Goal: Communication & Community: Answer question/provide support

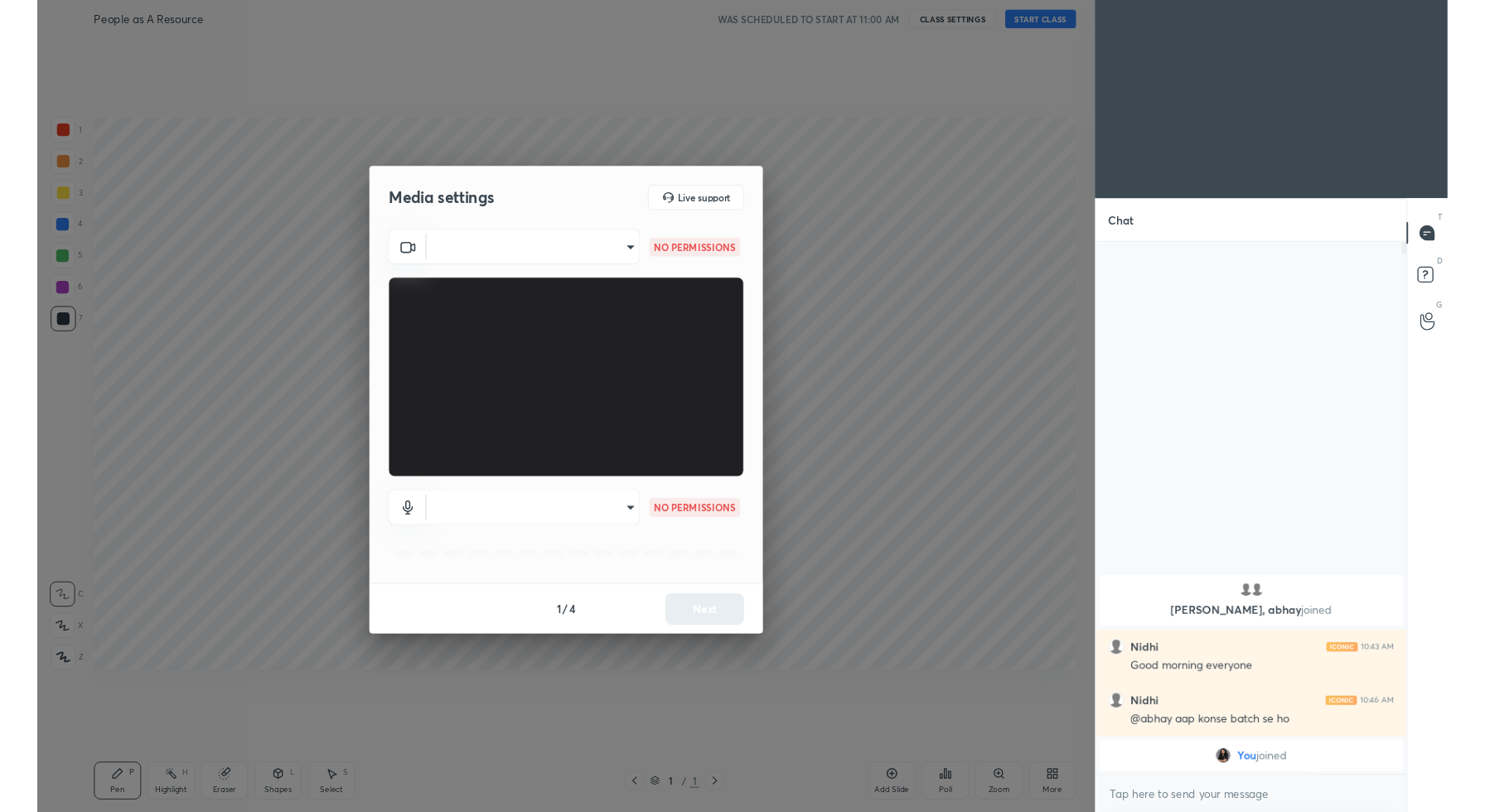
scroll to position [5, 5]
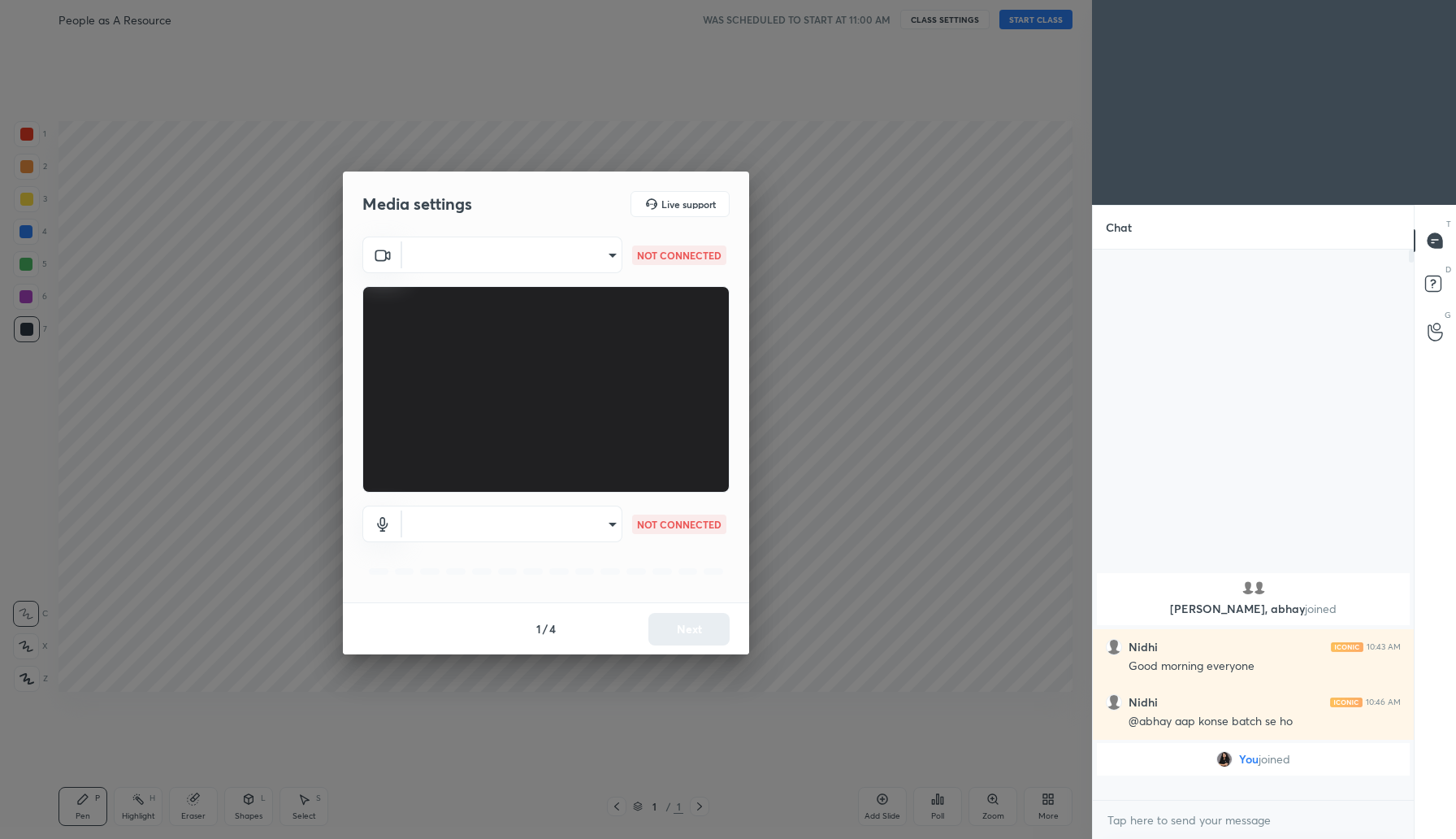
click at [460, 83] on div "Media settings Live support ​ NOT CONNECTED ​ NOT CONNECTED 1 / 4 Next" at bounding box center [546, 419] width 1092 height 839
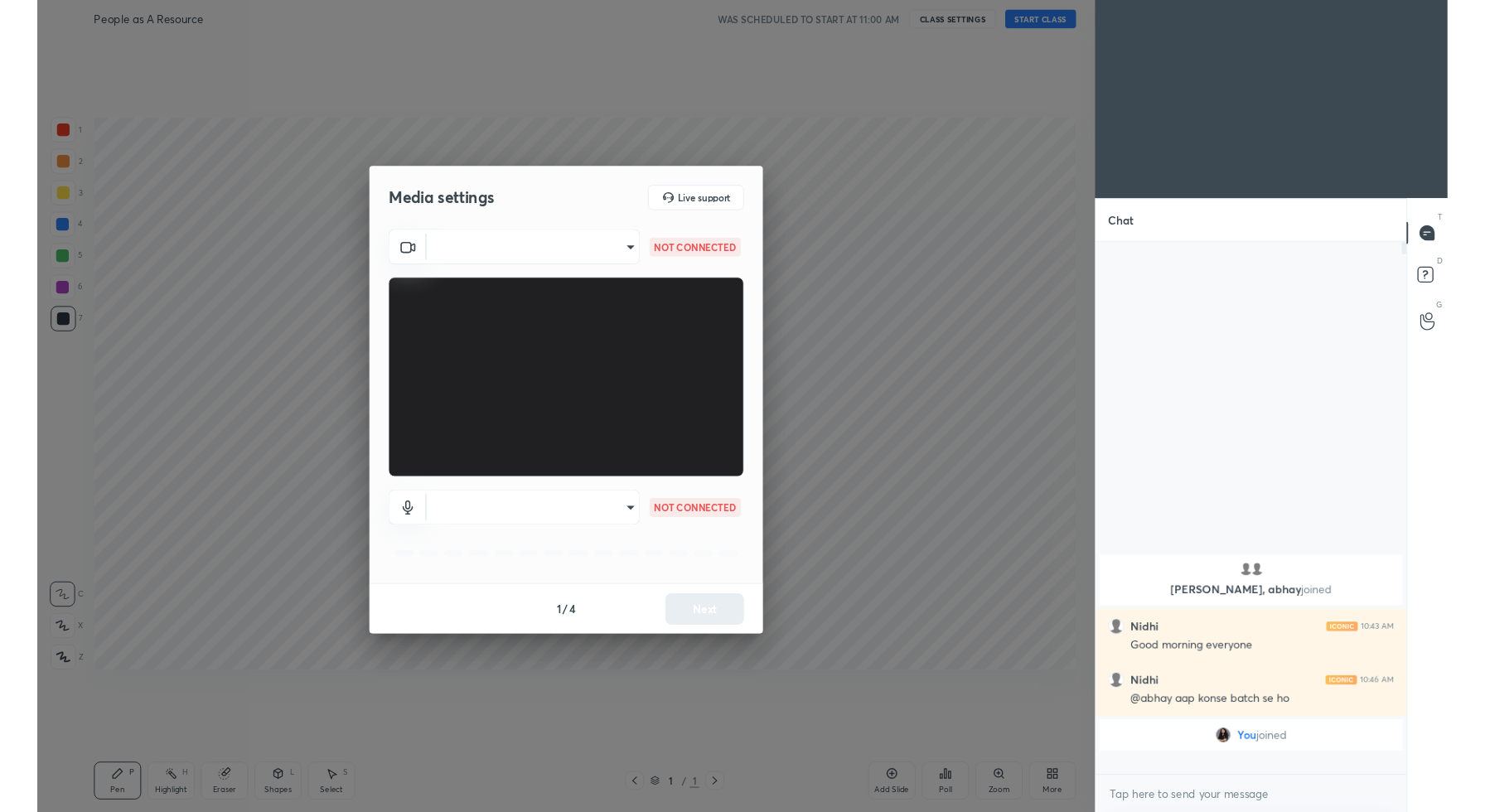
scroll to position [82175, 81838]
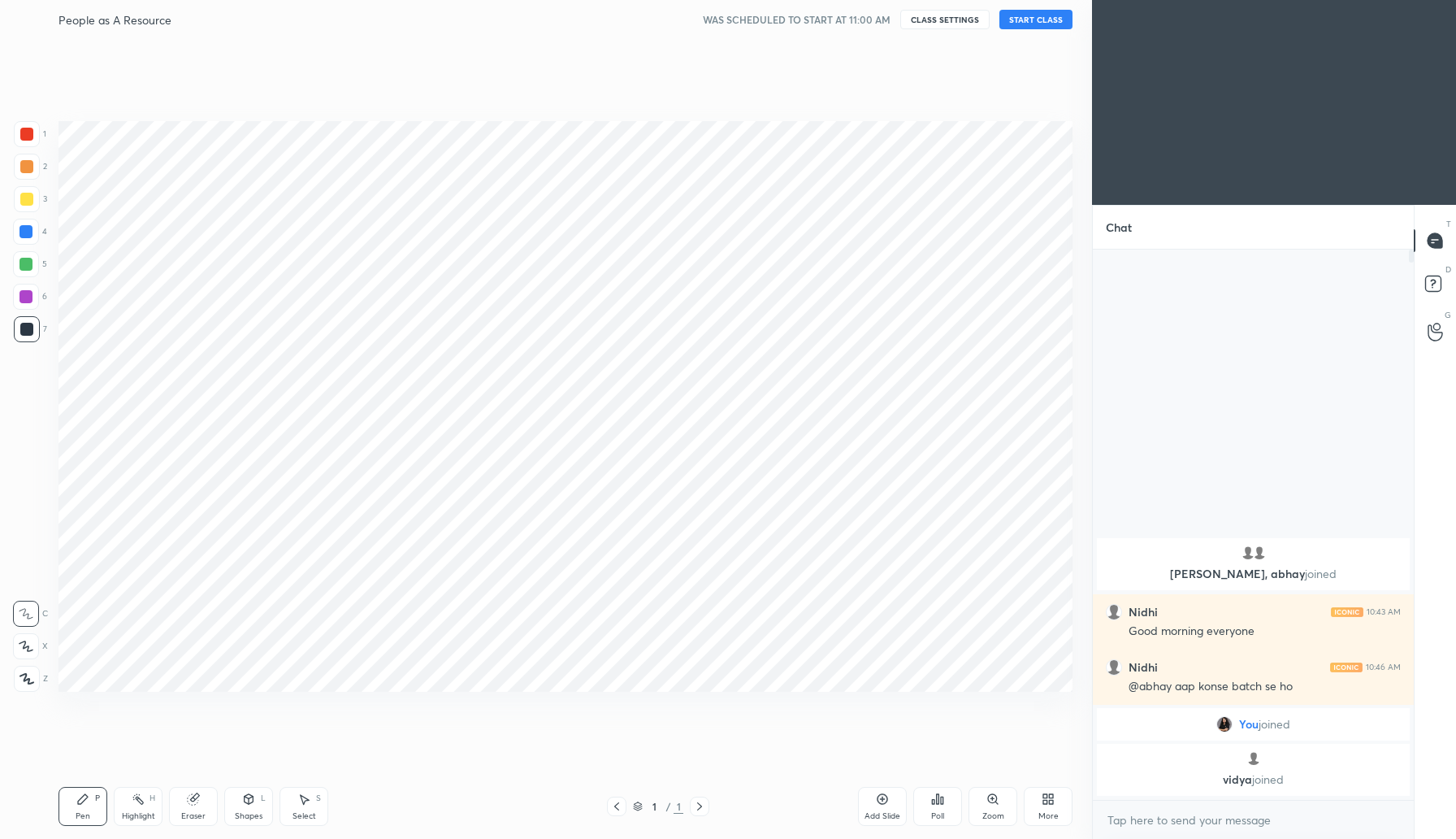
scroll to position [80561, 80240]
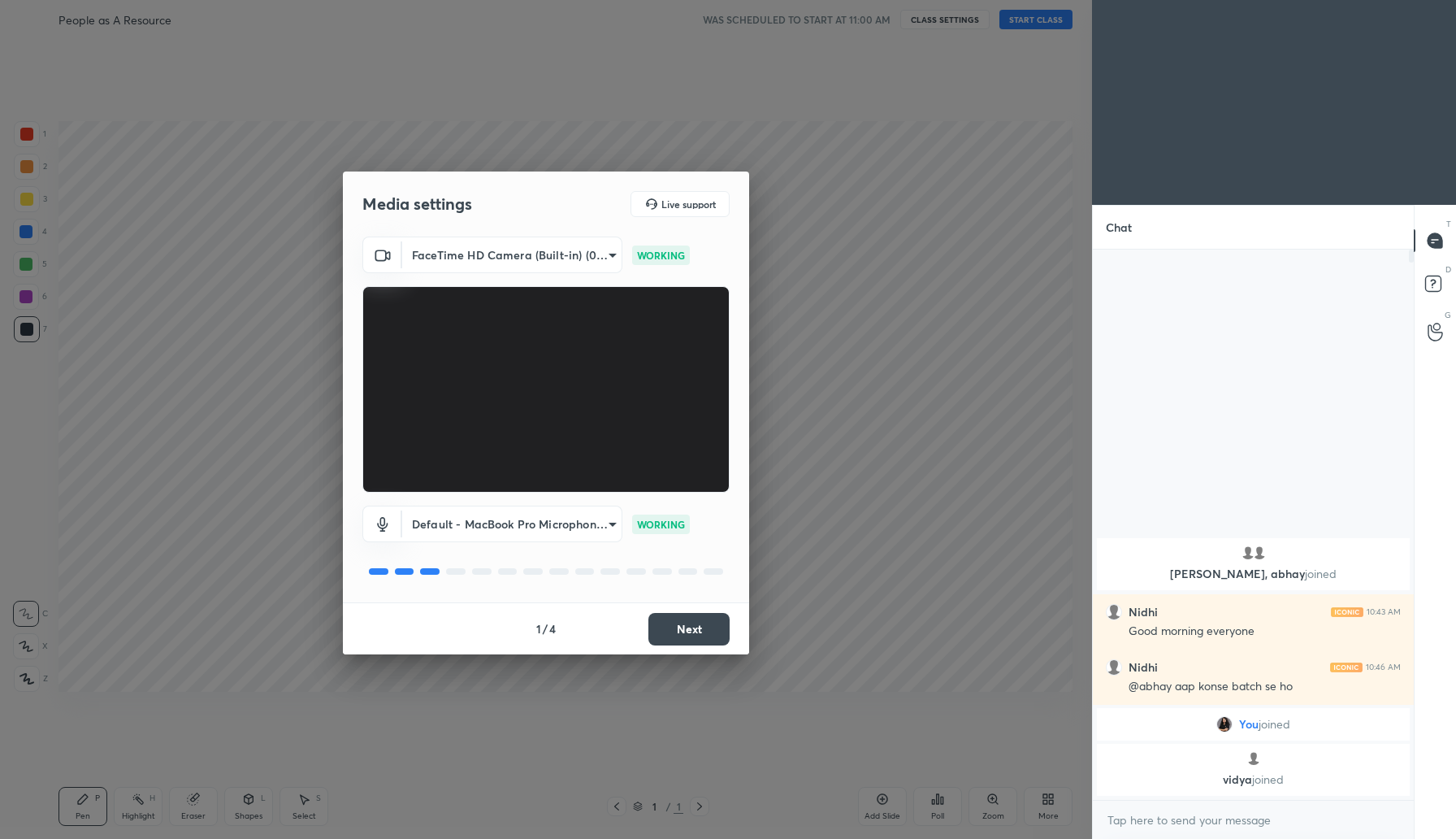
click at [688, 633] on button "Next" at bounding box center [689, 629] width 81 height 33
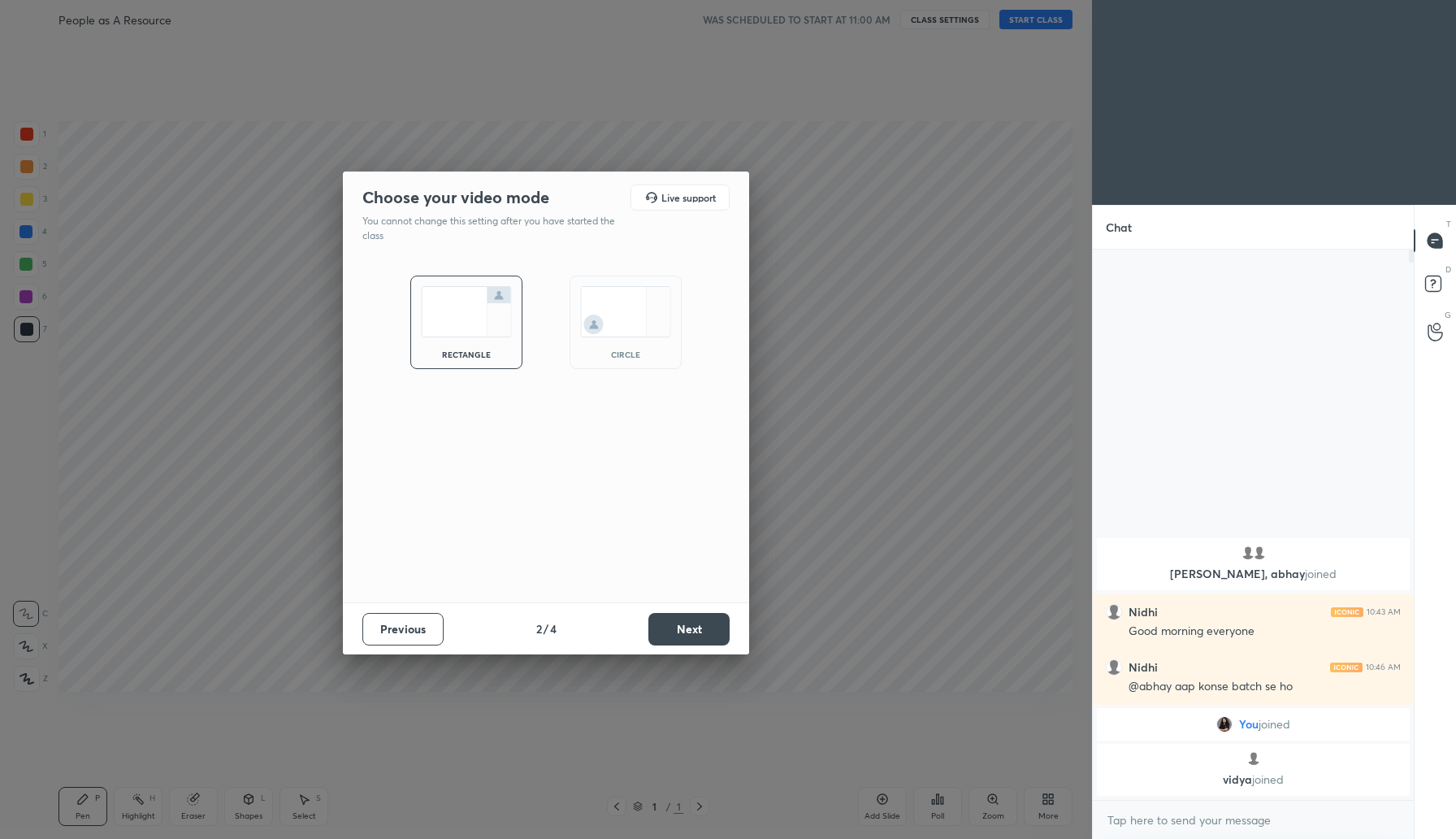
click at [687, 629] on button "Next" at bounding box center [689, 629] width 81 height 33
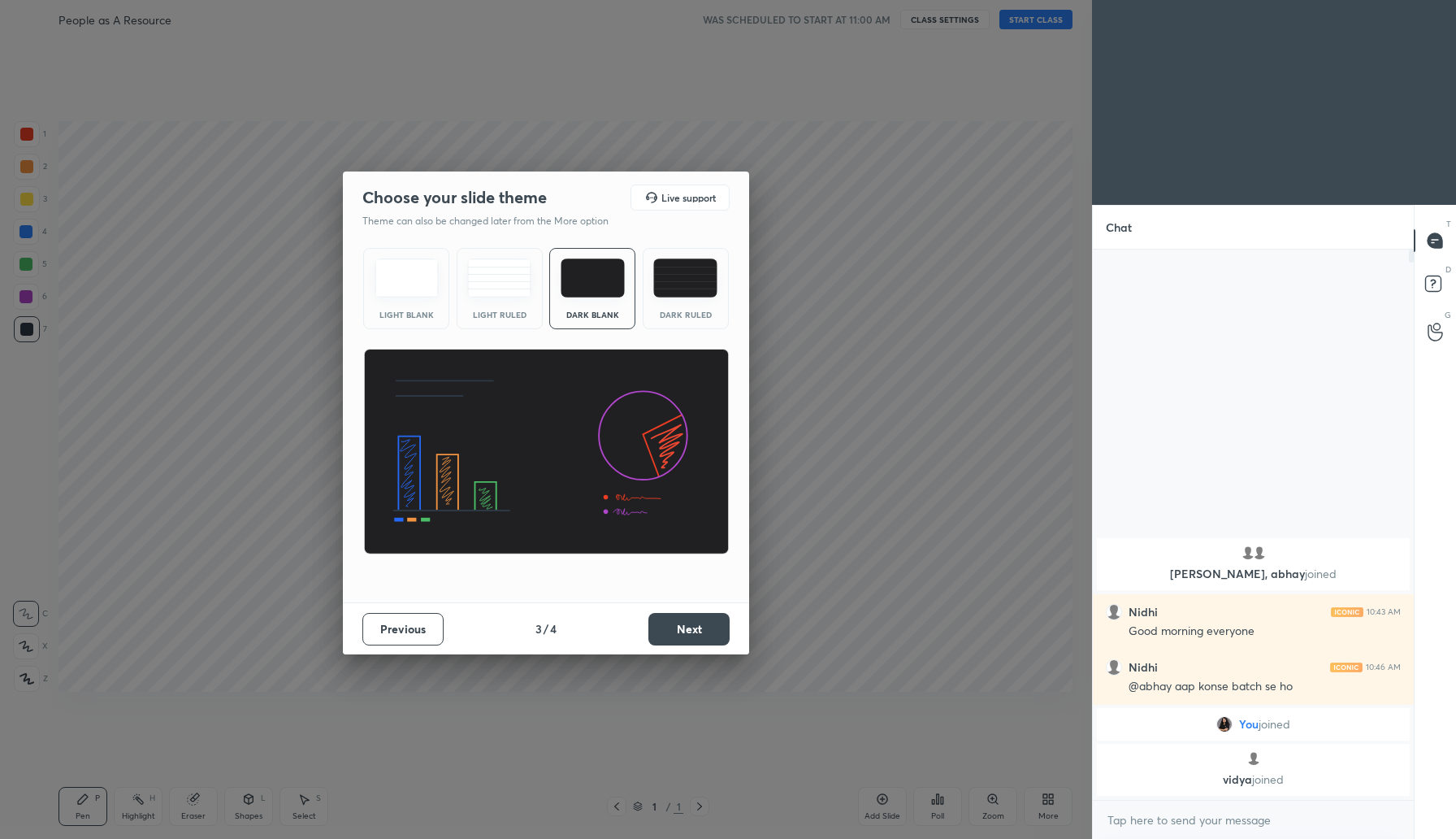
click at [686, 629] on button "Next" at bounding box center [689, 629] width 81 height 33
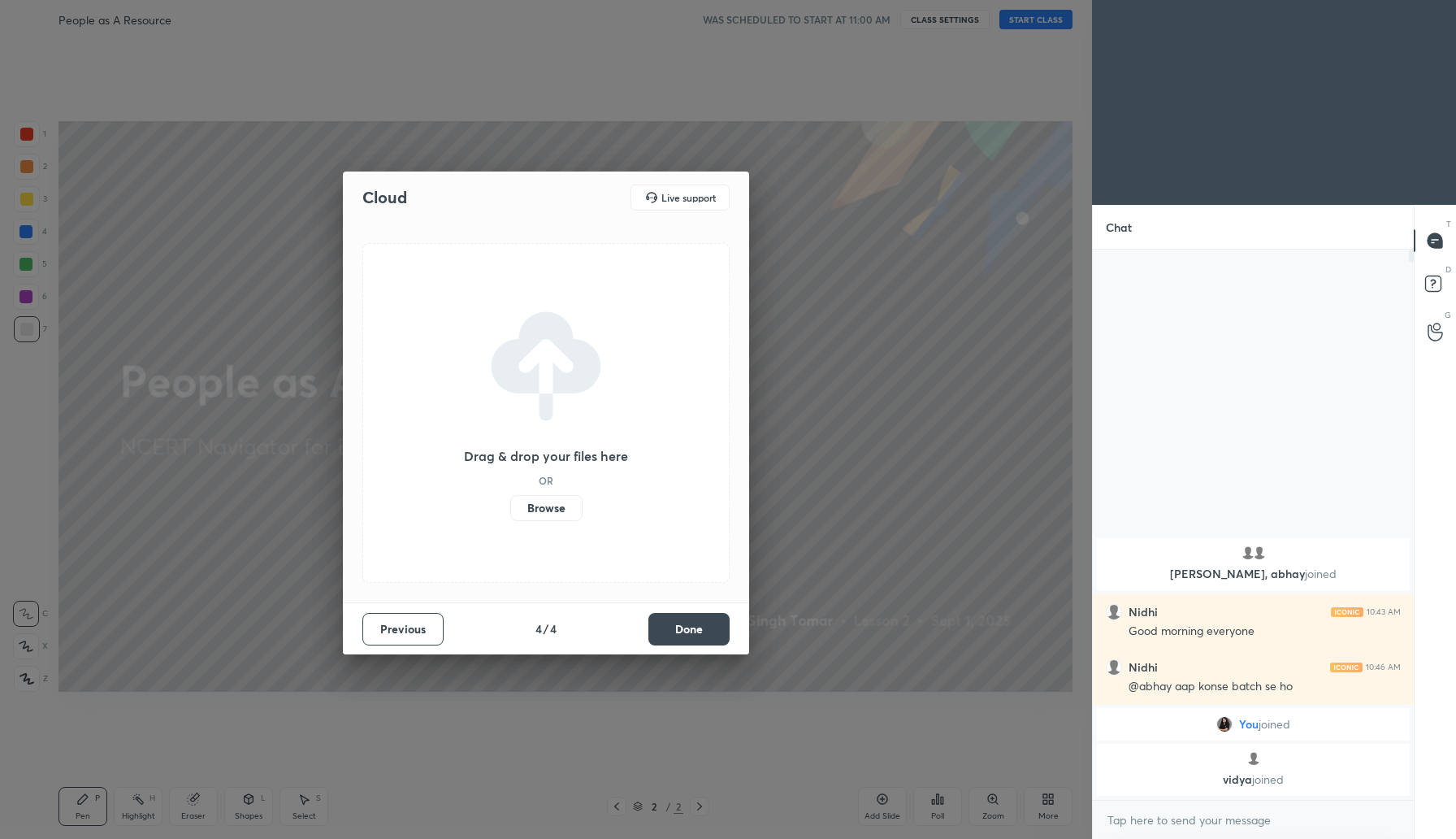
click at [531, 502] on label "Browse" at bounding box center [546, 508] width 73 height 26
click at [510, 502] on input "Browse" at bounding box center [510, 508] width 0 height 26
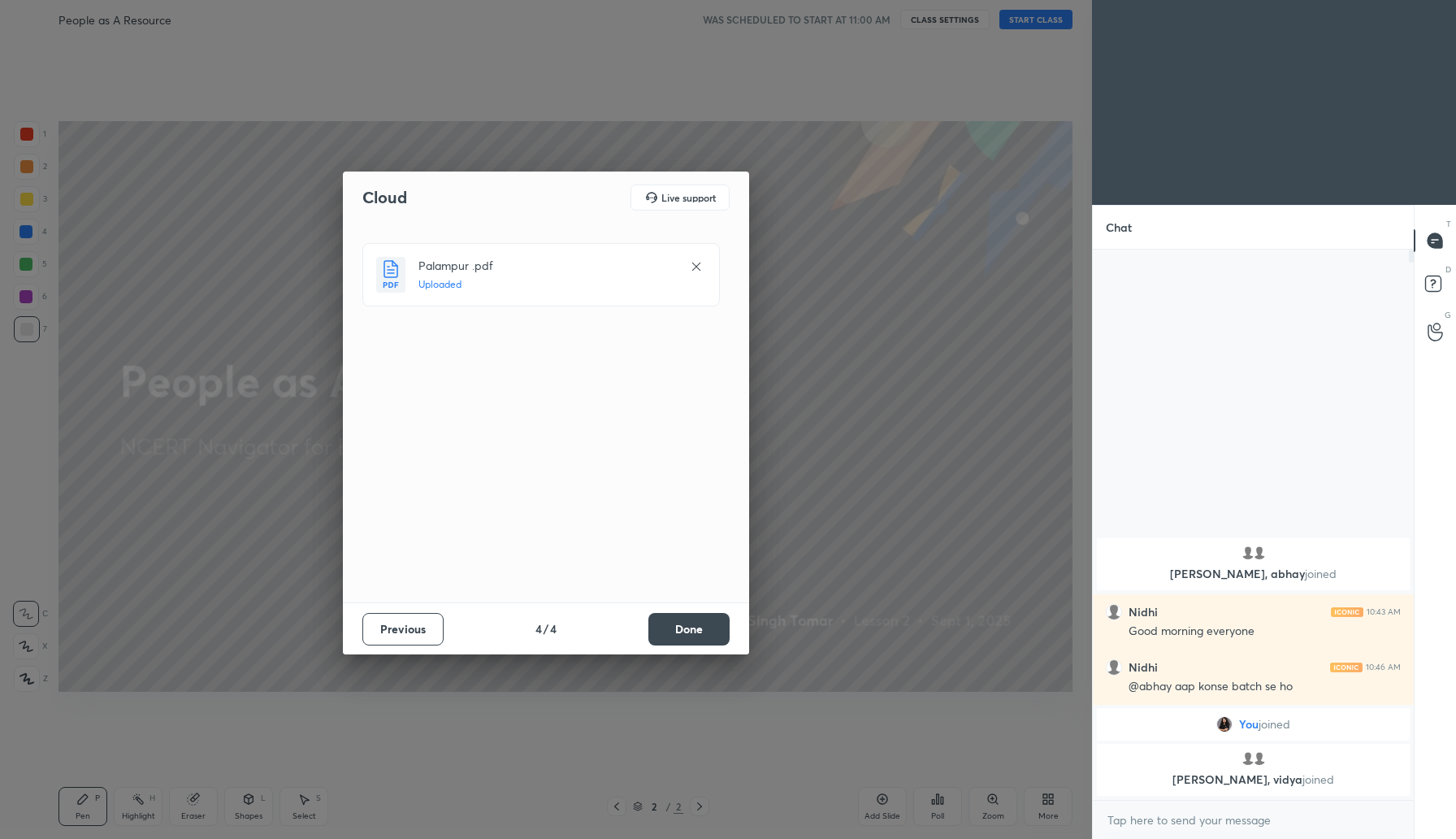
click at [686, 636] on button "Done" at bounding box center [689, 629] width 81 height 33
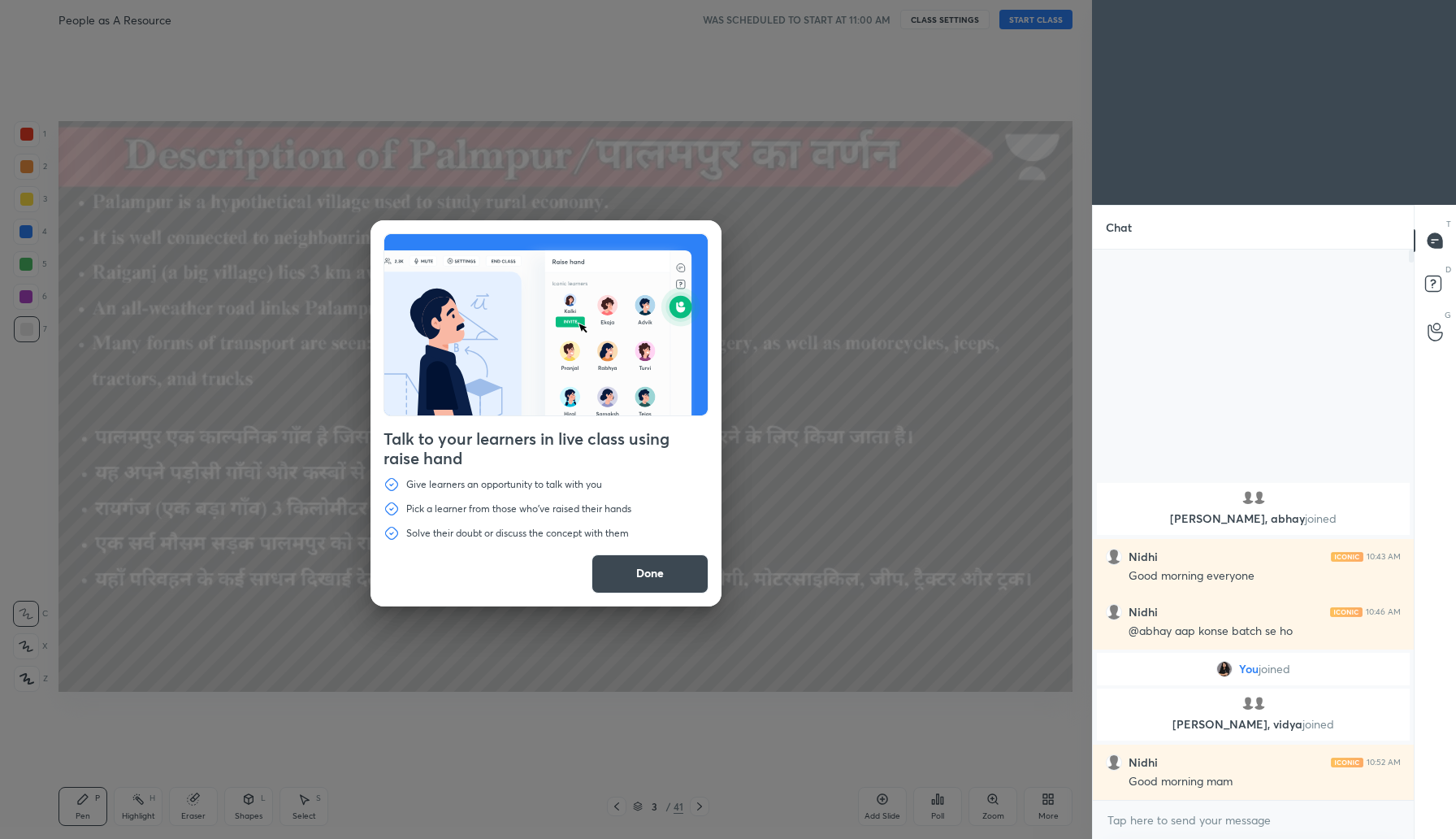
click at [675, 577] on button "Done" at bounding box center [650, 574] width 117 height 39
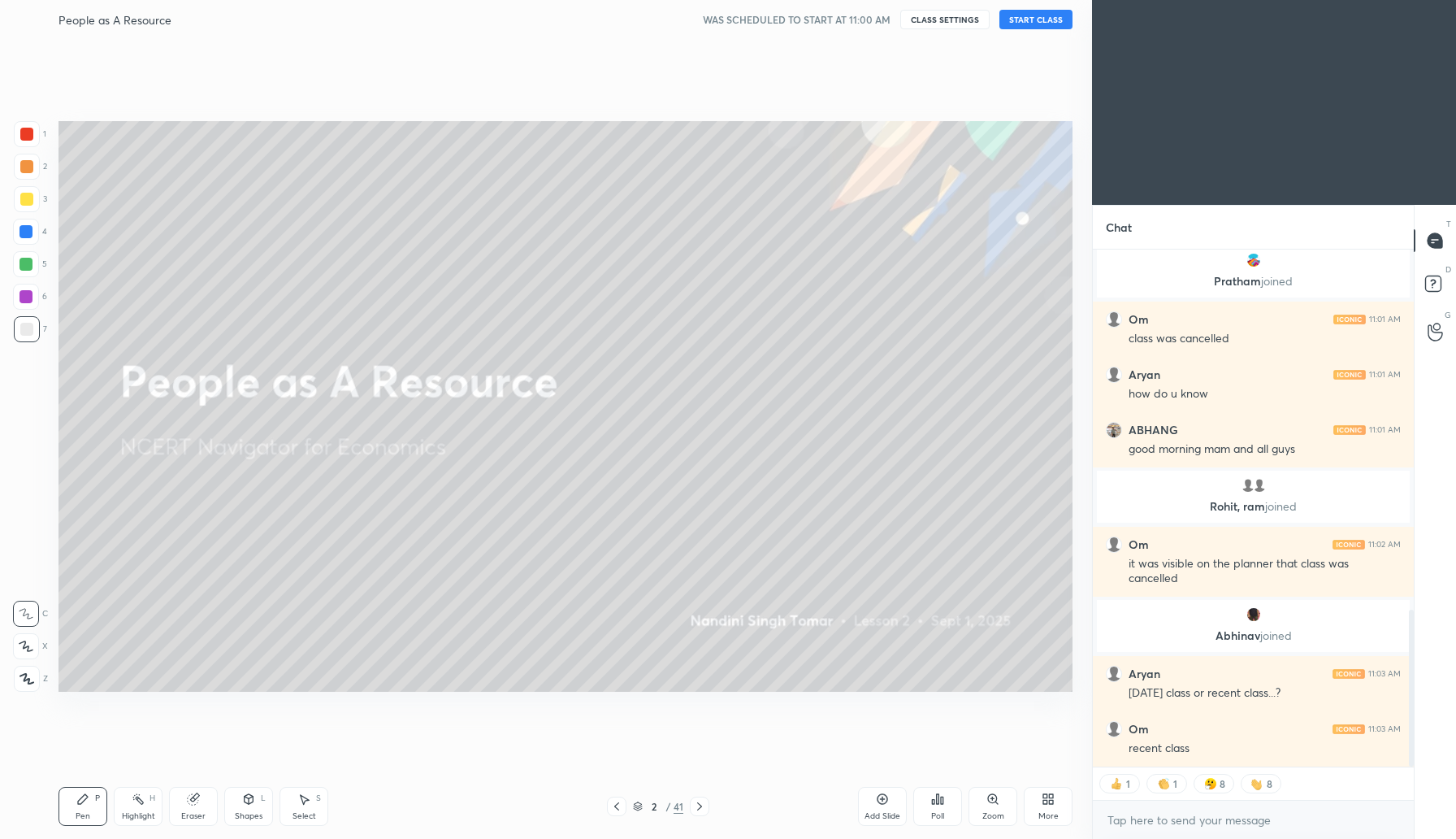
scroll to position [1185, 0]
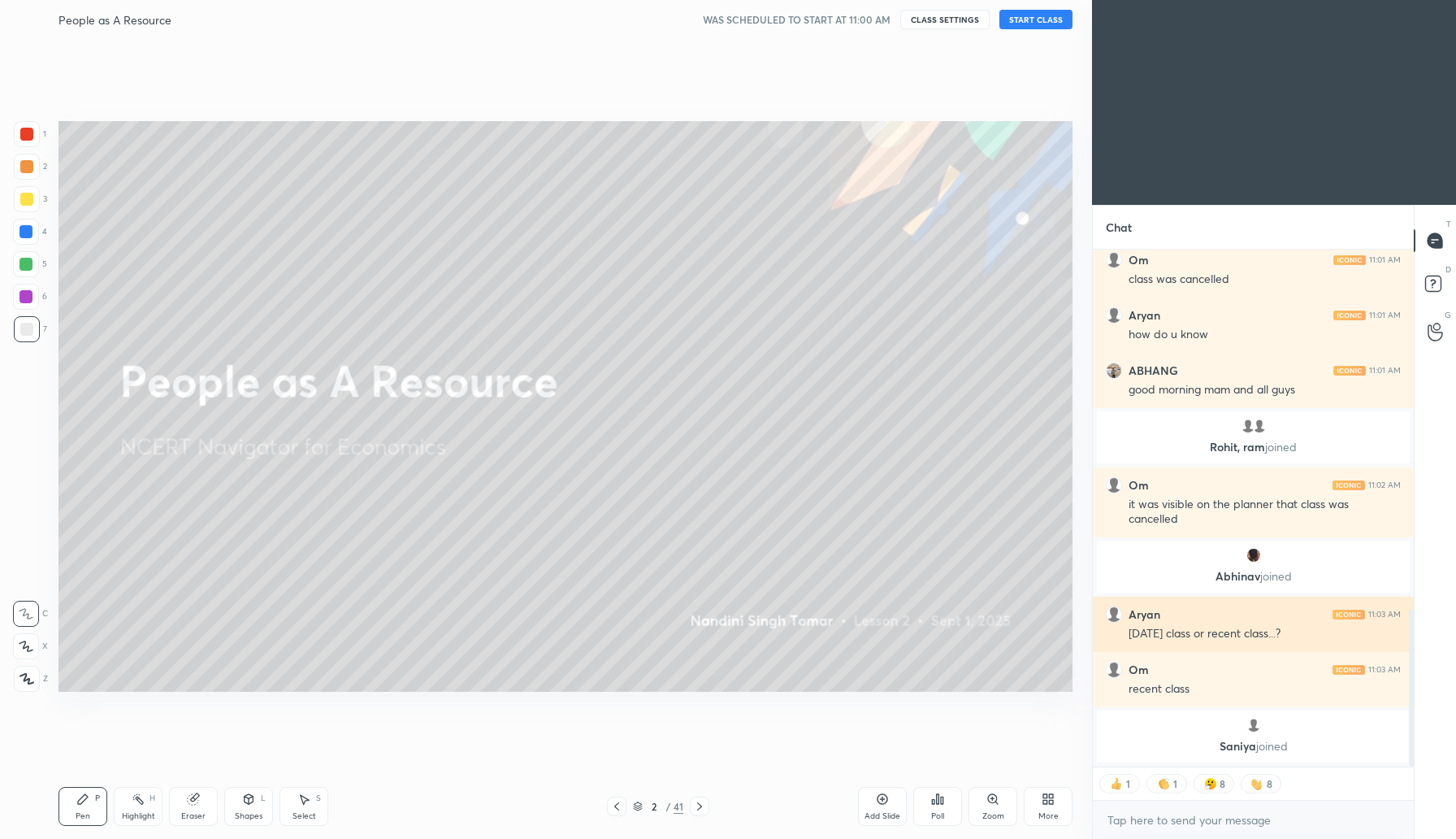
type textarea "x"
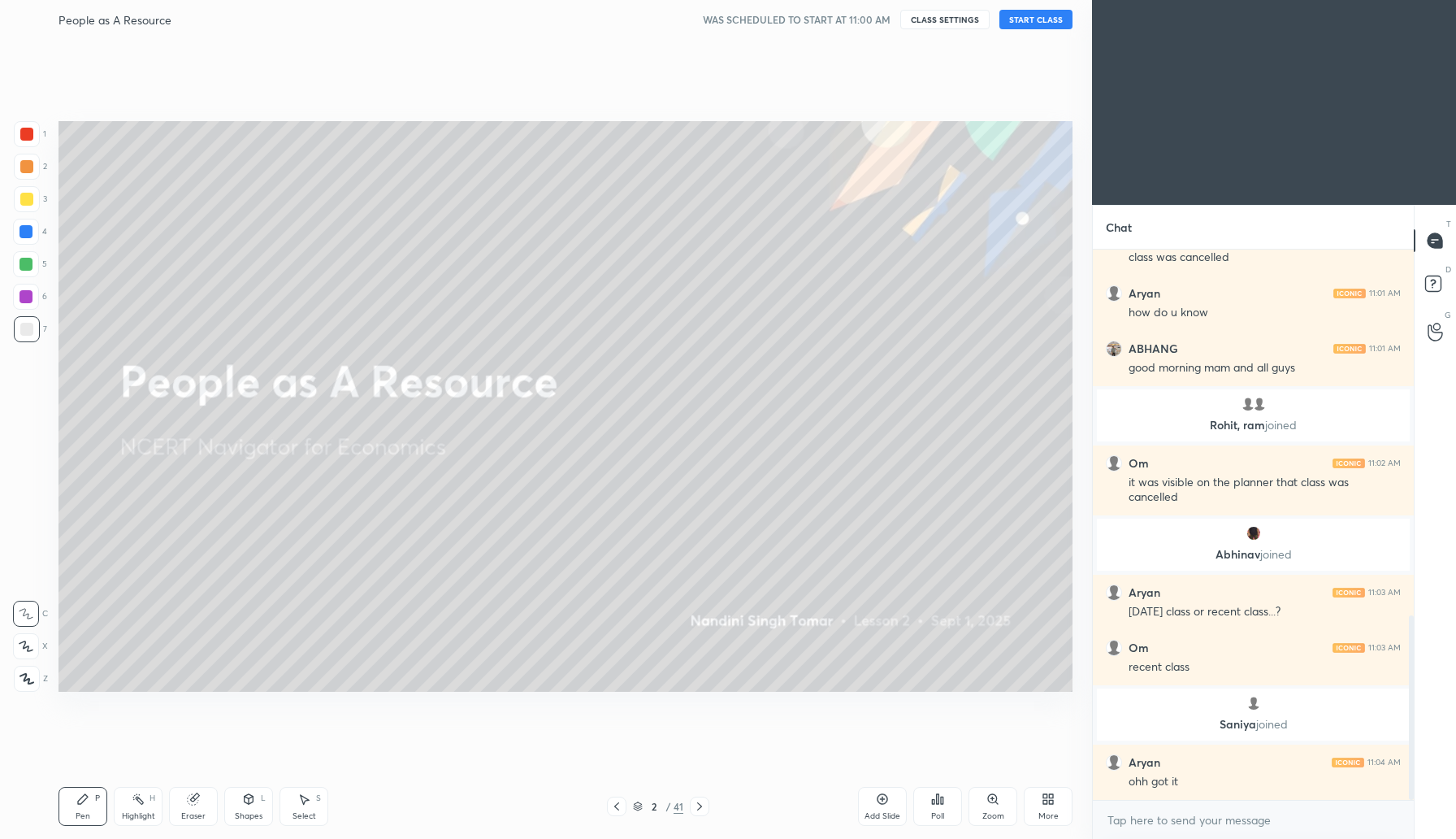
scroll to position [1144, 0]
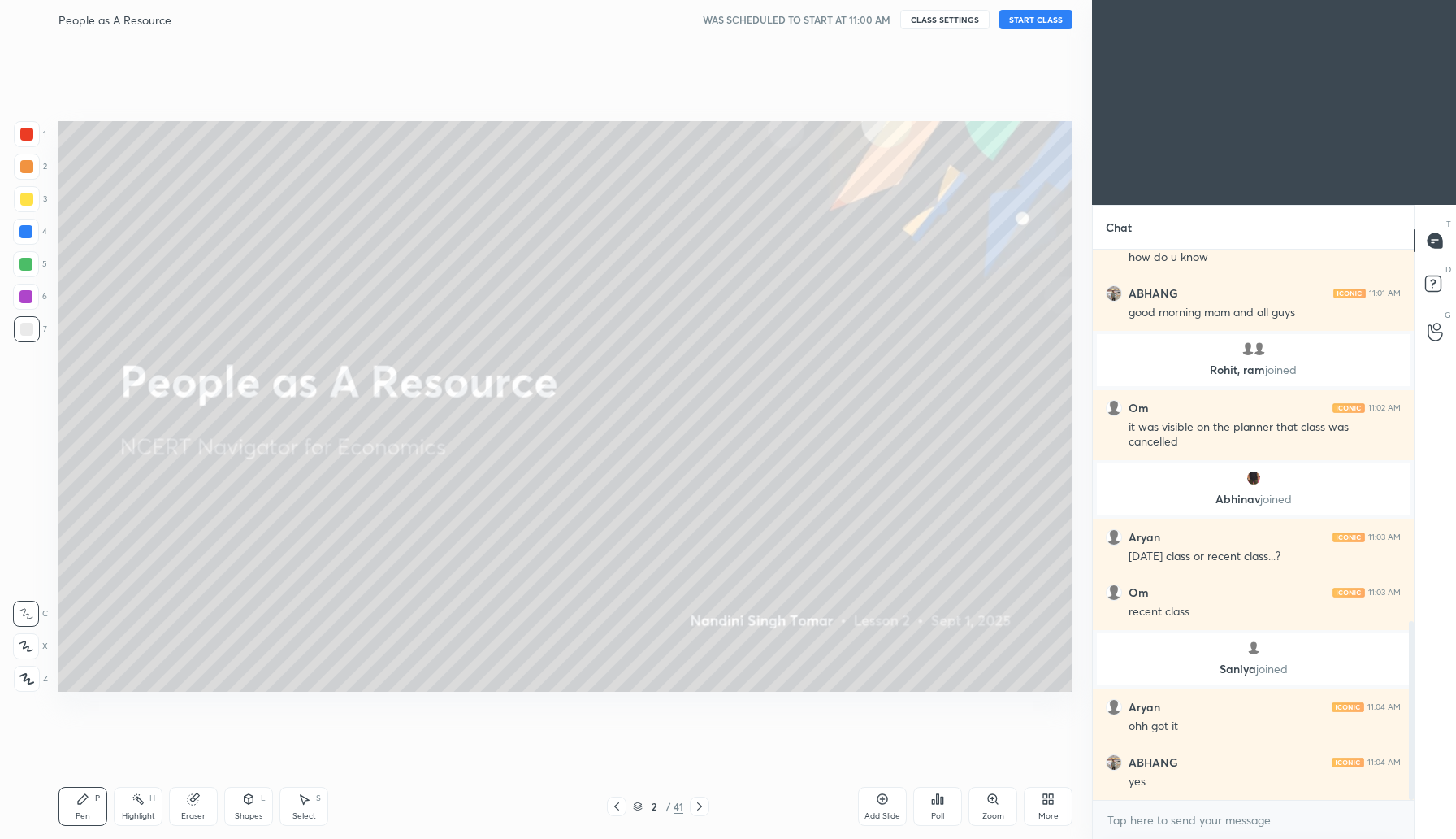
click at [940, 20] on button "CLASS SETTINGS" at bounding box center [945, 19] width 89 height 19
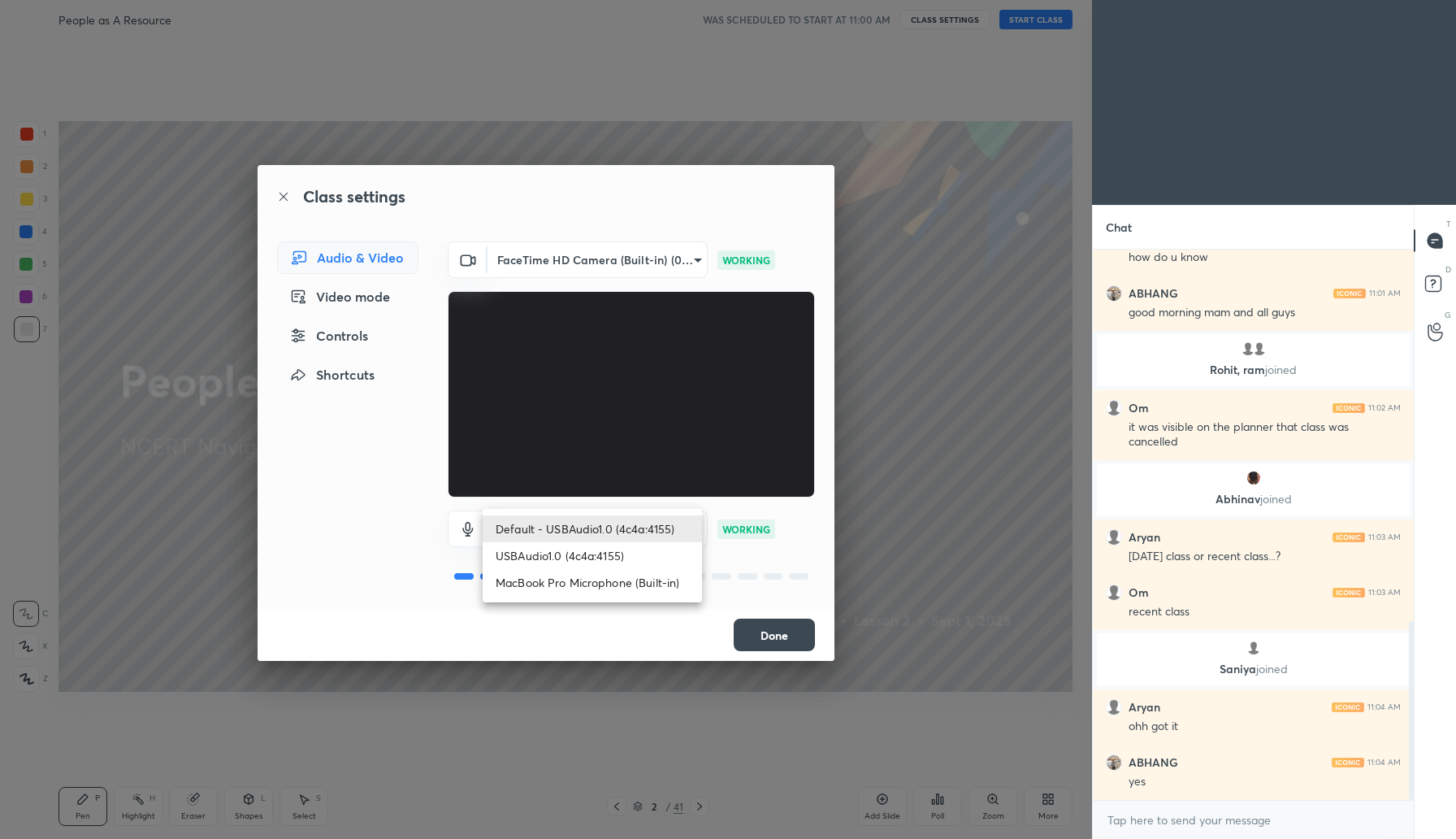
click at [661, 540] on body "1 2 3 4 5 6 7 C X Z C X Z E E Erase all H H People as A Resource WAS SCHEDULED …" at bounding box center [728, 419] width 1456 height 839
click at [604, 556] on li "USBAudio1.0 (4c4a:4155)" at bounding box center [592, 555] width 220 height 27
type input "29b72ee5fdf86443849df360ae55a8ef2ef0044aa4e69095069160c67d595a45"
click at [769, 632] on button "Done" at bounding box center [775, 634] width 81 height 33
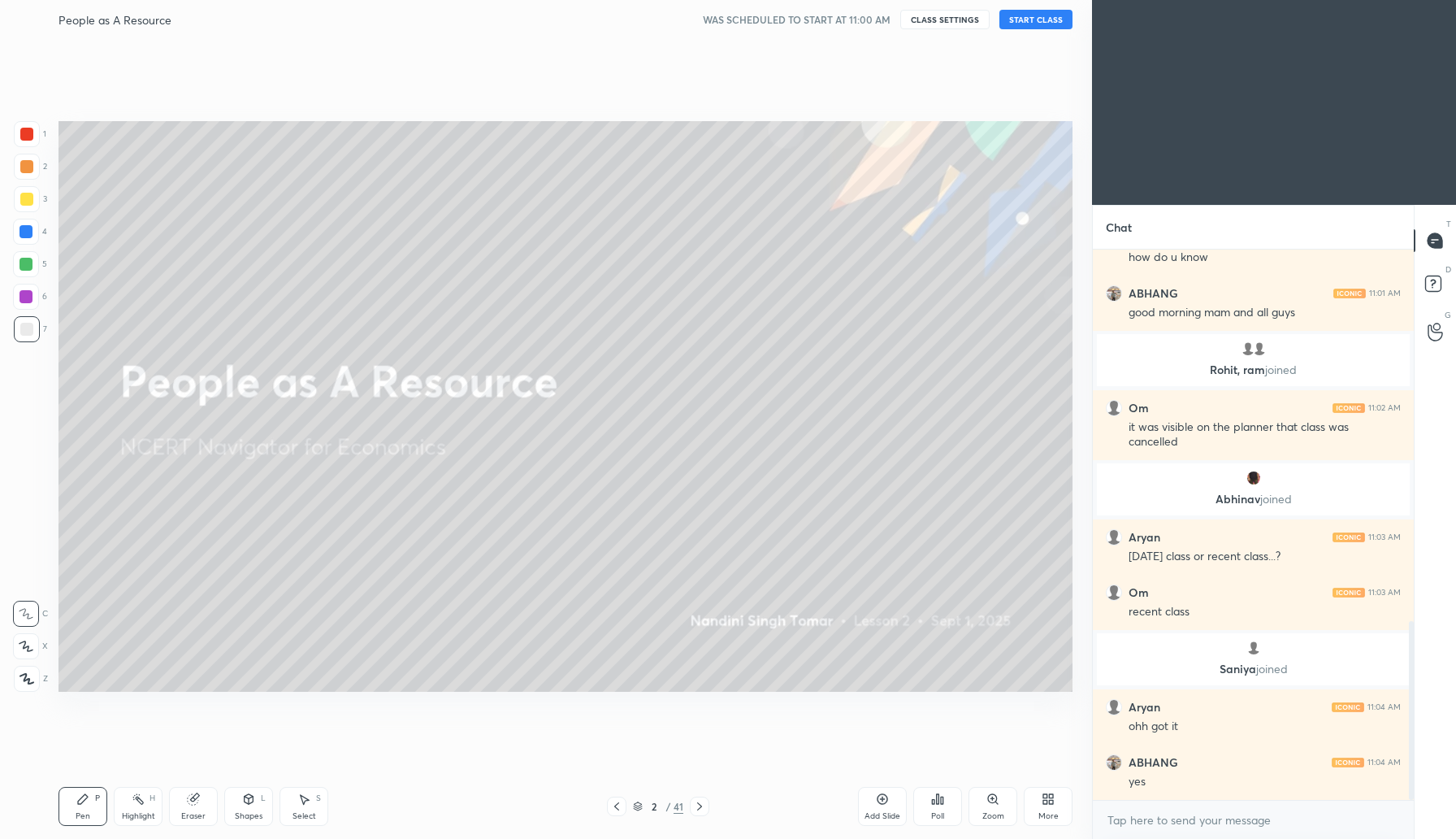
scroll to position [1203, 0]
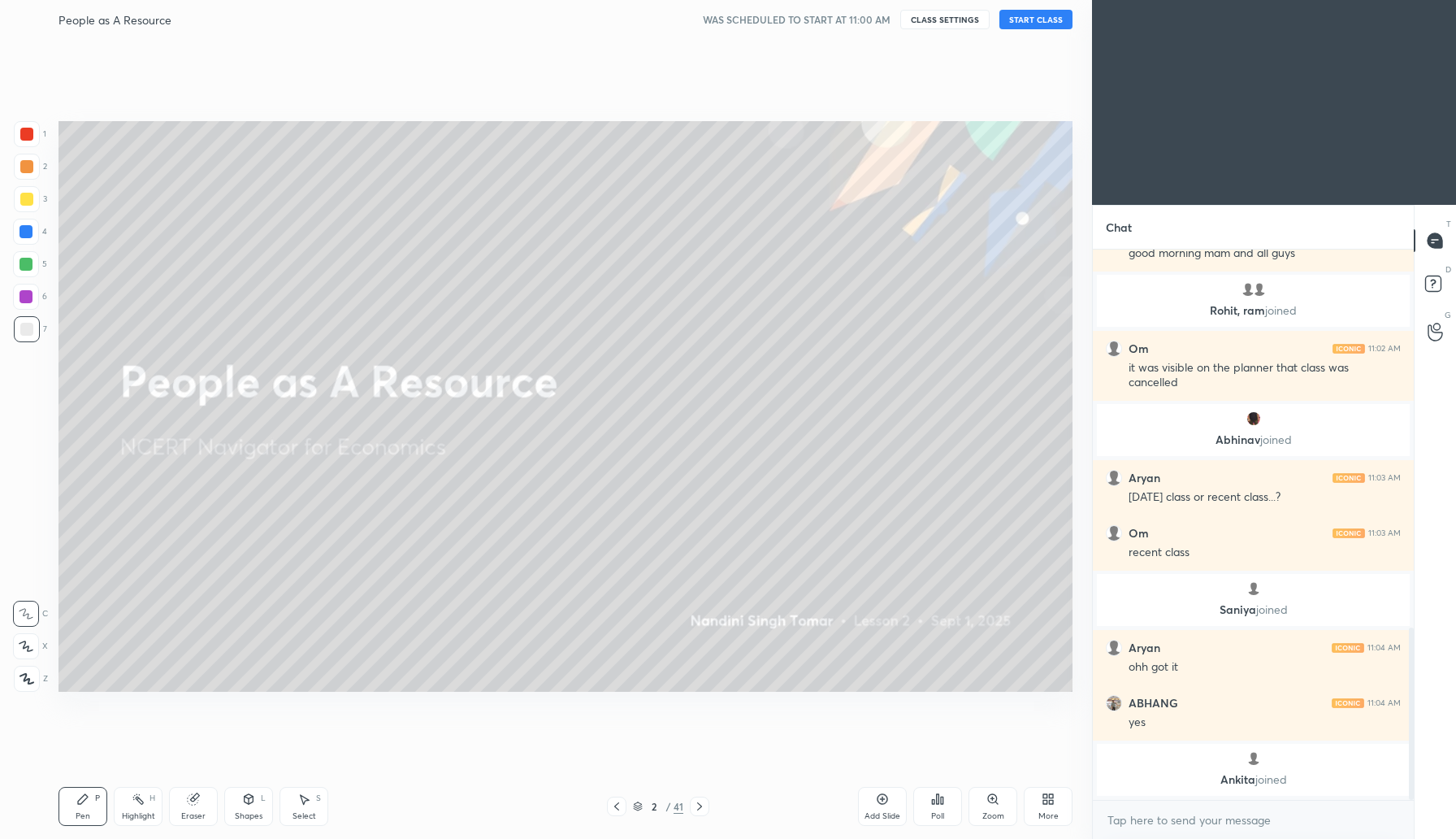
click at [1032, 19] on button "START CLASS" at bounding box center [1036, 19] width 74 height 19
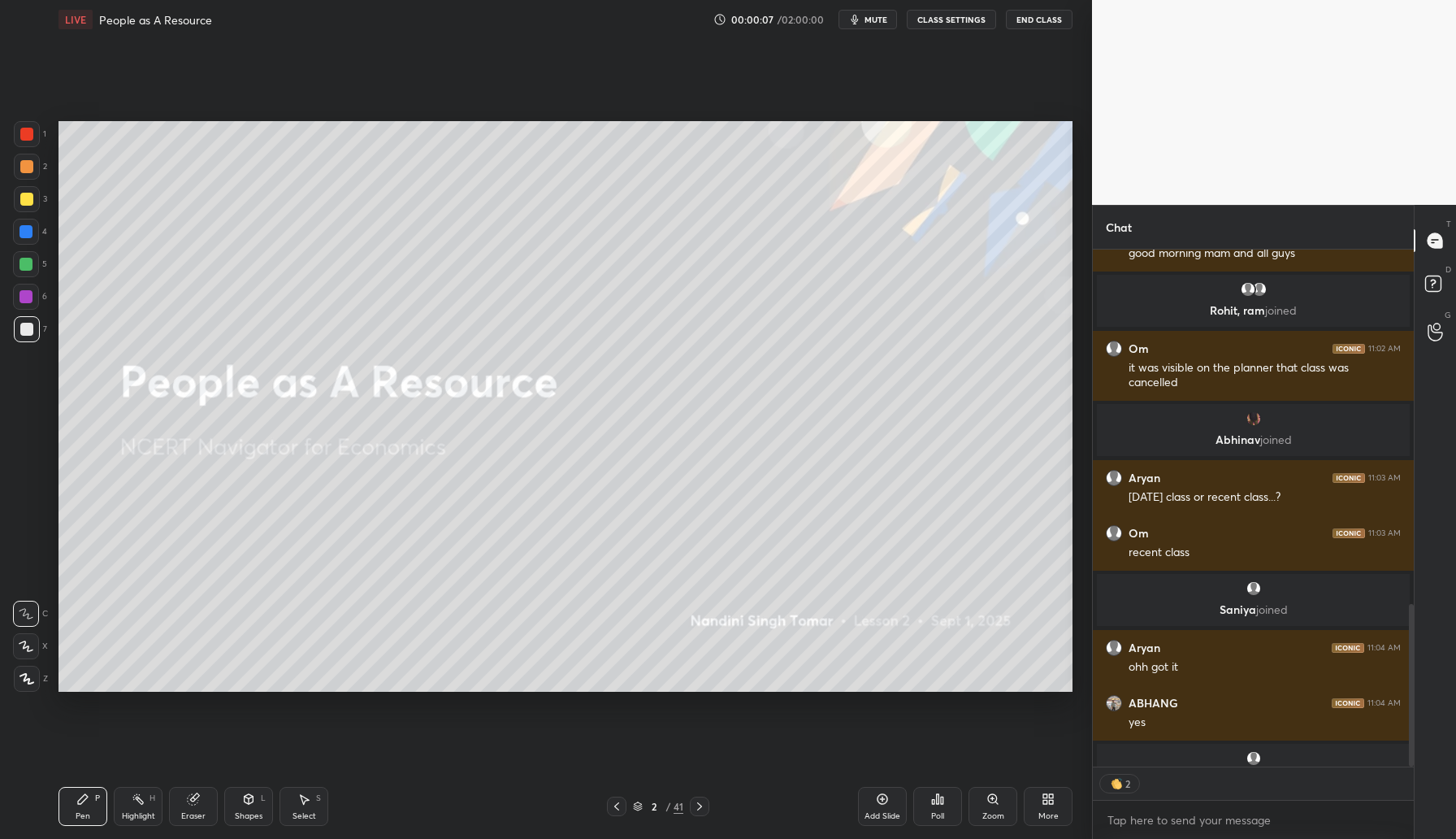
scroll to position [1261, 0]
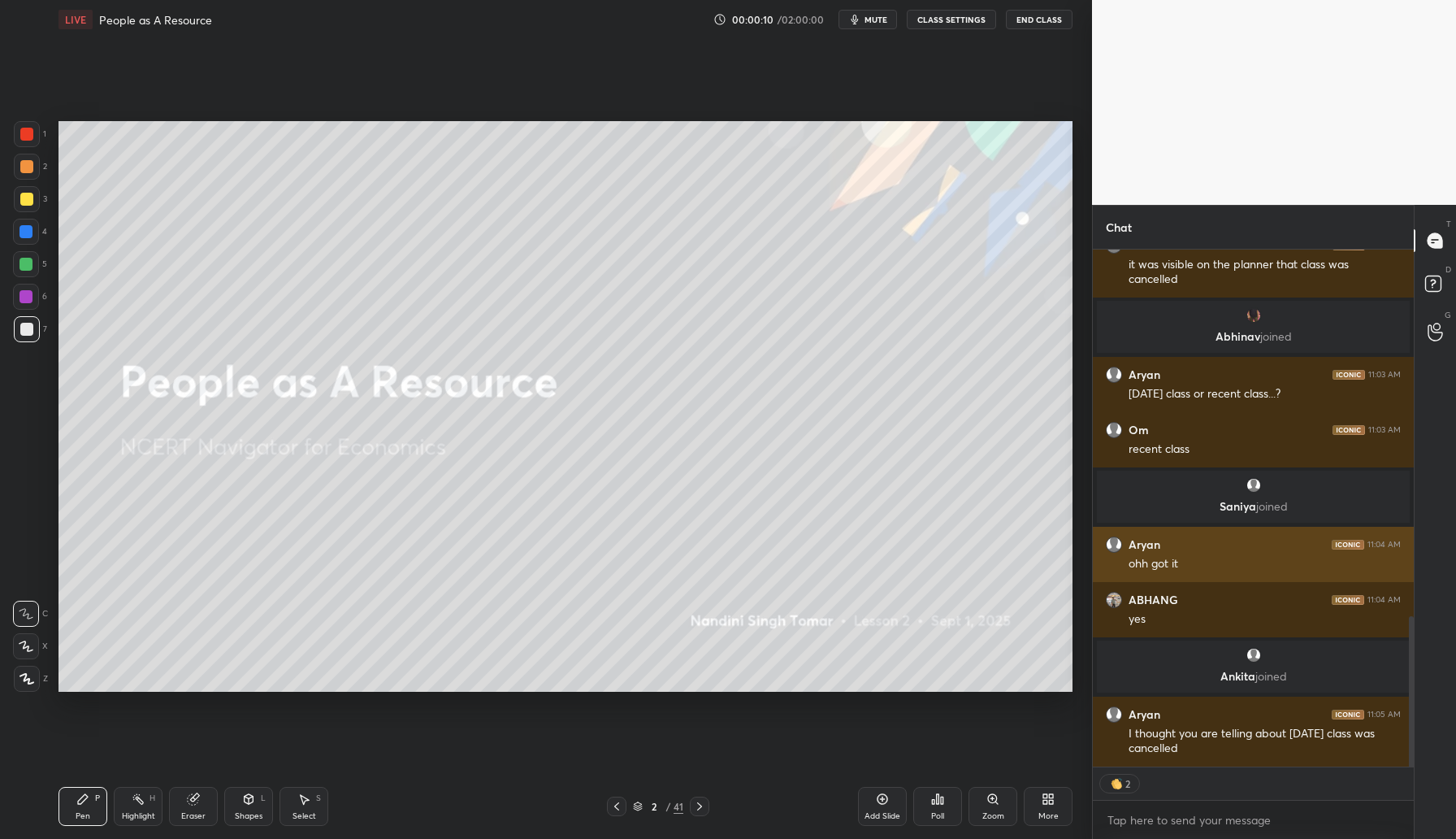
type textarea "x"
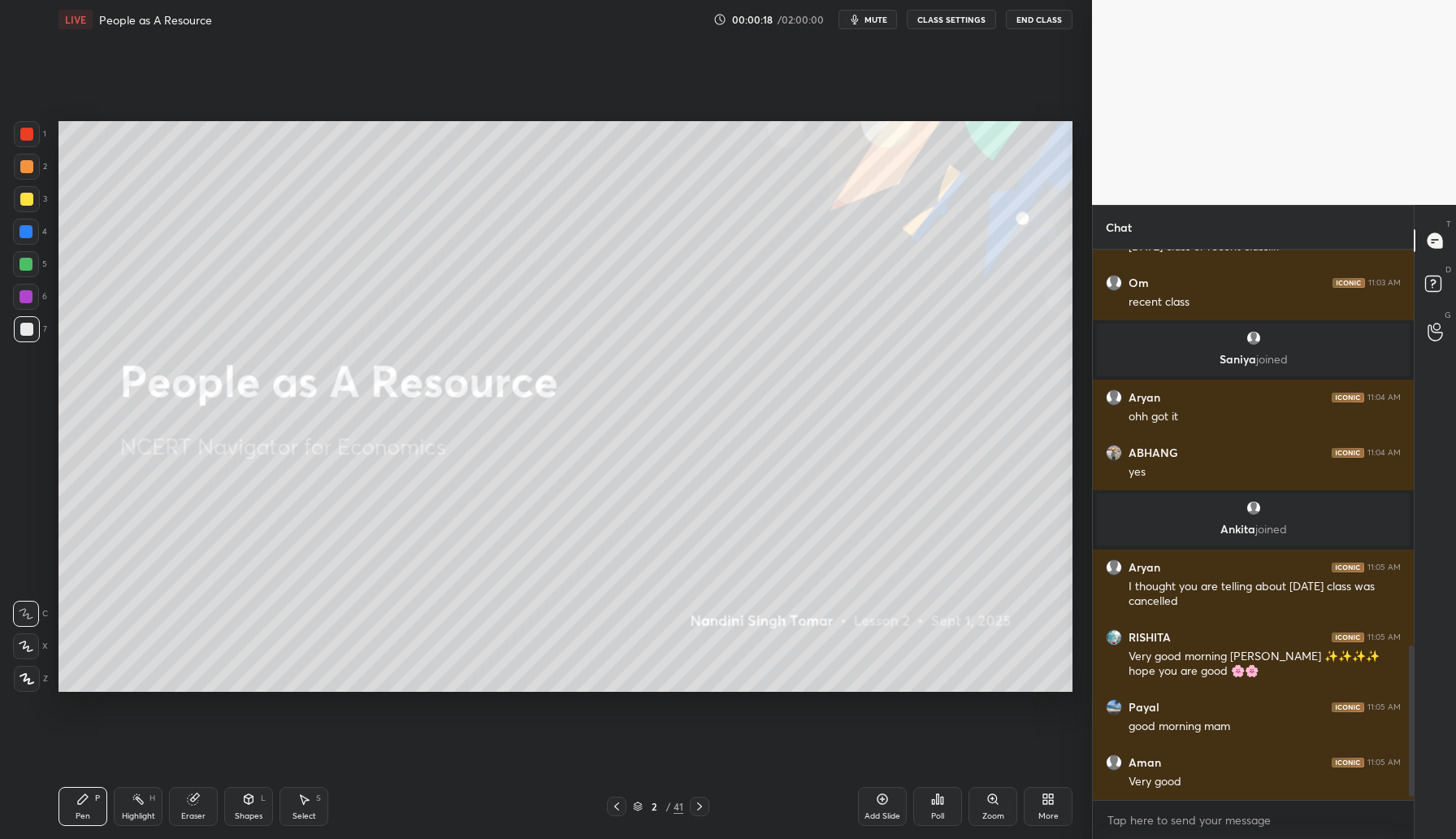
scroll to position [1464, 0]
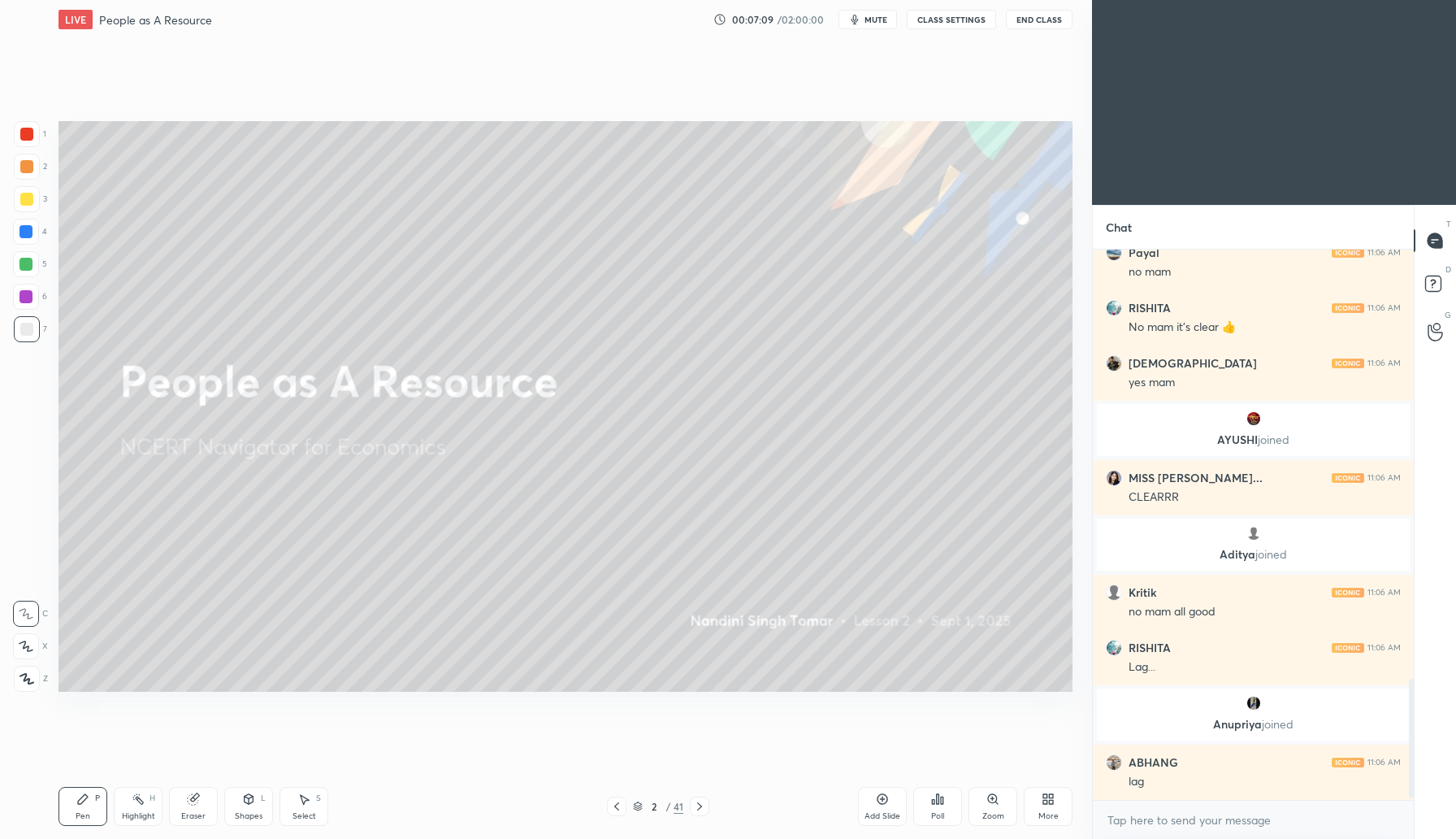
scroll to position [2005, 0]
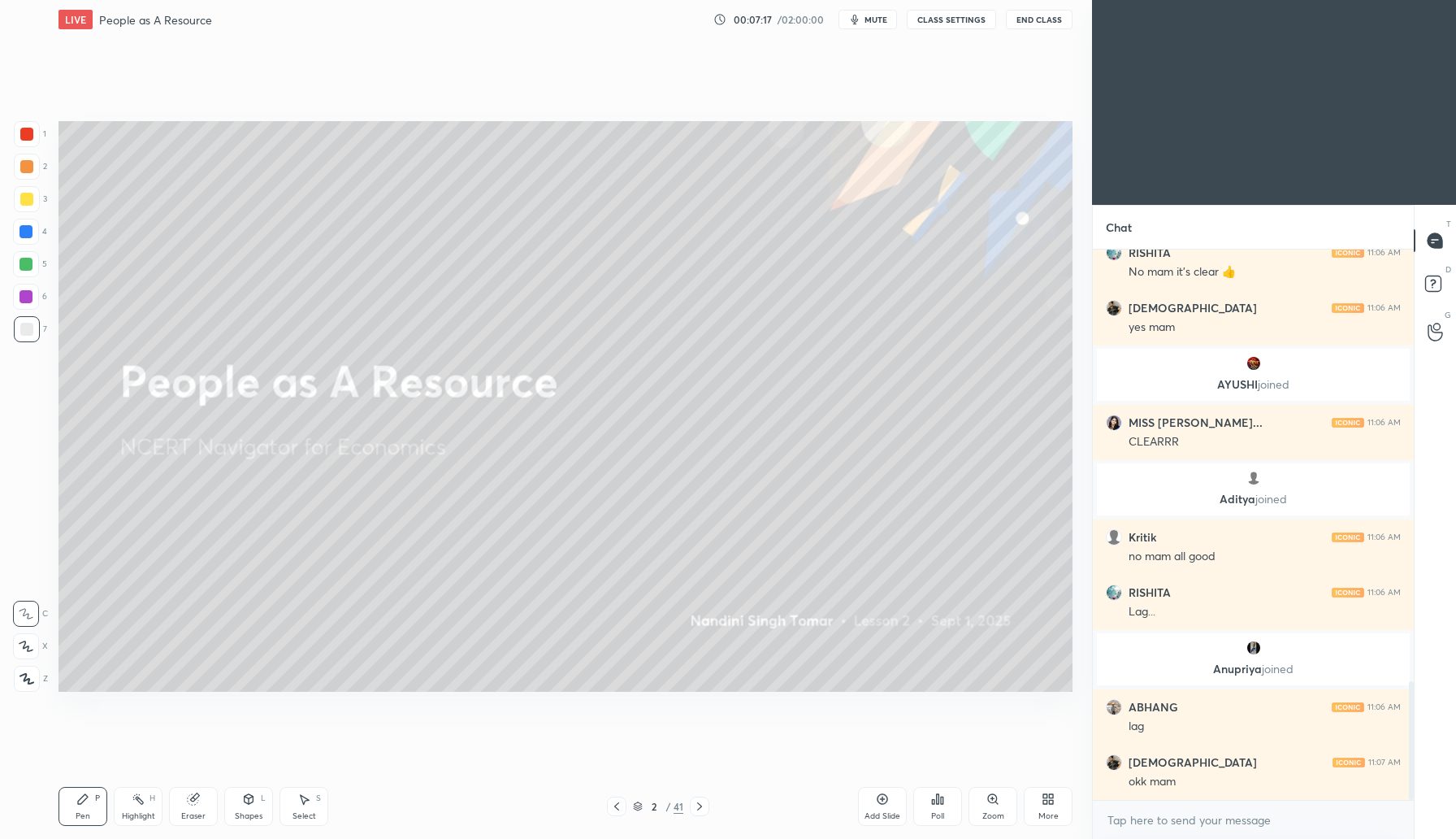
drag, startPoint x: 22, startPoint y: 200, endPoint x: 33, endPoint y: 202, distance: 11.2
click at [22, 199] on div at bounding box center [27, 198] width 13 height 13
drag, startPoint x: 191, startPoint y: 801, endPoint x: 172, endPoint y: 770, distance: 36.4
click at [192, 799] on icon at bounding box center [193, 800] width 11 height 11
drag, startPoint x: 23, startPoint y: 648, endPoint x: 55, endPoint y: 628, distance: 37.7
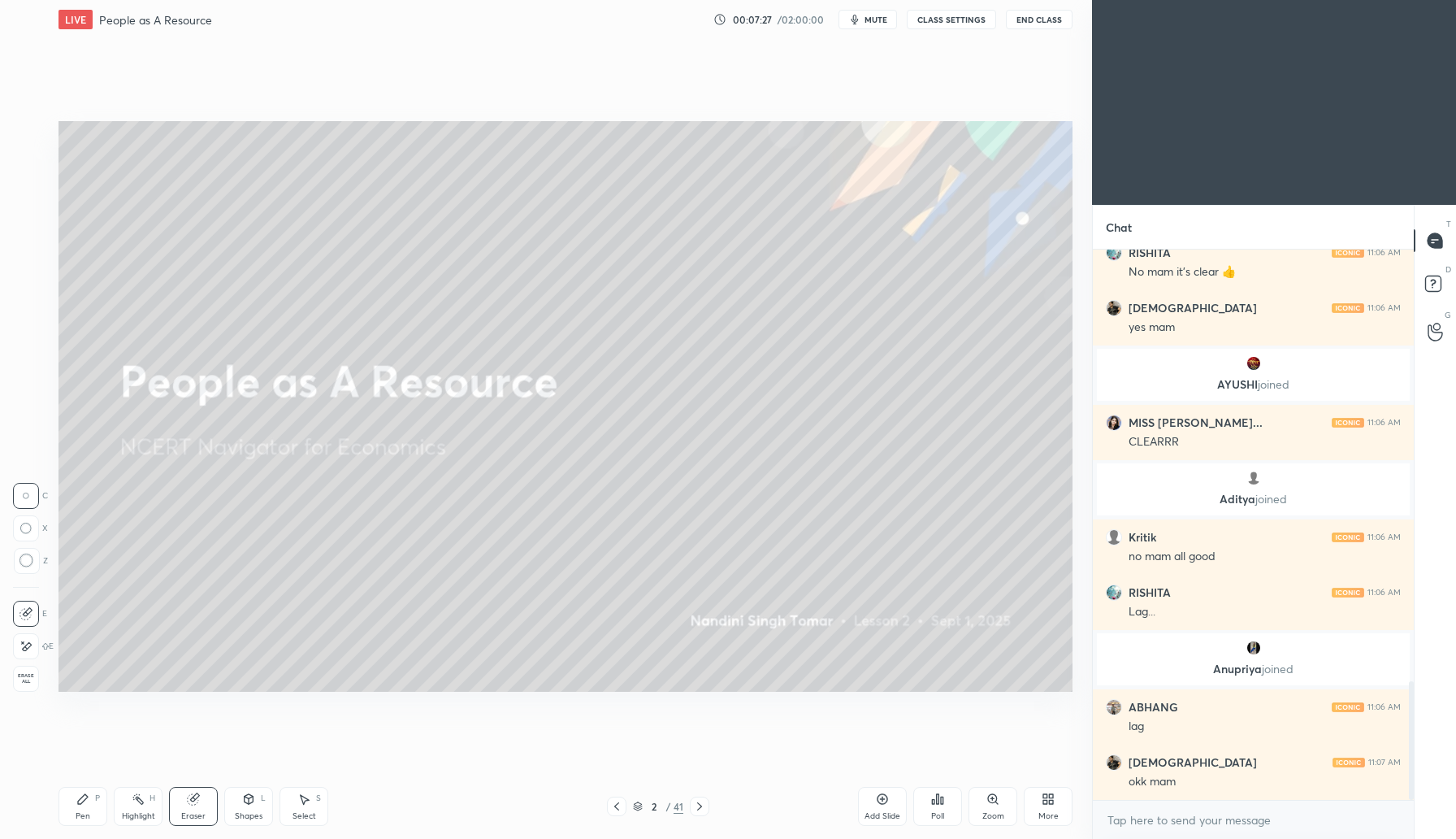
click at [24, 646] on icon at bounding box center [27, 646] width 9 height 8
drag, startPoint x: 78, startPoint y: 807, endPoint x: 90, endPoint y: 796, distance: 16.3
click at [80, 807] on div "Pen P" at bounding box center [82, 806] width 49 height 39
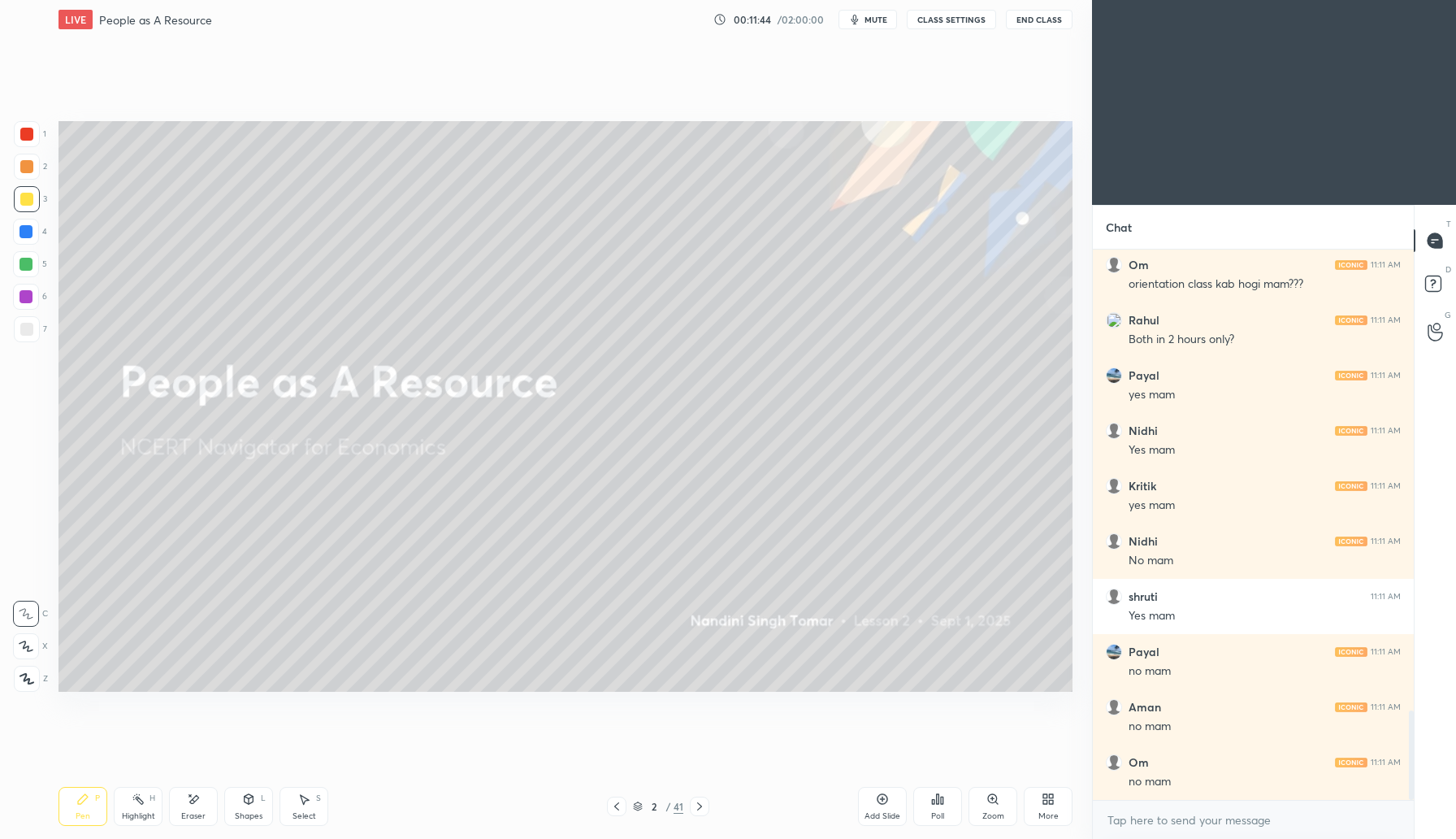
scroll to position [546, 316]
click at [879, 804] on icon at bounding box center [882, 799] width 13 height 13
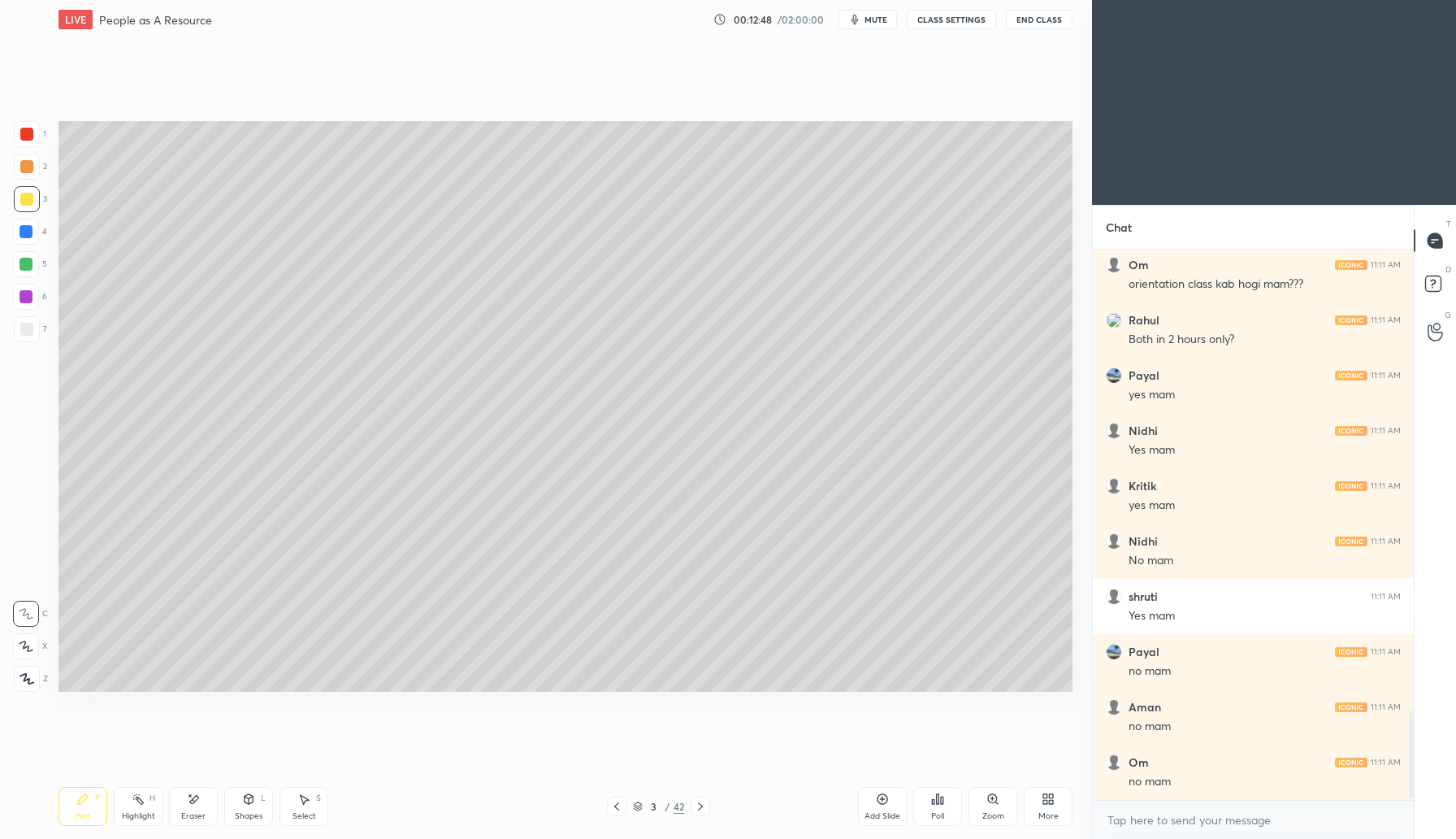
scroll to position [2900, 0]
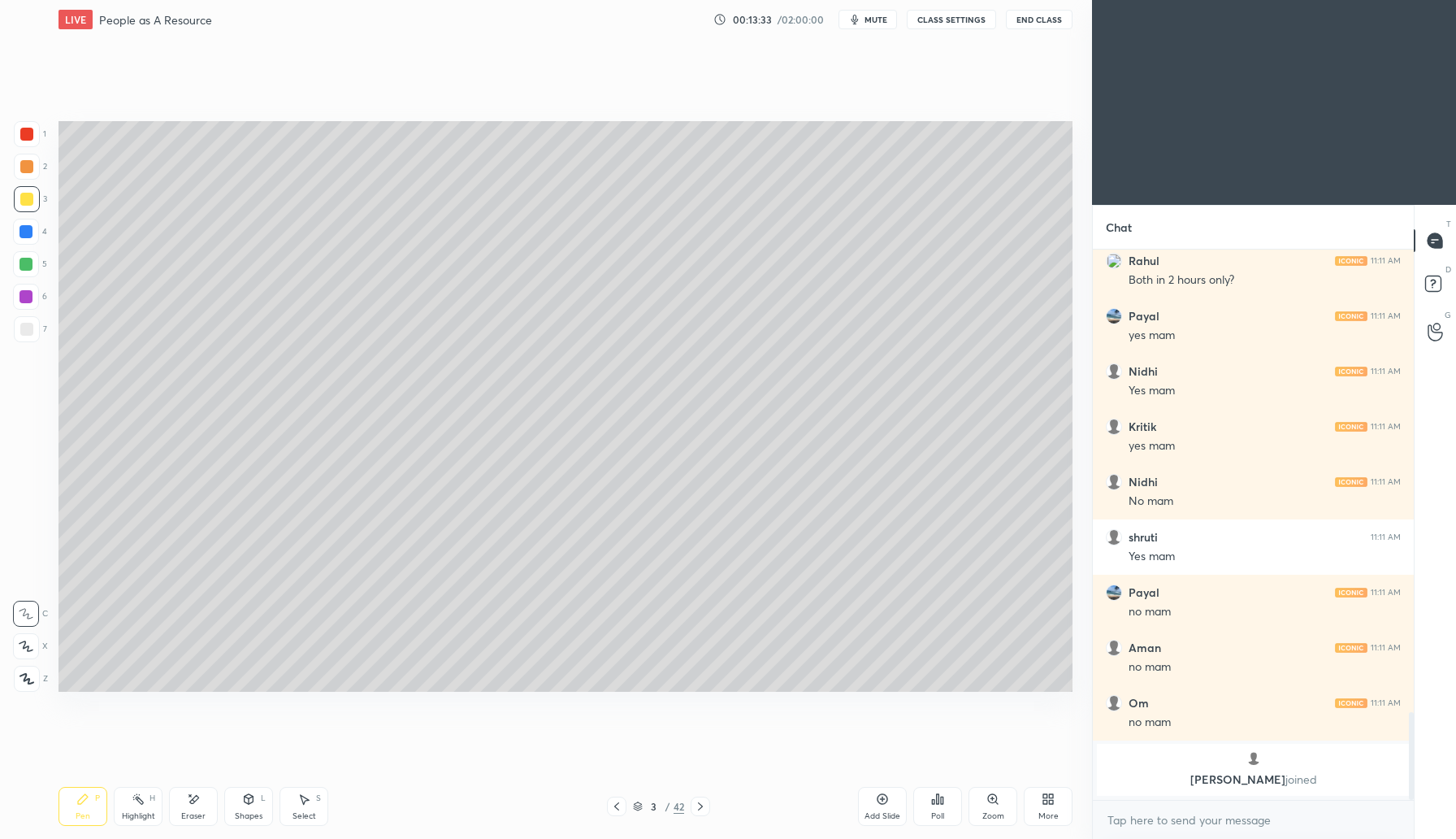
drag, startPoint x: 883, startPoint y: 804, endPoint x: 889, endPoint y: 795, distance: 10.8
click at [883, 804] on icon at bounding box center [882, 799] width 13 height 13
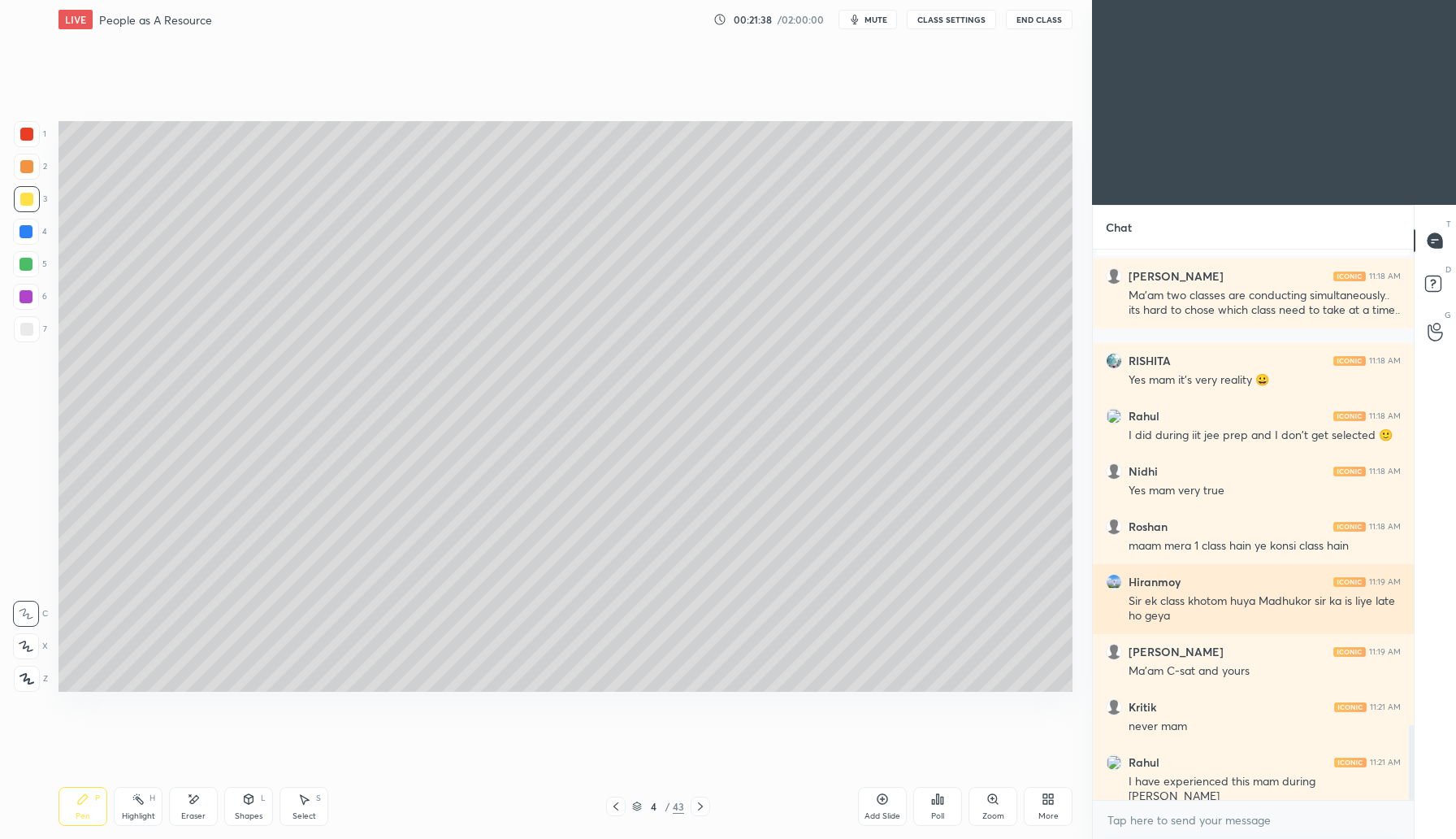
scroll to position [3488, 0]
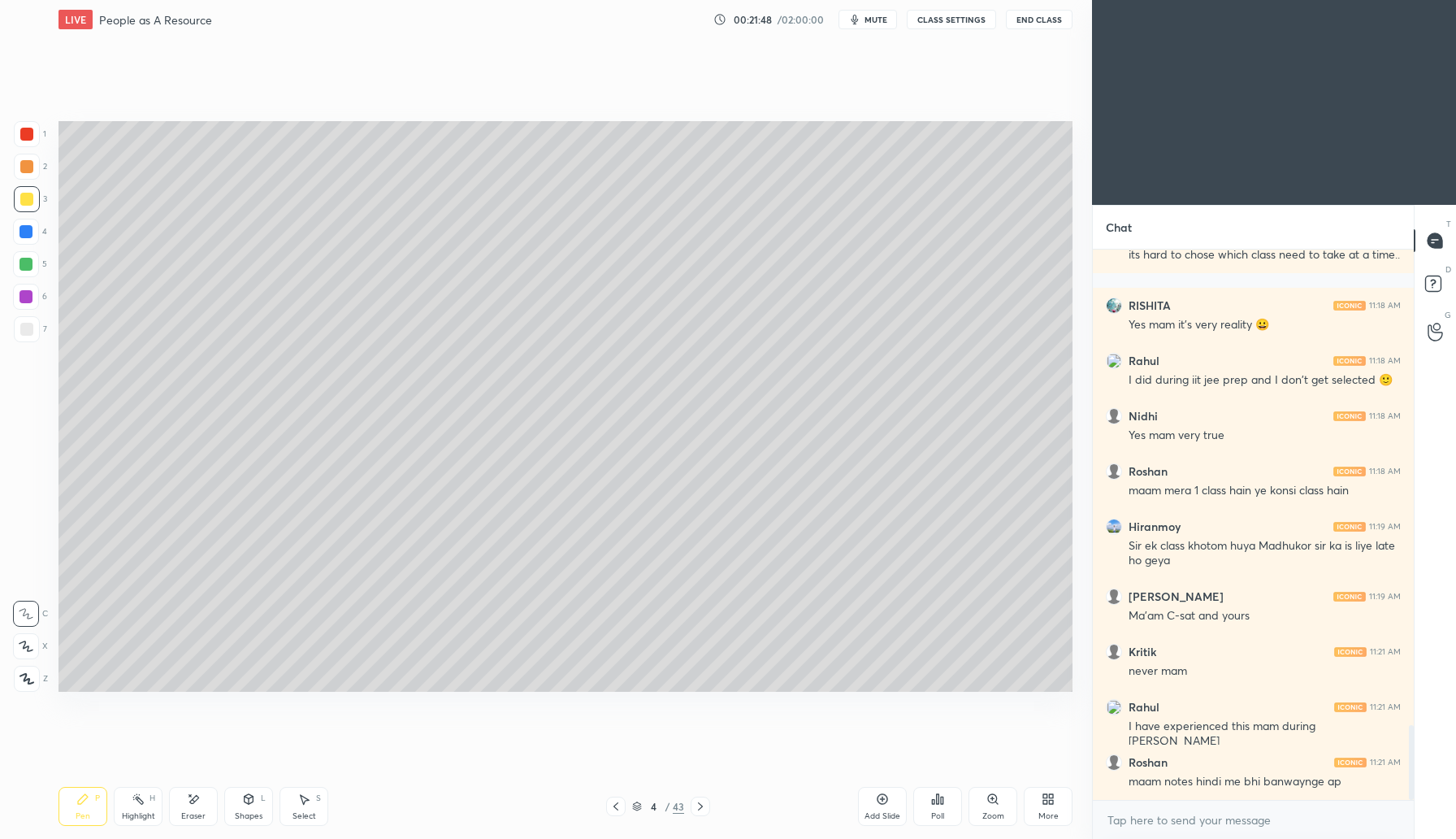
click at [879, 804] on icon at bounding box center [882, 799] width 13 height 13
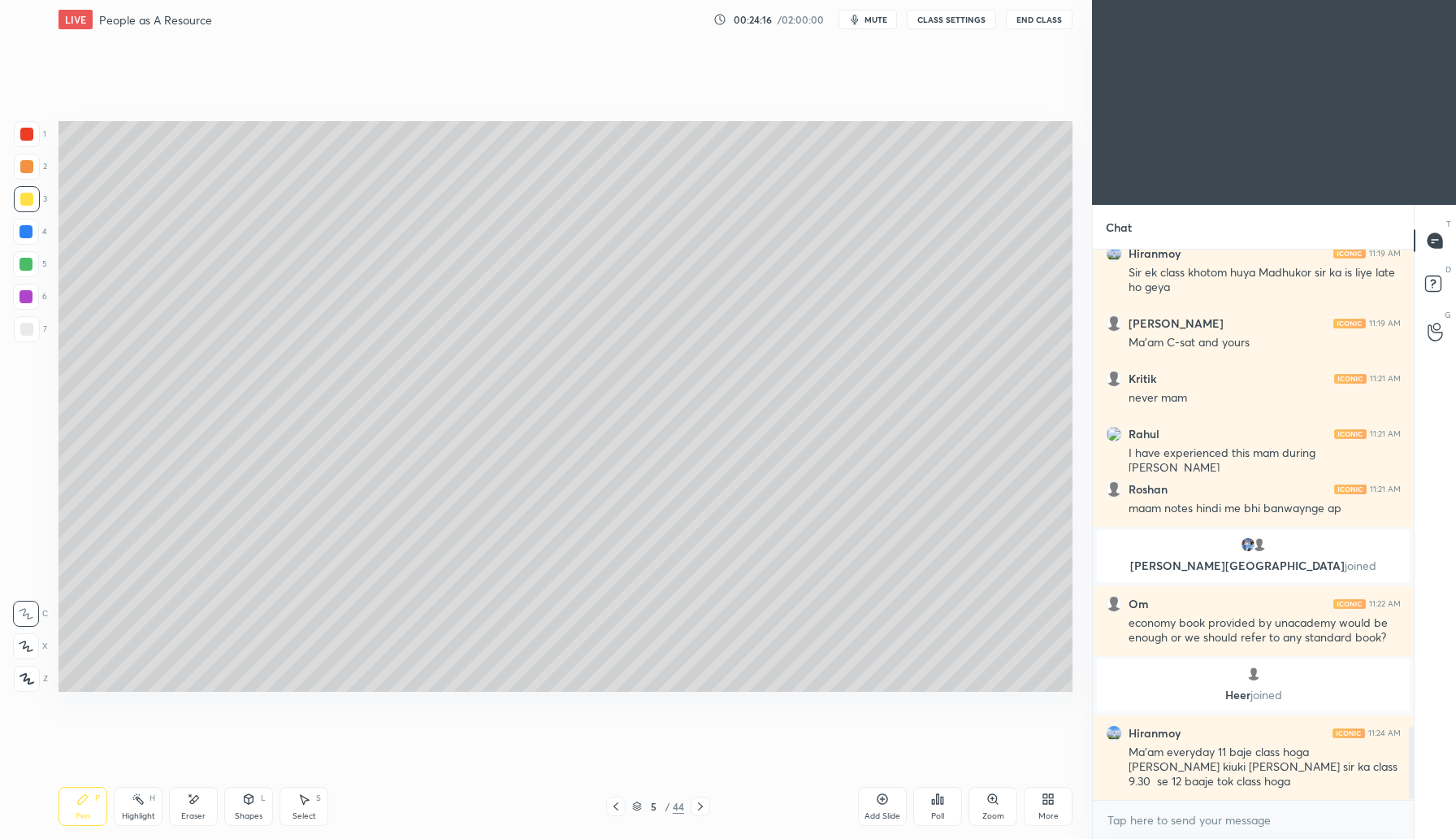
scroll to position [3639, 0]
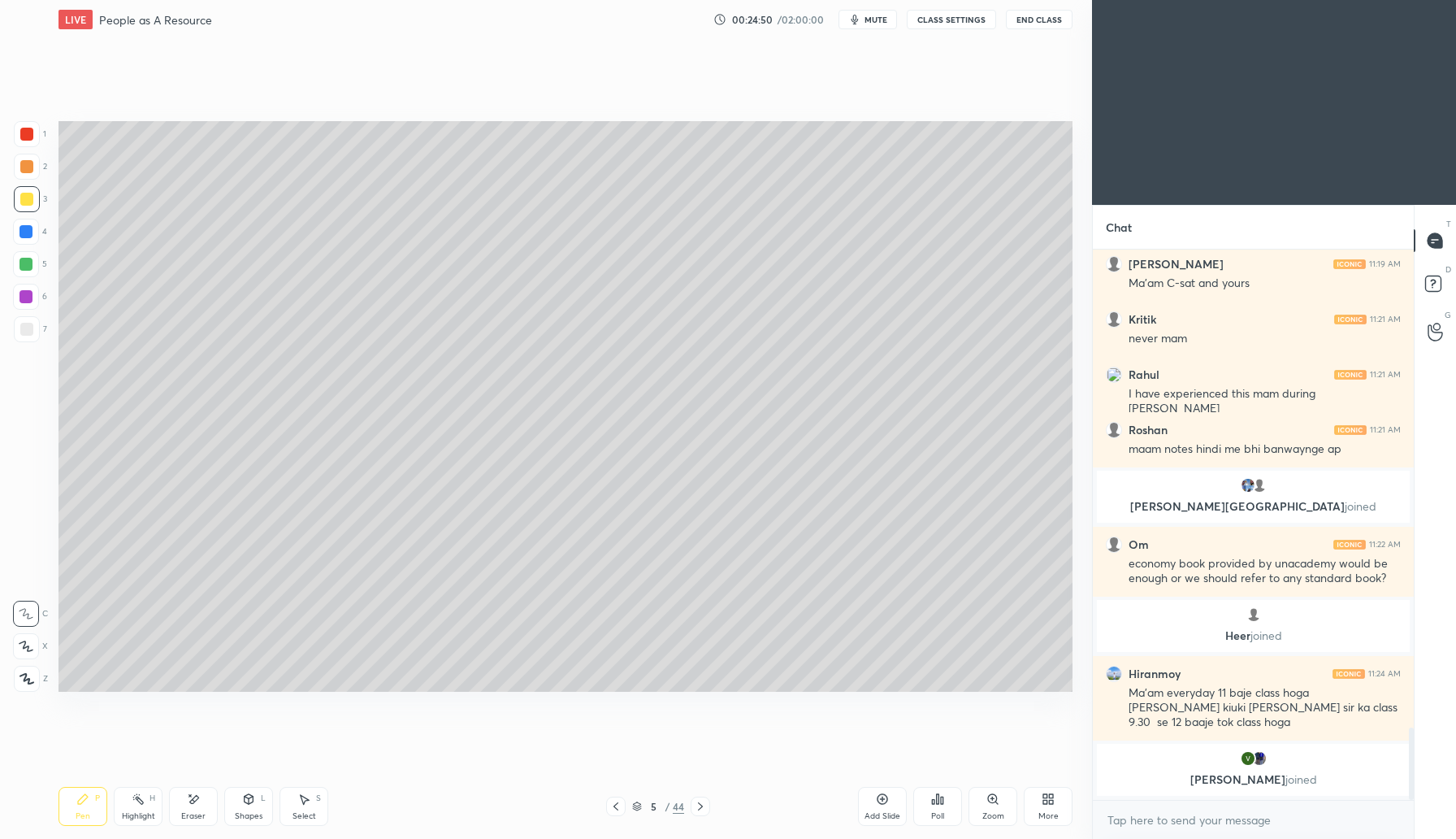
click at [887, 805] on div "Add Slide" at bounding box center [882, 806] width 49 height 39
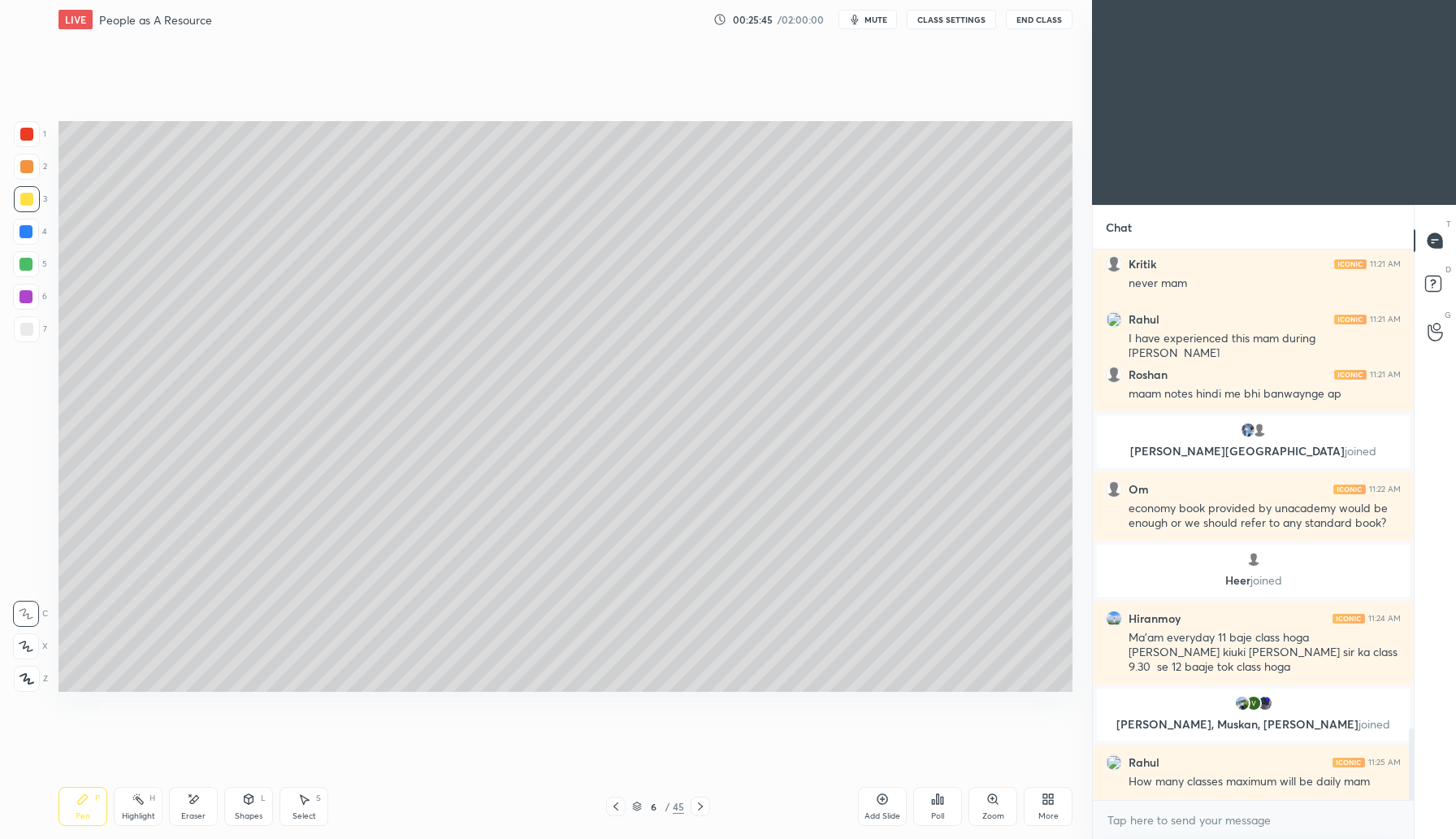
scroll to position [3725, 0]
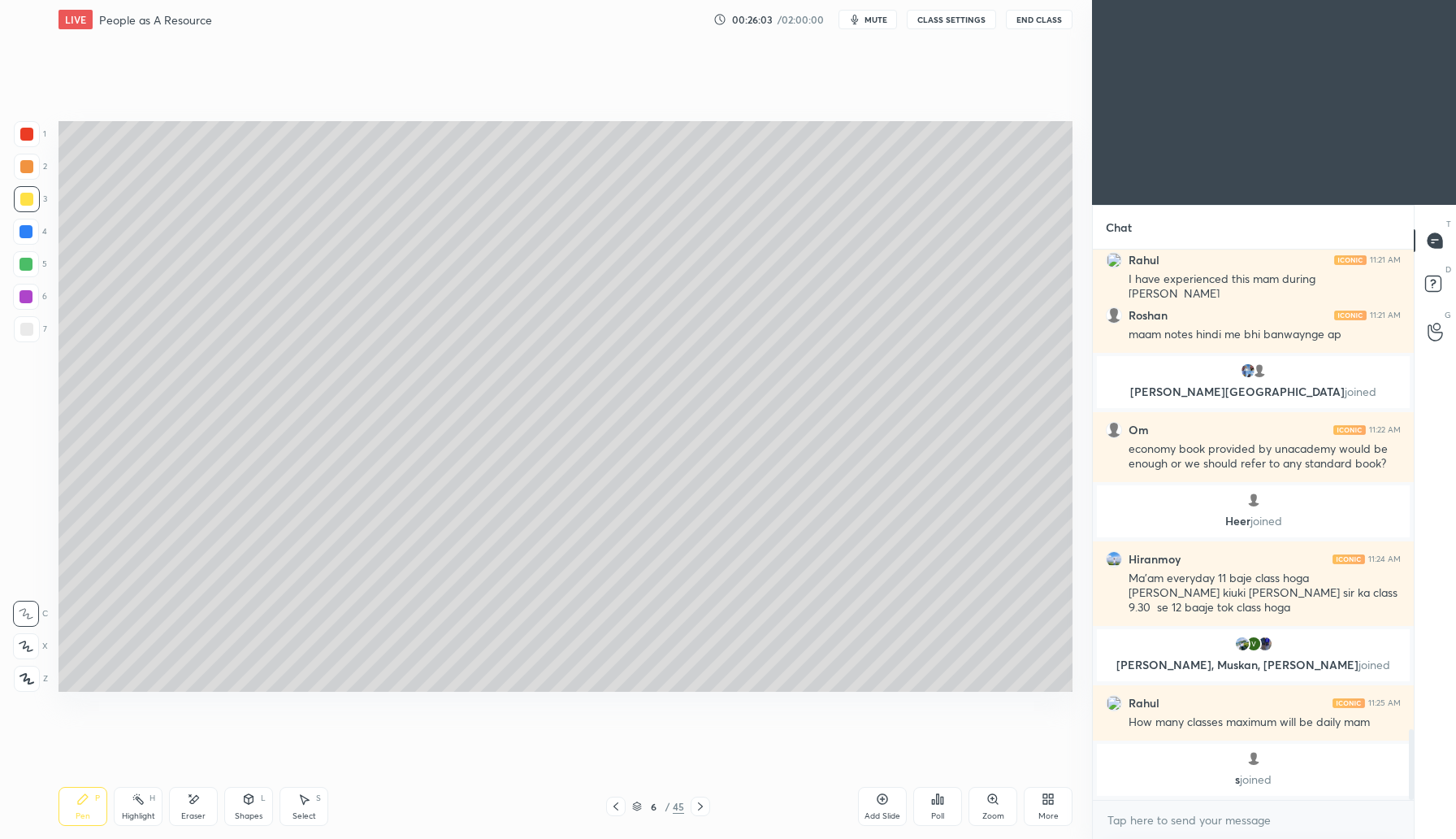
click at [27, 228] on div at bounding box center [26, 231] width 13 height 13
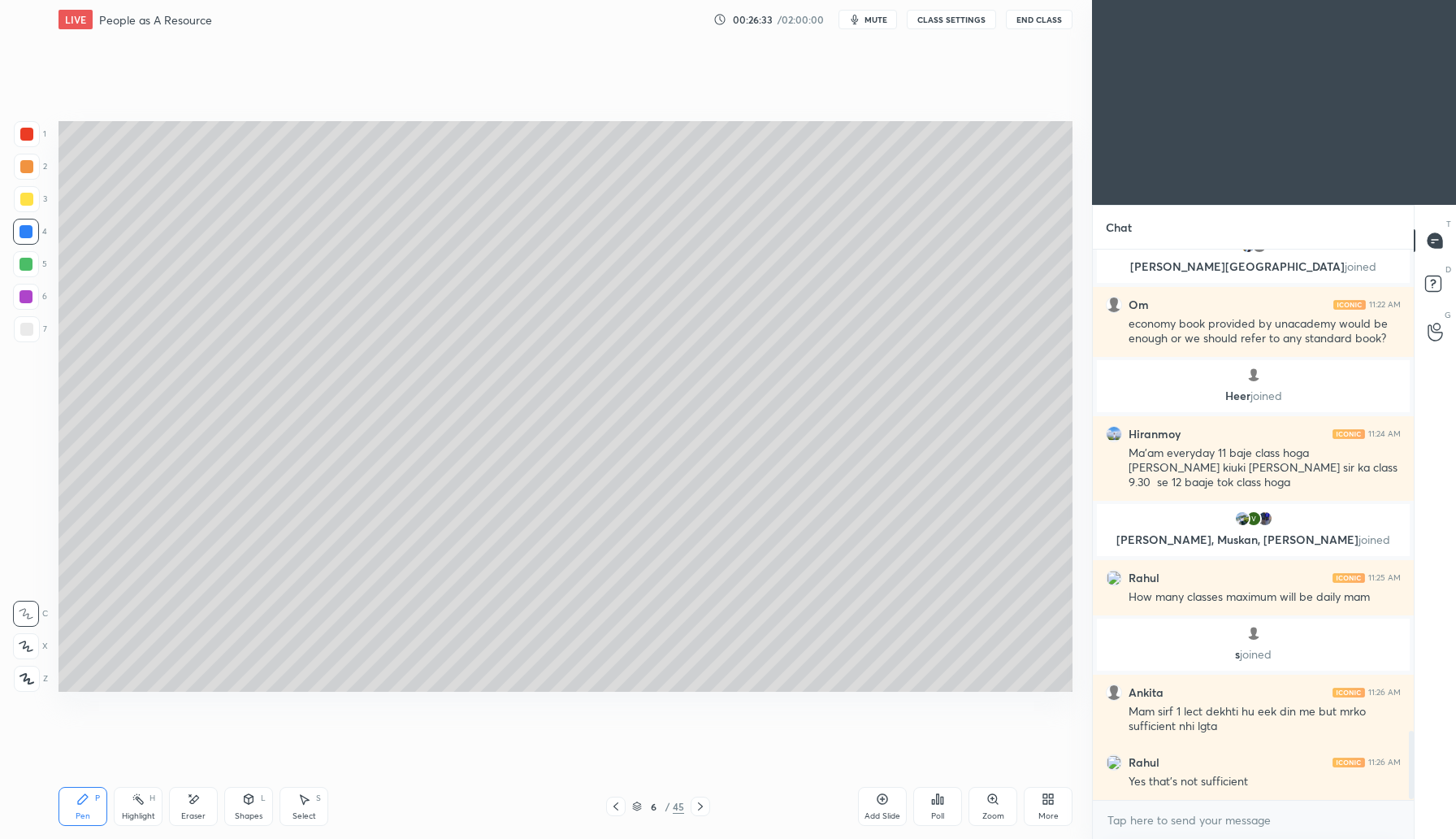
scroll to position [3890, 0]
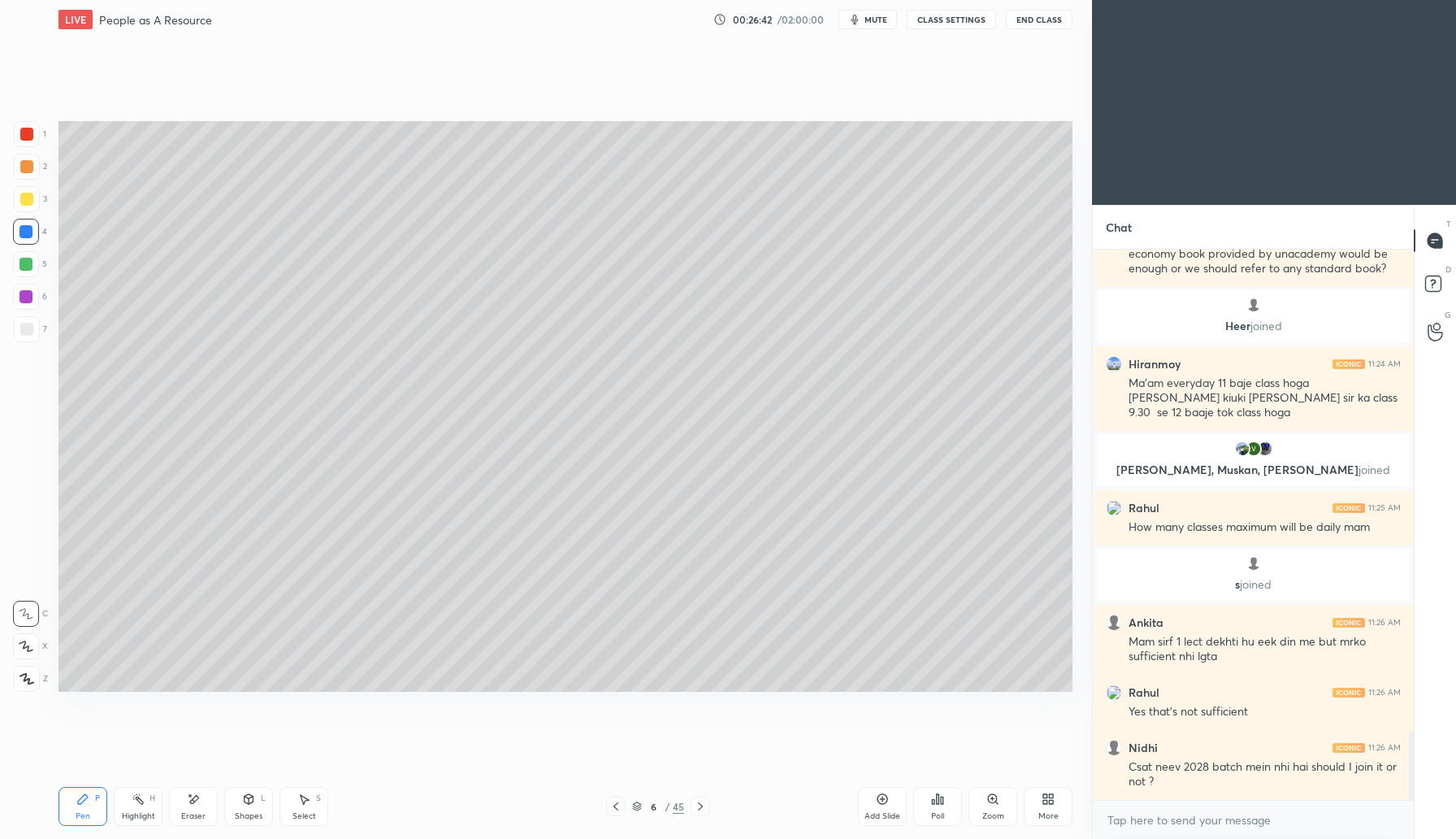
click at [869, 796] on div "Add Slide" at bounding box center [882, 806] width 49 height 39
click at [29, 161] on div at bounding box center [27, 167] width 13 height 13
drag, startPoint x: 35, startPoint y: 197, endPoint x: 47, endPoint y: 205, distance: 14.4
click at [35, 201] on div at bounding box center [27, 198] width 26 height 26
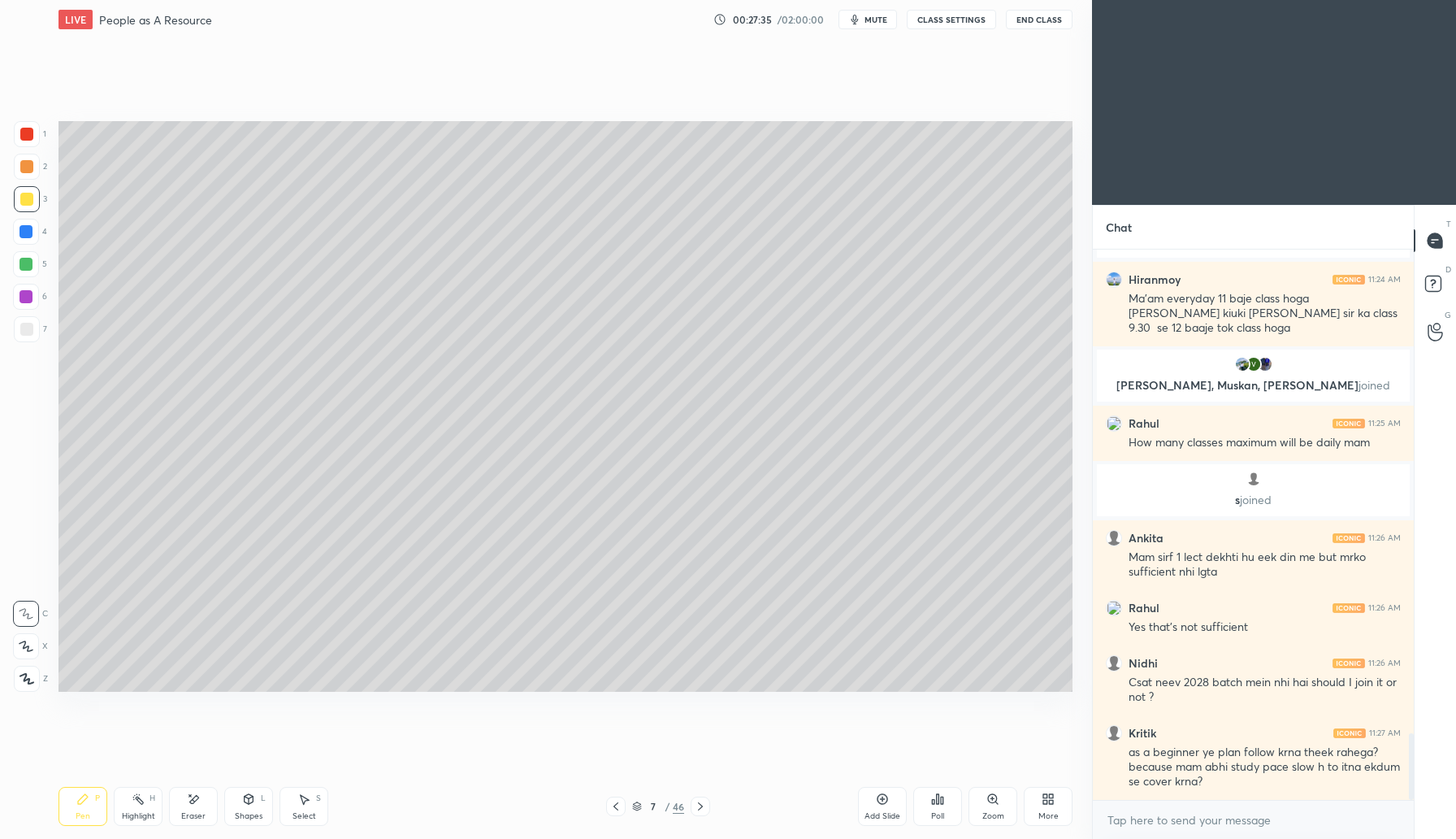
click at [30, 165] on div at bounding box center [27, 167] width 13 height 13
click at [26, 268] on div at bounding box center [26, 264] width 13 height 13
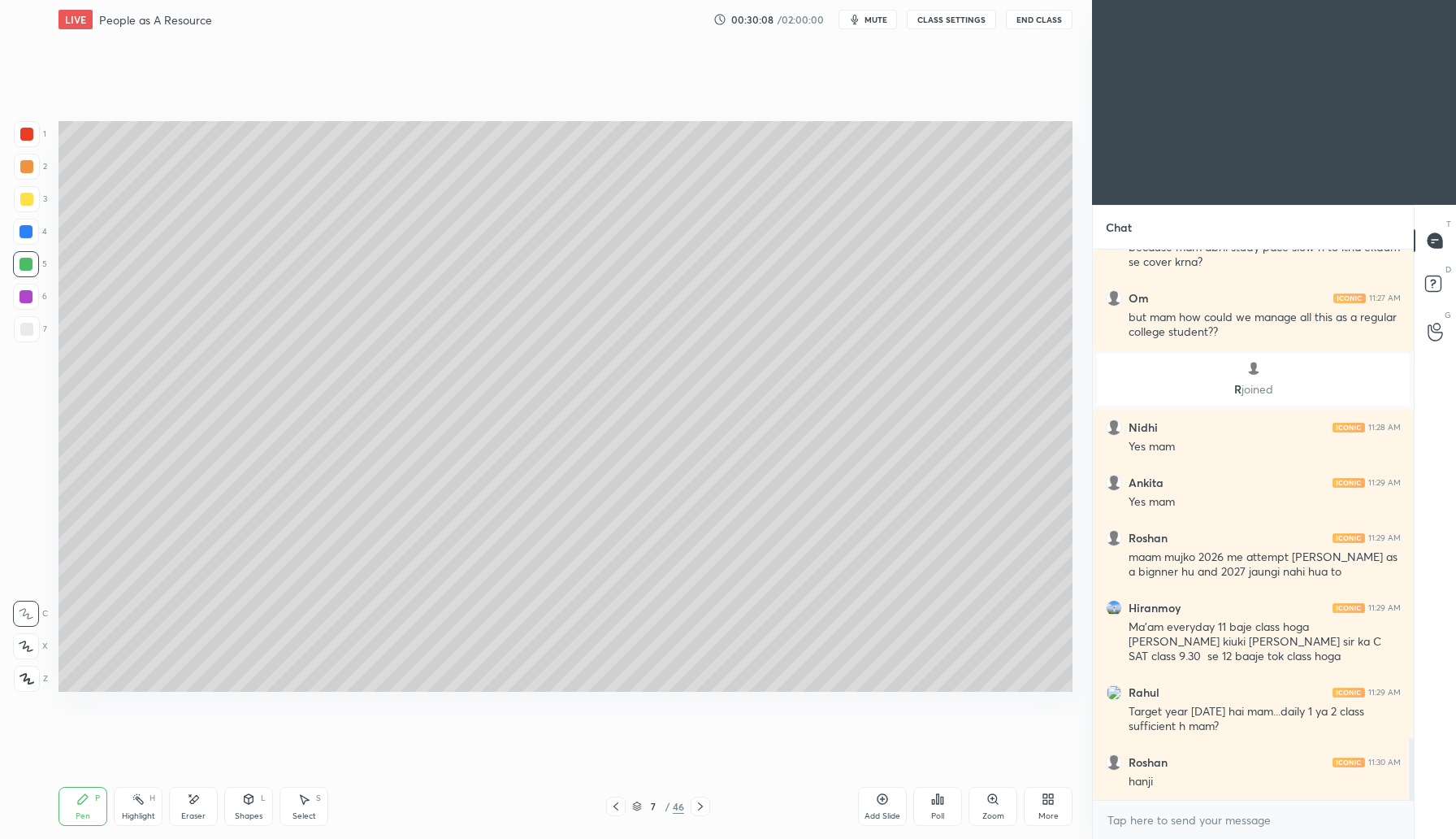
scroll to position [4364, 0]
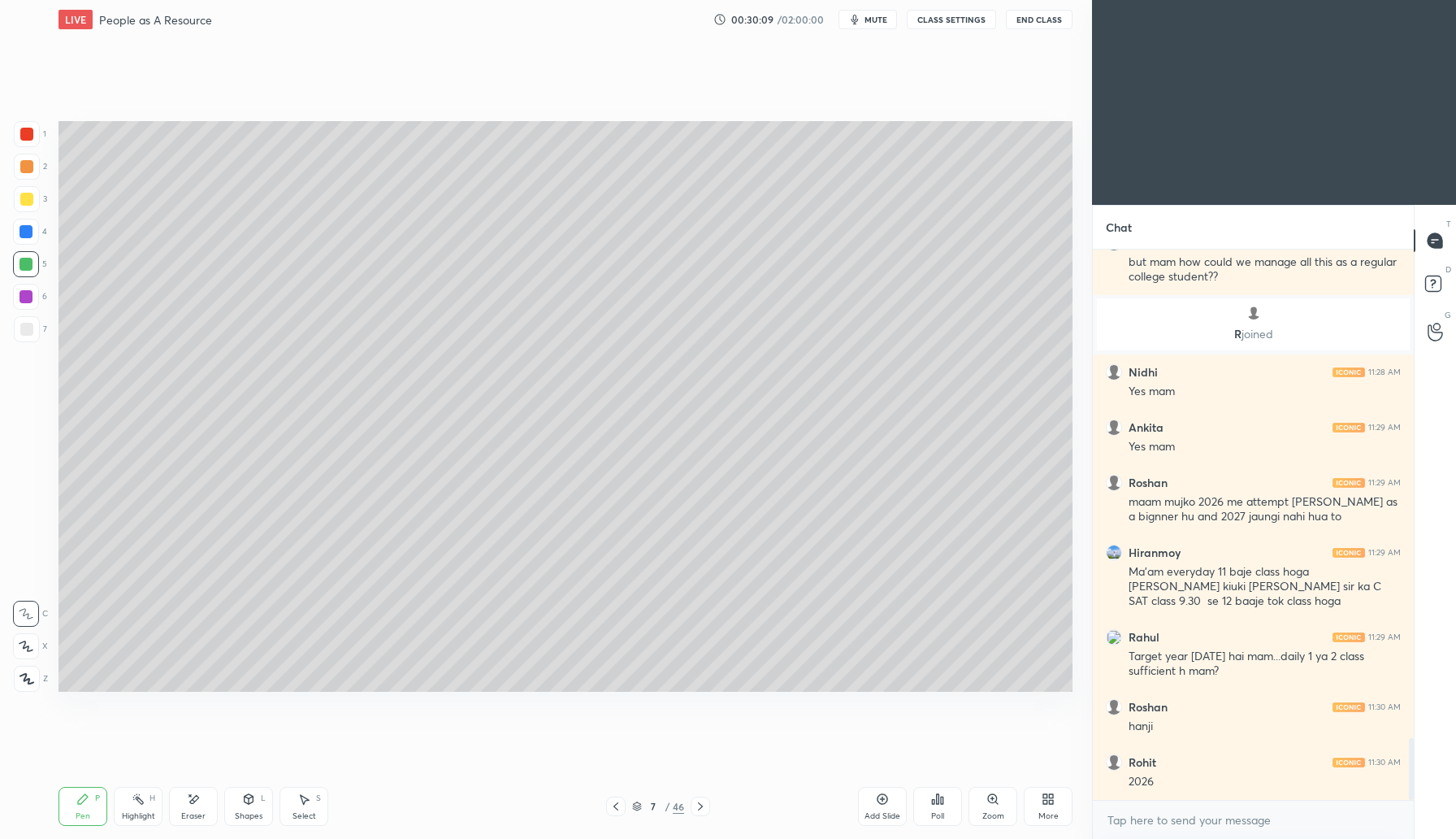
click at [879, 799] on icon at bounding box center [882, 799] width 13 height 13
click at [26, 171] on div at bounding box center [27, 167] width 13 height 13
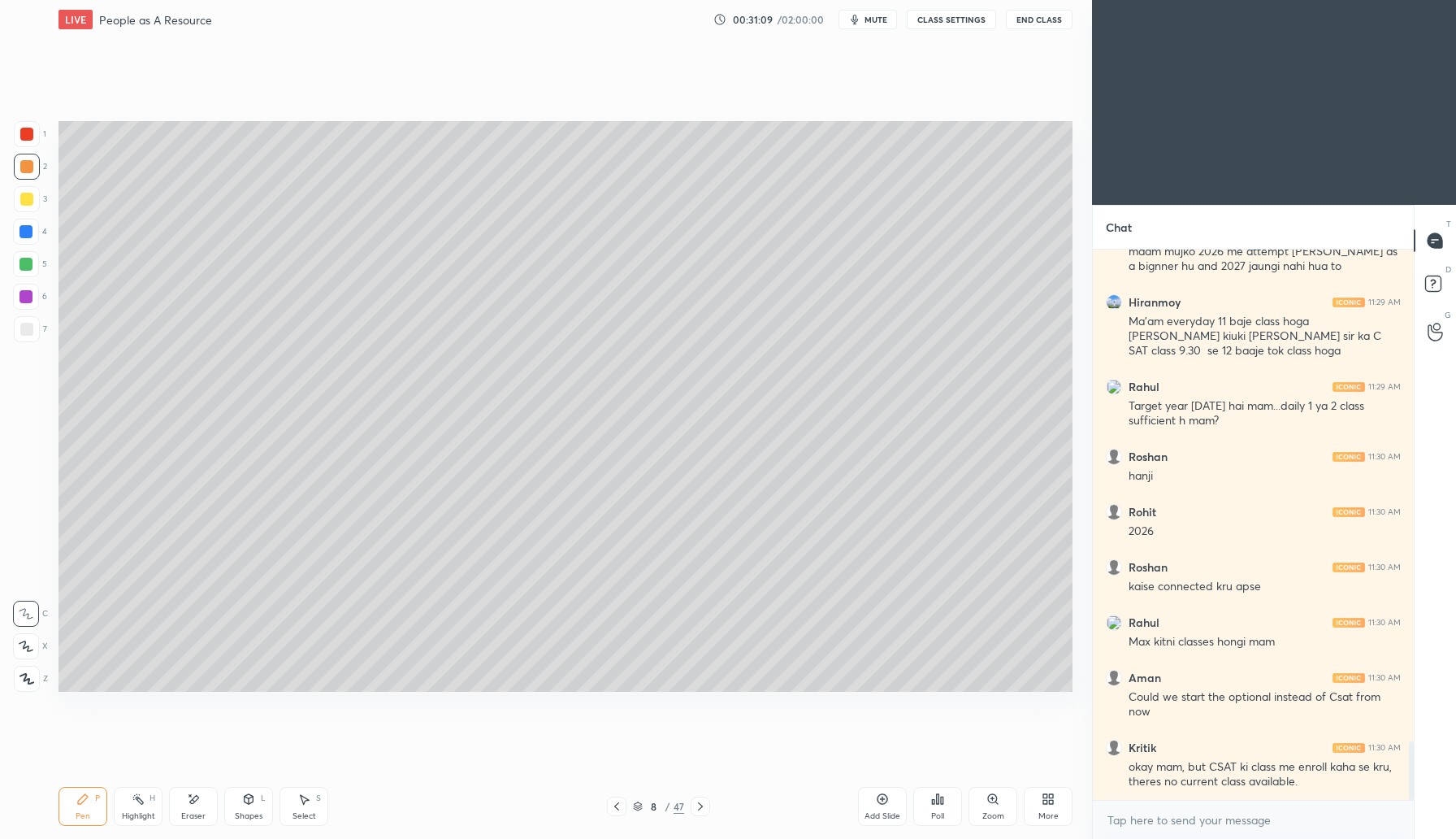
scroll to position [4684, 0]
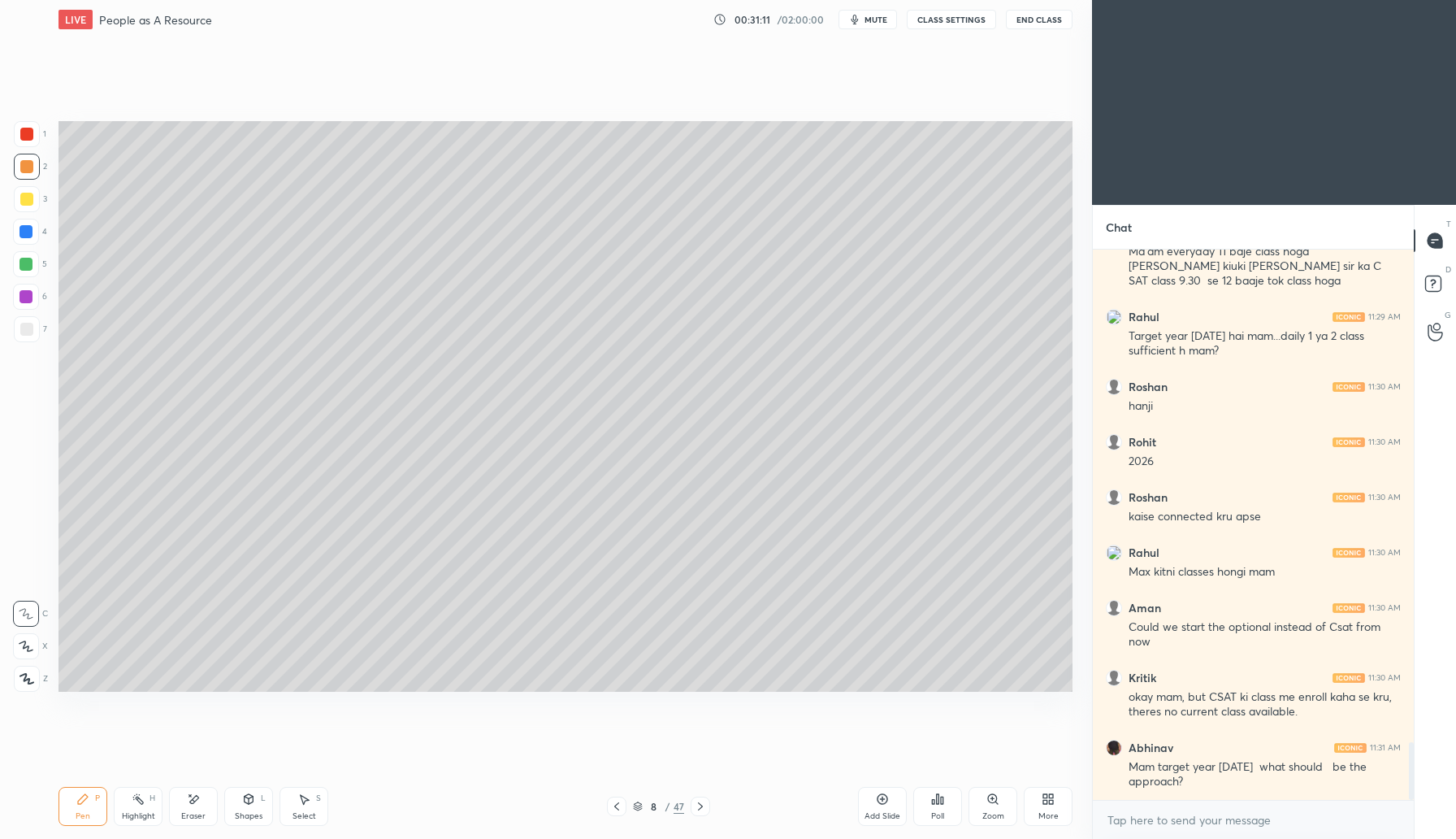
click at [26, 202] on div at bounding box center [27, 198] width 13 height 13
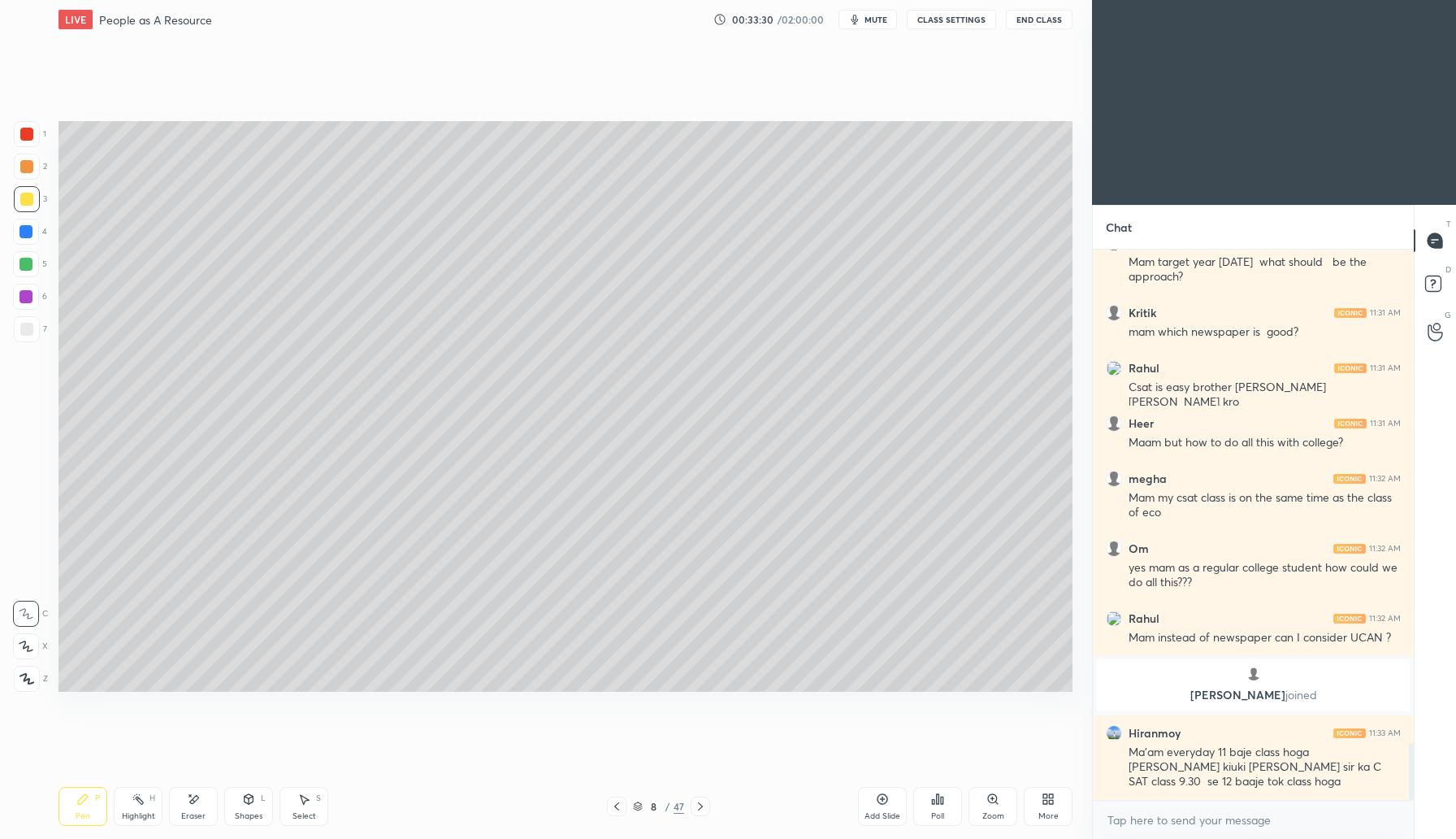
scroll to position [4819, 0]
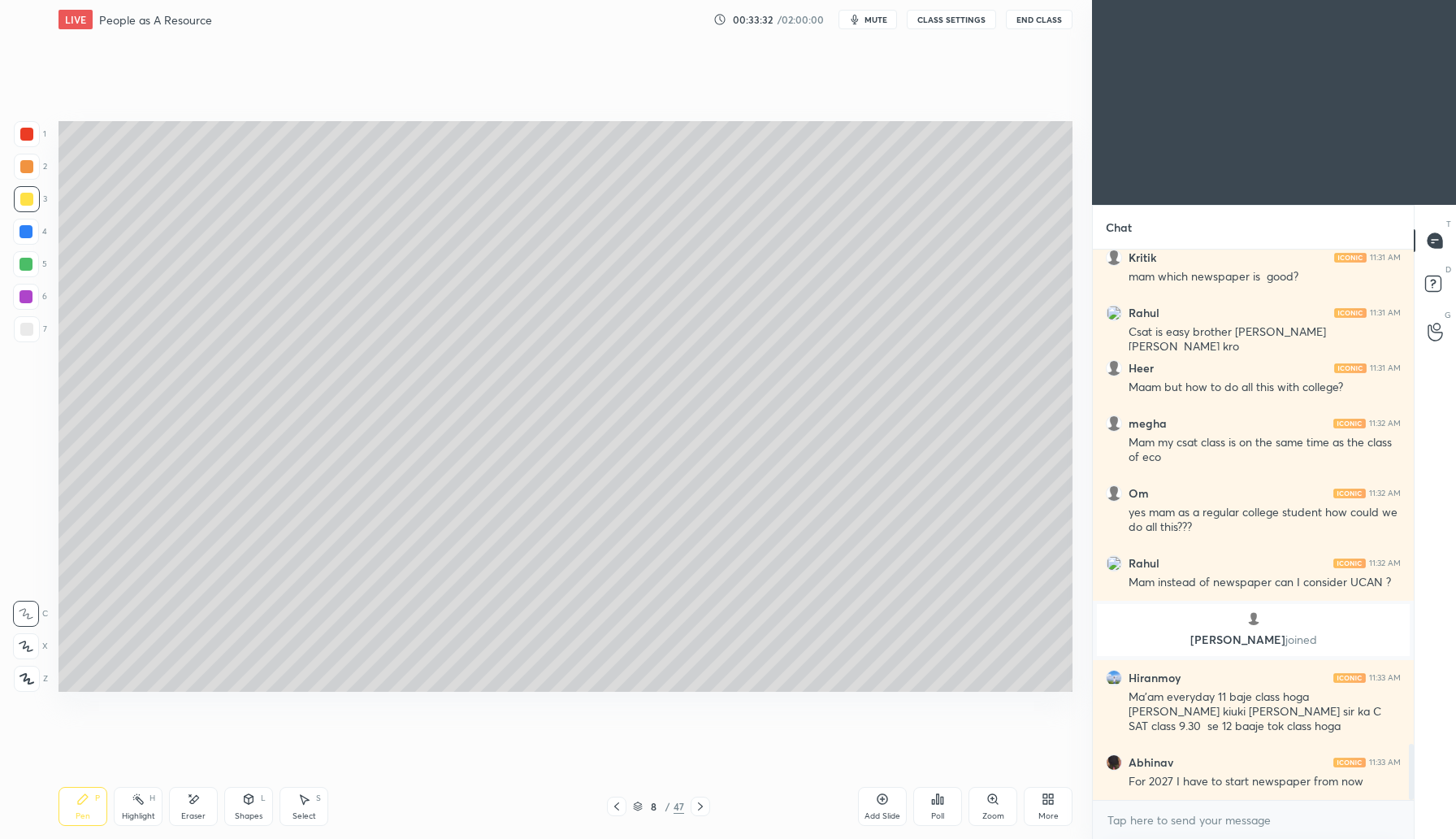
drag, startPoint x: 885, startPoint y: 806, endPoint x: 896, endPoint y: 797, distance: 14.2
click at [885, 804] on div "Add Slide" at bounding box center [882, 806] width 49 height 39
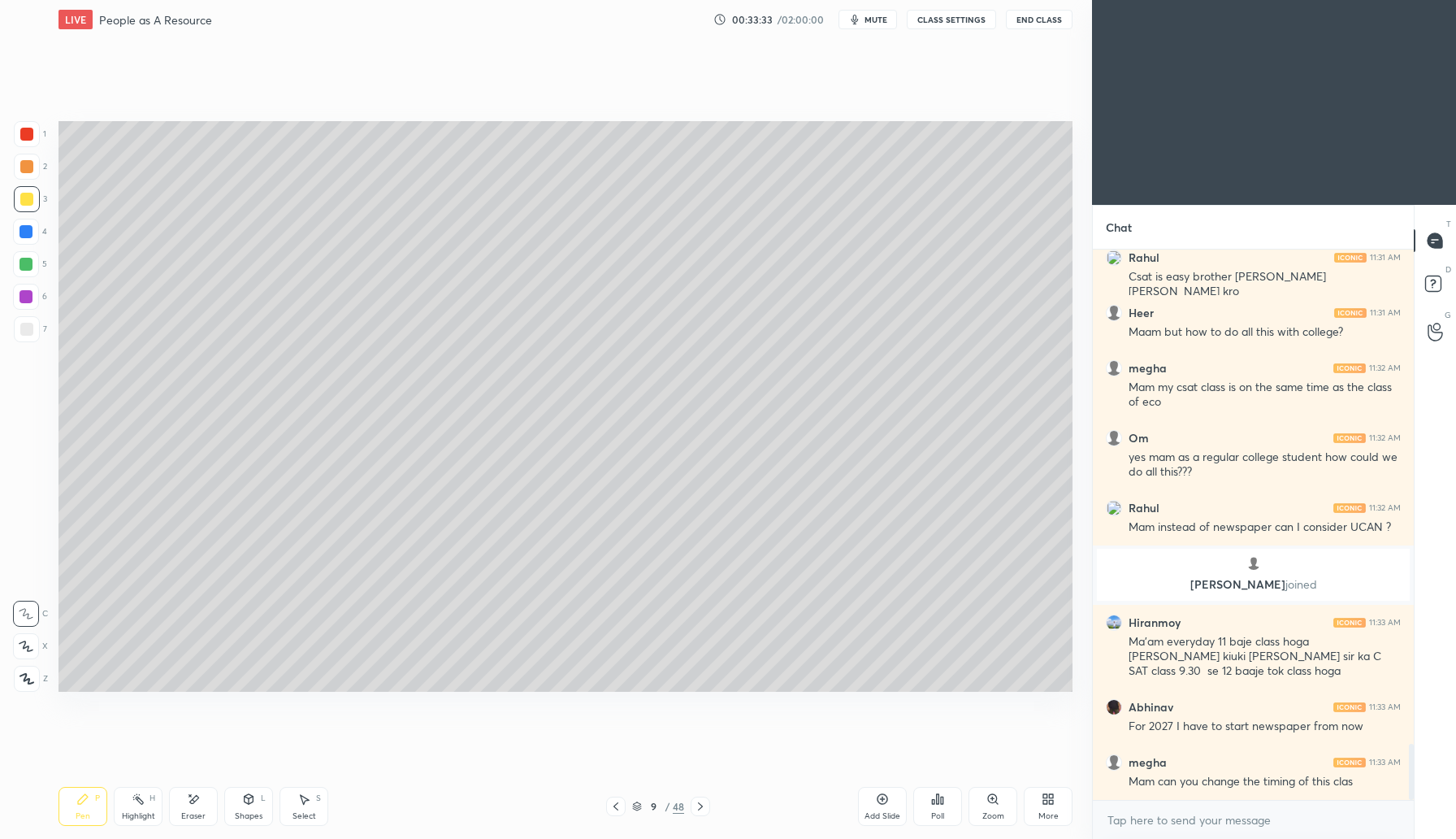
click at [24, 168] on div at bounding box center [27, 167] width 13 height 13
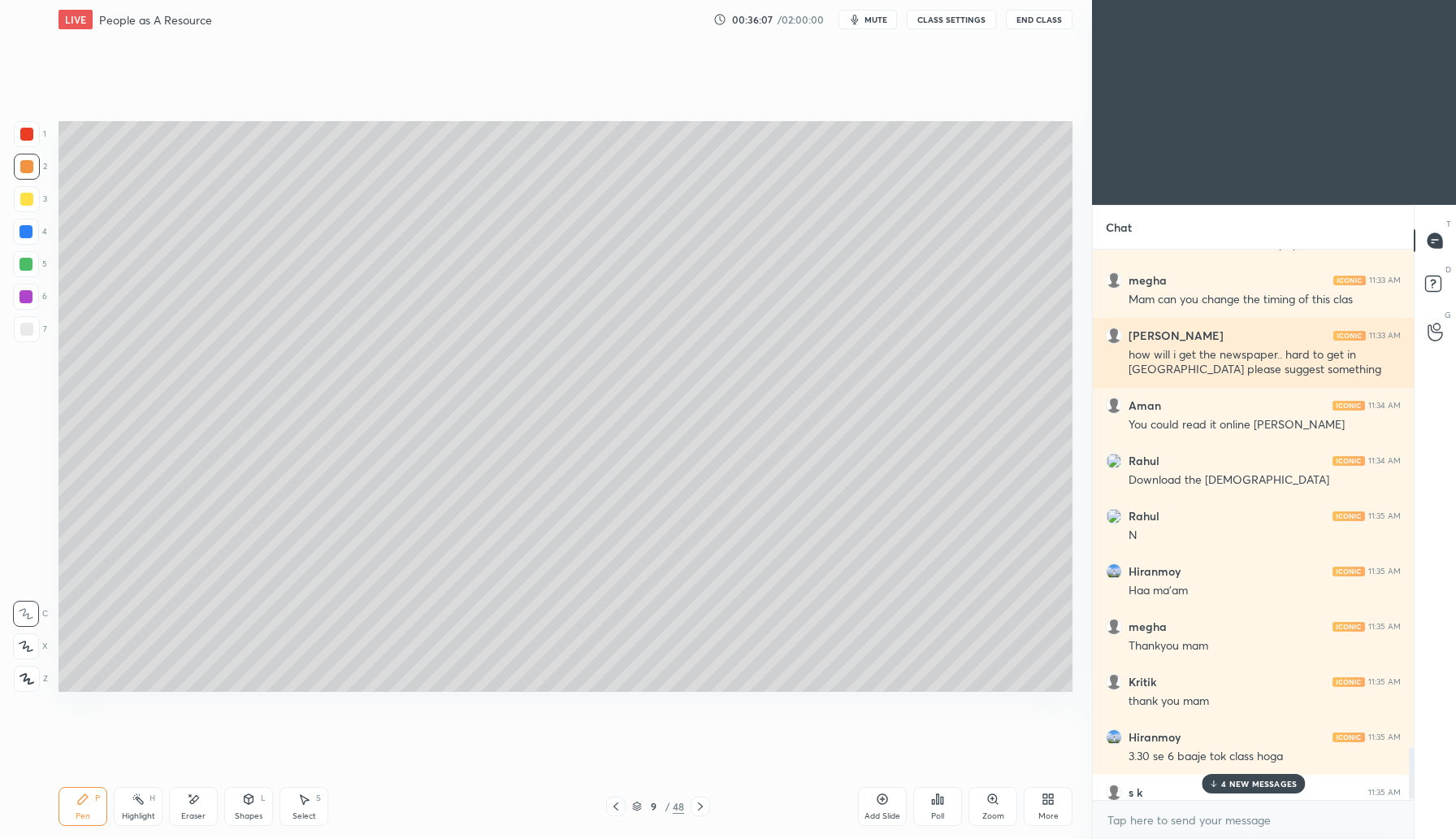
scroll to position [5386, 0]
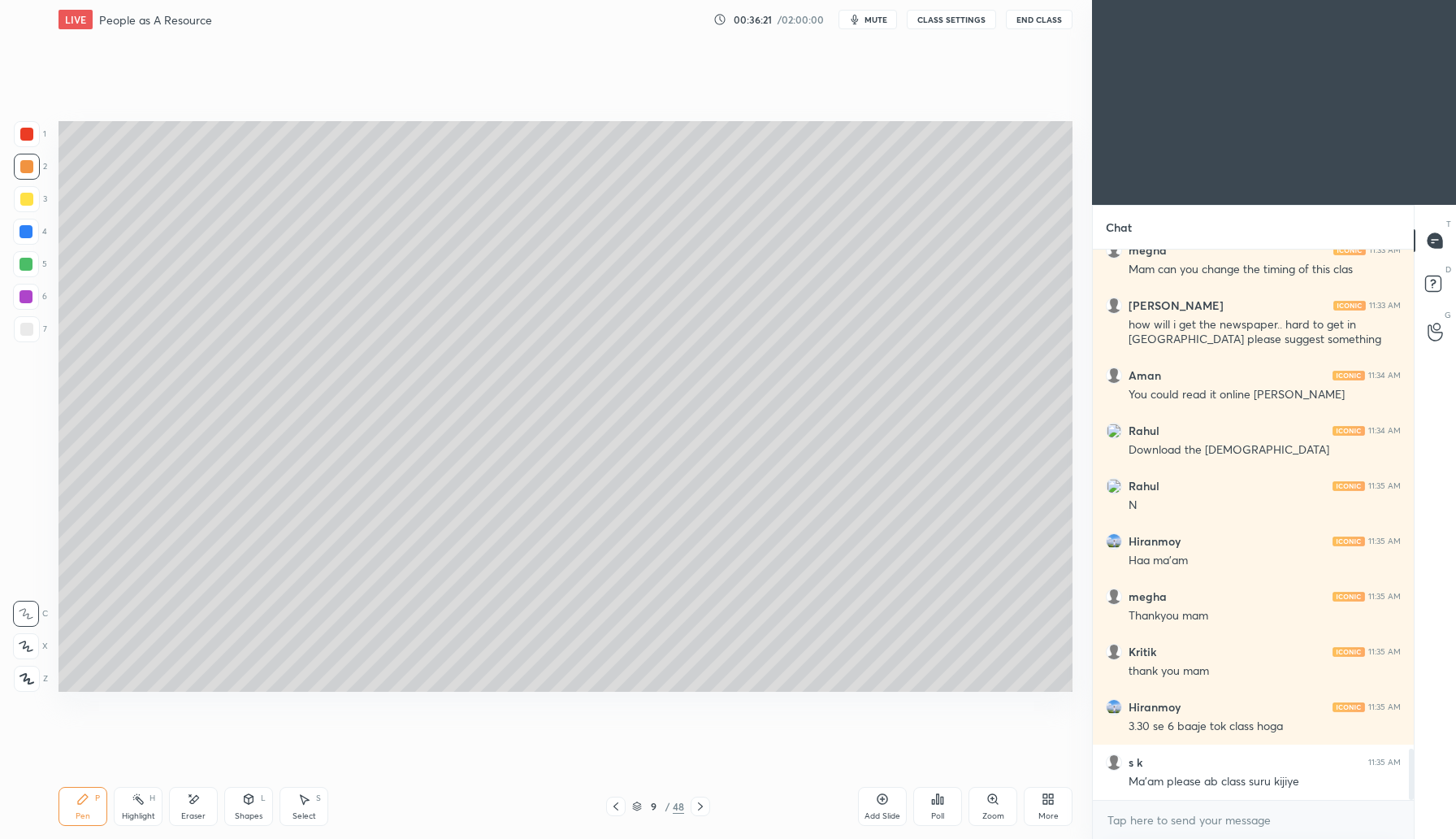
drag, startPoint x: 884, startPoint y: 807, endPoint x: 889, endPoint y: 799, distance: 9.4
click at [883, 806] on div "Add Slide" at bounding box center [882, 806] width 49 height 39
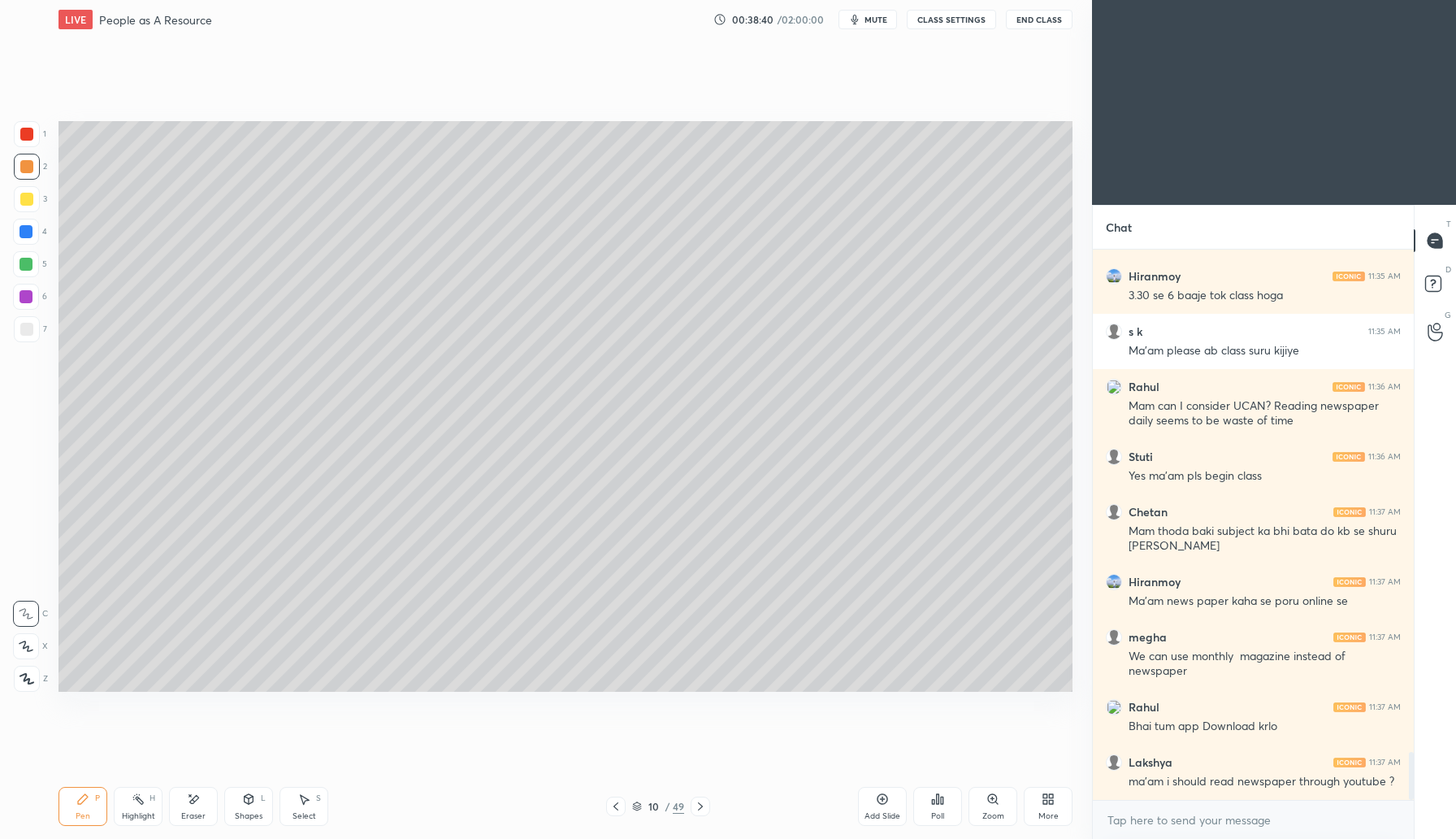
scroll to position [5886, 0]
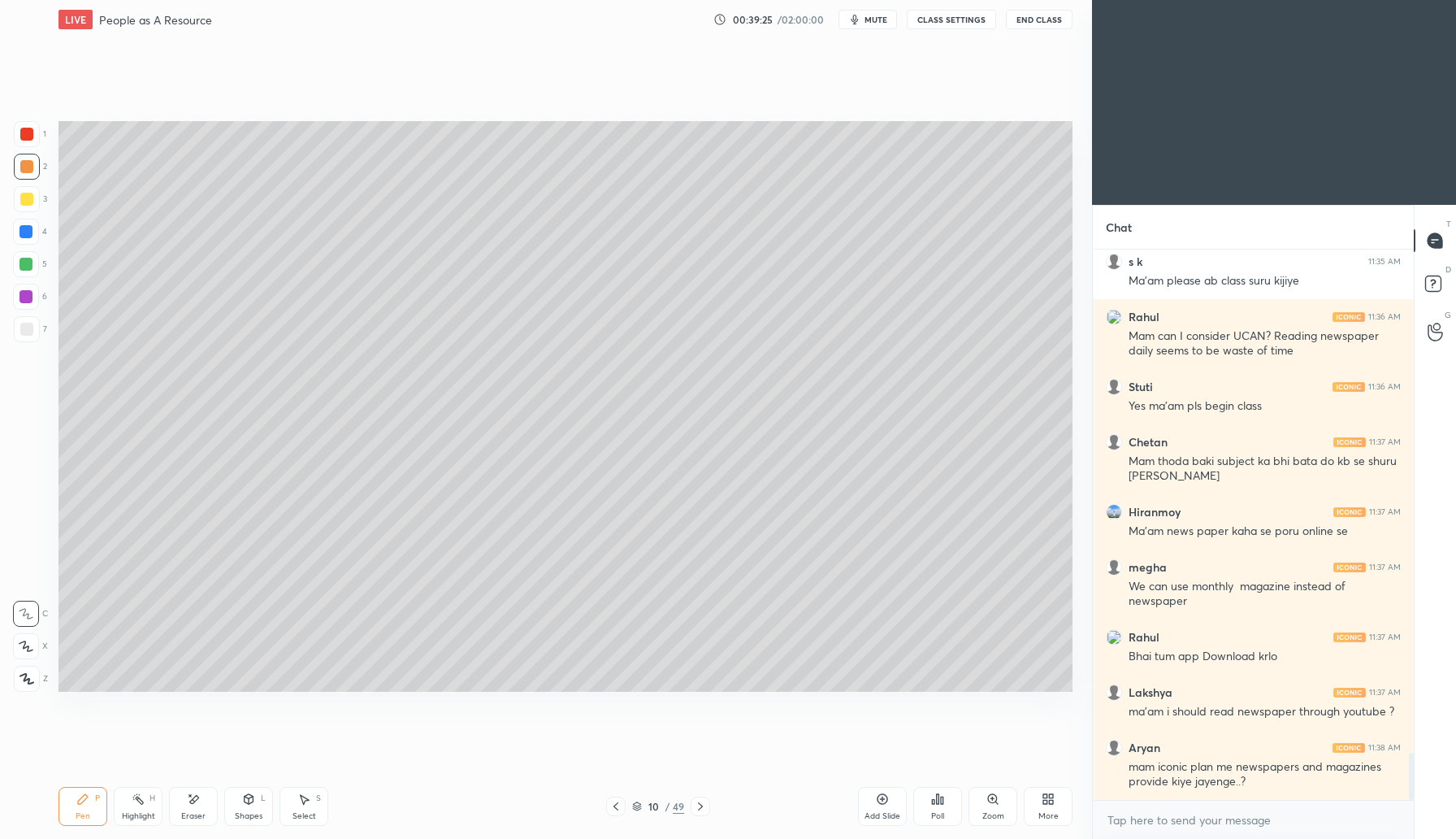
click at [28, 200] on div at bounding box center [27, 198] width 13 height 13
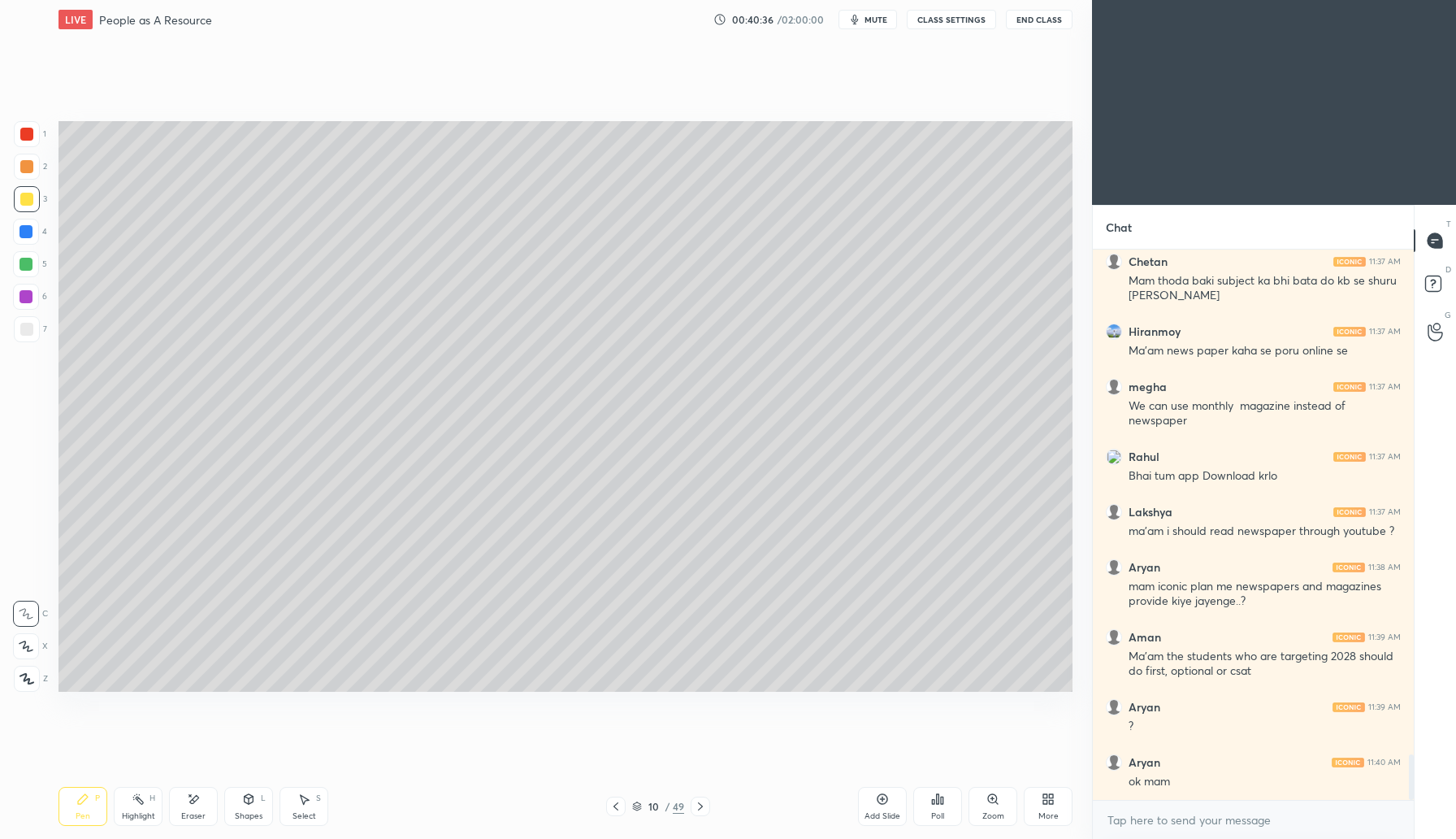
scroll to position [6122, 0]
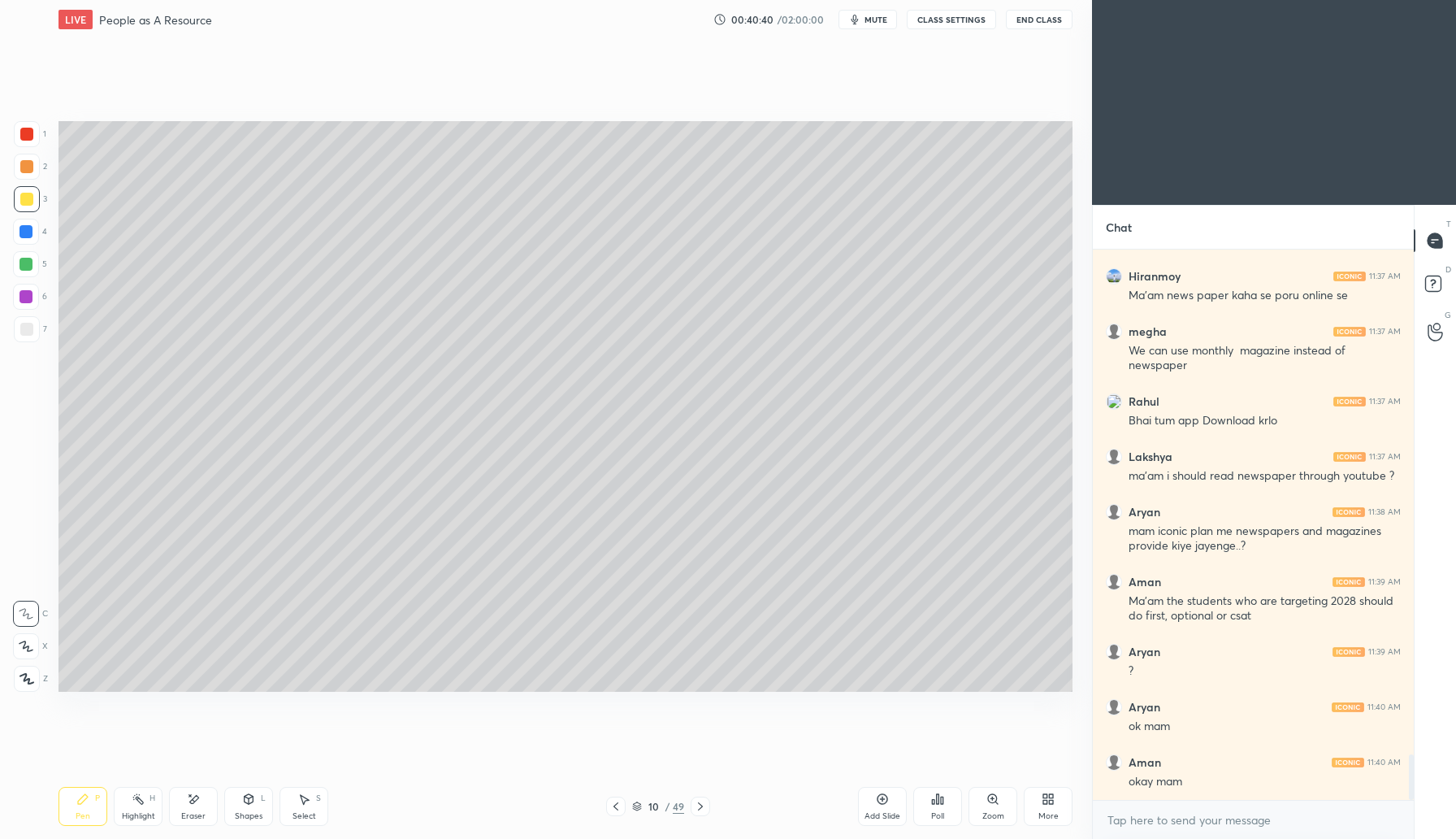
click at [703, 811] on icon at bounding box center [701, 806] width 13 height 13
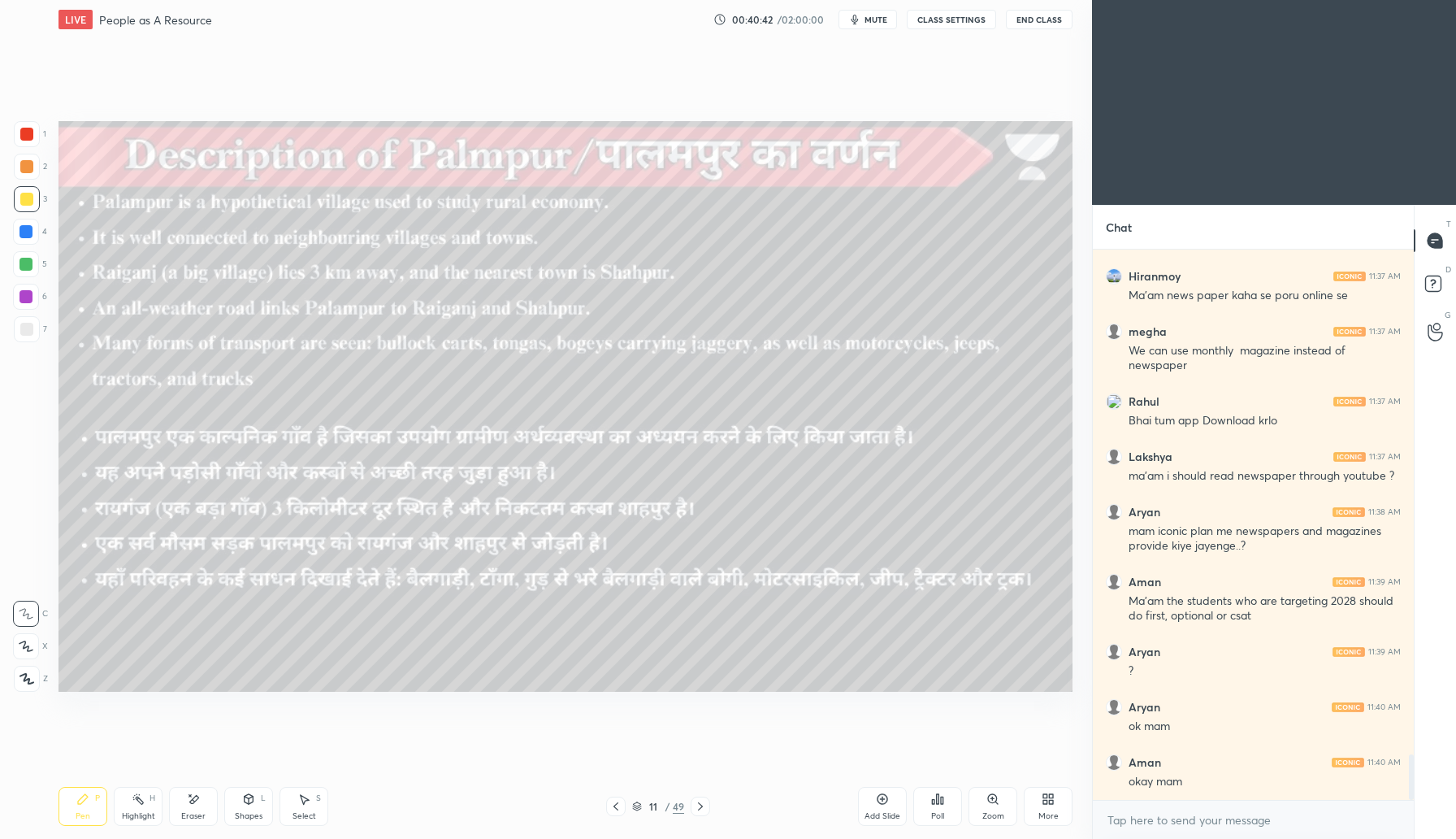
click at [612, 810] on icon at bounding box center [616, 806] width 13 height 13
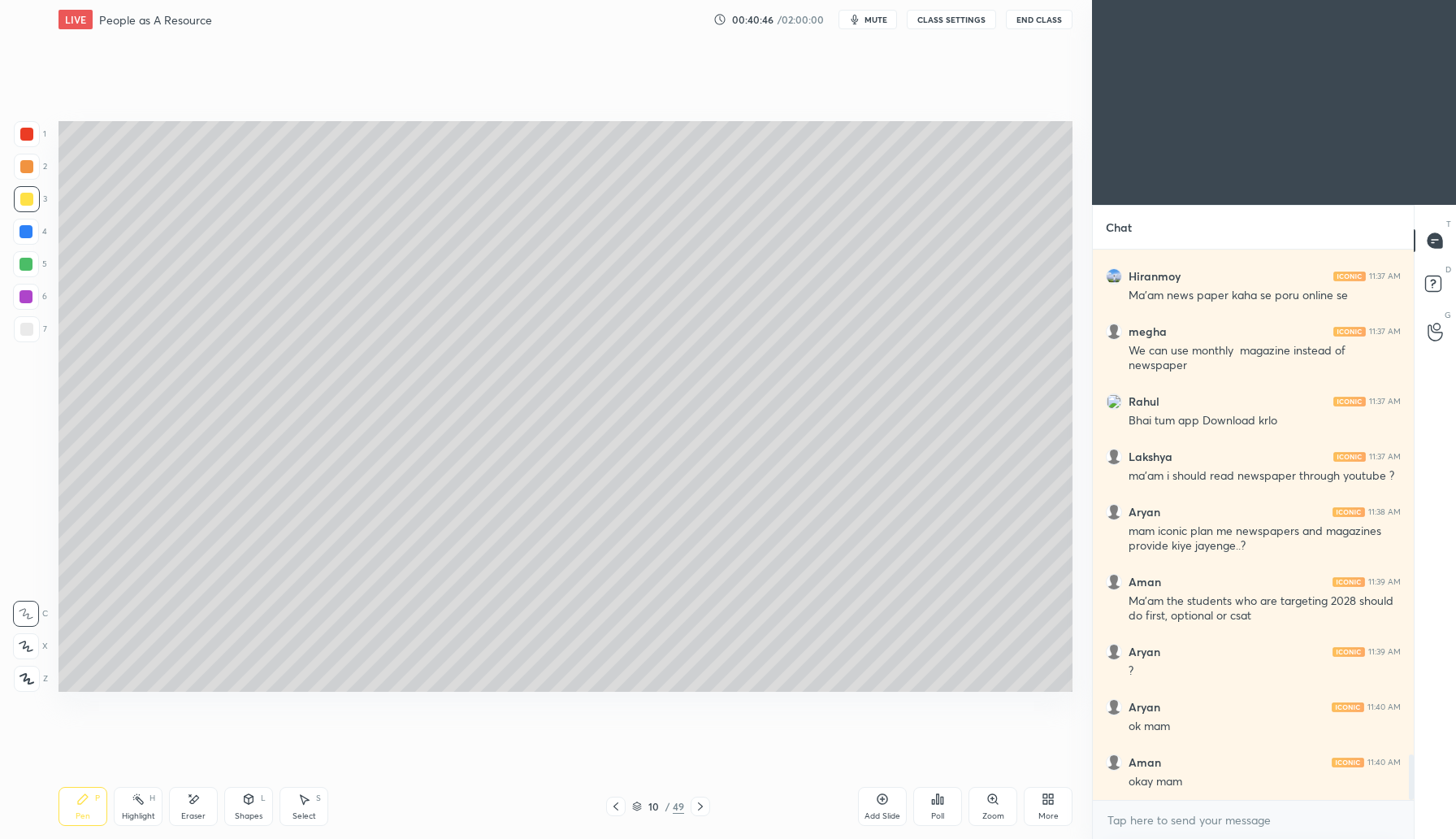
scroll to position [6178, 0]
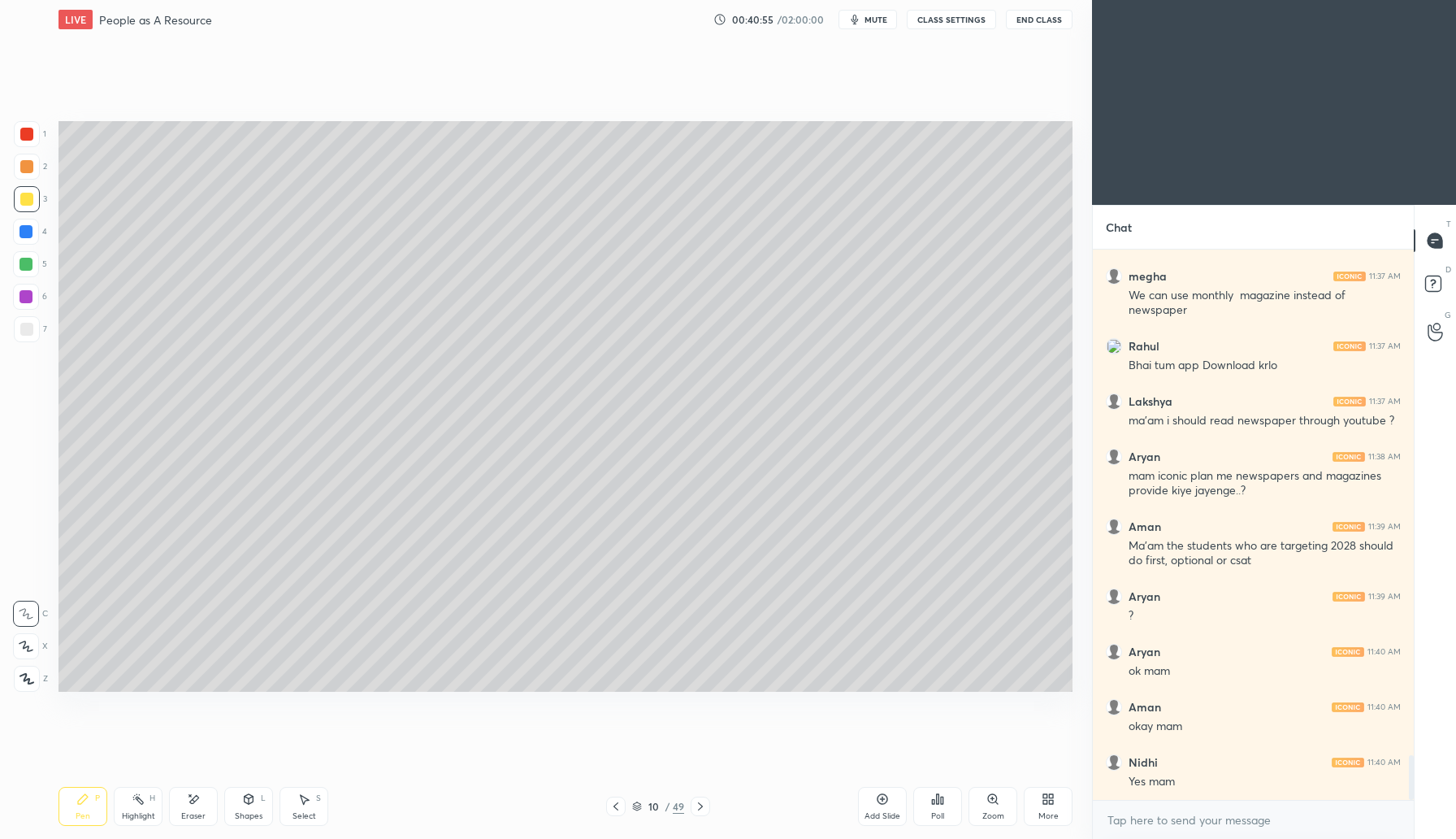
click at [883, 805] on div "Add Slide" at bounding box center [882, 806] width 49 height 39
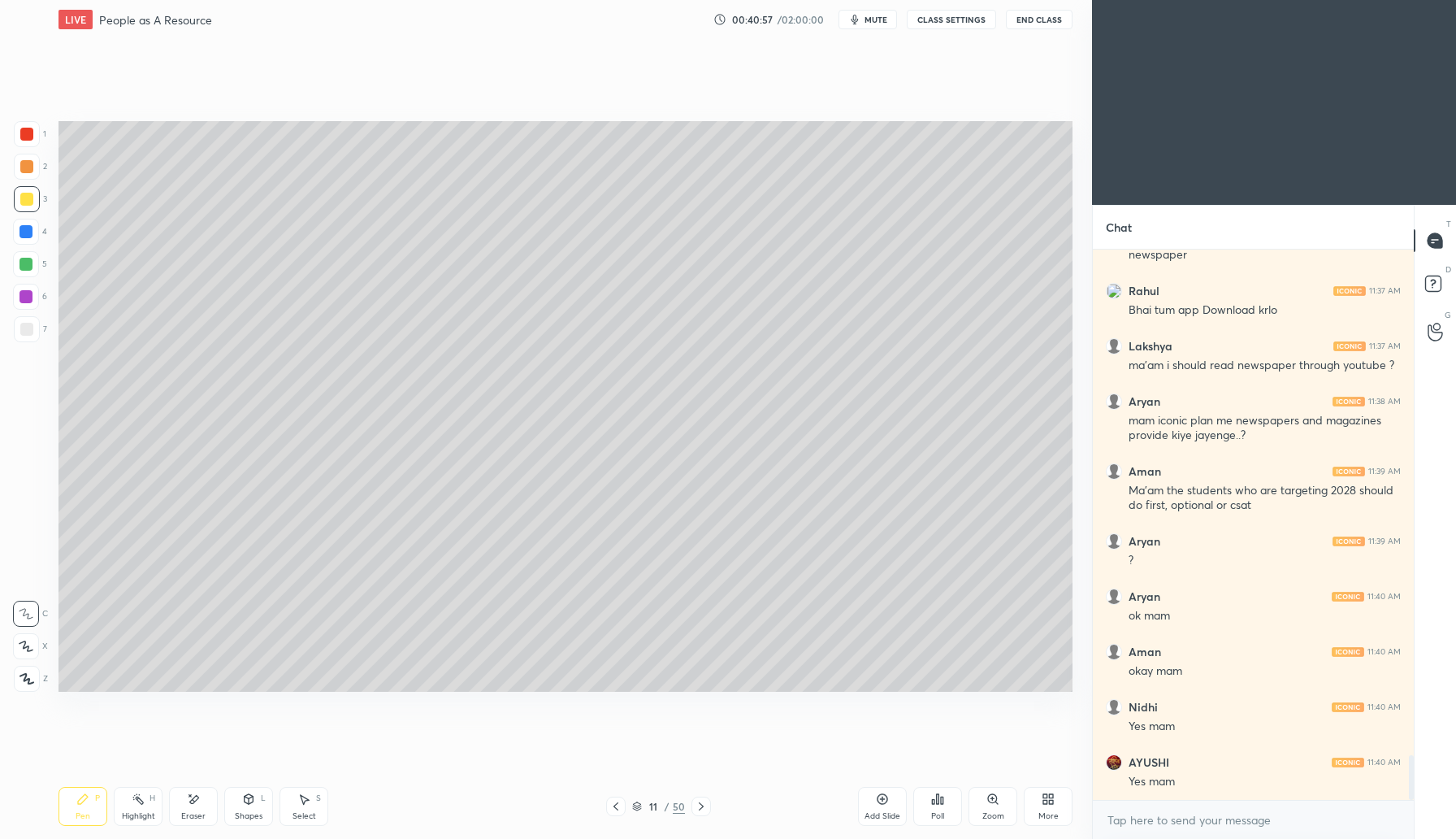
click at [30, 166] on div at bounding box center [27, 167] width 13 height 13
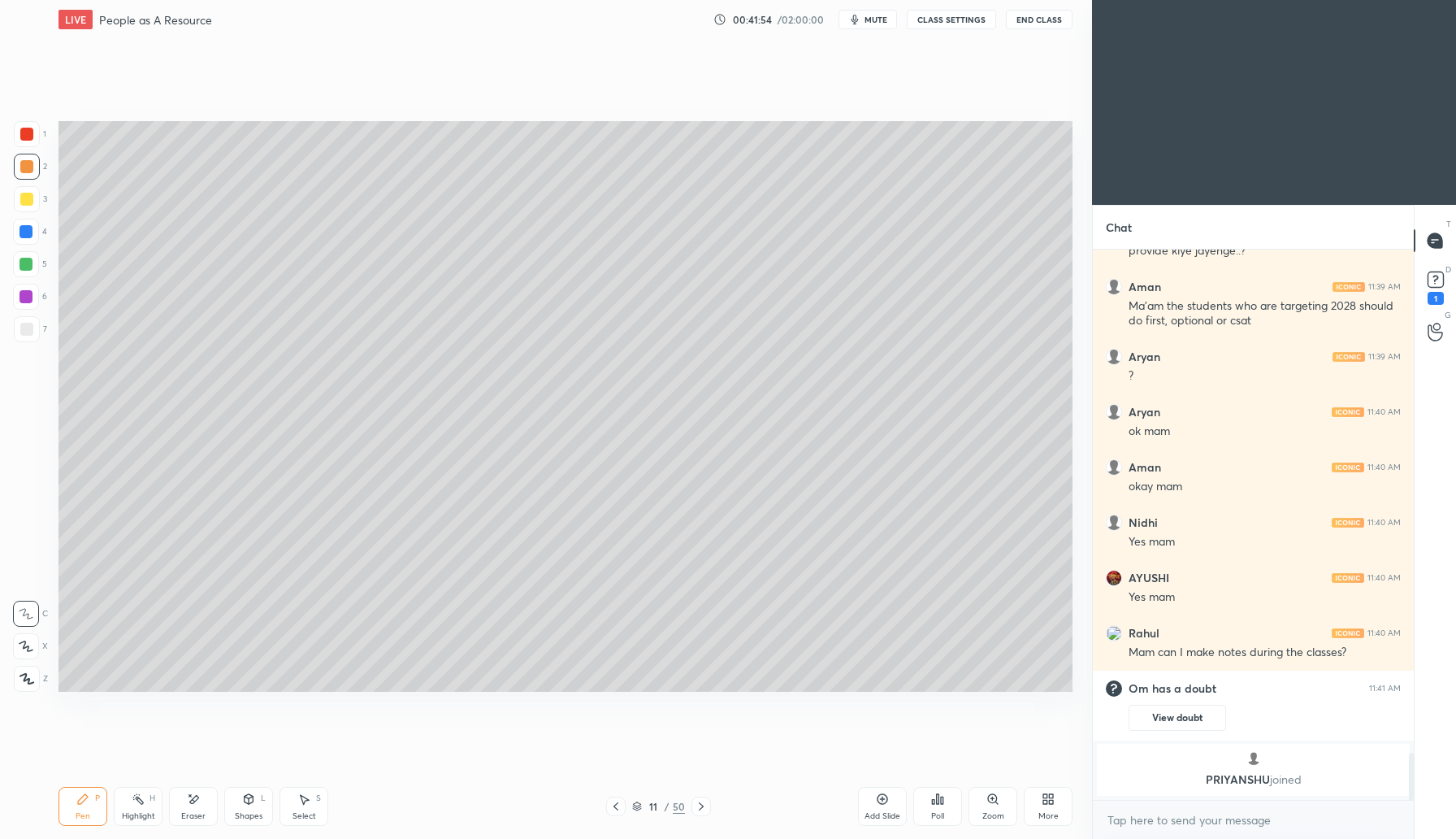
scroll to position [5908, 0]
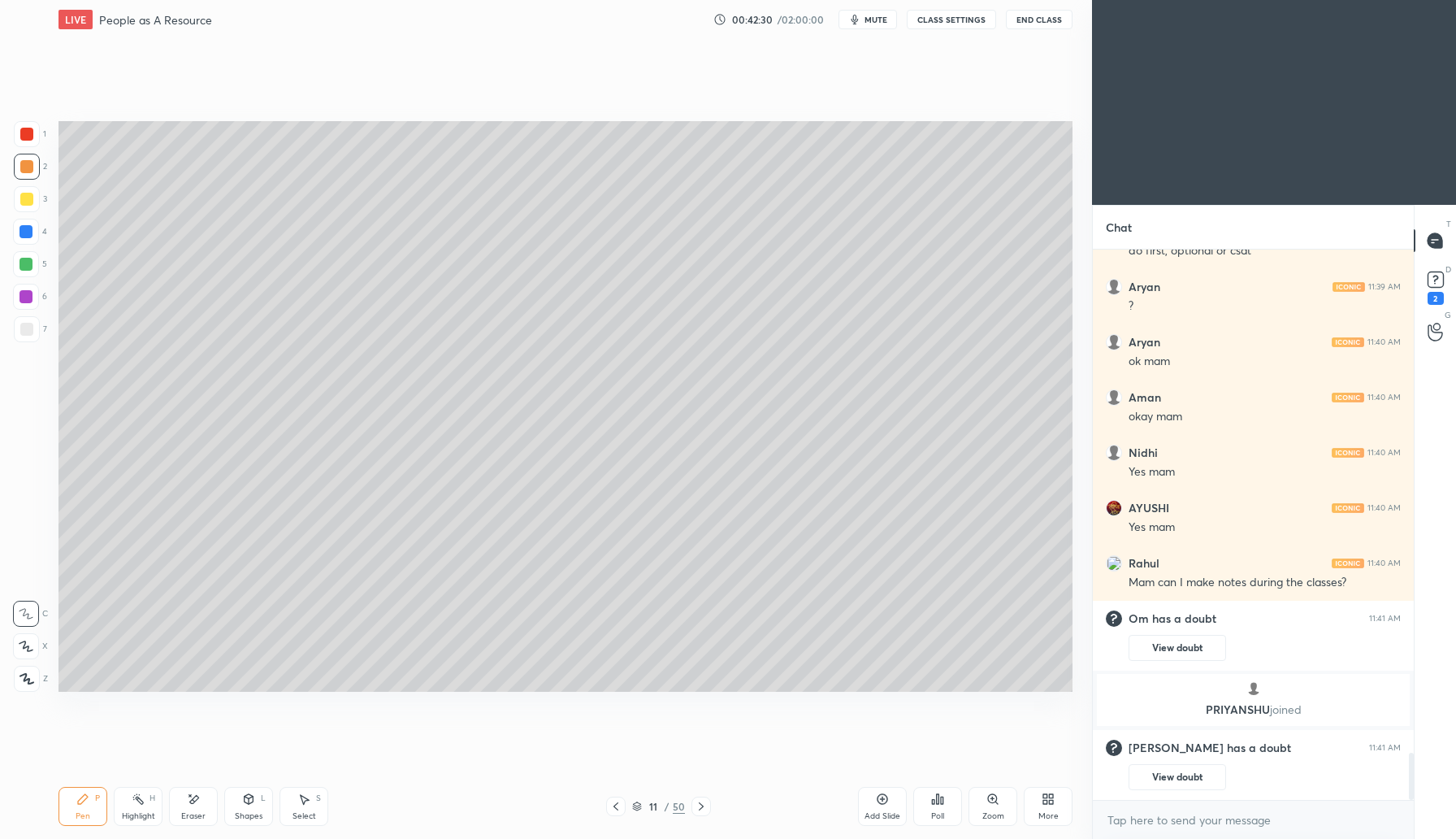
drag, startPoint x: 28, startPoint y: 200, endPoint x: 40, endPoint y: 190, distance: 15.6
click at [28, 200] on div at bounding box center [27, 198] width 13 height 13
click at [873, 810] on div "Add Slide" at bounding box center [882, 806] width 49 height 39
drag, startPoint x: 614, startPoint y: 804, endPoint x: 622, endPoint y: 796, distance: 11.3
click at [612, 809] on icon at bounding box center [616, 806] width 13 height 13
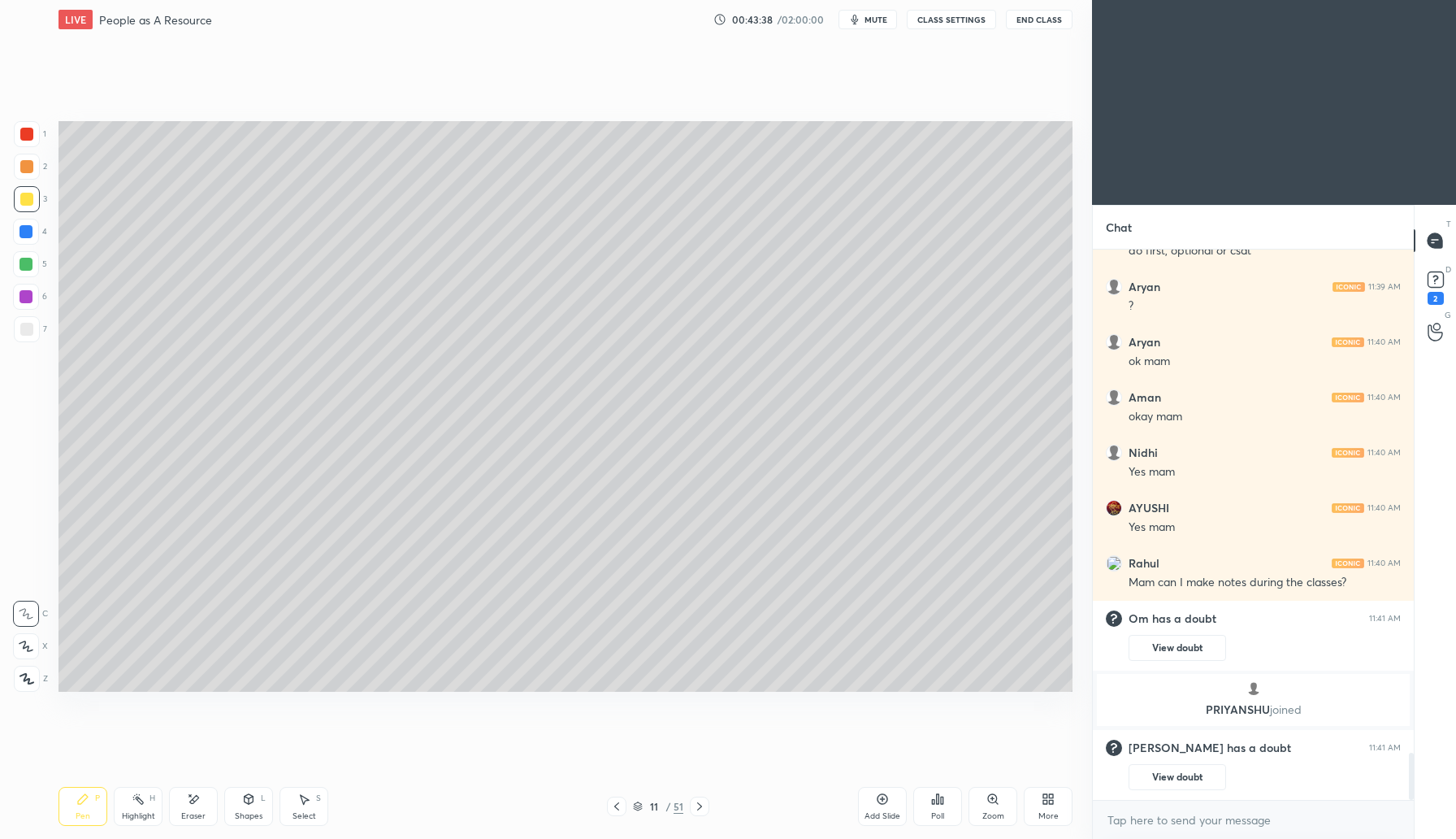
click at [705, 808] on icon at bounding box center [700, 806] width 13 height 13
click at [26, 268] on div at bounding box center [26, 264] width 13 height 13
drag, startPoint x: 192, startPoint y: 809, endPoint x: 197, endPoint y: 801, distance: 9.4
click at [193, 807] on div "Eraser" at bounding box center [193, 806] width 49 height 39
click at [86, 804] on icon at bounding box center [82, 799] width 13 height 13
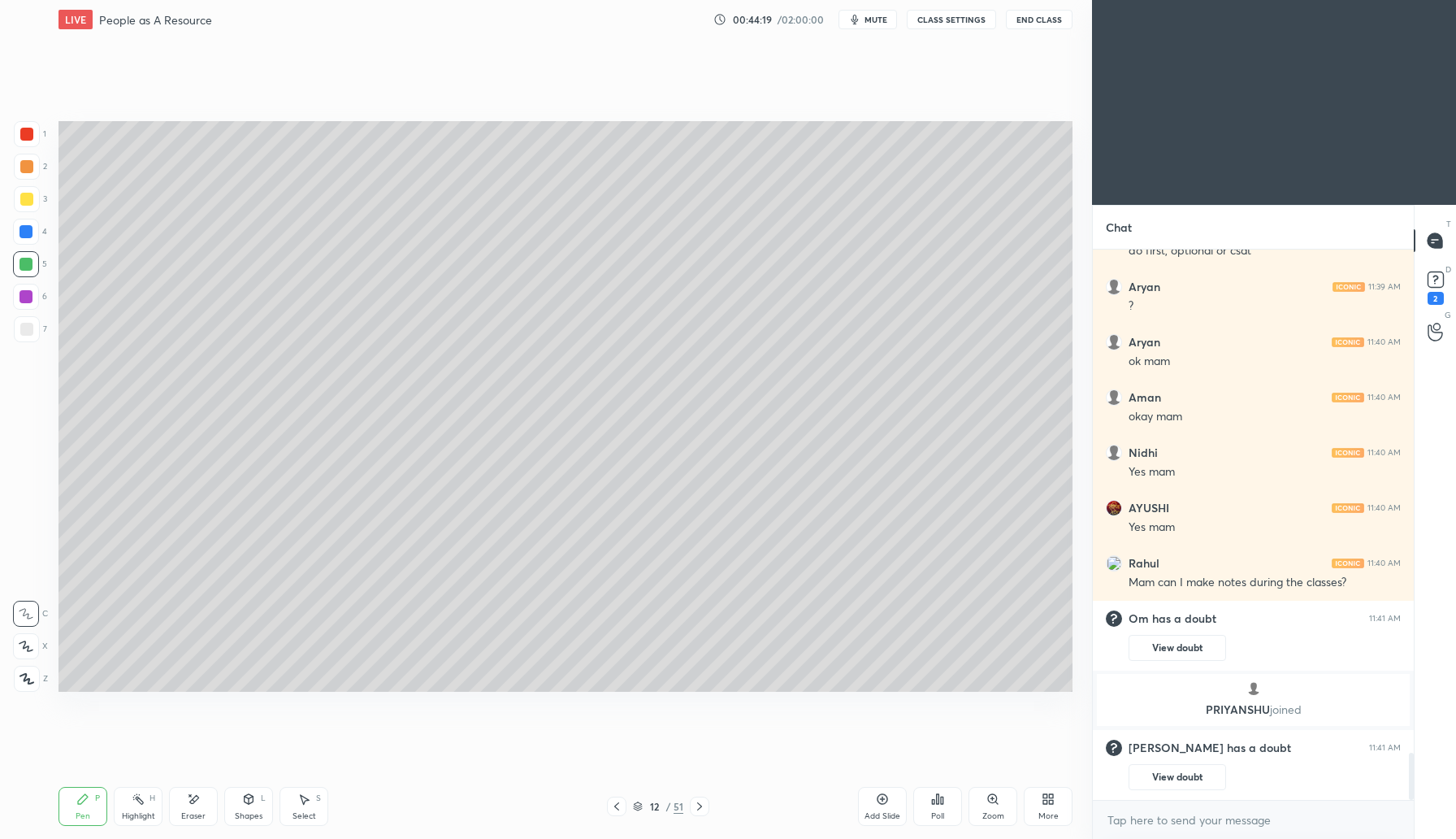
drag, startPoint x: 254, startPoint y: 819, endPoint x: 262, endPoint y: 807, distance: 14.4
click at [254, 819] on div "Shapes" at bounding box center [248, 816] width 27 height 8
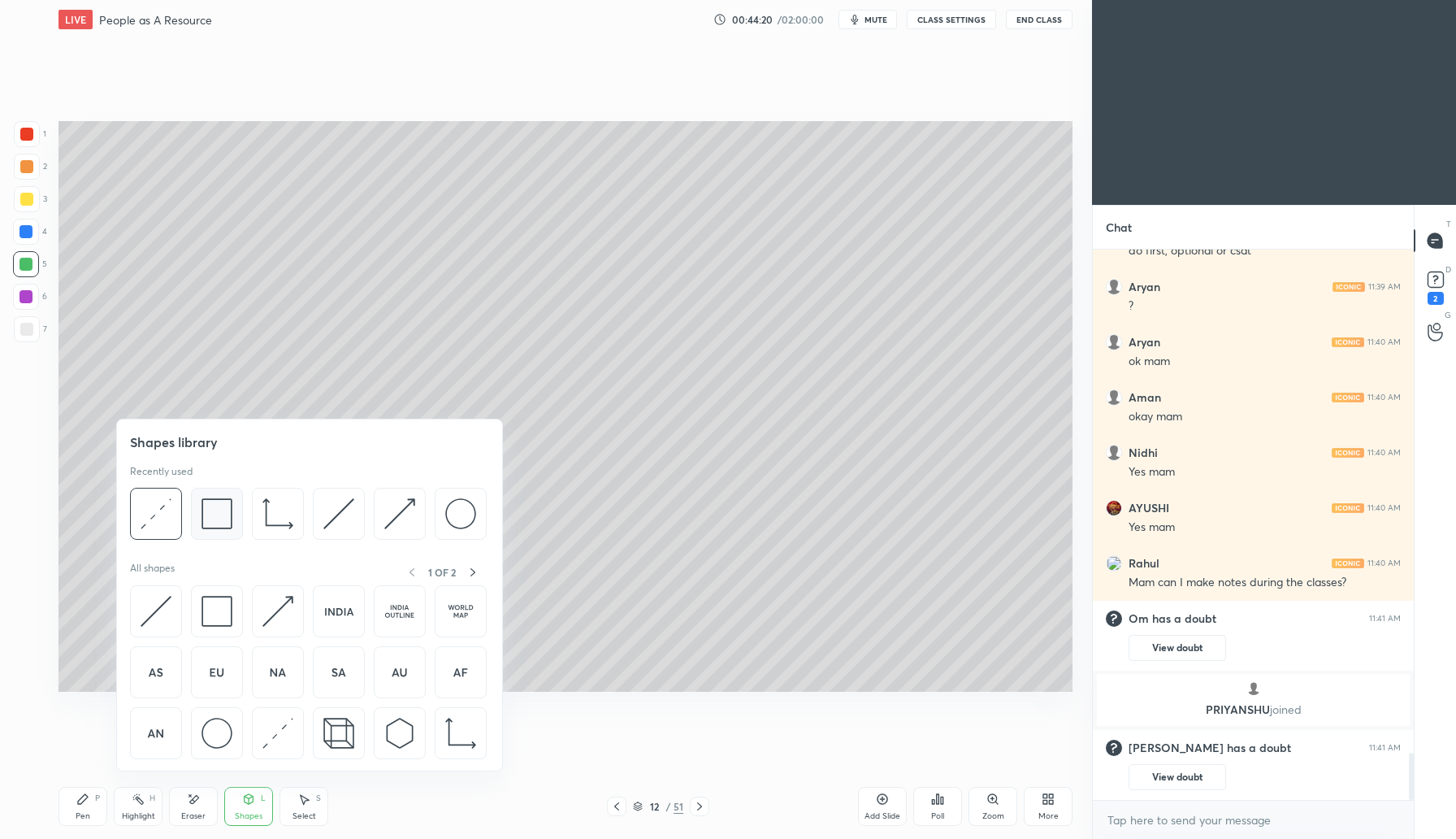
click at [216, 524] on img at bounding box center [217, 513] width 31 height 31
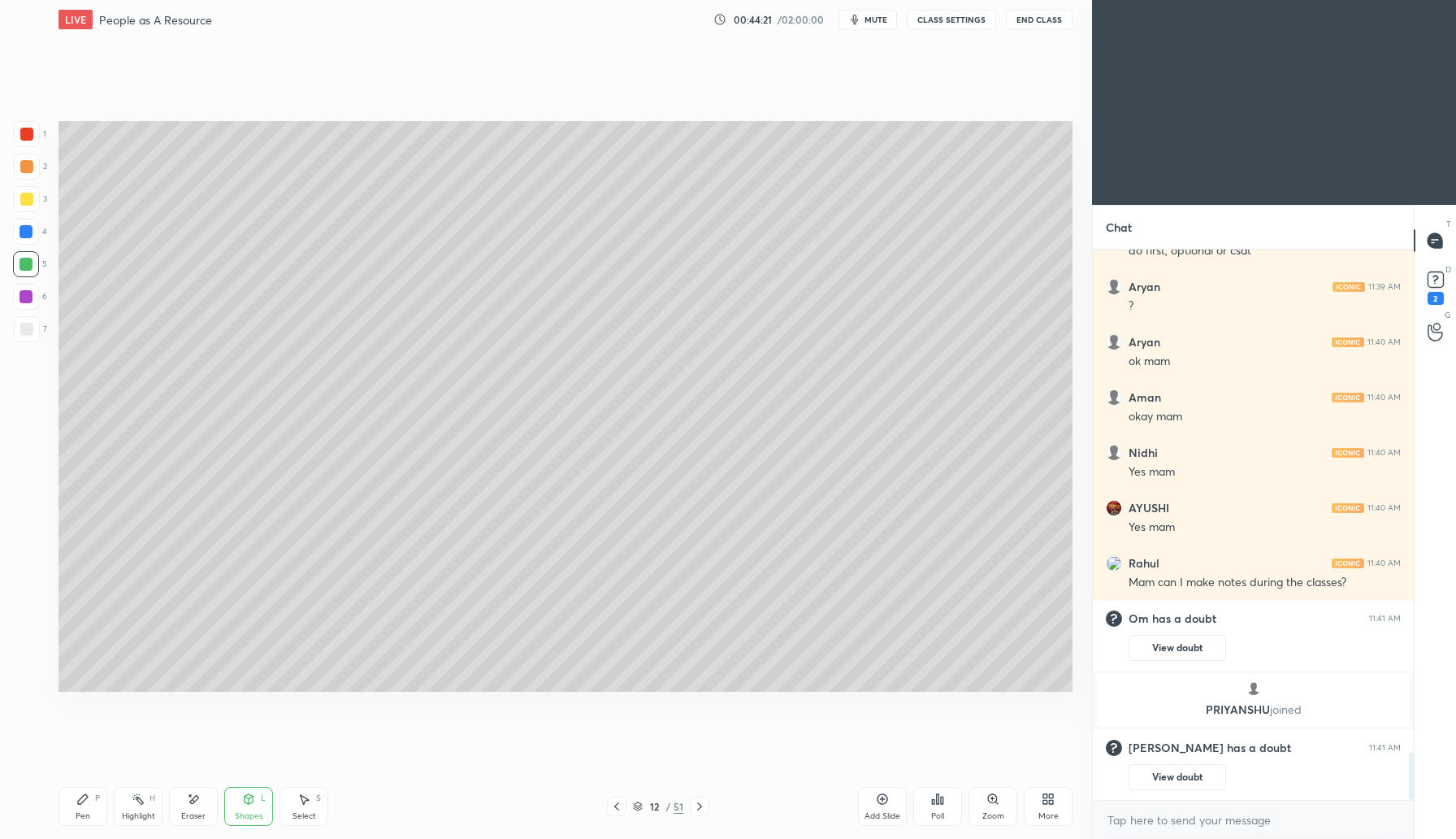
click at [28, 324] on div at bounding box center [27, 329] width 13 height 13
click at [84, 804] on icon at bounding box center [82, 799] width 13 height 13
click at [35, 302] on div at bounding box center [26, 296] width 26 height 26
drag, startPoint x: 28, startPoint y: 262, endPoint x: 39, endPoint y: 263, distance: 11.0
click at [28, 264] on div at bounding box center [26, 264] width 13 height 13
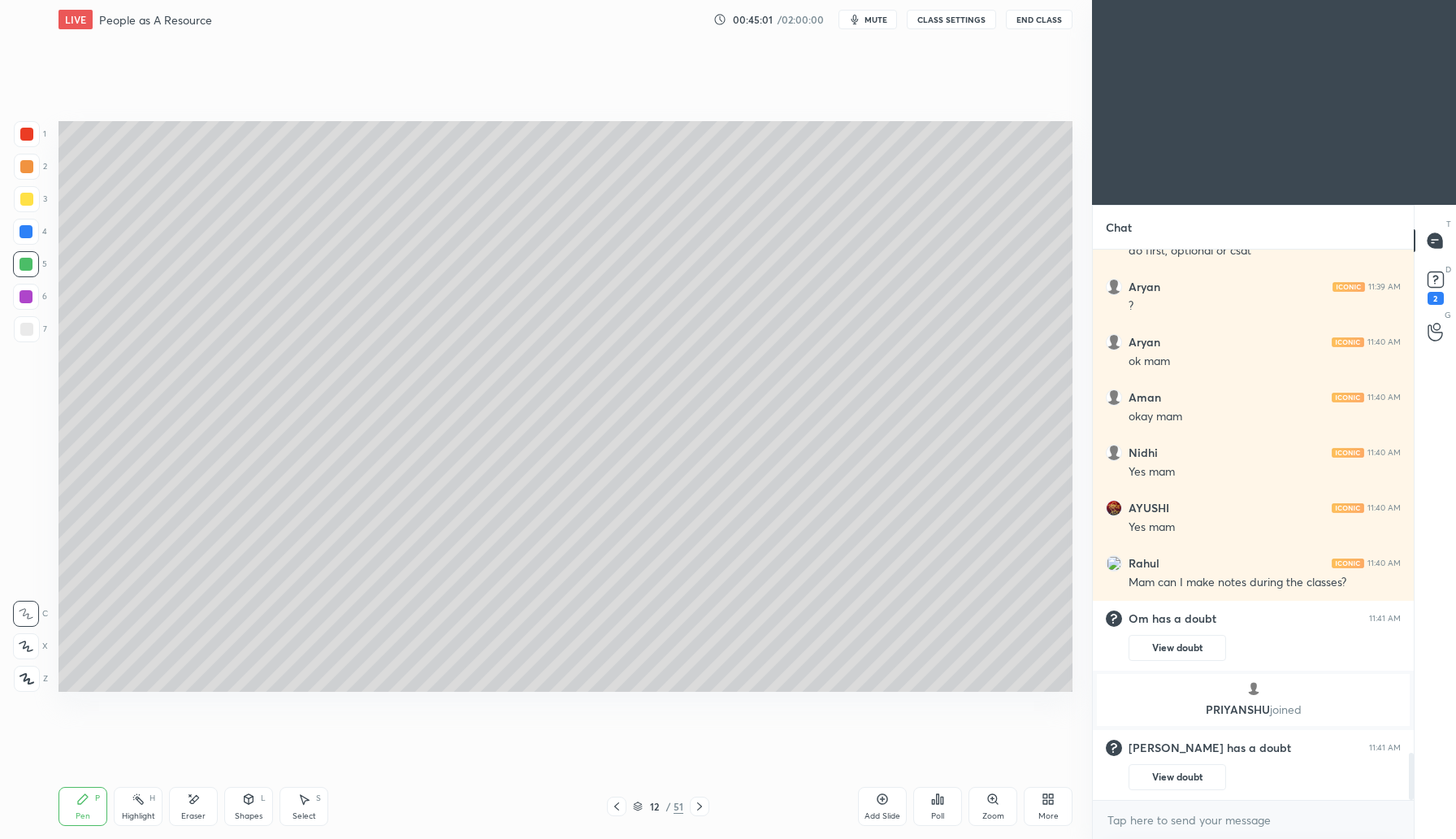
click at [250, 810] on div "Shapes L" at bounding box center [248, 806] width 49 height 39
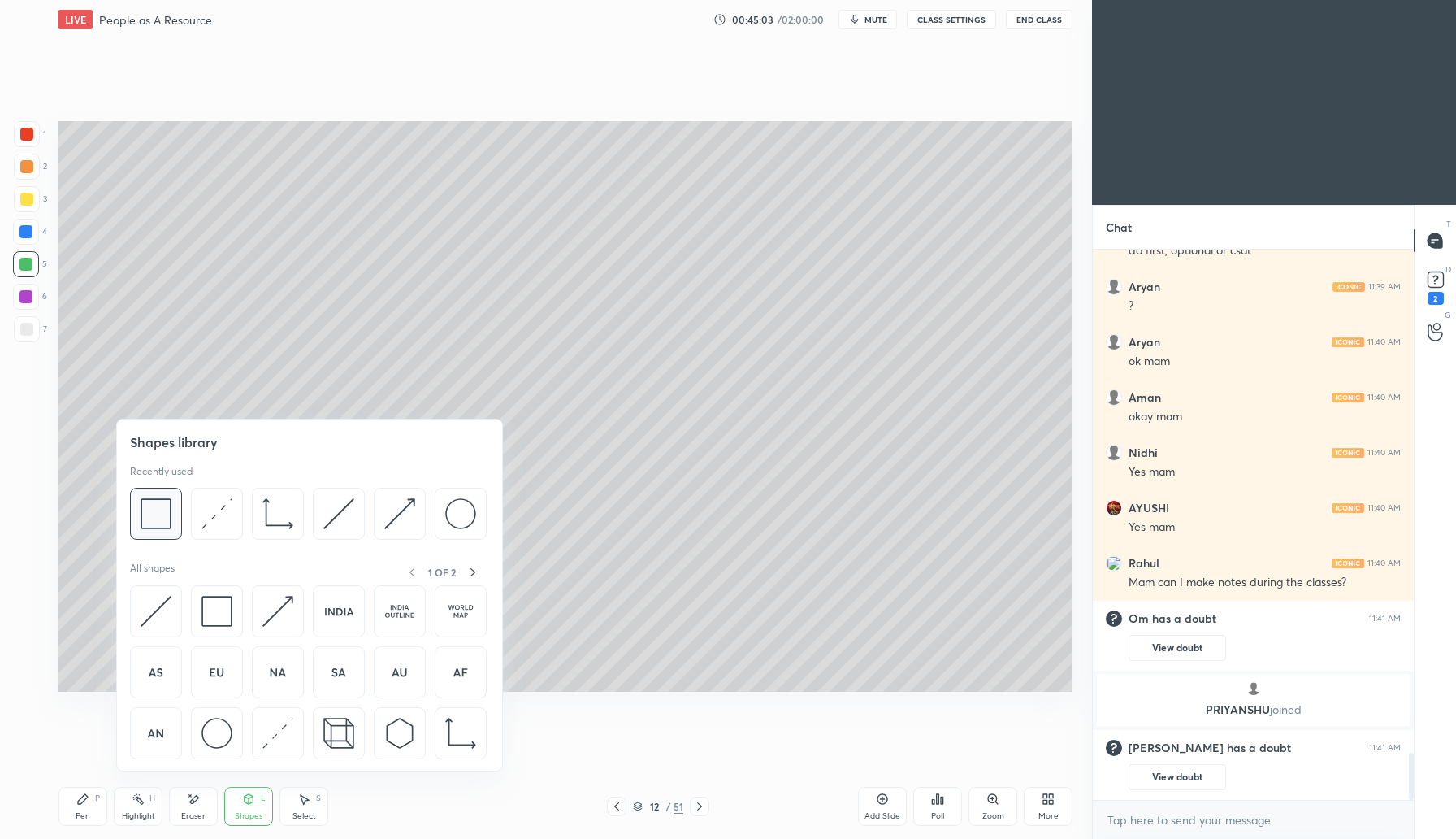
click at [155, 521] on img at bounding box center [156, 513] width 31 height 31
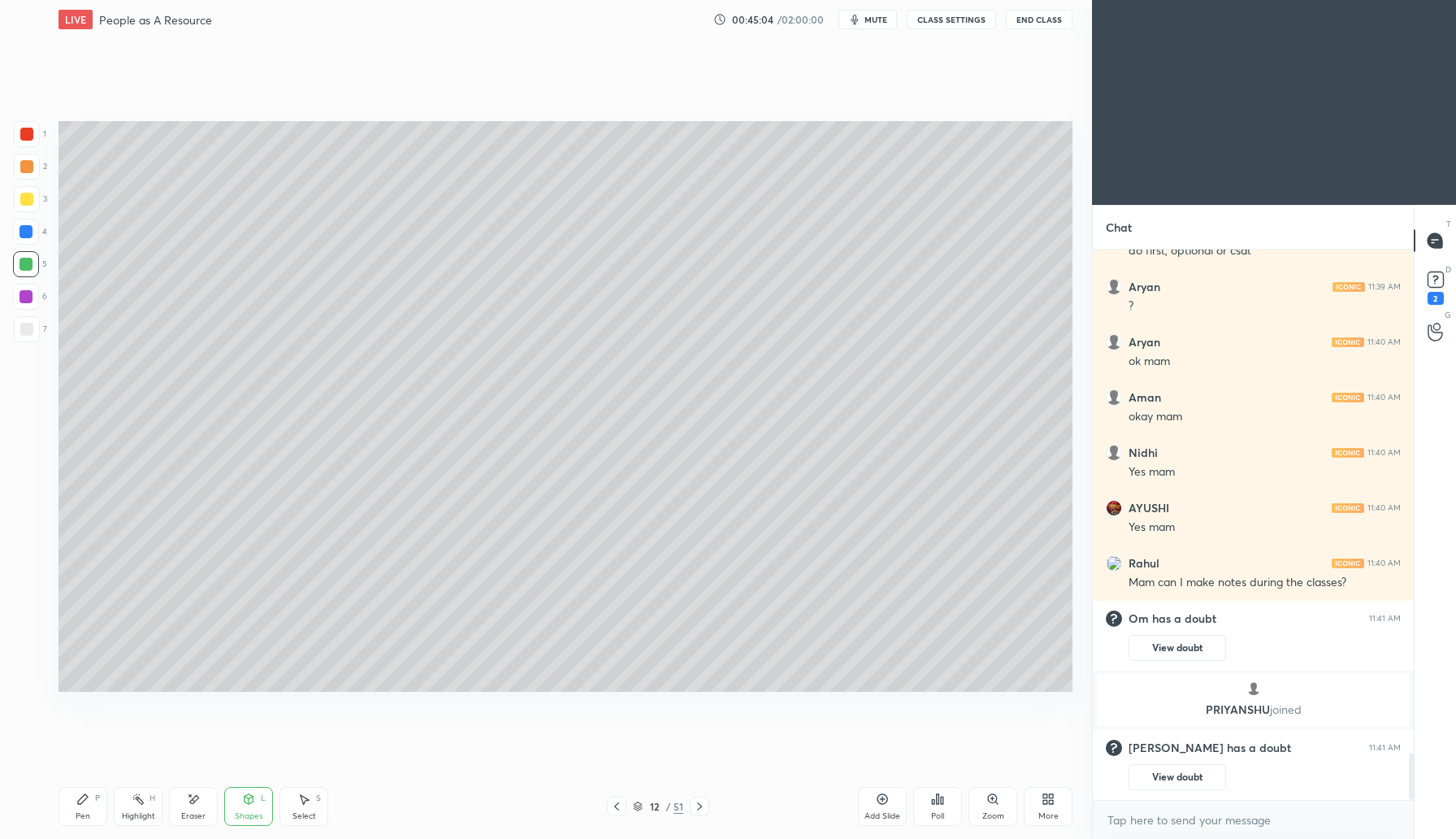
click at [25, 328] on div at bounding box center [27, 329] width 13 height 13
drag, startPoint x: 86, startPoint y: 807, endPoint x: 98, endPoint y: 781, distance: 28.6
click at [88, 808] on div "Pen P" at bounding box center [82, 806] width 49 height 39
click at [26, 263] on div at bounding box center [26, 264] width 13 height 13
drag, startPoint x: 258, startPoint y: 812, endPoint x: 265, endPoint y: 804, distance: 10.6
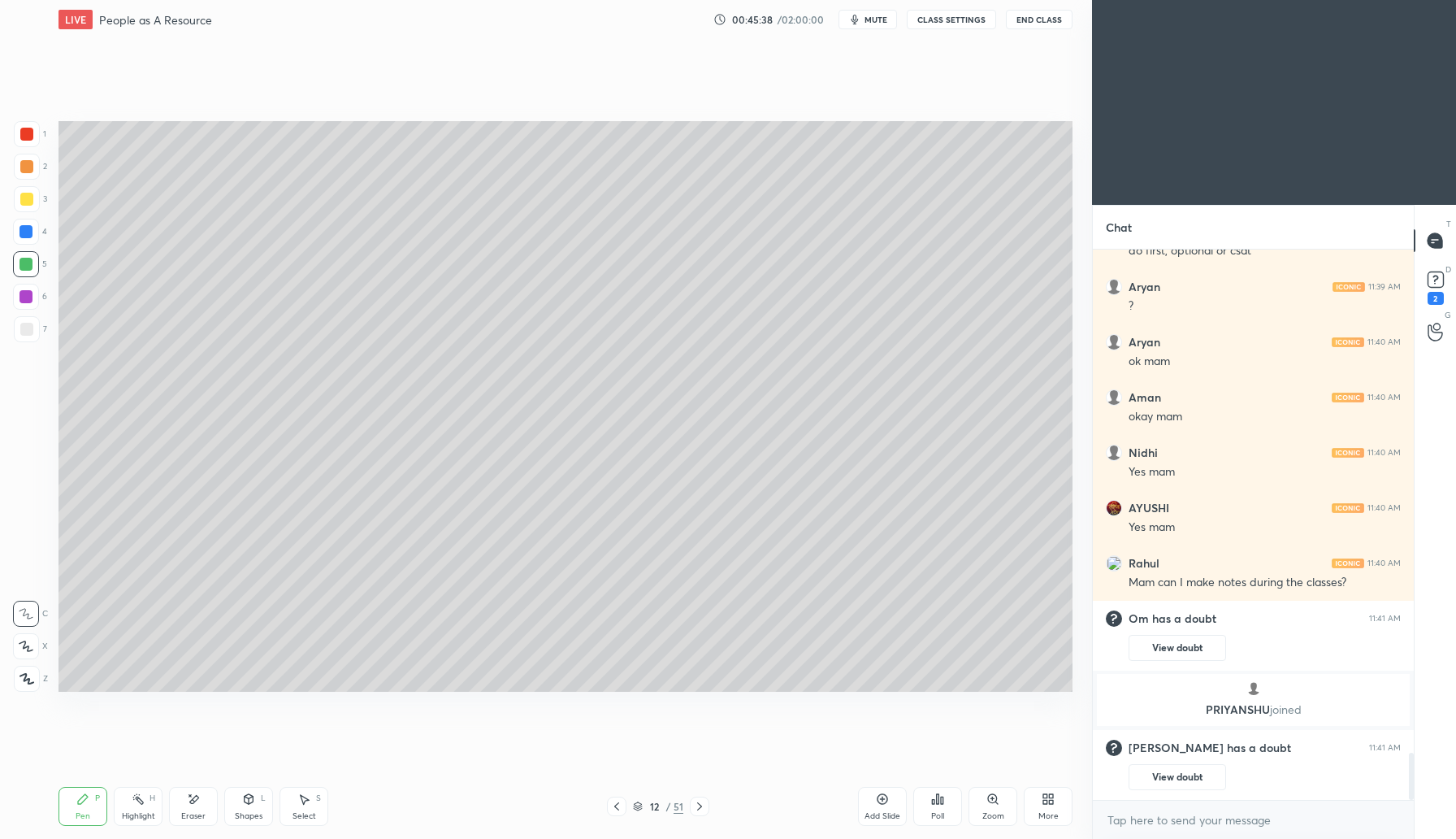
click at [258, 812] on div "Shapes" at bounding box center [248, 816] width 27 height 8
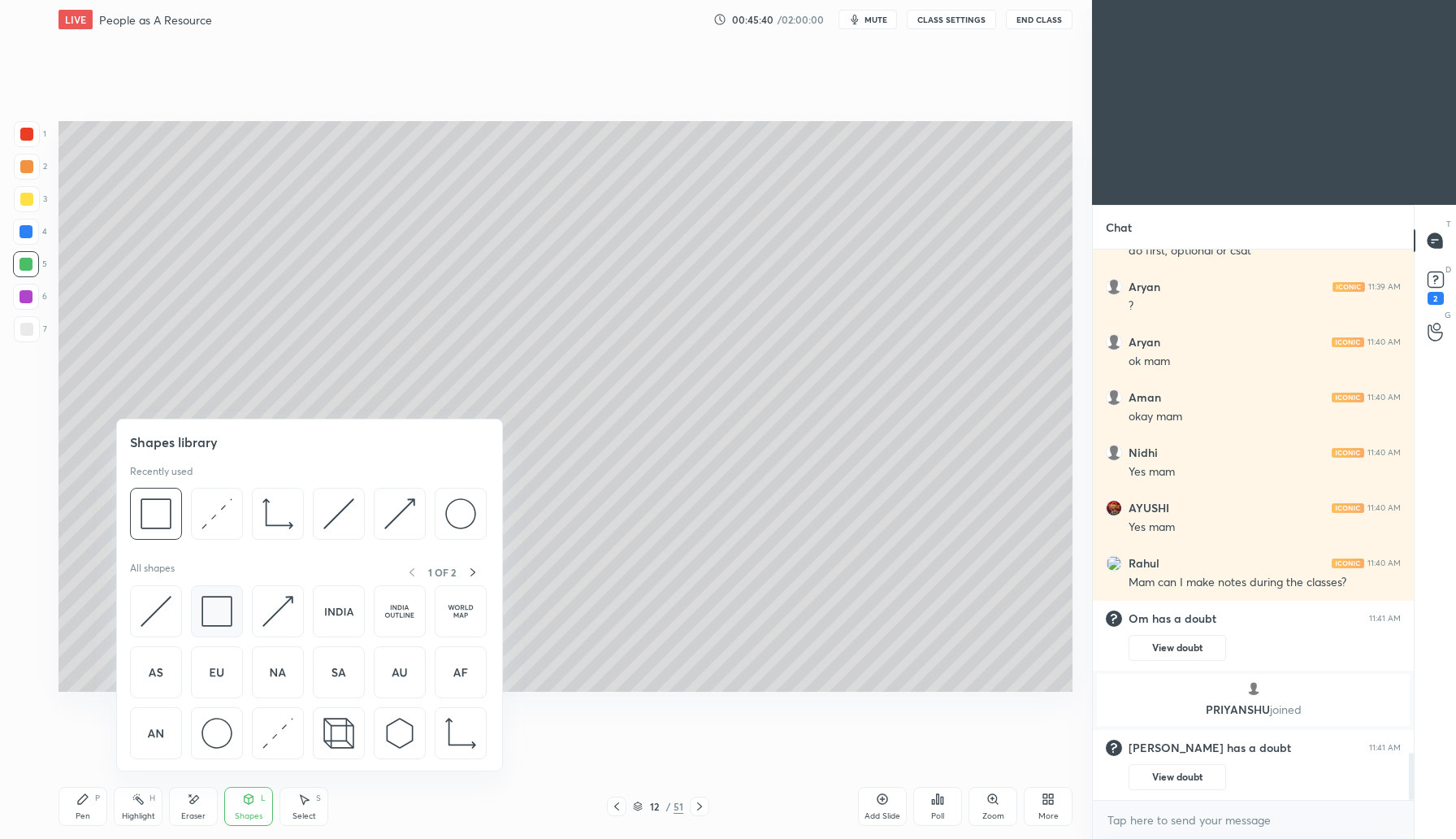
click at [229, 617] on img at bounding box center [217, 611] width 31 height 31
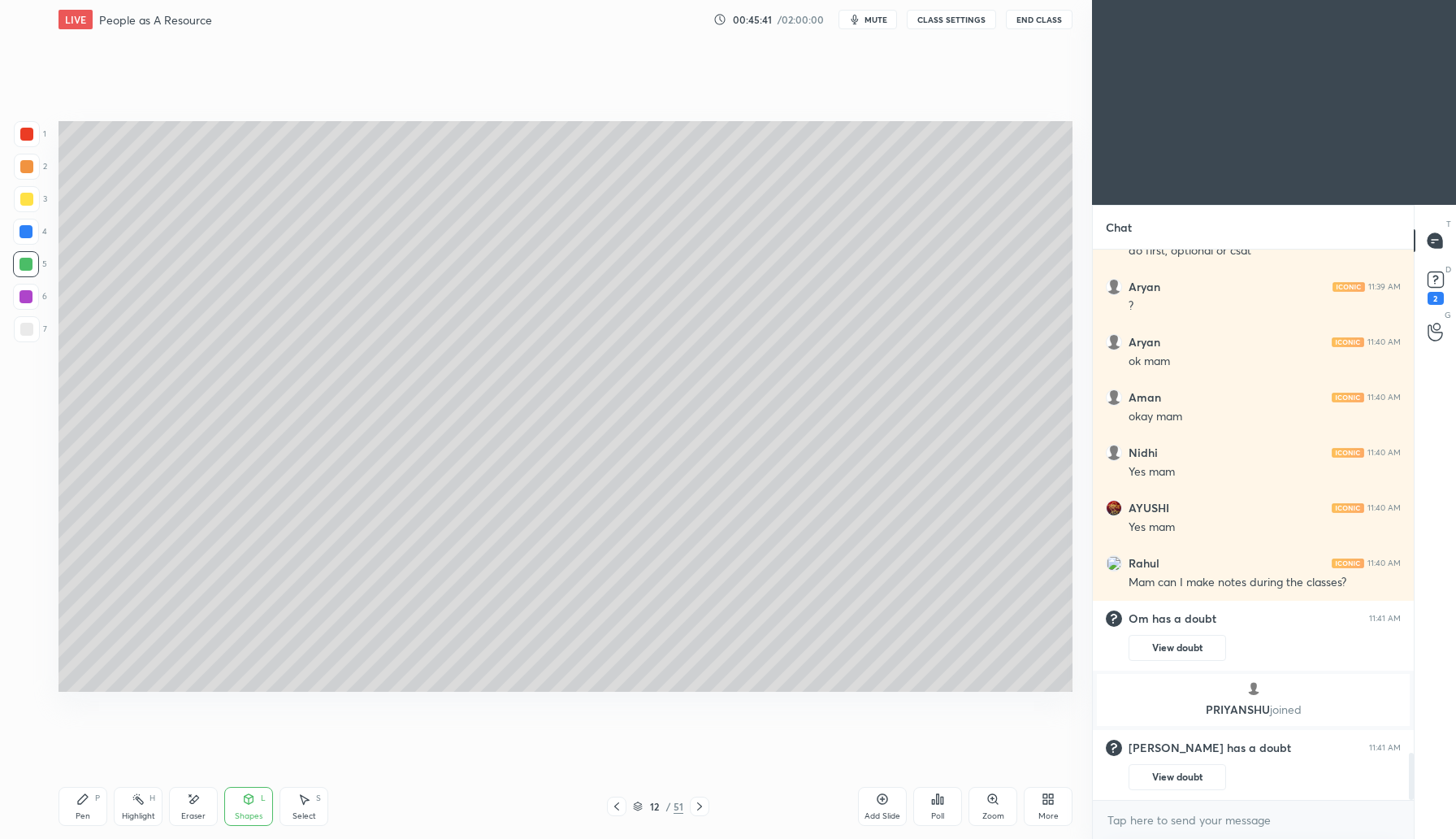
click at [28, 327] on div at bounding box center [27, 329] width 13 height 13
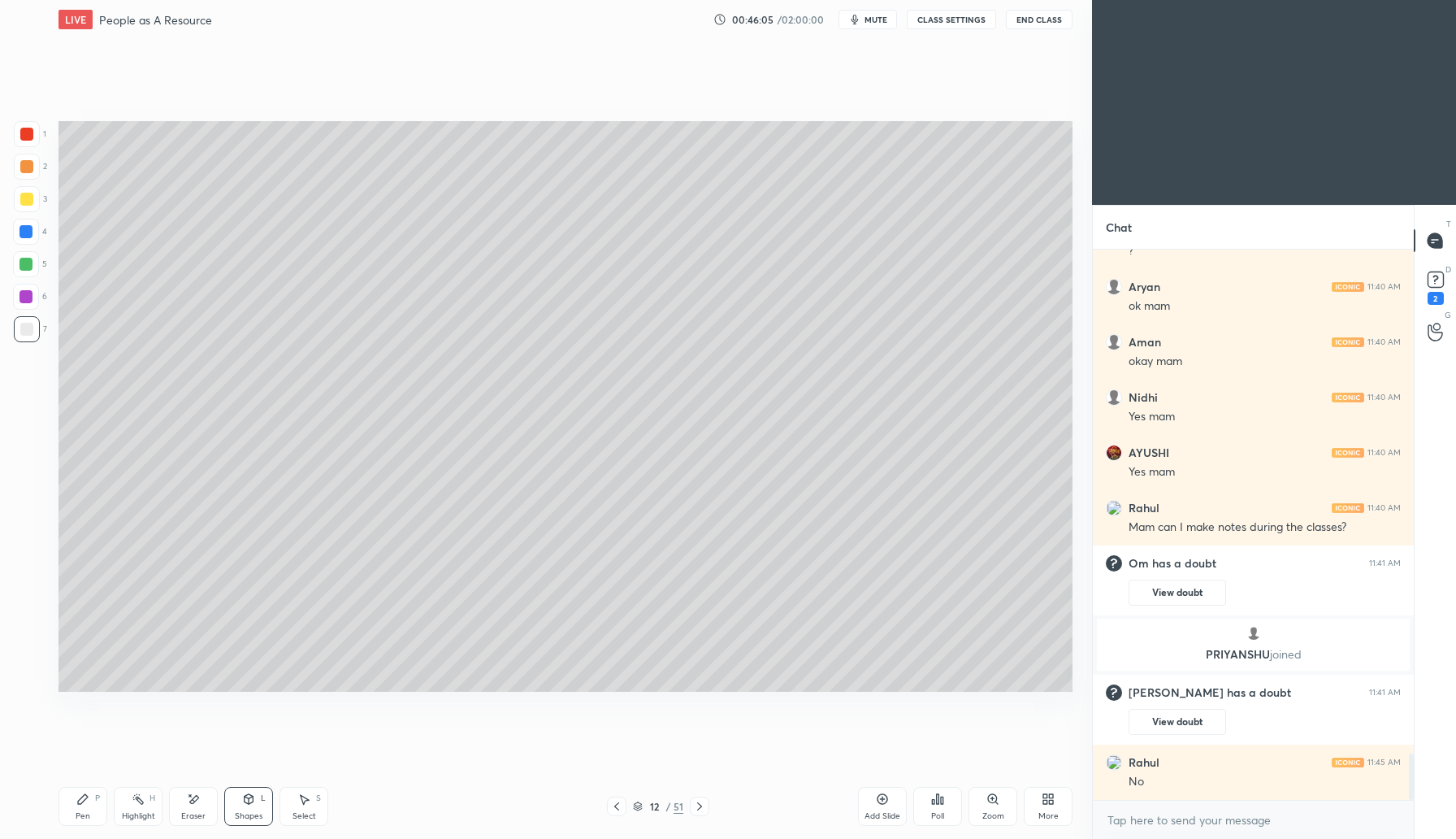
scroll to position [6004, 0]
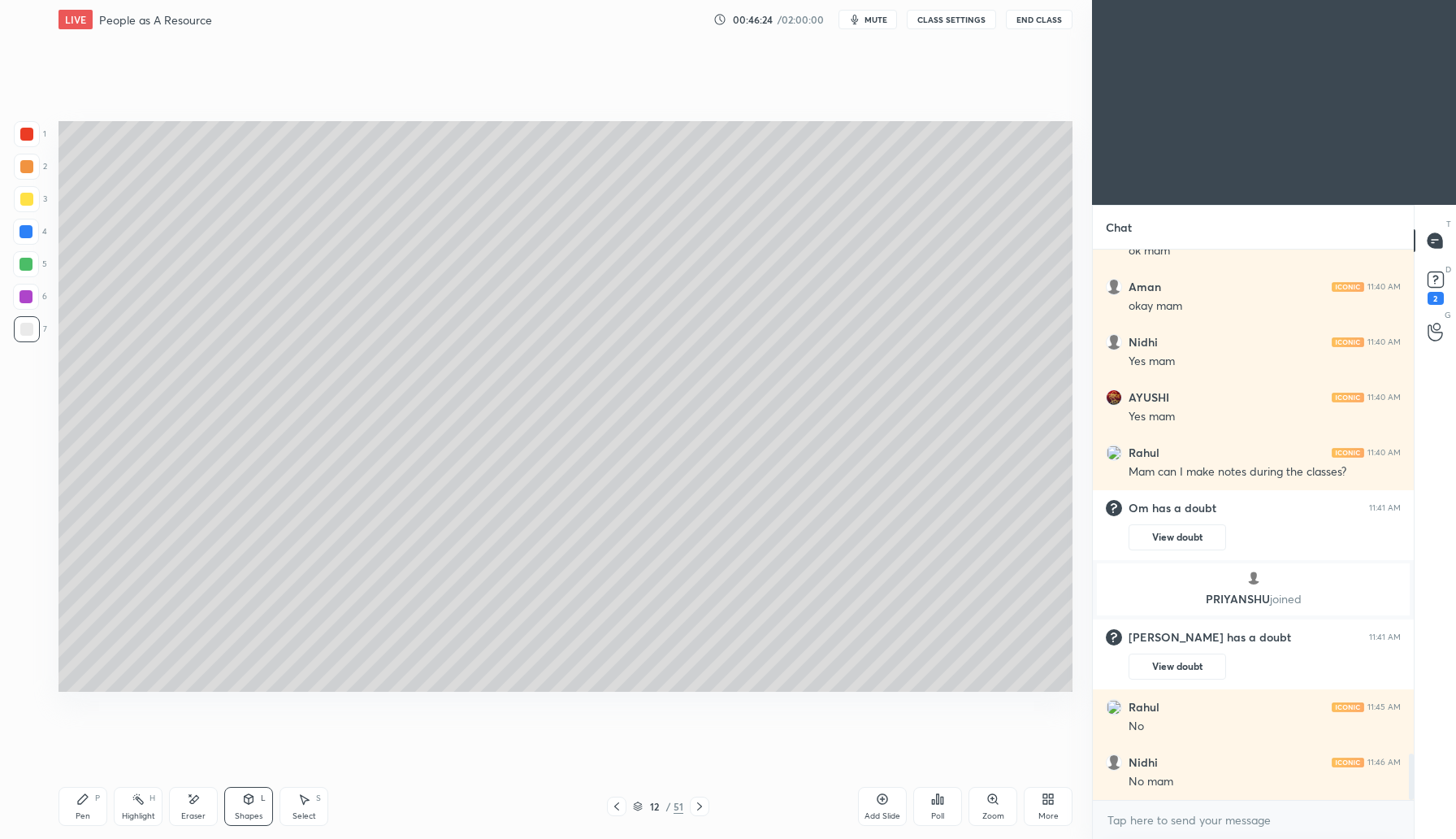
drag, startPoint x: 883, startPoint y: 807, endPoint x: 883, endPoint y: 795, distance: 12.0
click at [883, 805] on div "Add Slide" at bounding box center [882, 806] width 49 height 39
drag, startPoint x: 89, startPoint y: 809, endPoint x: 122, endPoint y: 748, distance: 69.4
click at [89, 807] on div "Pen P" at bounding box center [82, 806] width 49 height 39
click at [22, 198] on div at bounding box center [27, 198] width 13 height 13
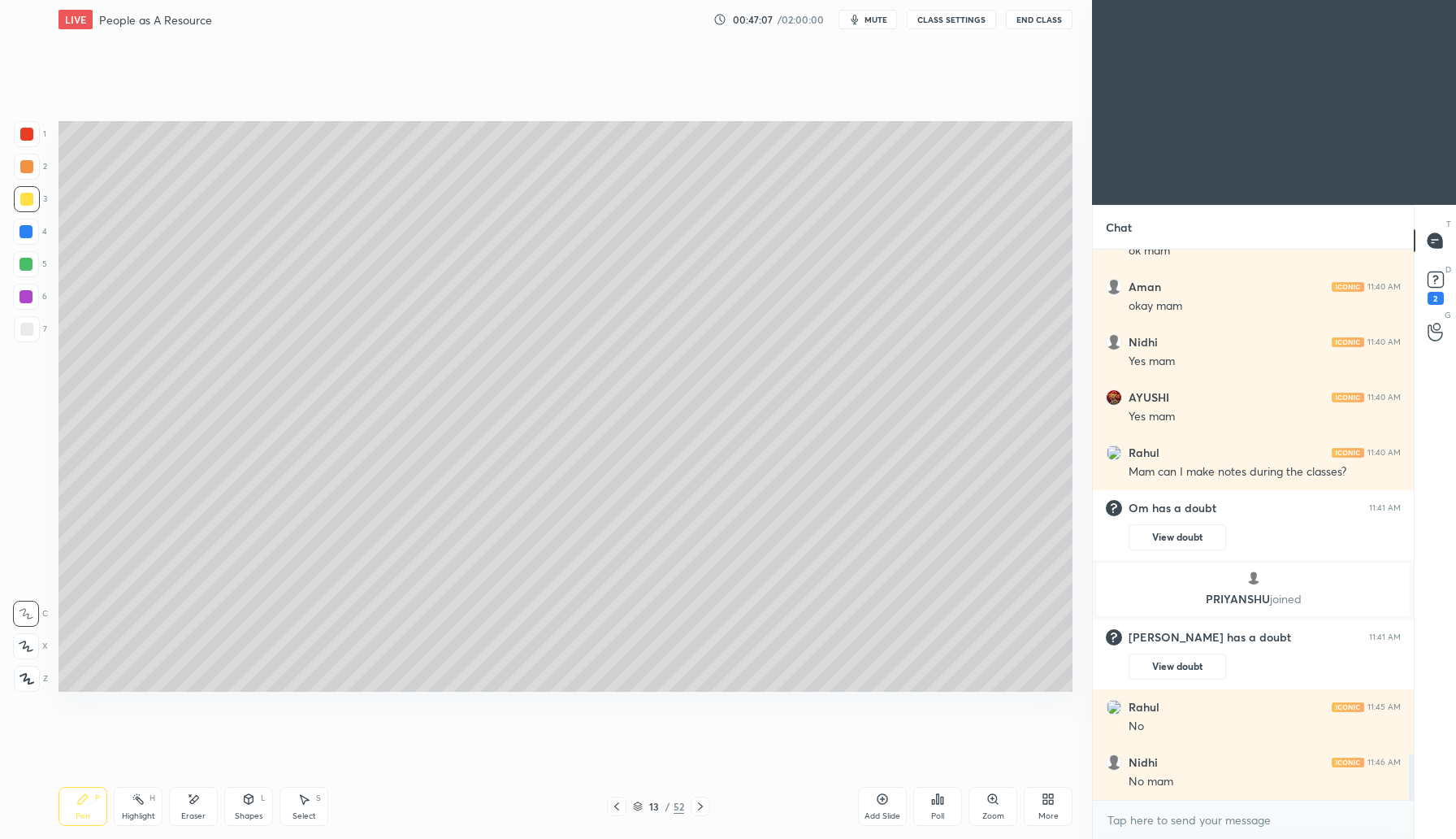
drag, startPoint x: 27, startPoint y: 166, endPoint x: 38, endPoint y: 166, distance: 11.0
click at [30, 166] on div at bounding box center [27, 167] width 13 height 13
drag, startPoint x: 25, startPoint y: 233, endPoint x: 55, endPoint y: 229, distance: 30.3
click at [25, 236] on div at bounding box center [26, 231] width 13 height 13
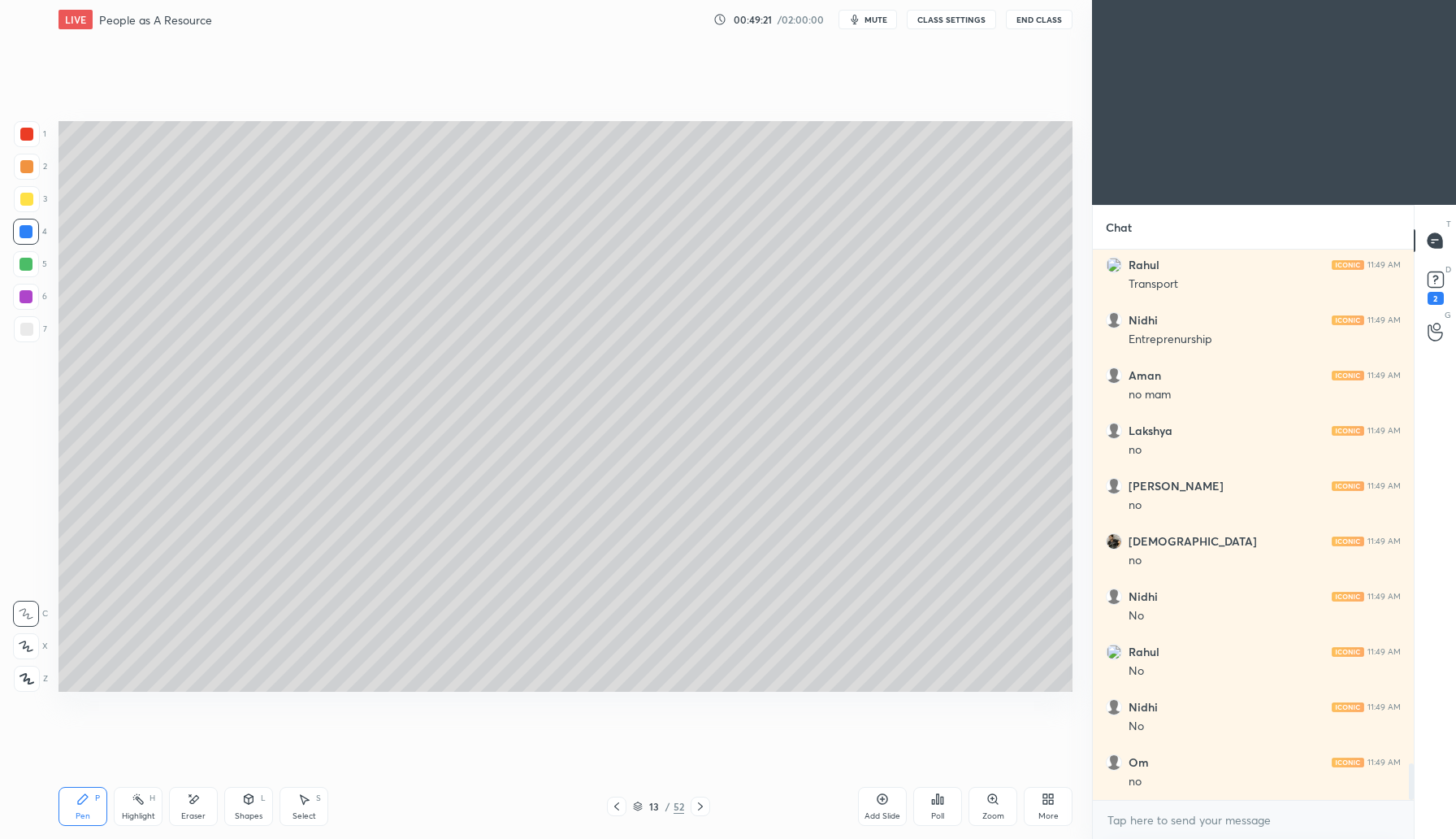
scroll to position [7871, 0]
click at [28, 302] on div at bounding box center [26, 297] width 13 height 13
click at [252, 798] on icon at bounding box center [249, 799] width 9 height 10
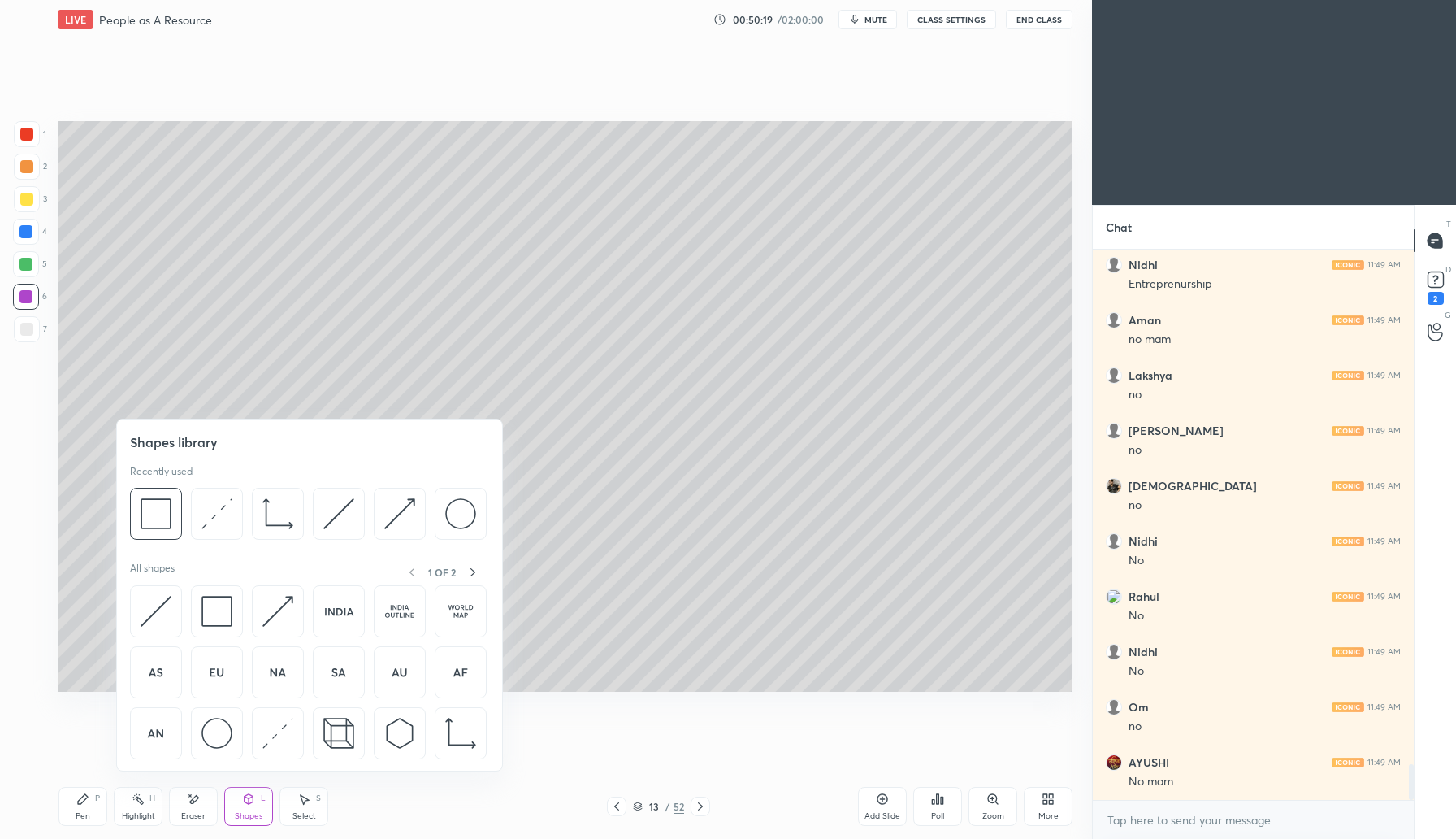
click at [20, 267] on div at bounding box center [26, 264] width 13 height 13
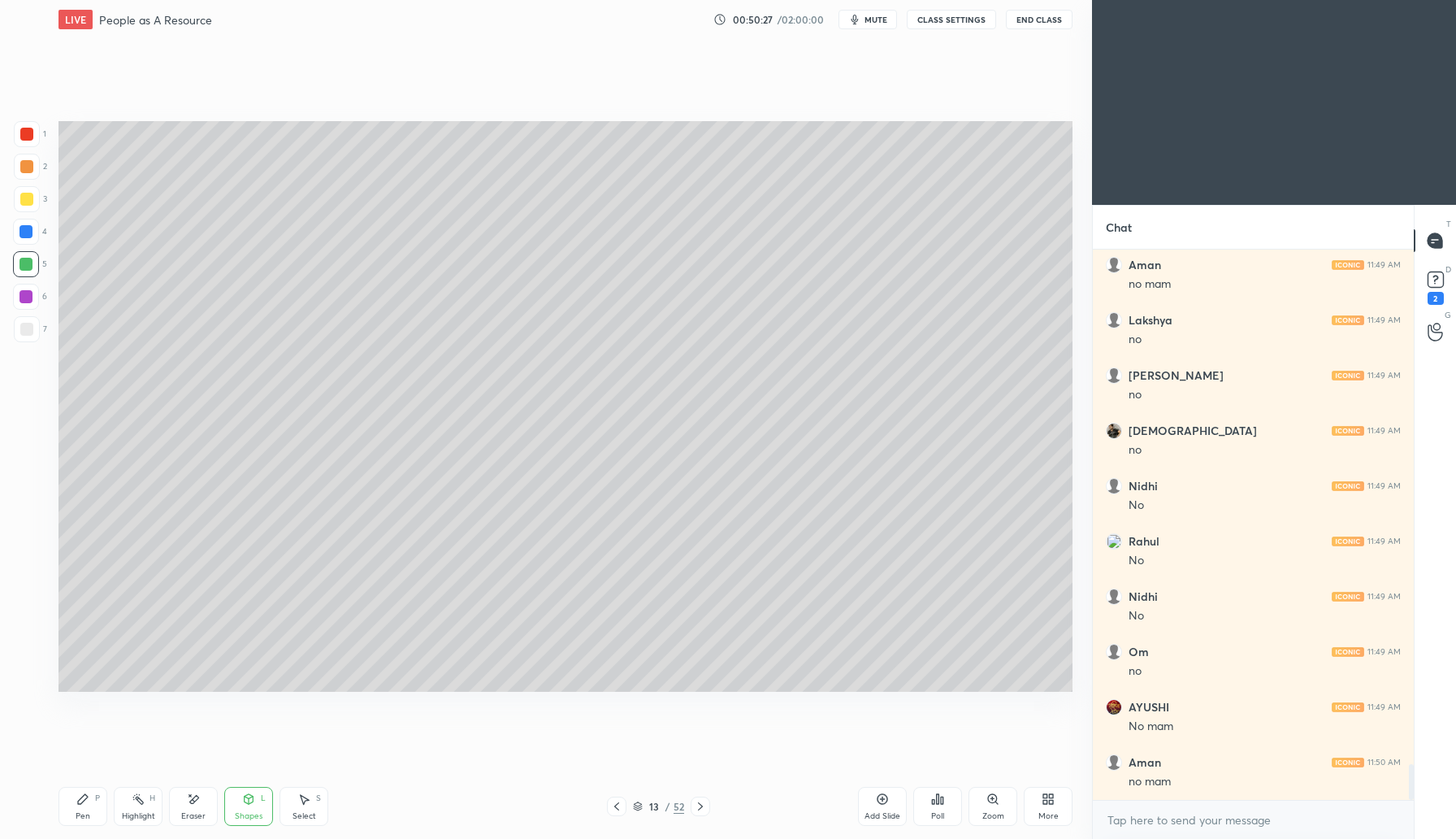
scroll to position [7982, 0]
click at [705, 800] on icon at bounding box center [701, 806] width 13 height 13
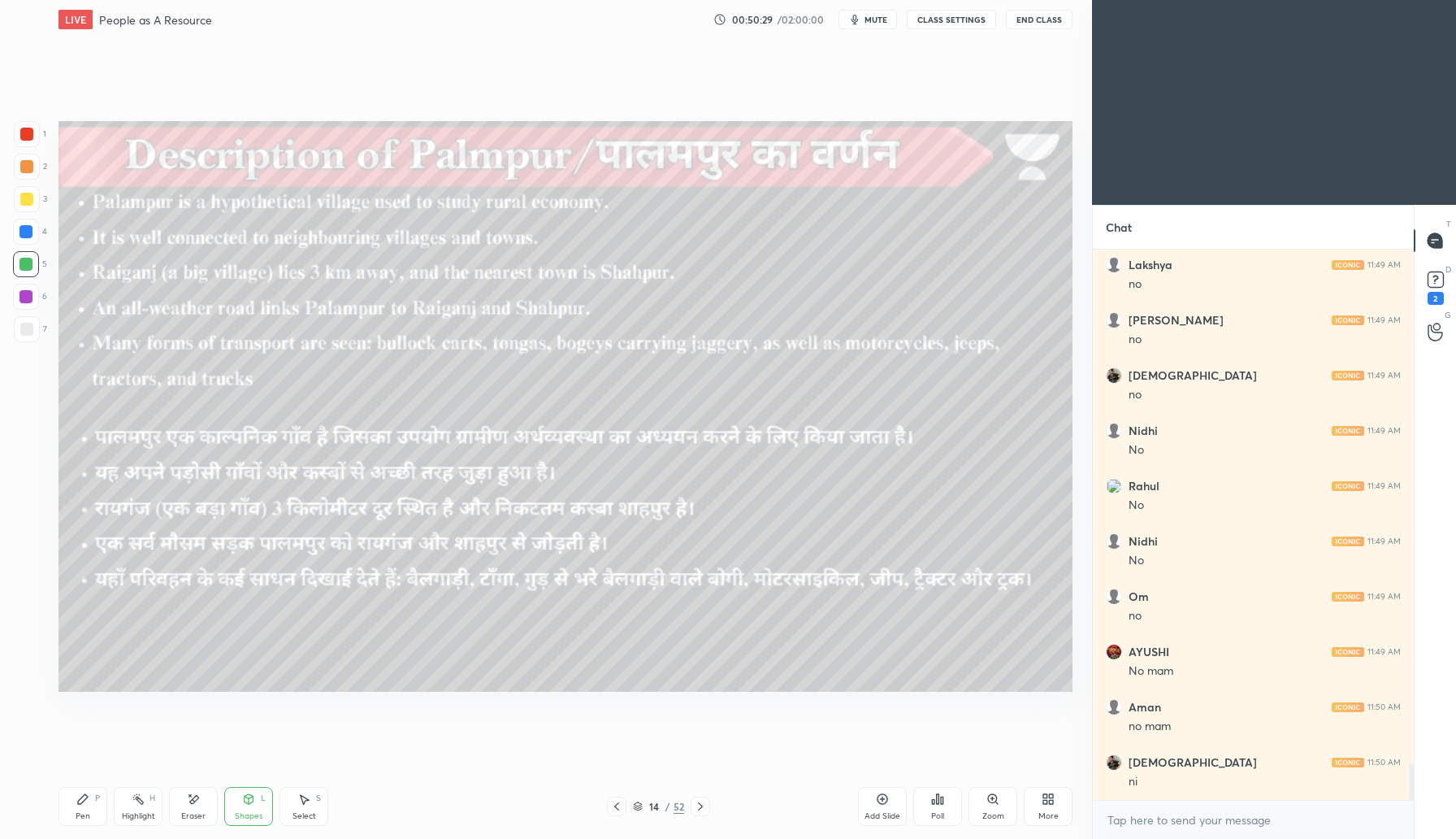
scroll to position [8037, 0]
drag, startPoint x: 613, startPoint y: 817, endPoint x: 634, endPoint y: 805, distance: 24.2
click at [613, 820] on div "Pen P Highlight H Eraser Shapes L Select S 14 / 52 Add Slide Poll Zoom More" at bounding box center [565, 806] width 1014 height 65
drag, startPoint x: 622, startPoint y: 804, endPoint x: 626, endPoint y: 812, distance: 8.9
click at [621, 810] on icon at bounding box center [616, 806] width 13 height 13
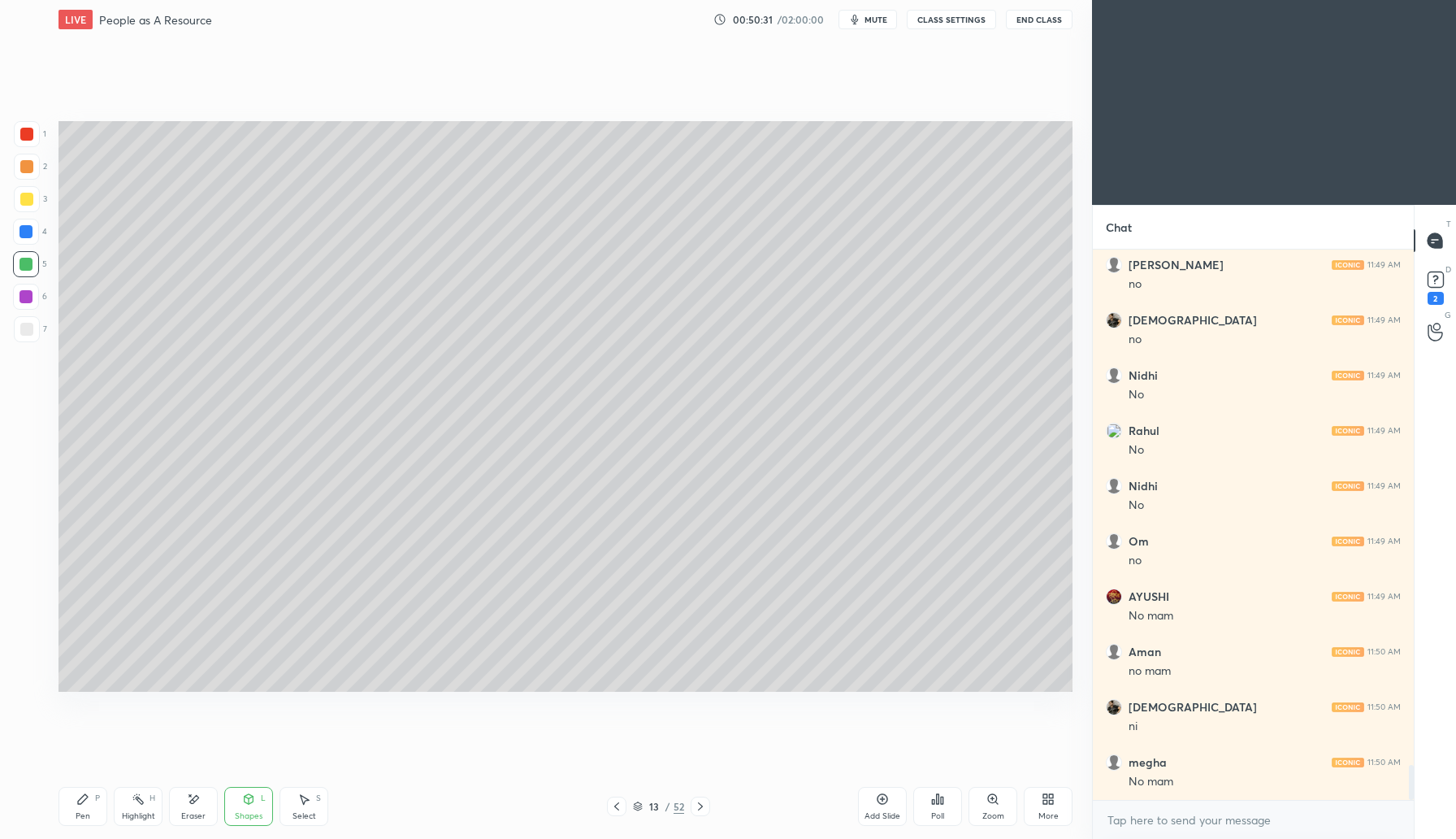
scroll to position [8092, 0]
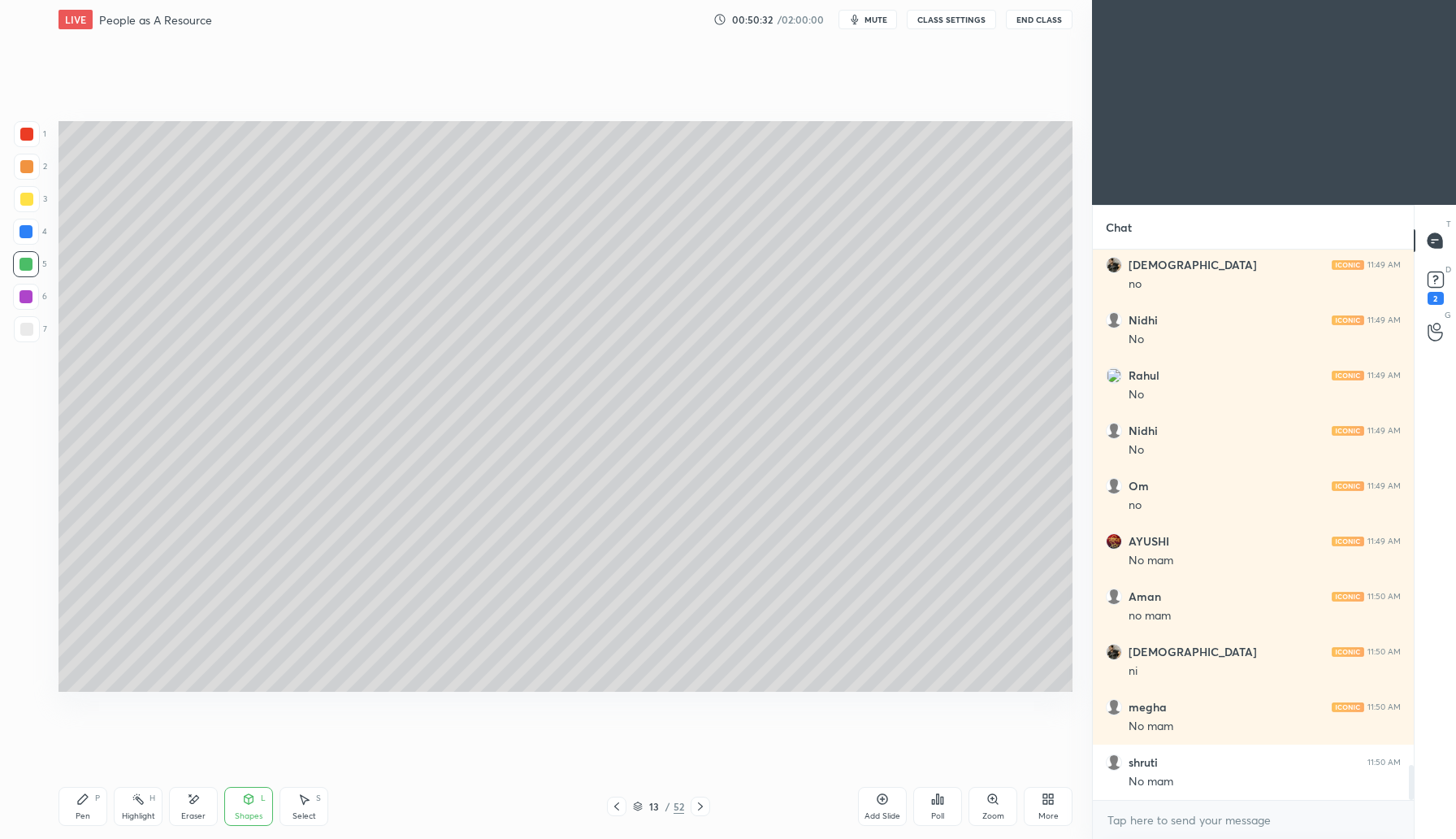
drag, startPoint x: 885, startPoint y: 803, endPoint x: 892, endPoint y: 793, distance: 12.2
click at [885, 803] on icon at bounding box center [882, 799] width 13 height 13
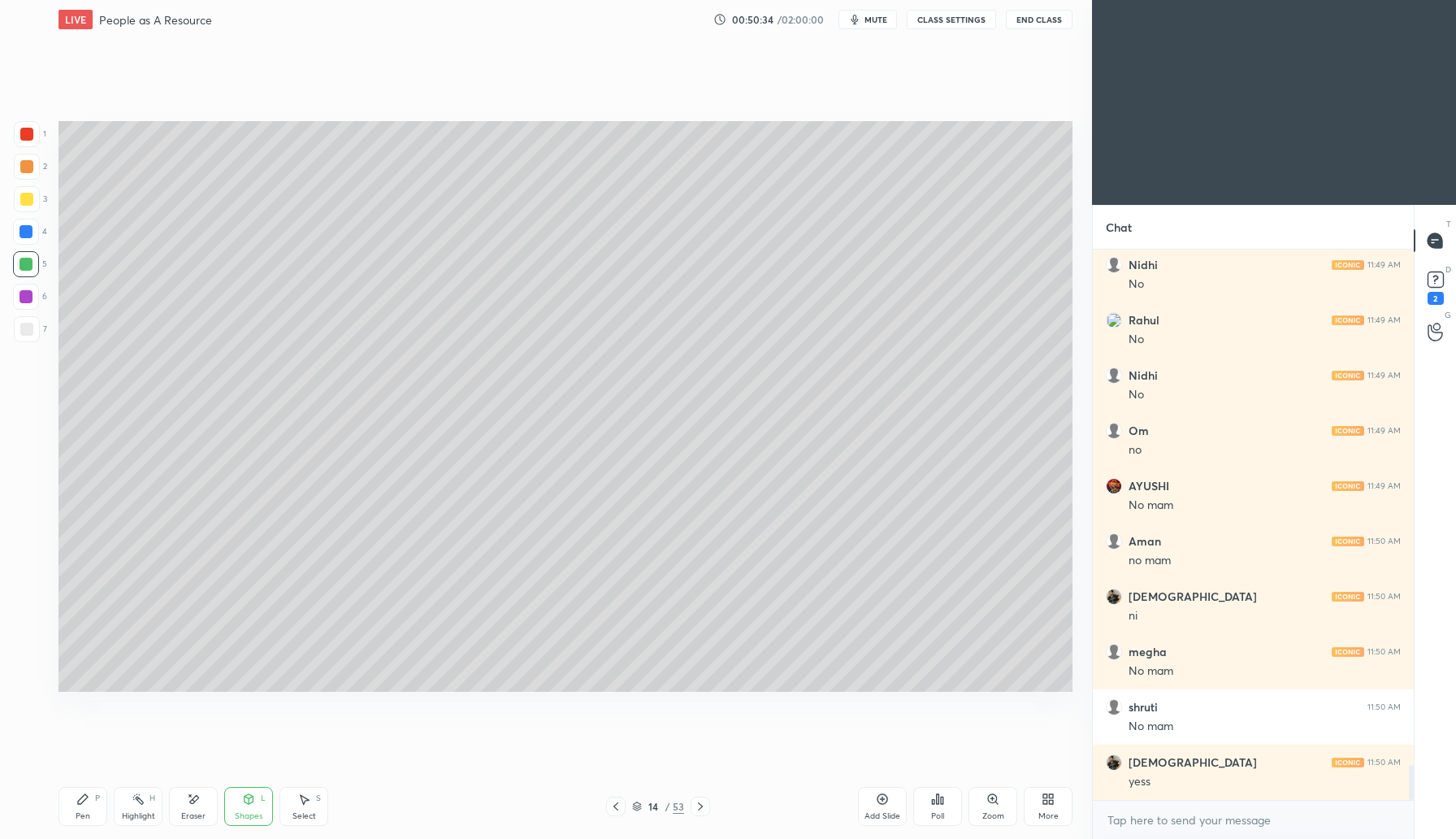
drag, startPoint x: 84, startPoint y: 808, endPoint x: 89, endPoint y: 796, distance: 13.0
click at [84, 806] on div "Pen P" at bounding box center [82, 806] width 49 height 39
click at [28, 137] on div at bounding box center [27, 134] width 13 height 13
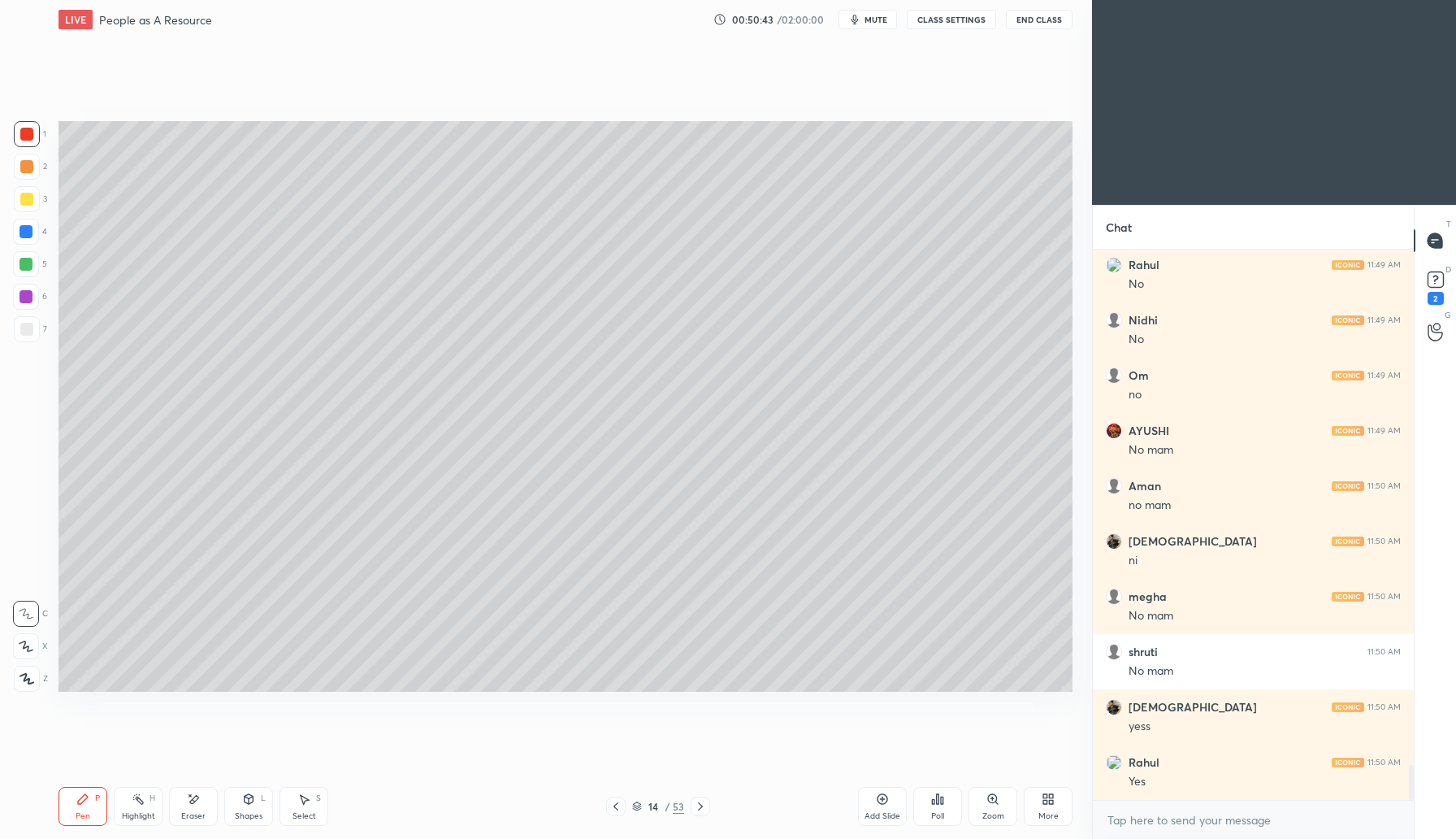
drag, startPoint x: 192, startPoint y: 798, endPoint x: 209, endPoint y: 705, distance: 94.5
click at [192, 796] on icon at bounding box center [193, 800] width 13 height 14
click at [87, 804] on icon at bounding box center [82, 799] width 13 height 13
drag, startPoint x: 29, startPoint y: 200, endPoint x: 54, endPoint y: 210, distance: 26.9
click at [29, 201] on div at bounding box center [27, 198] width 13 height 13
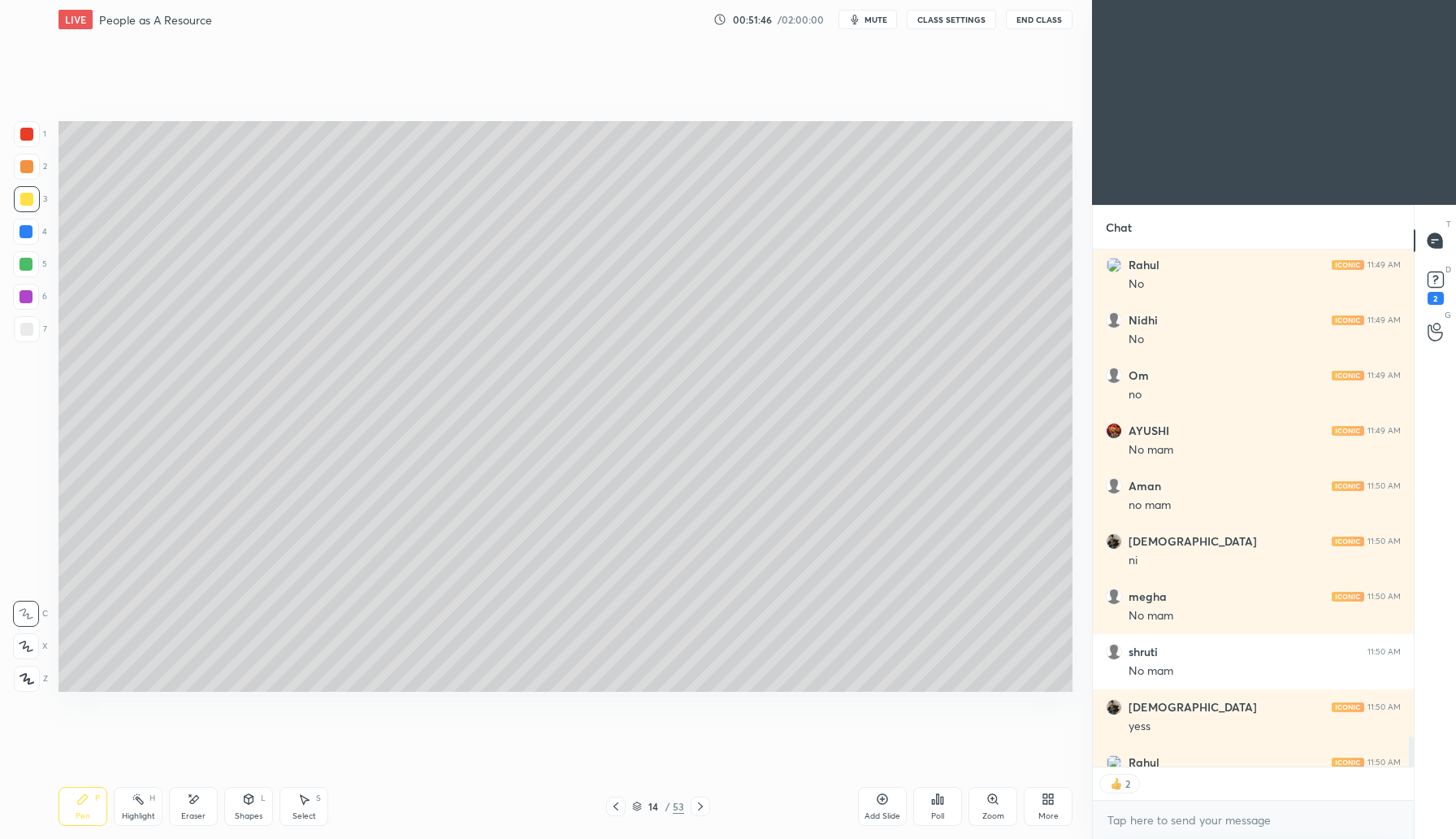
scroll to position [8292, 0]
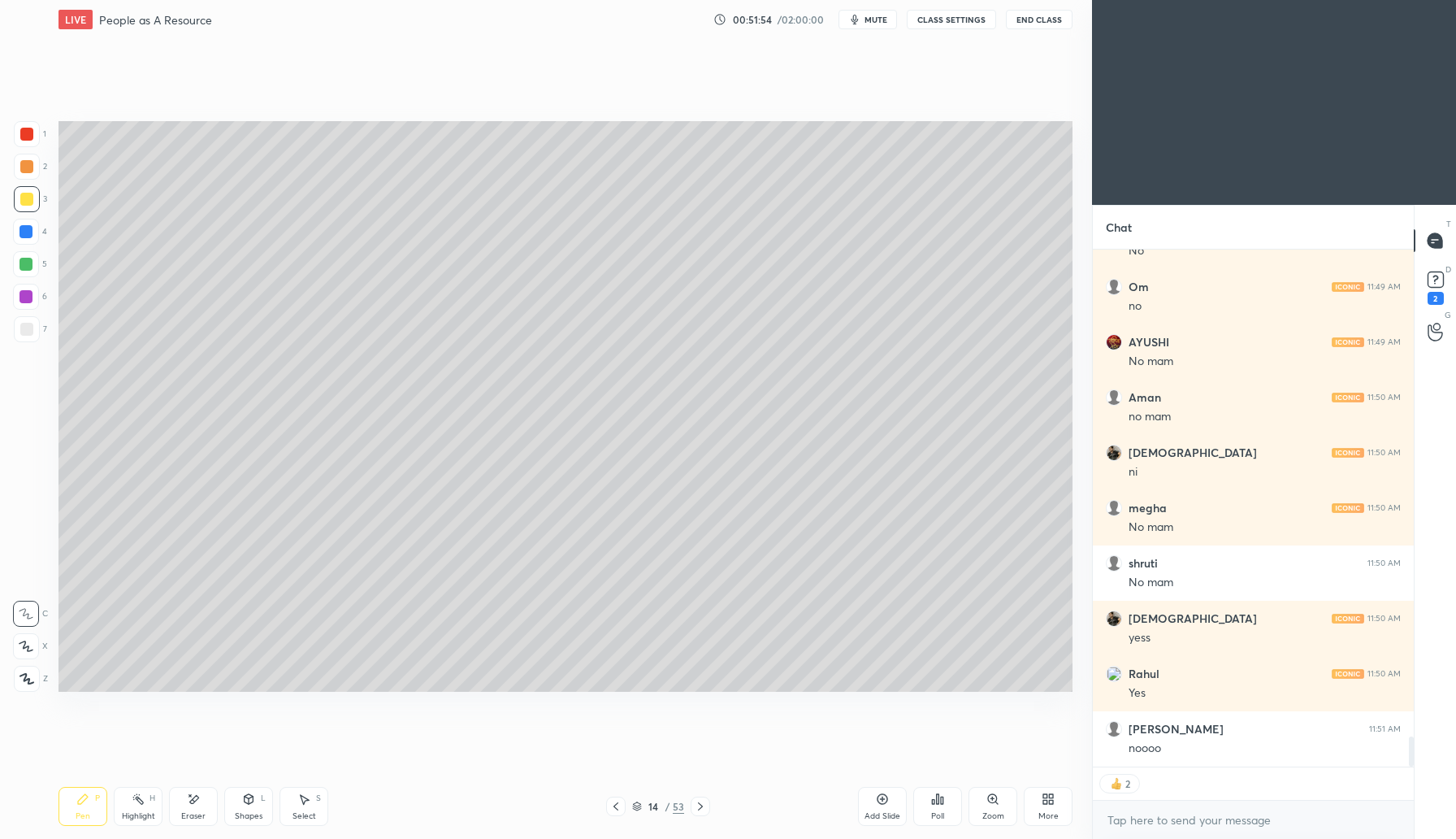
type textarea "x"
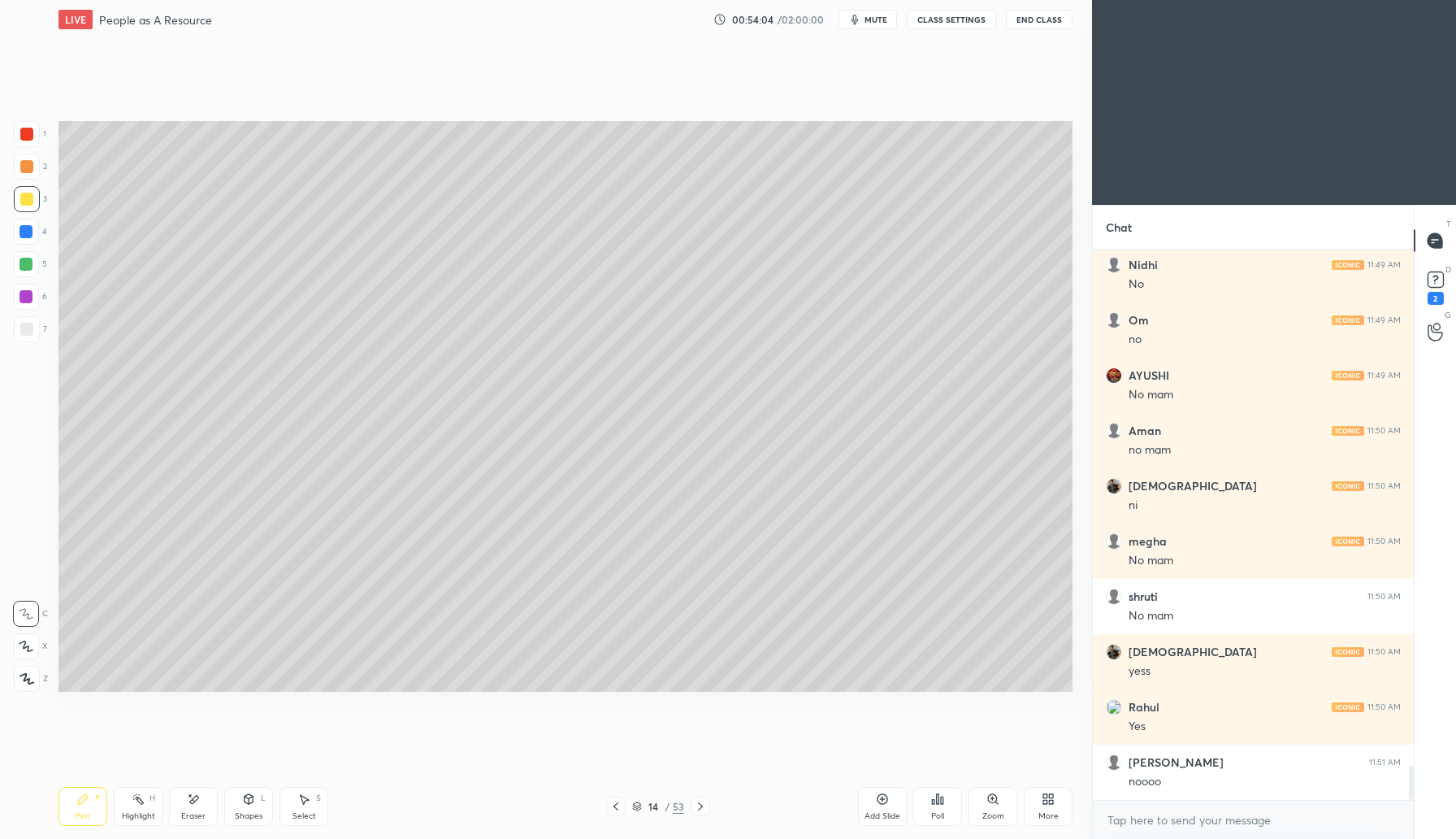
click at [256, 806] on div "Shapes L" at bounding box center [248, 806] width 49 height 39
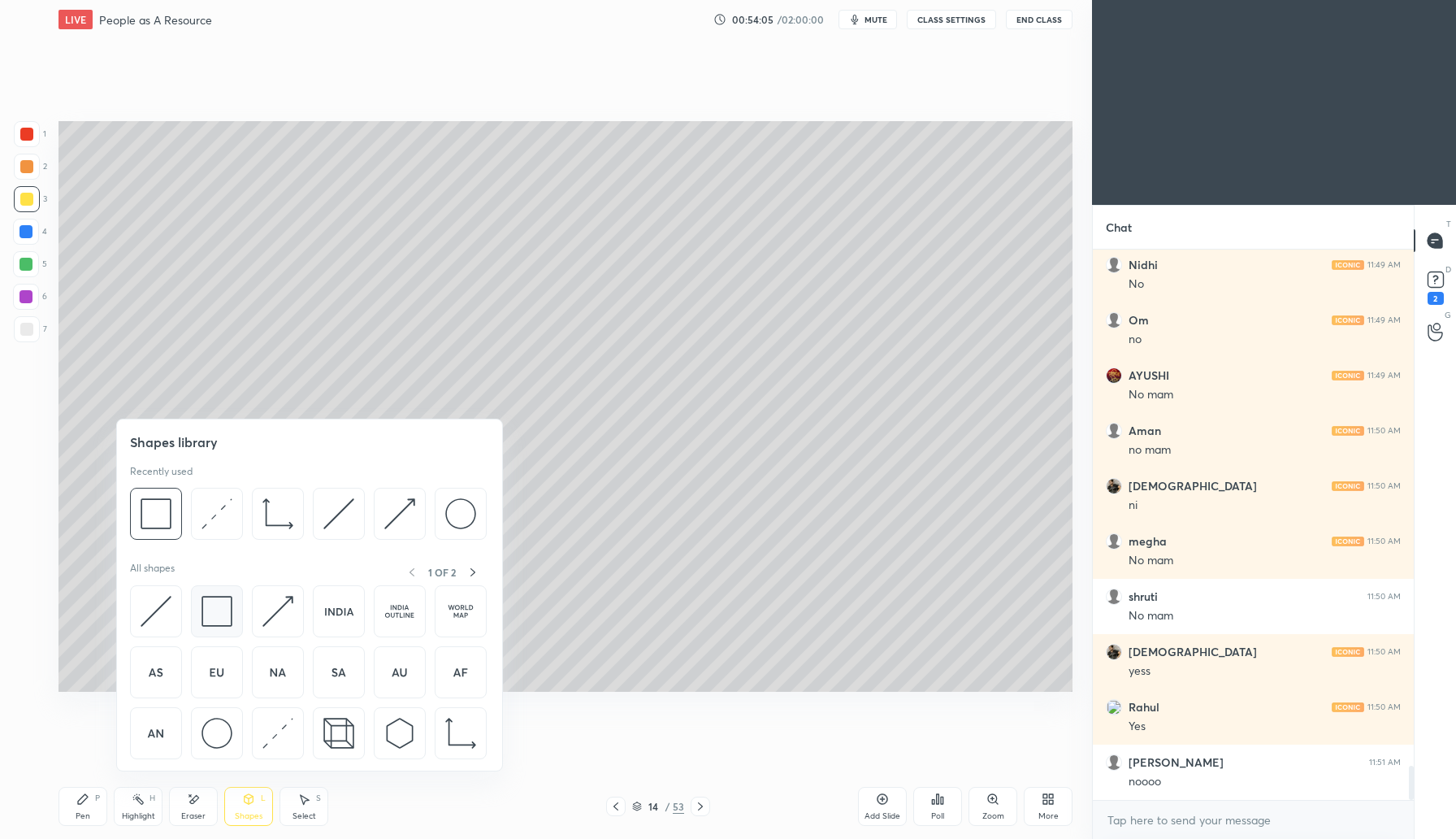
click at [225, 617] on img at bounding box center [217, 611] width 31 height 31
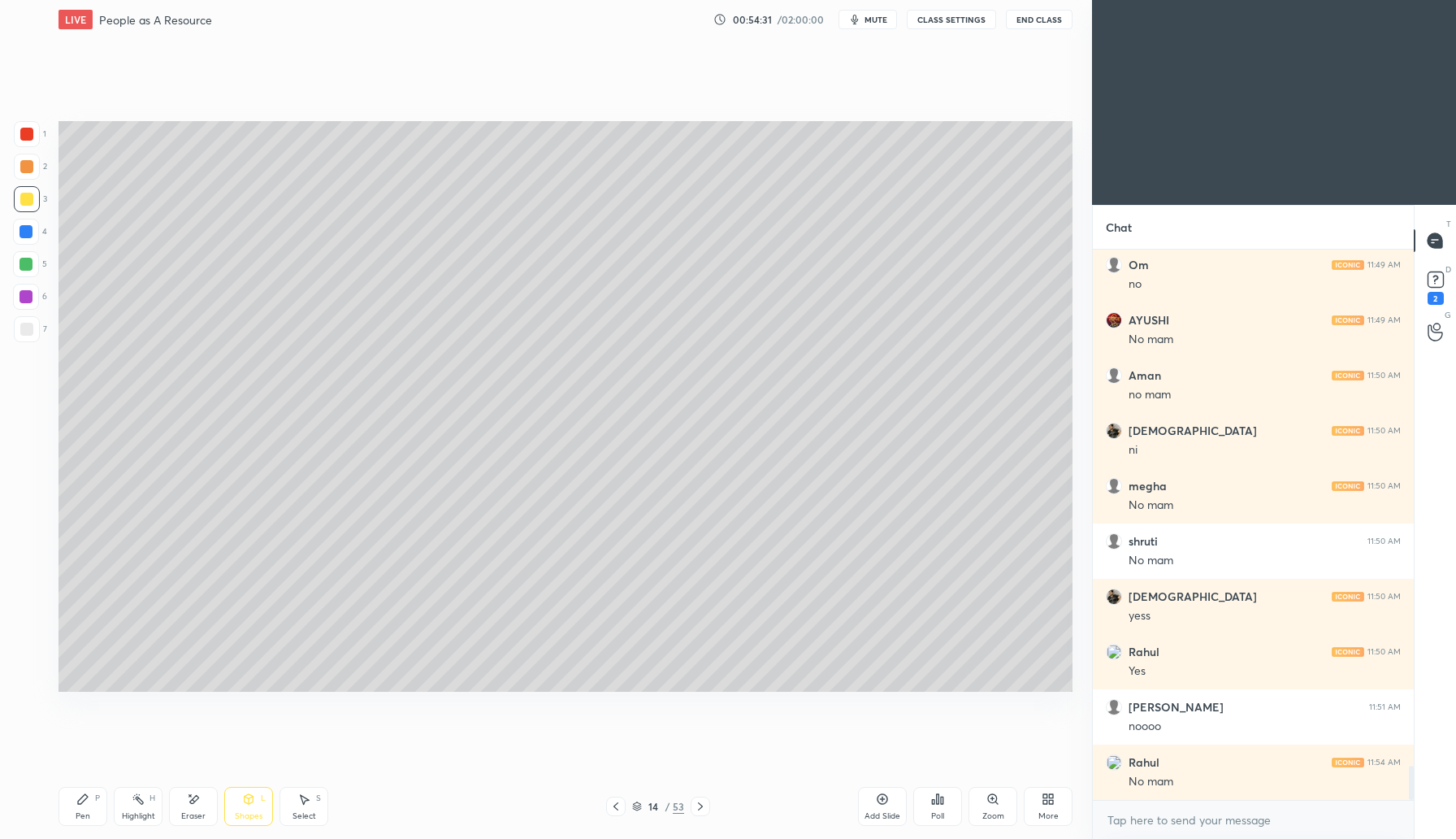
scroll to position [8369, 0]
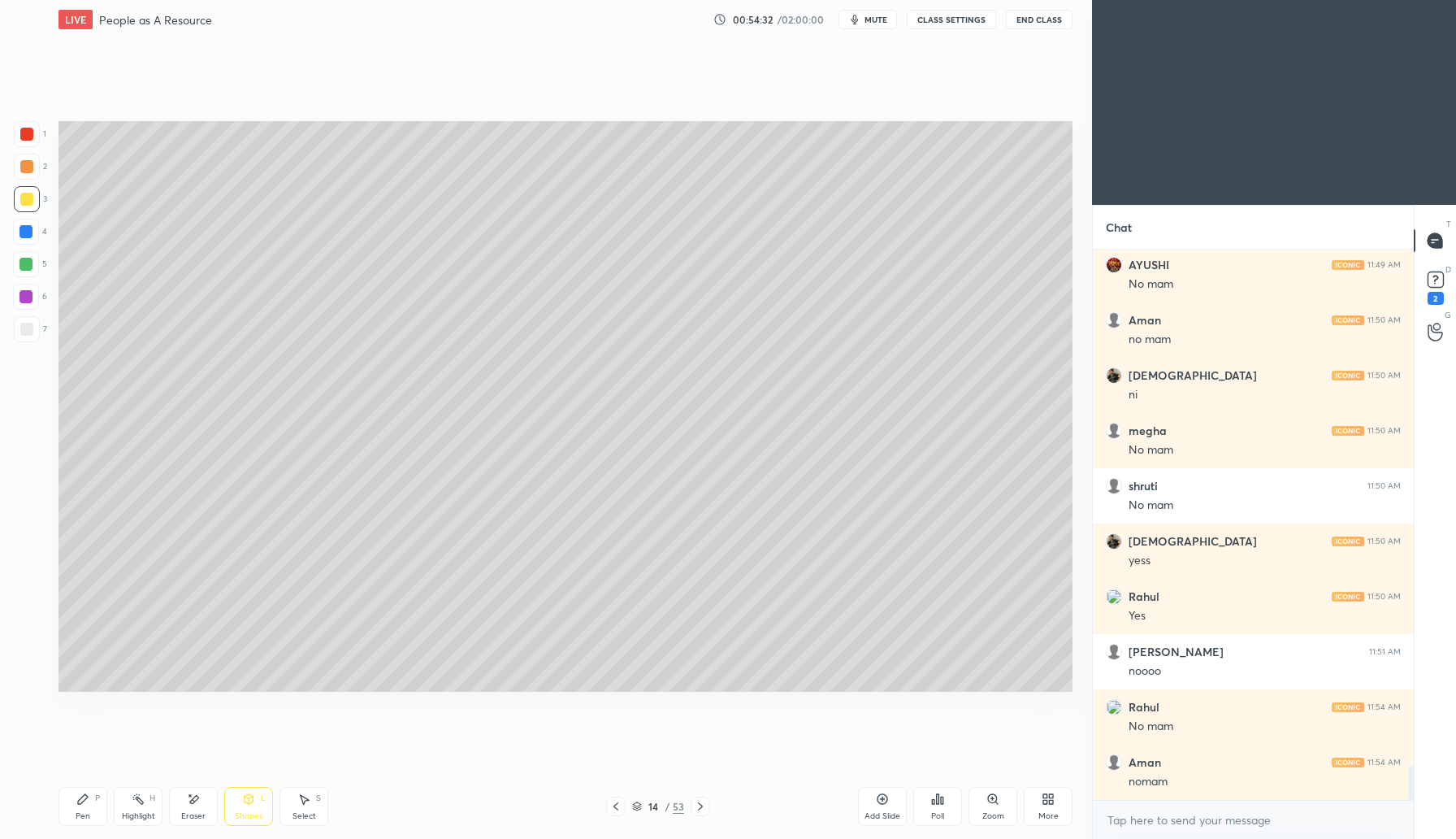
click at [887, 812] on div "Add Slide" at bounding box center [882, 816] width 35 height 8
click at [31, 264] on div at bounding box center [26, 264] width 13 height 13
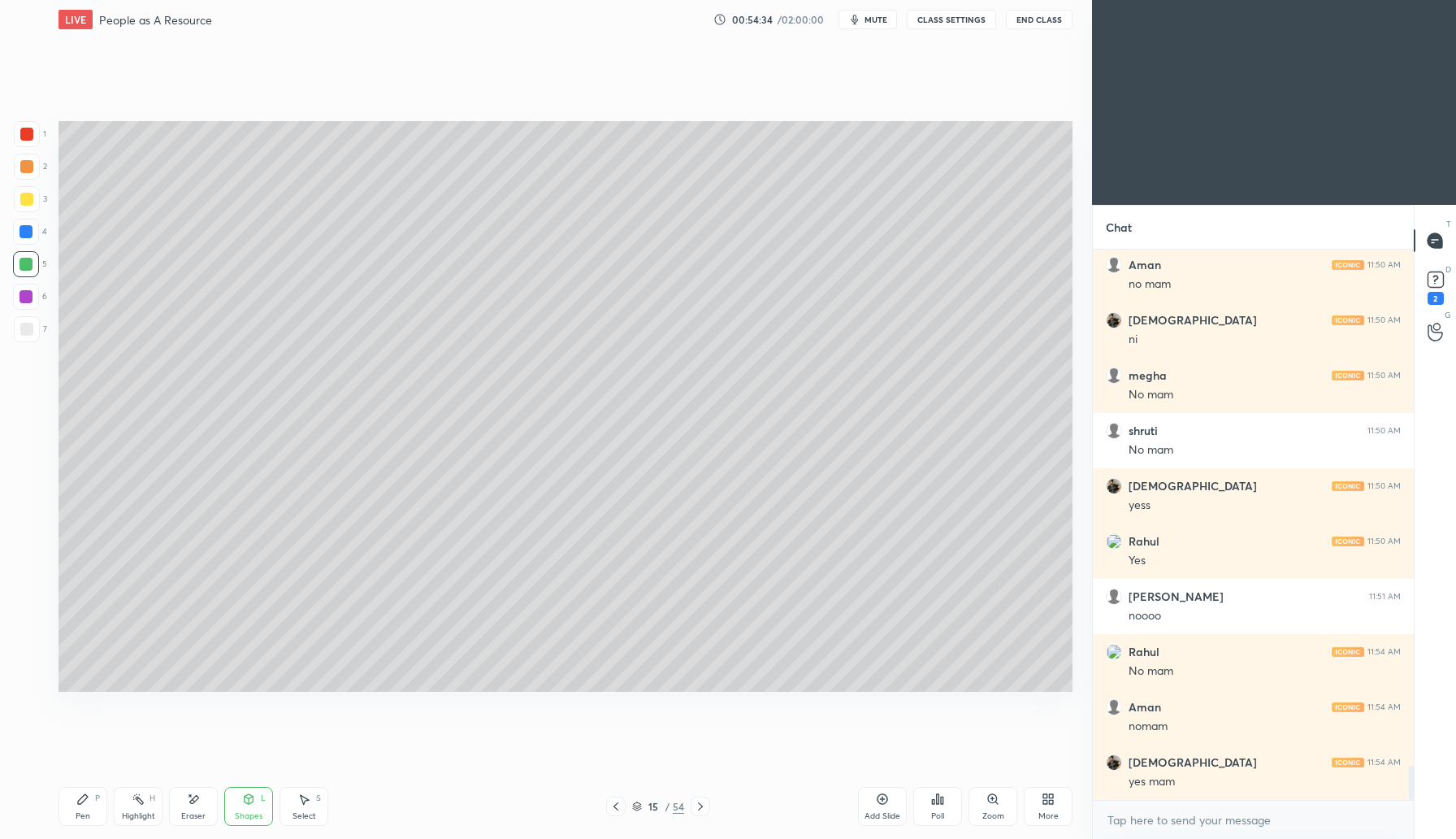
click at [85, 804] on icon at bounding box center [82, 799] width 13 height 13
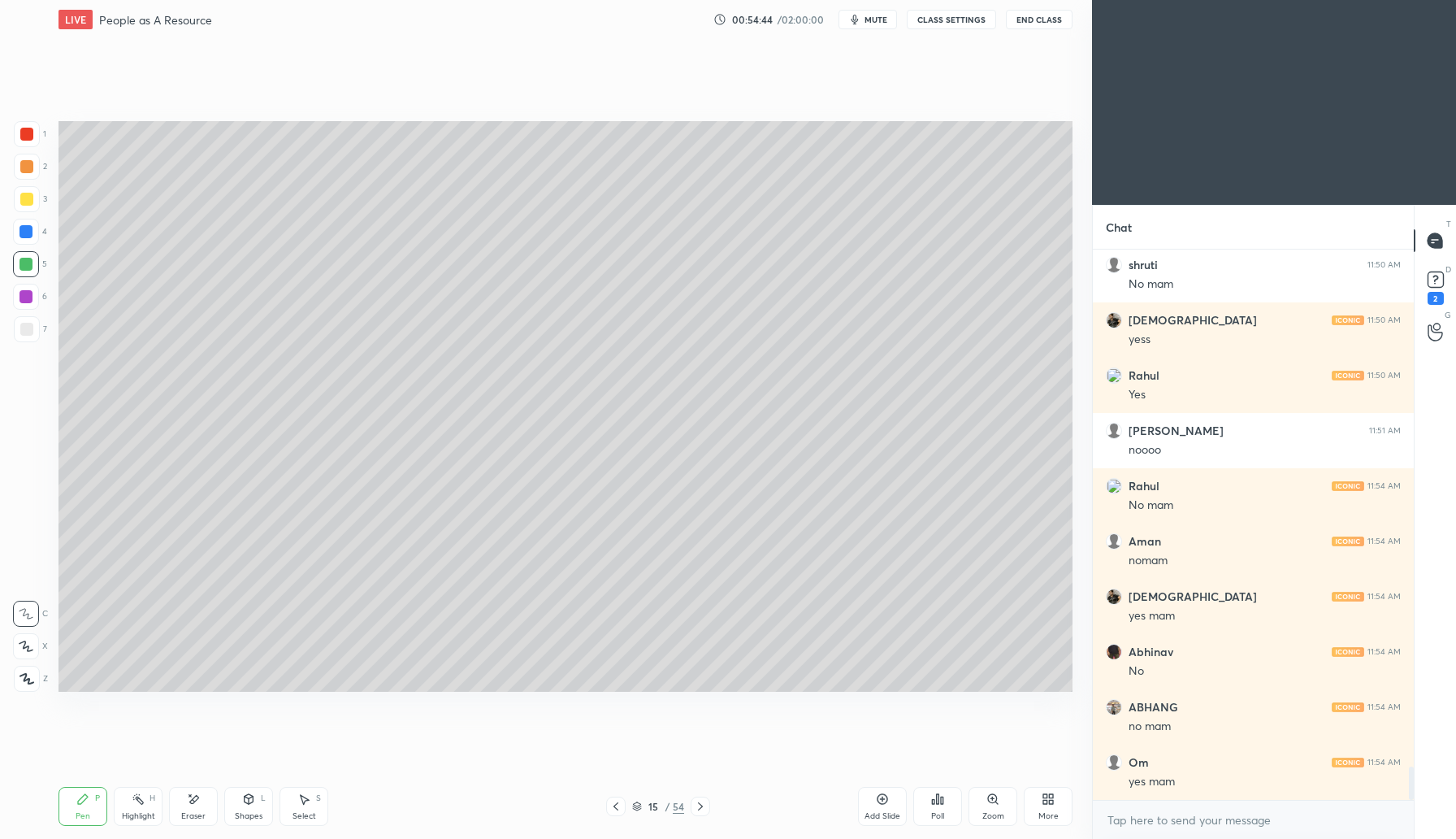
scroll to position [8645, 0]
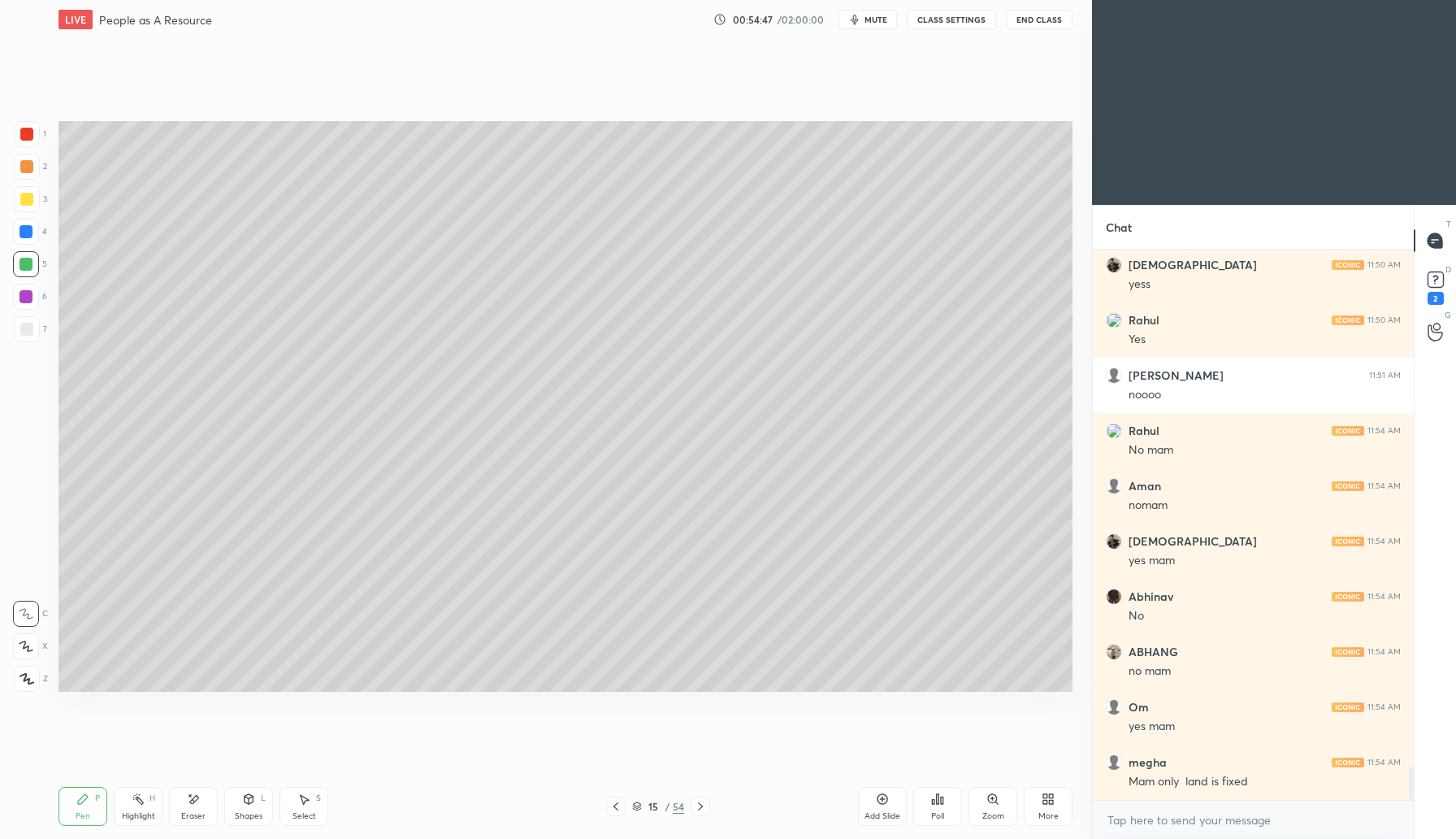
click at [615, 809] on icon at bounding box center [616, 806] width 13 height 13
drag, startPoint x: 702, startPoint y: 806, endPoint x: 709, endPoint y: 799, distance: 9.9
click at [701, 805] on icon at bounding box center [701, 806] width 13 height 13
drag, startPoint x: 26, startPoint y: 327, endPoint x: 53, endPoint y: 318, distance: 28.5
click at [27, 328] on div at bounding box center [27, 329] width 13 height 13
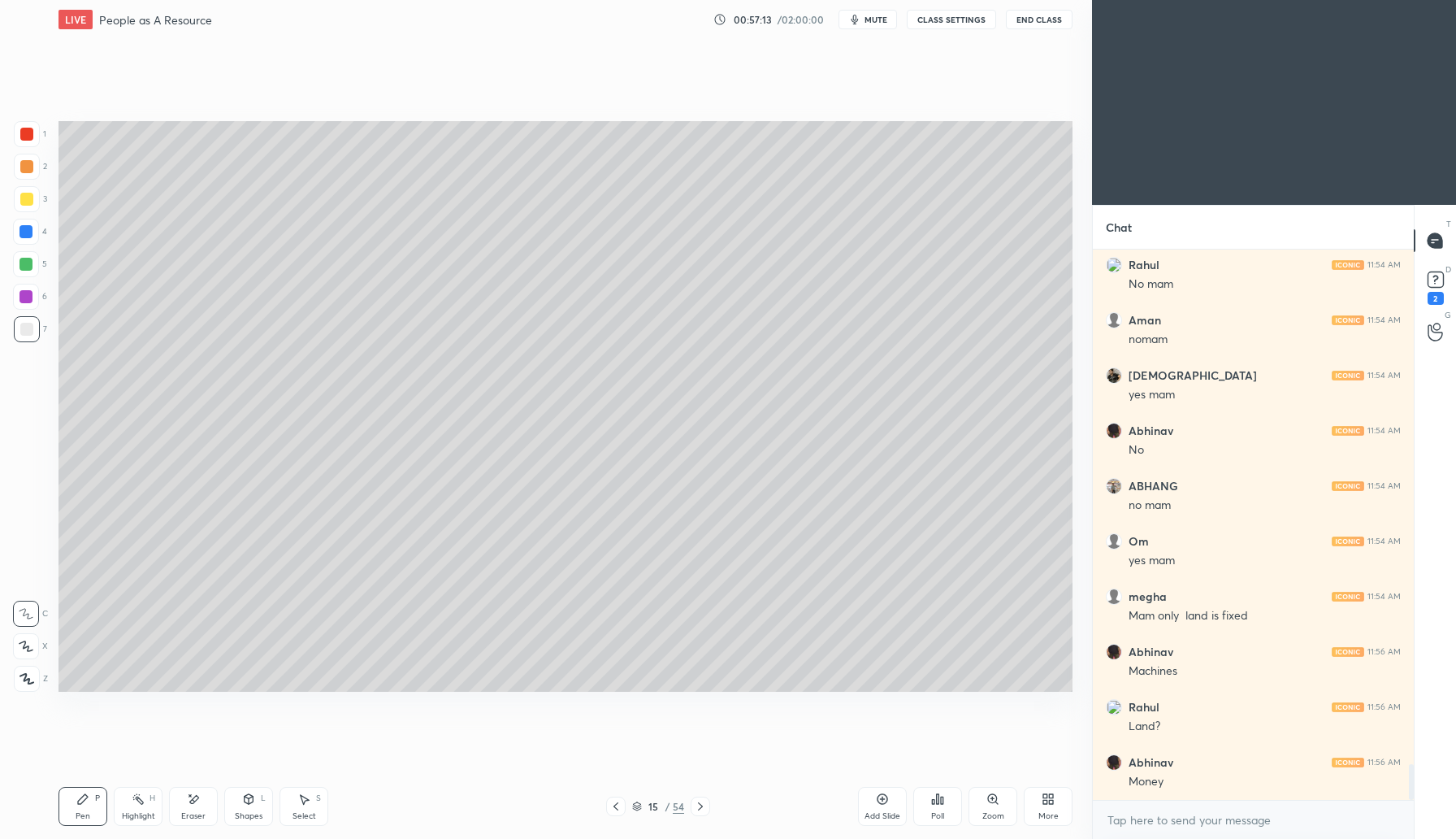
scroll to position [8041, 0]
click at [252, 804] on div "Shapes L" at bounding box center [248, 806] width 49 height 39
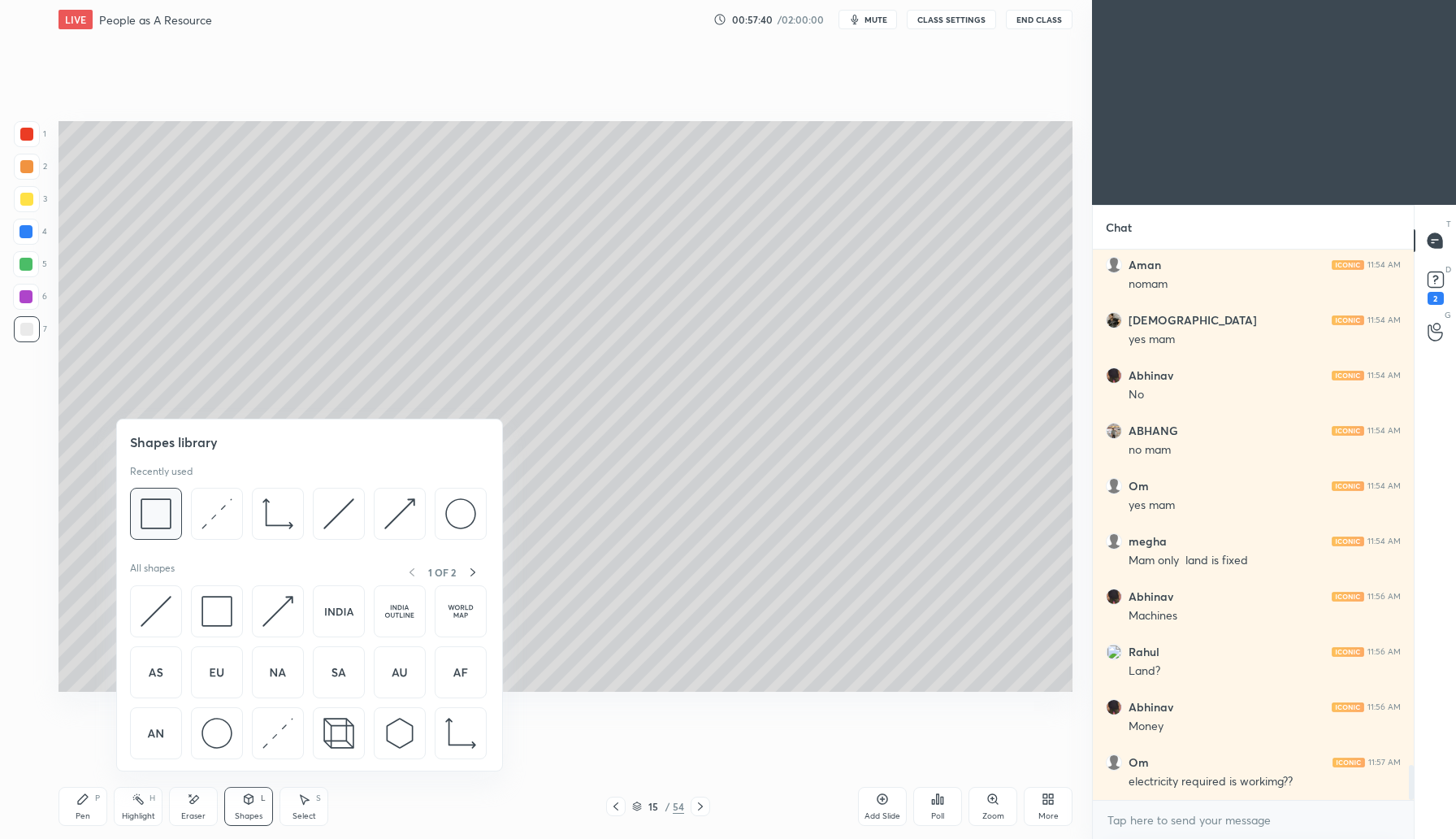
click at [147, 520] on img at bounding box center [156, 513] width 31 height 31
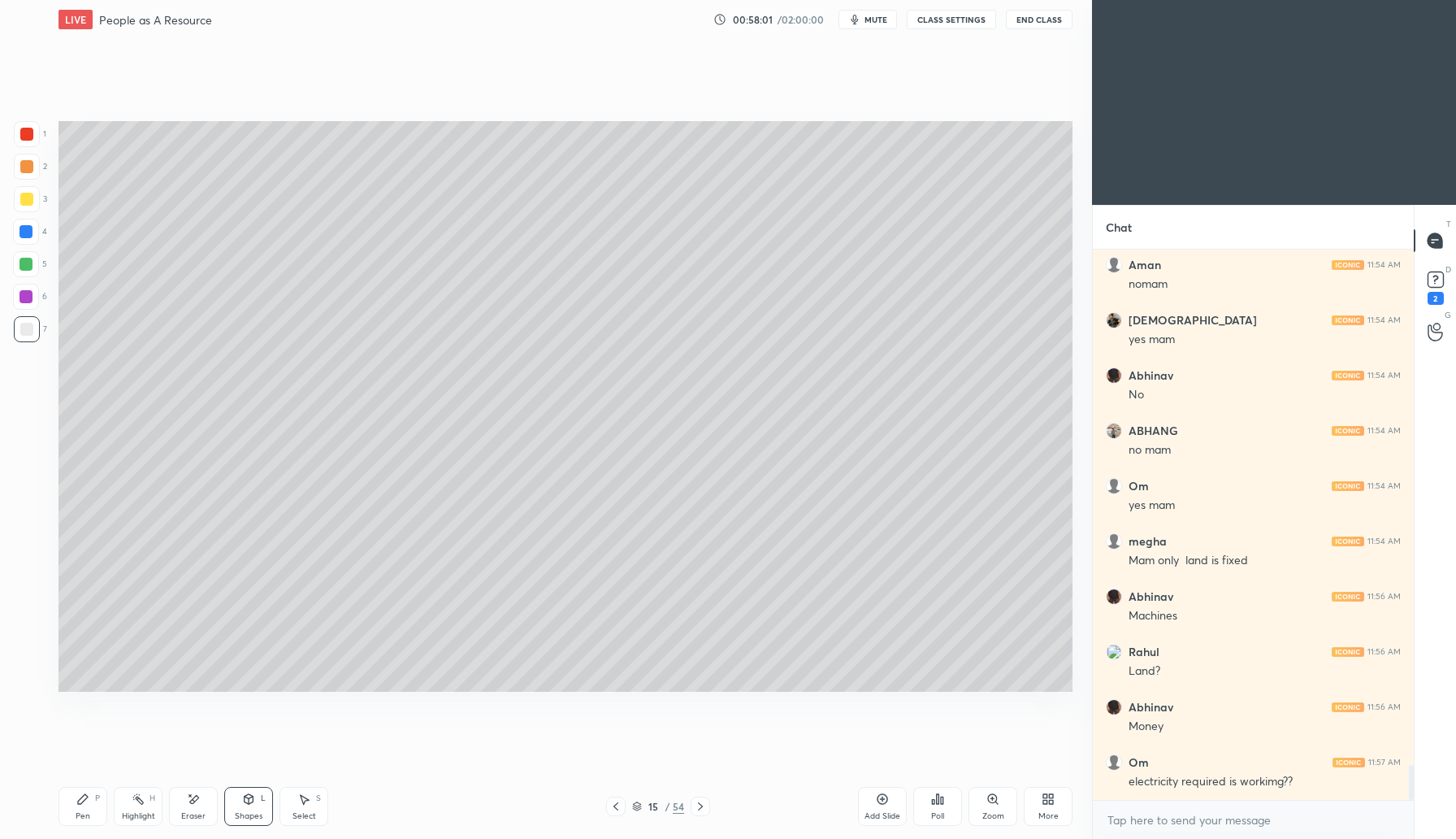
click at [880, 801] on icon at bounding box center [882, 799] width 13 height 13
click at [35, 199] on div at bounding box center [27, 198] width 26 height 26
drag, startPoint x: 87, startPoint y: 796, endPoint x: 139, endPoint y: 748, distance: 70.8
click at [87, 797] on icon at bounding box center [82, 799] width 10 height 10
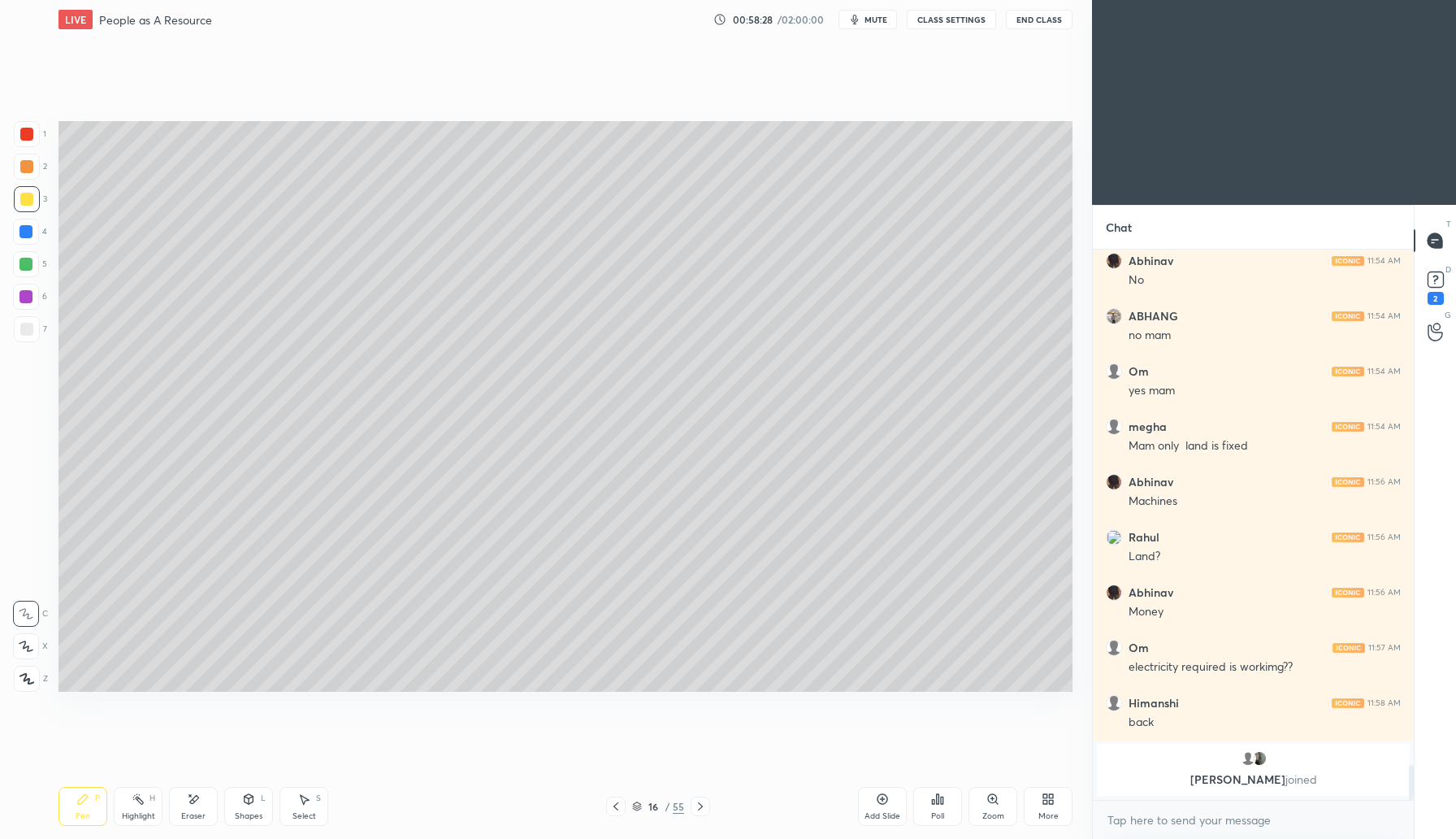
scroll to position [8123, 0]
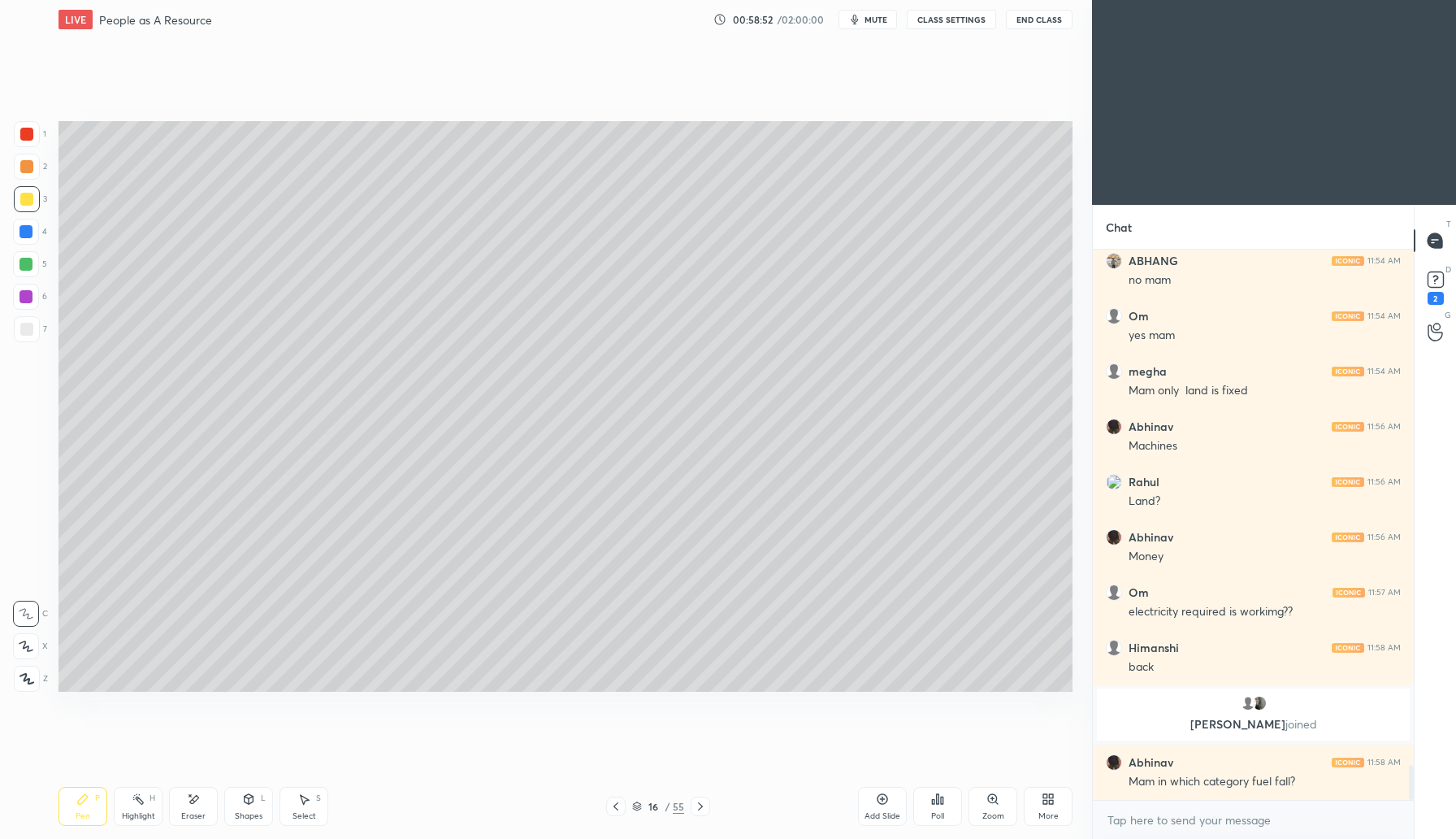
click at [246, 809] on div "Shapes L" at bounding box center [248, 806] width 49 height 39
drag, startPoint x: 92, startPoint y: 806, endPoint x: 103, endPoint y: 798, distance: 13.6
click at [92, 808] on div "Pen P" at bounding box center [82, 806] width 49 height 39
click at [30, 162] on div at bounding box center [27, 167] width 13 height 13
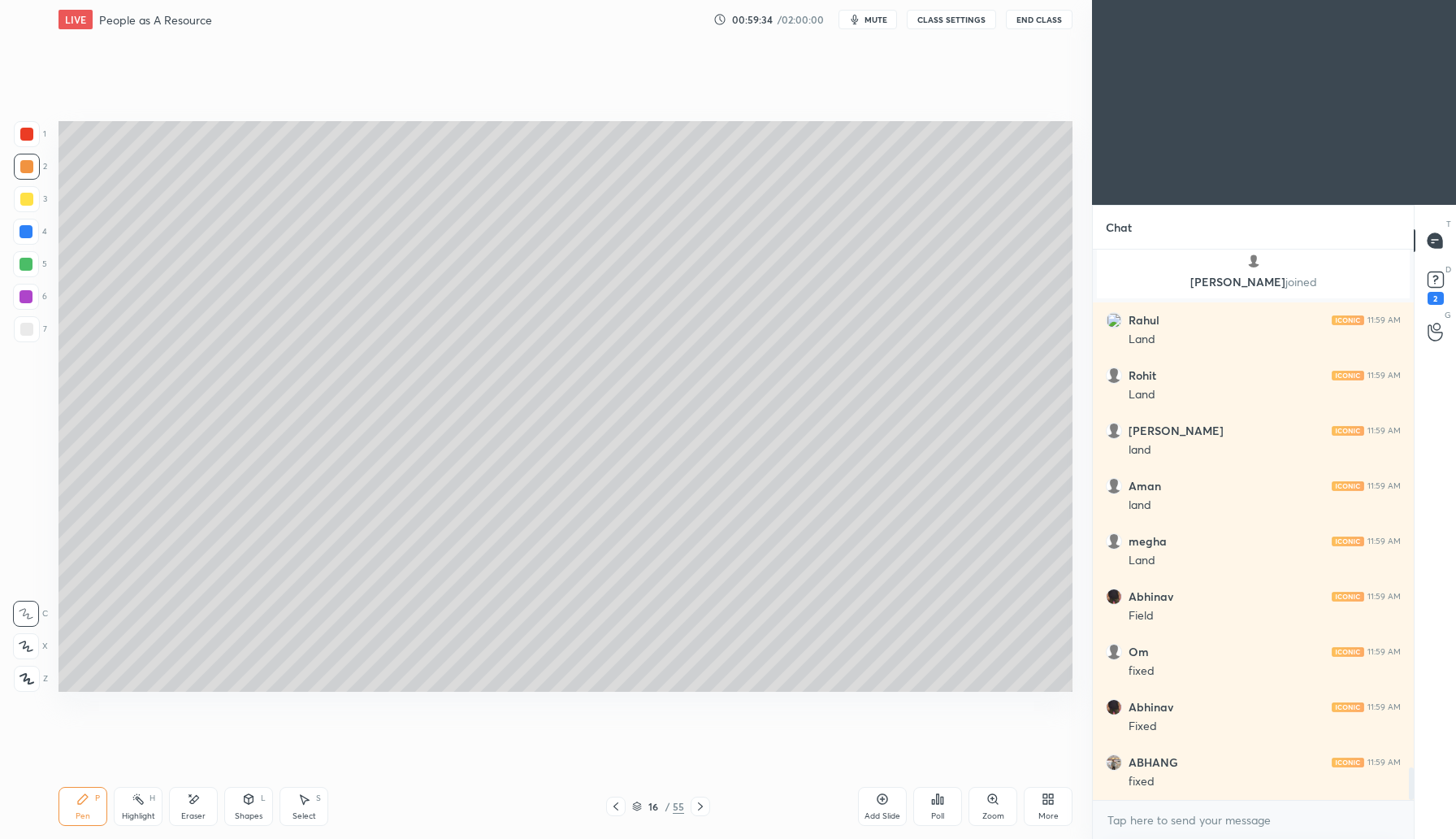
scroll to position [8761, 0]
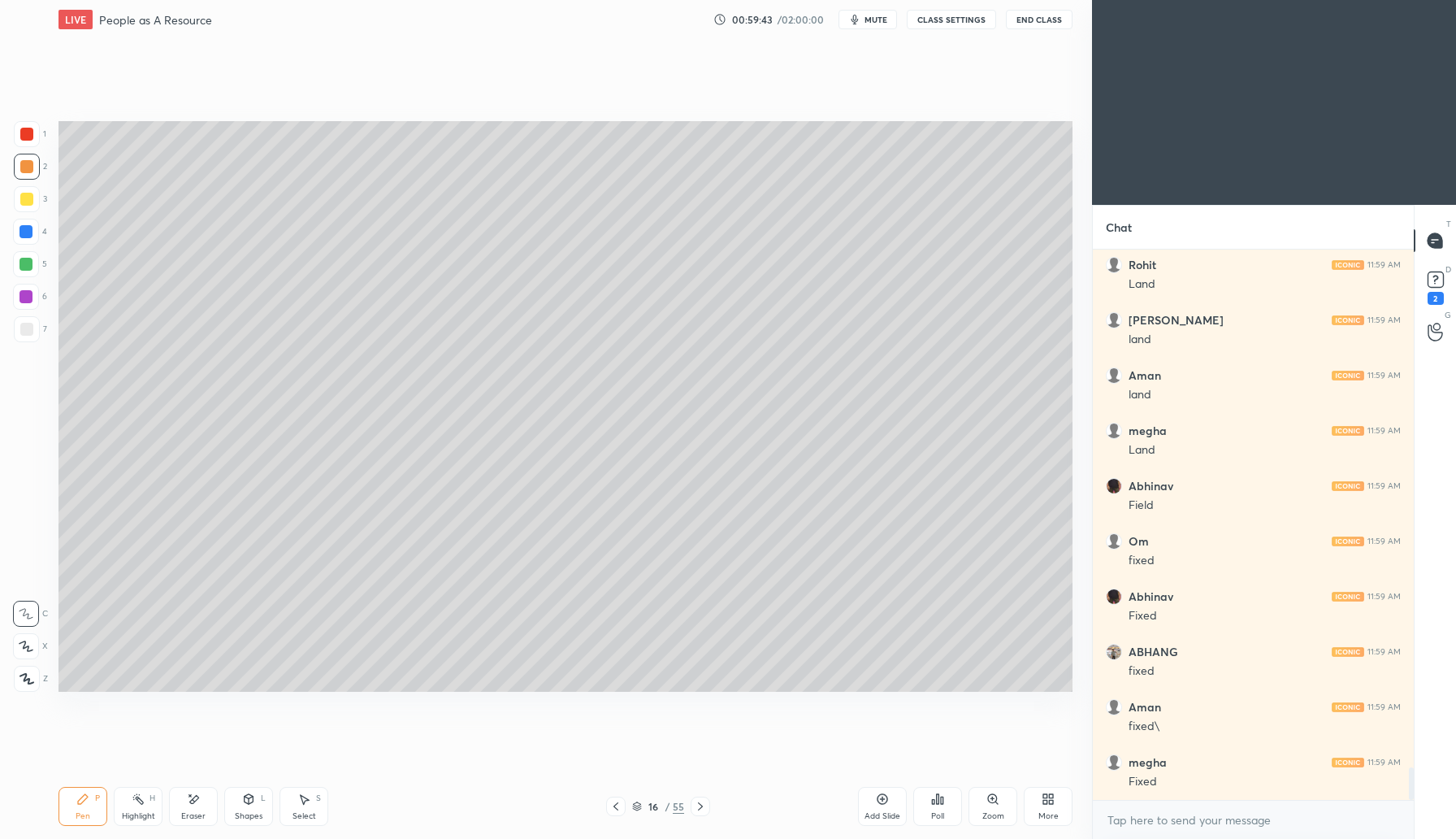
click at [33, 204] on div at bounding box center [27, 198] width 26 height 26
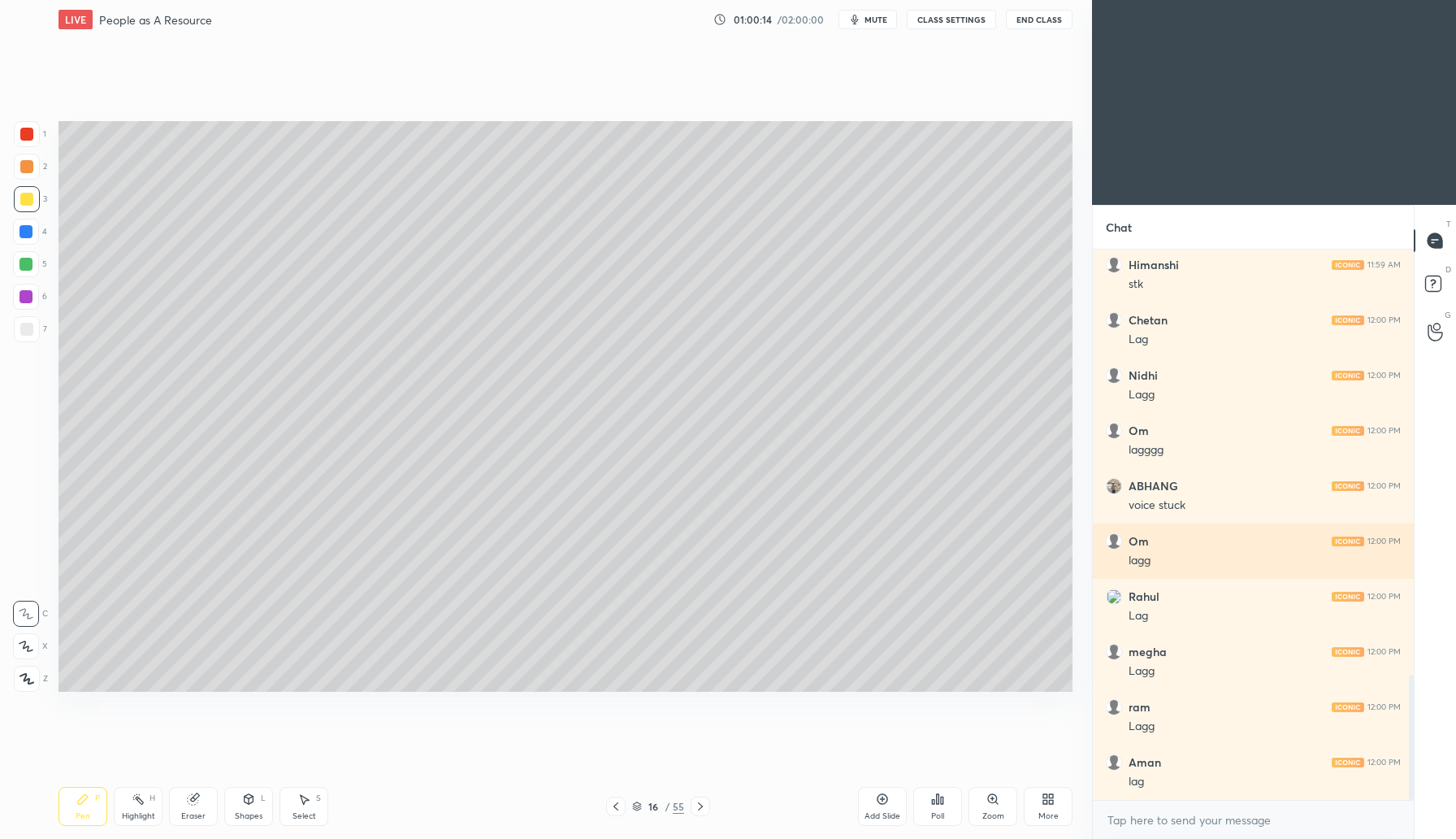
scroll to position [1926, 0]
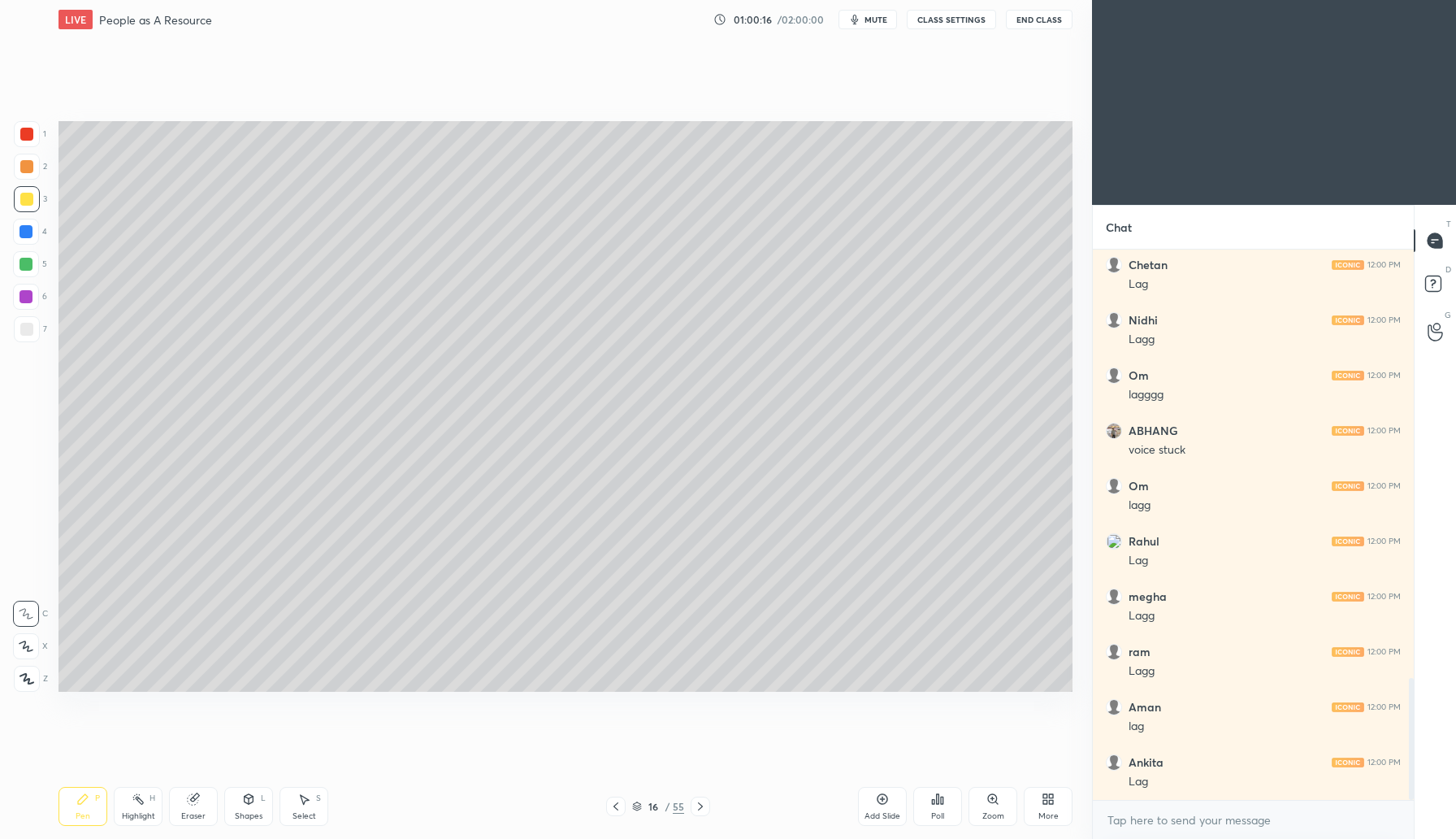
click at [206, 806] on div "Eraser" at bounding box center [193, 806] width 49 height 39
click at [34, 649] on div at bounding box center [26, 646] width 26 height 26
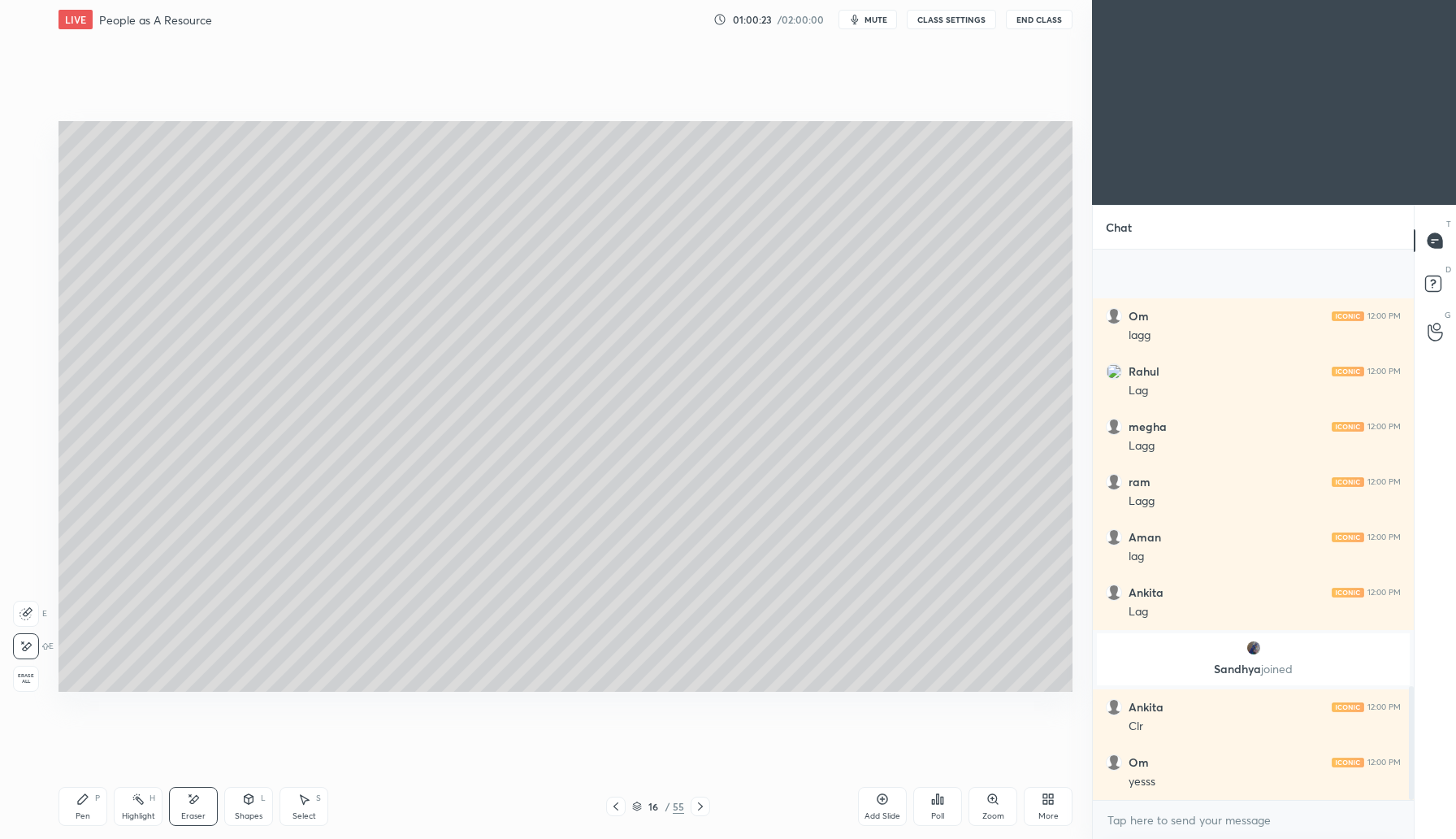
scroll to position [2110, 0]
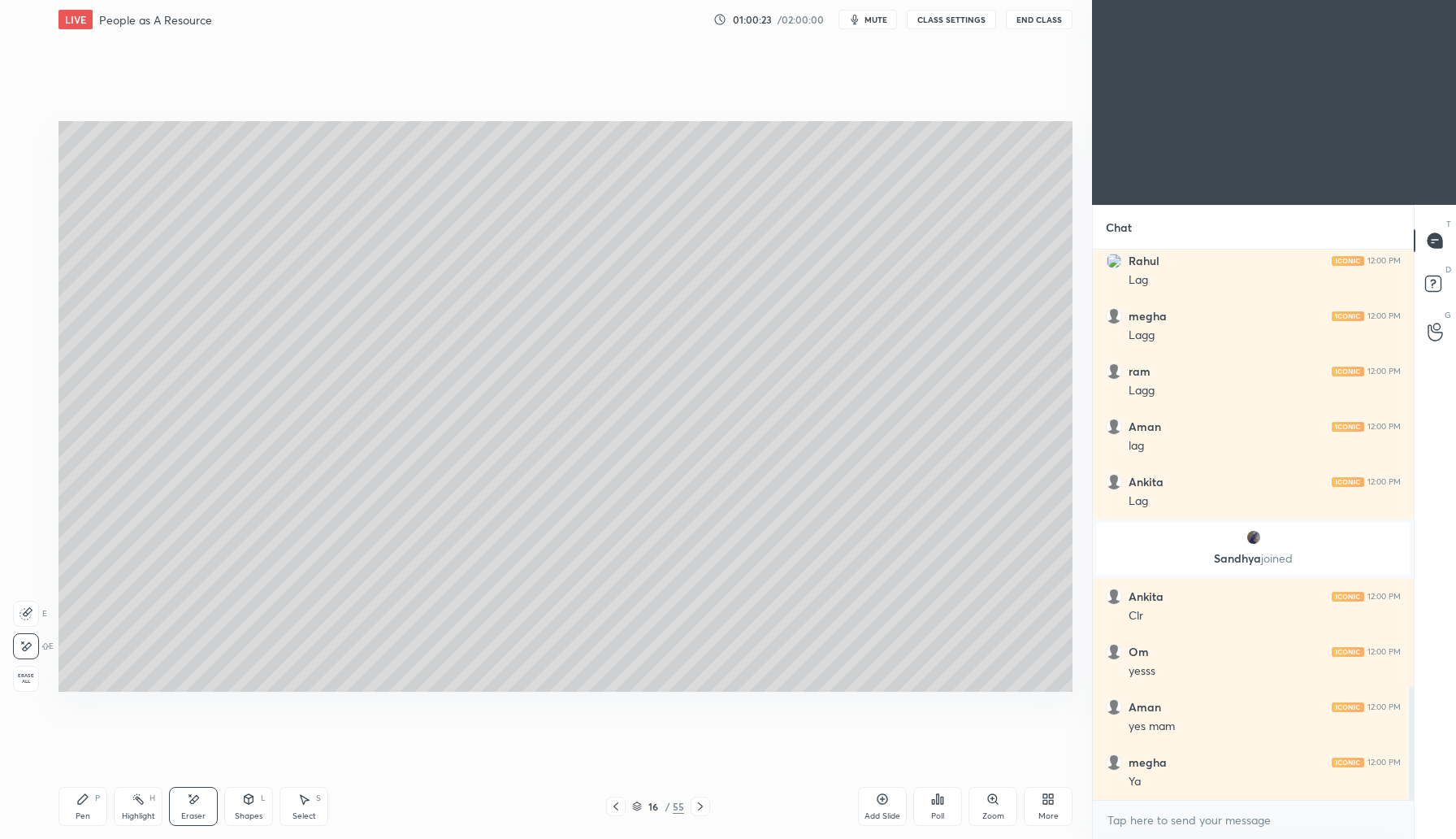
click at [94, 807] on div "Pen P" at bounding box center [82, 806] width 49 height 39
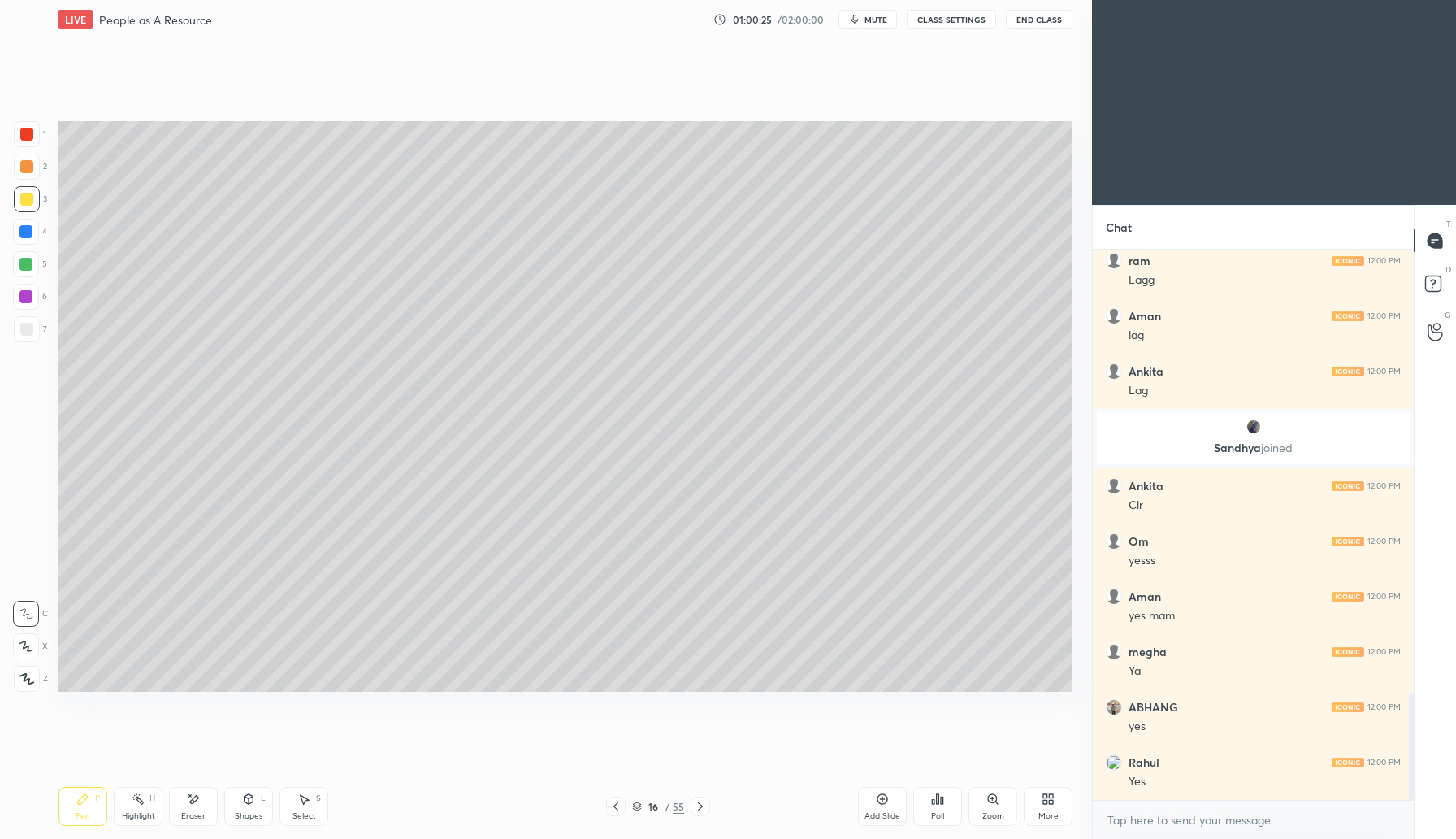
scroll to position [2276, 0]
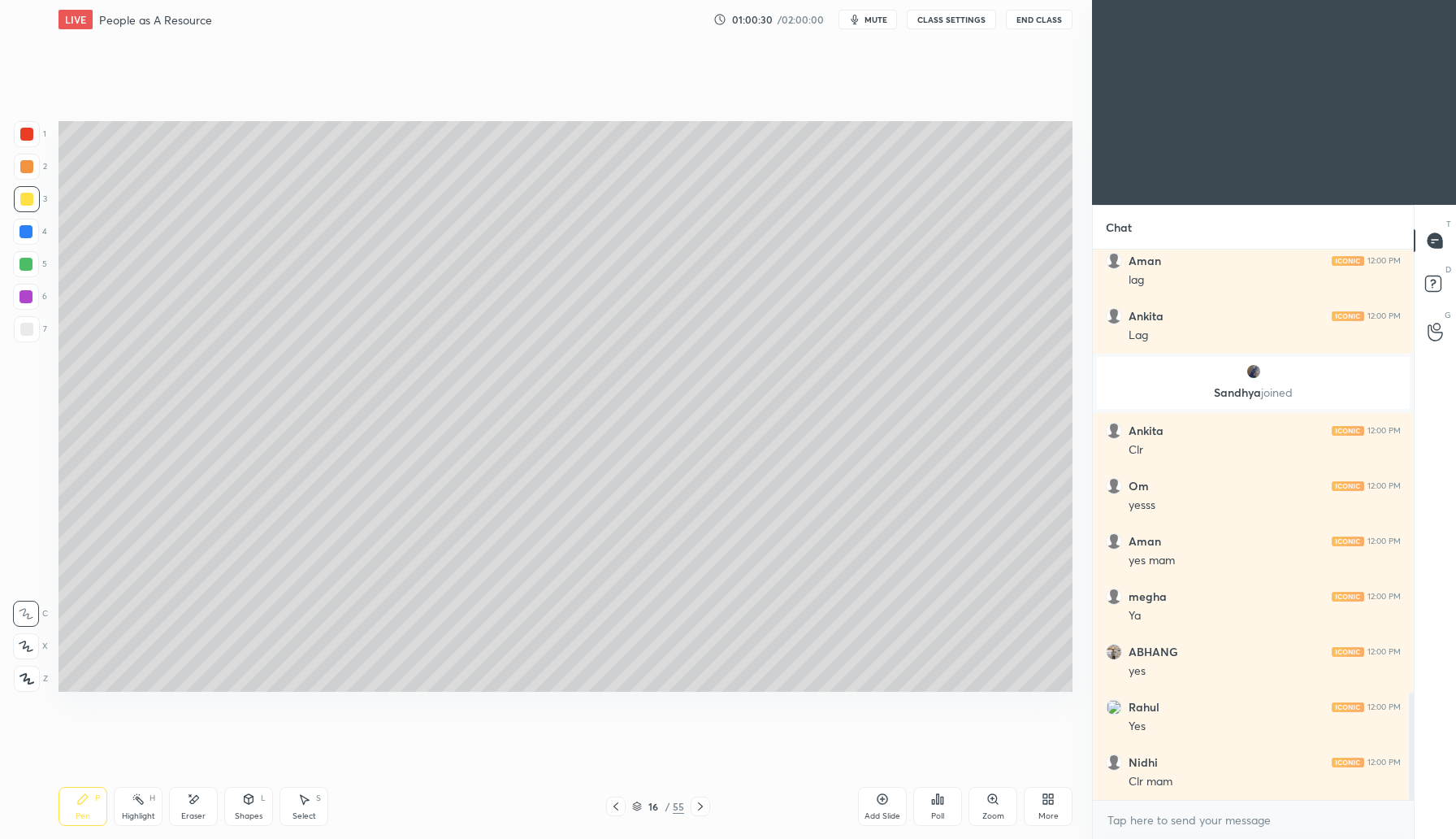
click at [31, 164] on div at bounding box center [27, 167] width 13 height 13
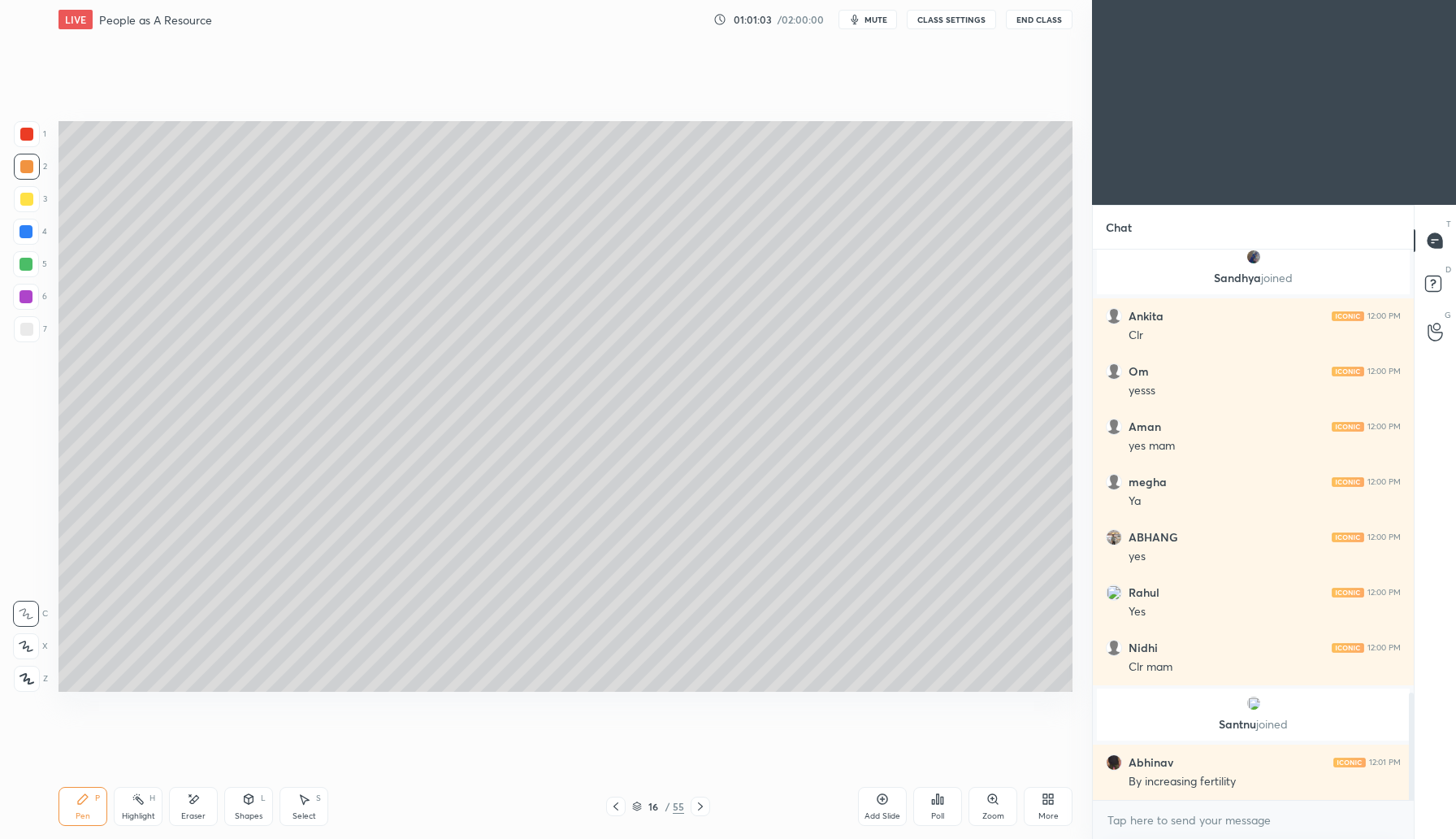
scroll to position [2329, 0]
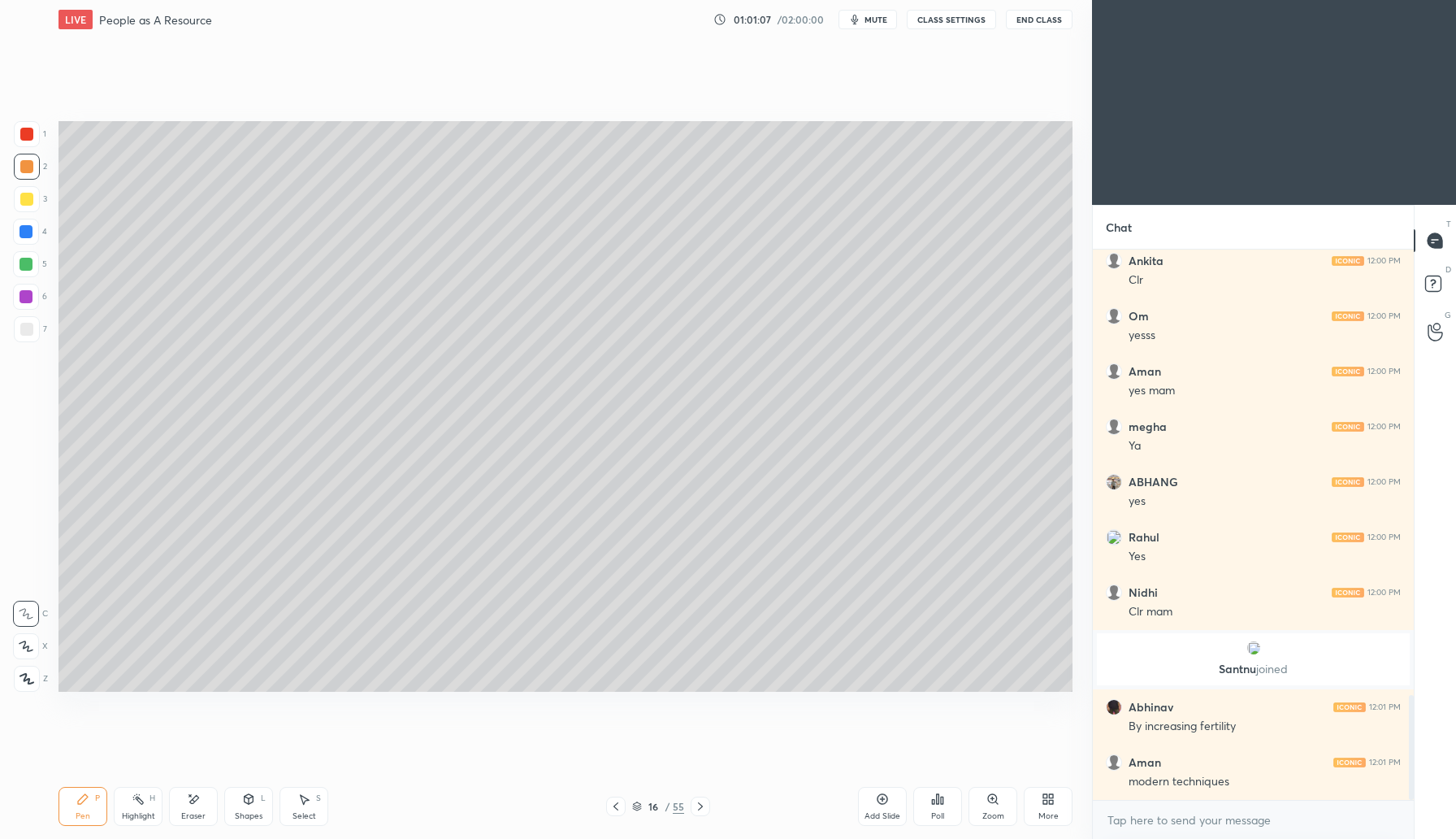
click at [27, 202] on div at bounding box center [27, 198] width 13 height 13
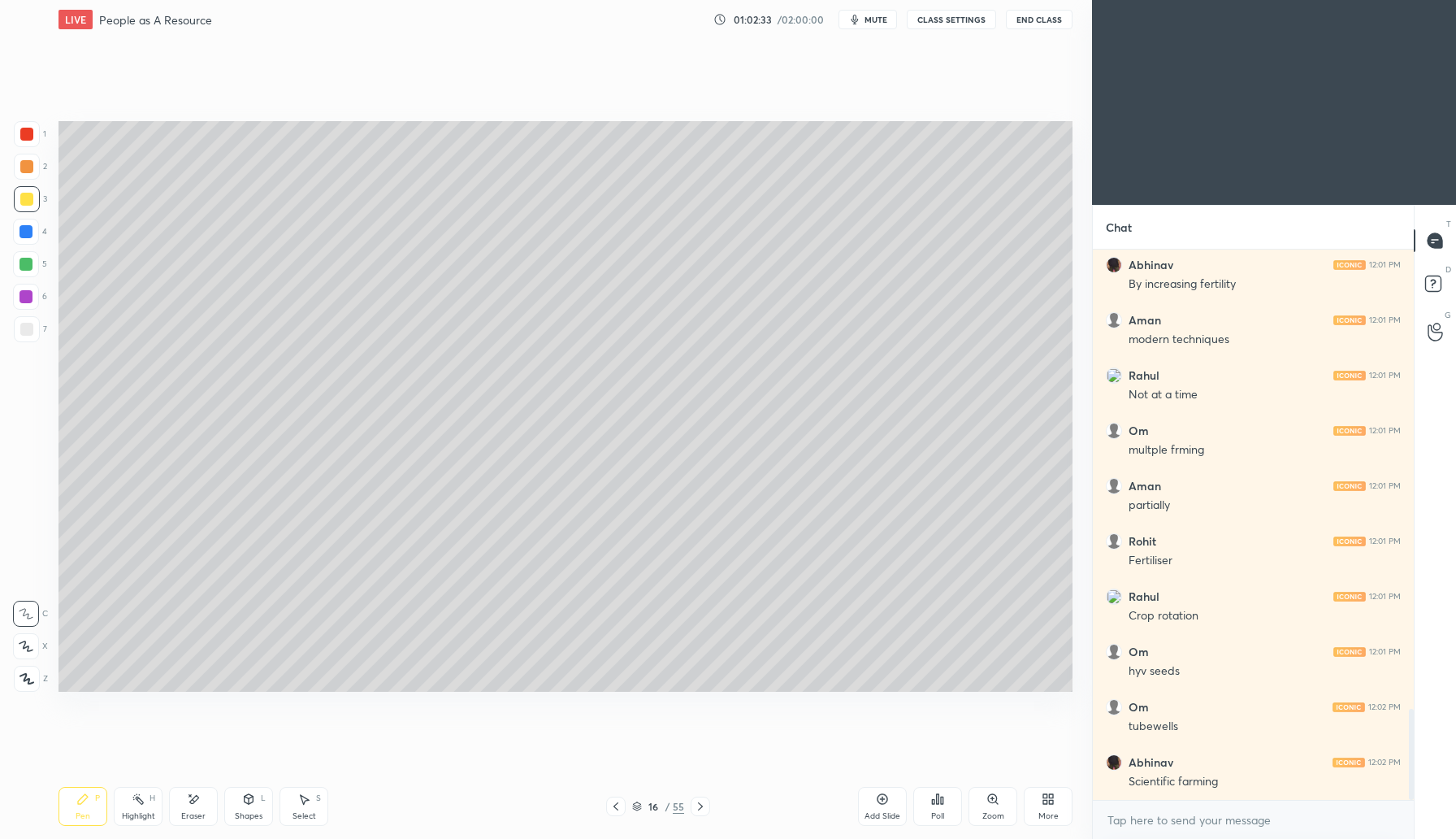
scroll to position [2827, 0]
click at [887, 812] on div "Add Slide" at bounding box center [882, 816] width 35 height 8
click at [30, 140] on div at bounding box center [27, 134] width 13 height 13
click at [256, 812] on div "Shapes" at bounding box center [248, 816] width 27 height 8
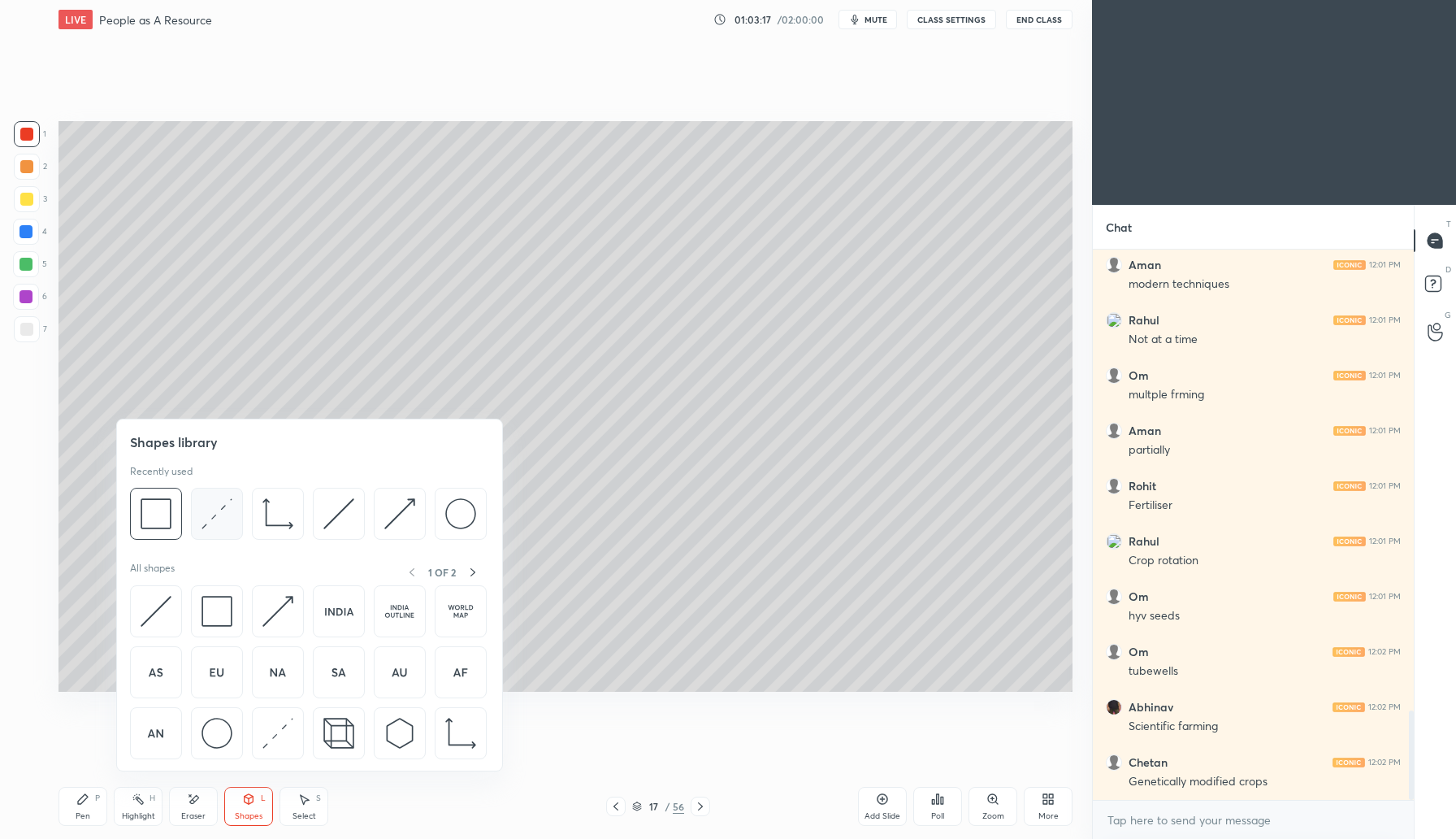
click at [212, 524] on img at bounding box center [217, 513] width 31 height 31
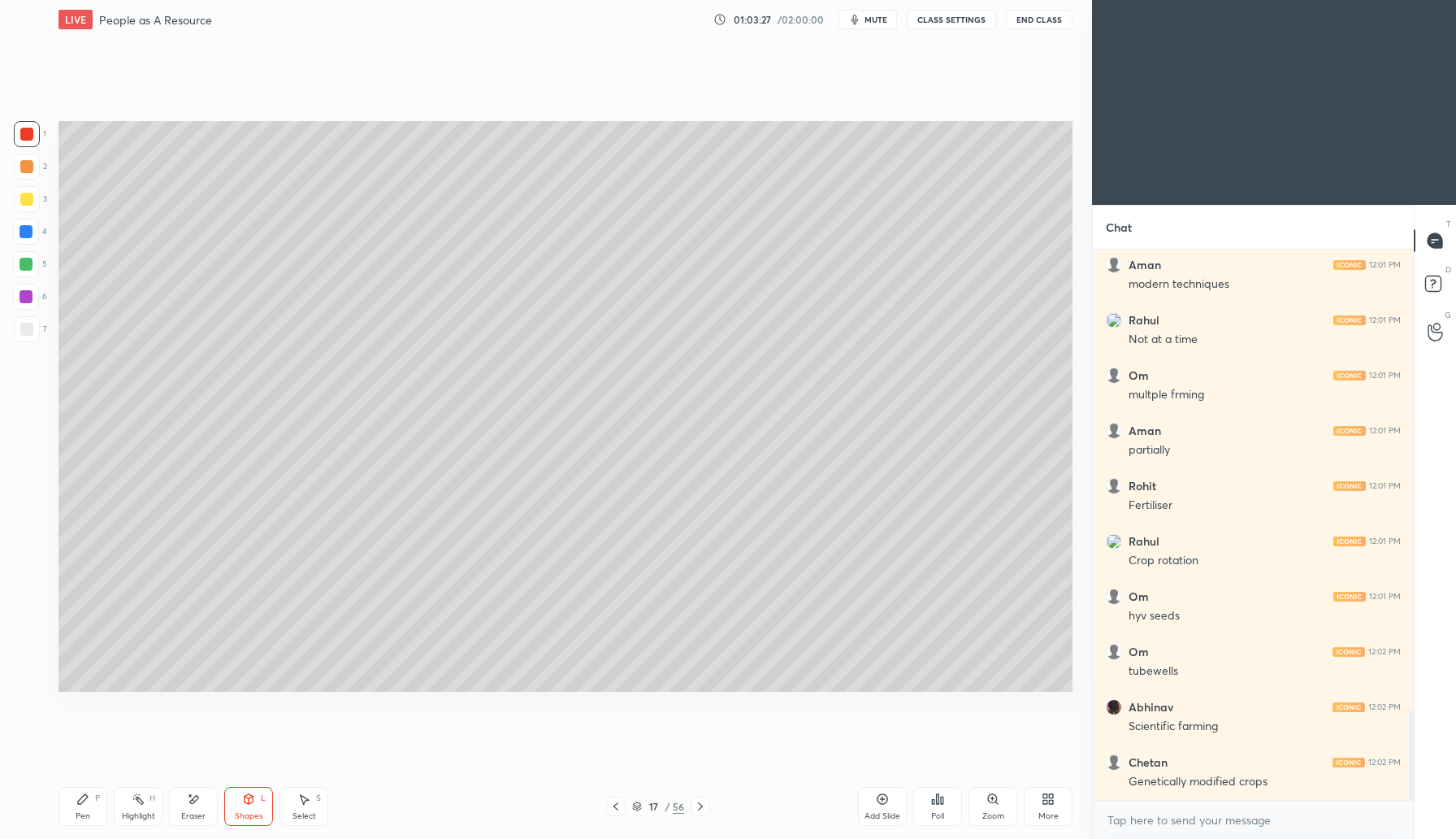
click at [247, 819] on div "Shapes" at bounding box center [248, 816] width 27 height 8
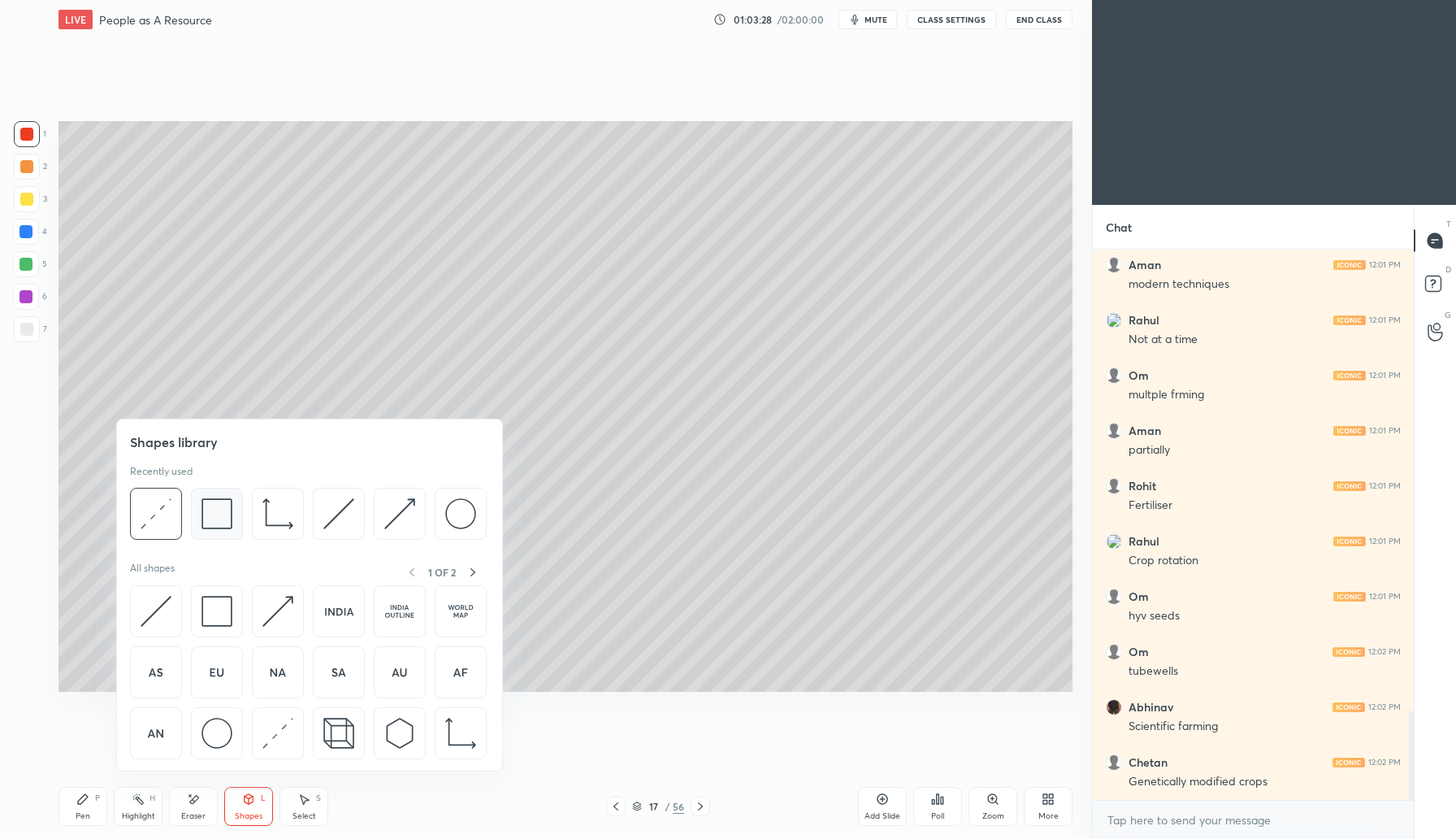
click at [215, 520] on img at bounding box center [217, 513] width 31 height 31
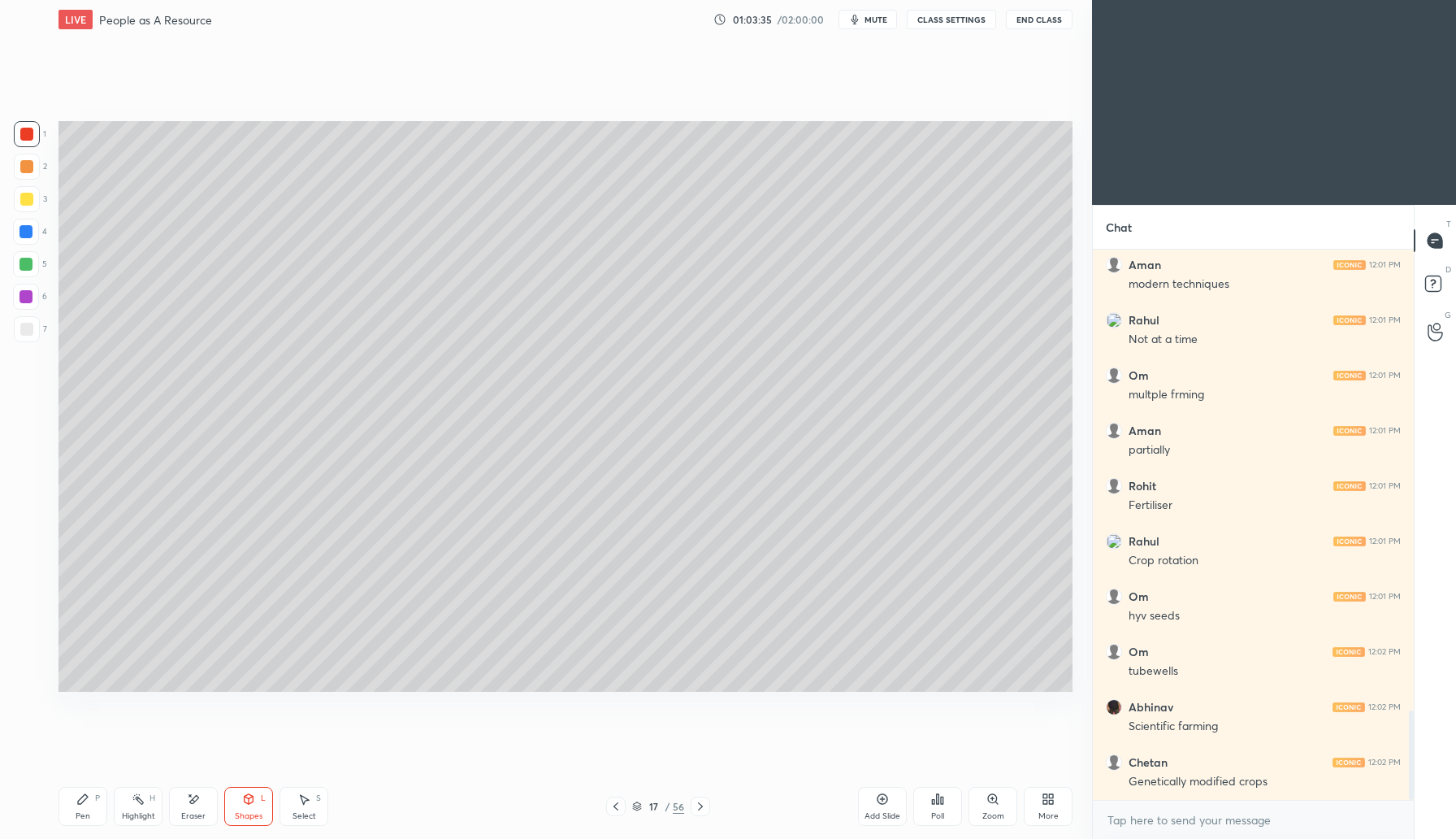
drag, startPoint x: 27, startPoint y: 199, endPoint x: 39, endPoint y: 195, distance: 12.6
click at [27, 199] on div at bounding box center [27, 198] width 13 height 13
drag, startPoint x: 76, startPoint y: 798, endPoint x: 88, endPoint y: 758, distance: 41.8
click at [76, 796] on icon at bounding box center [82, 799] width 13 height 13
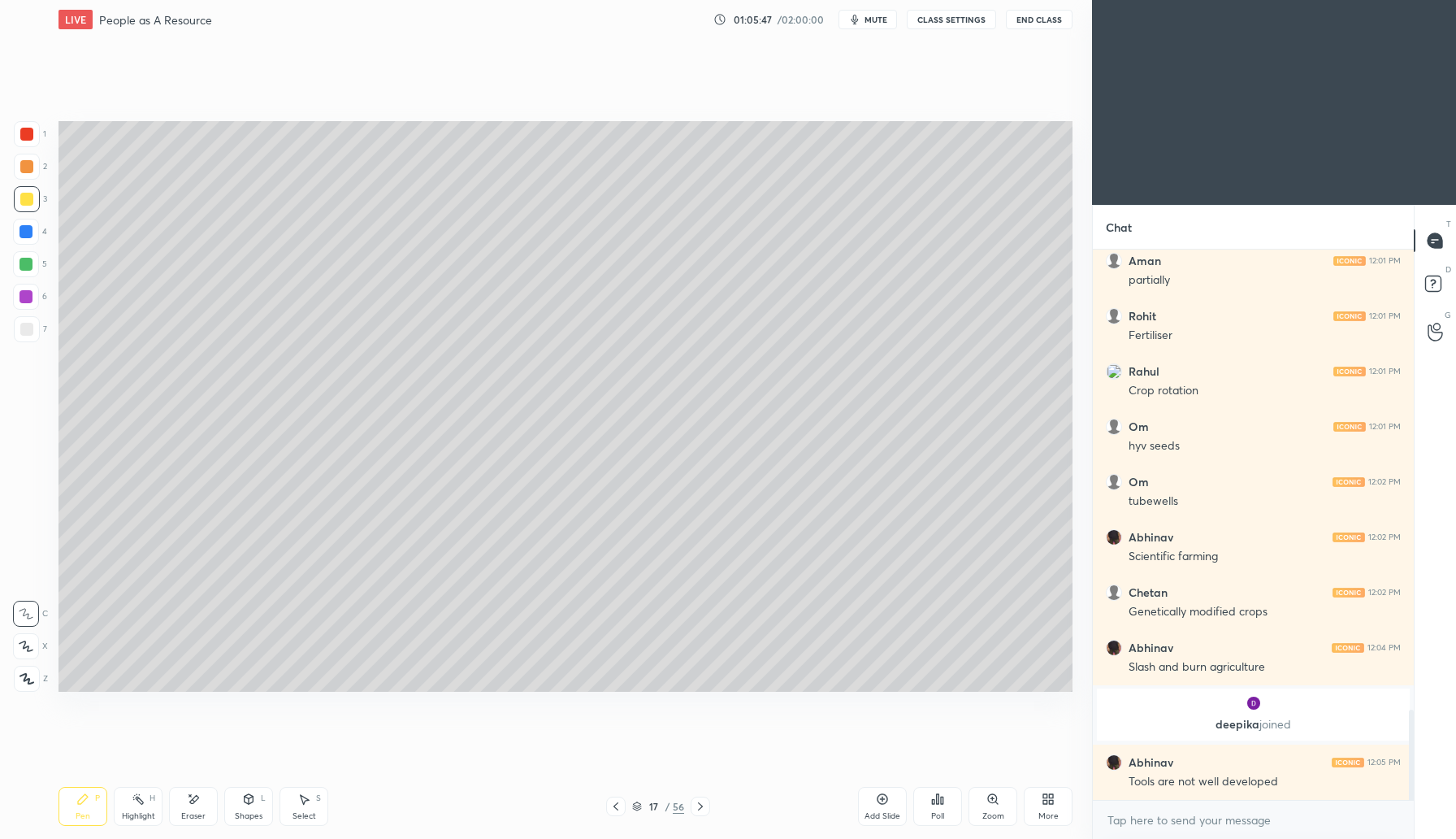
scroll to position [2807, 0]
drag, startPoint x: 28, startPoint y: 262, endPoint x: 50, endPoint y: 234, distance: 35.6
click at [29, 259] on div at bounding box center [26, 264] width 13 height 13
click at [25, 199] on div at bounding box center [27, 198] width 13 height 13
drag, startPoint x: 852, startPoint y: 12, endPoint x: 863, endPoint y: 15, distance: 11.4
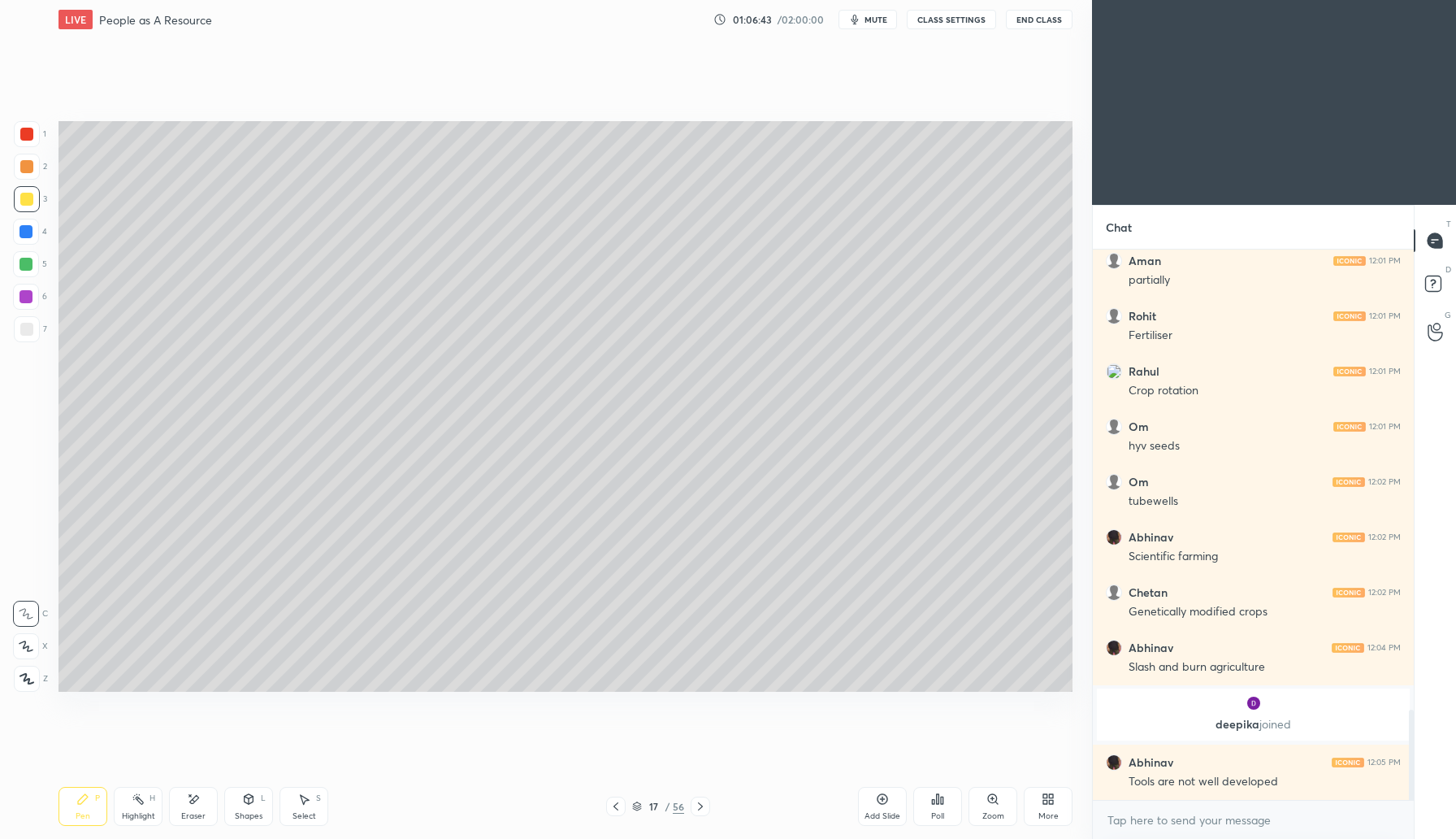
click at [852, 13] on icon "button" at bounding box center [855, 19] width 13 height 13
click at [869, 20] on span "unmute" at bounding box center [874, 19] width 35 height 12
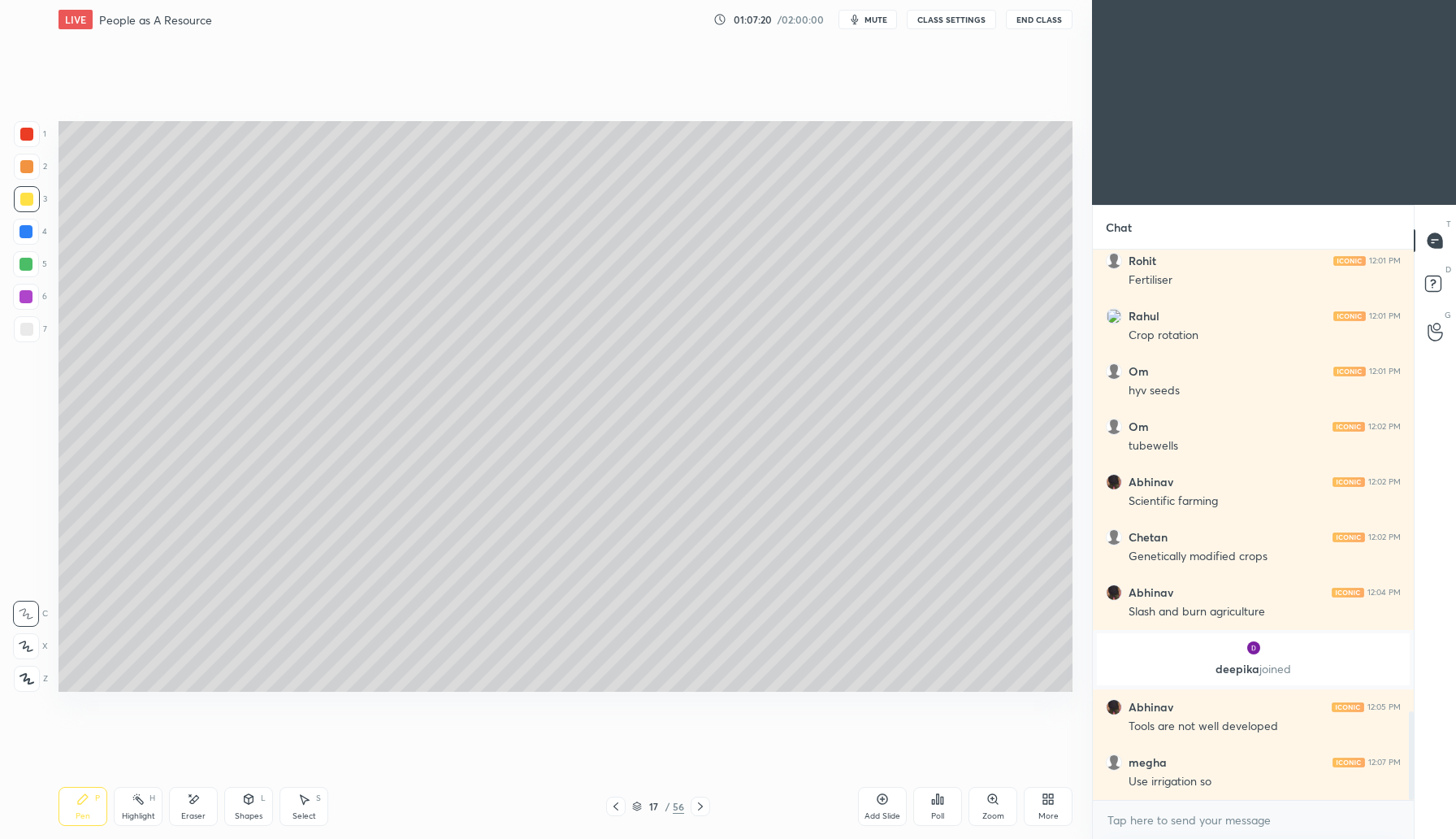
scroll to position [2878, 0]
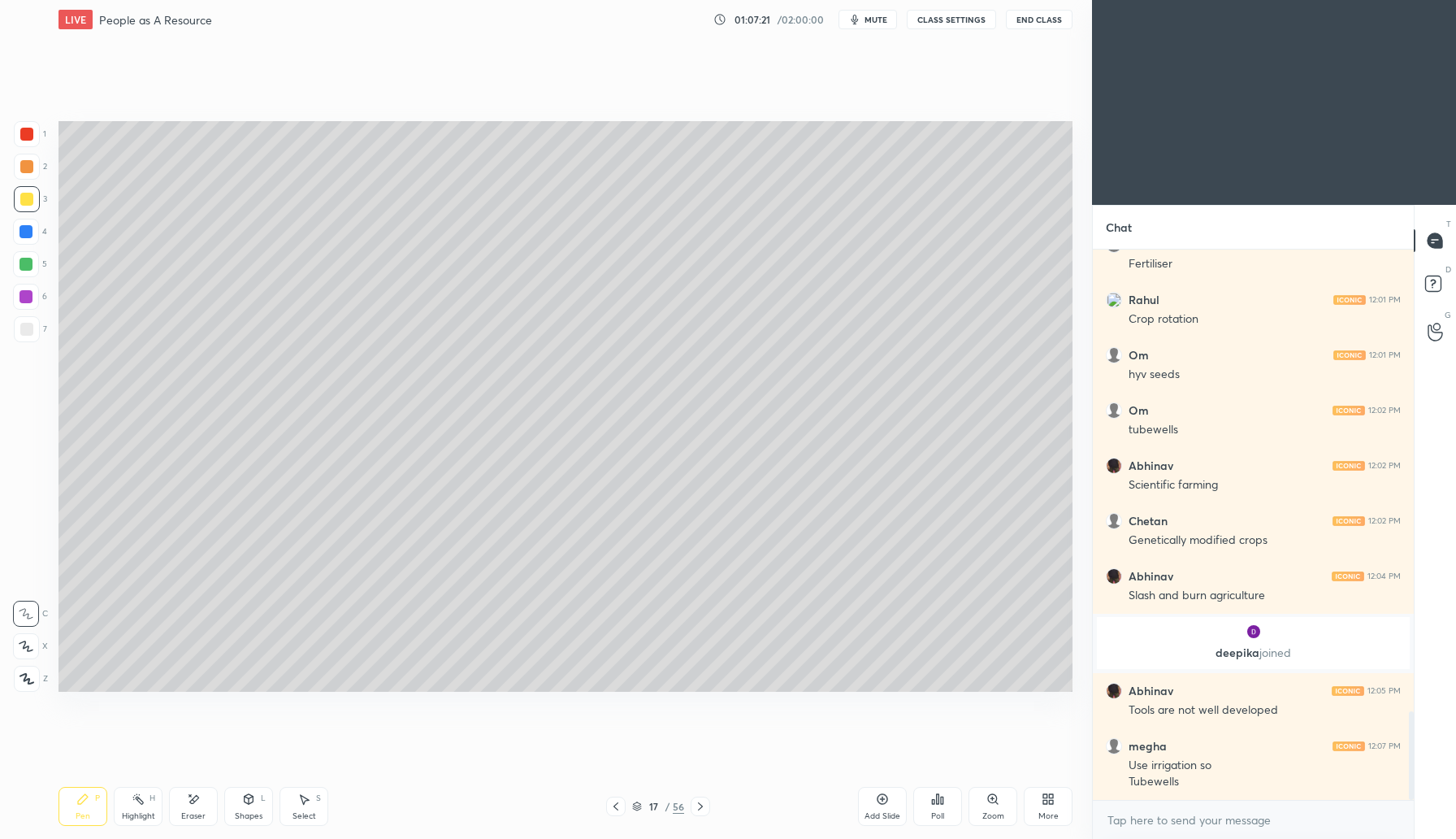
click at [30, 260] on div at bounding box center [26, 264] width 13 height 13
drag, startPoint x: 885, startPoint y: 805, endPoint x: 896, endPoint y: 801, distance: 11.7
click at [886, 805] on div "Add Slide" at bounding box center [882, 806] width 49 height 39
drag, startPoint x: 25, startPoint y: 165, endPoint x: 34, endPoint y: 162, distance: 9.5
click at [29, 163] on div at bounding box center [27, 167] width 13 height 13
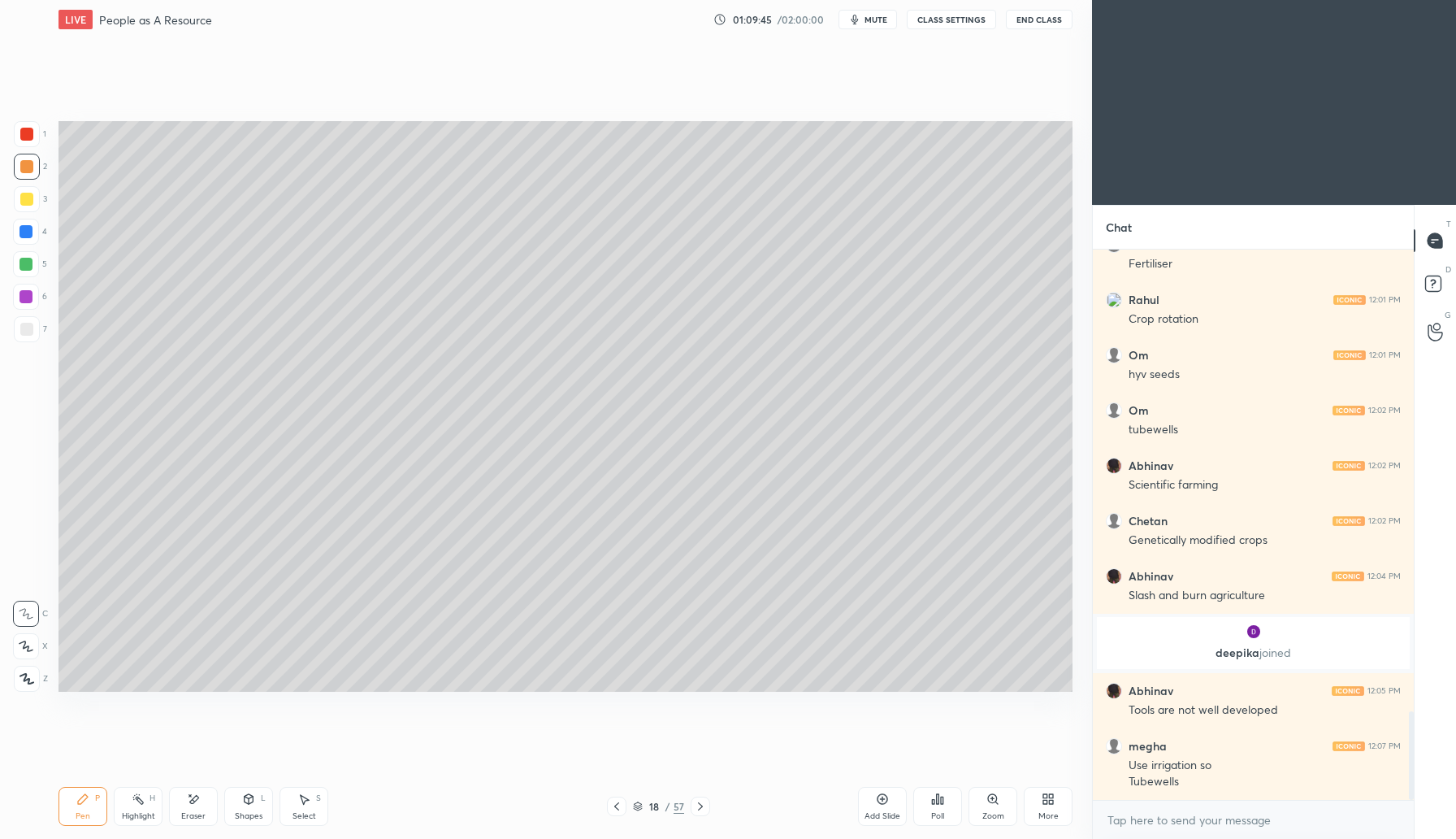
click at [257, 806] on div "Shapes L" at bounding box center [248, 806] width 49 height 39
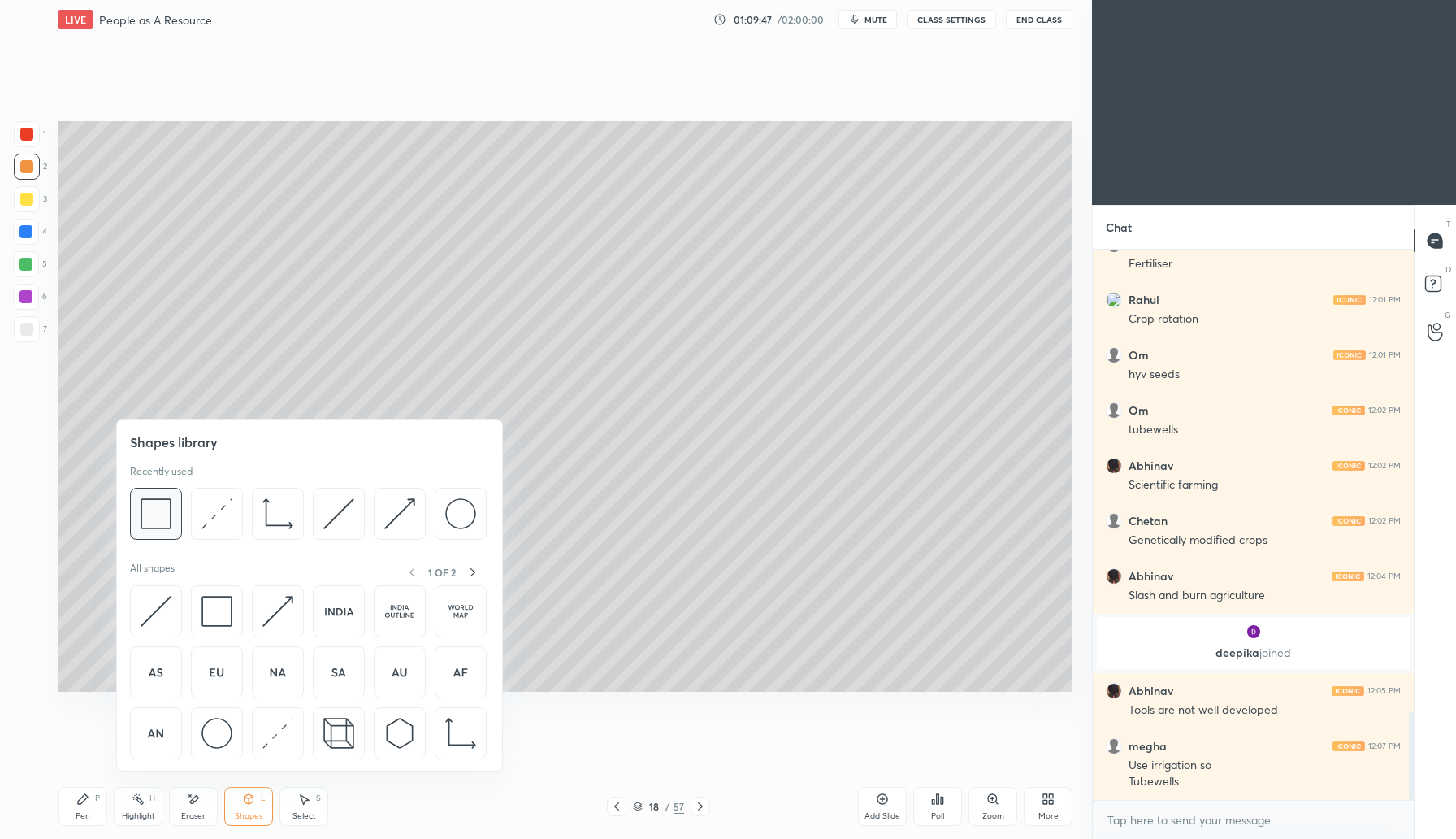
click at [176, 513] on div at bounding box center [156, 514] width 52 height 52
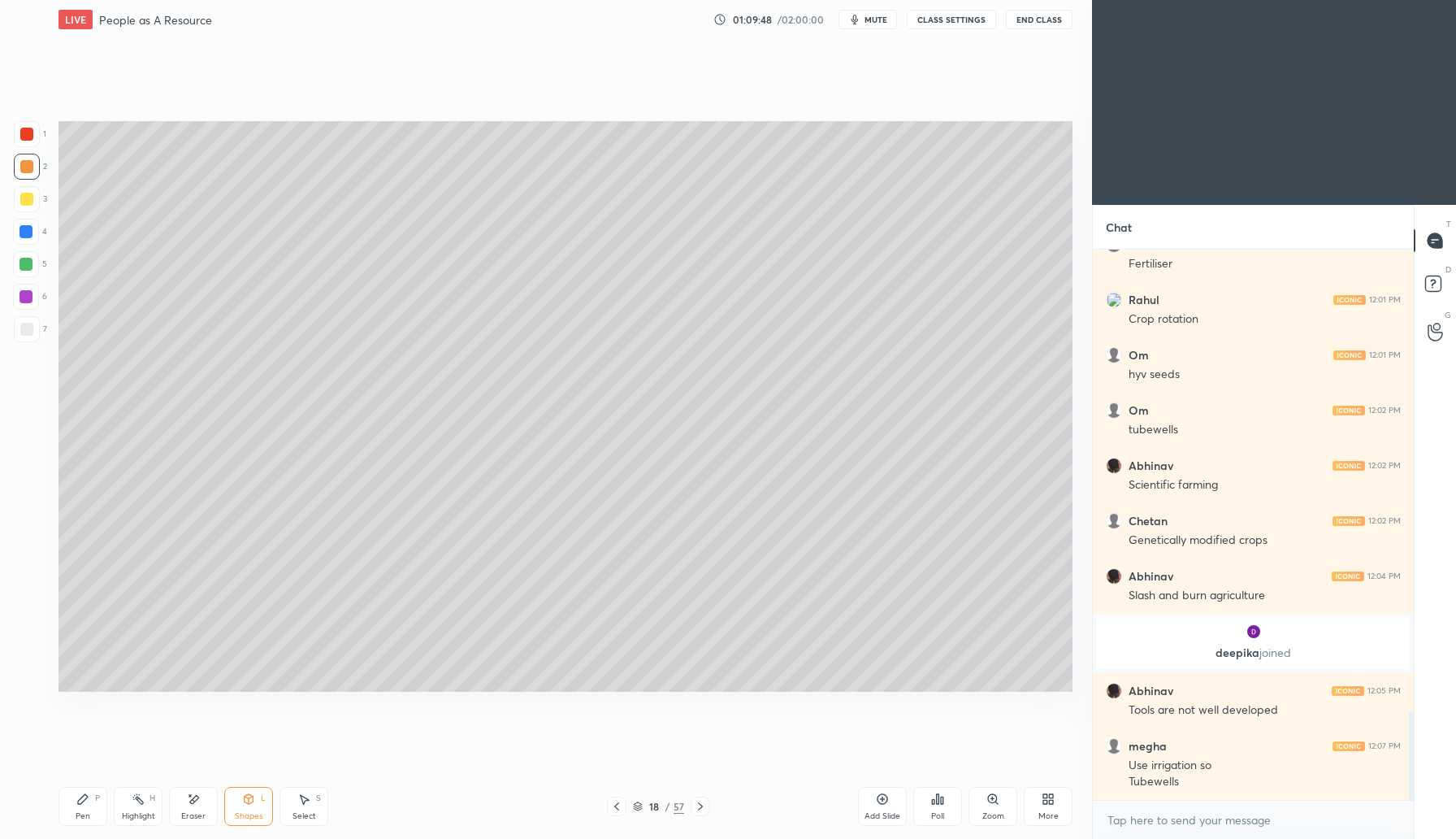
click at [28, 196] on div at bounding box center [27, 198] width 13 height 13
click at [881, 804] on icon at bounding box center [882, 799] width 13 height 13
click at [89, 801] on div "Pen P" at bounding box center [82, 806] width 49 height 39
click at [251, 804] on icon at bounding box center [248, 799] width 13 height 13
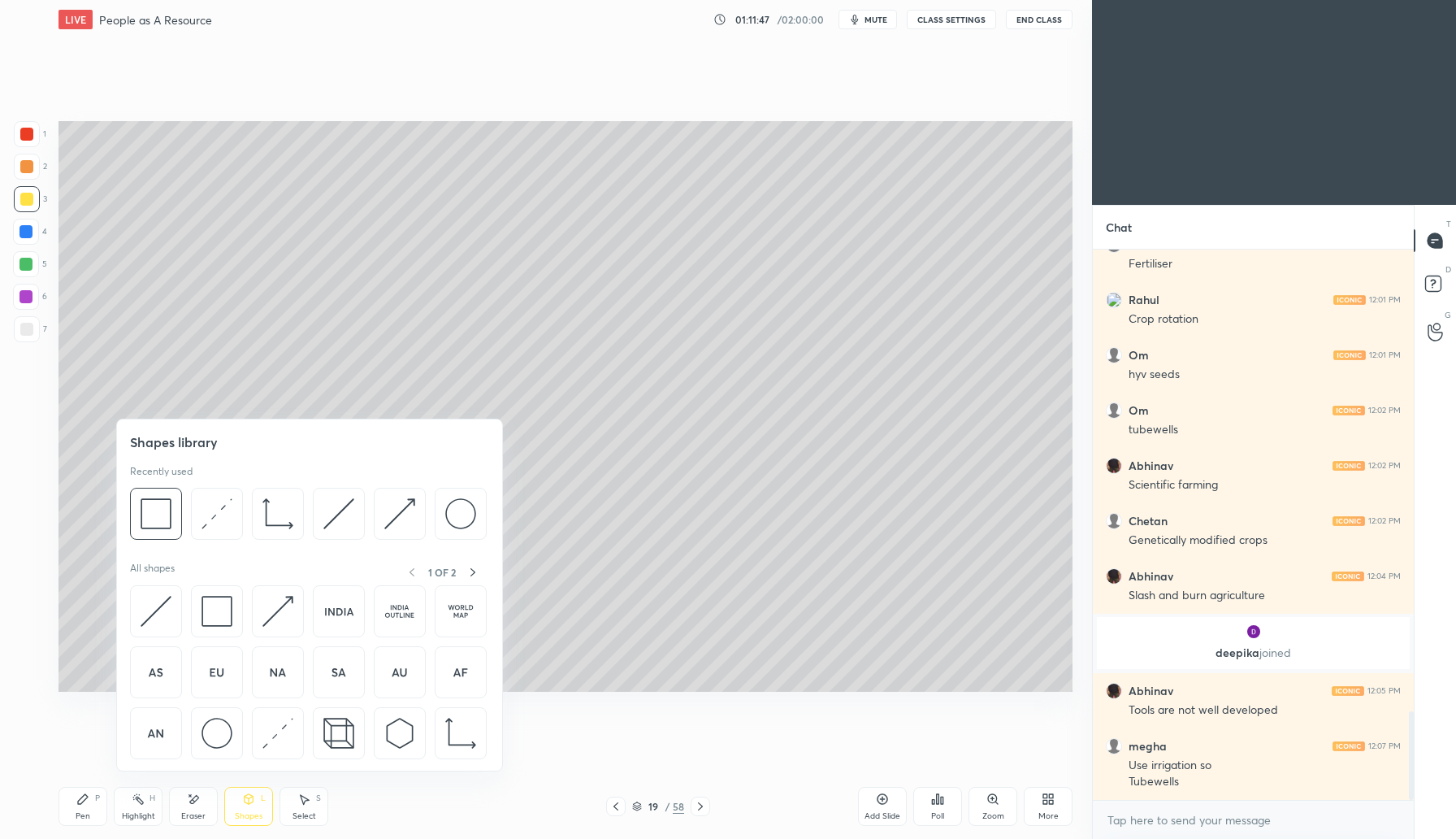
click at [30, 294] on div at bounding box center [26, 297] width 13 height 13
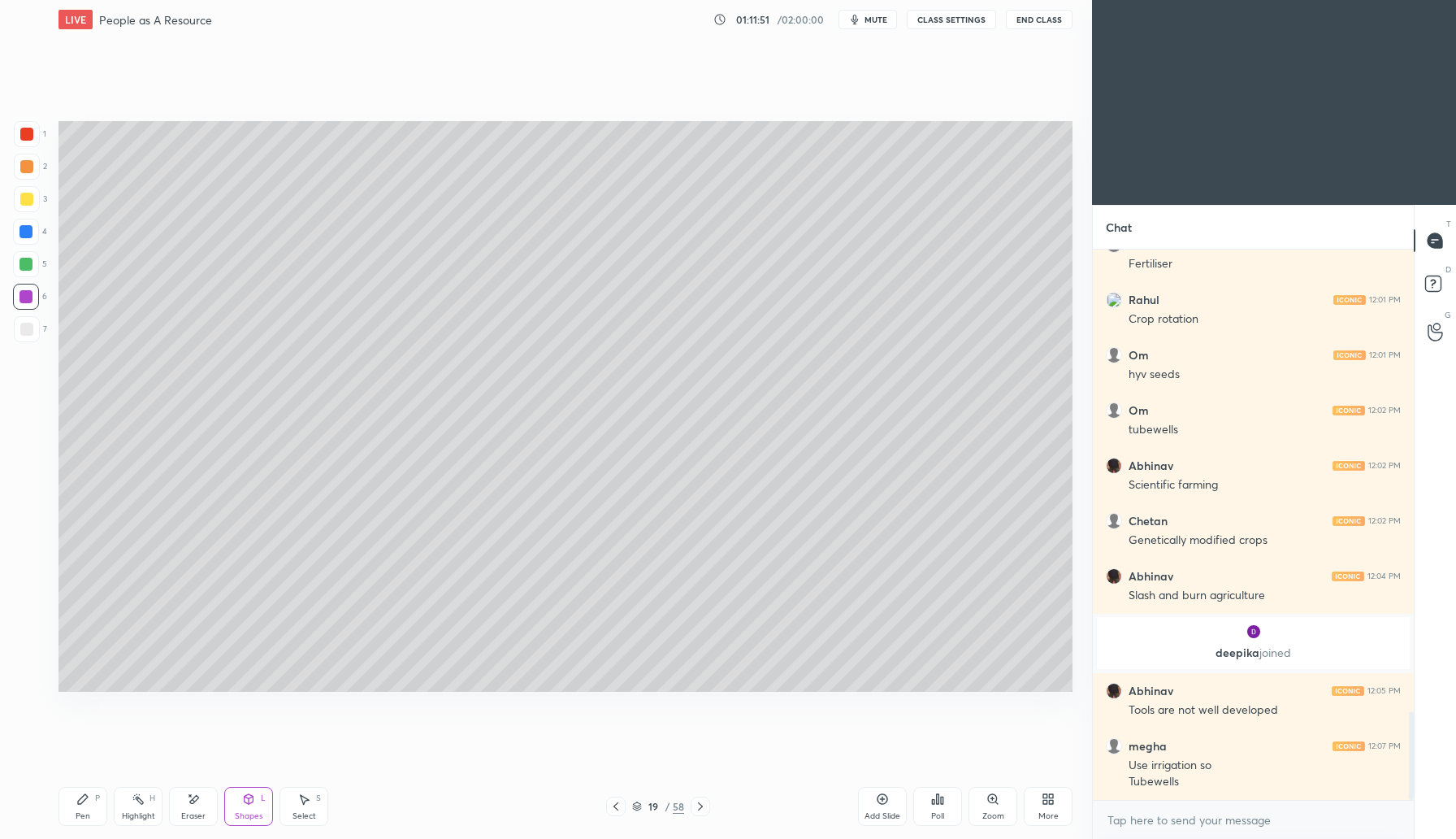
click at [34, 202] on div at bounding box center [27, 198] width 26 height 26
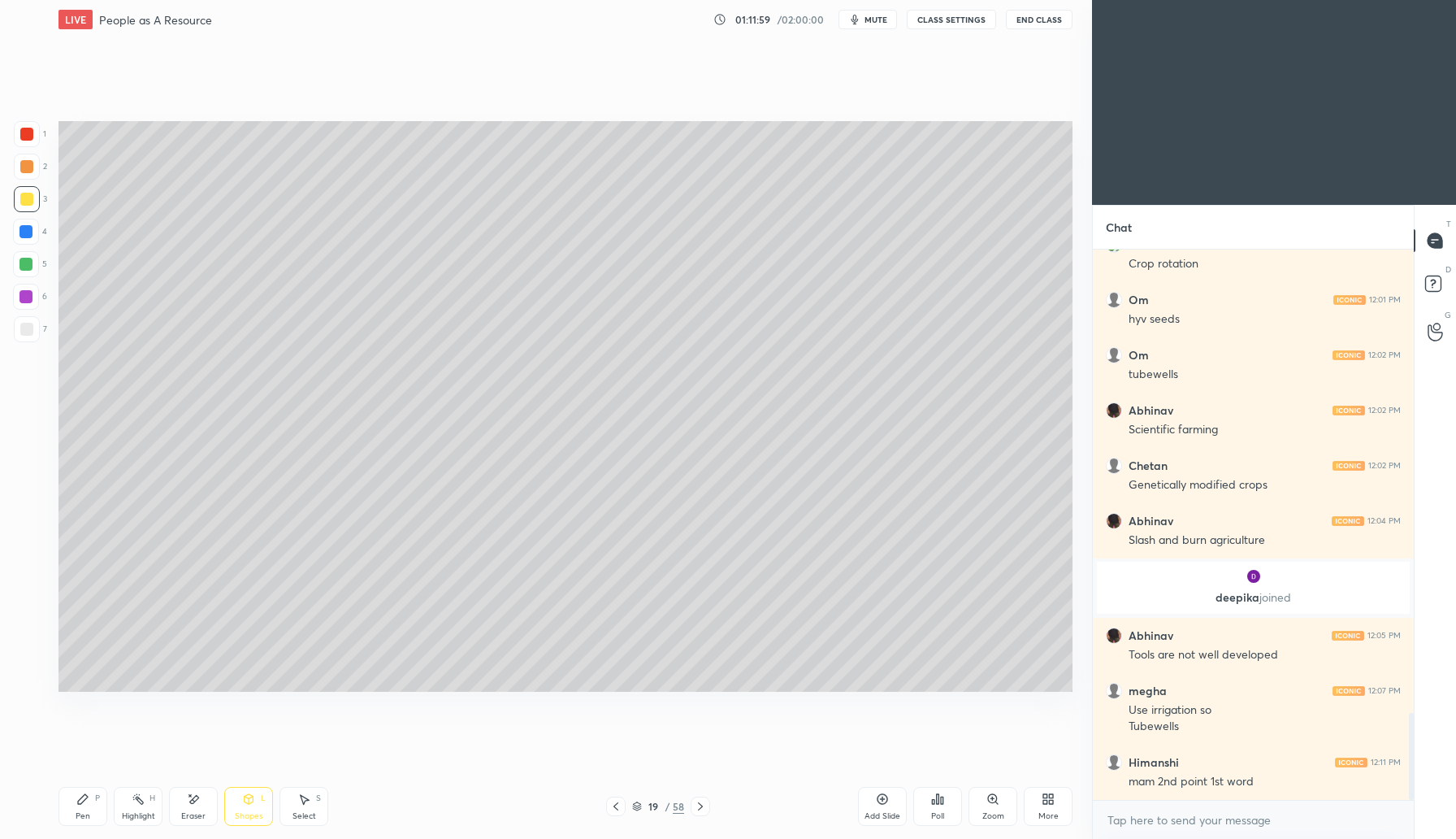
drag, startPoint x: 880, startPoint y: 805, endPoint x: 896, endPoint y: 799, distance: 17.1
click at [879, 805] on div "Add Slide" at bounding box center [882, 806] width 49 height 39
drag, startPoint x: 26, startPoint y: 165, endPoint x: 45, endPoint y: 160, distance: 19.6
click at [26, 167] on div at bounding box center [27, 167] width 13 height 13
drag, startPoint x: 98, startPoint y: 797, endPoint x: 132, endPoint y: 763, distance: 48.1
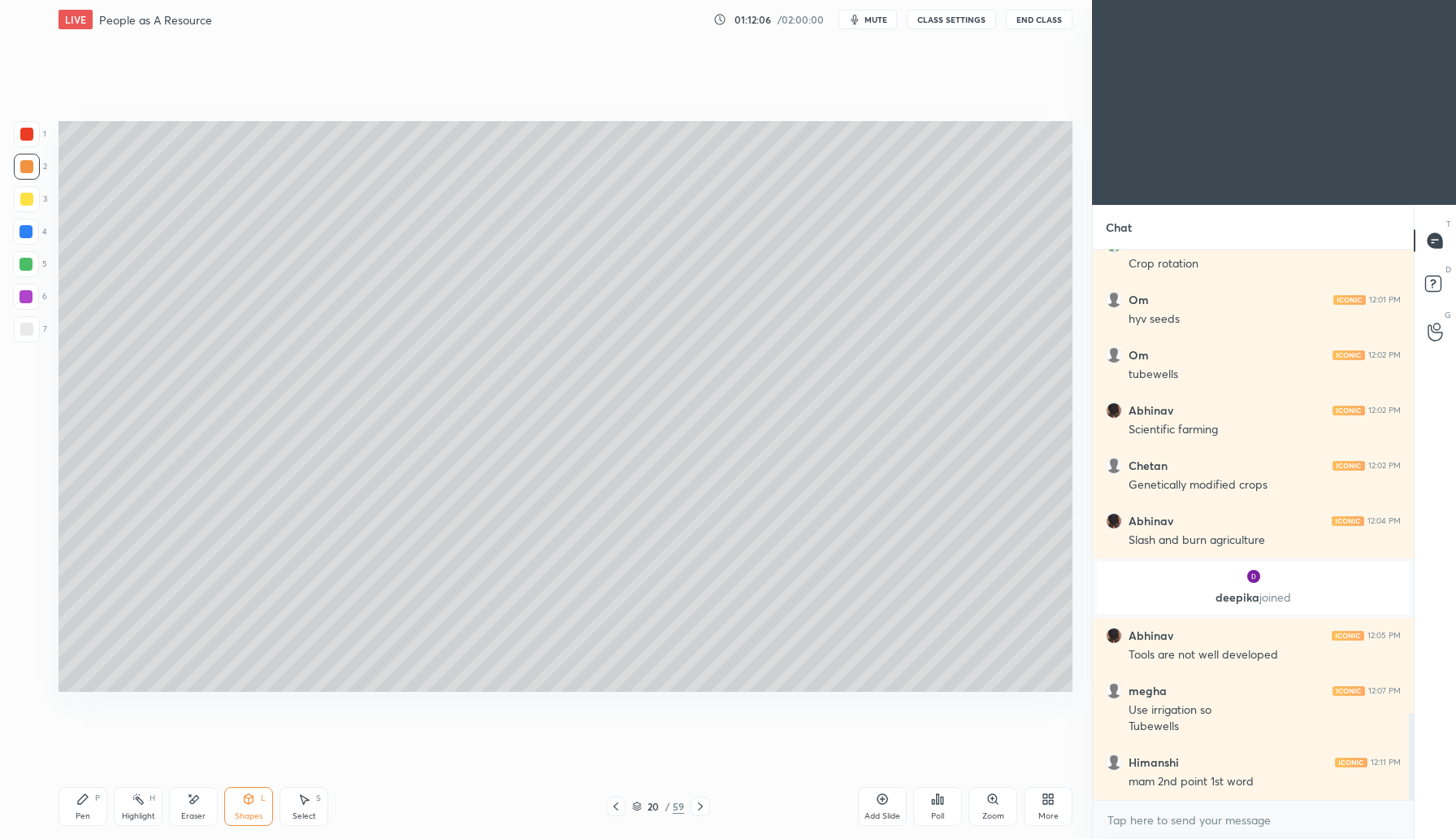
click at [98, 798] on div "P" at bounding box center [97, 798] width 5 height 8
click at [254, 805] on div "Shapes L" at bounding box center [248, 806] width 49 height 39
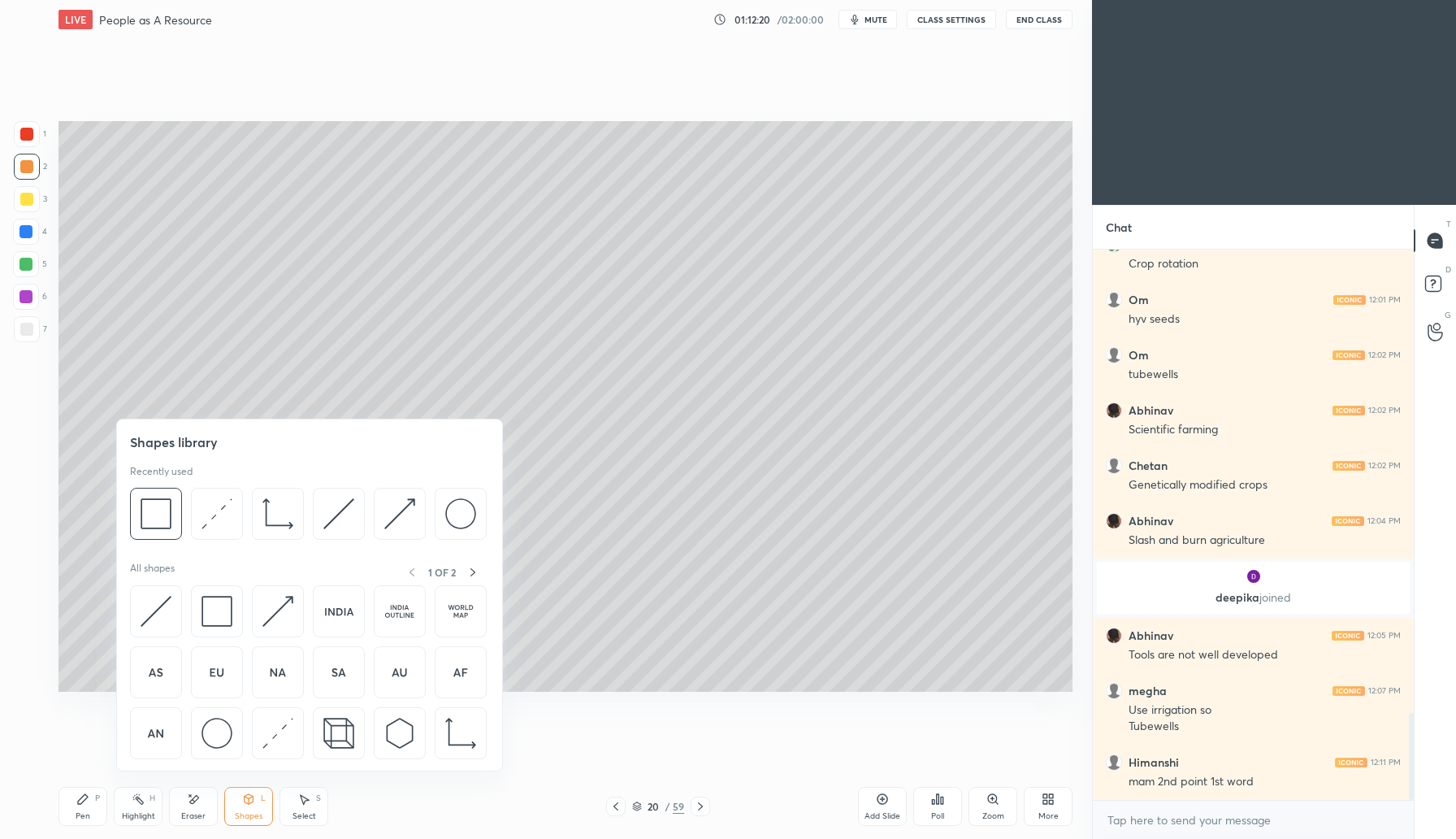
click at [29, 232] on div at bounding box center [26, 231] width 13 height 13
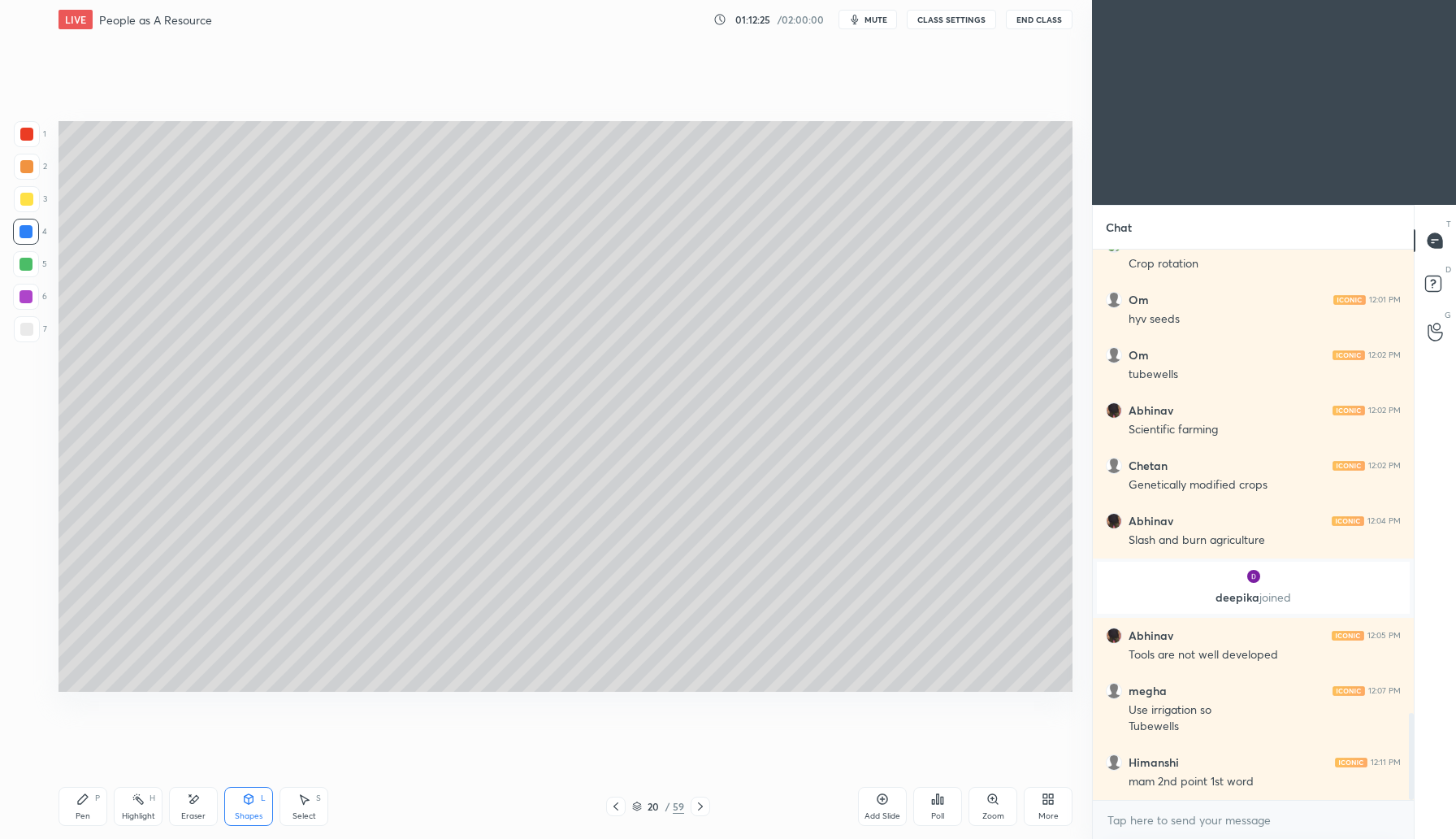
drag, startPoint x: 617, startPoint y: 804, endPoint x: 626, endPoint y: 811, distance: 11.4
click at [619, 804] on icon at bounding box center [616, 806] width 13 height 13
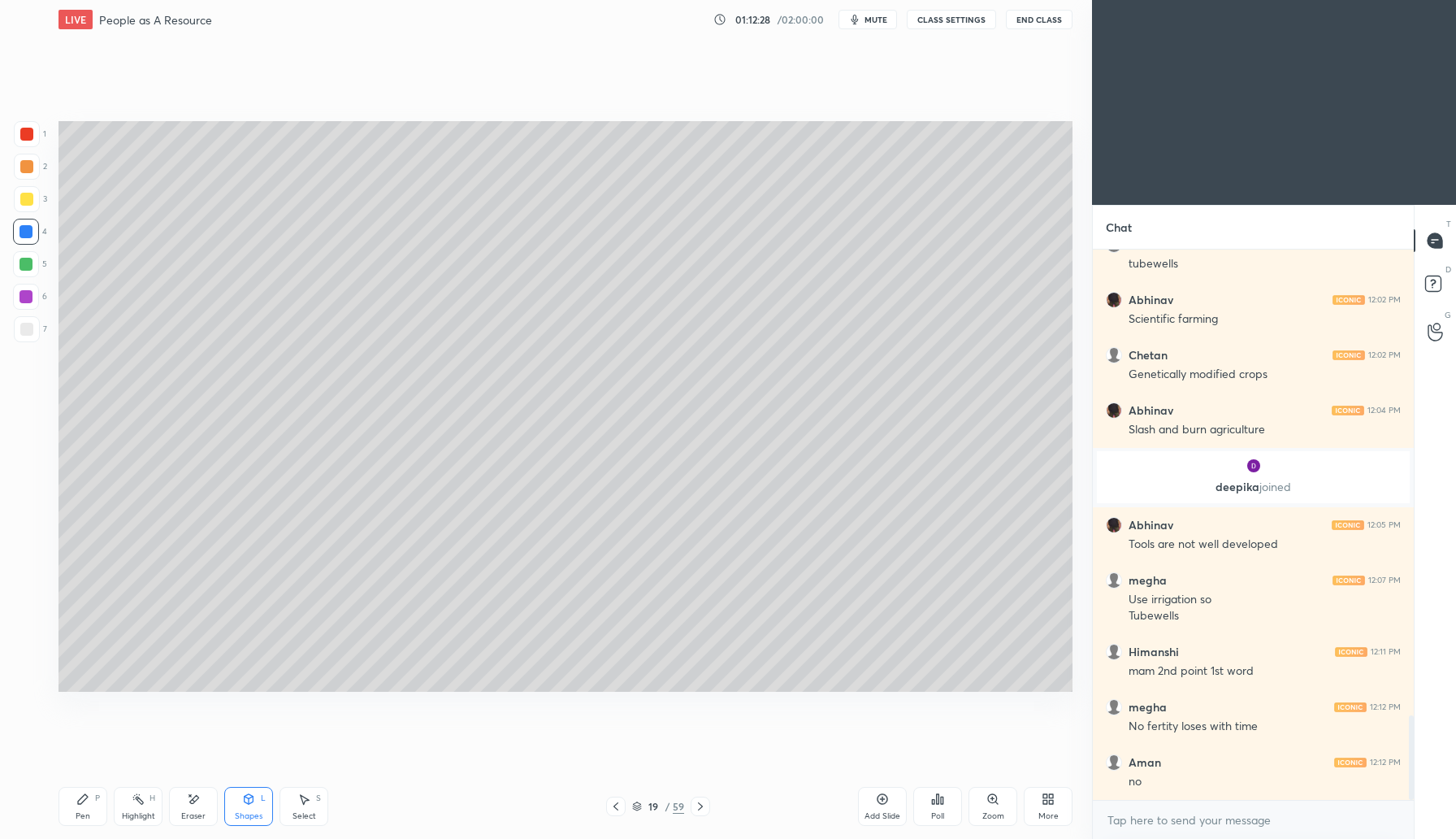
scroll to position [3099, 0]
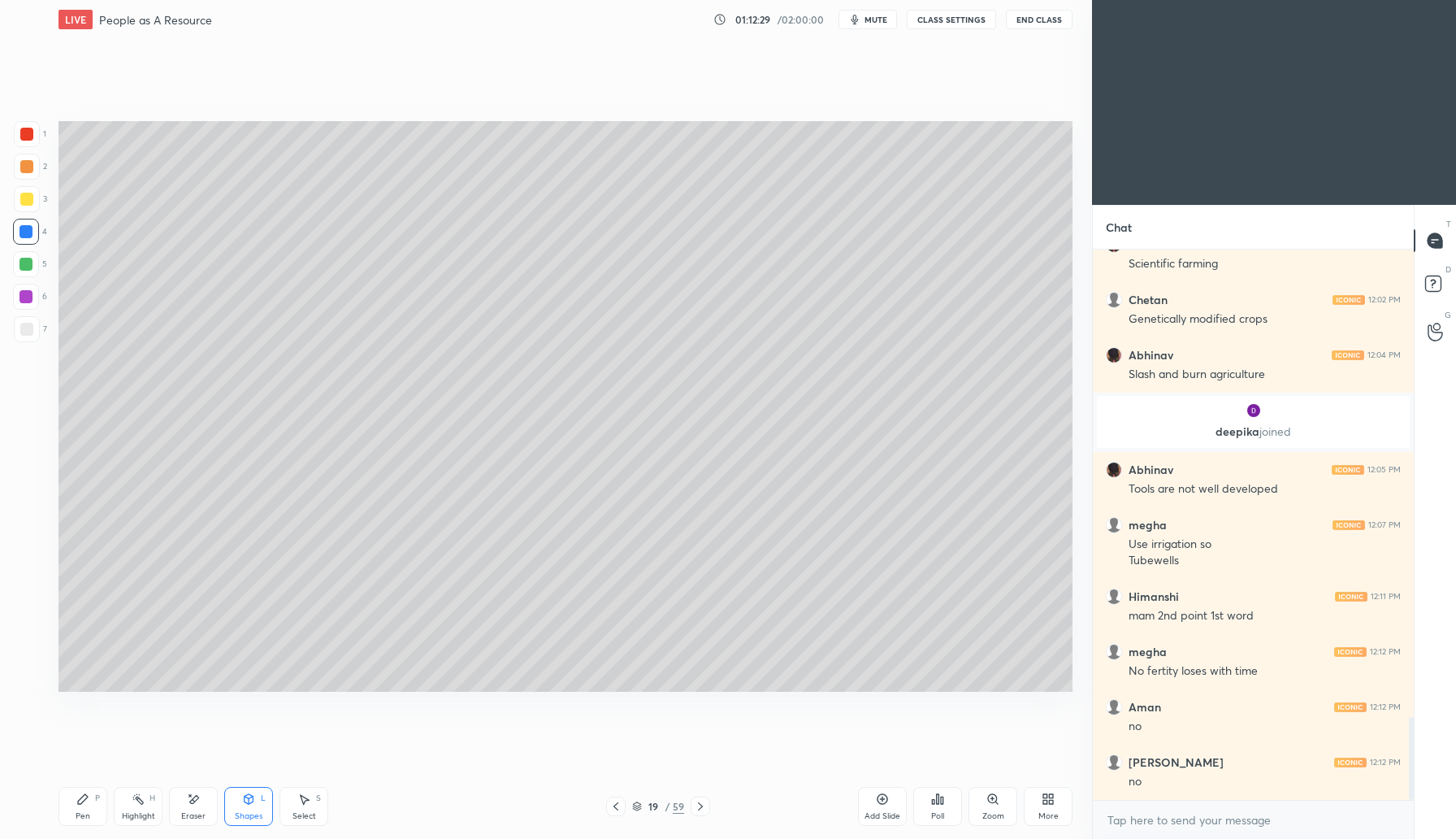
drag, startPoint x: 200, startPoint y: 812, endPoint x: 219, endPoint y: 754, distance: 61.0
click at [200, 812] on div "Eraser" at bounding box center [194, 816] width 25 height 8
drag, startPoint x: 89, startPoint y: 812, endPoint x: 105, endPoint y: 779, distance: 36.7
click at [89, 814] on div "Pen" at bounding box center [82, 816] width 15 height 8
click at [27, 199] on div at bounding box center [27, 198] width 13 height 13
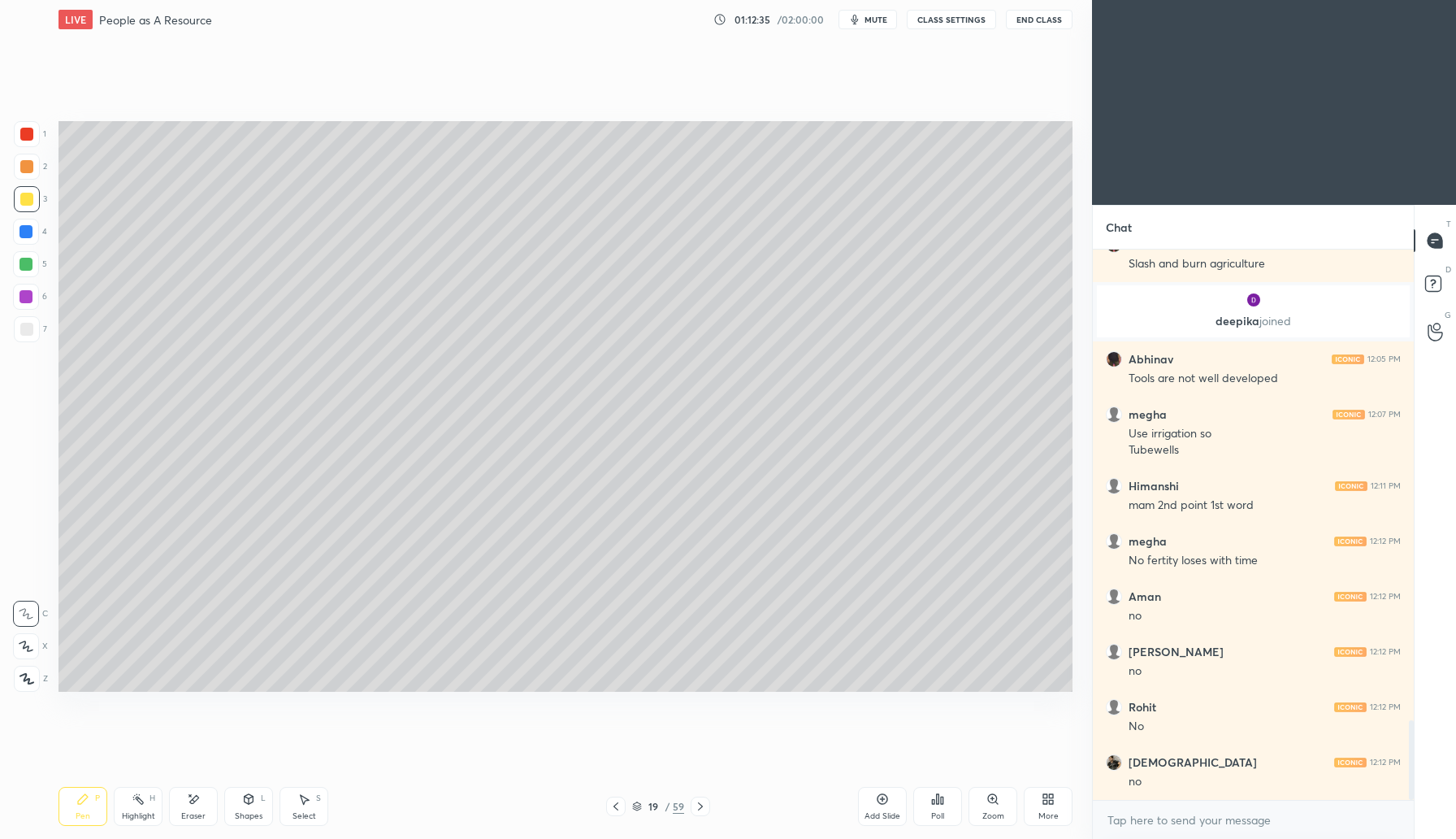
scroll to position [3265, 0]
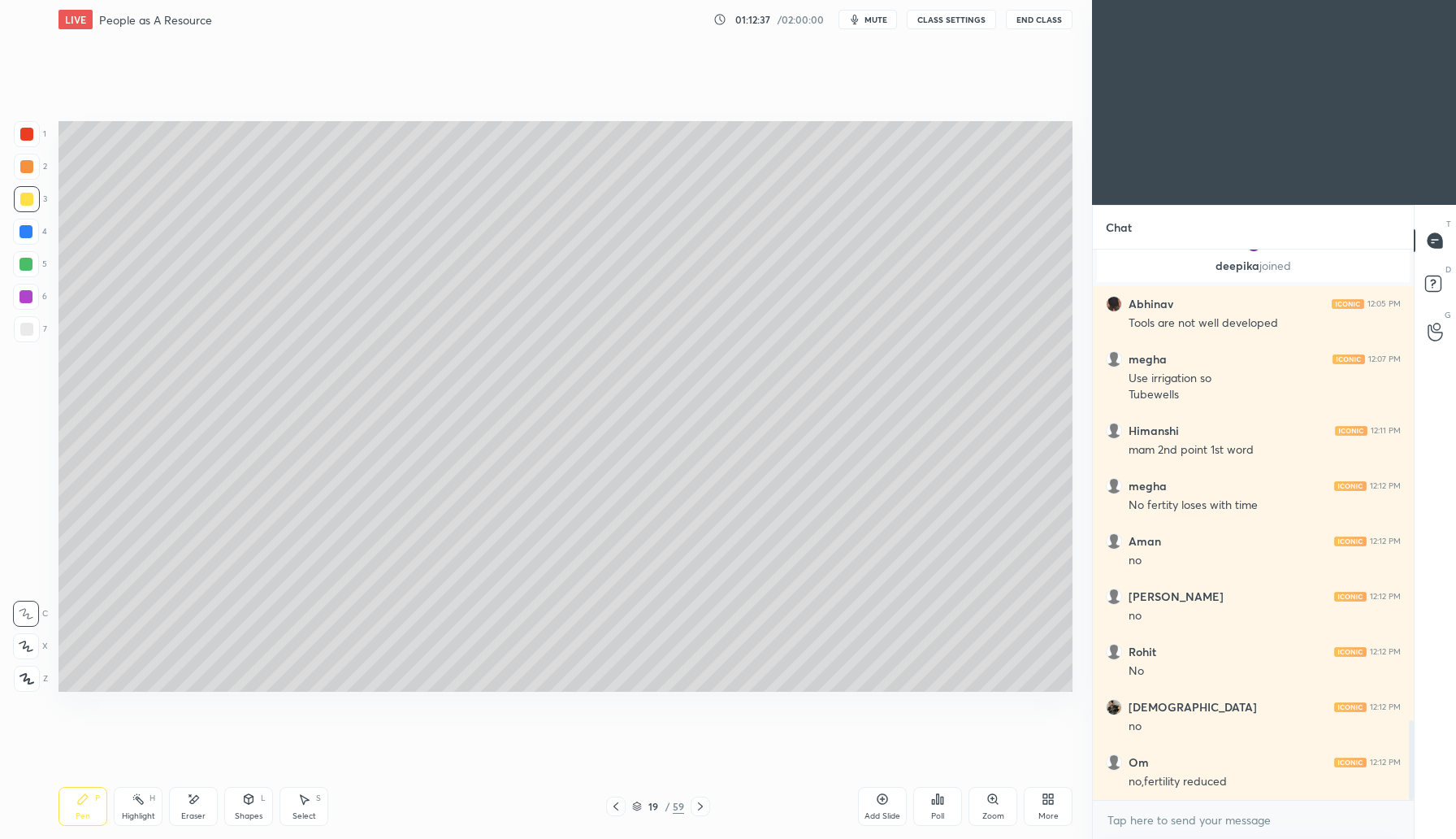
click at [699, 815] on div at bounding box center [701, 806] width 19 height 19
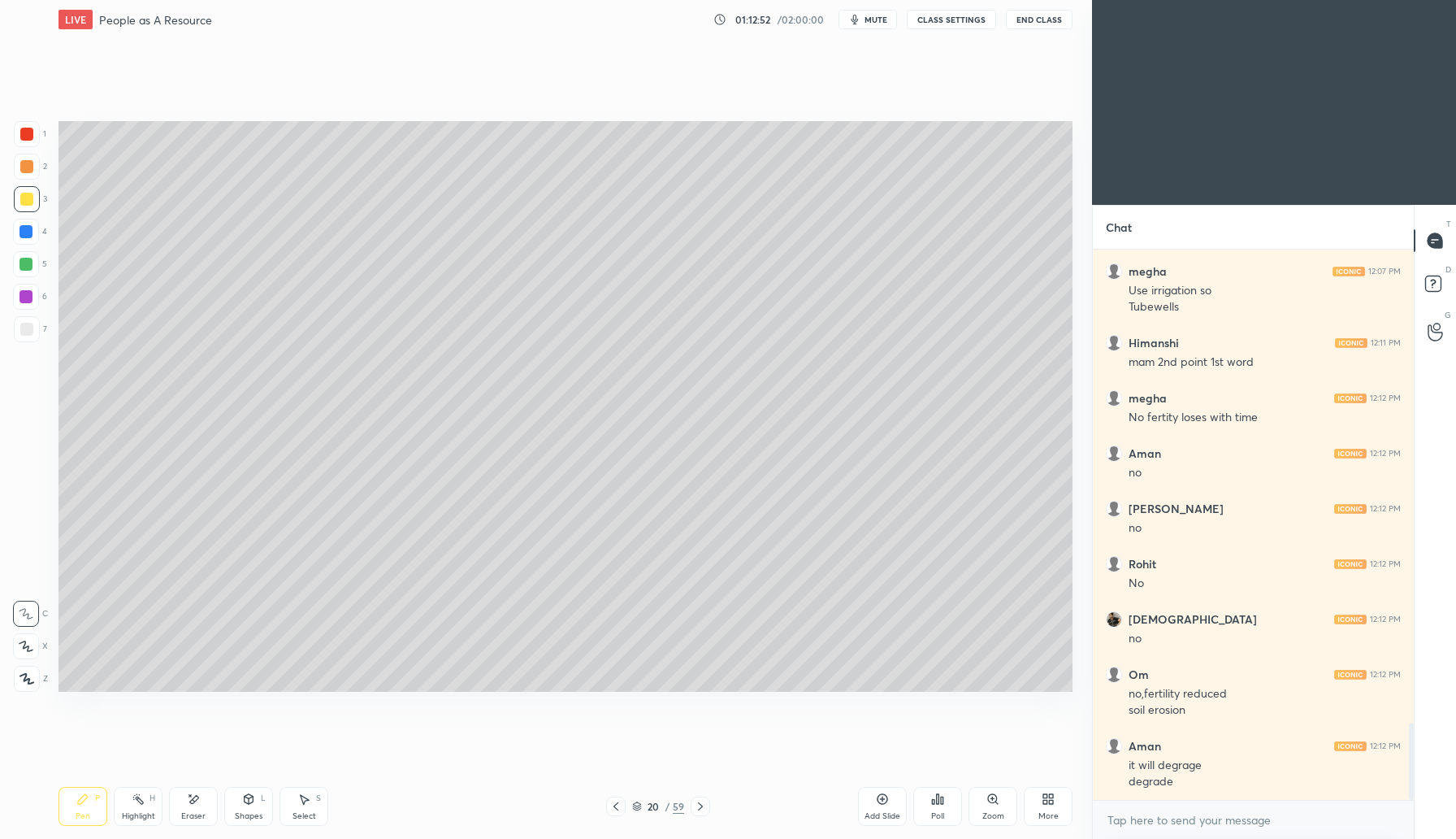
scroll to position [3408, 0]
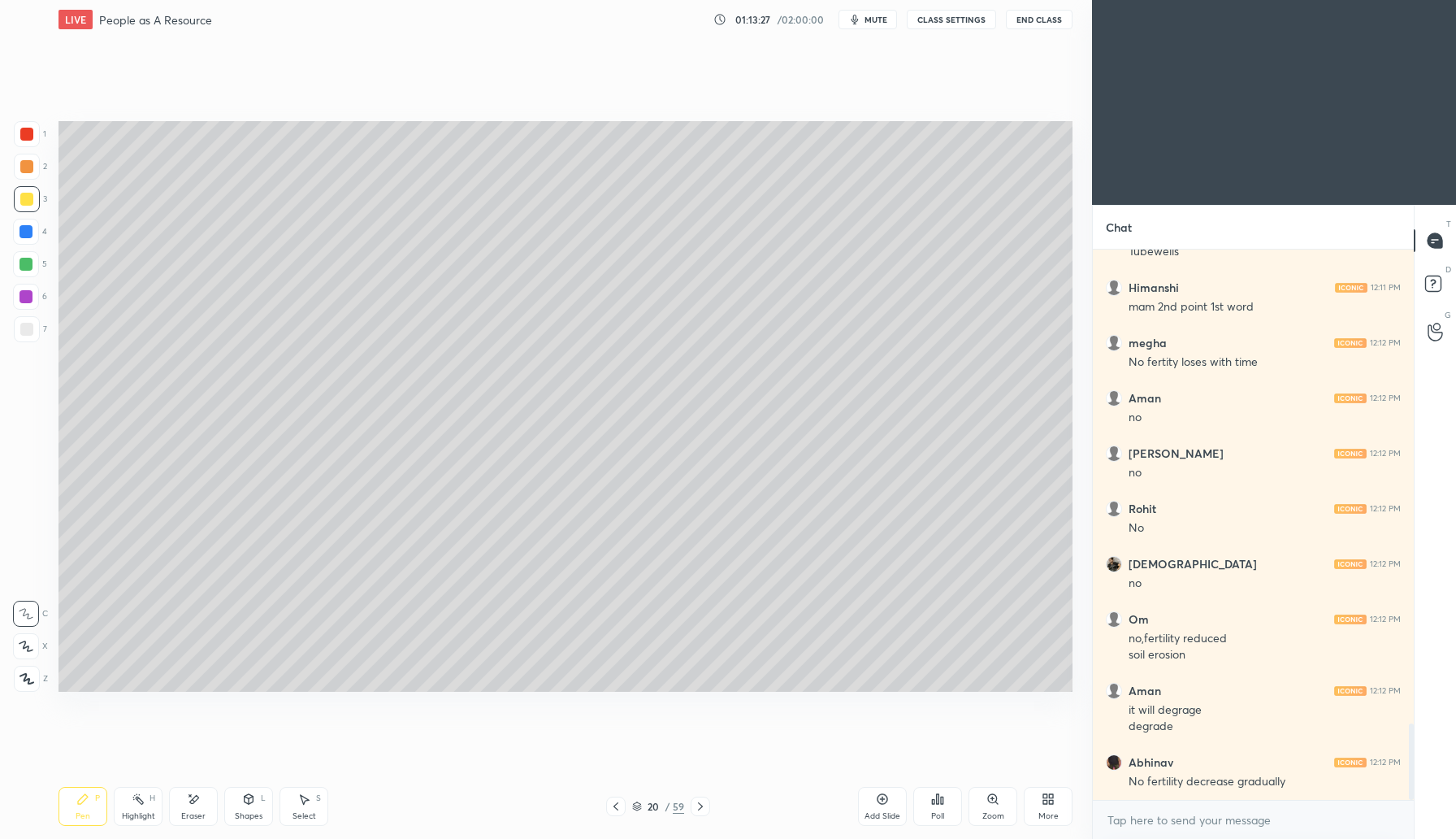
drag, startPoint x: 249, startPoint y: 804, endPoint x: 255, endPoint y: 780, distance: 24.7
click at [249, 803] on icon at bounding box center [249, 801] width 0 height 5
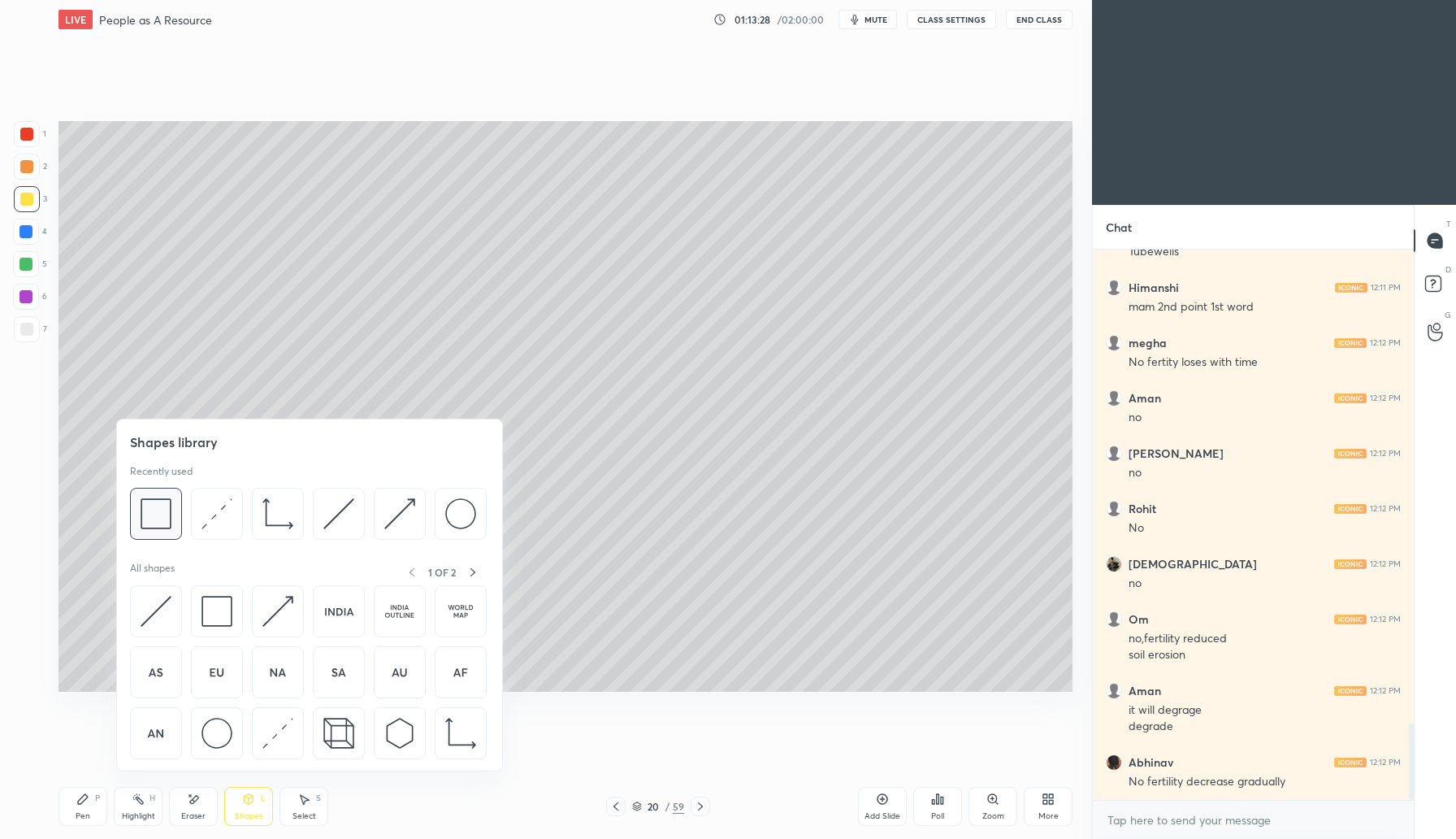
click at [153, 514] on img at bounding box center [156, 513] width 31 height 31
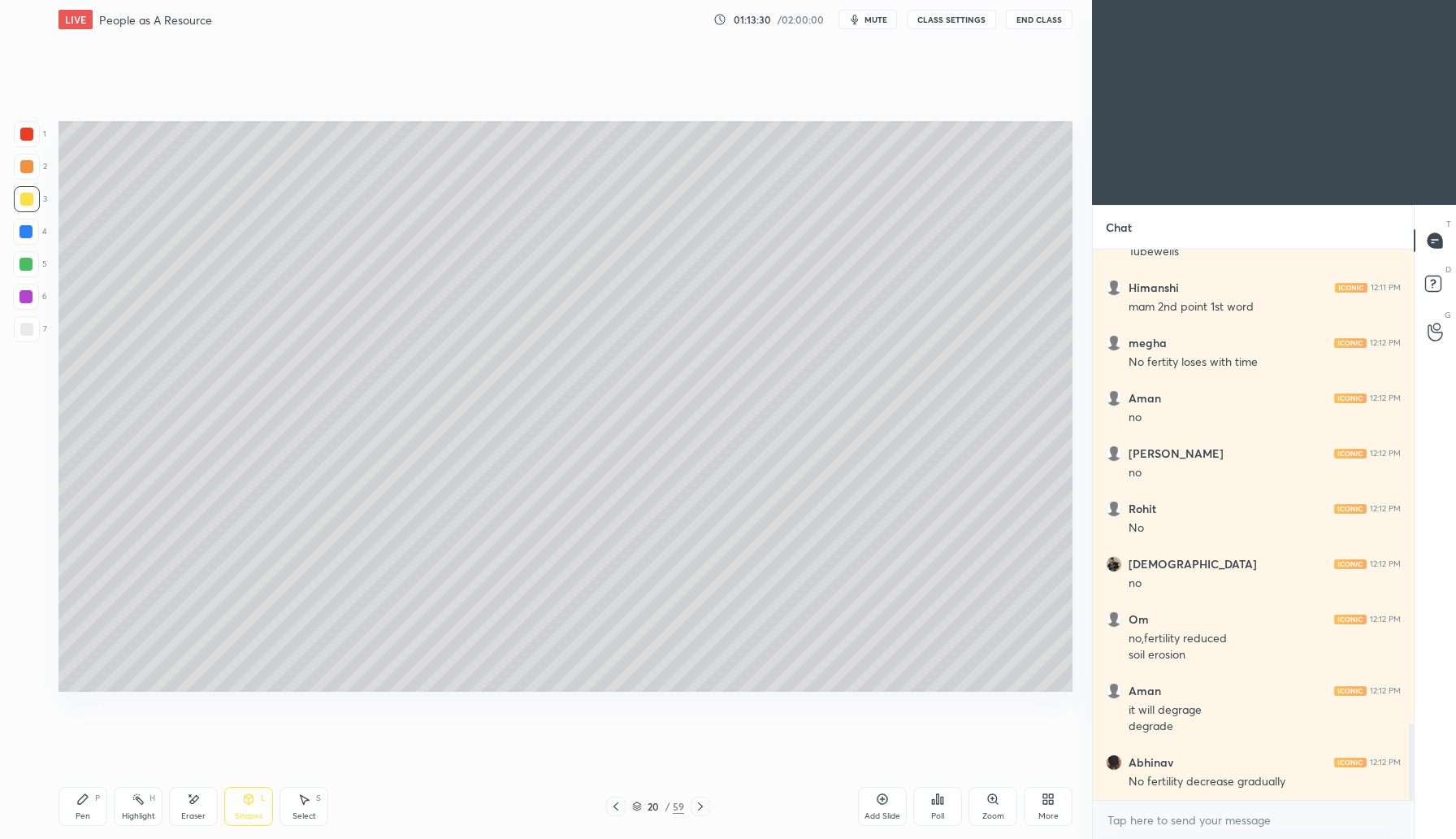
drag, startPoint x: 27, startPoint y: 229, endPoint x: 50, endPoint y: 271, distance: 47.9
click at [27, 235] on div at bounding box center [26, 231] width 13 height 13
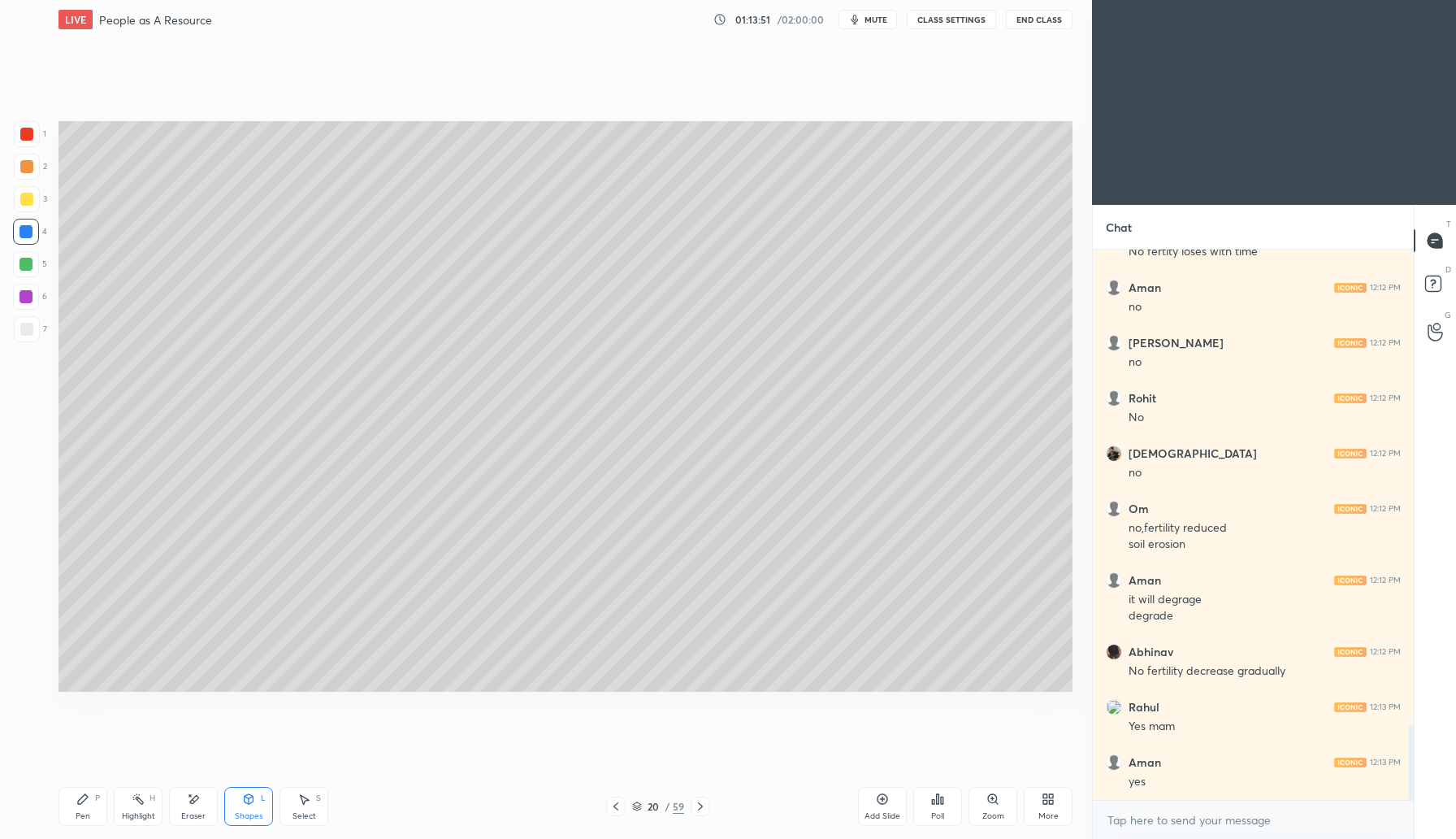
scroll to position [3574, 0]
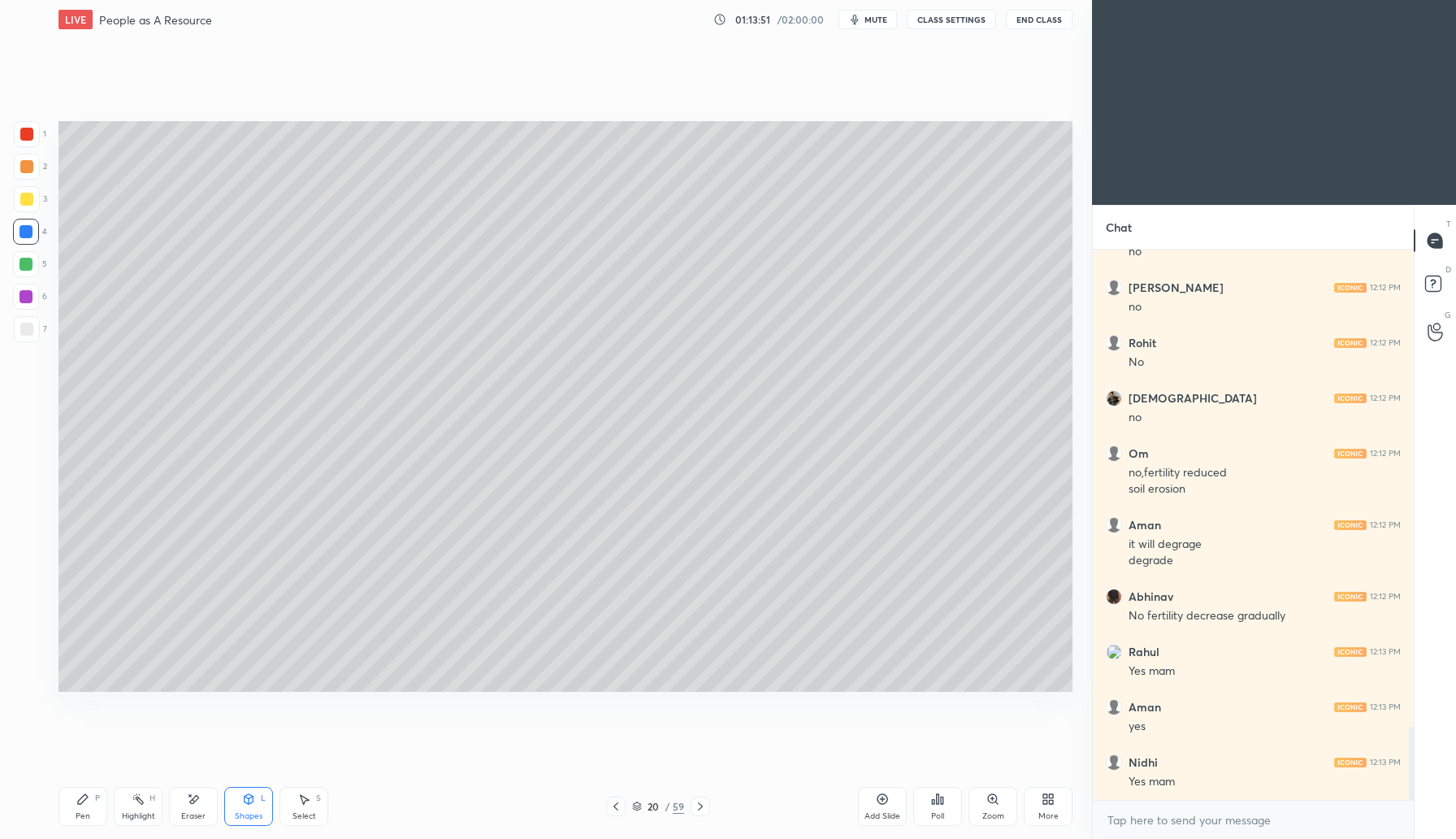
click at [886, 804] on div "Add Slide" at bounding box center [882, 806] width 49 height 39
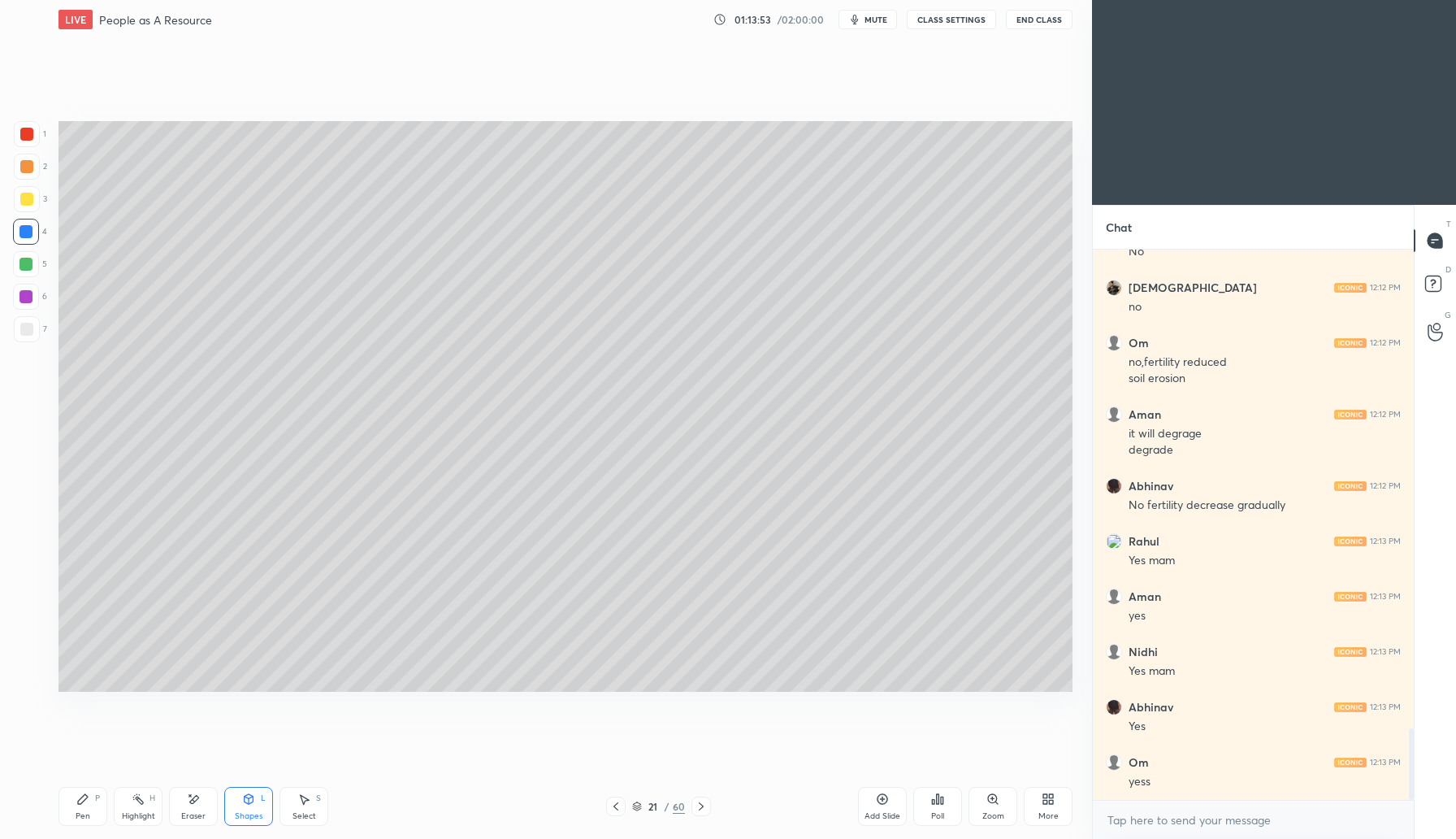
click at [84, 802] on icon at bounding box center [82, 799] width 13 height 13
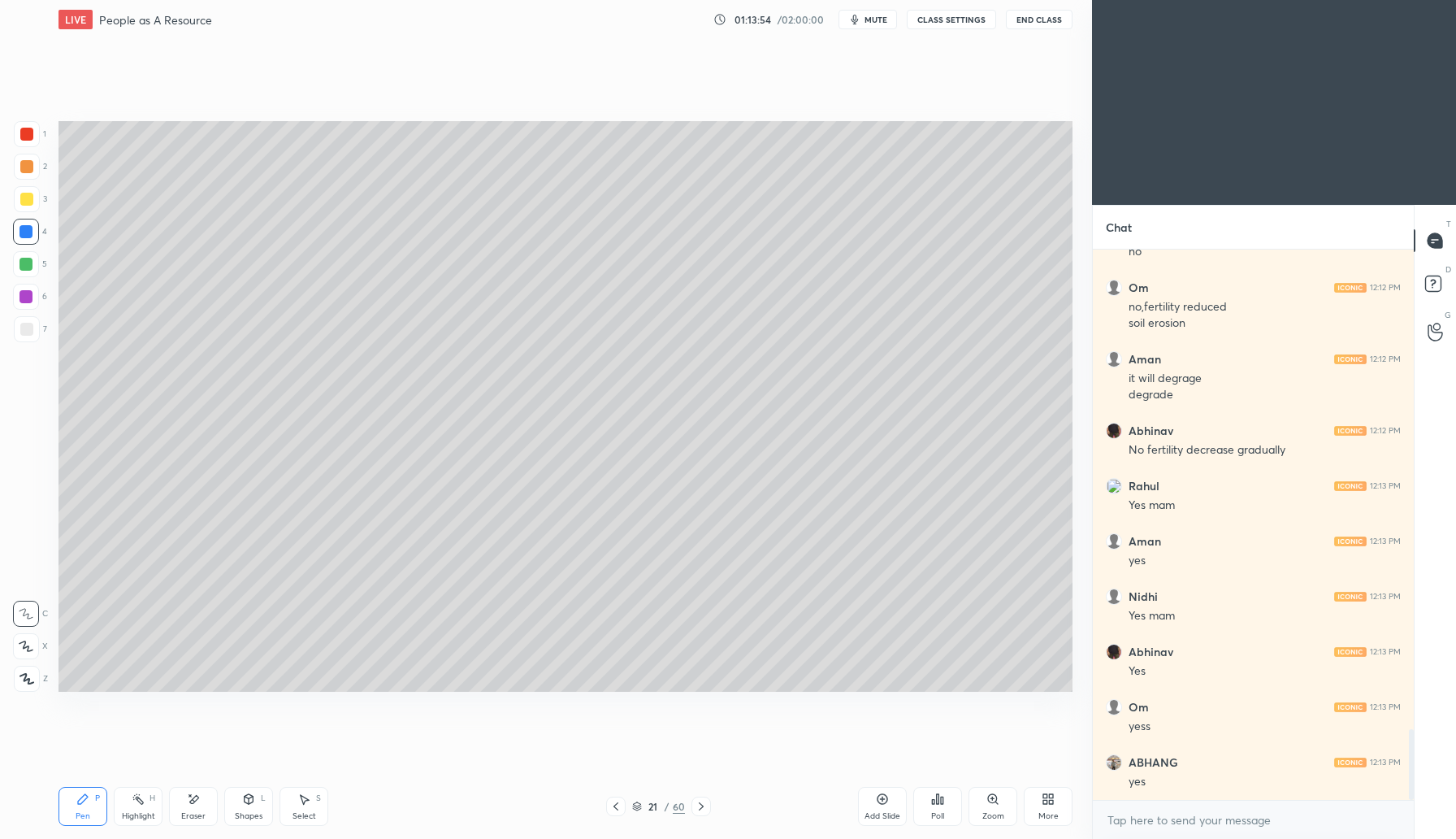
click at [29, 136] on div at bounding box center [27, 134] width 13 height 13
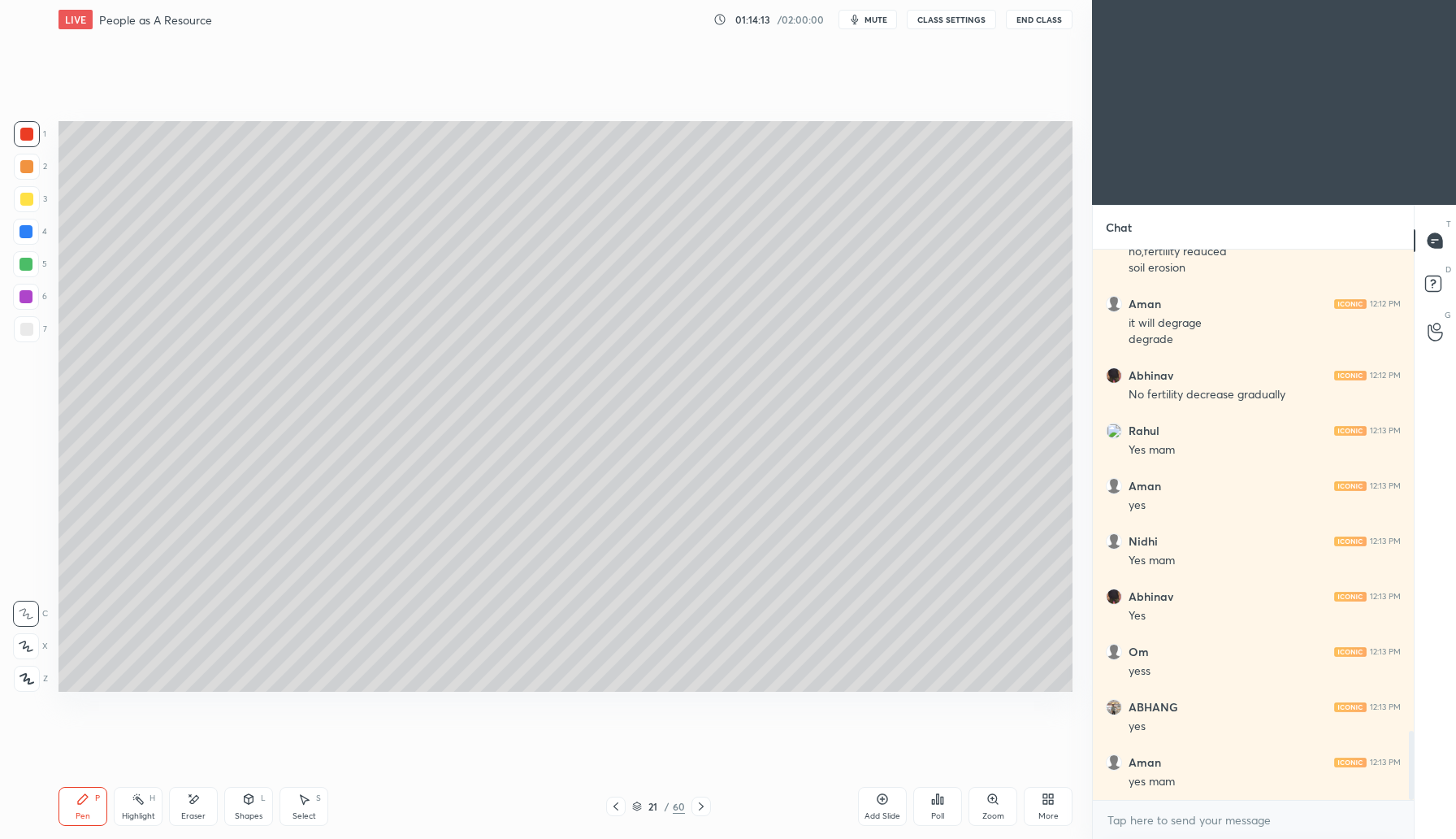
scroll to position [3854, 0]
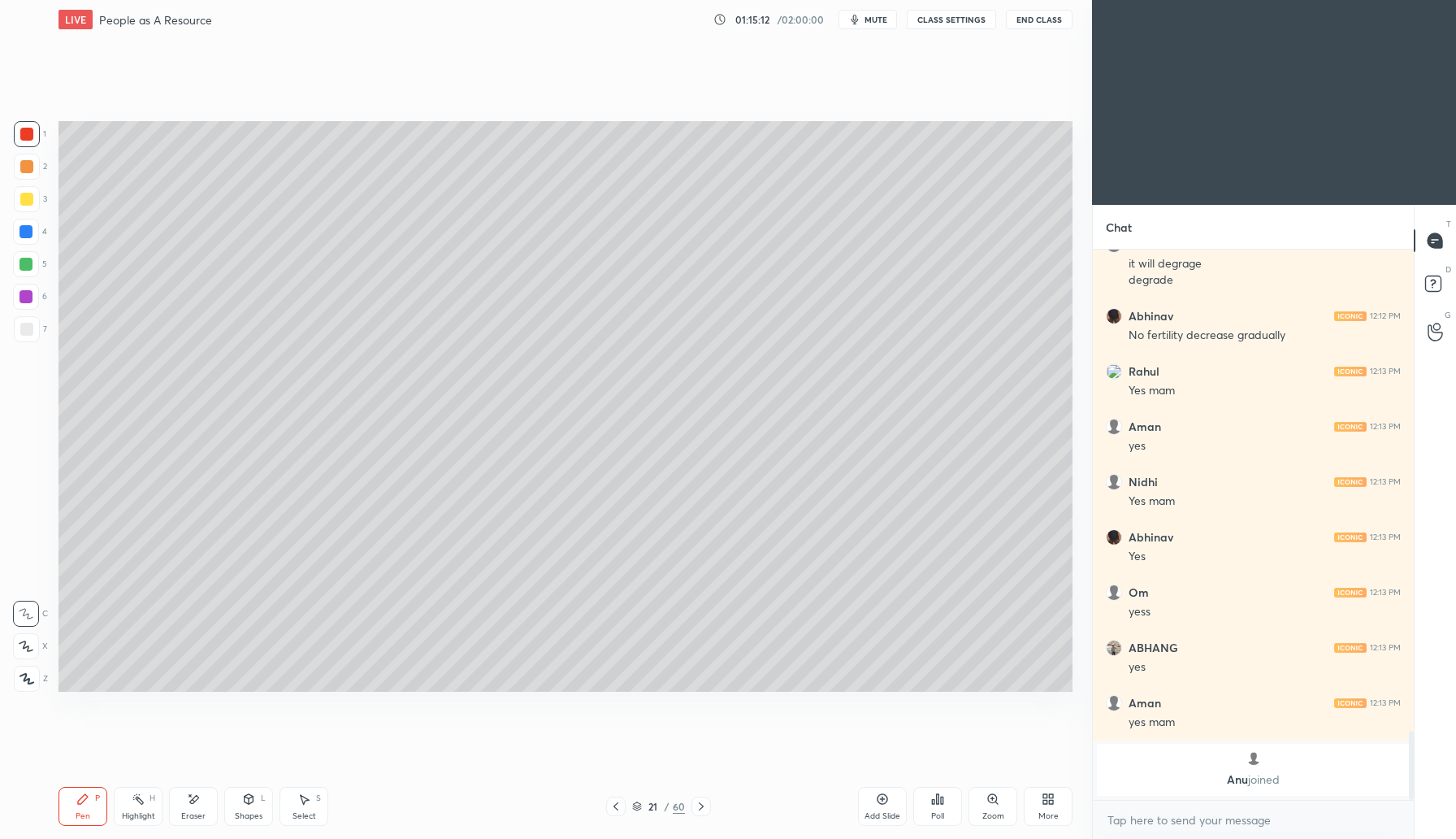
drag, startPoint x: 248, startPoint y: 812, endPoint x: 256, endPoint y: 801, distance: 13.6
click at [251, 812] on div "Shapes" at bounding box center [248, 816] width 27 height 8
drag, startPoint x: 25, startPoint y: 198, endPoint x: 58, endPoint y: 181, distance: 37.1
click at [29, 197] on div at bounding box center [27, 198] width 13 height 13
click at [81, 812] on div "Pen P" at bounding box center [82, 806] width 49 height 39
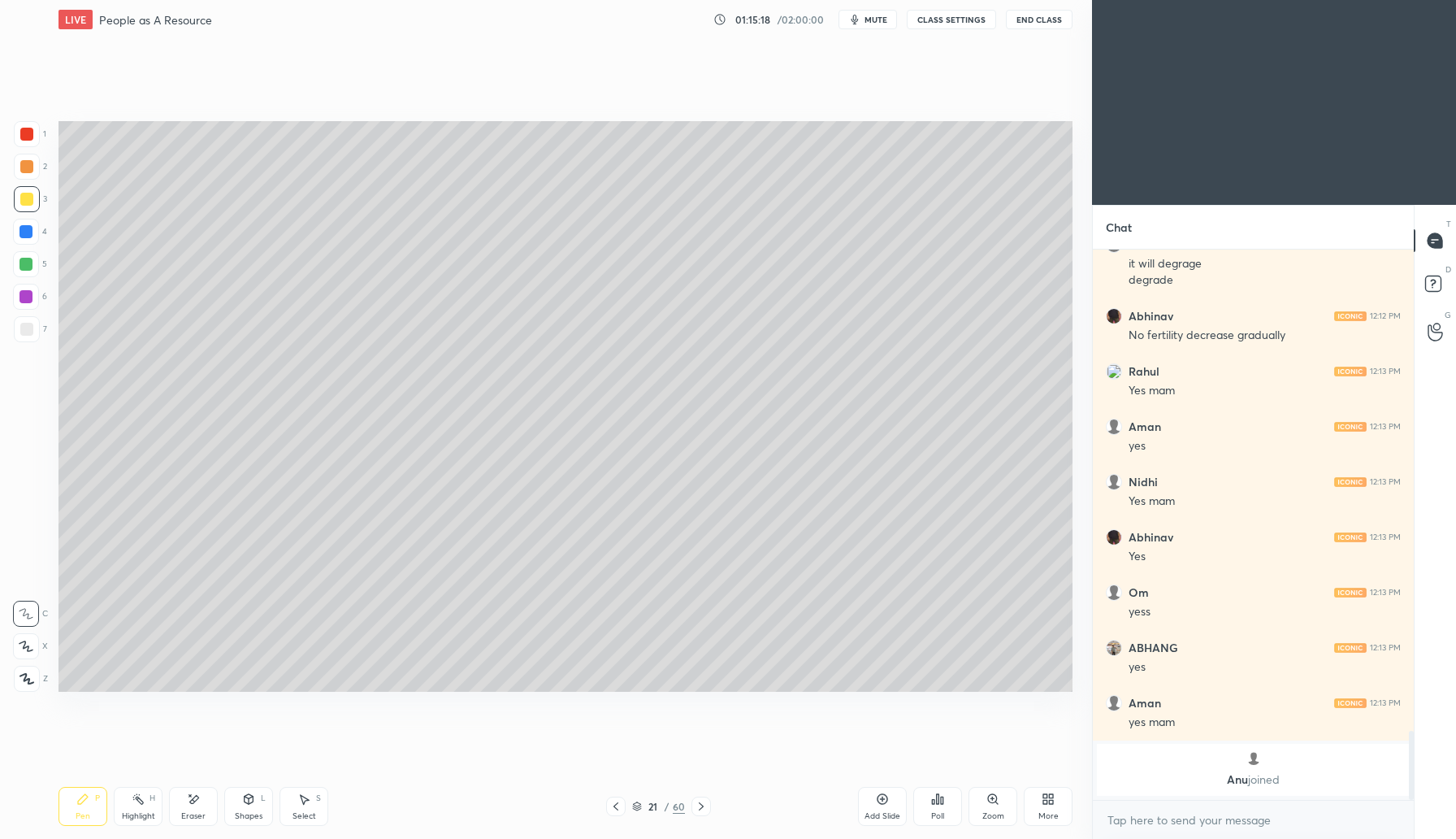
click at [27, 135] on div at bounding box center [27, 134] width 13 height 13
drag, startPoint x: 249, startPoint y: 801, endPoint x: 256, endPoint y: 786, distance: 16.6
click at [249, 800] on icon at bounding box center [249, 801] width 0 height 5
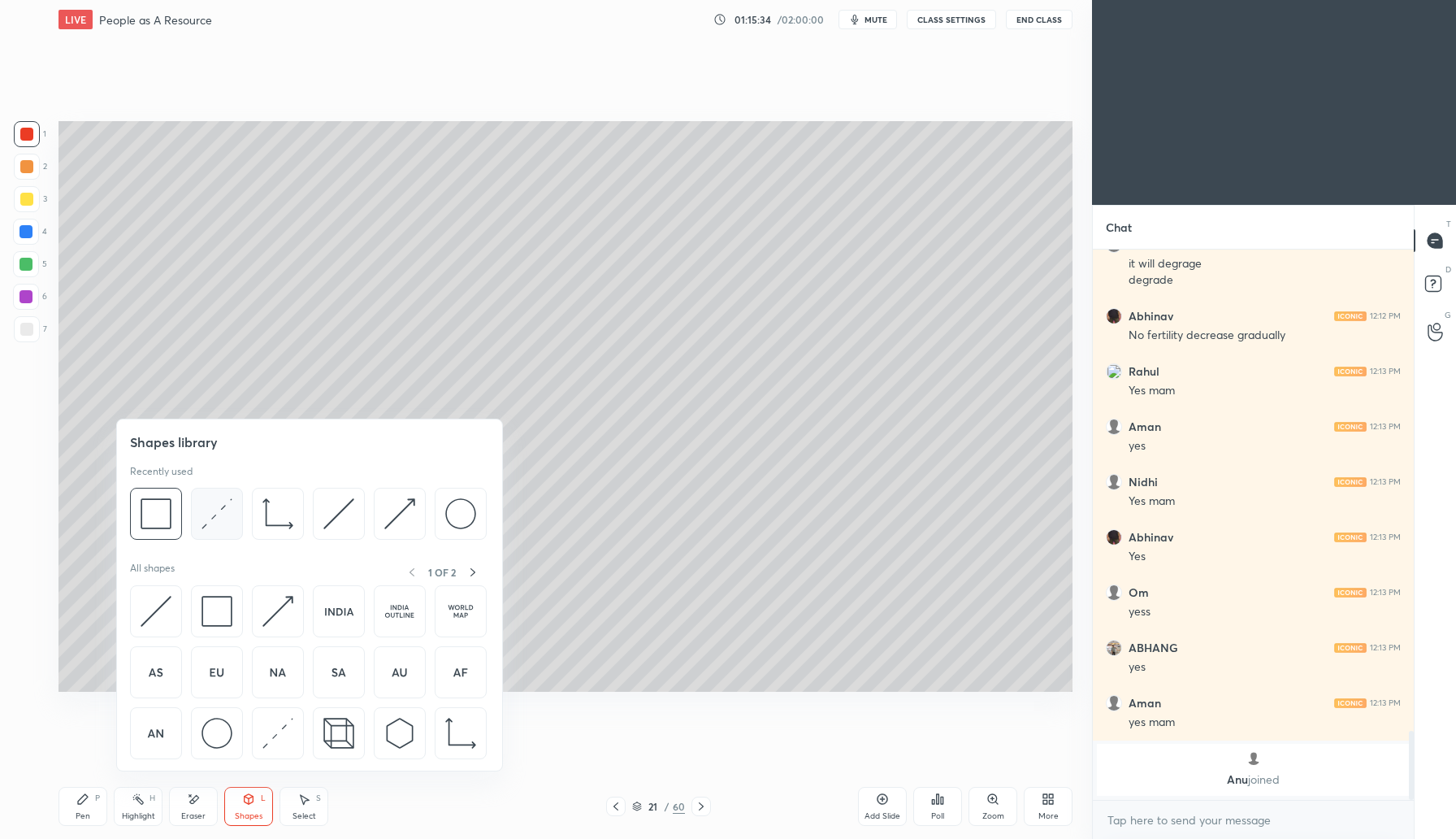
click at [221, 517] on img at bounding box center [217, 513] width 31 height 31
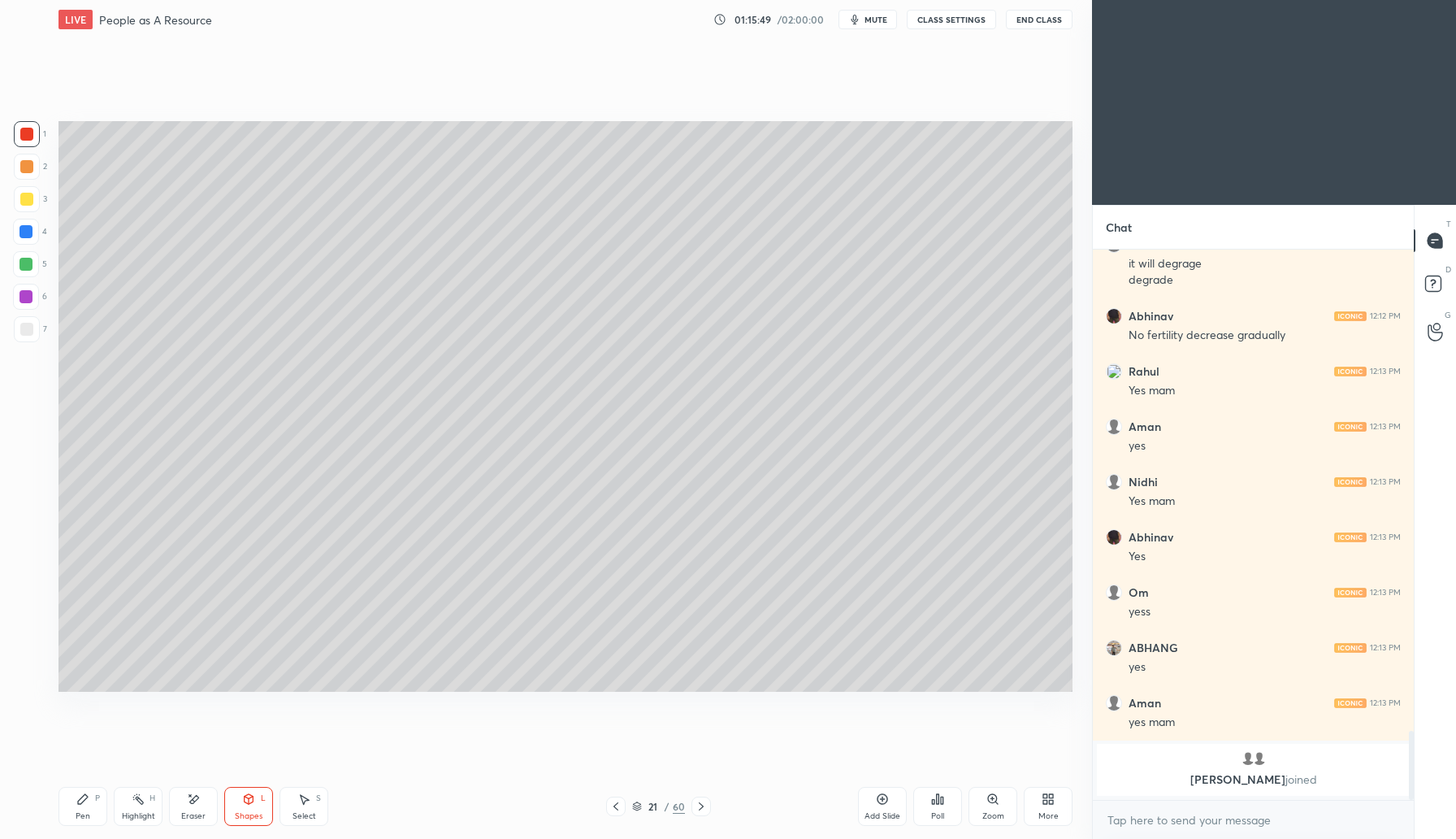
click at [84, 812] on div "Pen" at bounding box center [82, 816] width 15 height 8
click at [198, 809] on div "Eraser" at bounding box center [193, 806] width 49 height 39
drag, startPoint x: 86, startPoint y: 804, endPoint x: 150, endPoint y: 728, distance: 99.4
click at [86, 802] on icon at bounding box center [82, 799] width 13 height 13
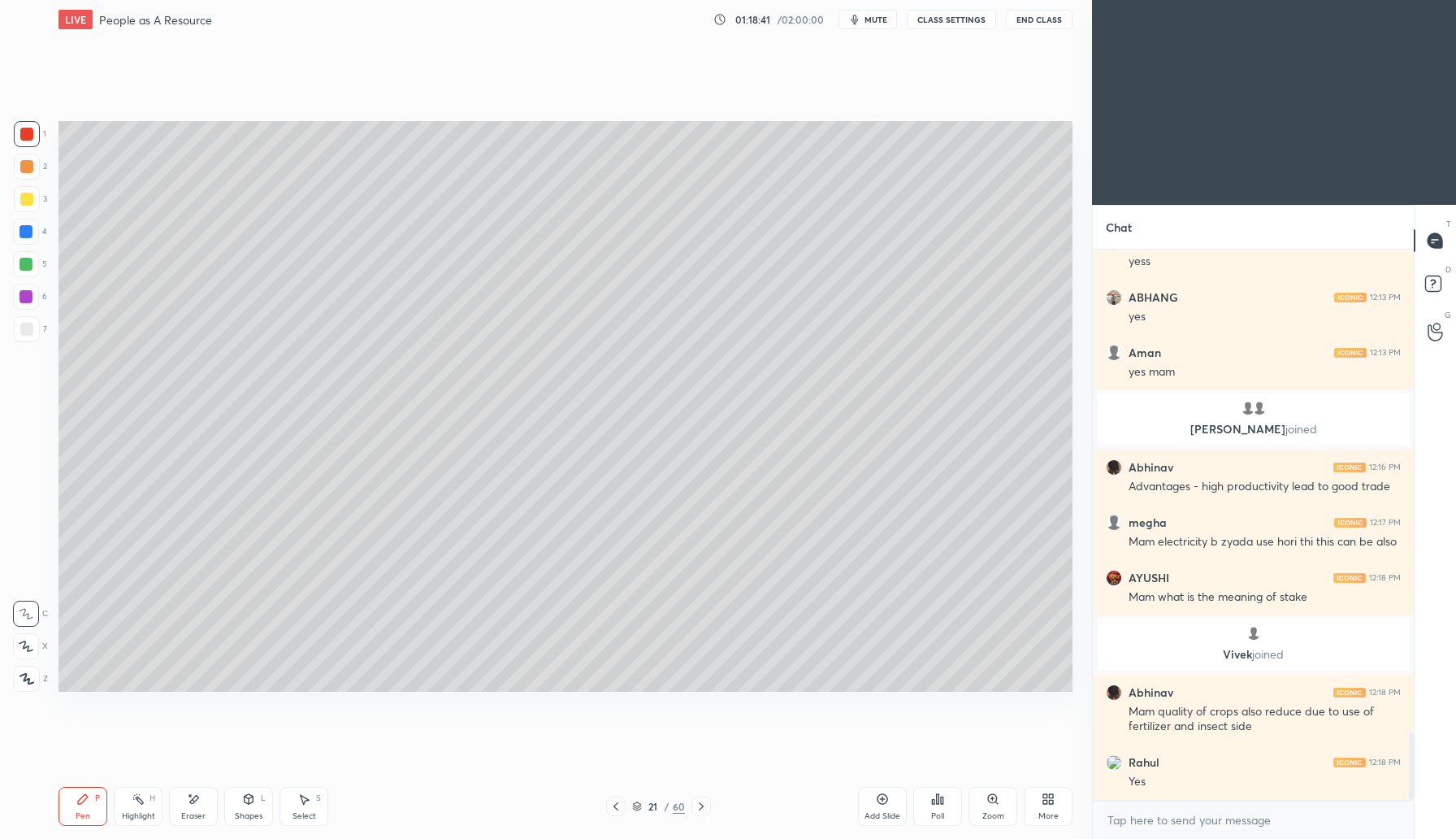
scroll to position [3926, 0]
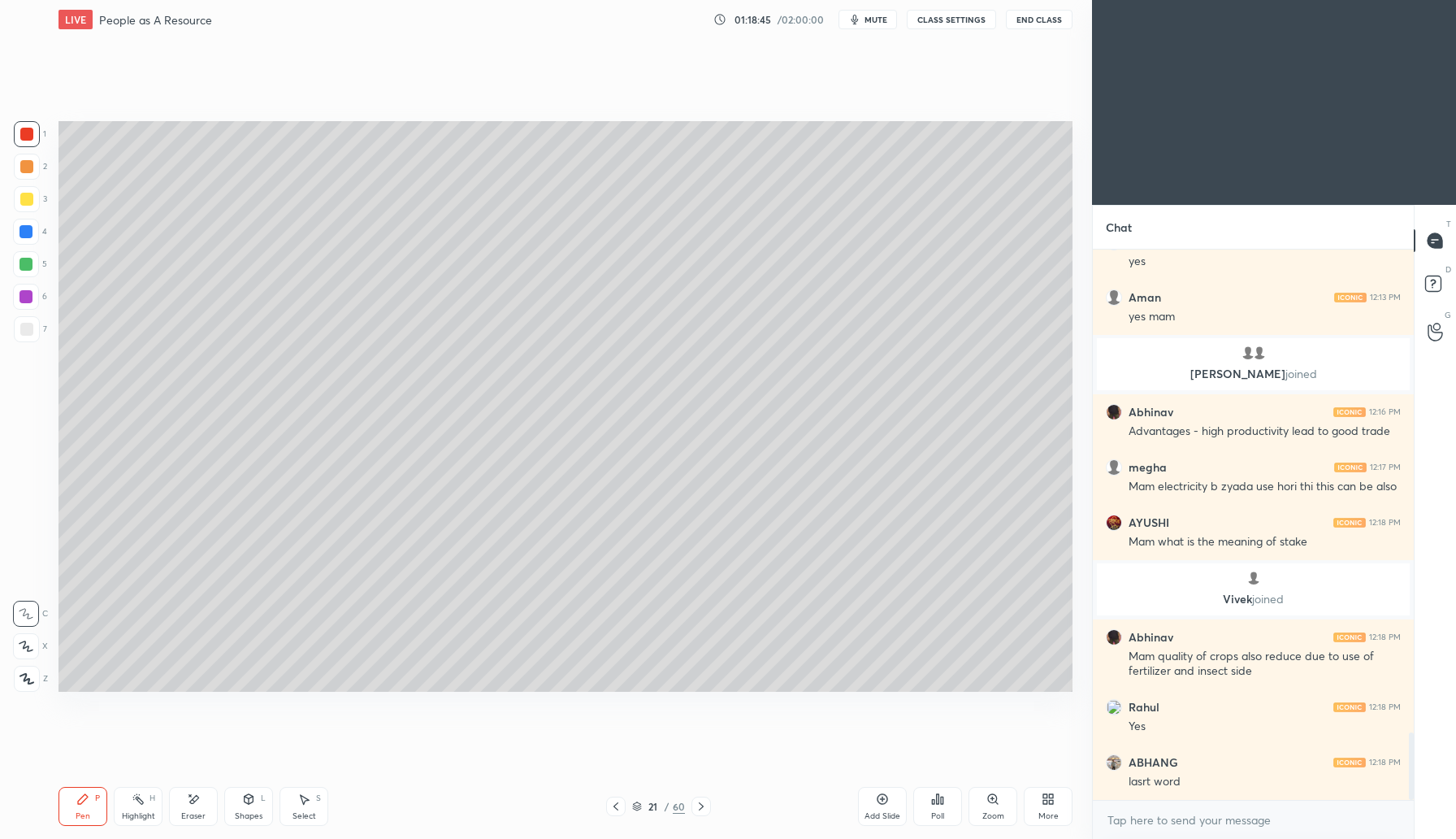
drag, startPoint x: 189, startPoint y: 809, endPoint x: 197, endPoint y: 804, distance: 9.4
click at [190, 810] on div "Eraser" at bounding box center [193, 806] width 49 height 39
drag, startPoint x: 68, startPoint y: 815, endPoint x: 169, endPoint y: 761, distance: 114.5
click at [73, 815] on div "Pen P" at bounding box center [82, 806] width 49 height 39
click at [886, 803] on icon at bounding box center [882, 799] width 13 height 13
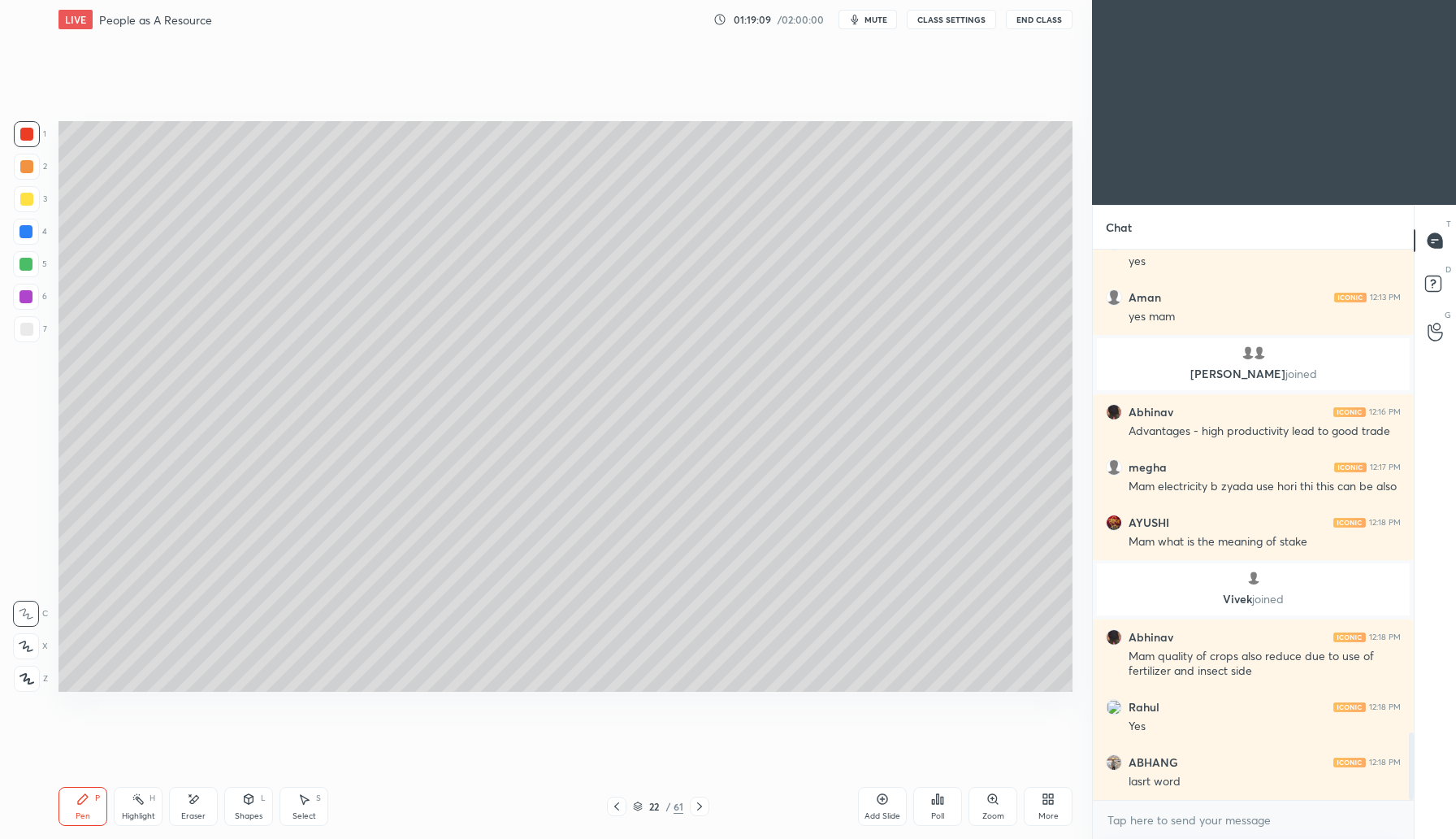
click at [36, 195] on div at bounding box center [27, 198] width 26 height 26
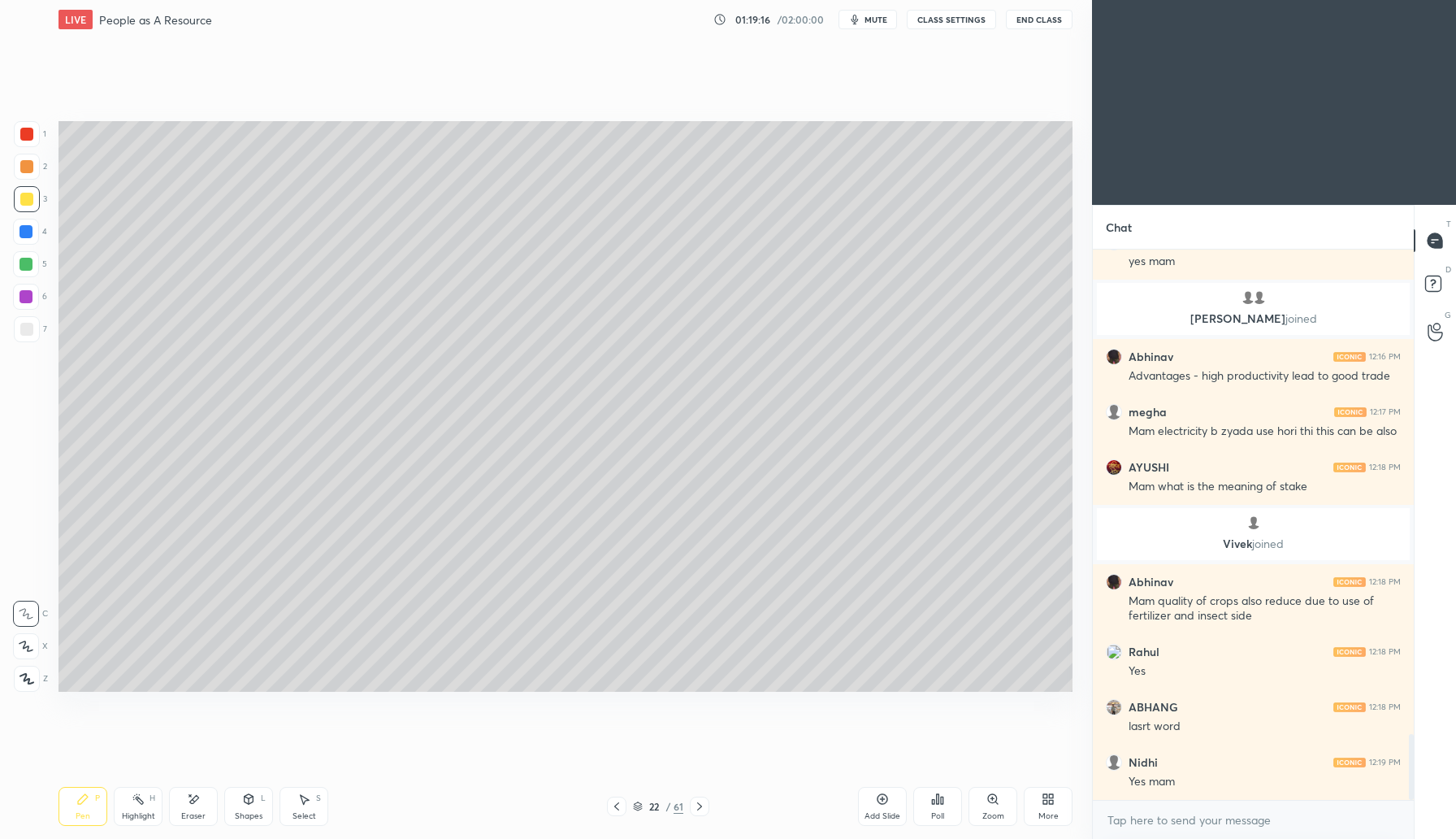
scroll to position [4036, 0]
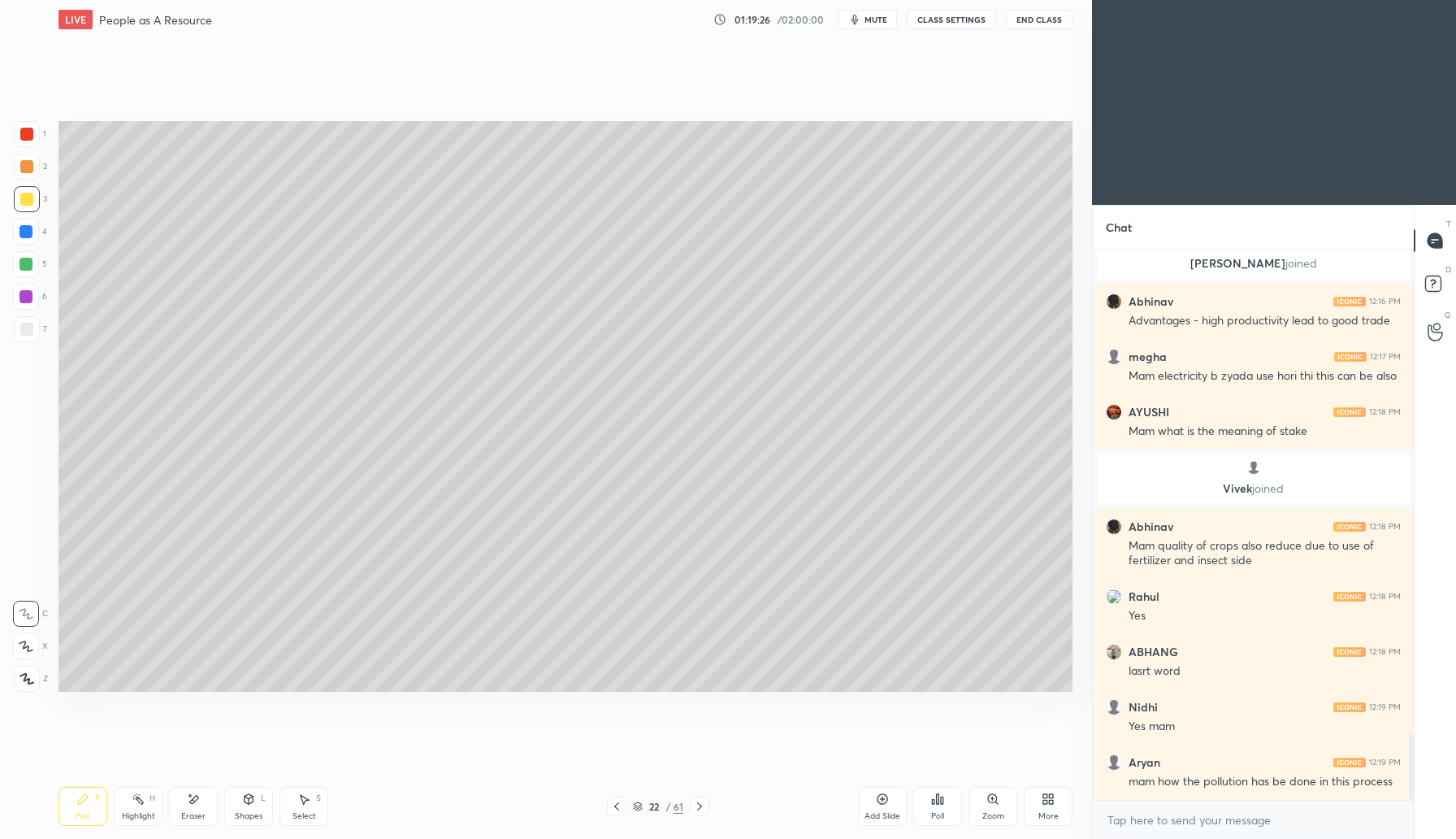
click at [205, 810] on div "Eraser" at bounding box center [193, 806] width 49 height 39
drag, startPoint x: 92, startPoint y: 808, endPoint x: 104, endPoint y: 748, distance: 61.2
click at [92, 807] on div "Pen P" at bounding box center [82, 806] width 49 height 39
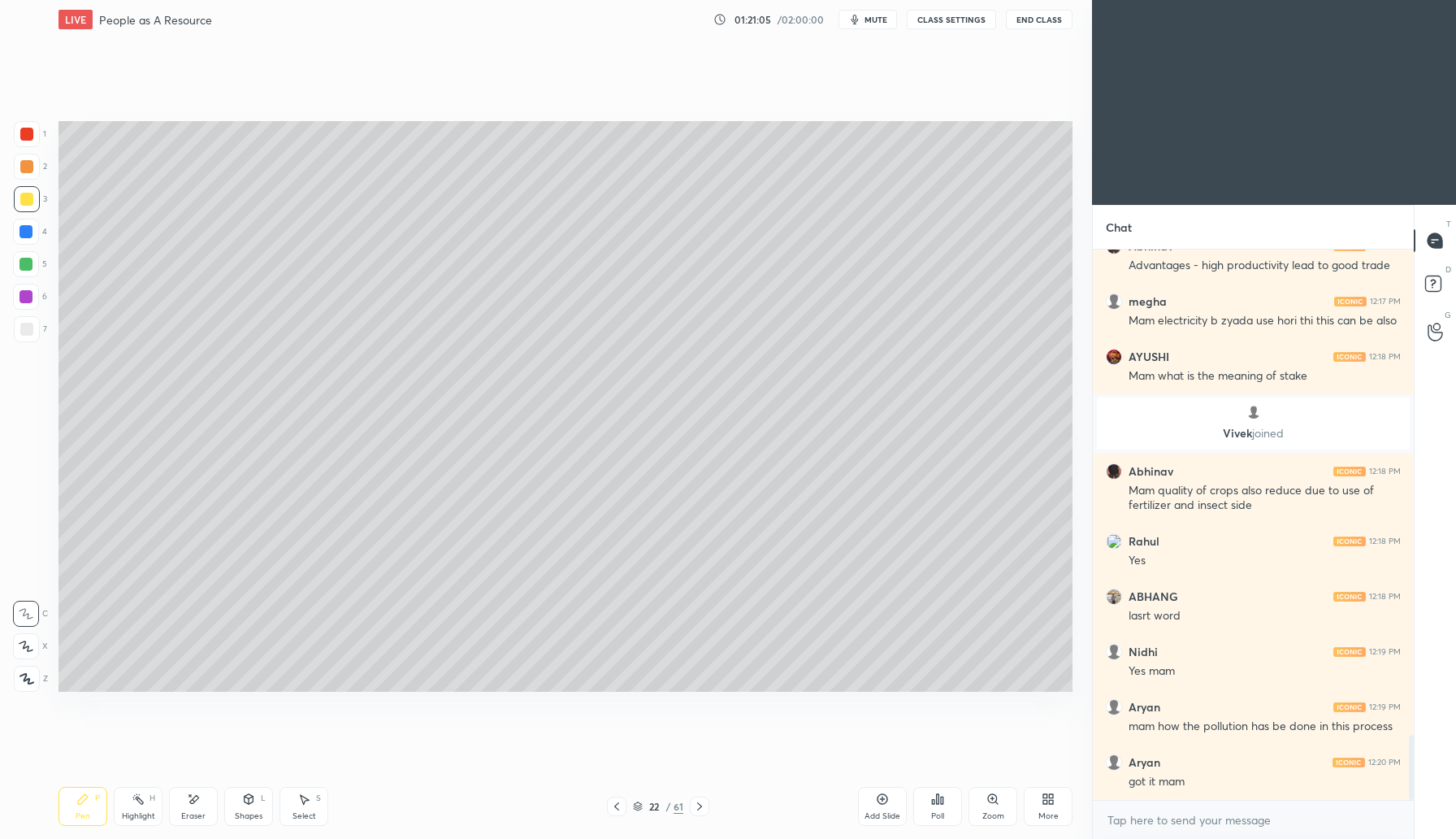
click at [883, 804] on icon at bounding box center [882, 799] width 13 height 13
click at [253, 801] on icon at bounding box center [248, 799] width 13 height 13
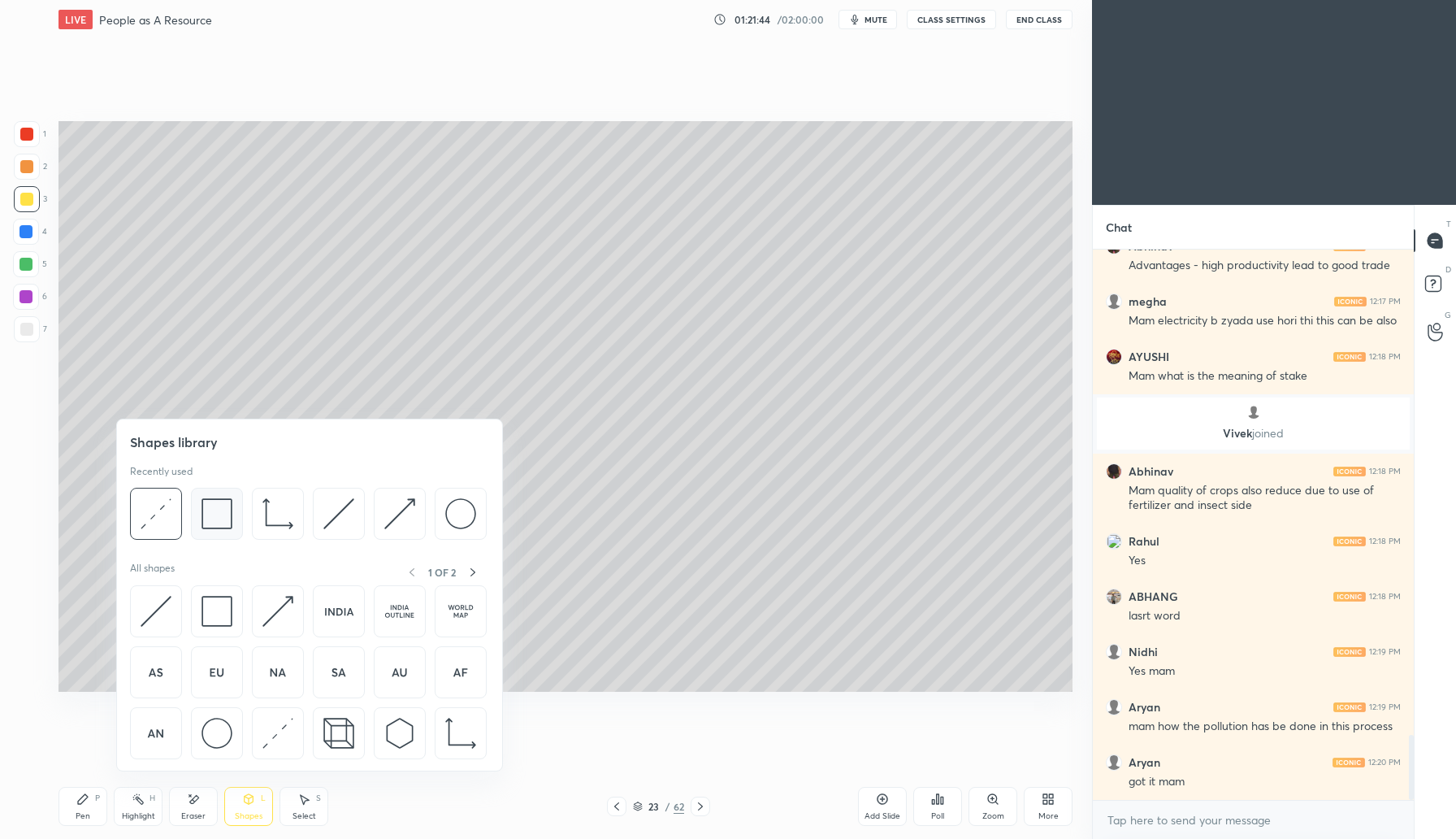
click at [221, 515] on img at bounding box center [217, 513] width 31 height 31
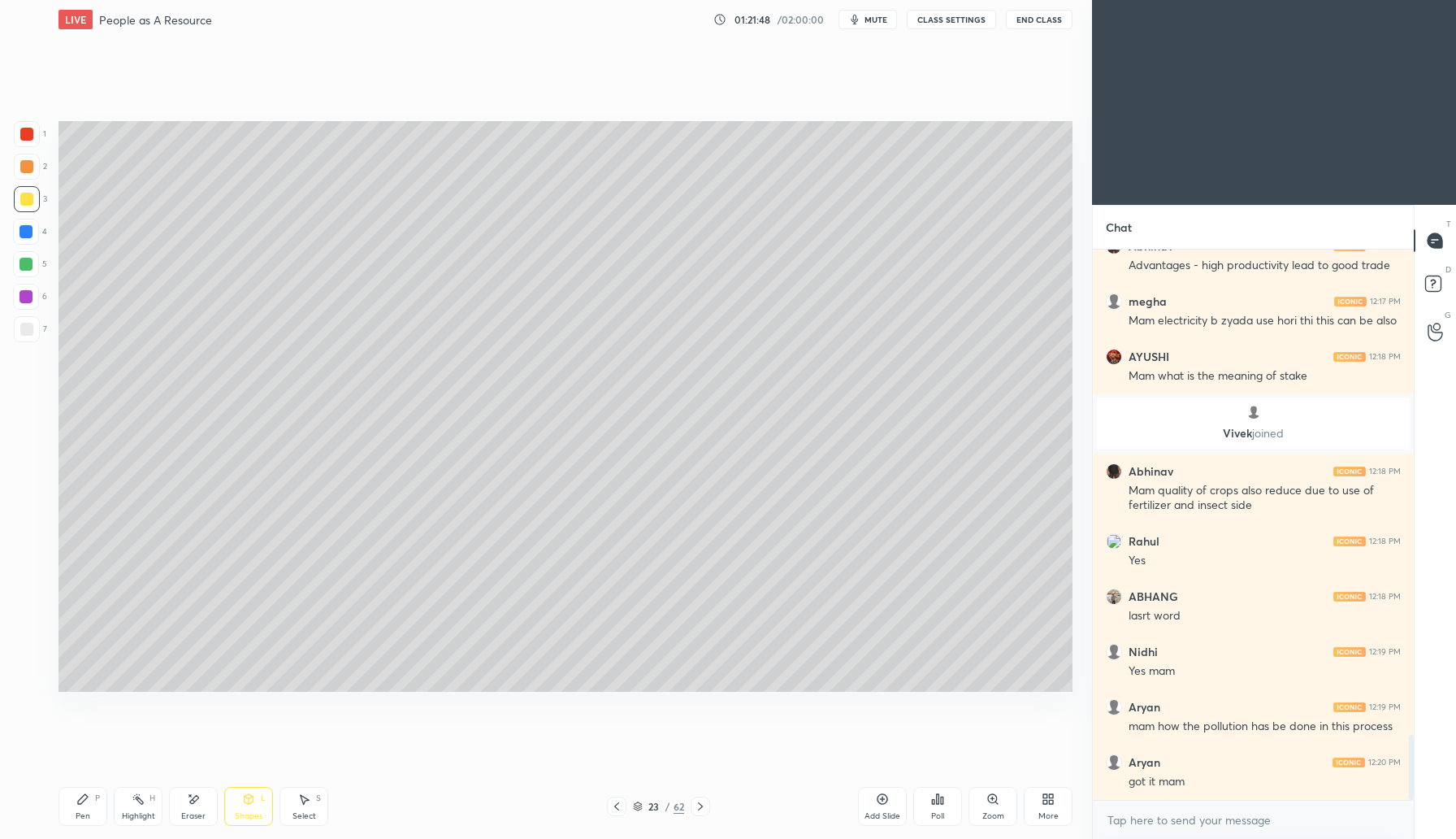
click at [84, 805] on div "Pen P" at bounding box center [82, 806] width 49 height 39
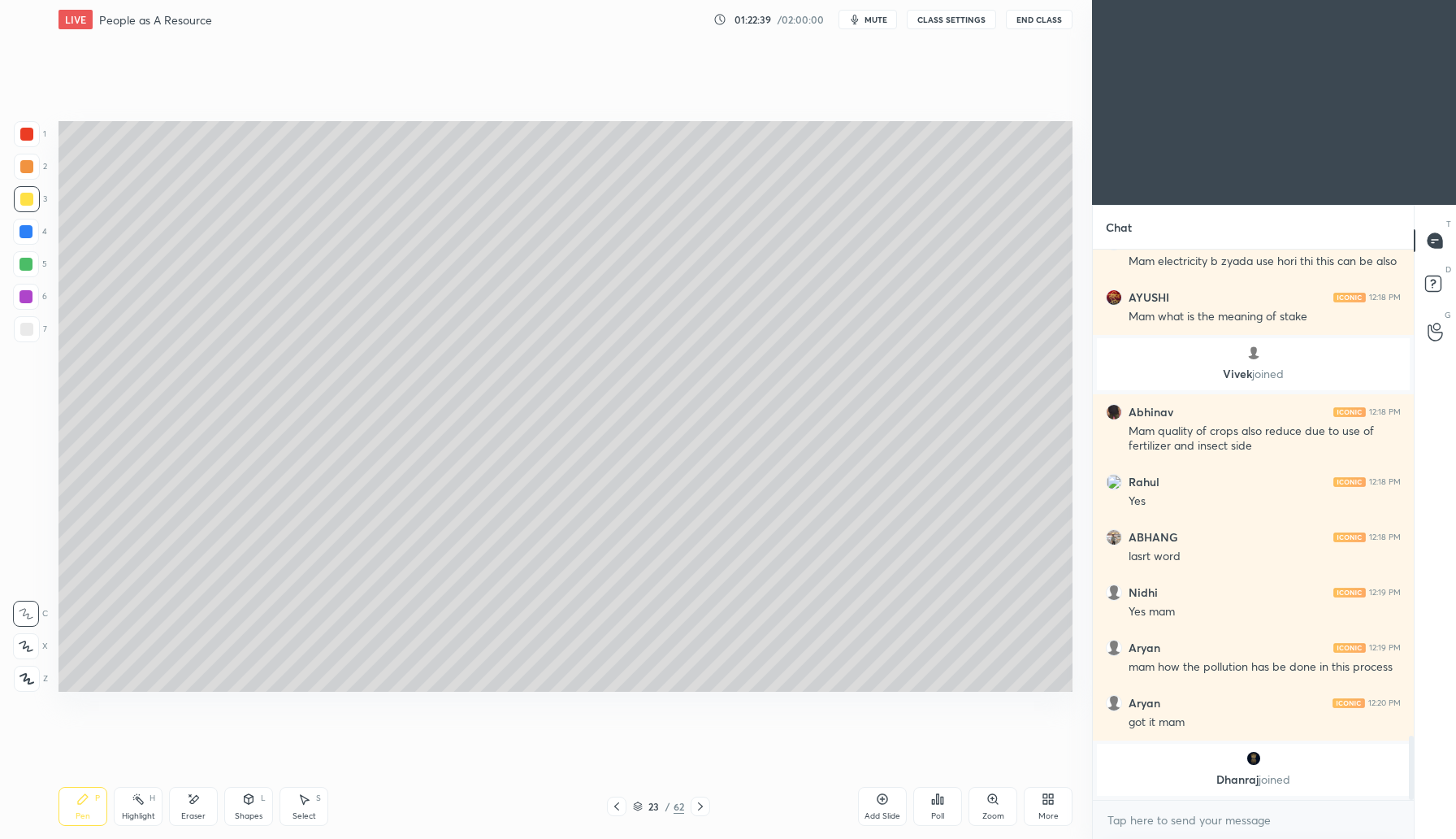
drag, startPoint x: 194, startPoint y: 806, endPoint x: 236, endPoint y: 755, distance: 66.1
click at [199, 802] on div "Eraser" at bounding box center [193, 806] width 49 height 39
drag, startPoint x: 84, startPoint y: 809, endPoint x: 94, endPoint y: 799, distance: 14.1
click at [87, 808] on div "Pen P" at bounding box center [82, 806] width 49 height 39
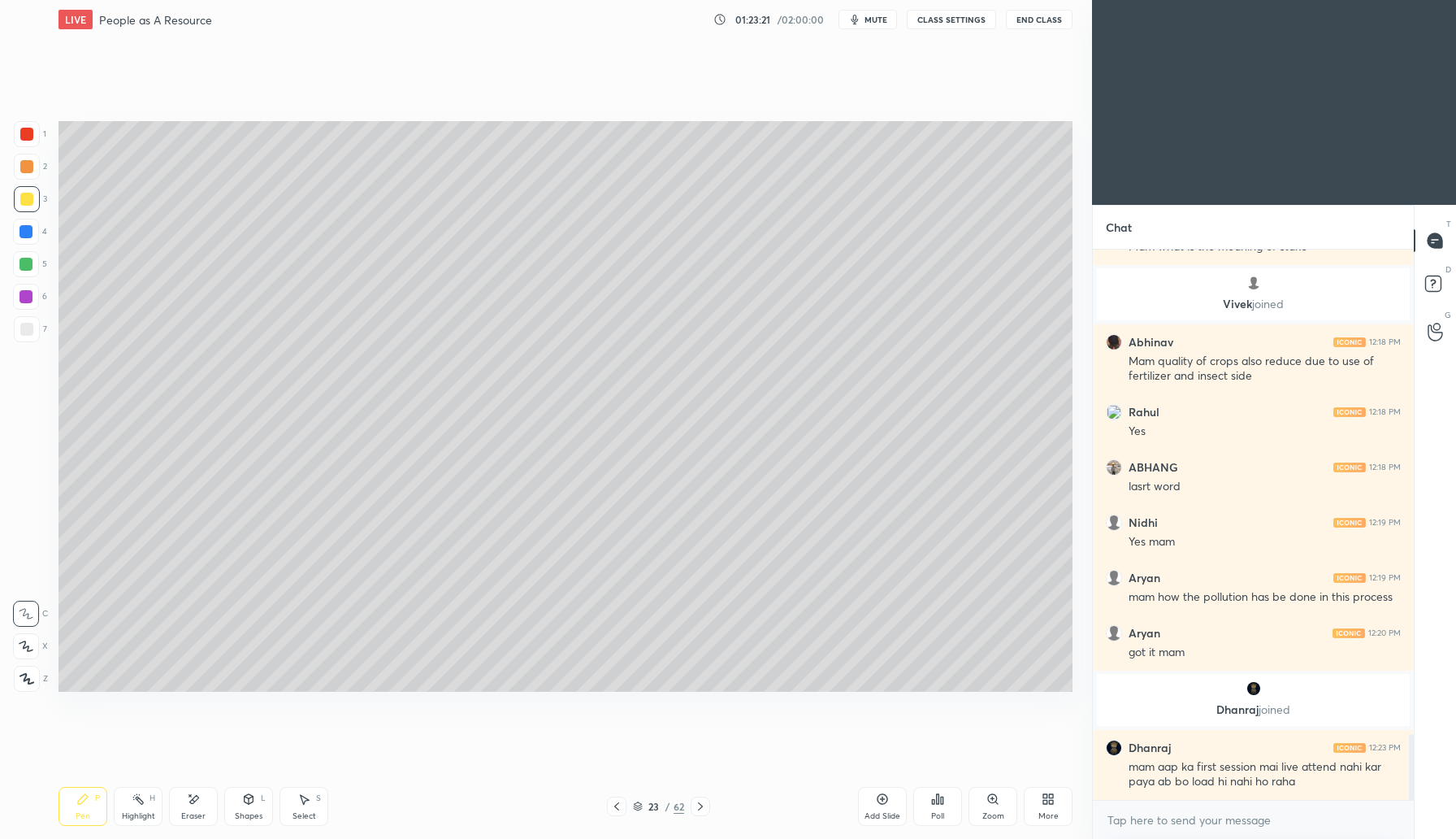
scroll to position [4057, 0]
click at [880, 807] on div "Add Slide" at bounding box center [882, 806] width 49 height 39
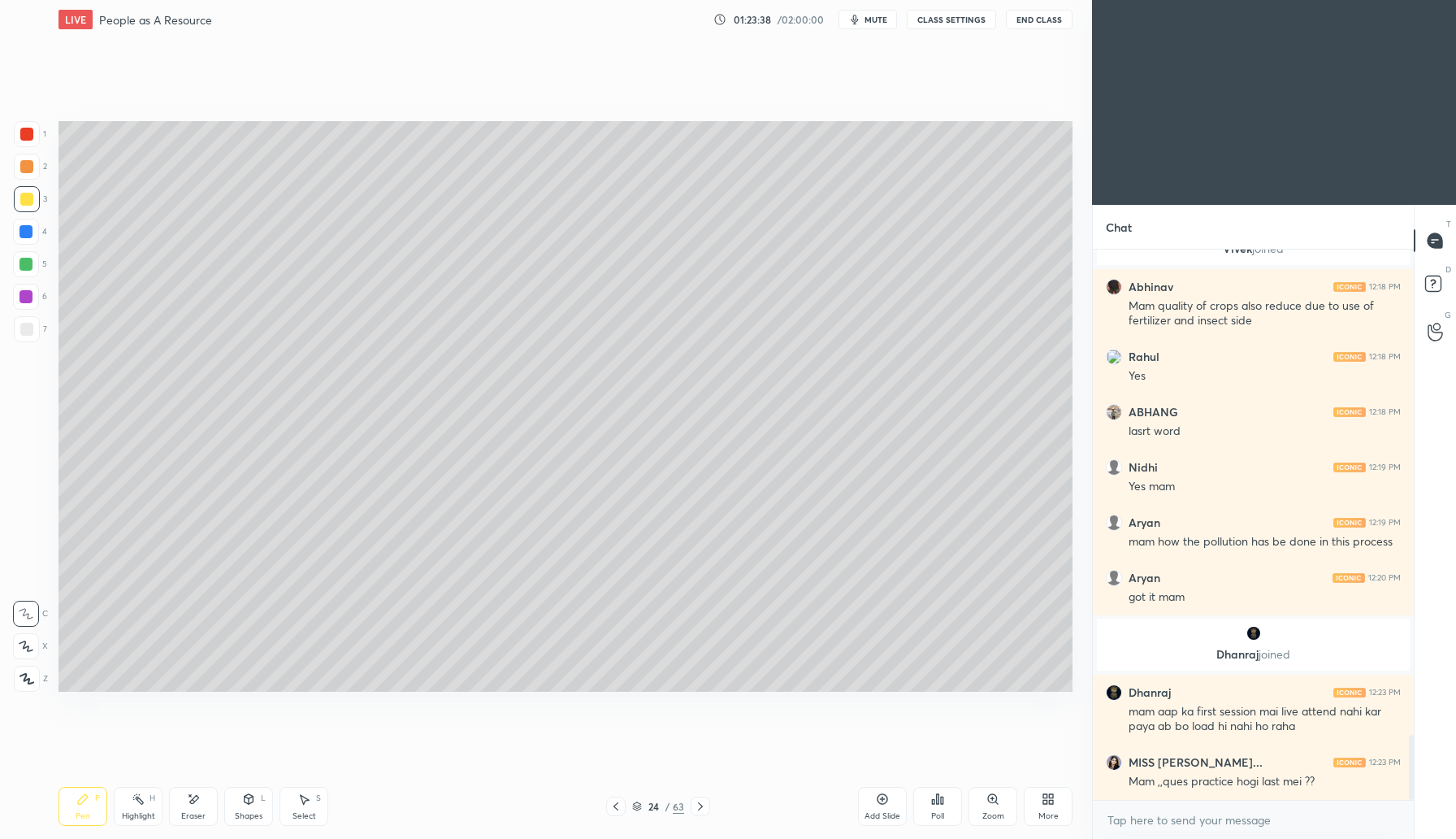
click at [33, 201] on div at bounding box center [27, 198] width 26 height 26
drag, startPoint x: 198, startPoint y: 802, endPoint x: 261, endPoint y: 723, distance: 101.0
click at [200, 799] on div "Eraser" at bounding box center [193, 806] width 49 height 39
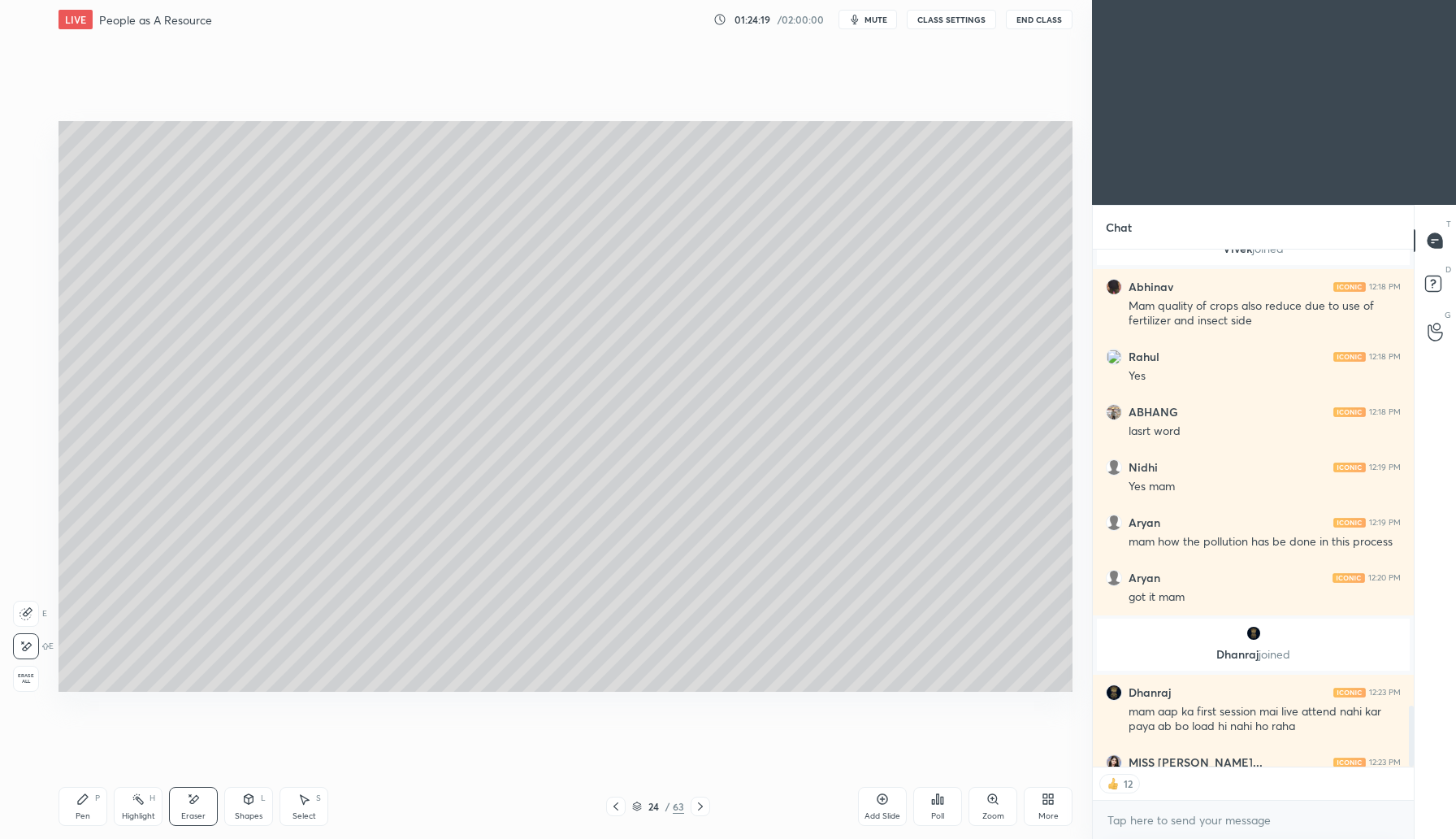
drag, startPoint x: 88, startPoint y: 804, endPoint x: 102, endPoint y: 787, distance: 22.0
click at [88, 804] on icon at bounding box center [82, 799] width 13 height 13
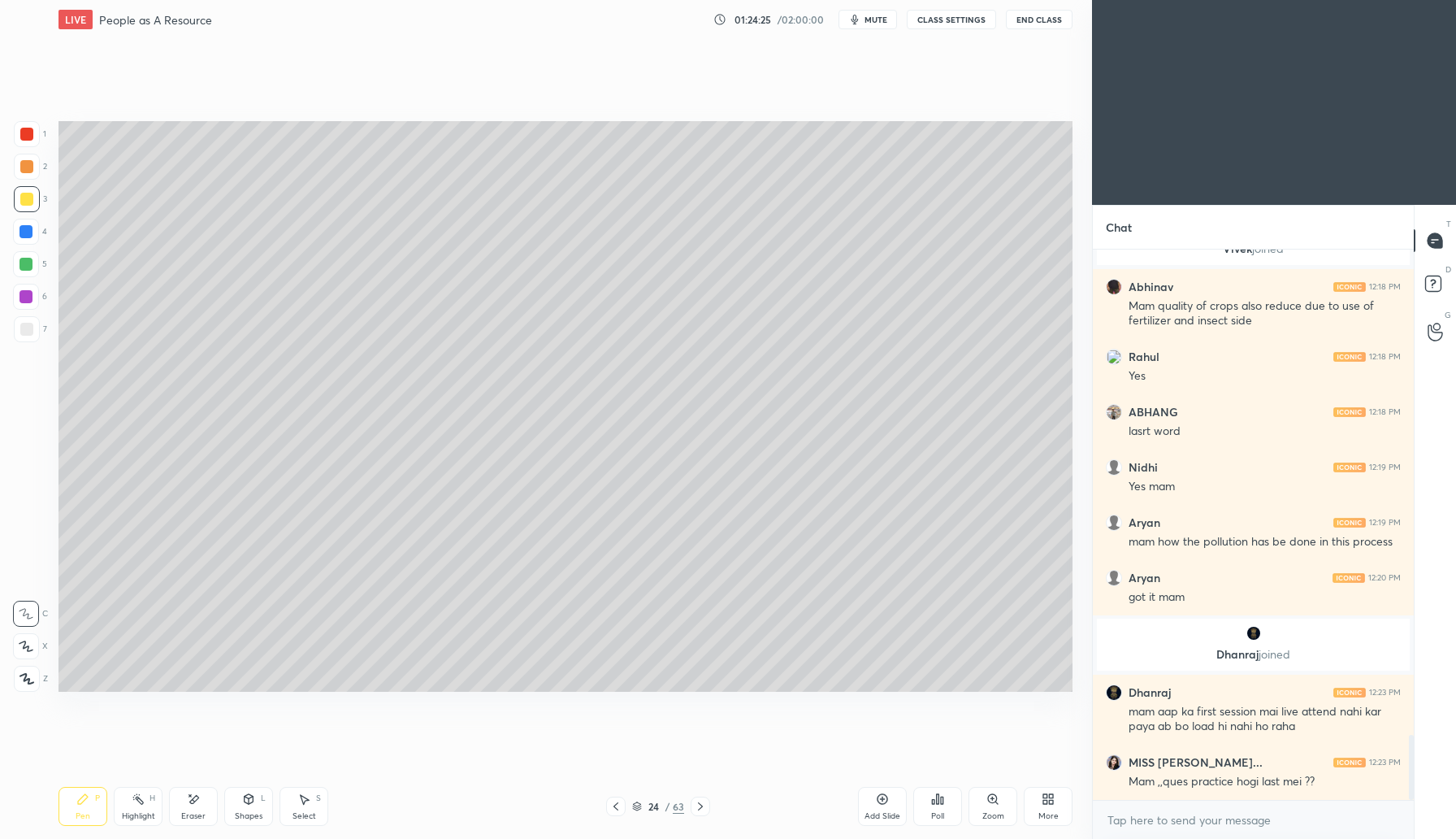
scroll to position [546, 316]
click at [237, 802] on div "Shapes L" at bounding box center [248, 806] width 49 height 39
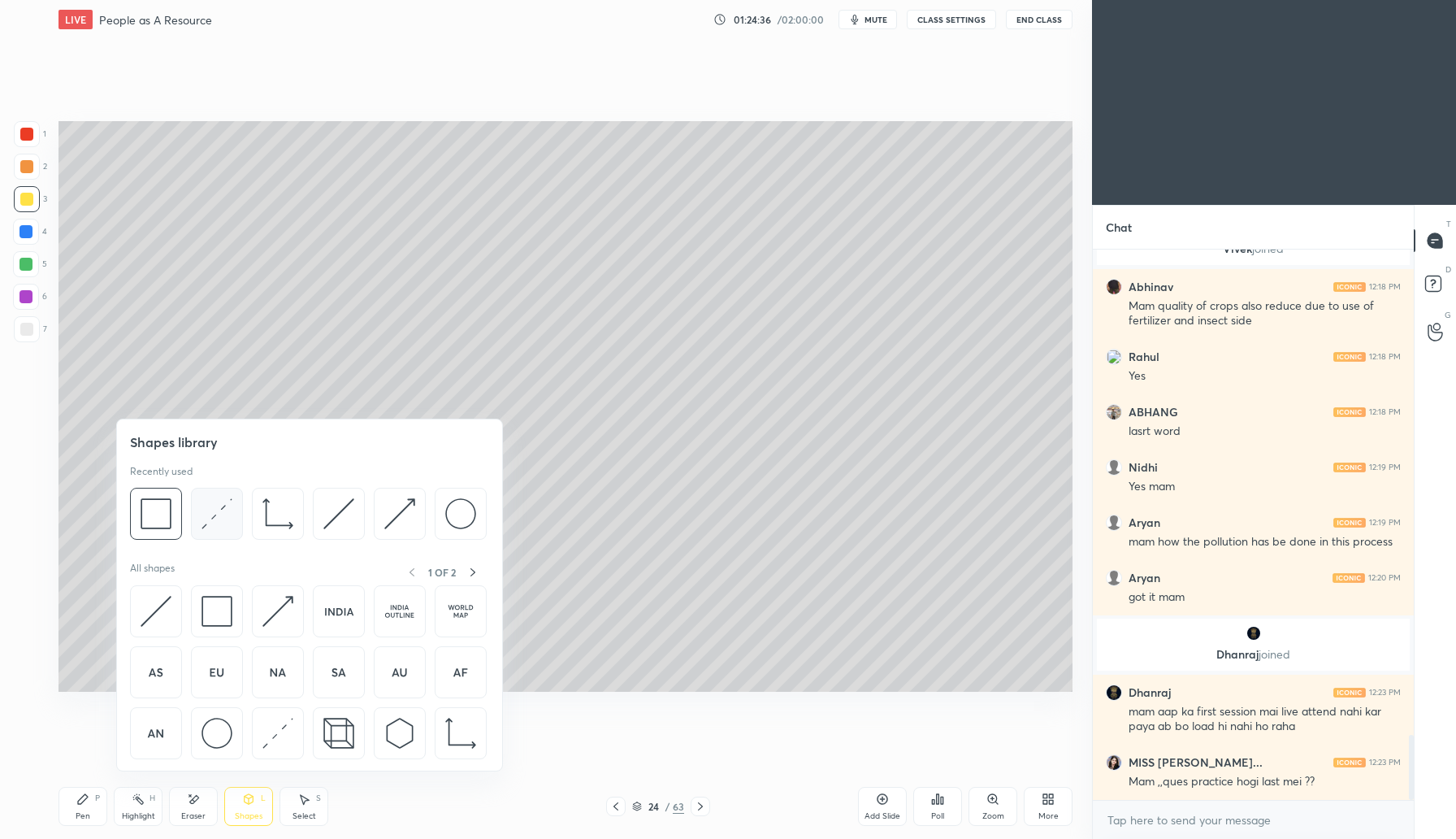
click at [221, 521] on img at bounding box center [217, 513] width 31 height 31
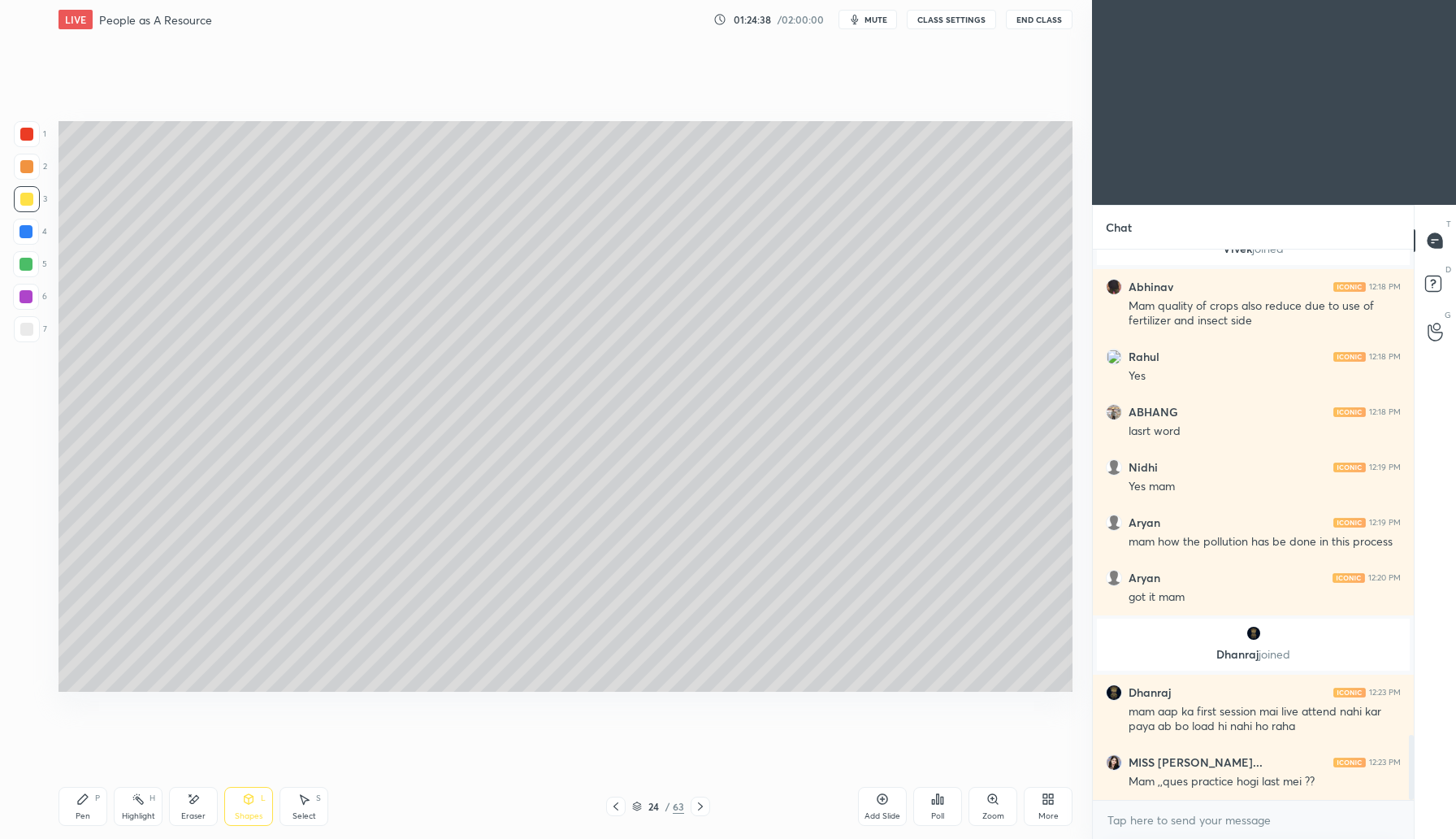
click at [242, 803] on icon at bounding box center [248, 799] width 13 height 13
click at [252, 804] on icon at bounding box center [248, 799] width 13 height 13
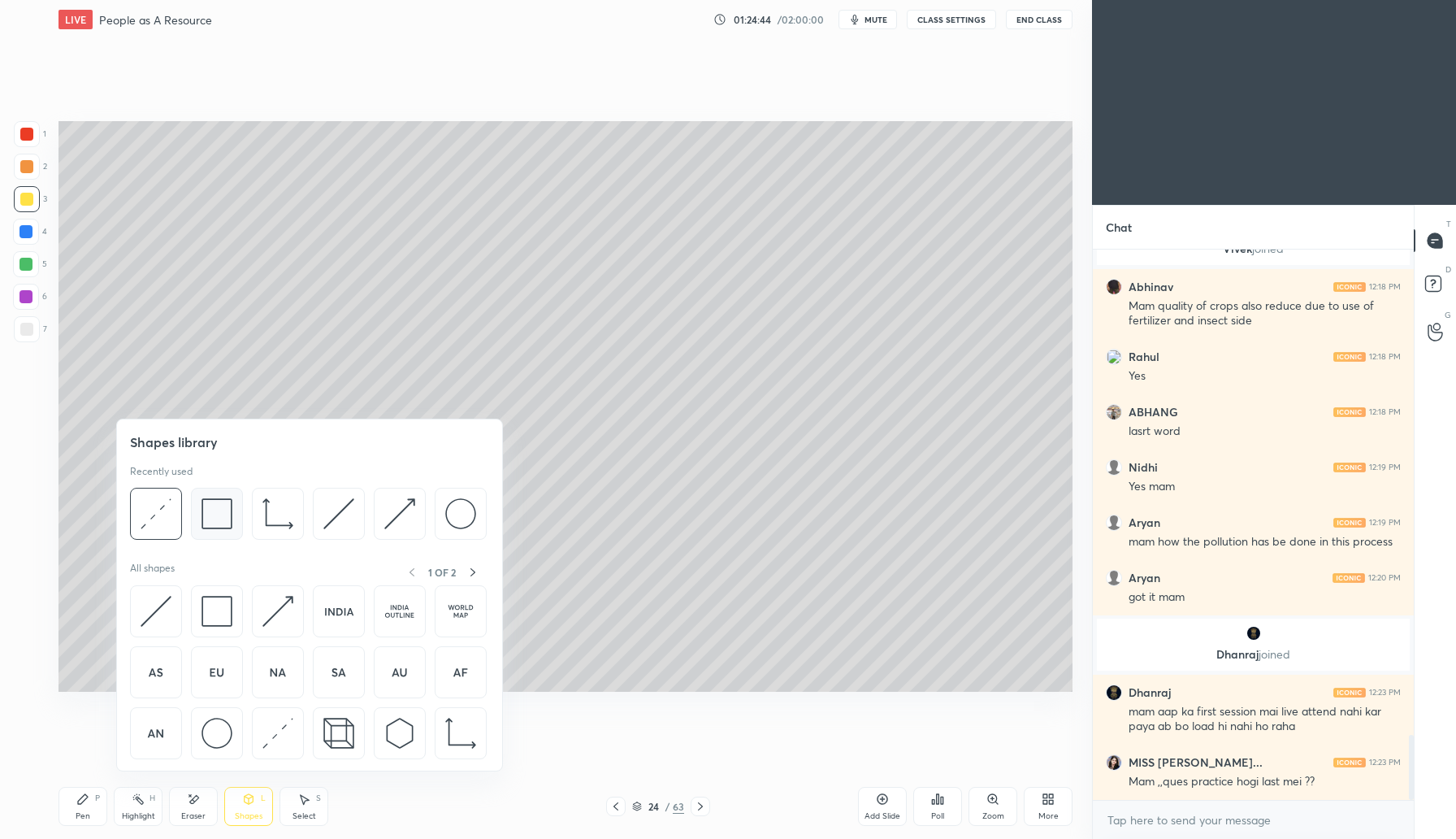
click at [212, 517] on img at bounding box center [217, 513] width 31 height 31
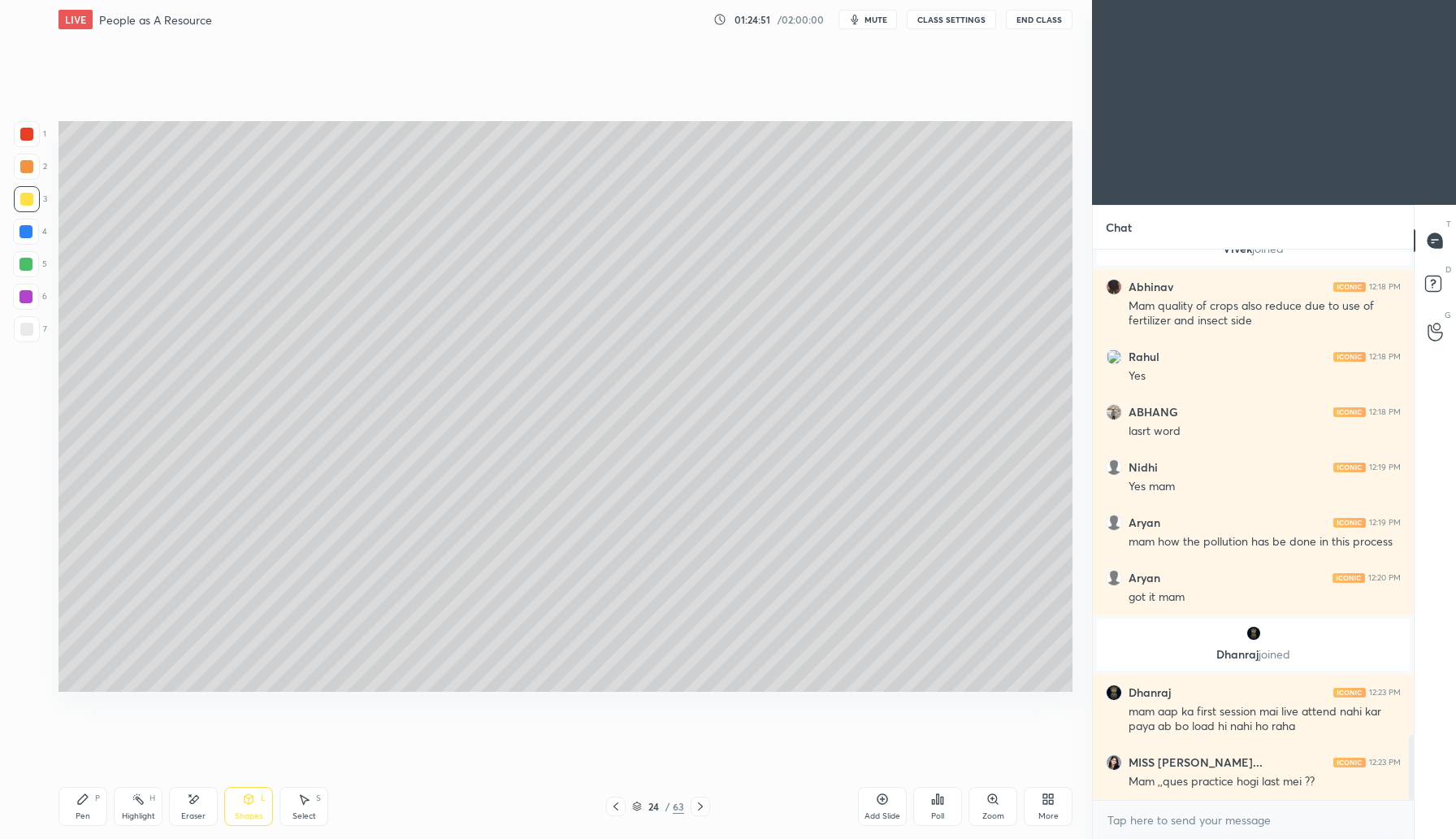
scroll to position [4168, 0]
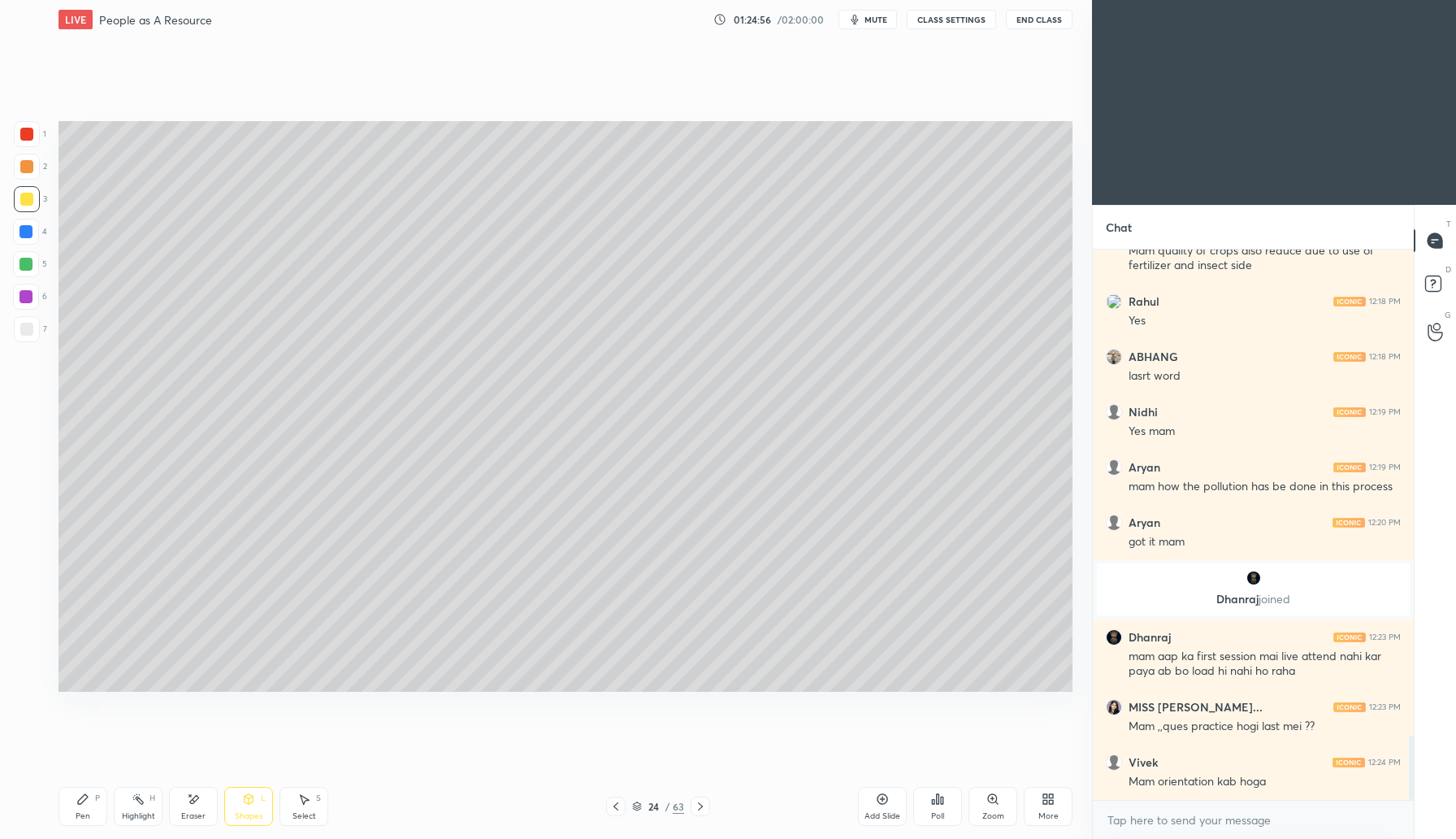
drag, startPoint x: 89, startPoint y: 804, endPoint x: 131, endPoint y: 728, distance: 86.8
click at [89, 804] on div "Pen P" at bounding box center [82, 806] width 49 height 39
drag, startPoint x: 881, startPoint y: 812, endPoint x: 889, endPoint y: 803, distance: 12.0
click at [881, 812] on div "Add Slide" at bounding box center [882, 816] width 35 height 8
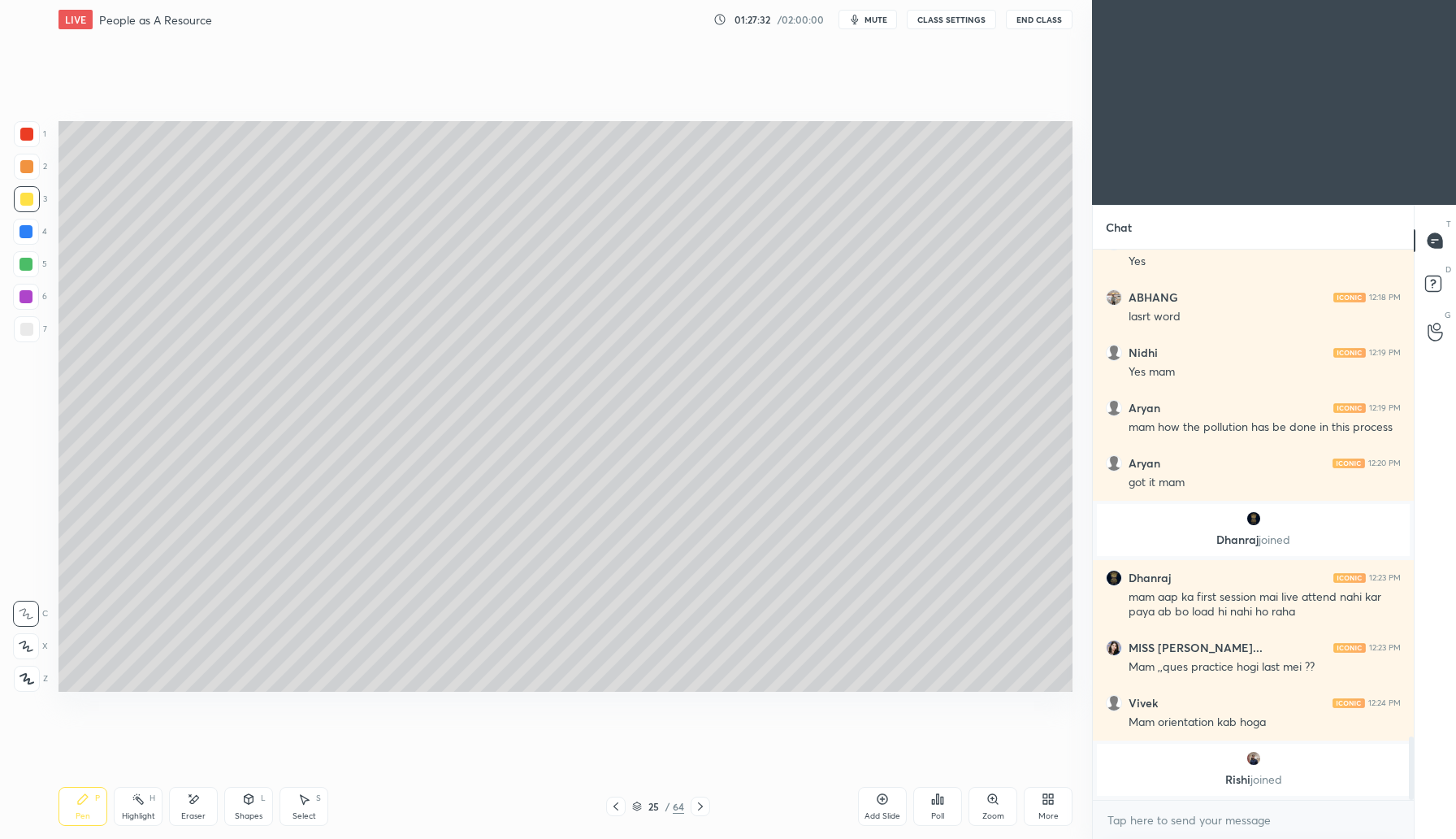
drag, startPoint x: 250, startPoint y: 816, endPoint x: 261, endPoint y: 802, distance: 17.8
click at [250, 816] on div "Shapes" at bounding box center [248, 816] width 27 height 8
click at [882, 806] on div "Add Slide" at bounding box center [882, 806] width 49 height 39
click at [29, 268] on div at bounding box center [26, 264] width 13 height 13
click at [81, 804] on icon at bounding box center [82, 799] width 13 height 13
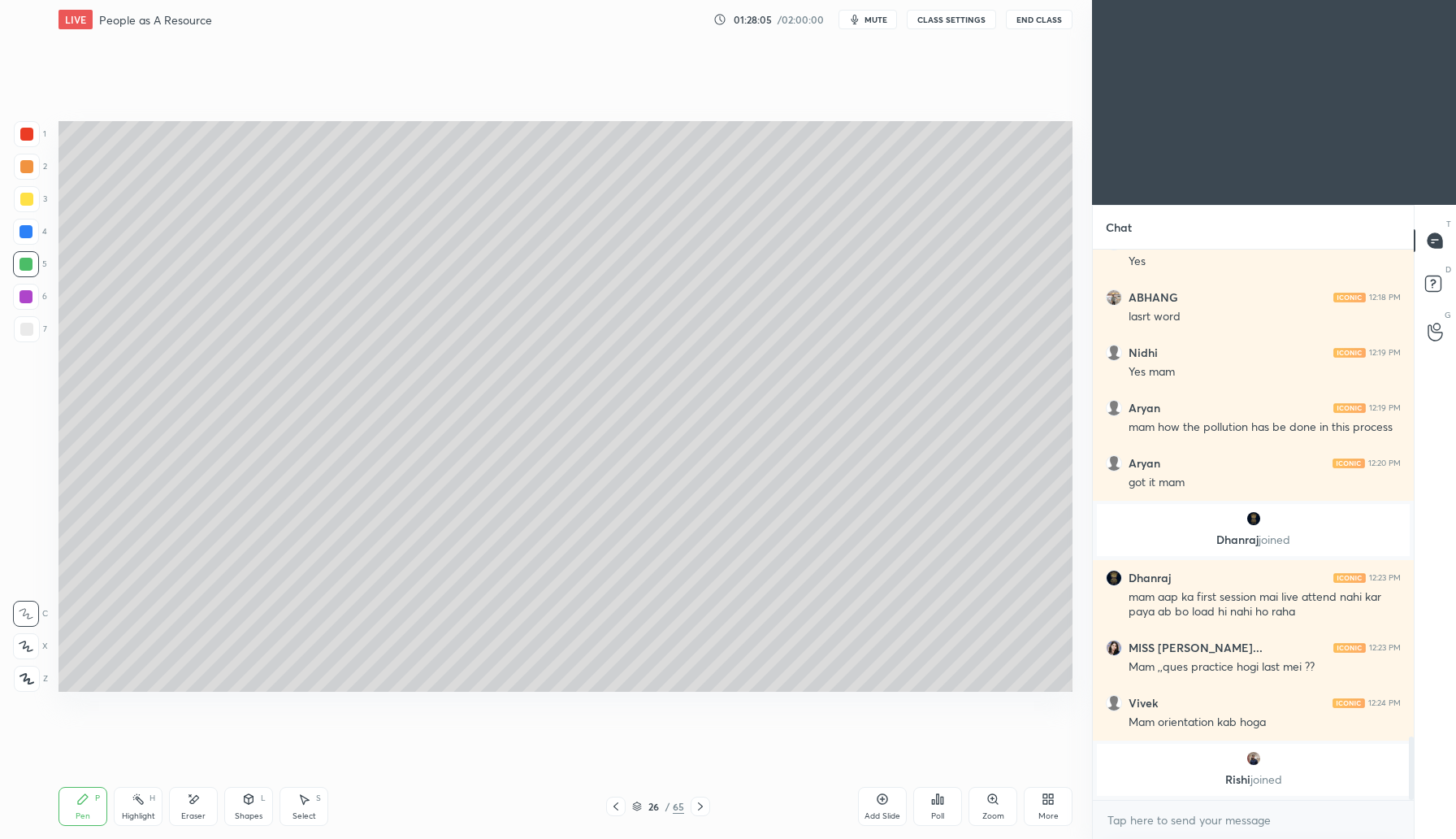
click at [245, 808] on div "Shapes L" at bounding box center [248, 806] width 49 height 39
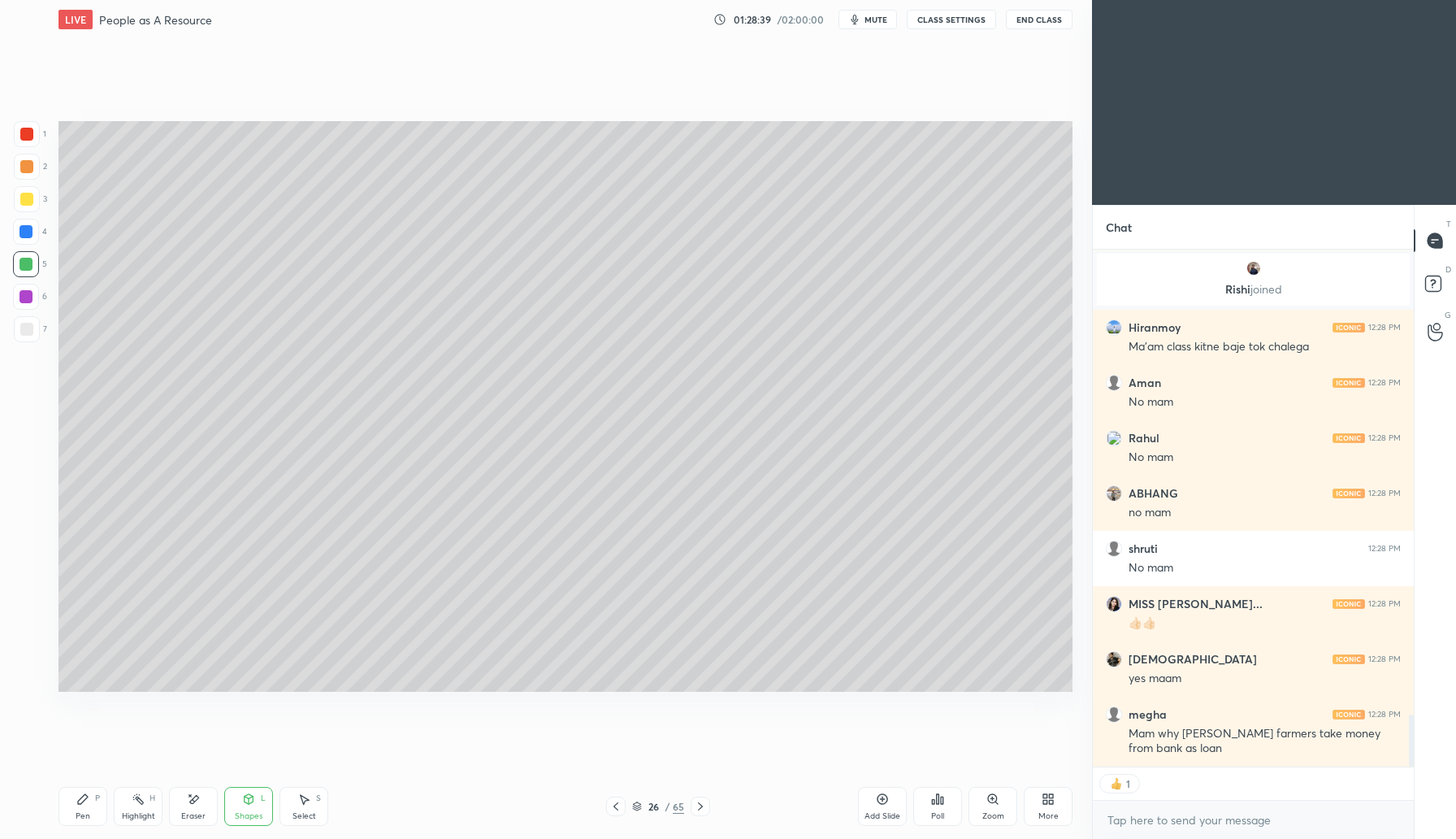
scroll to position [4697, 0]
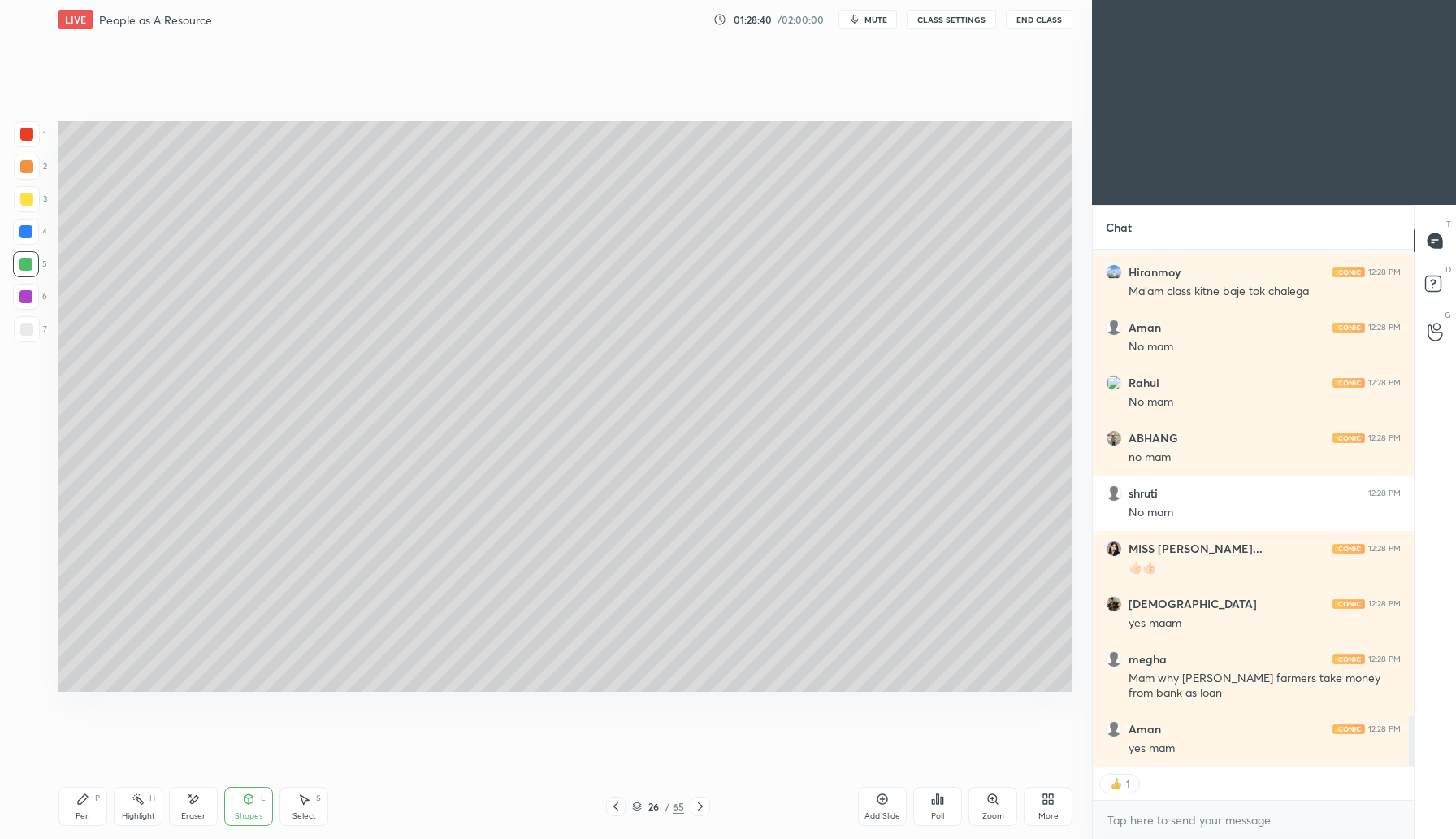
click at [86, 812] on div "Pen P" at bounding box center [82, 806] width 49 height 39
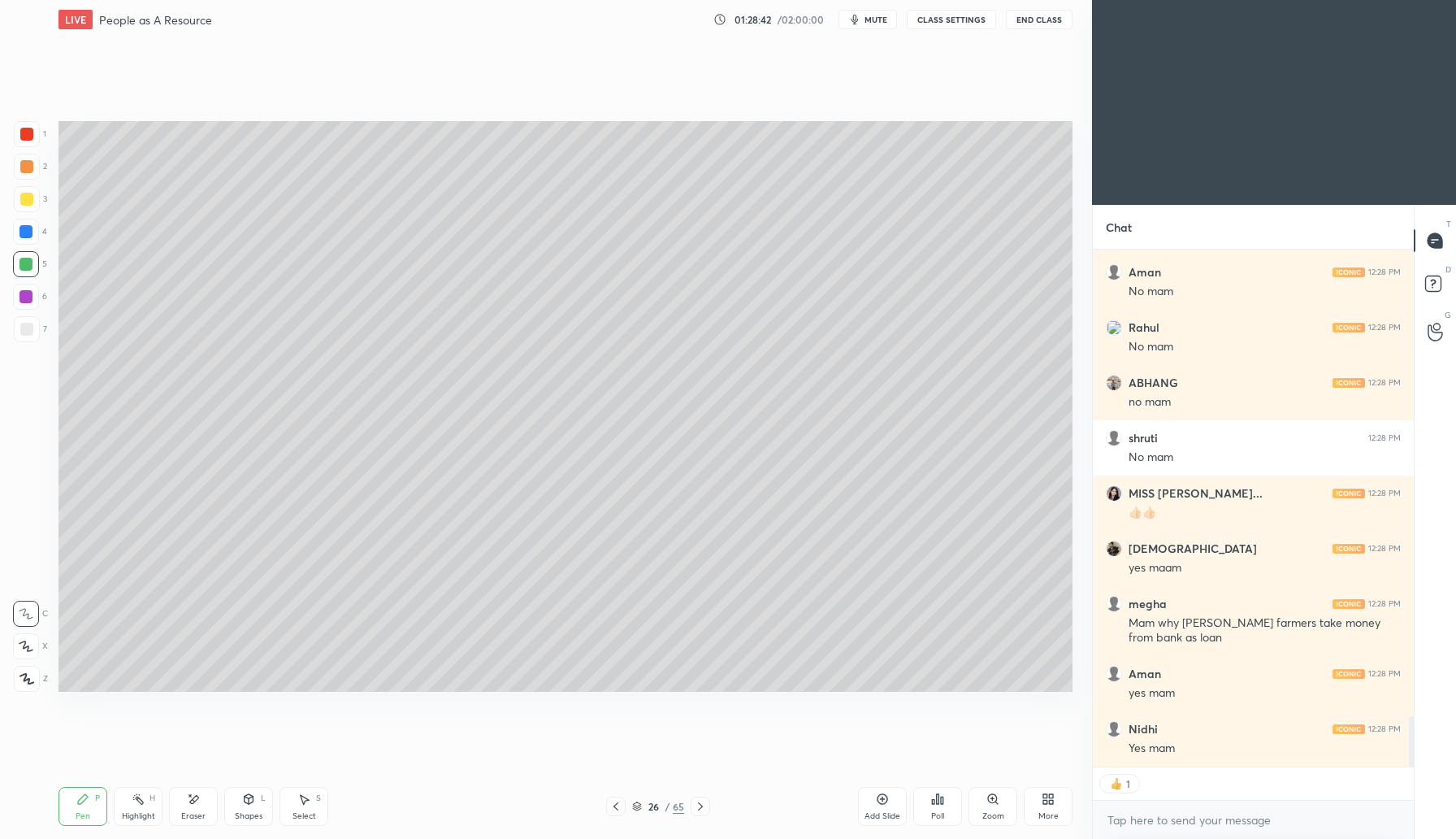
scroll to position [4808, 0]
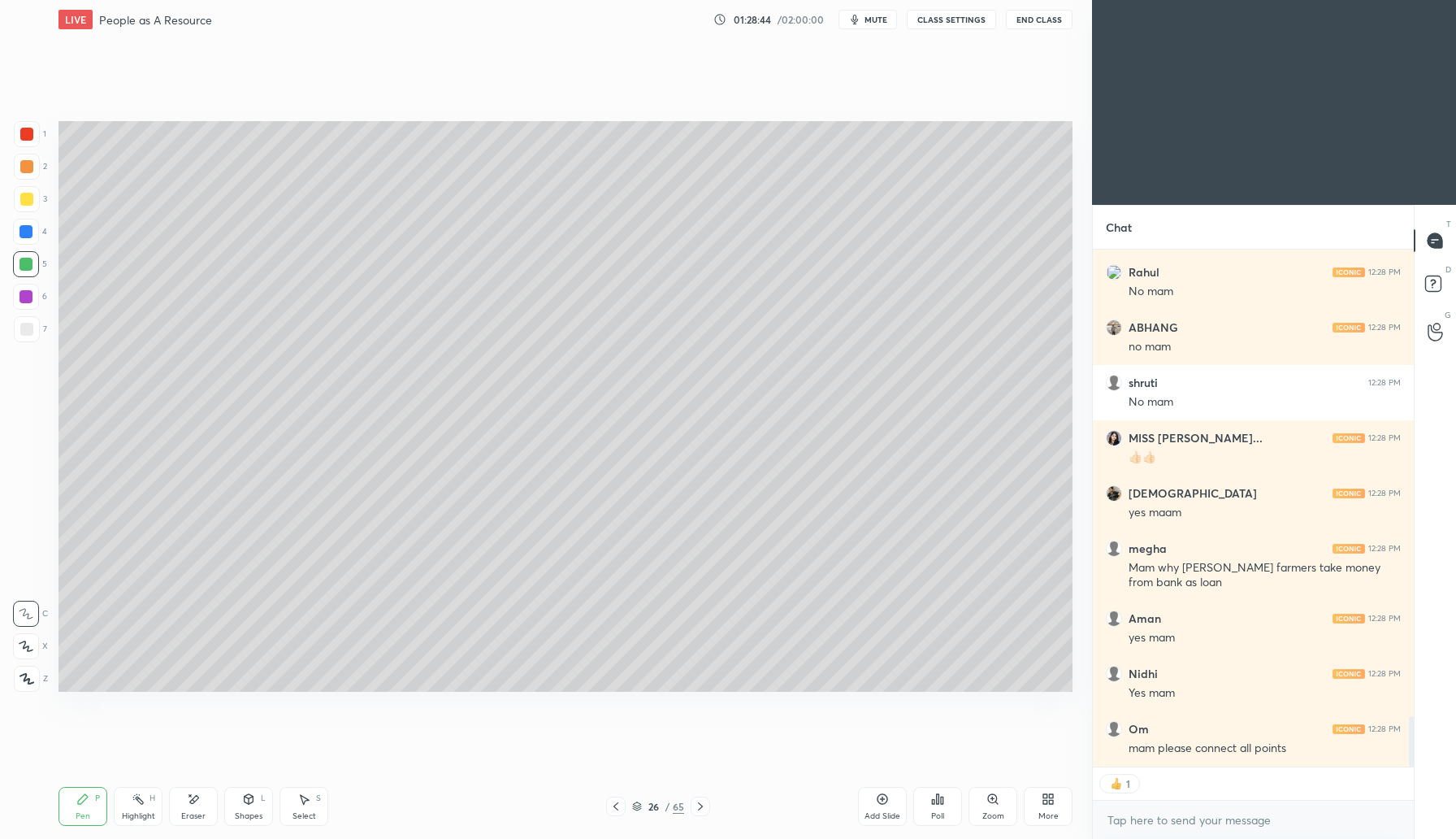
click at [195, 804] on icon at bounding box center [193, 800] width 13 height 14
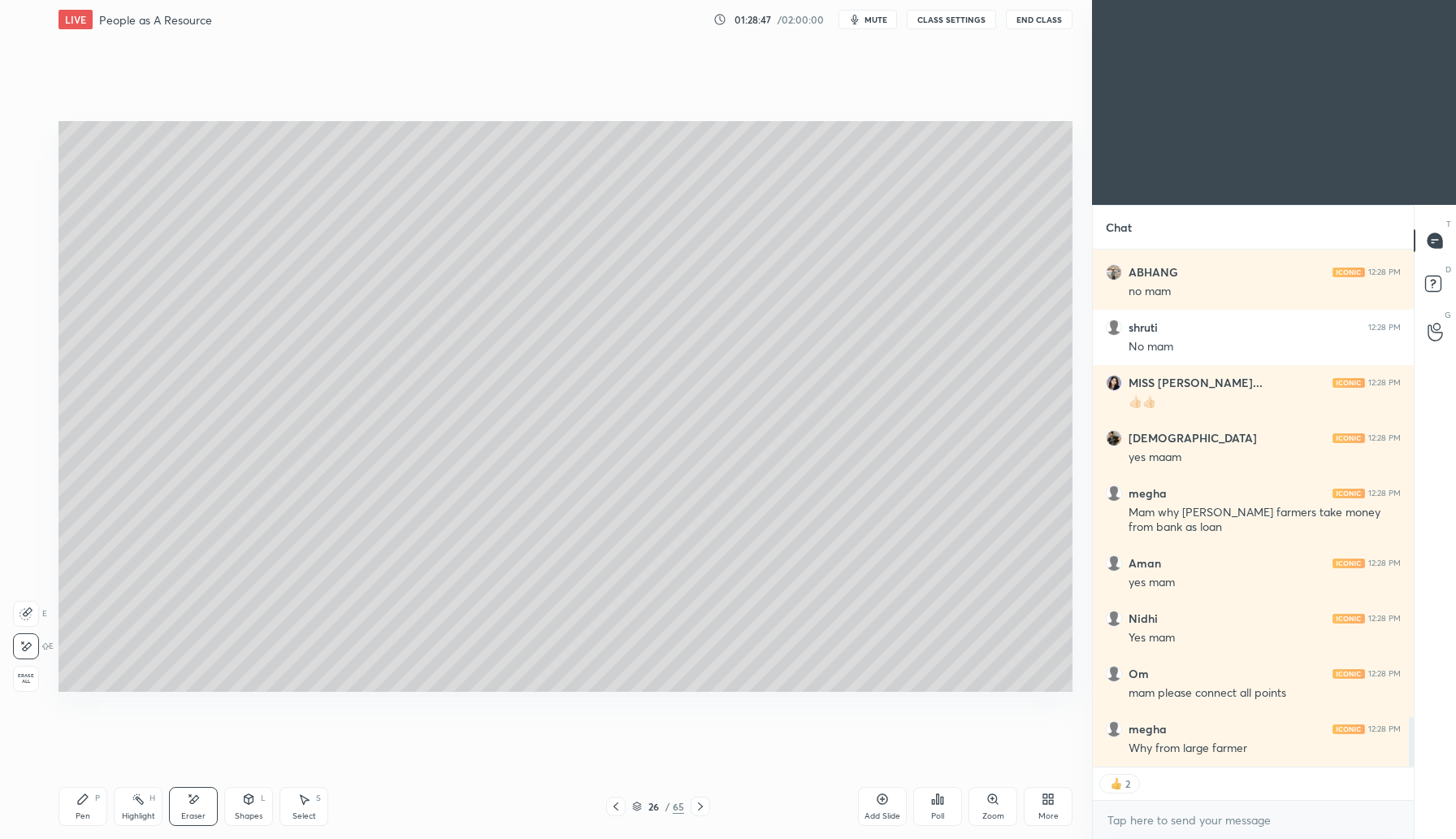
click at [84, 808] on div "Pen P" at bounding box center [82, 806] width 49 height 39
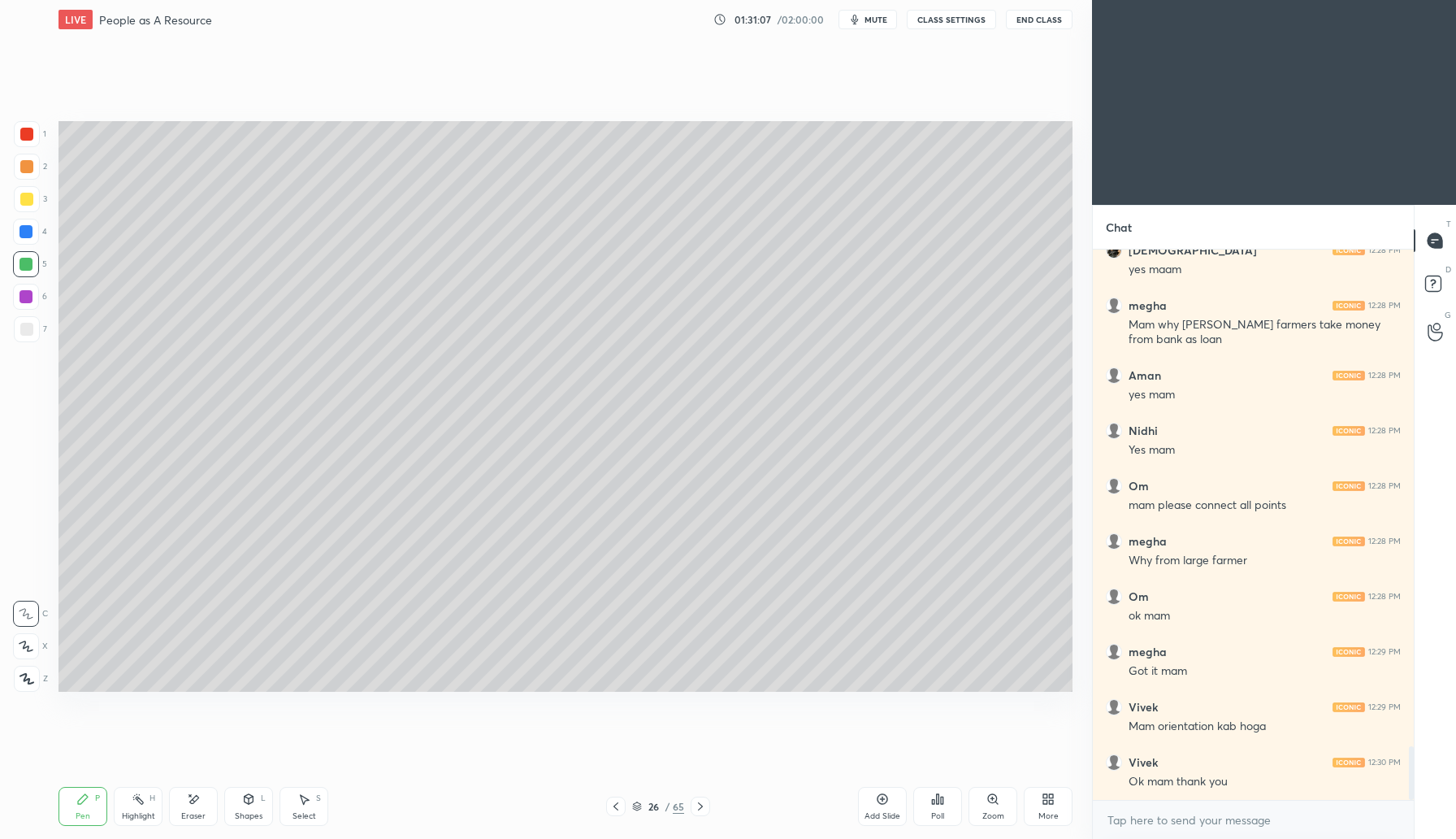
scroll to position [5106, 0]
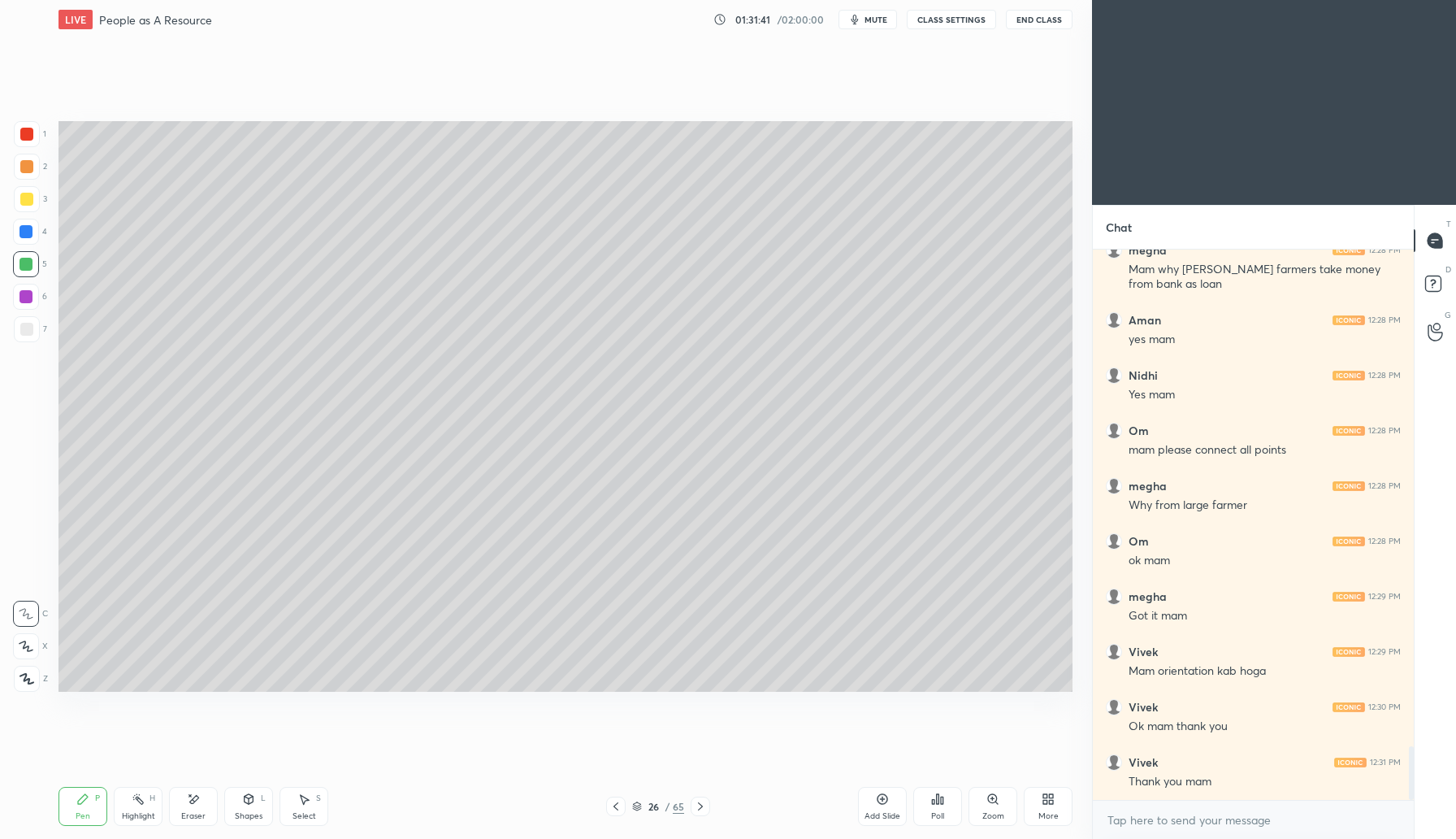
drag, startPoint x: 881, startPoint y: 810, endPoint x: 884, endPoint y: 779, distance: 31.1
click at [881, 812] on div "Add Slide" at bounding box center [882, 816] width 35 height 8
drag, startPoint x: 27, startPoint y: 198, endPoint x: 47, endPoint y: 196, distance: 20.1
click at [26, 198] on div at bounding box center [27, 198] width 13 height 13
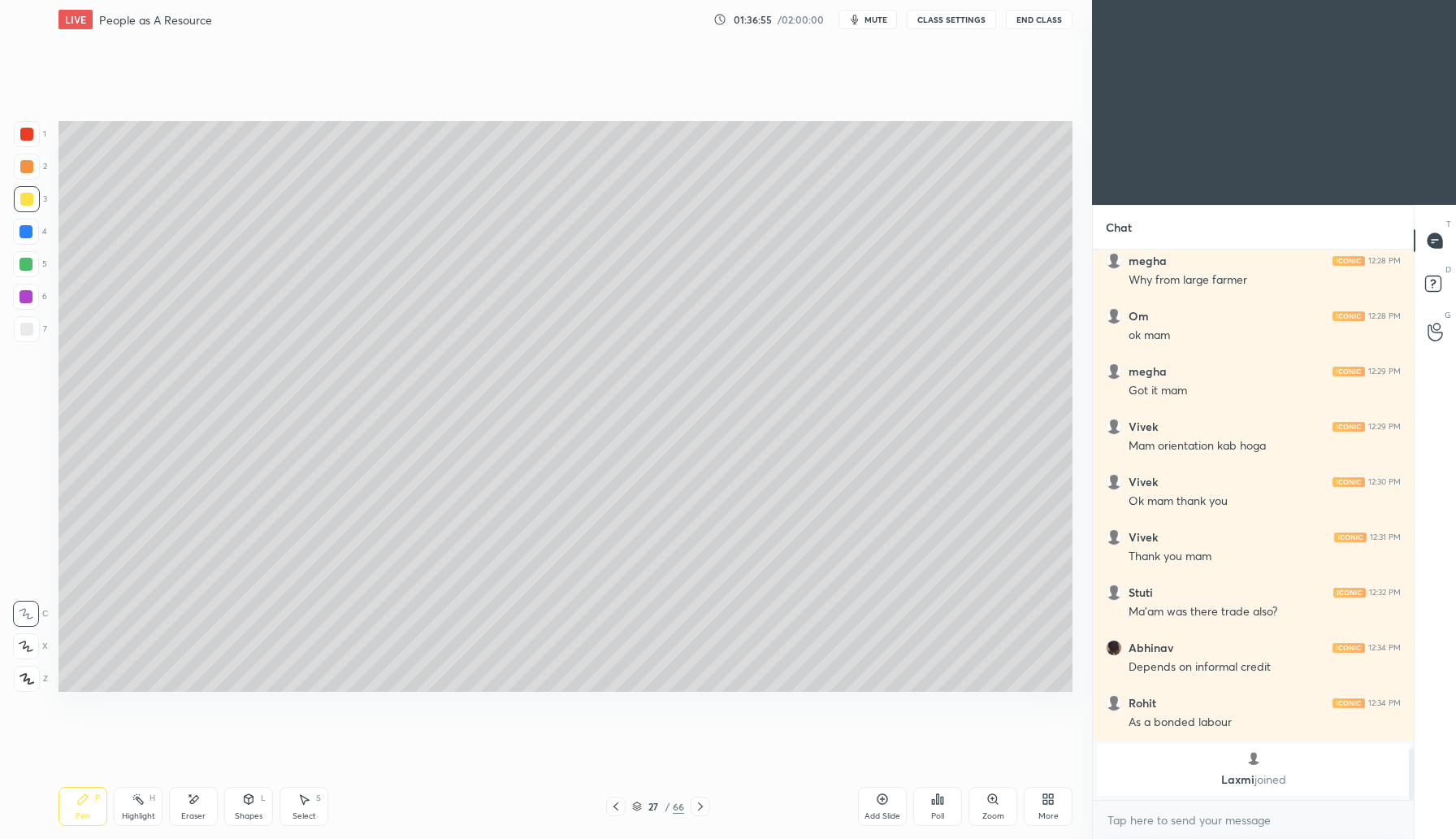
drag, startPoint x: 199, startPoint y: 810, endPoint x: 275, endPoint y: 771, distance: 85.4
click at [202, 809] on div "Eraser" at bounding box center [193, 806] width 49 height 39
drag, startPoint x: 87, startPoint y: 804, endPoint x: 119, endPoint y: 784, distance: 37.7
click at [89, 804] on div "Pen P" at bounding box center [82, 806] width 49 height 39
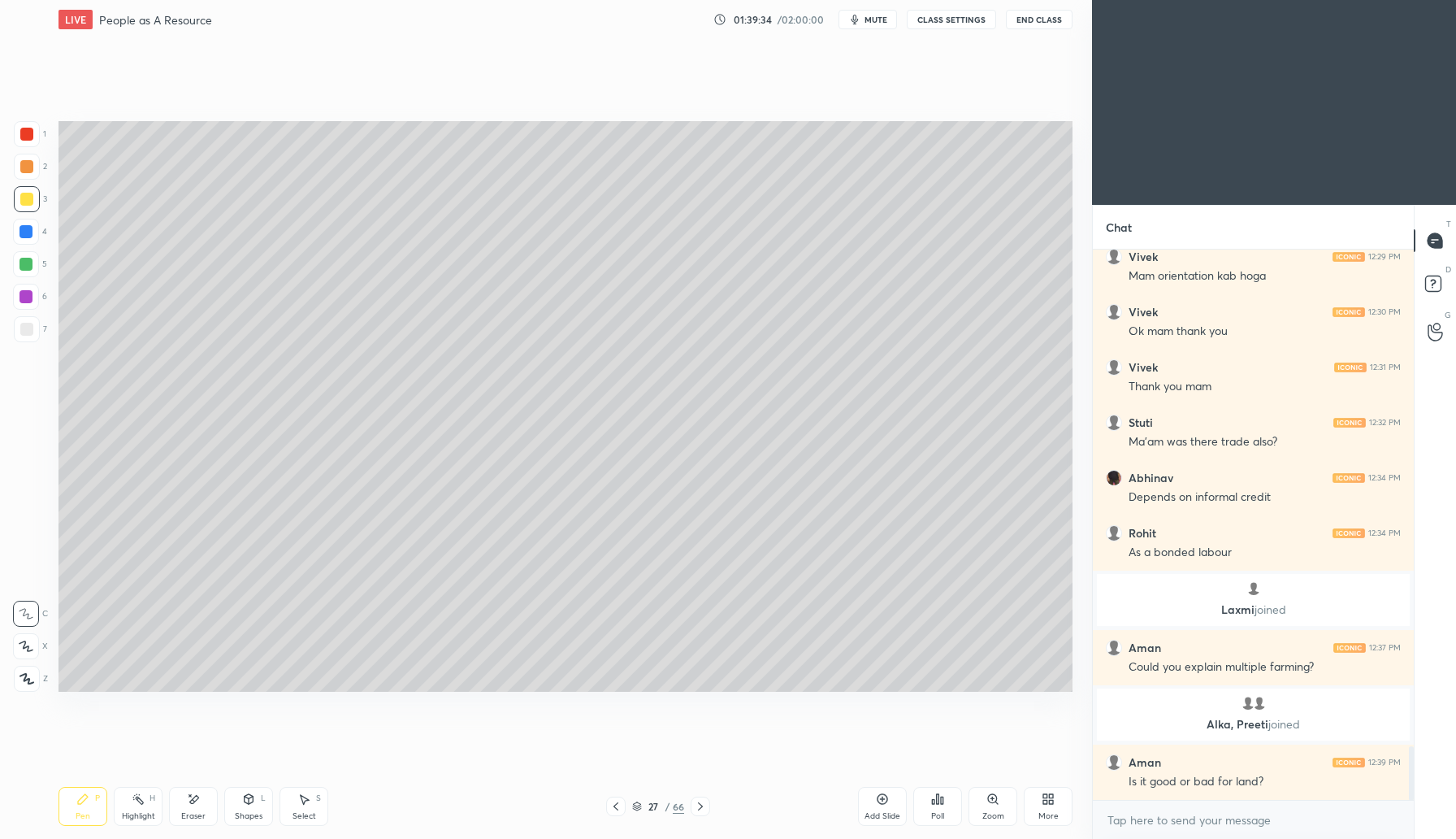
scroll to position [5189, 0]
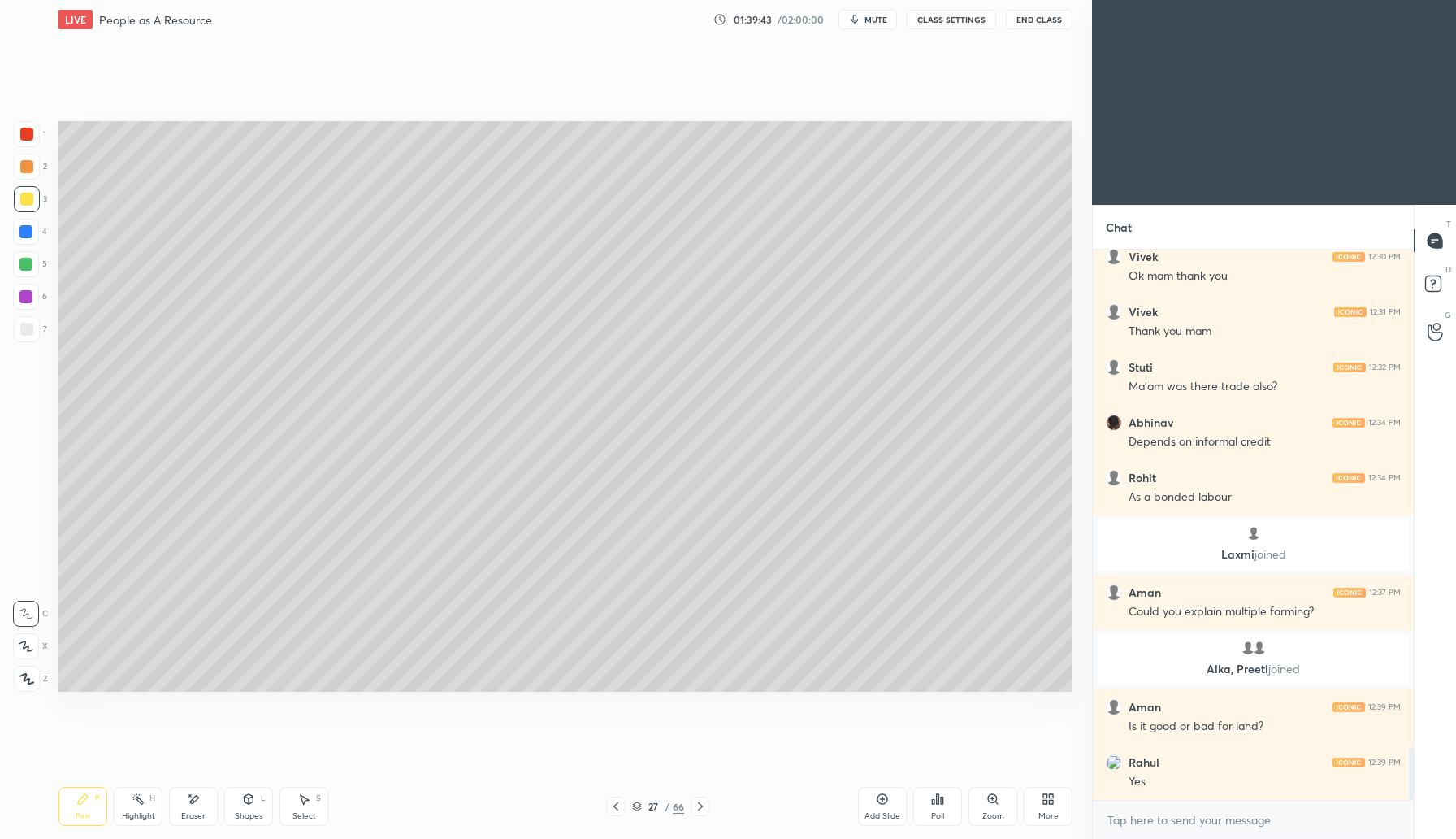
click at [703, 807] on icon at bounding box center [701, 806] width 13 height 13
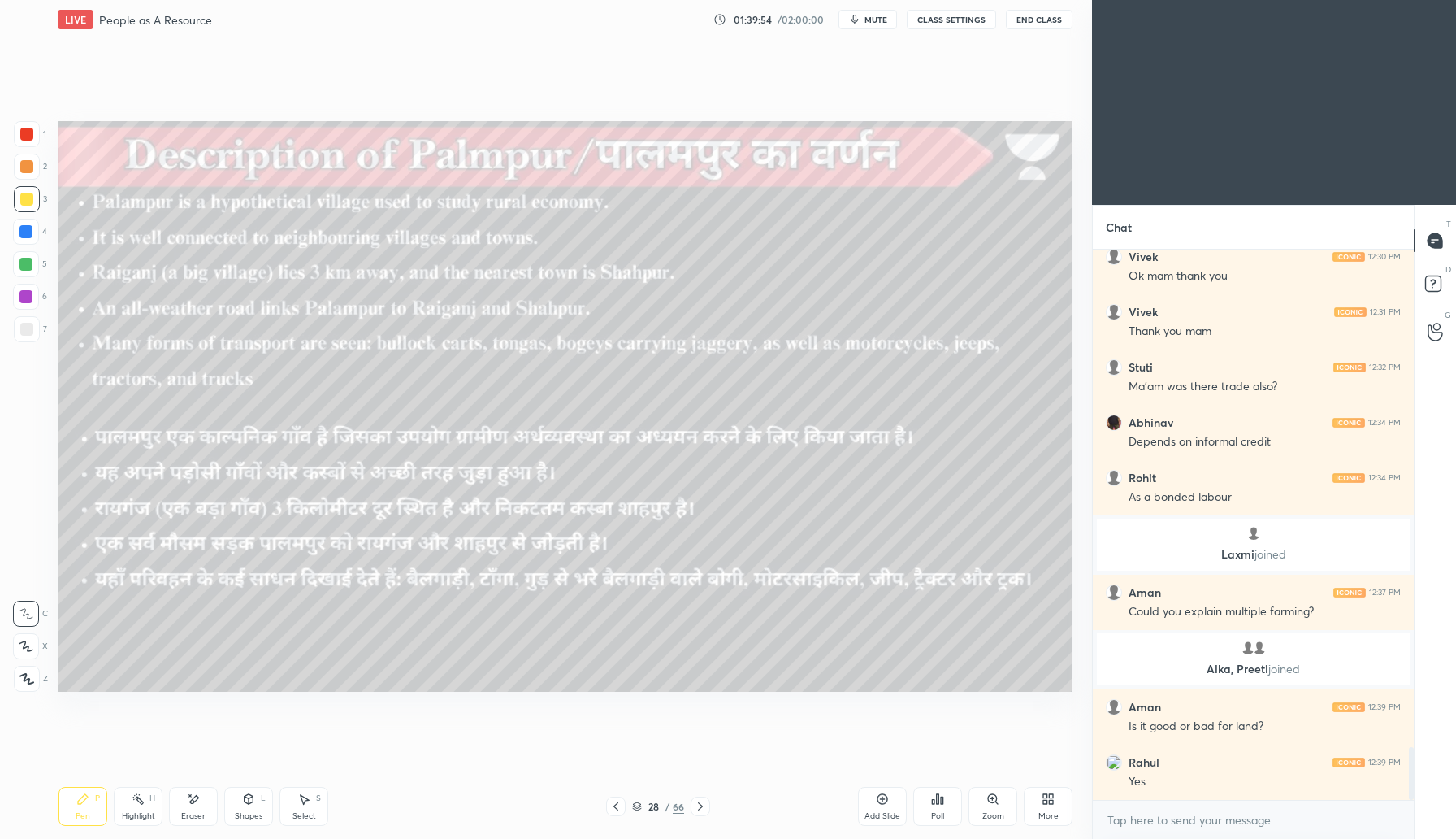
click at [701, 804] on icon at bounding box center [701, 806] width 13 height 13
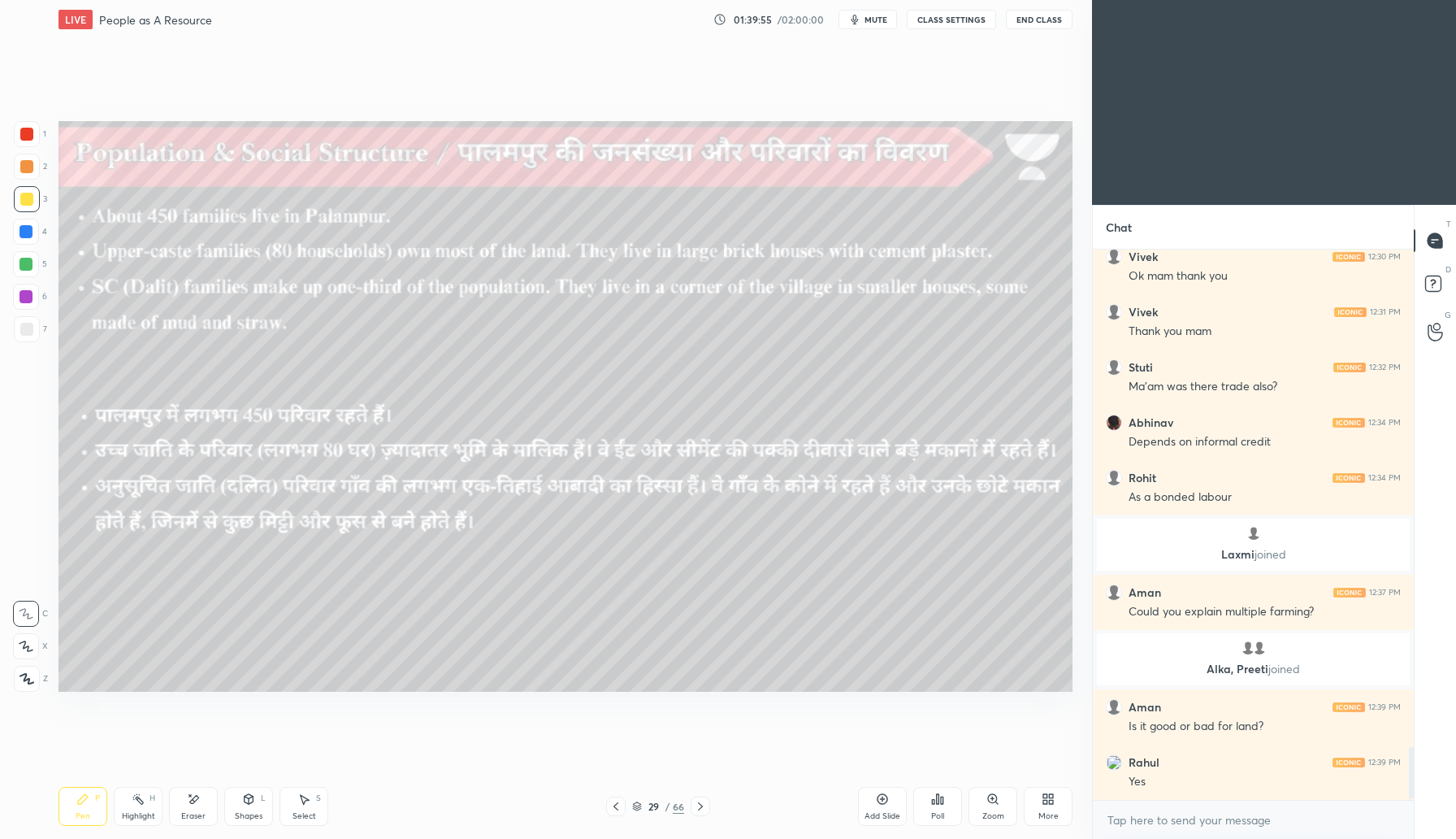
scroll to position [5244, 0]
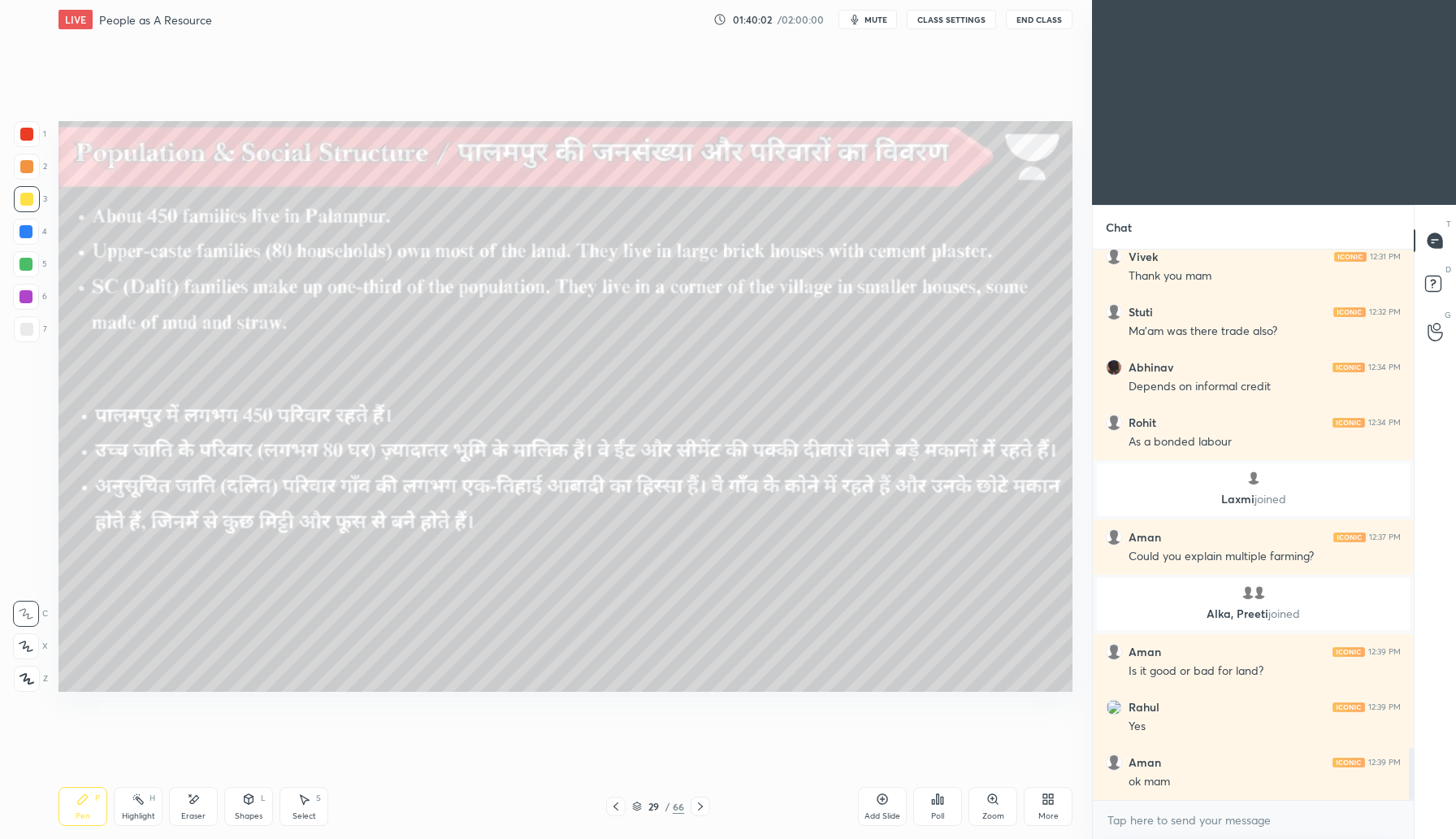
click at [704, 804] on icon at bounding box center [701, 806] width 13 height 13
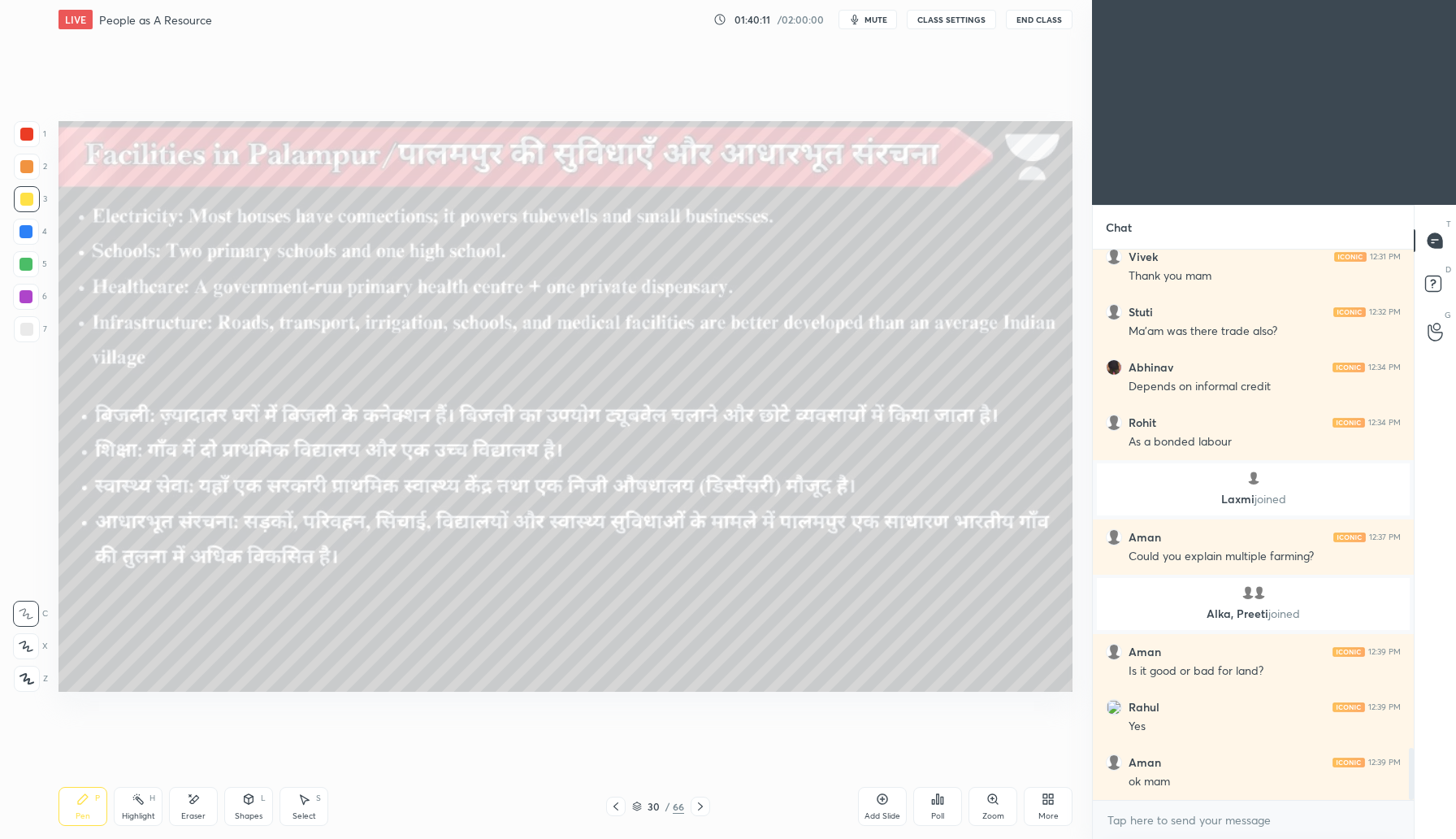
click at [700, 813] on div at bounding box center [701, 806] width 19 height 19
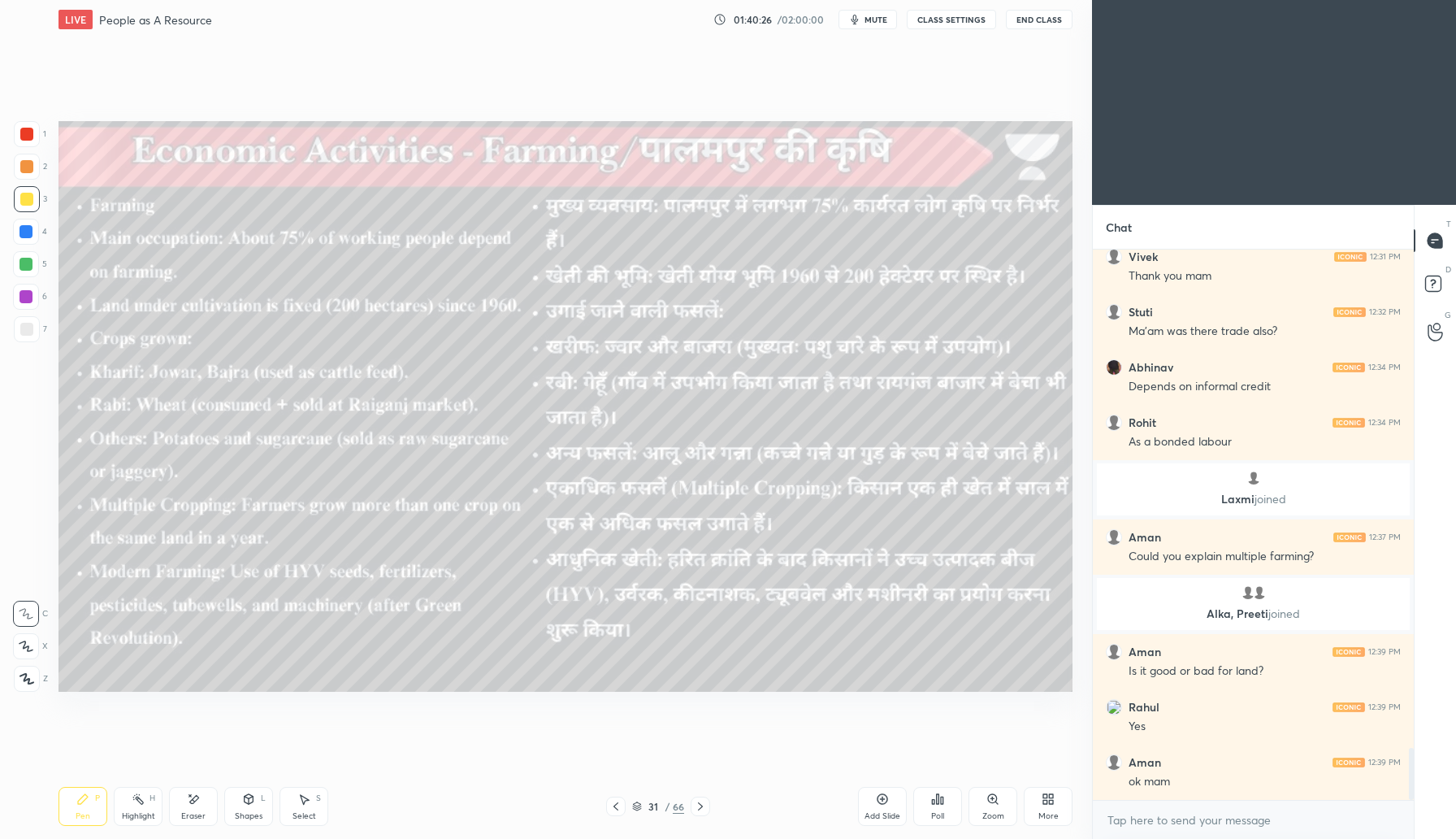
click at [704, 807] on icon at bounding box center [701, 806] width 13 height 13
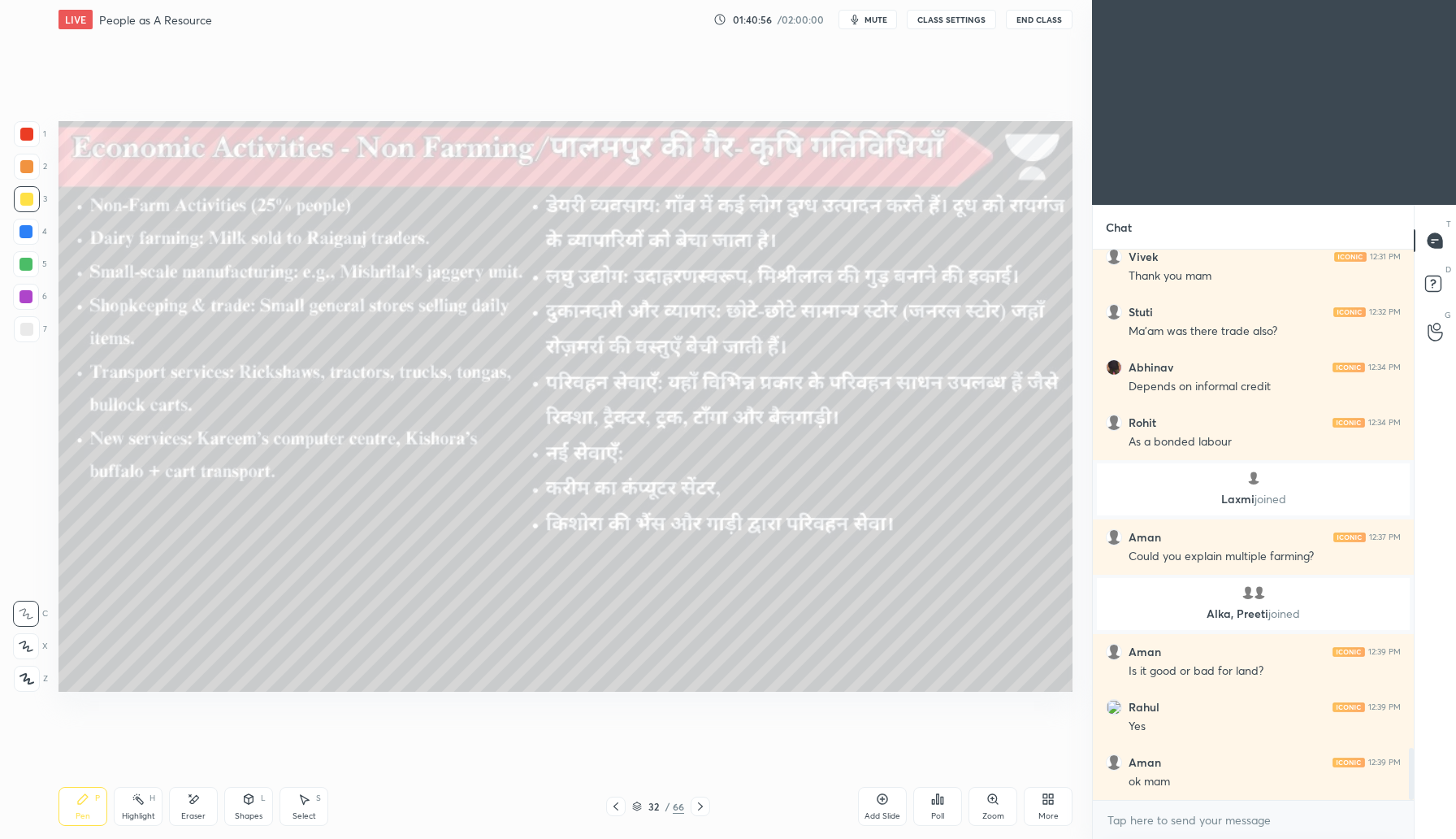
click at [703, 805] on icon at bounding box center [701, 806] width 13 height 13
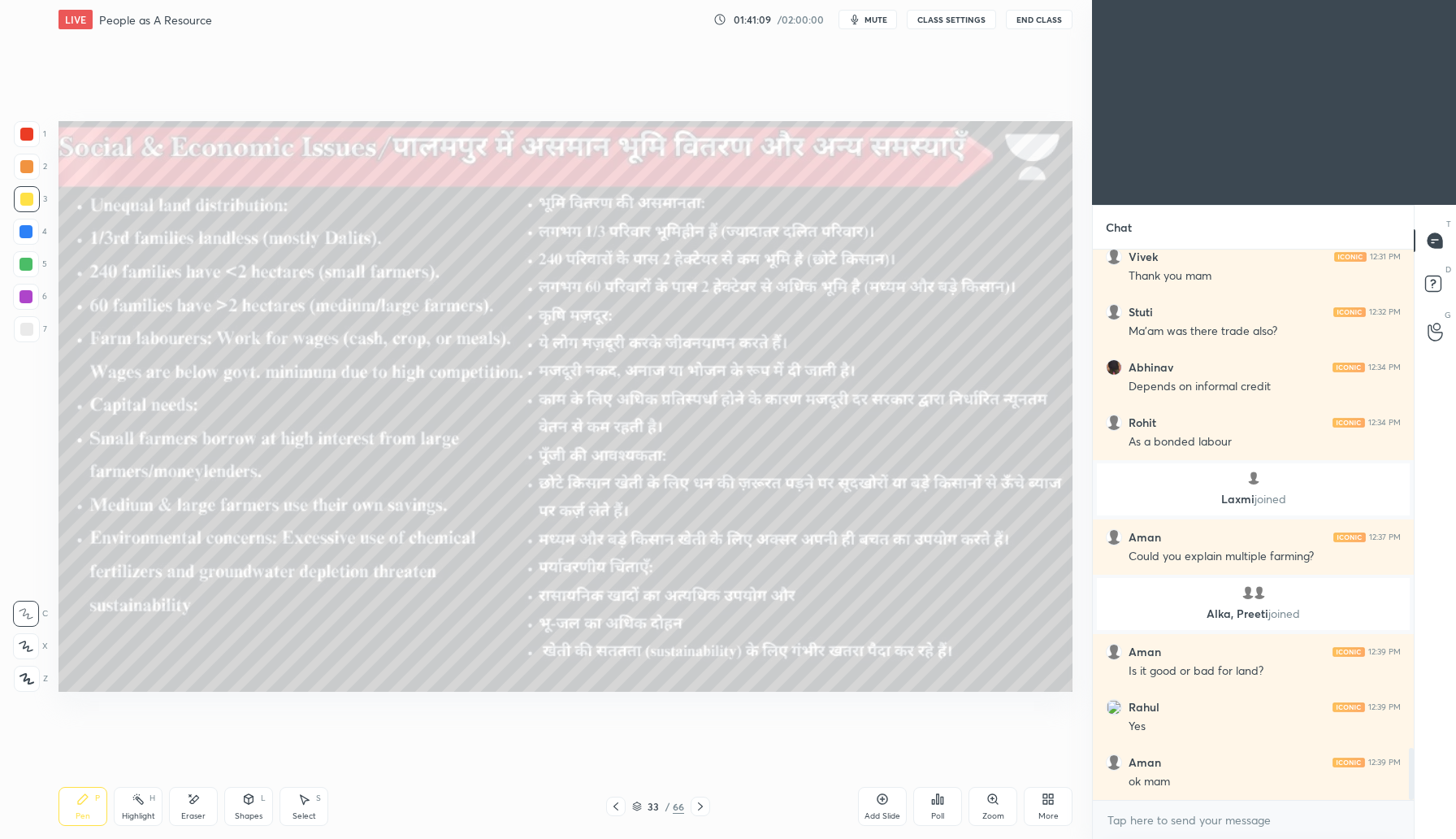
click at [700, 805] on icon at bounding box center [701, 806] width 13 height 13
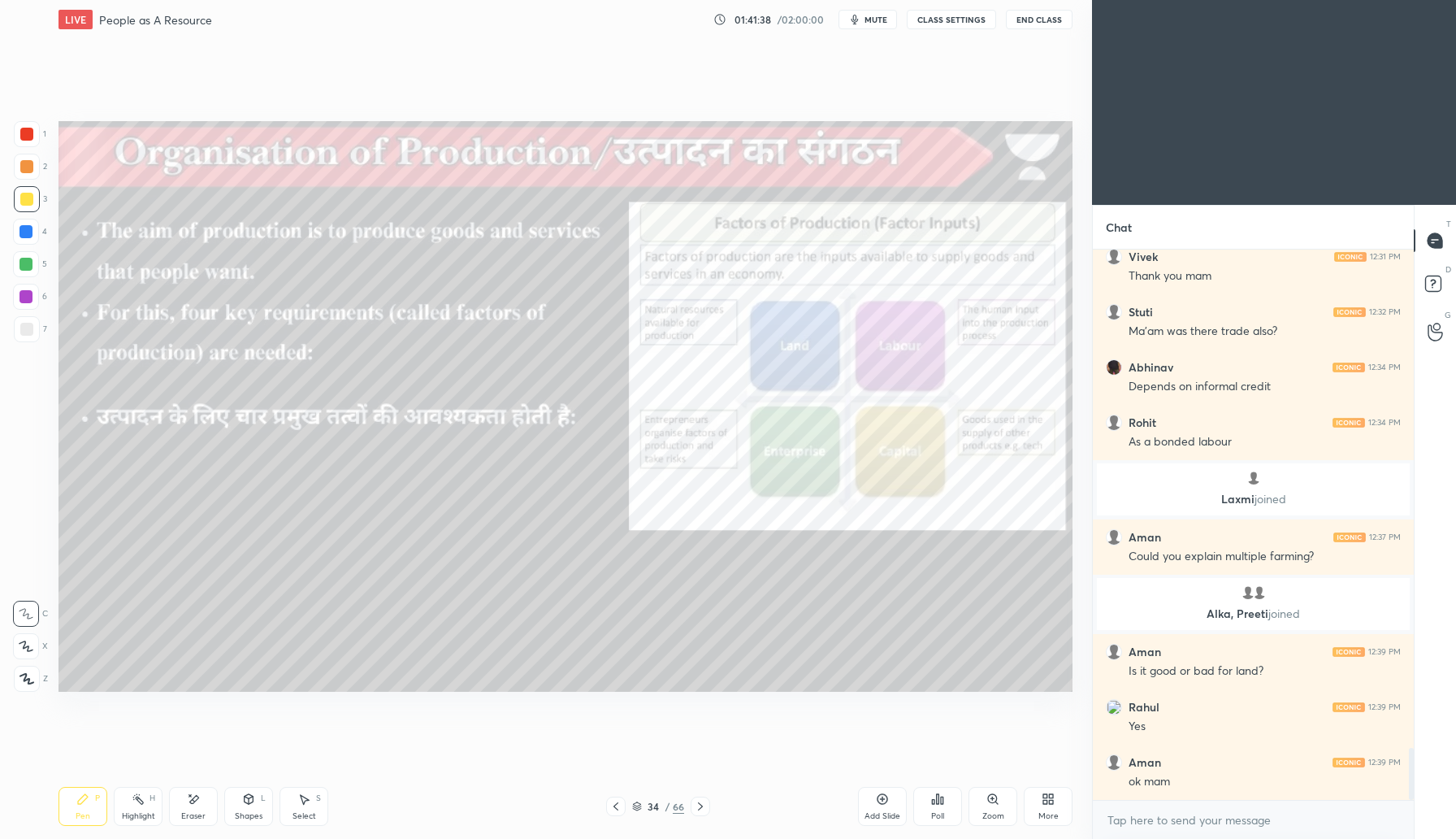
click at [703, 807] on icon at bounding box center [701, 806] width 13 height 13
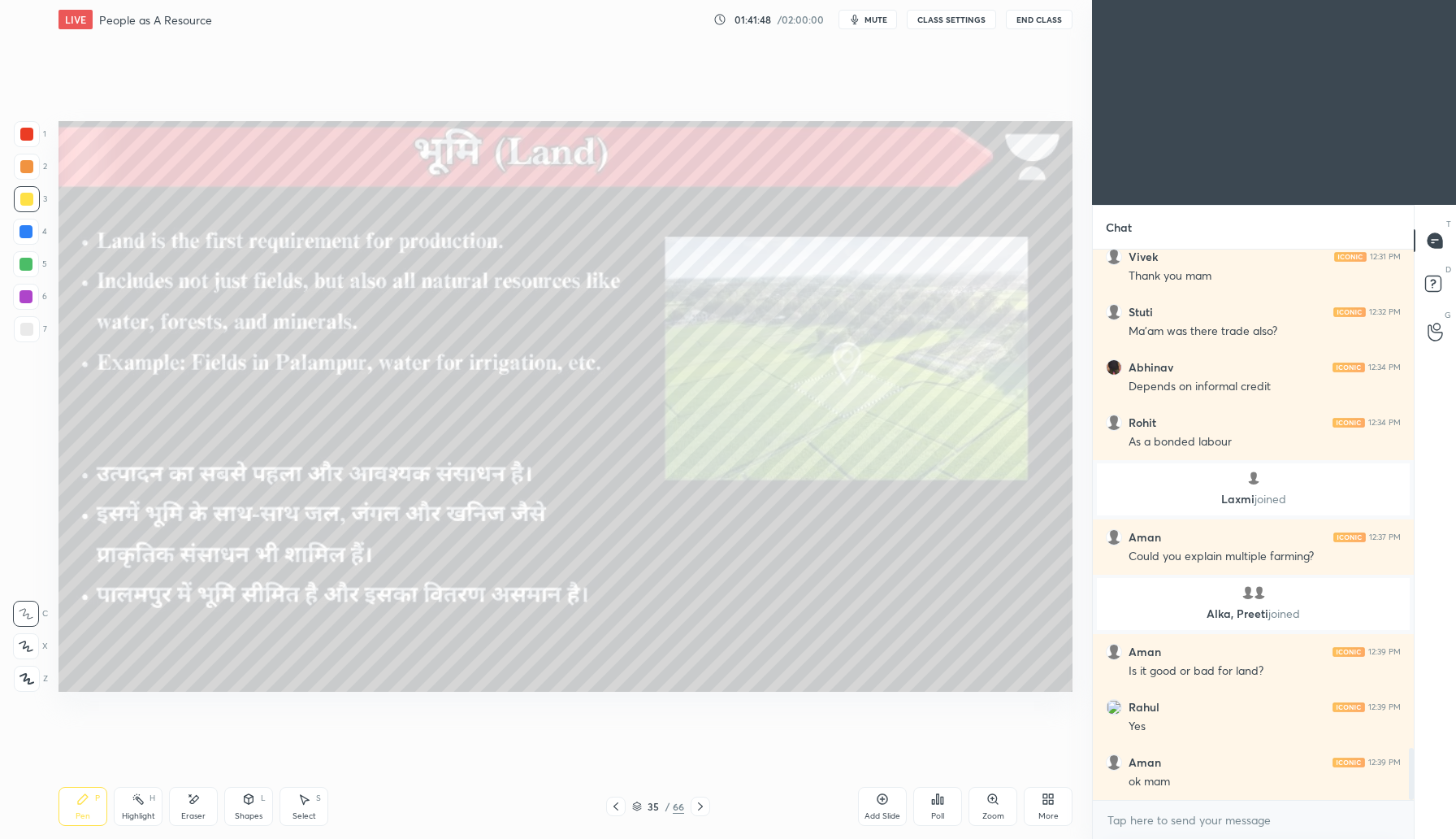
click at [705, 807] on icon at bounding box center [701, 806] width 13 height 13
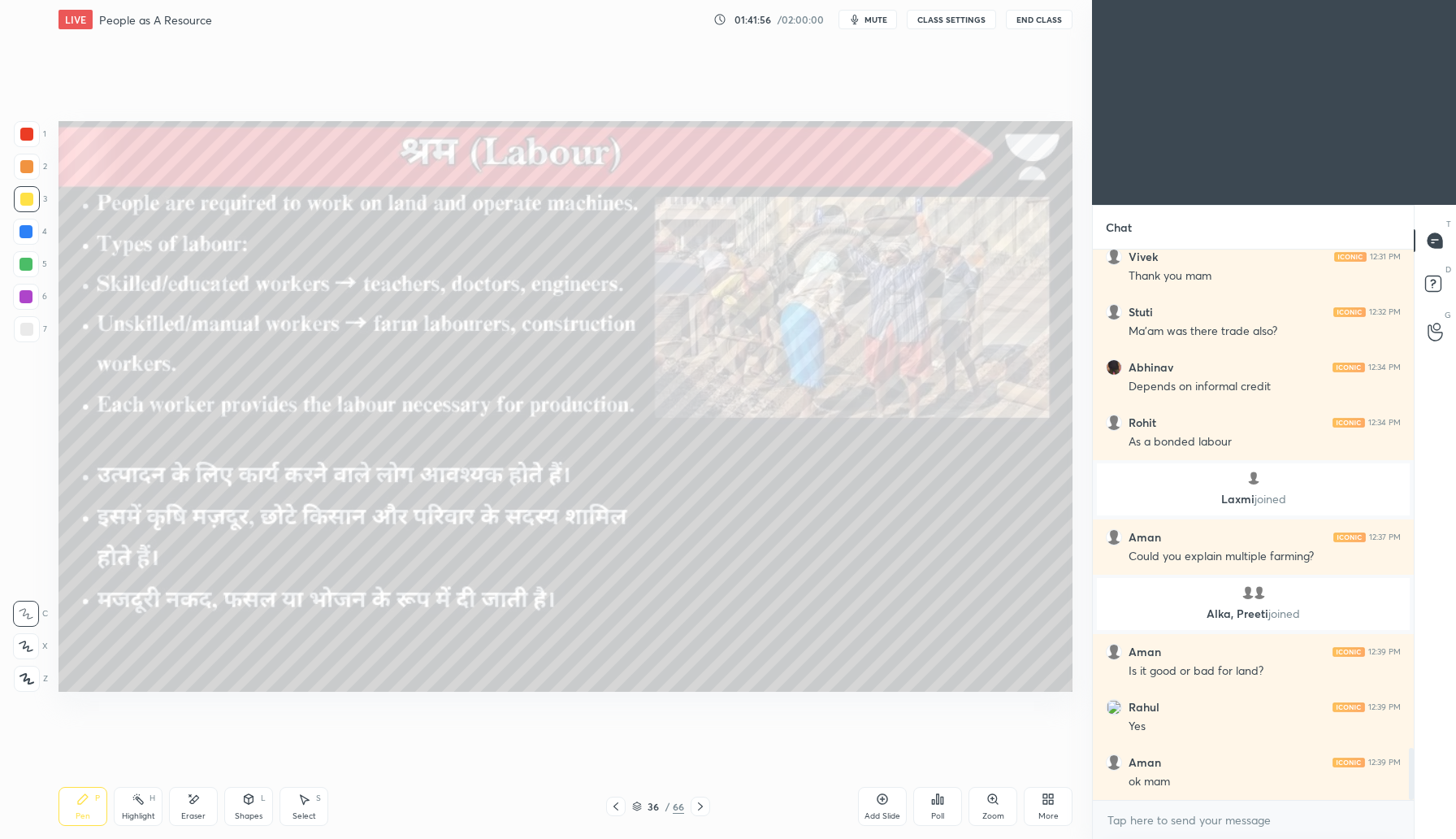
click at [705, 805] on icon at bounding box center [701, 806] width 13 height 13
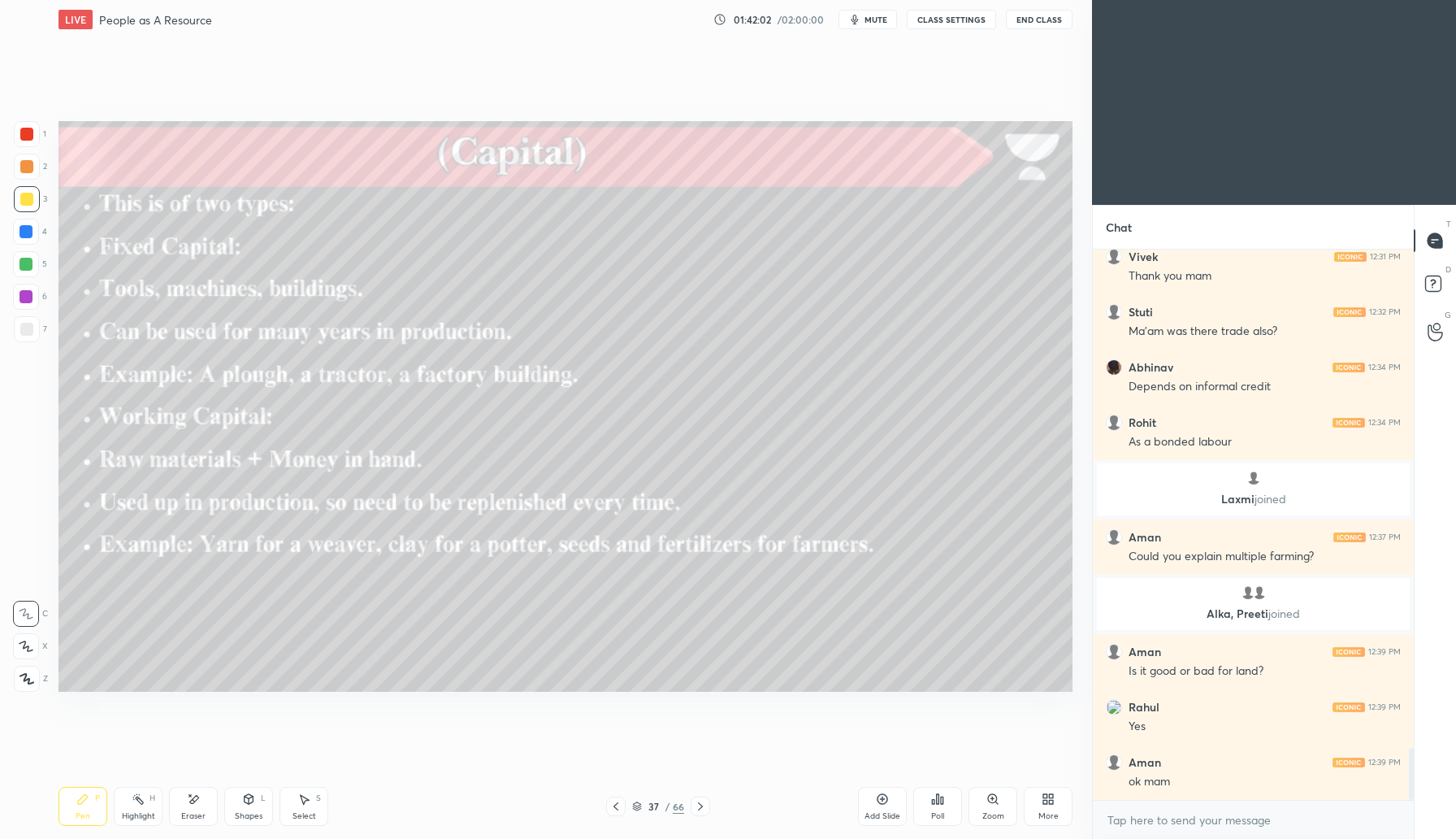
click at [695, 804] on icon at bounding box center [701, 806] width 13 height 13
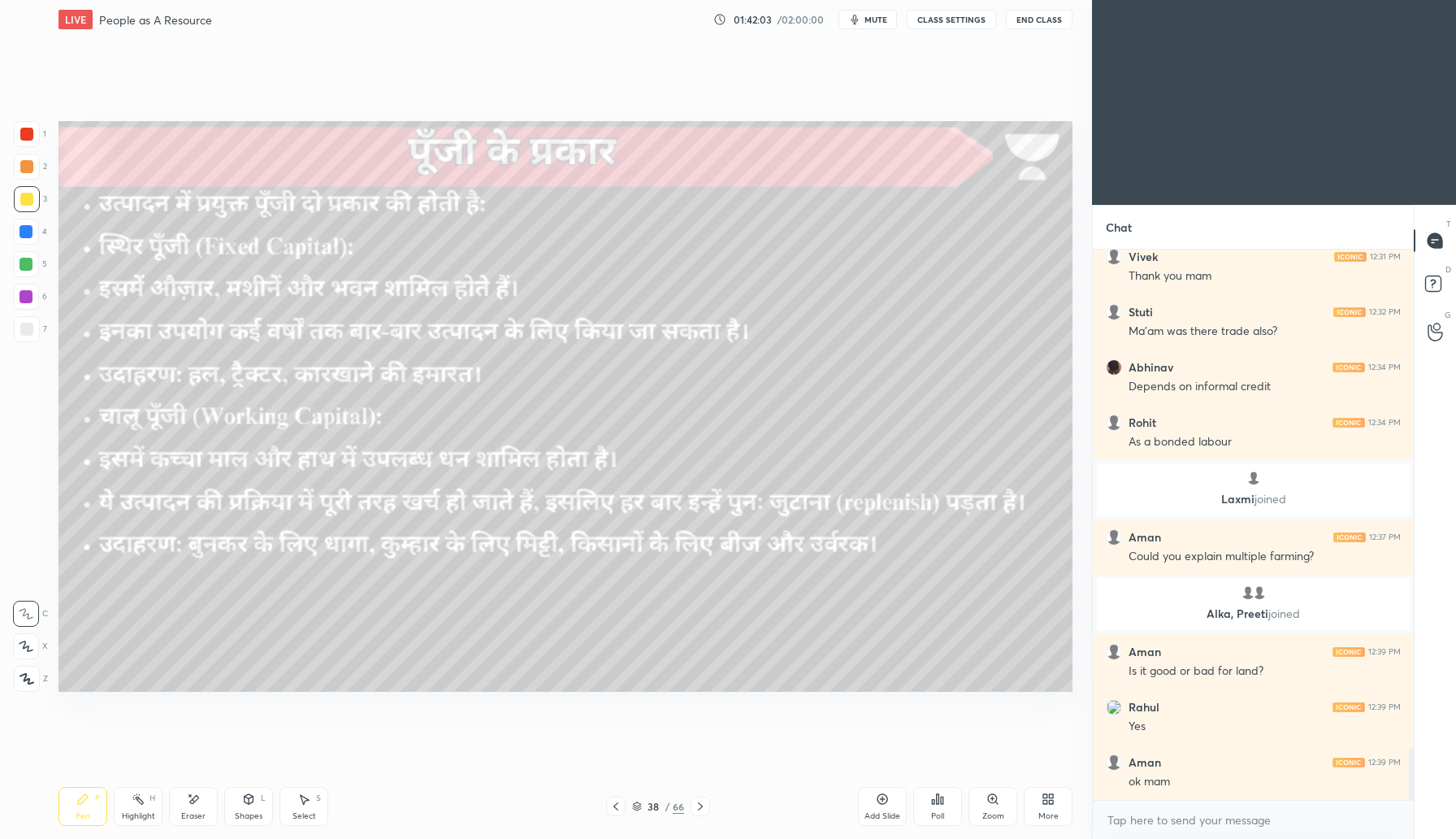
click at [702, 806] on icon at bounding box center [701, 806] width 13 height 13
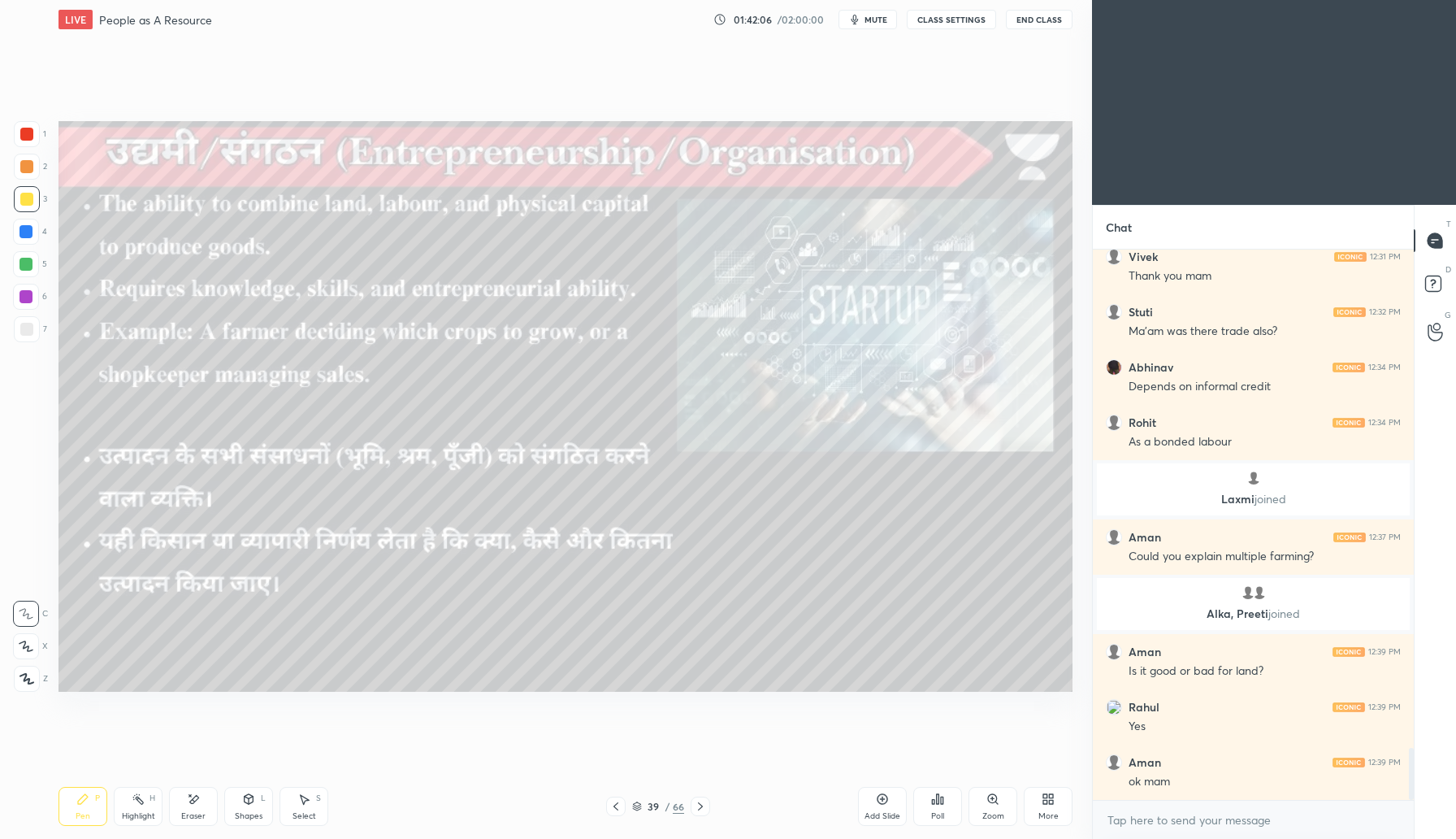
scroll to position [5314, 0]
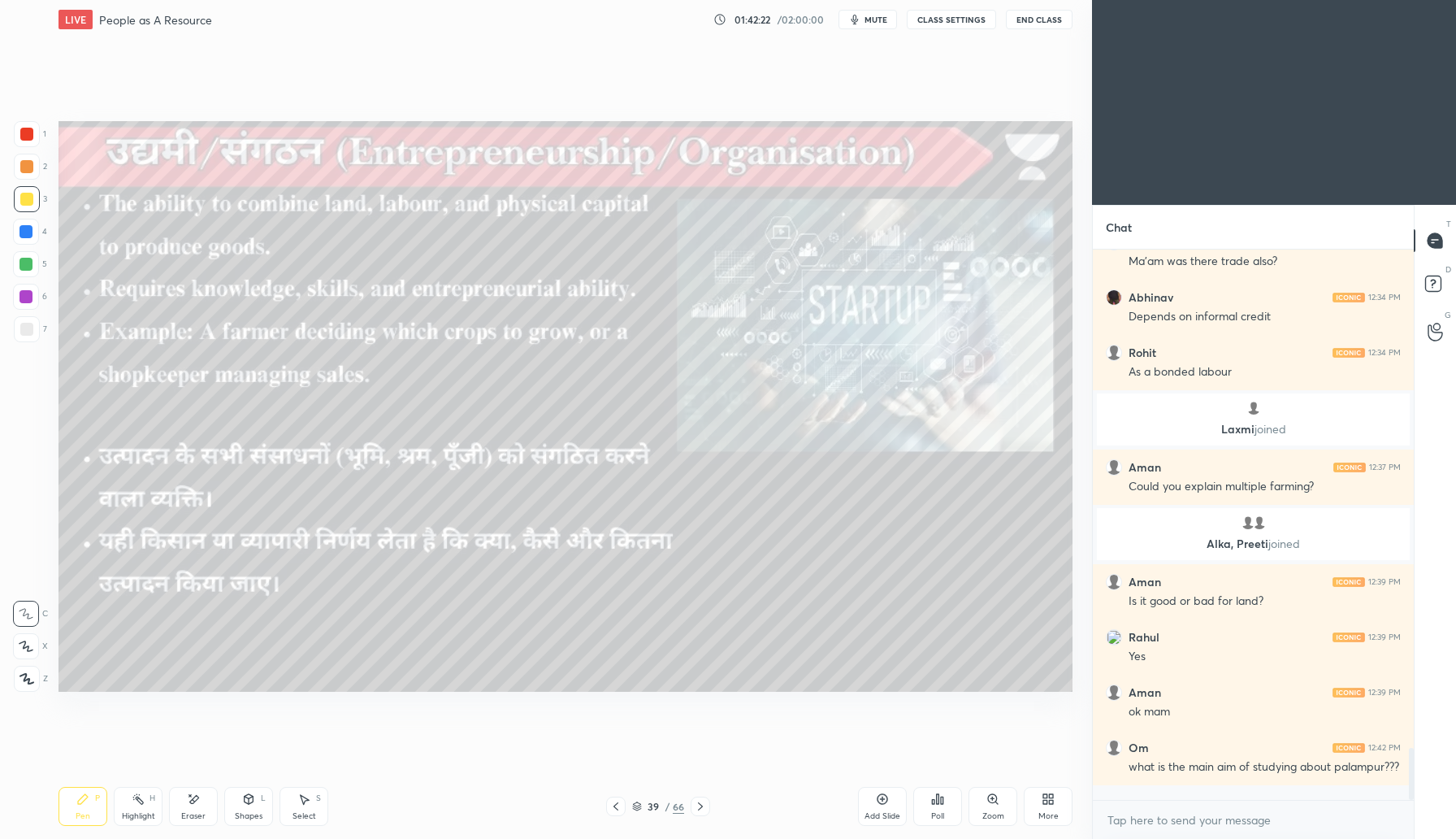
click at [700, 811] on icon at bounding box center [701, 806] width 13 height 13
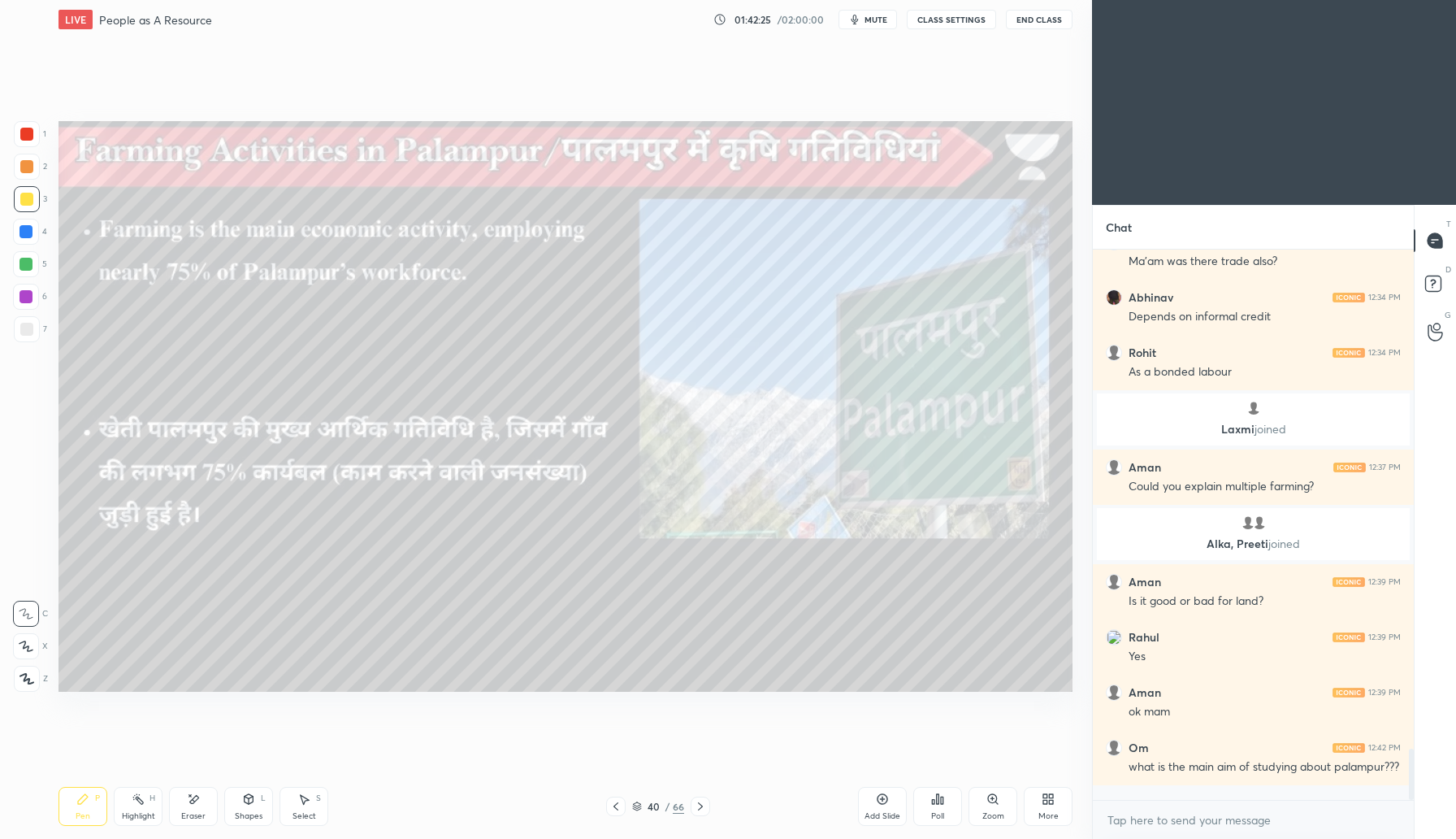
scroll to position [5373, 0]
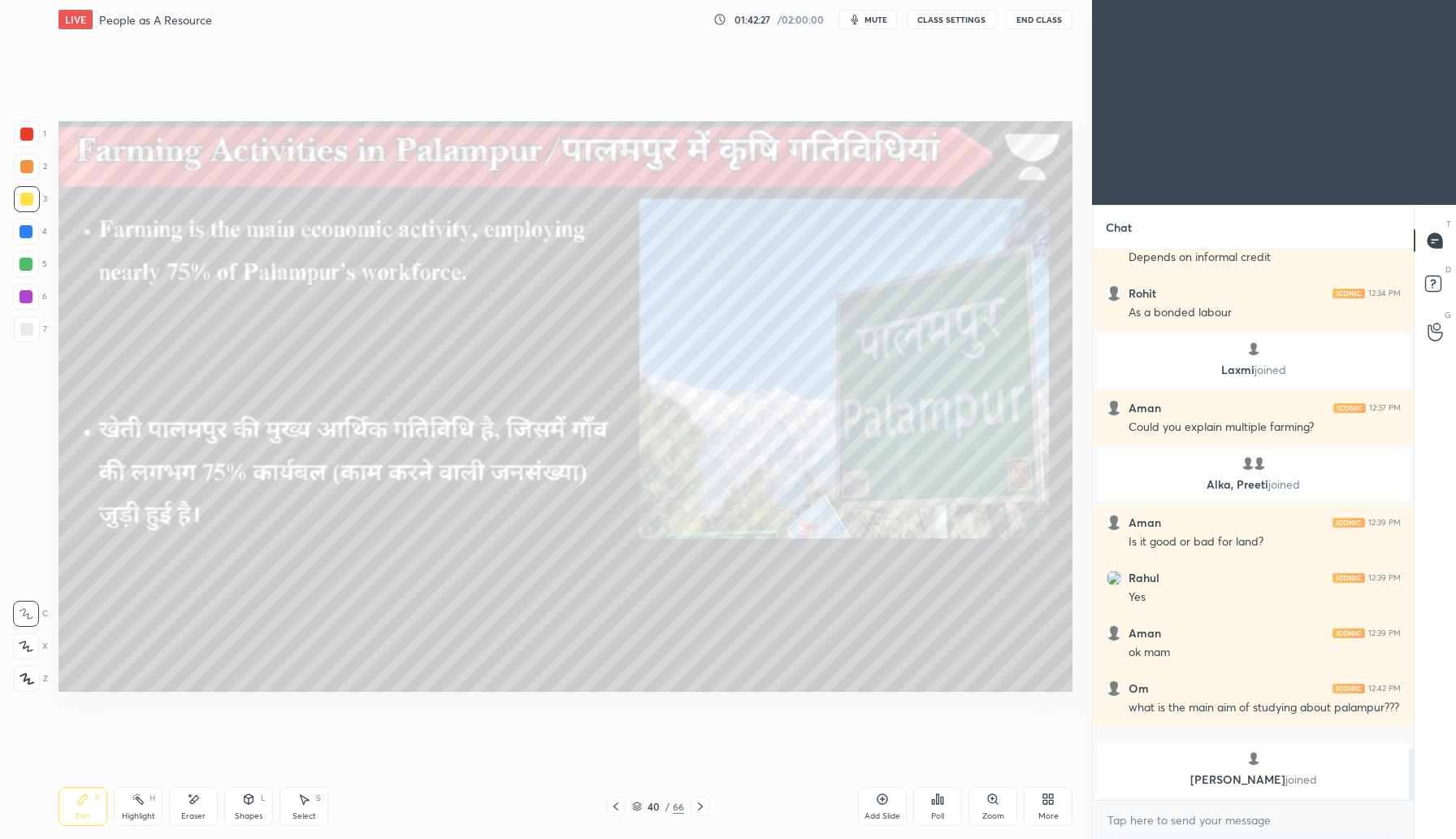
click at [706, 806] on icon at bounding box center [701, 806] width 13 height 13
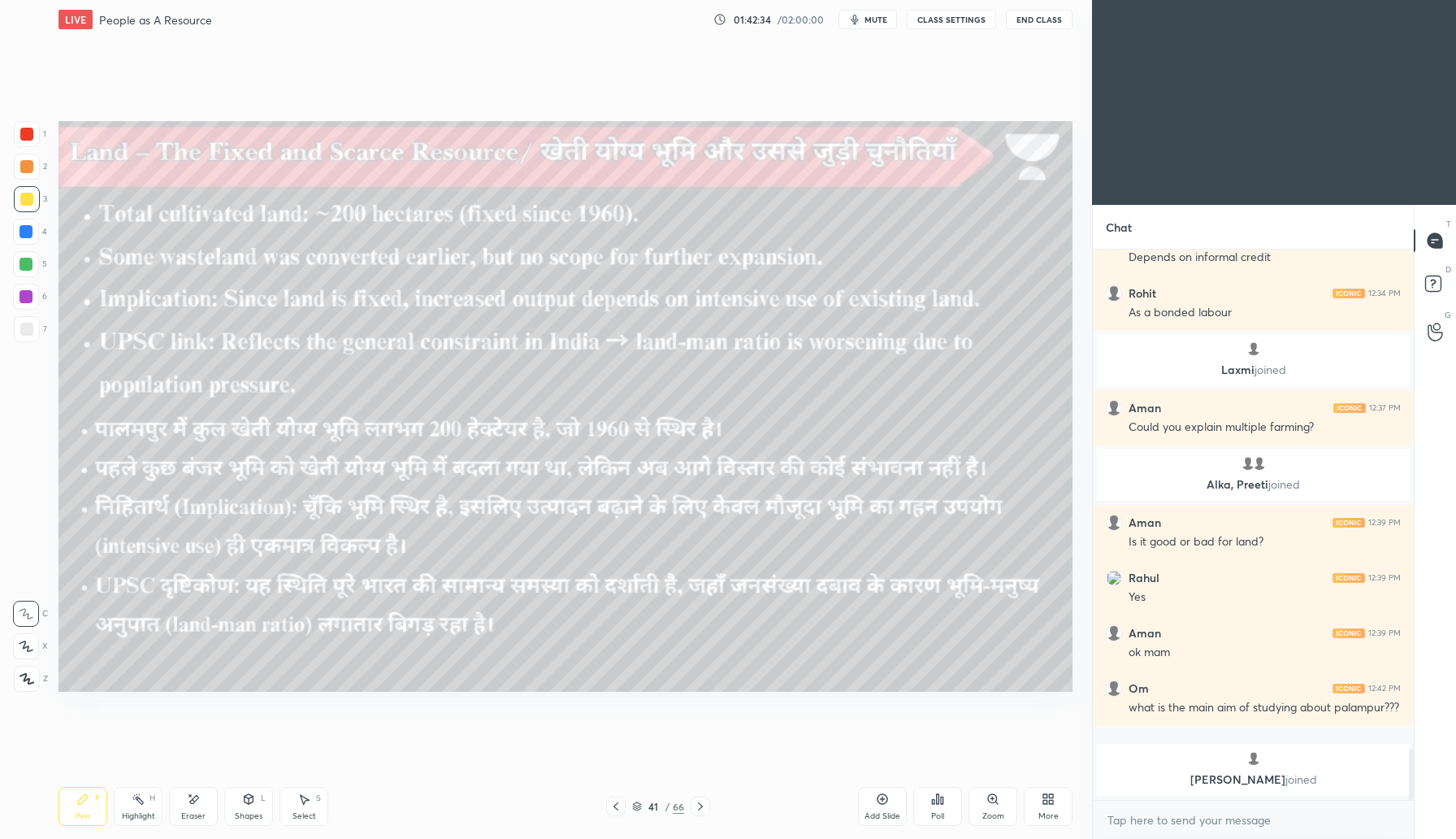
click at [703, 807] on icon at bounding box center [701, 806] width 13 height 13
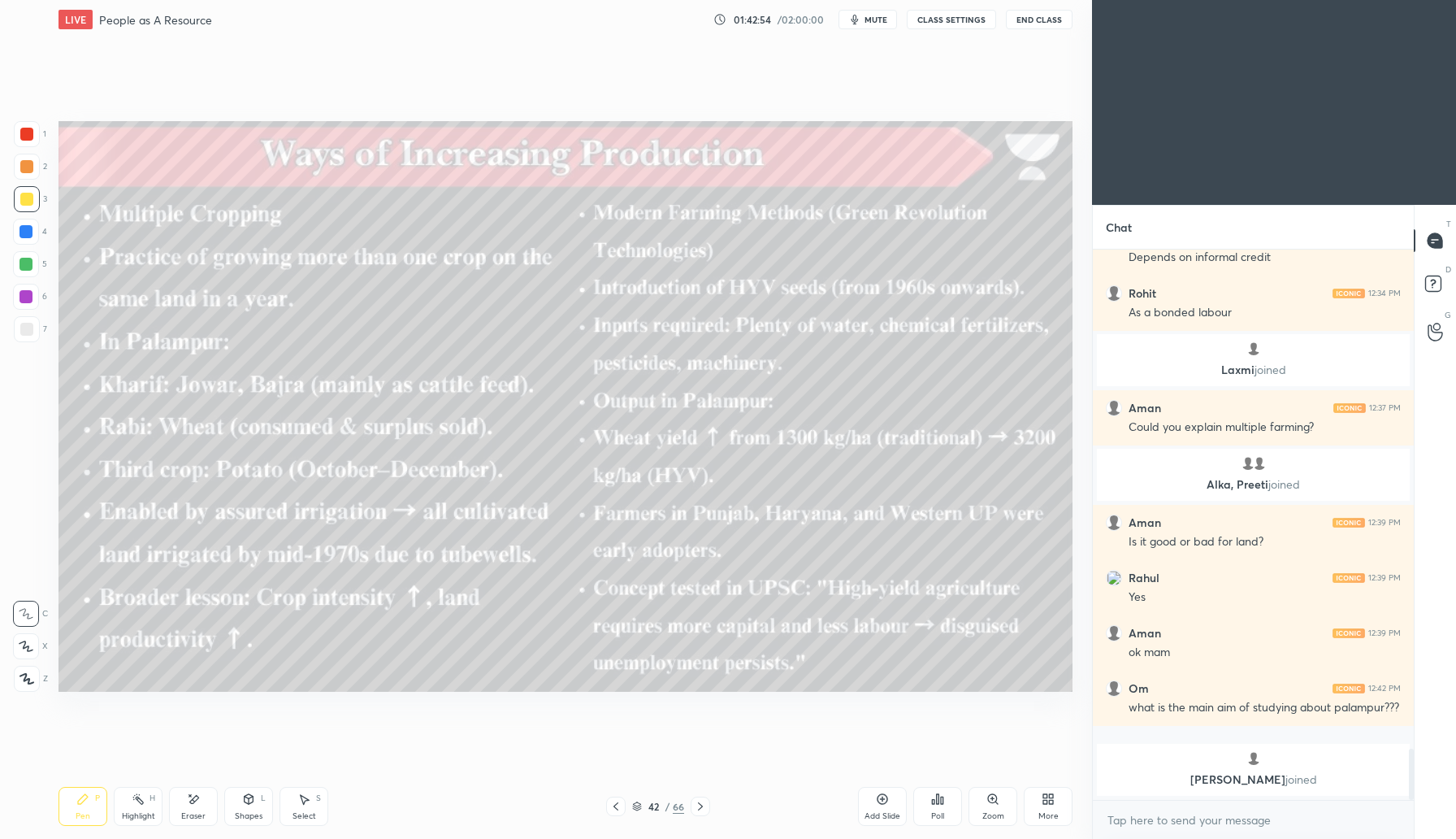
drag, startPoint x: 202, startPoint y: 810, endPoint x: 228, endPoint y: 784, distance: 36.8
click at [202, 808] on div "Eraser" at bounding box center [193, 806] width 49 height 39
click at [701, 804] on icon at bounding box center [701, 806] width 13 height 13
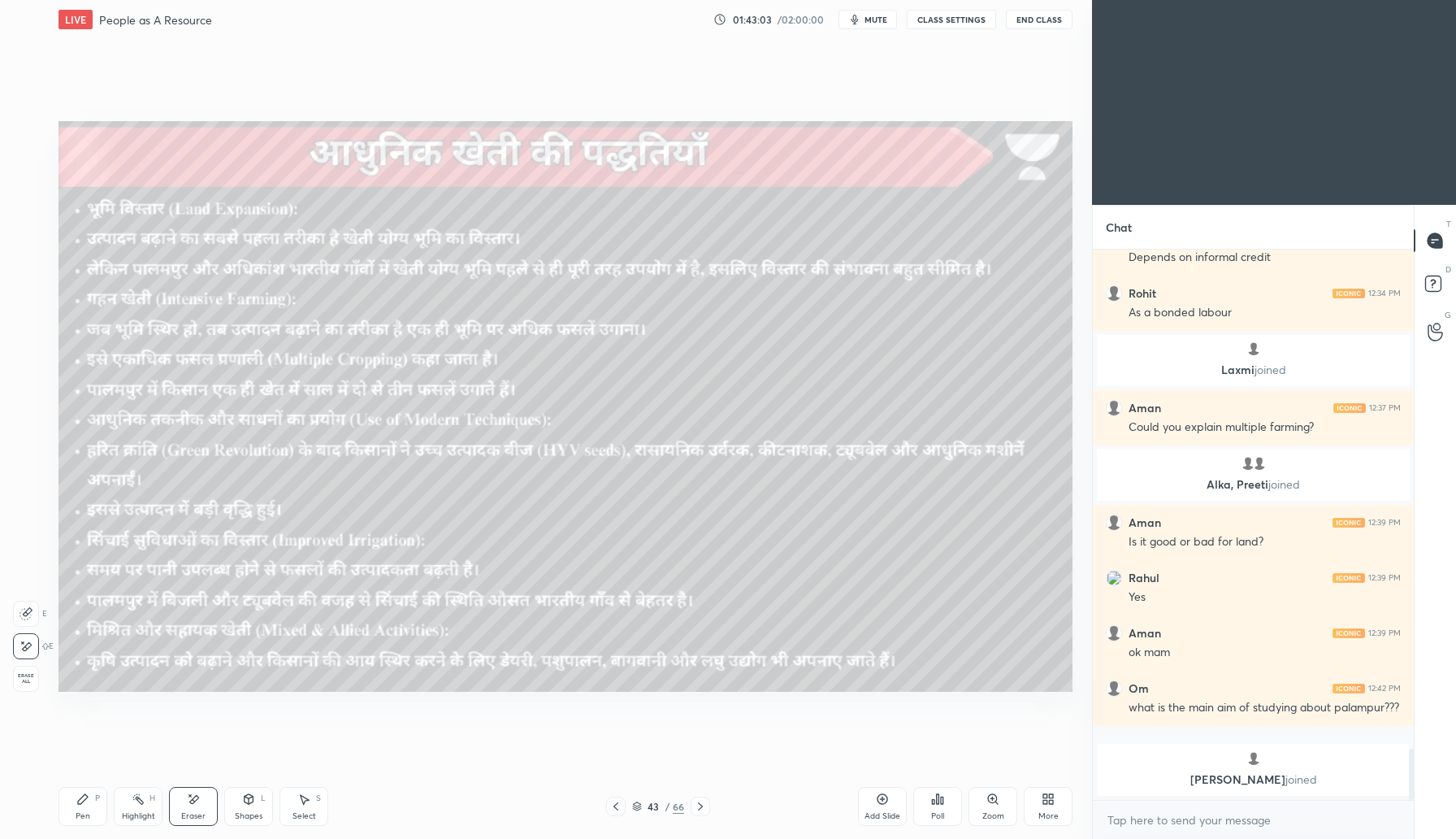
click at [74, 809] on div "Pen P" at bounding box center [82, 806] width 49 height 39
click at [697, 809] on icon at bounding box center [701, 806] width 13 height 13
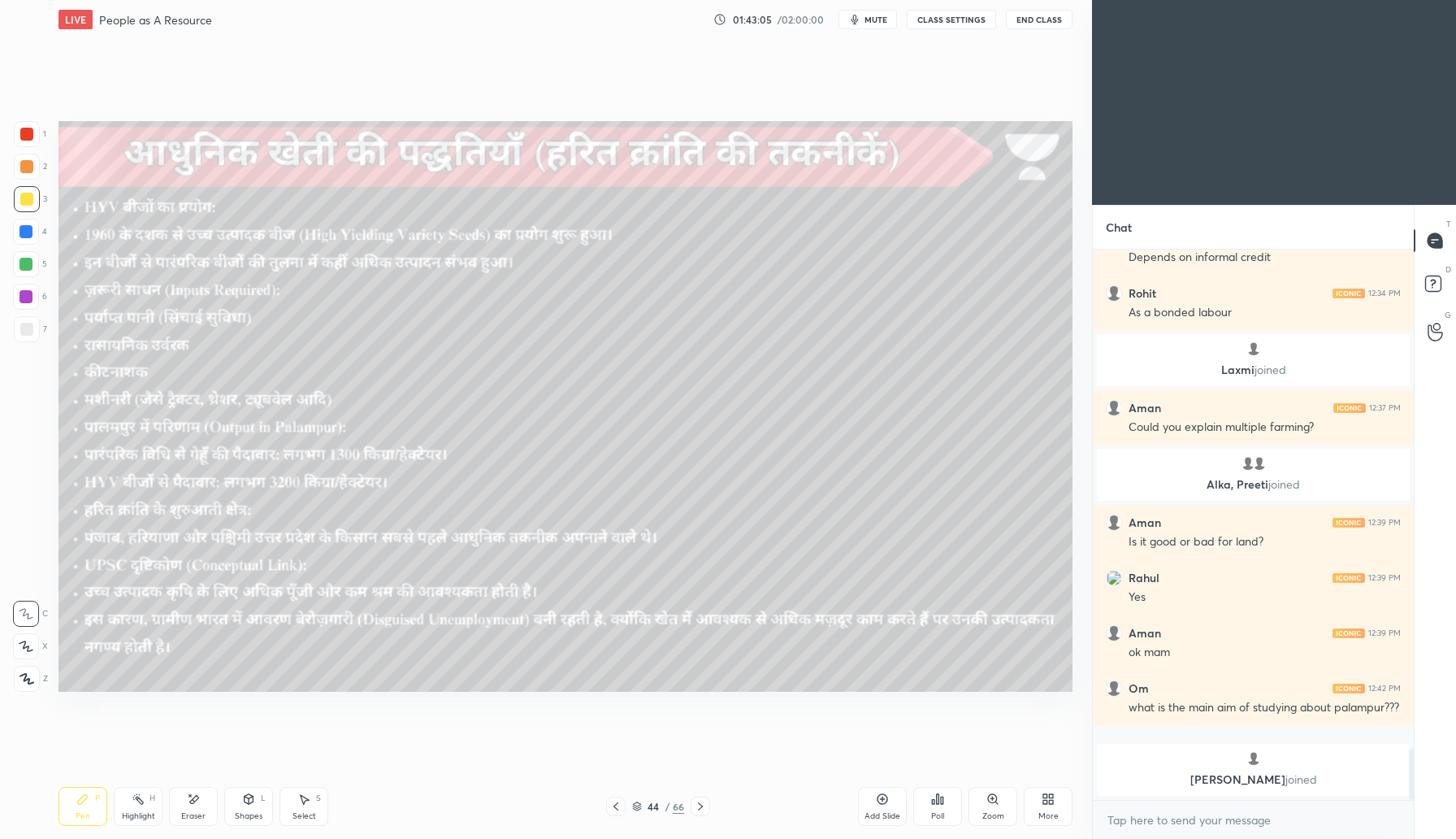
click at [701, 802] on icon at bounding box center [701, 806] width 13 height 13
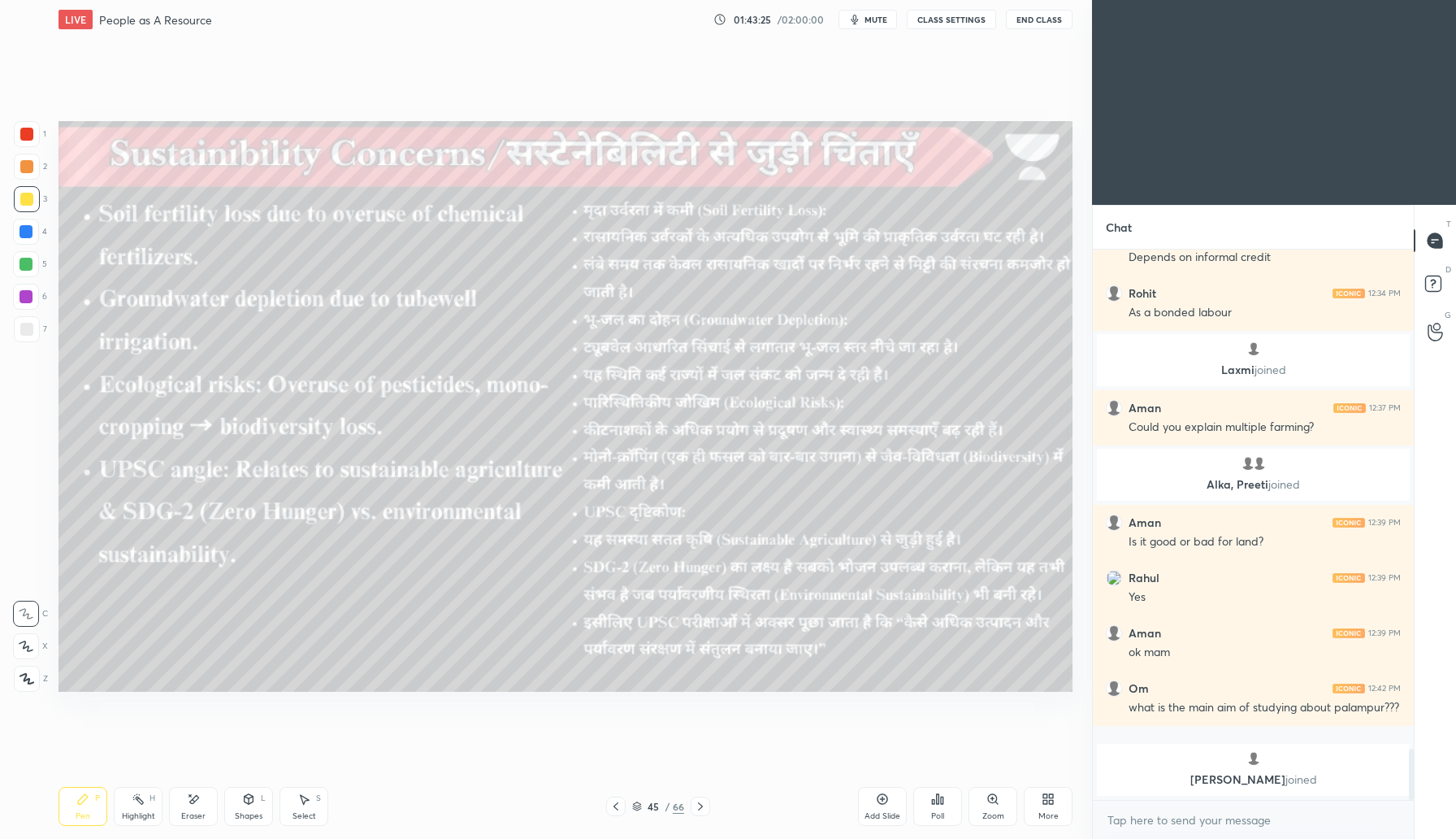
click at [702, 805] on icon at bounding box center [701, 806] width 13 height 13
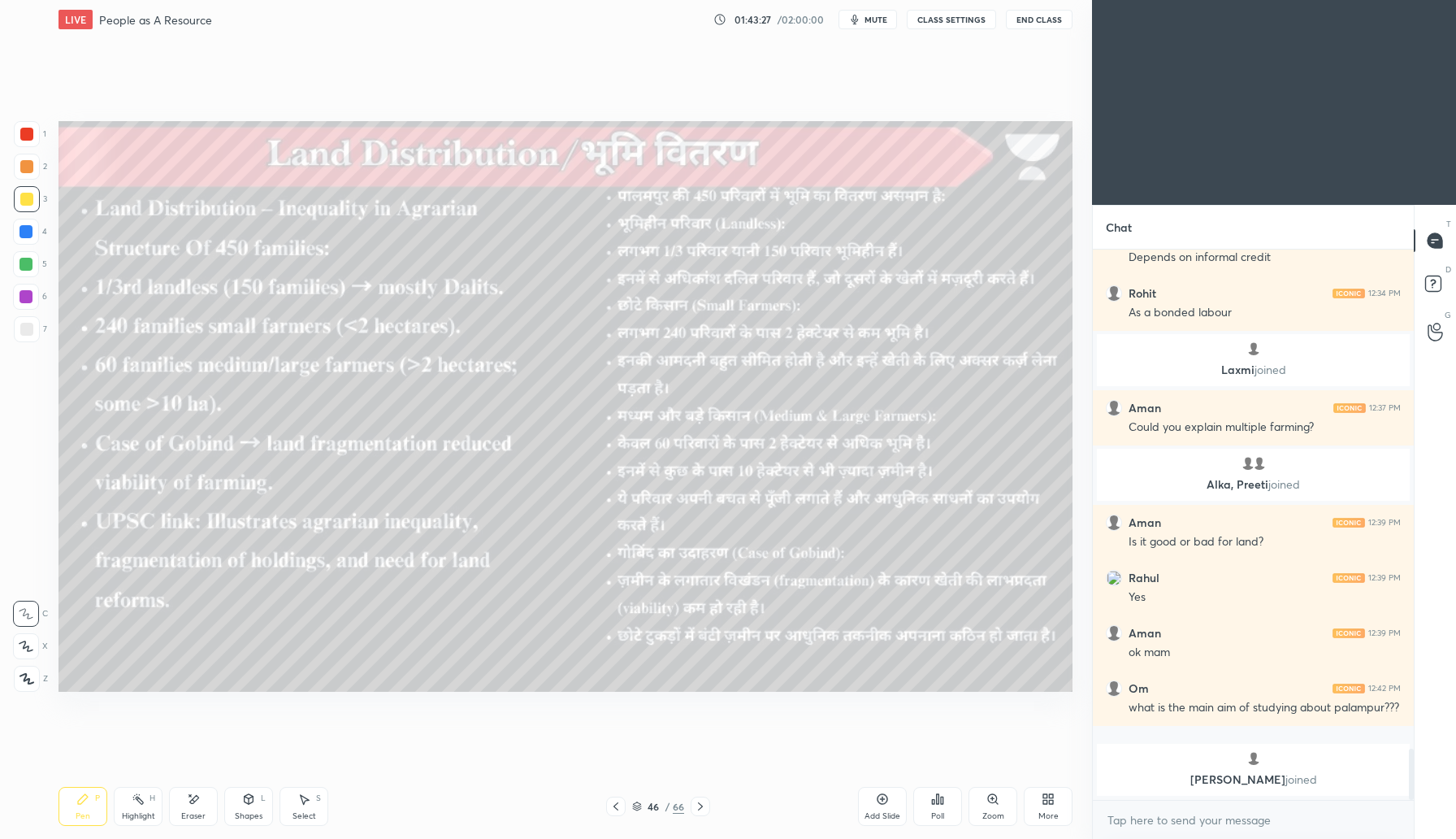
click at [702, 816] on div "Pen P Highlight H Eraser Shapes L Select S 46 / 66 Add Slide Poll Zoom More" at bounding box center [565, 806] width 1014 height 65
click at [701, 804] on icon at bounding box center [701, 806] width 13 height 13
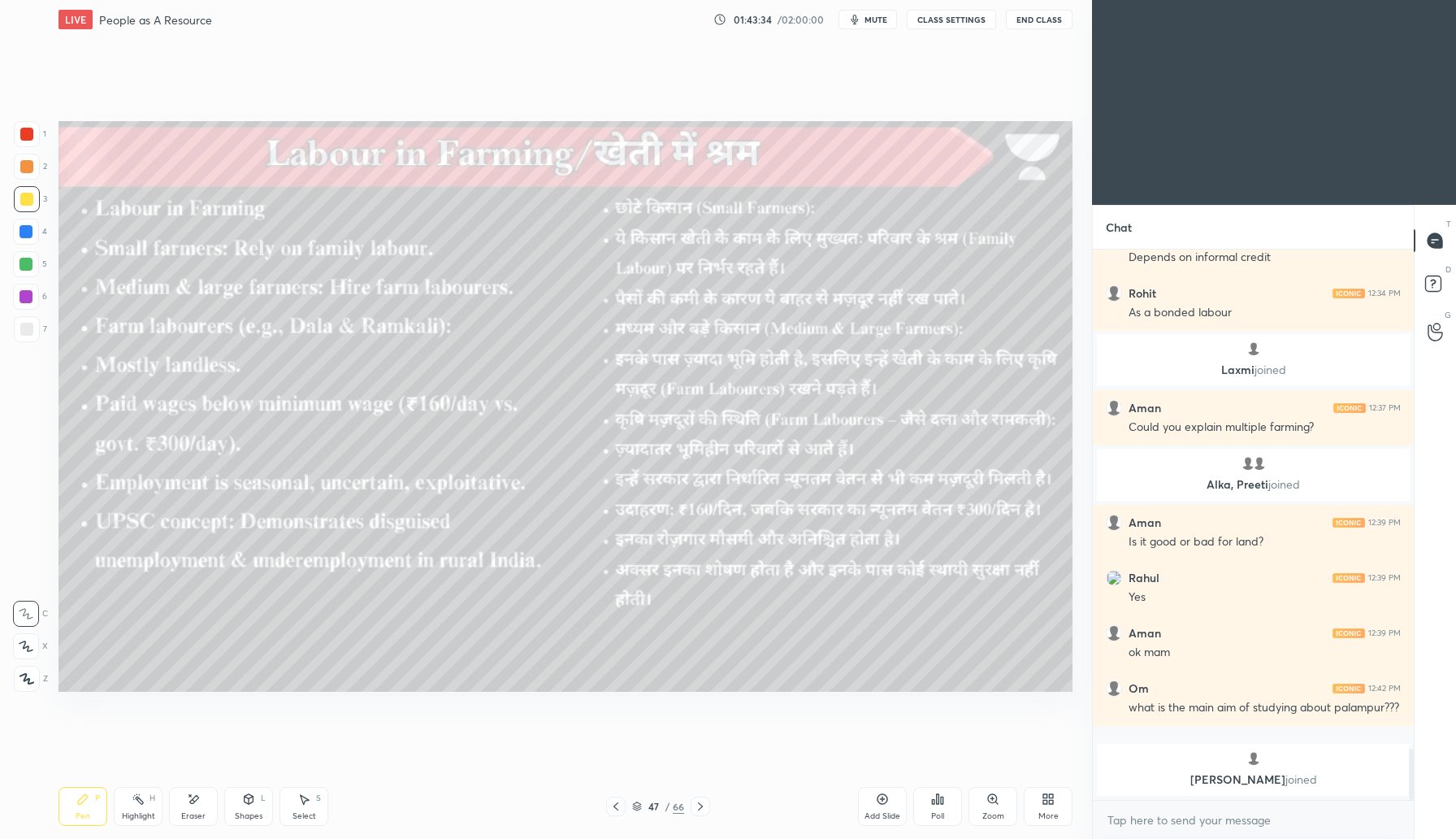
click at [701, 808] on icon at bounding box center [701, 806] width 13 height 13
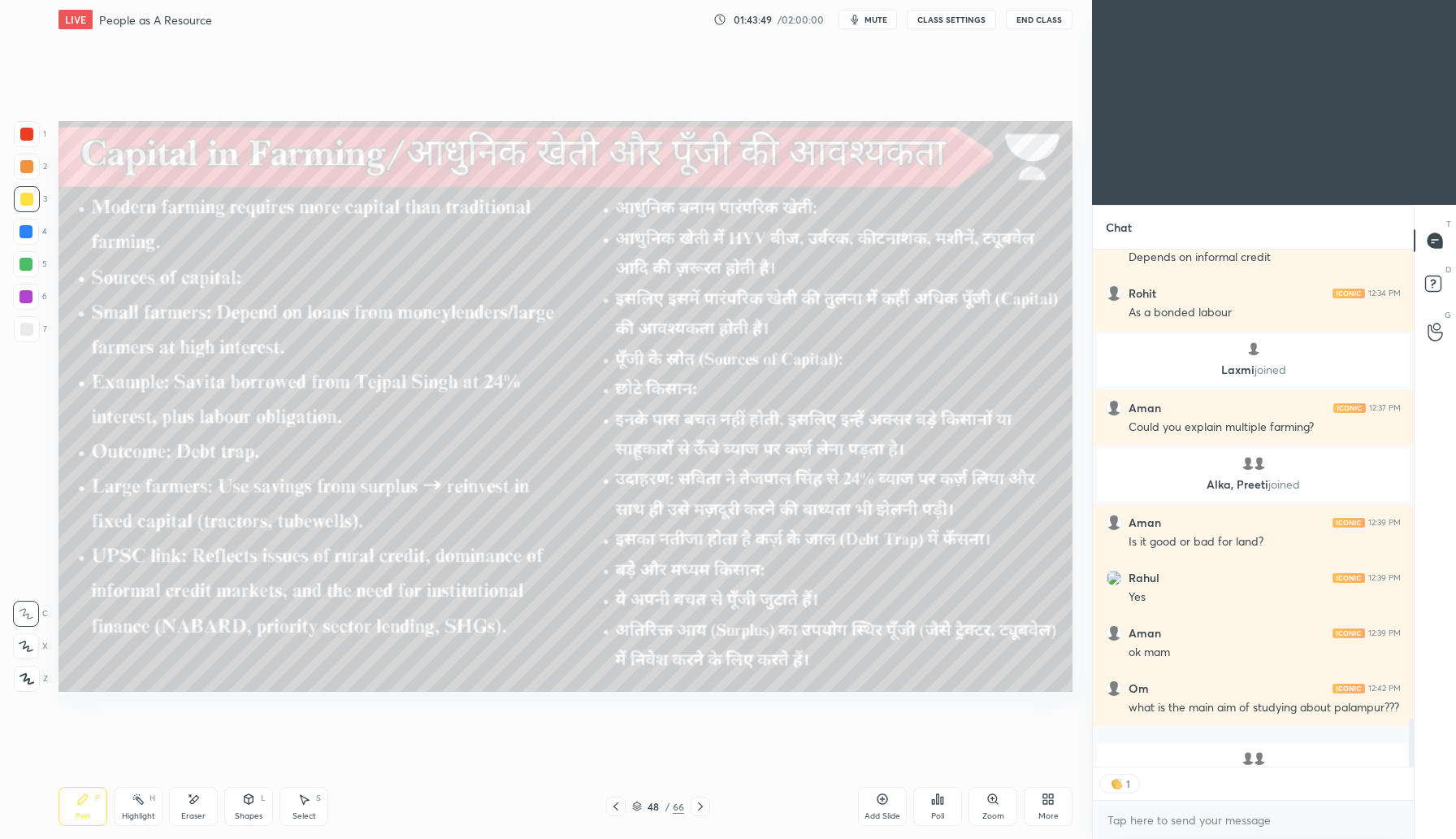
scroll to position [5, 5]
click at [701, 806] on icon at bounding box center [701, 806] width 5 height 8
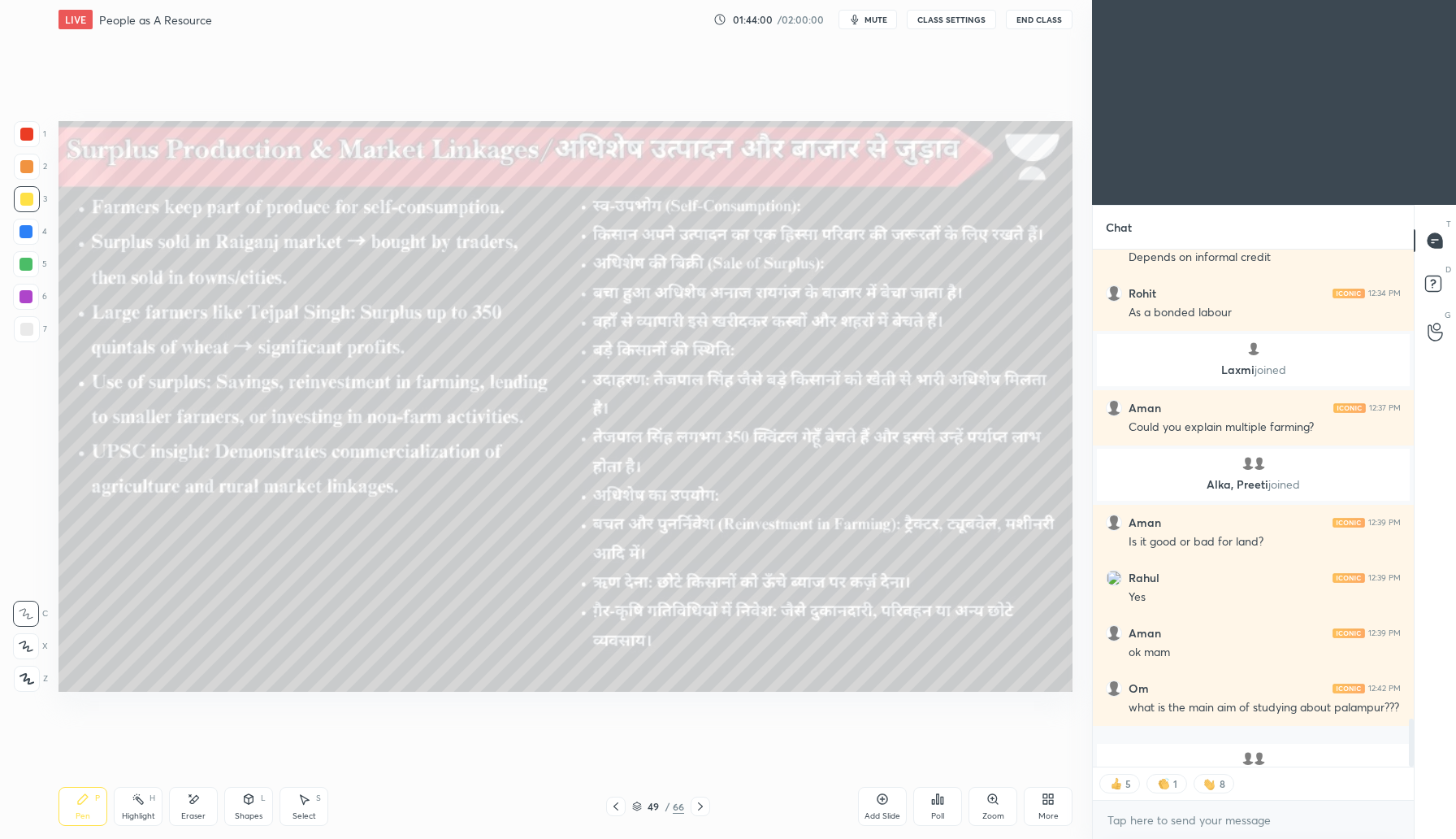
click at [701, 804] on icon at bounding box center [701, 806] width 13 height 13
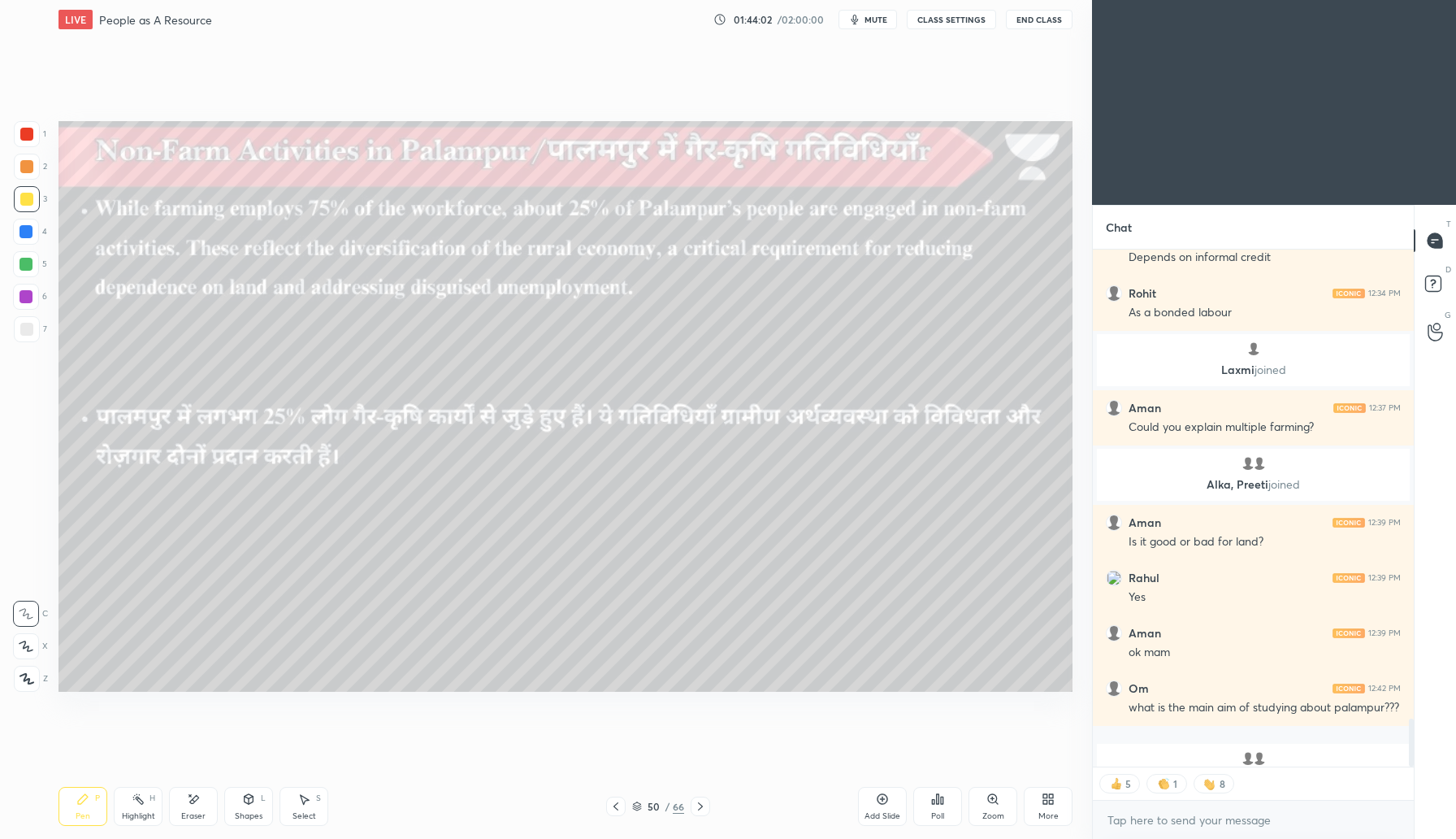
click at [699, 805] on icon at bounding box center [701, 806] width 13 height 13
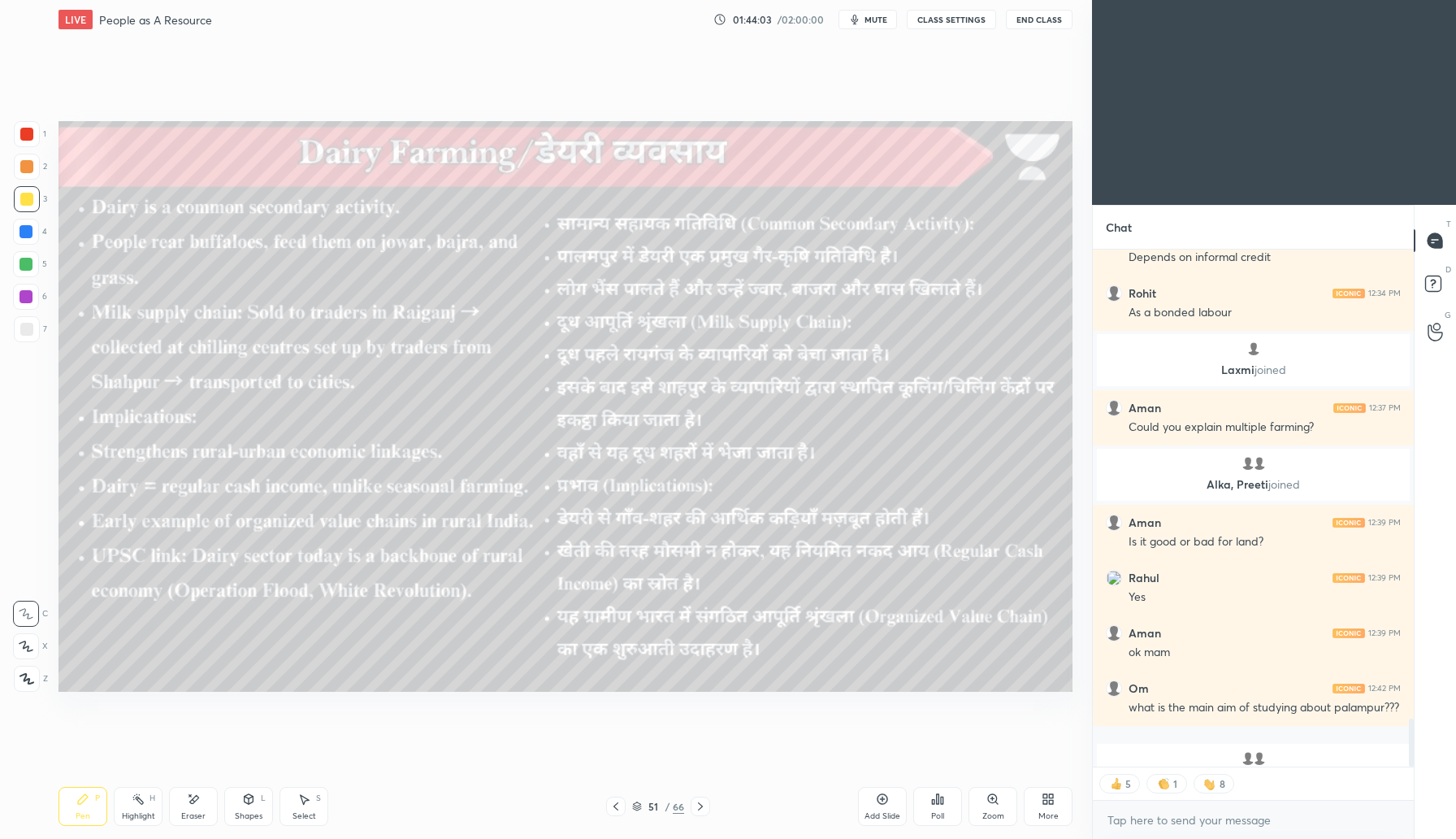
click at [702, 811] on icon at bounding box center [701, 806] width 13 height 13
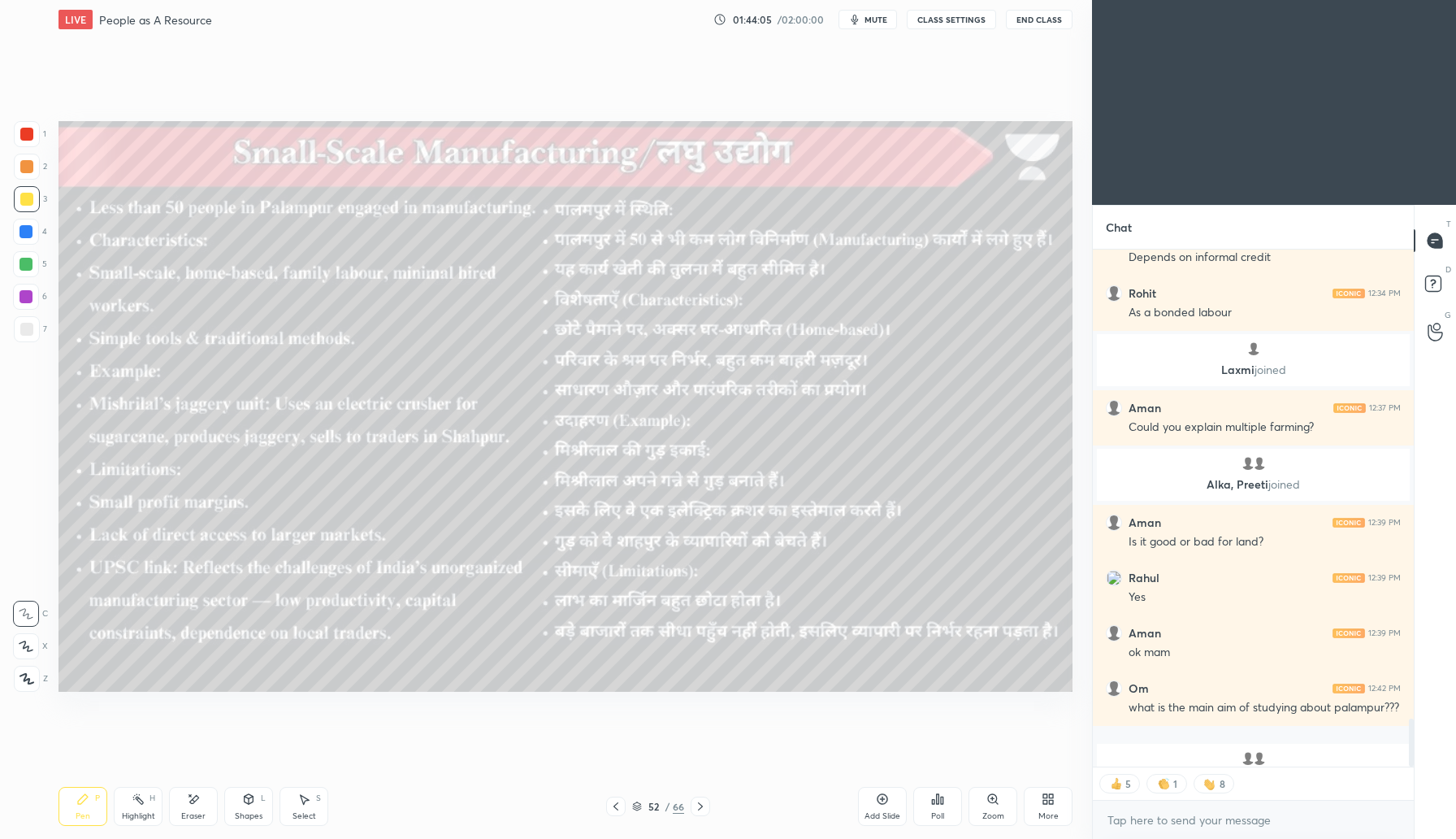
click at [617, 804] on icon at bounding box center [616, 806] width 13 height 13
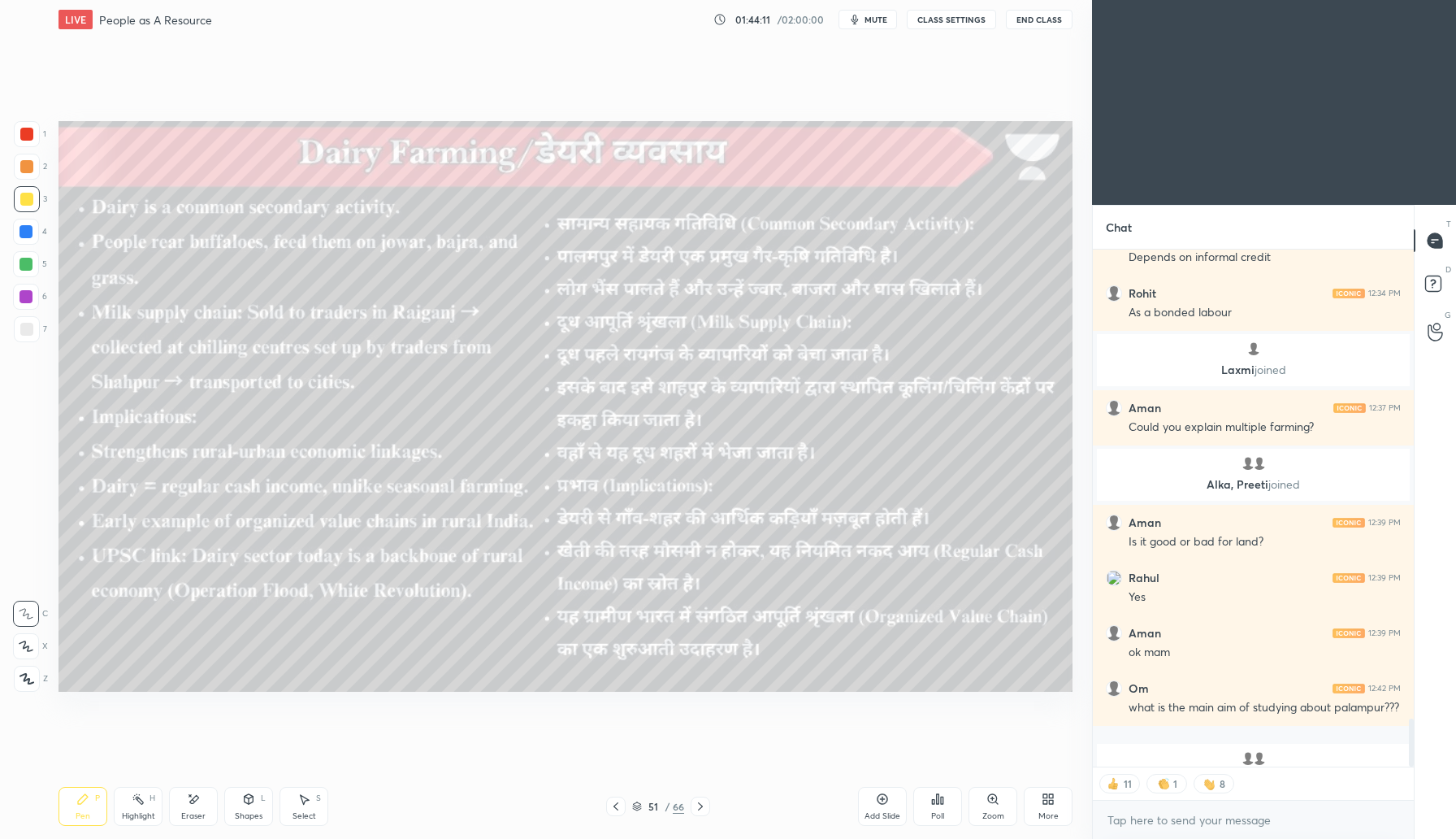
click at [702, 804] on icon at bounding box center [701, 806] width 13 height 13
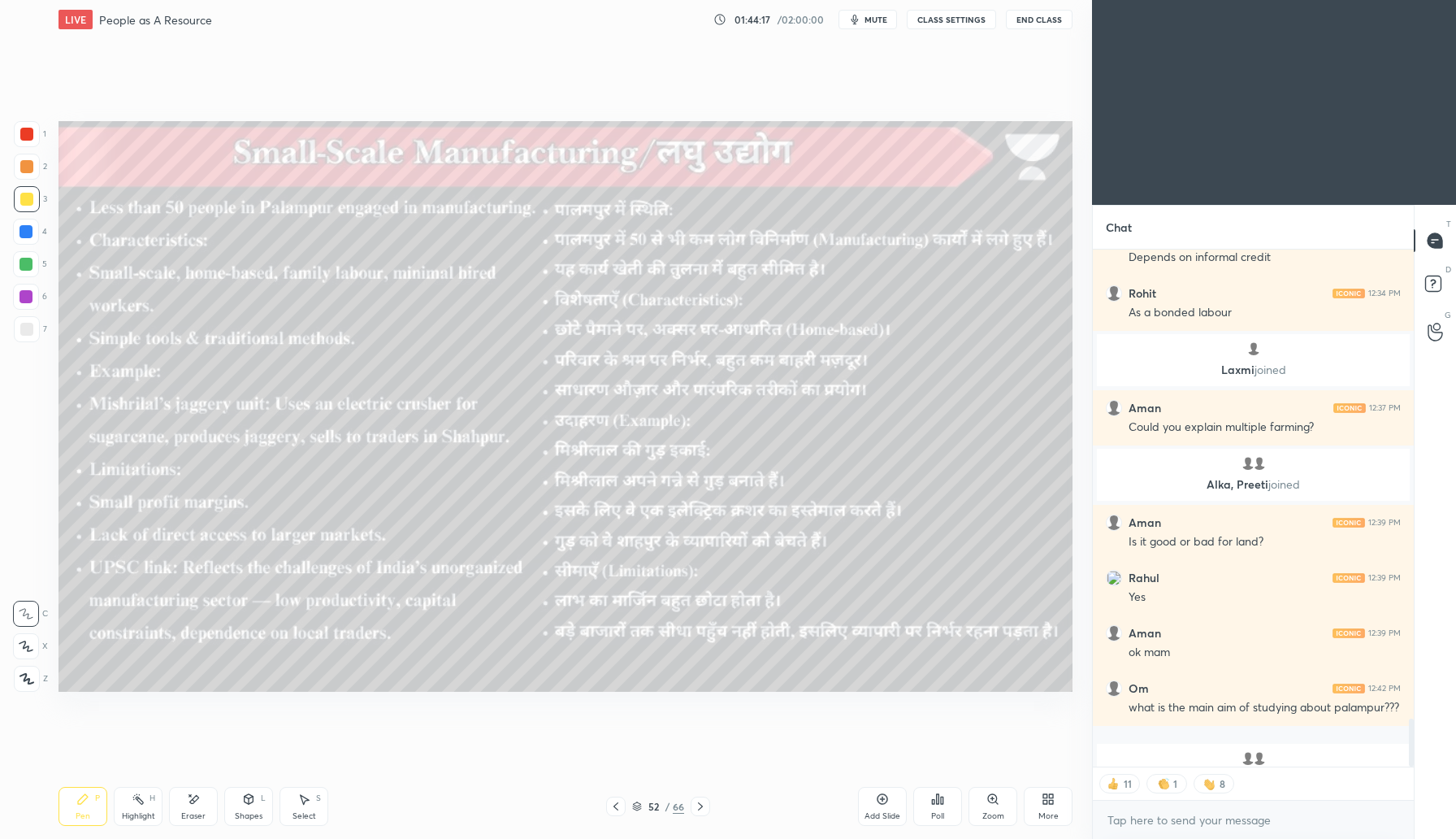
scroll to position [546, 316]
click at [704, 814] on div at bounding box center [701, 806] width 19 height 19
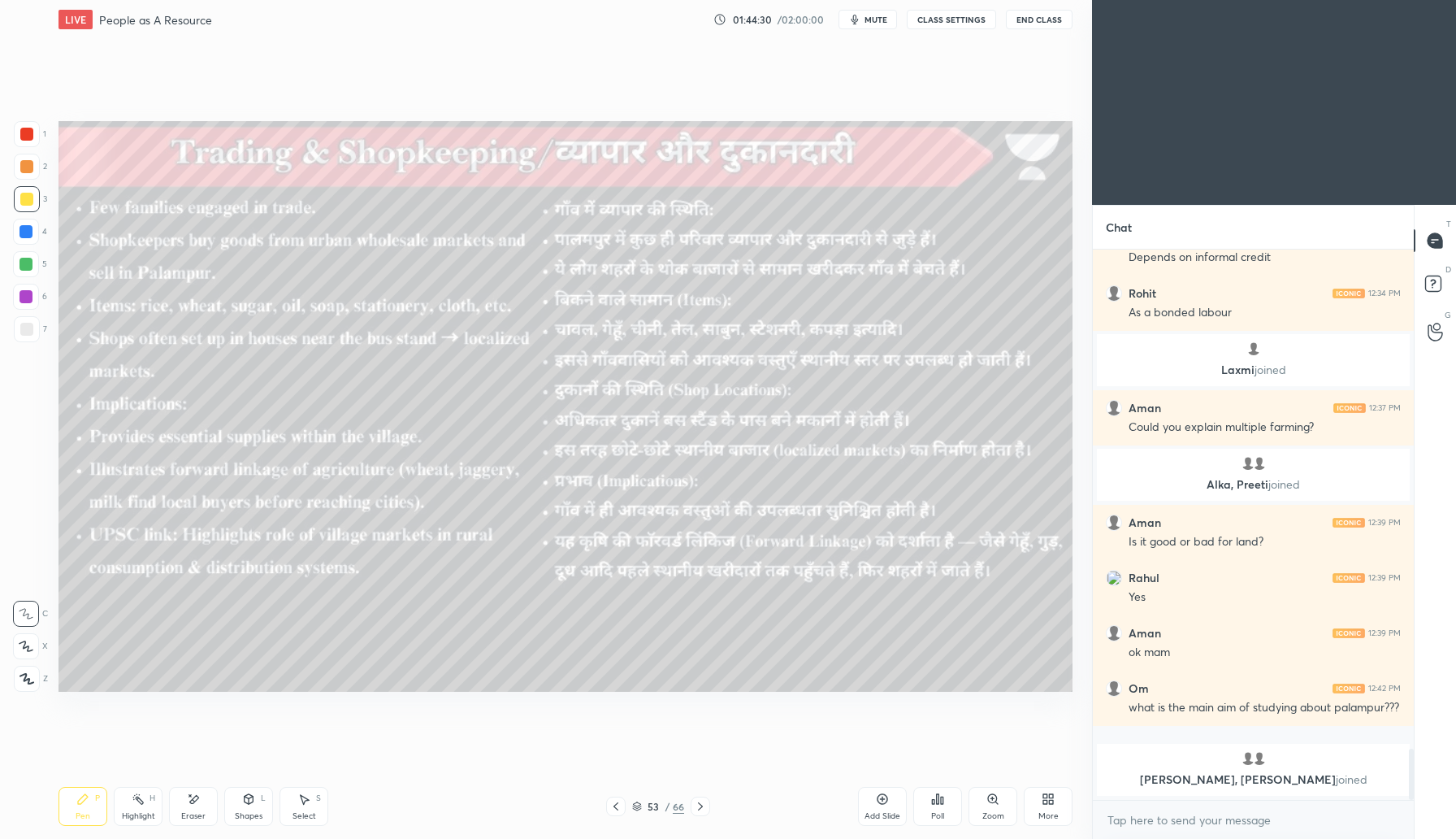
click at [708, 804] on div at bounding box center [701, 806] width 19 height 19
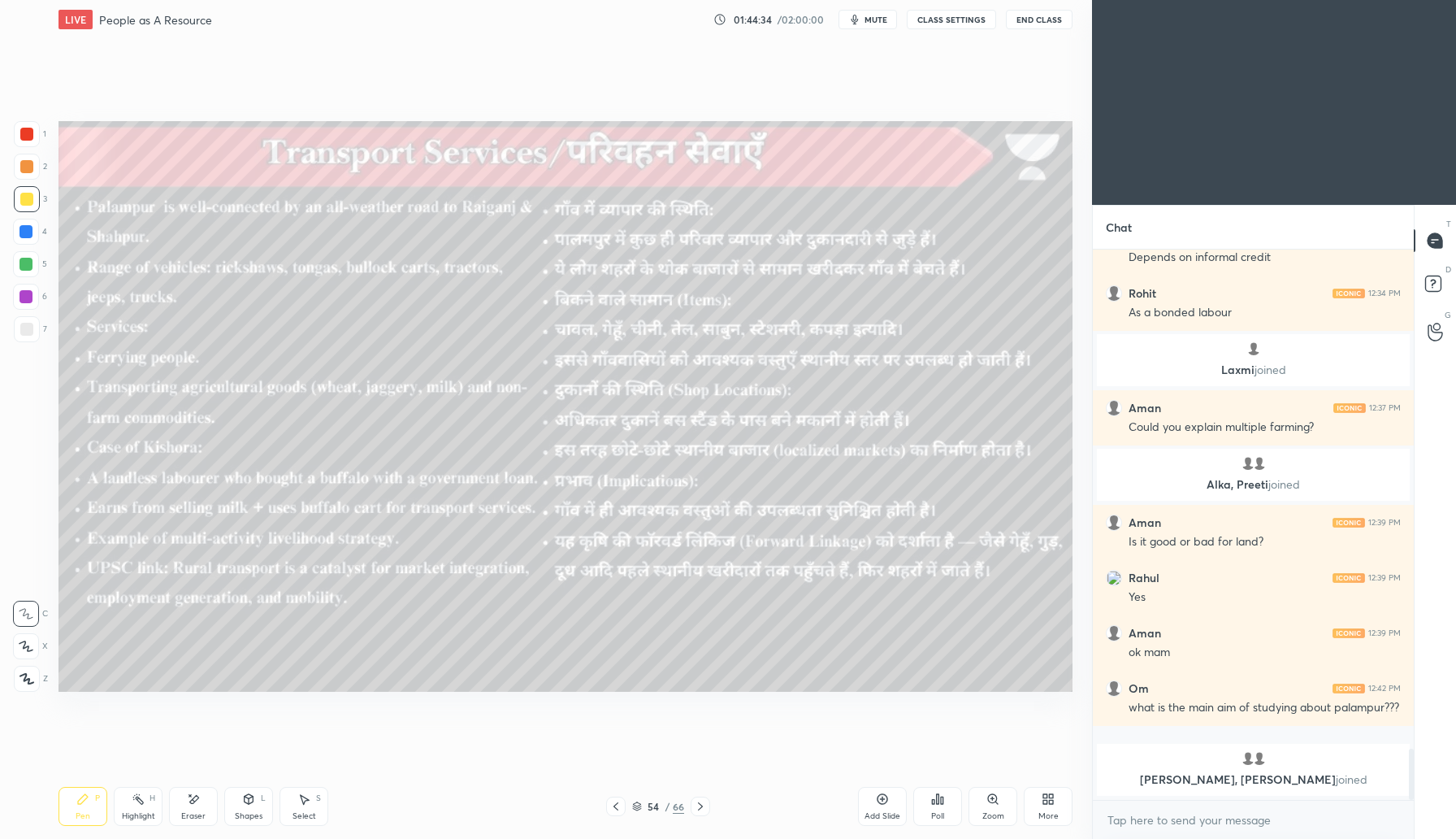
click at [701, 811] on icon at bounding box center [701, 806] width 13 height 13
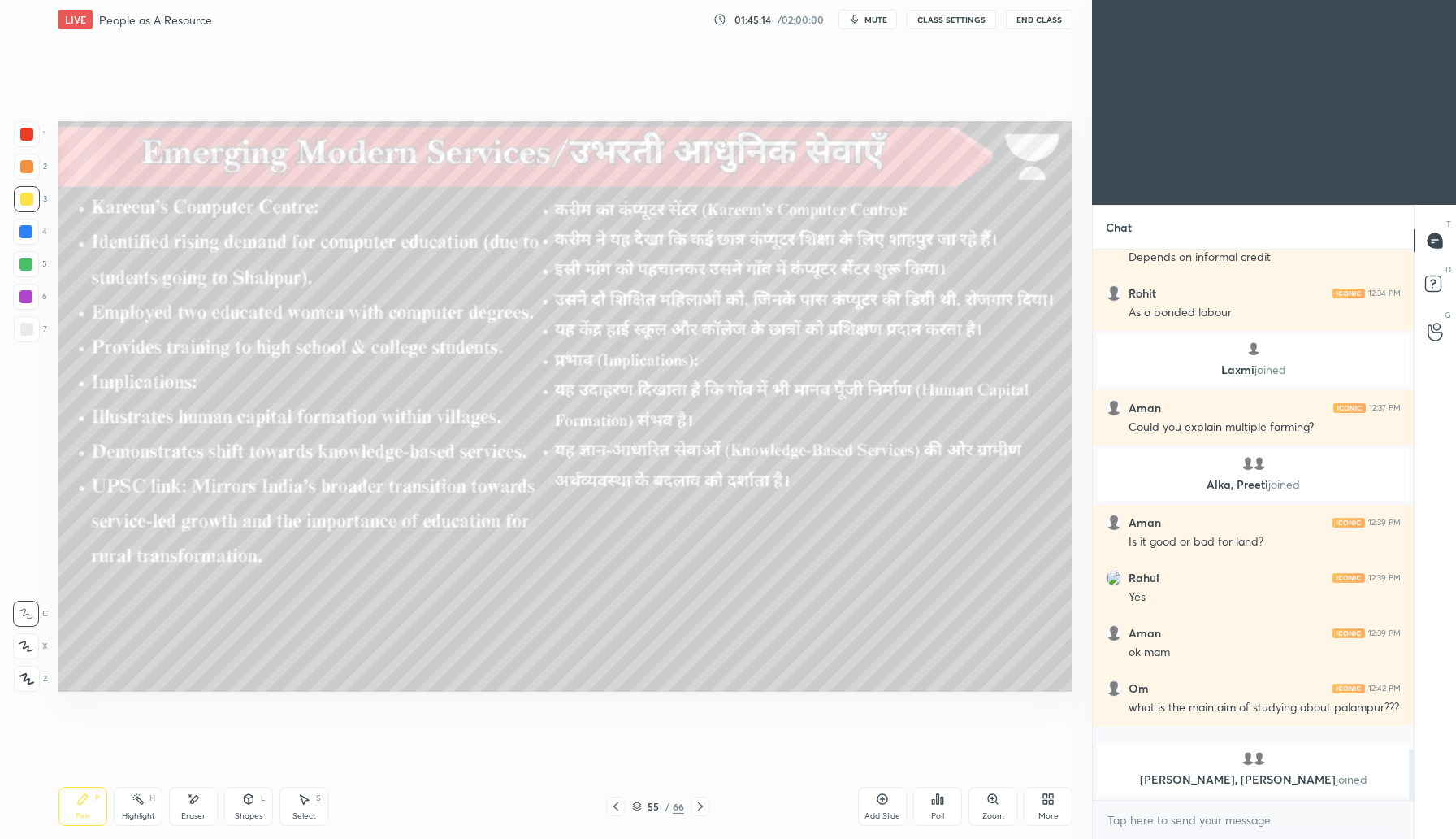
click at [702, 814] on div at bounding box center [701, 806] width 19 height 19
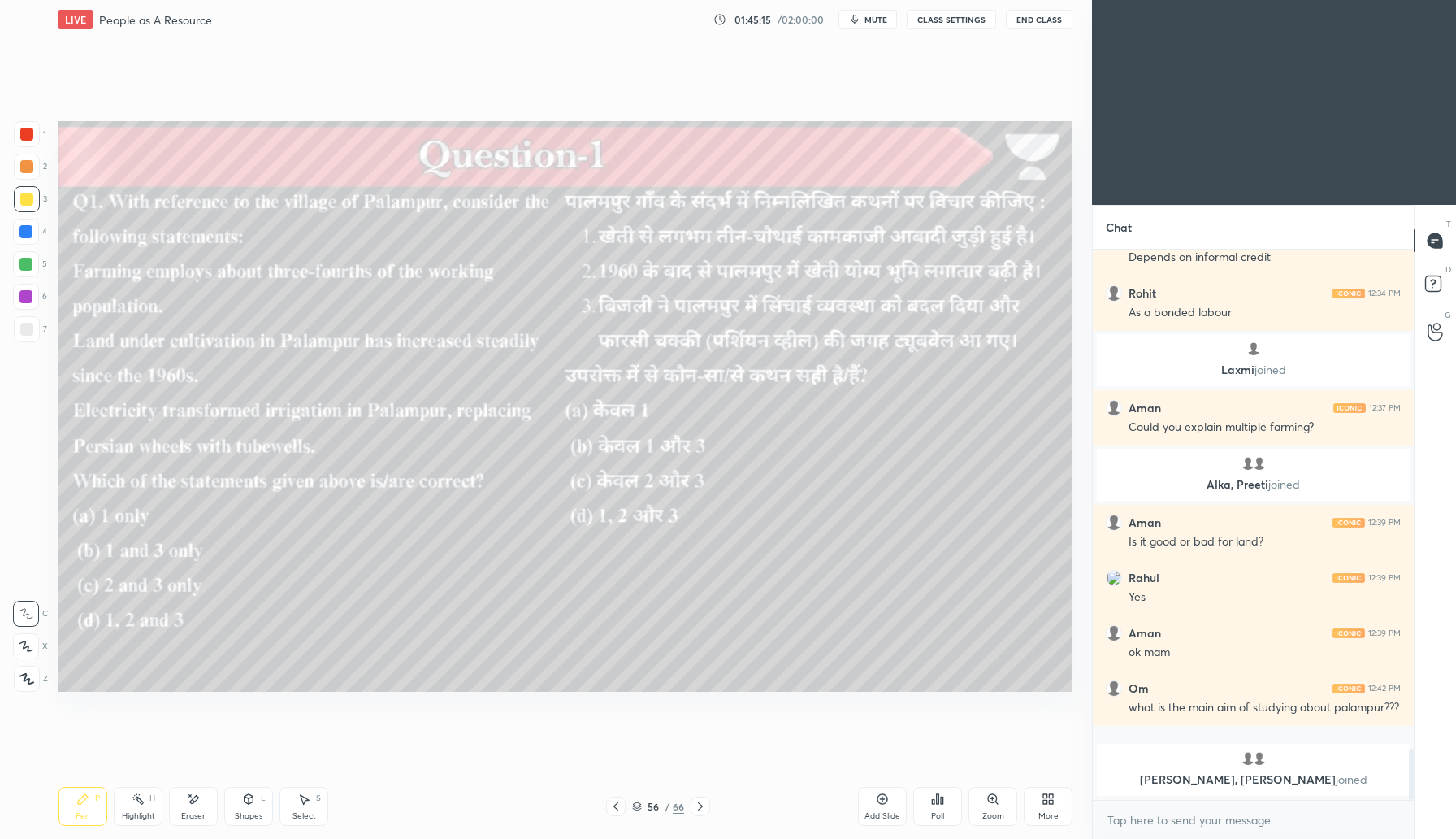
click at [616, 805] on icon at bounding box center [616, 806] width 13 height 13
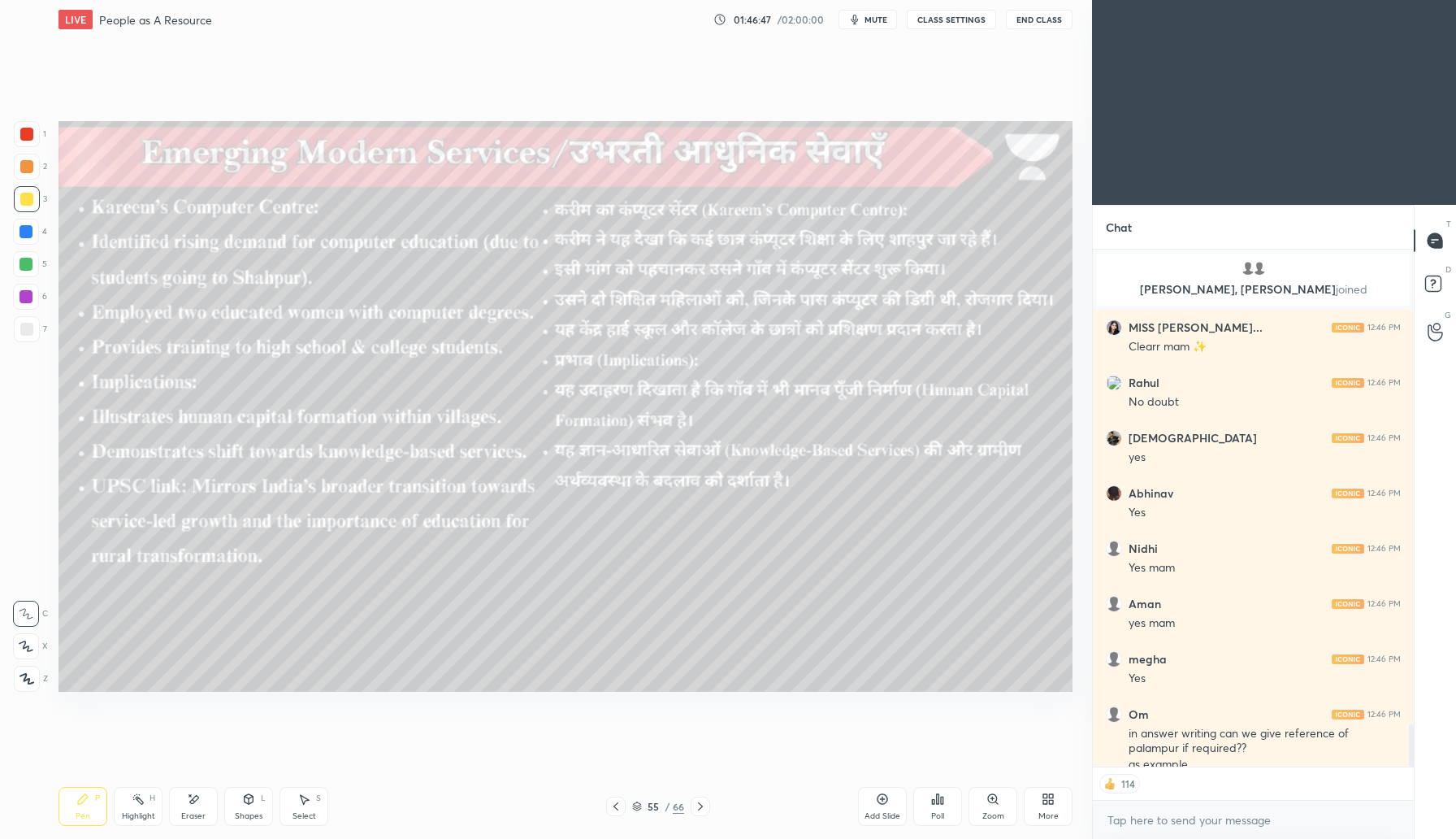
scroll to position [5763, 0]
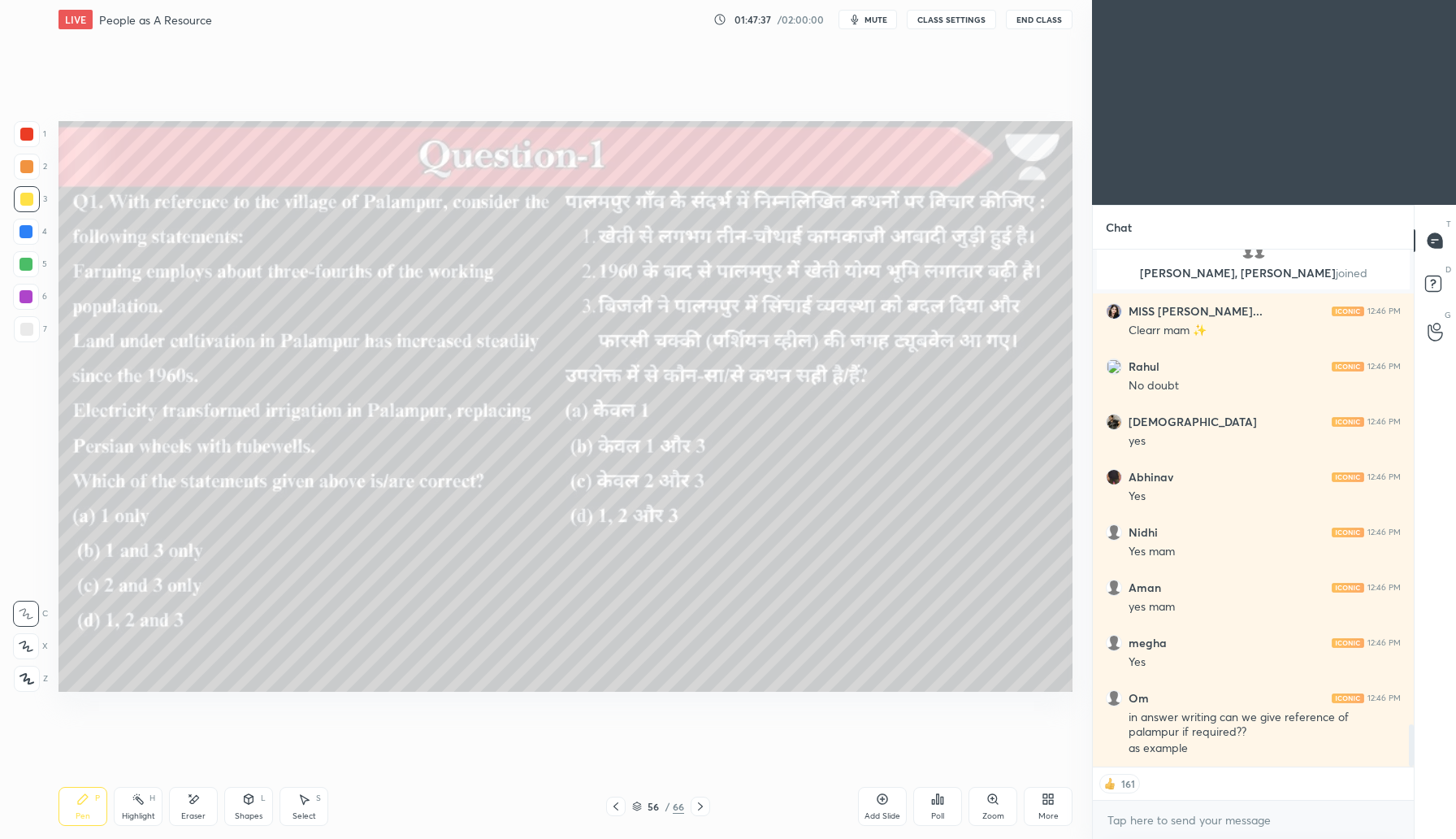
click at [932, 804] on icon at bounding box center [938, 799] width 13 height 13
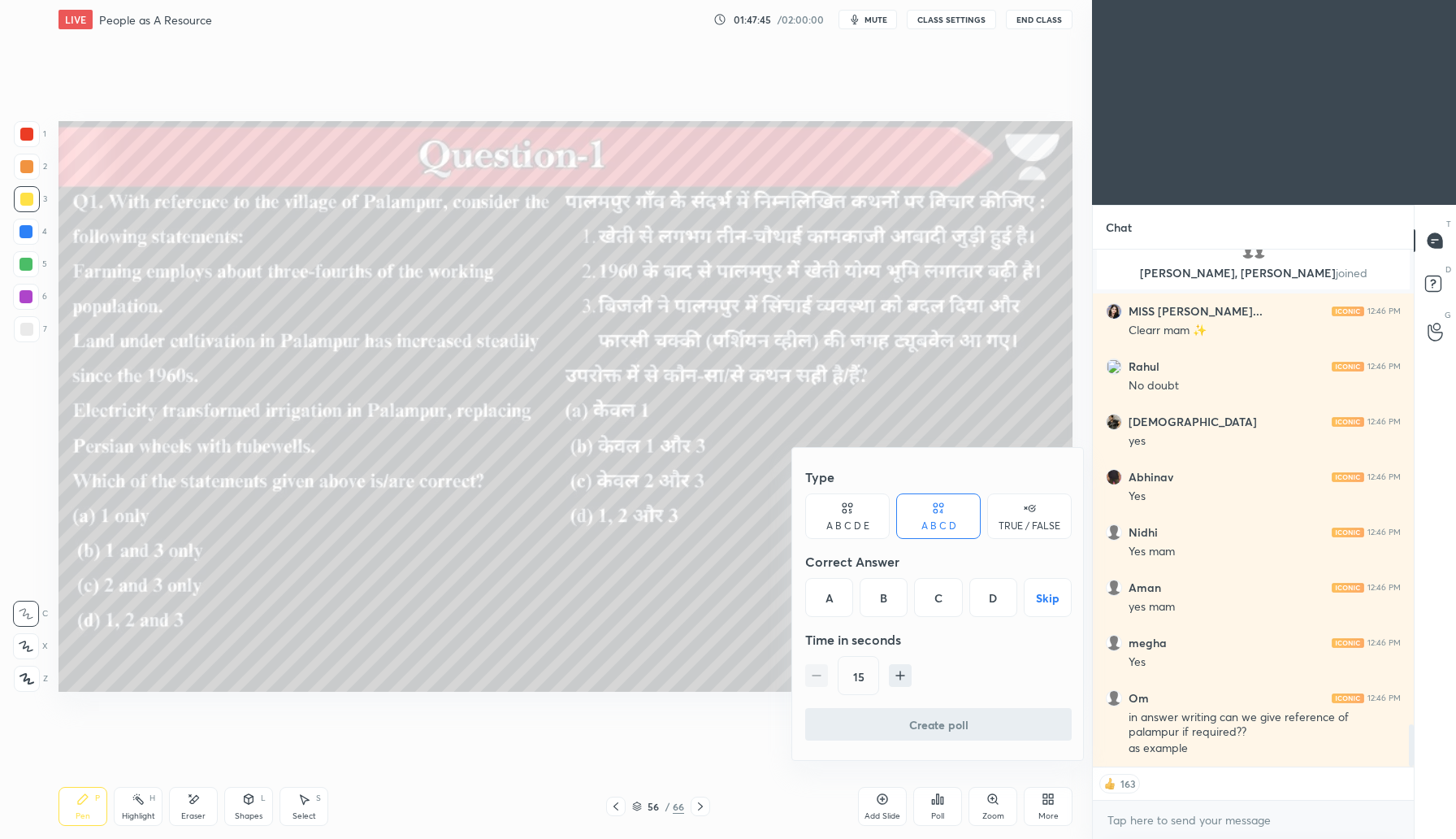
click at [879, 597] on div "B" at bounding box center [884, 597] width 48 height 39
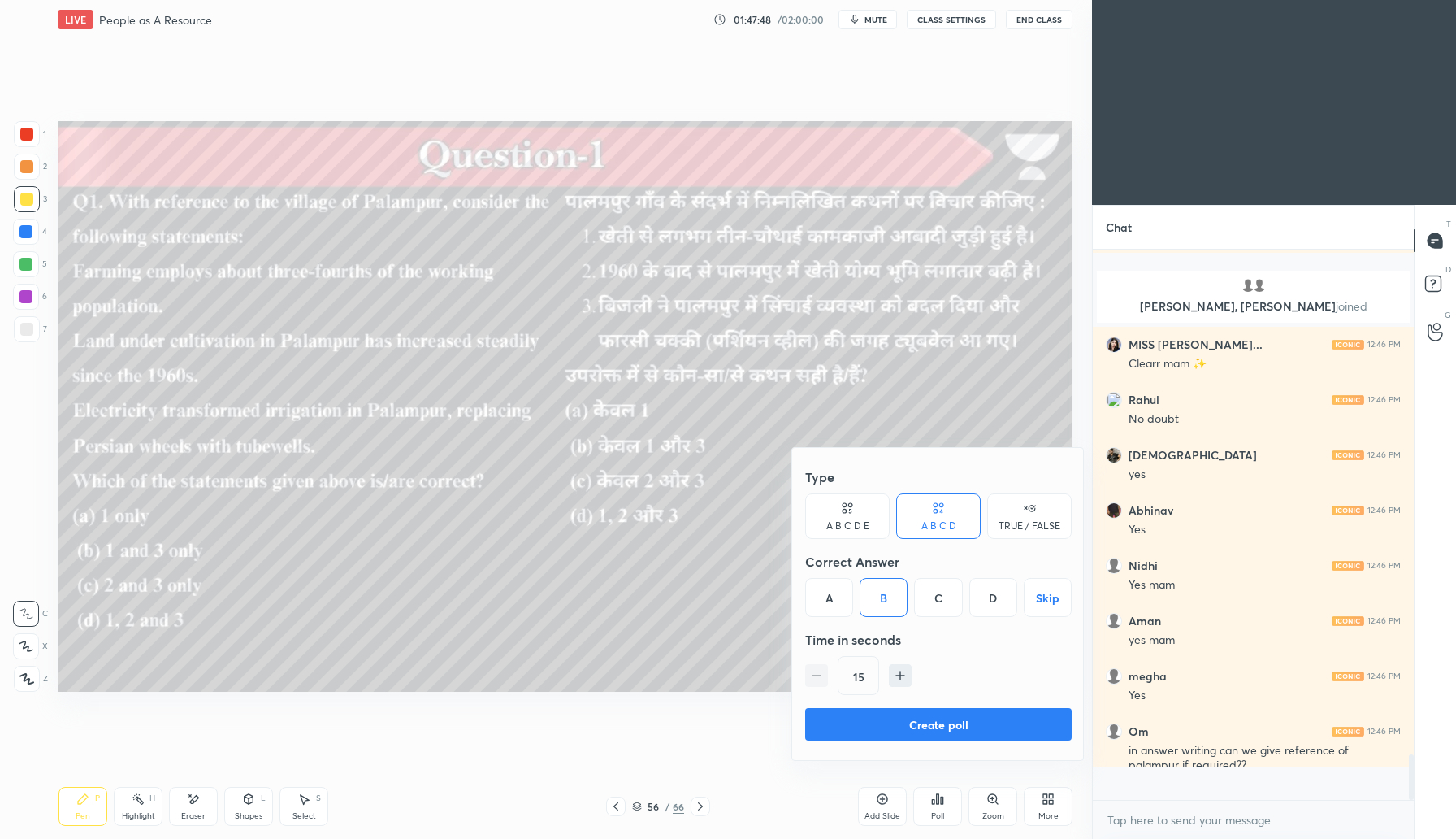
scroll to position [5729, 0]
click at [953, 726] on button "Create poll" at bounding box center [938, 724] width 267 height 33
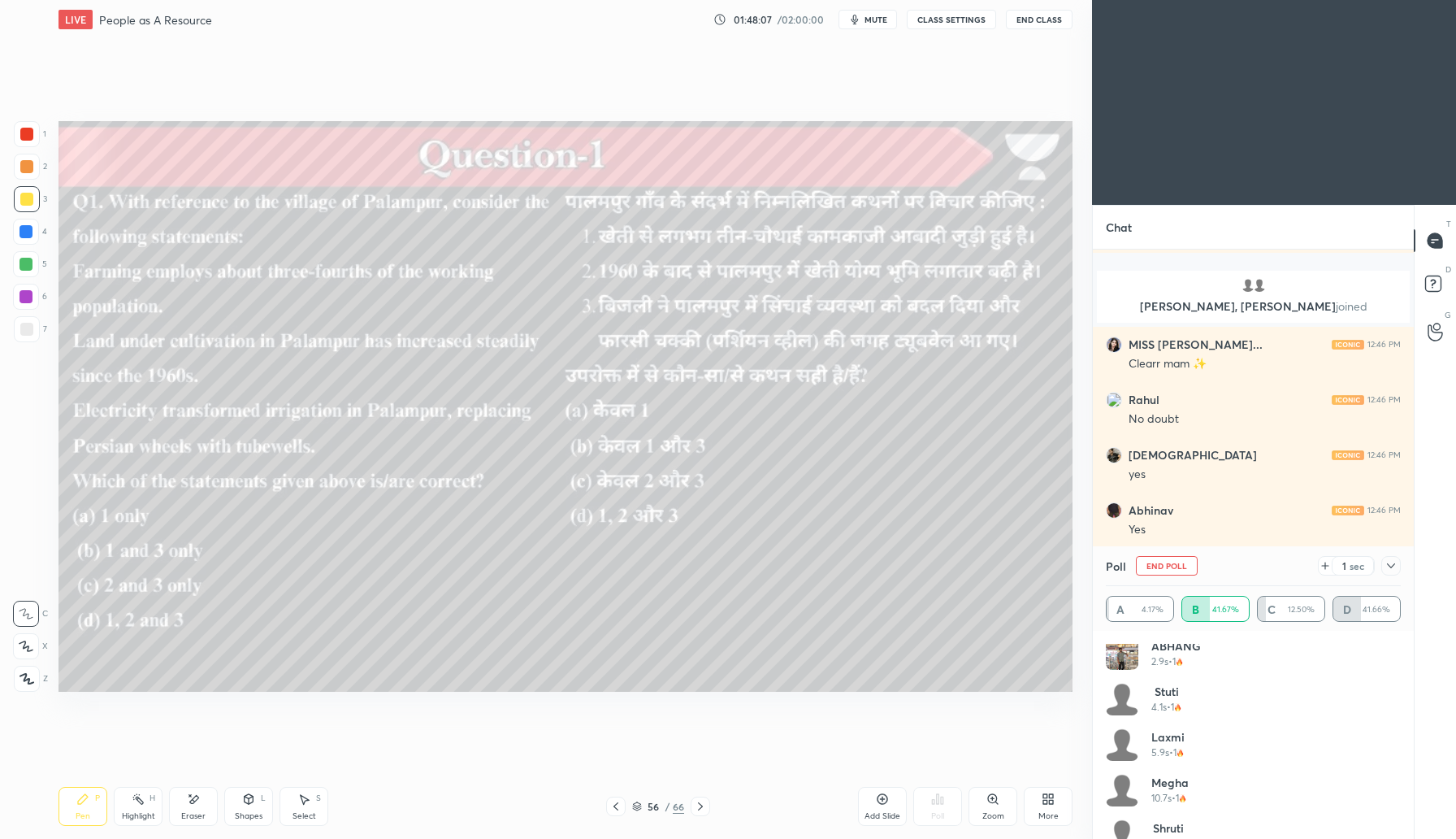
scroll to position [260, 0]
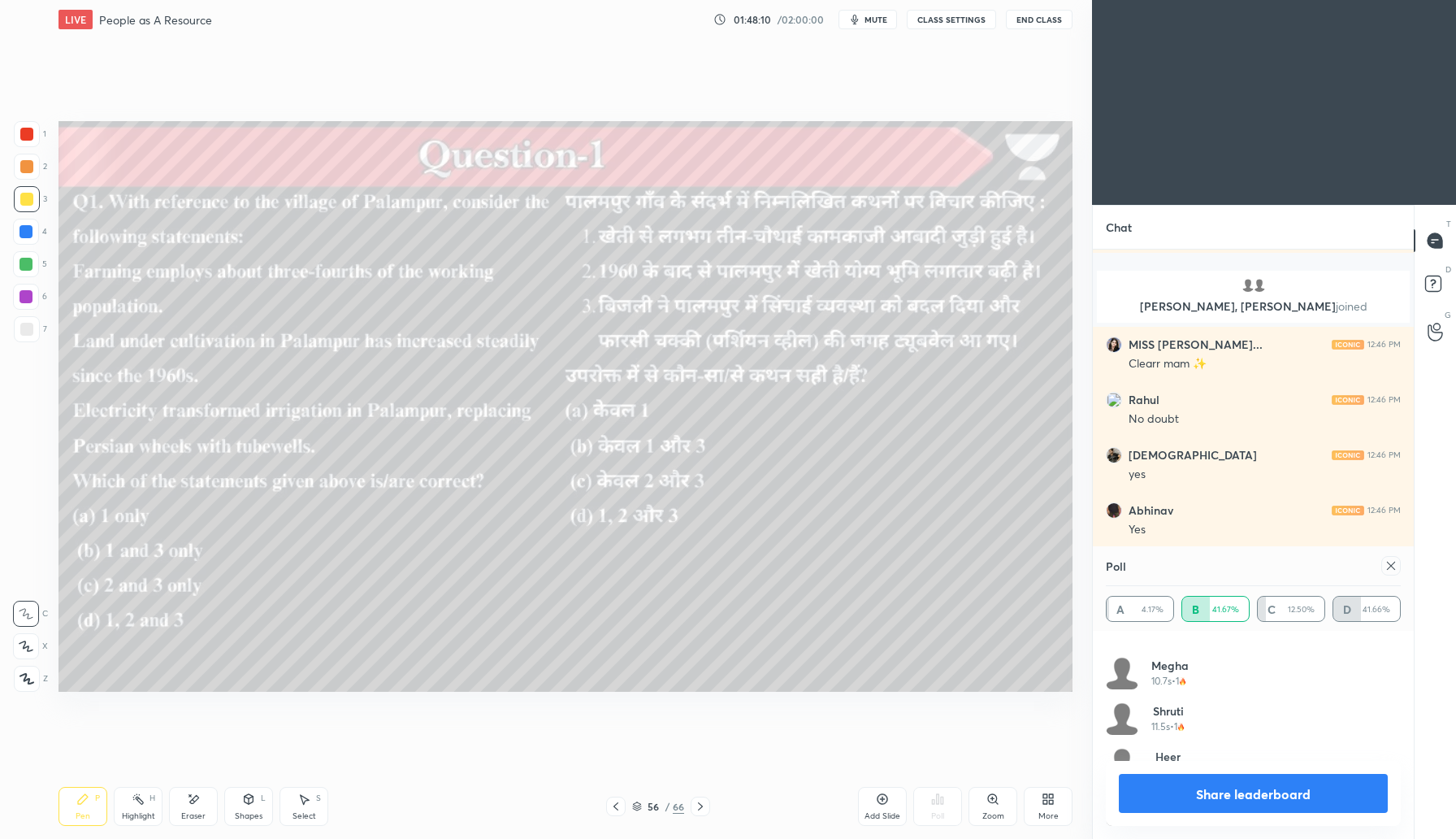
click at [1390, 561] on icon at bounding box center [1391, 565] width 13 height 13
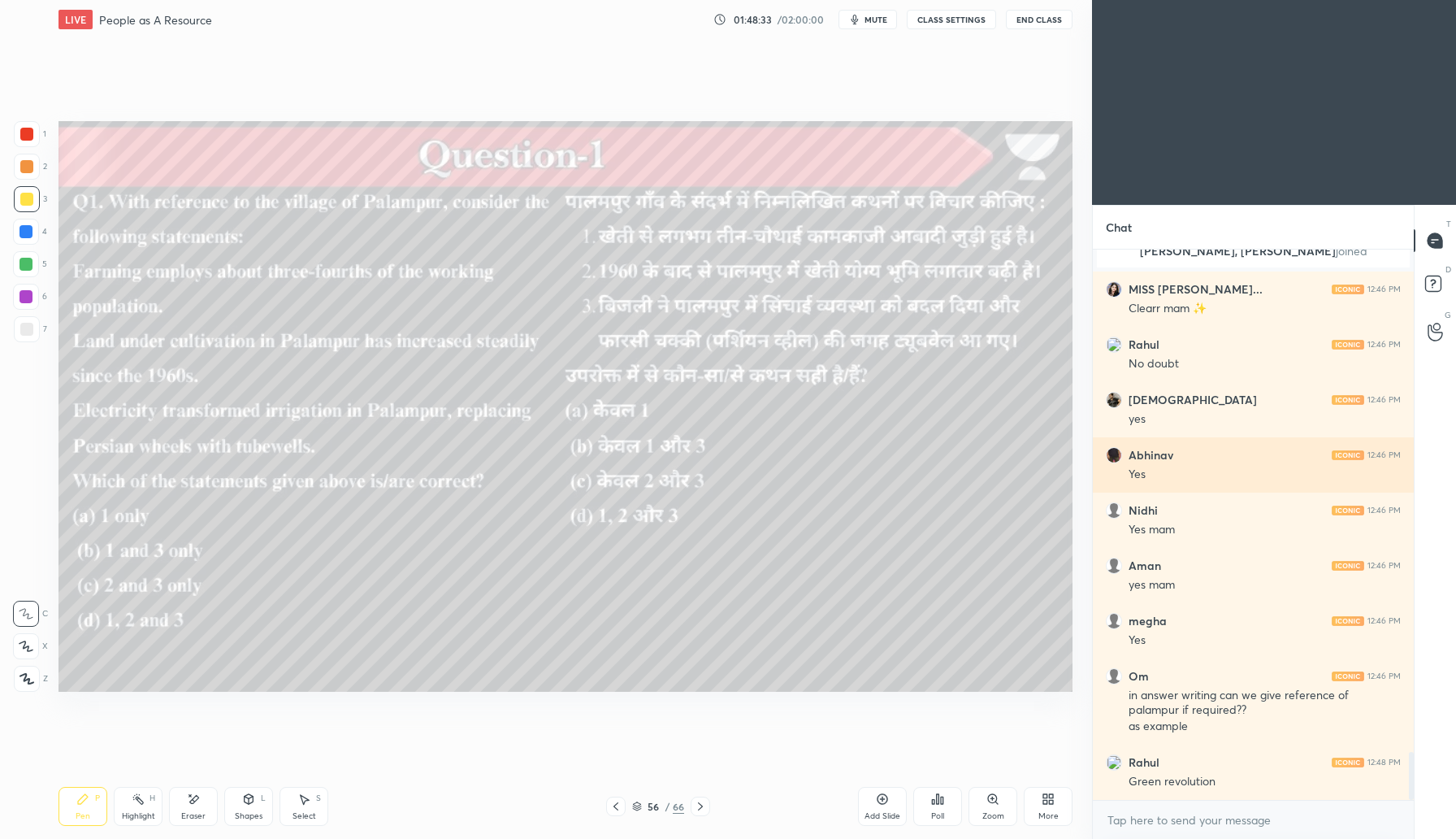
scroll to position [5840, 0]
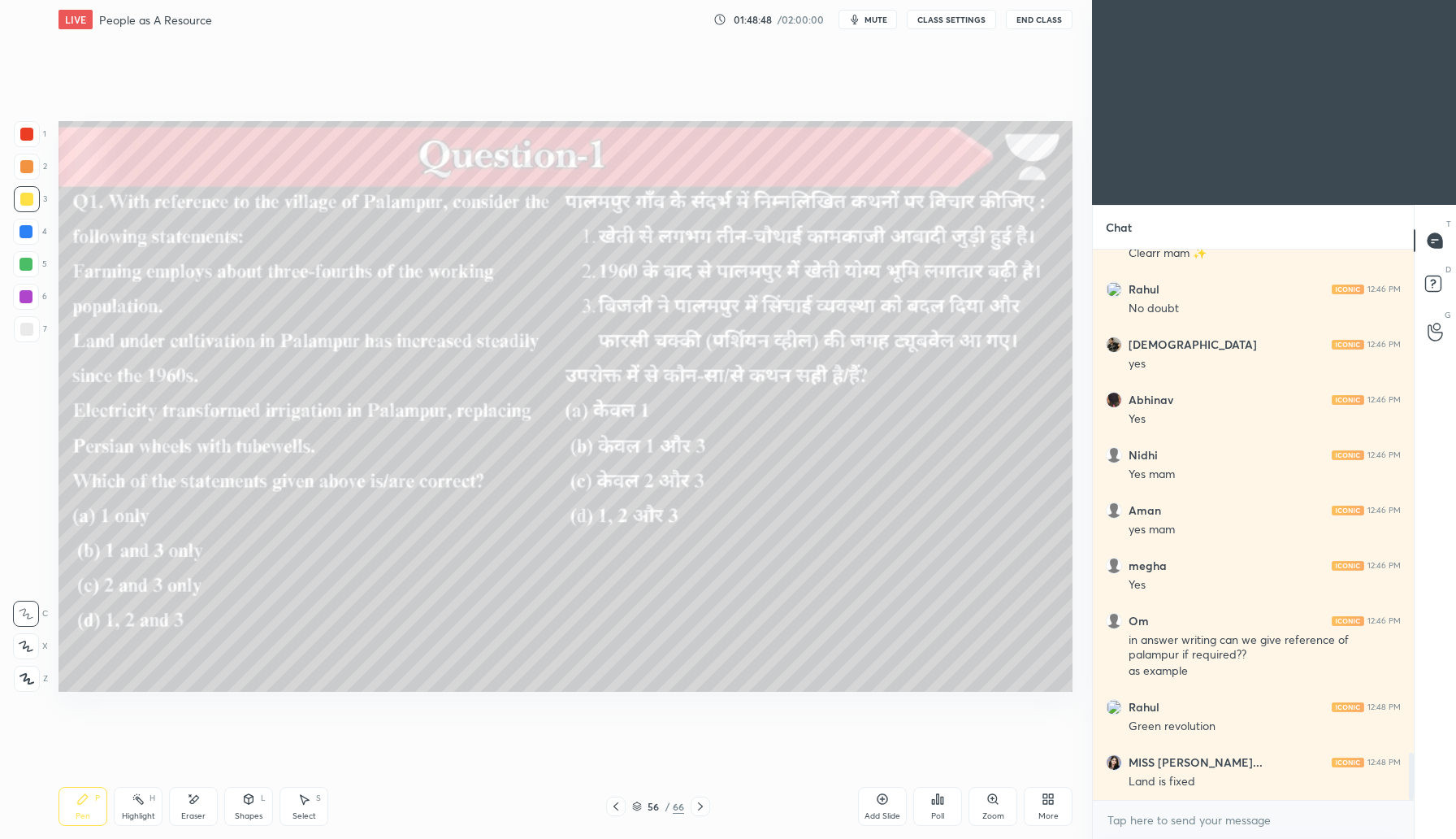
click at [701, 806] on icon at bounding box center [701, 806] width 13 height 13
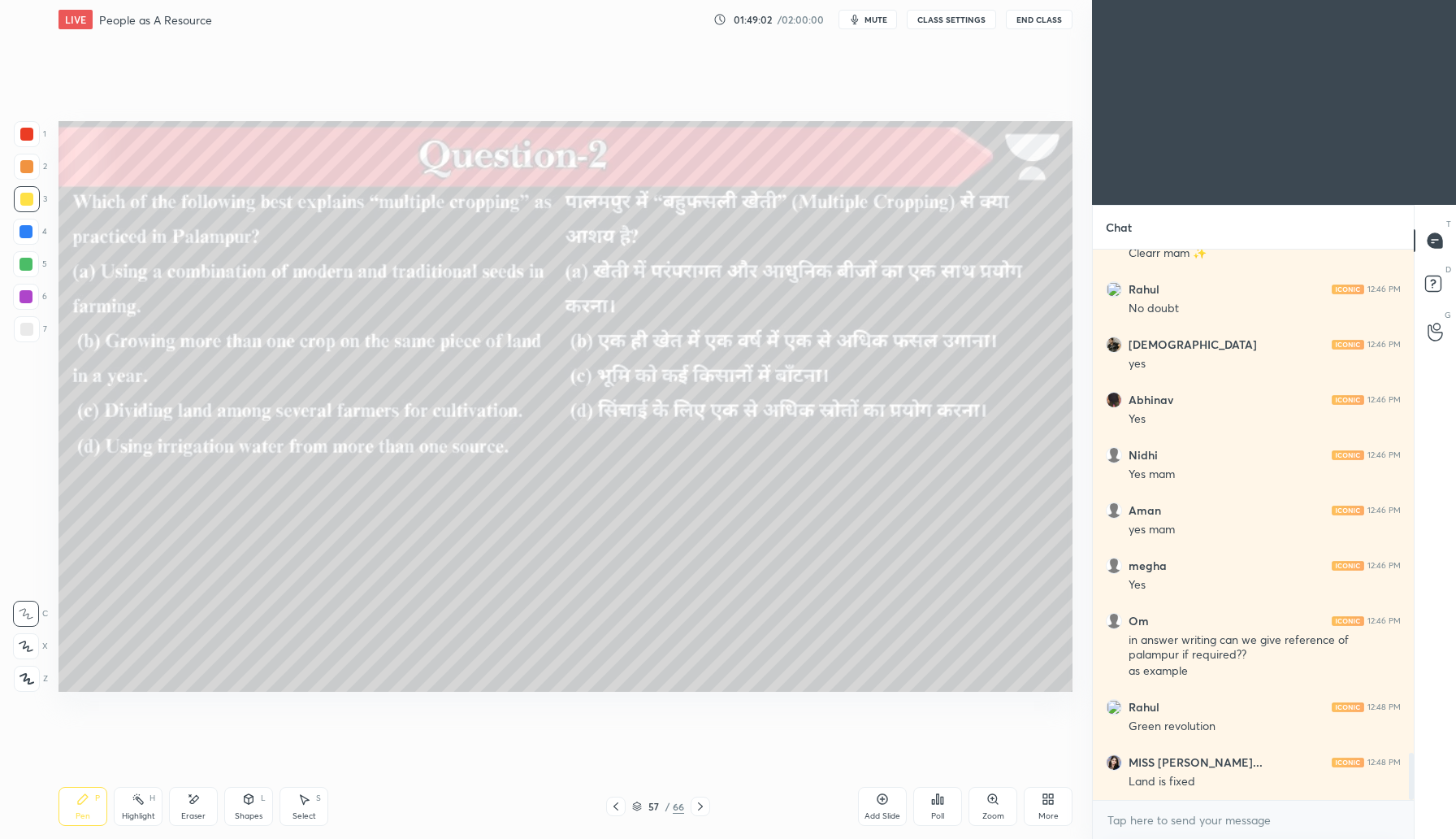
click at [937, 811] on div "Poll" at bounding box center [937, 806] width 49 height 39
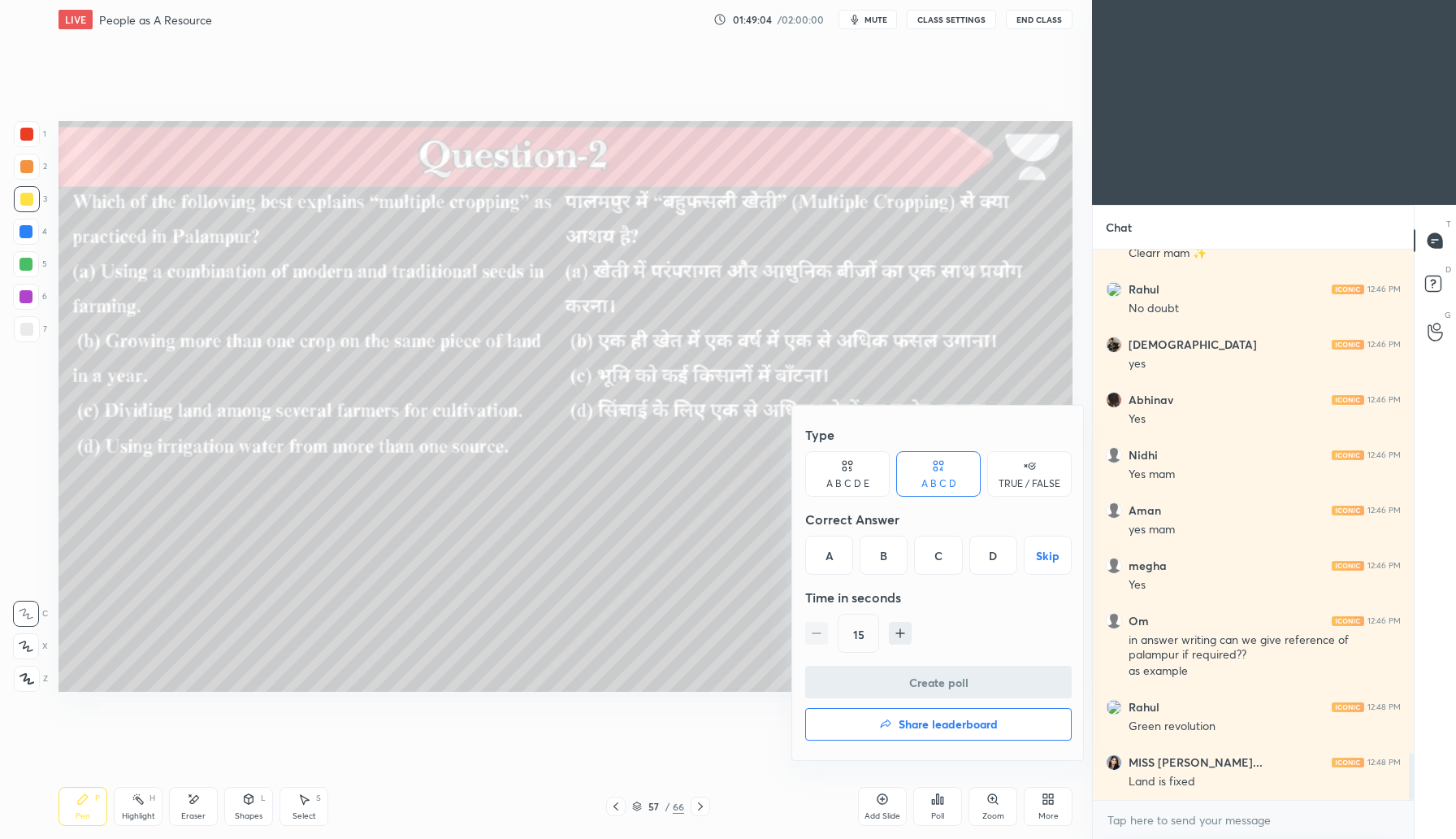
click at [877, 567] on div "B" at bounding box center [884, 555] width 48 height 39
click at [944, 683] on button "Create poll" at bounding box center [938, 682] width 267 height 33
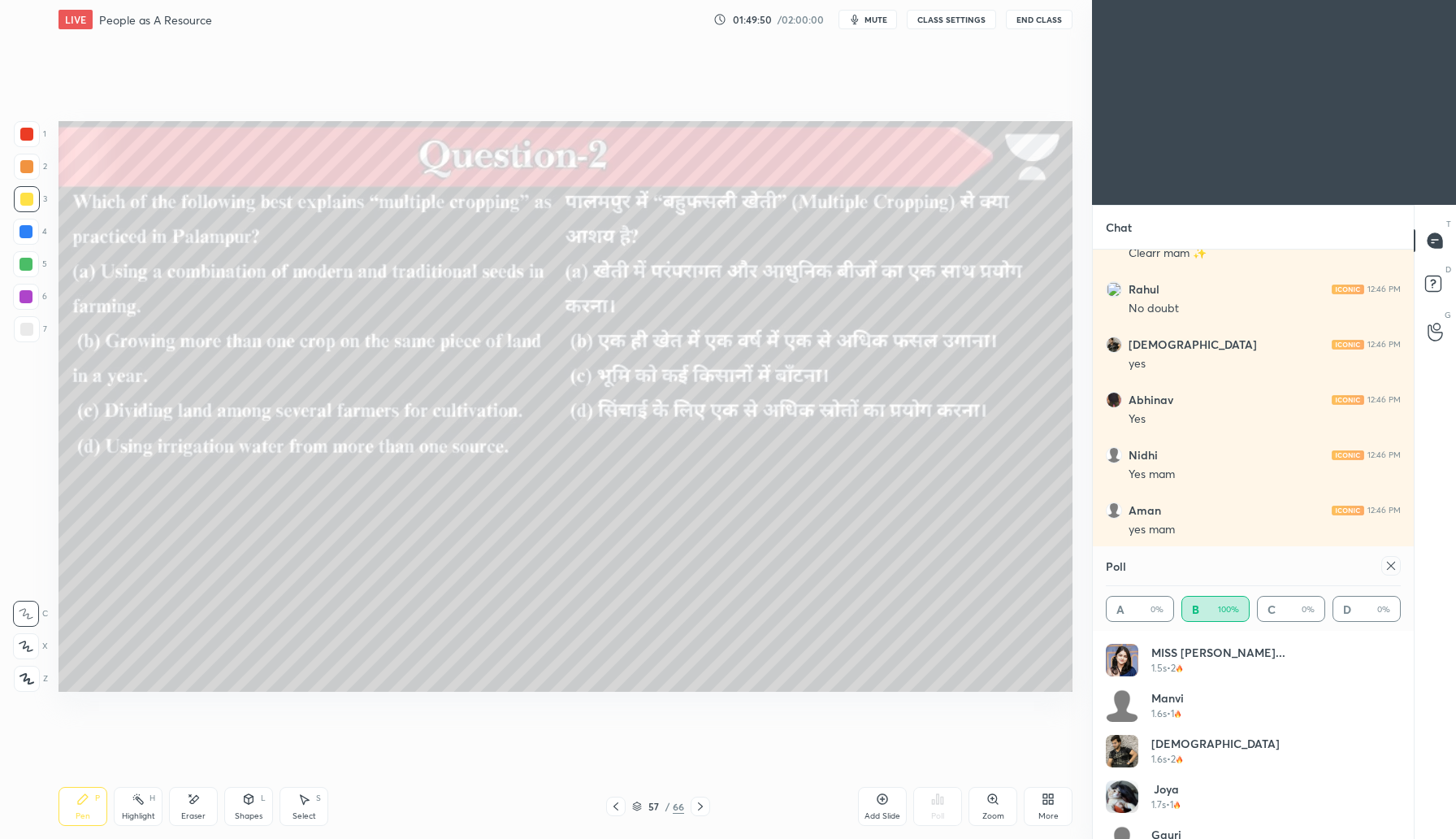
scroll to position [5980, 0]
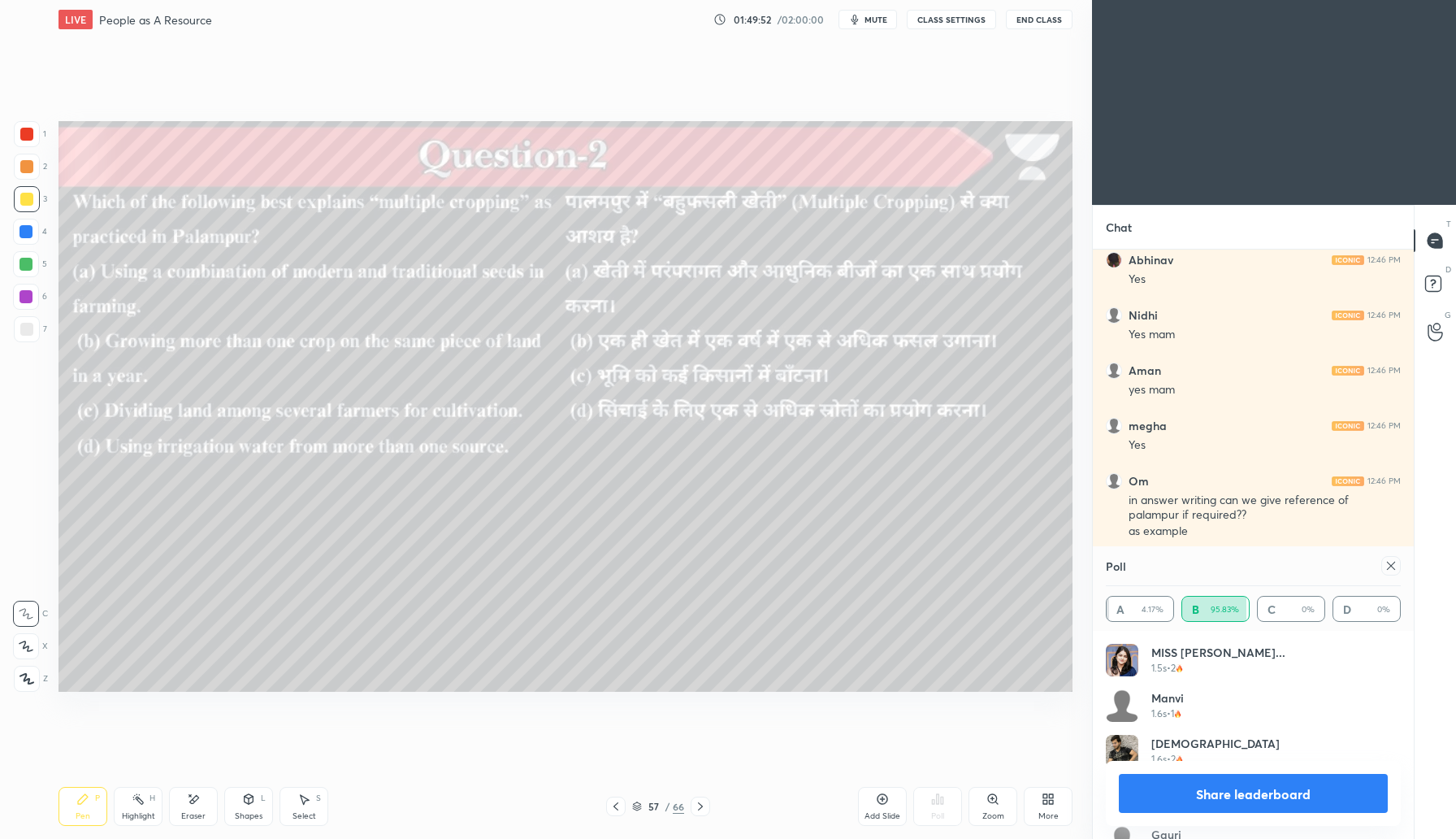
click at [1396, 561] on icon at bounding box center [1391, 565] width 13 height 13
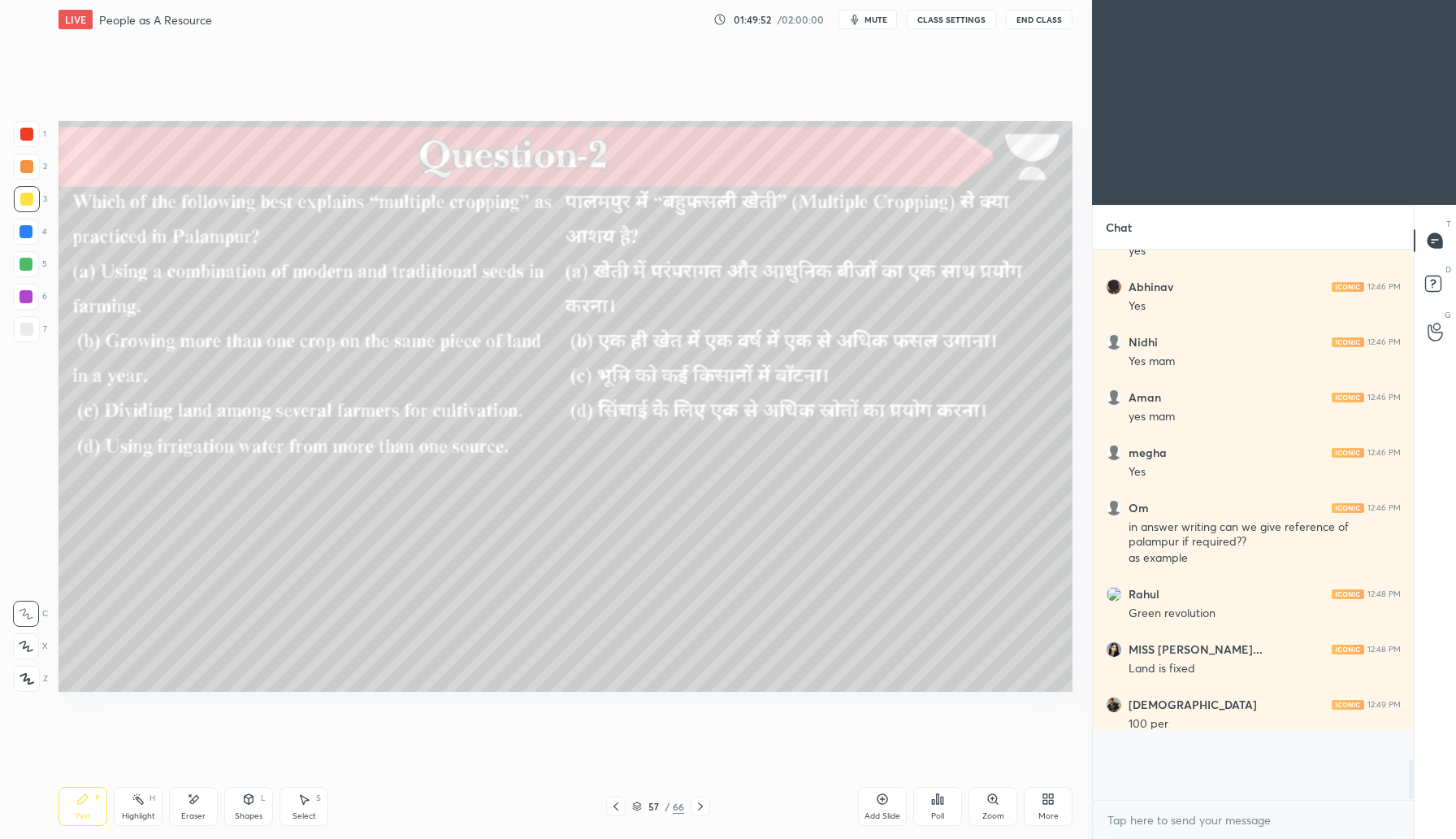
scroll to position [537, 316]
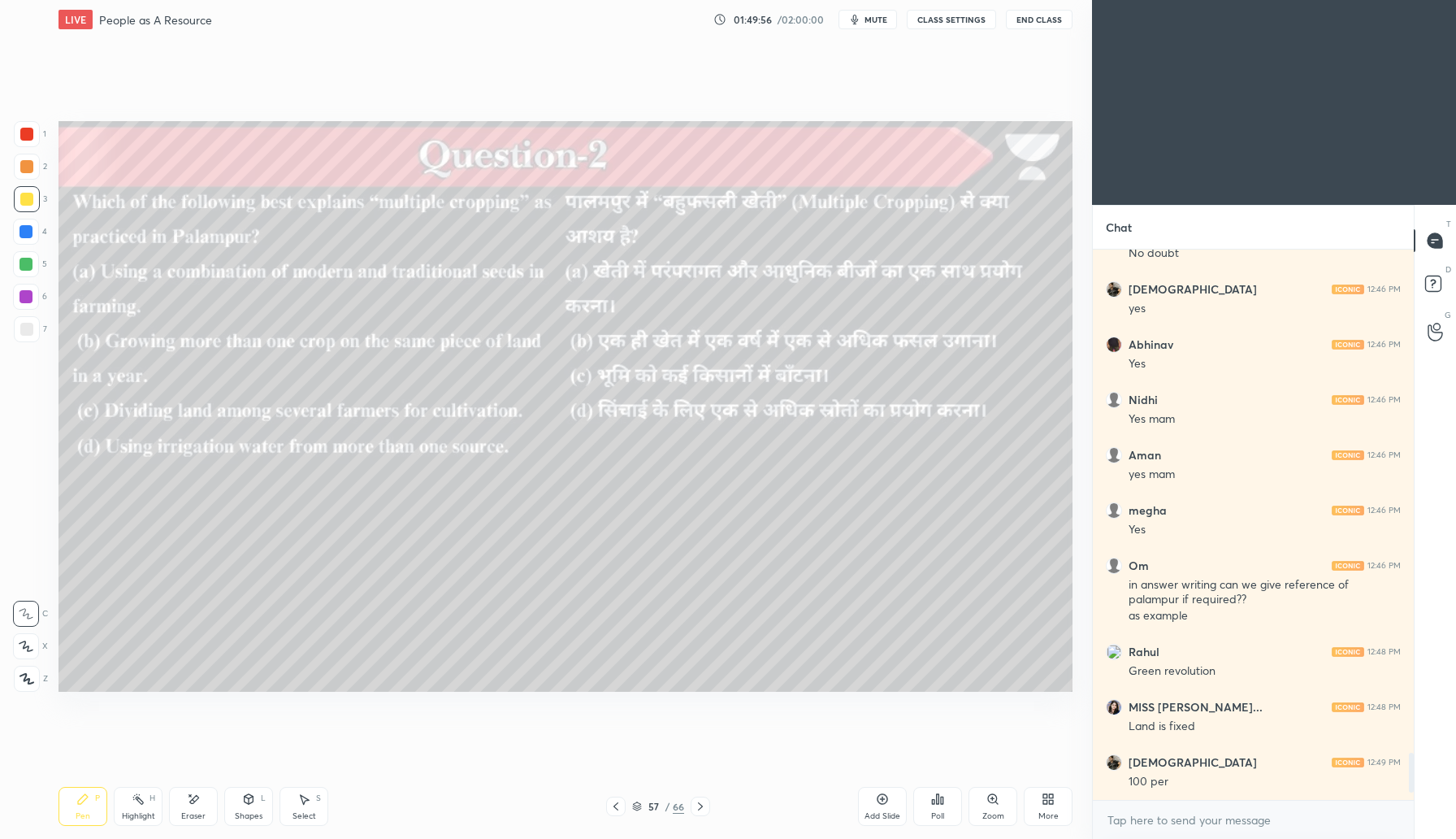
drag, startPoint x: 697, startPoint y: 811, endPoint x: 705, endPoint y: 805, distance: 10.0
click at [697, 809] on icon at bounding box center [701, 806] width 13 height 13
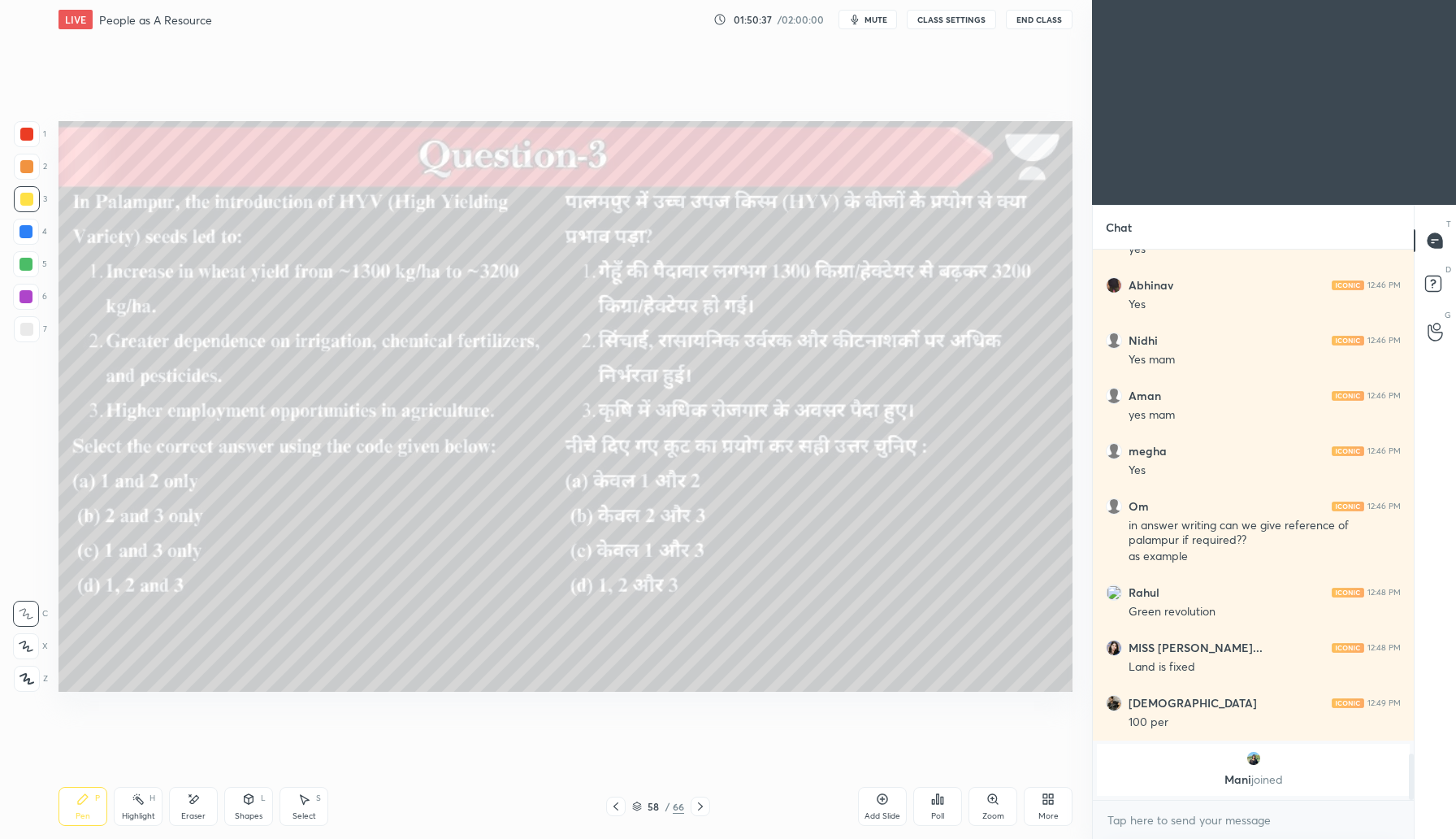
click at [937, 812] on div "Poll" at bounding box center [937, 806] width 49 height 39
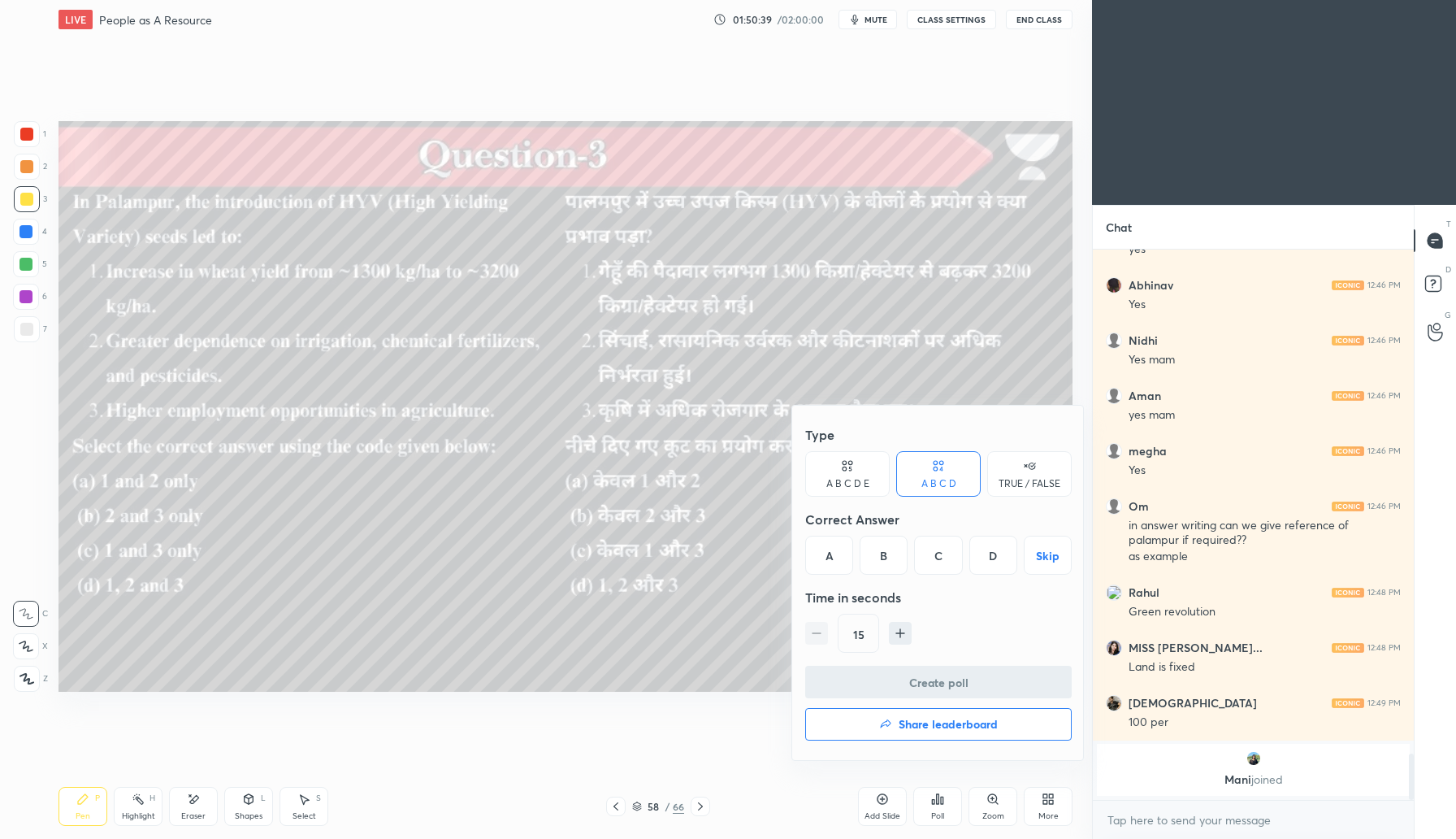
scroll to position [5849, 0]
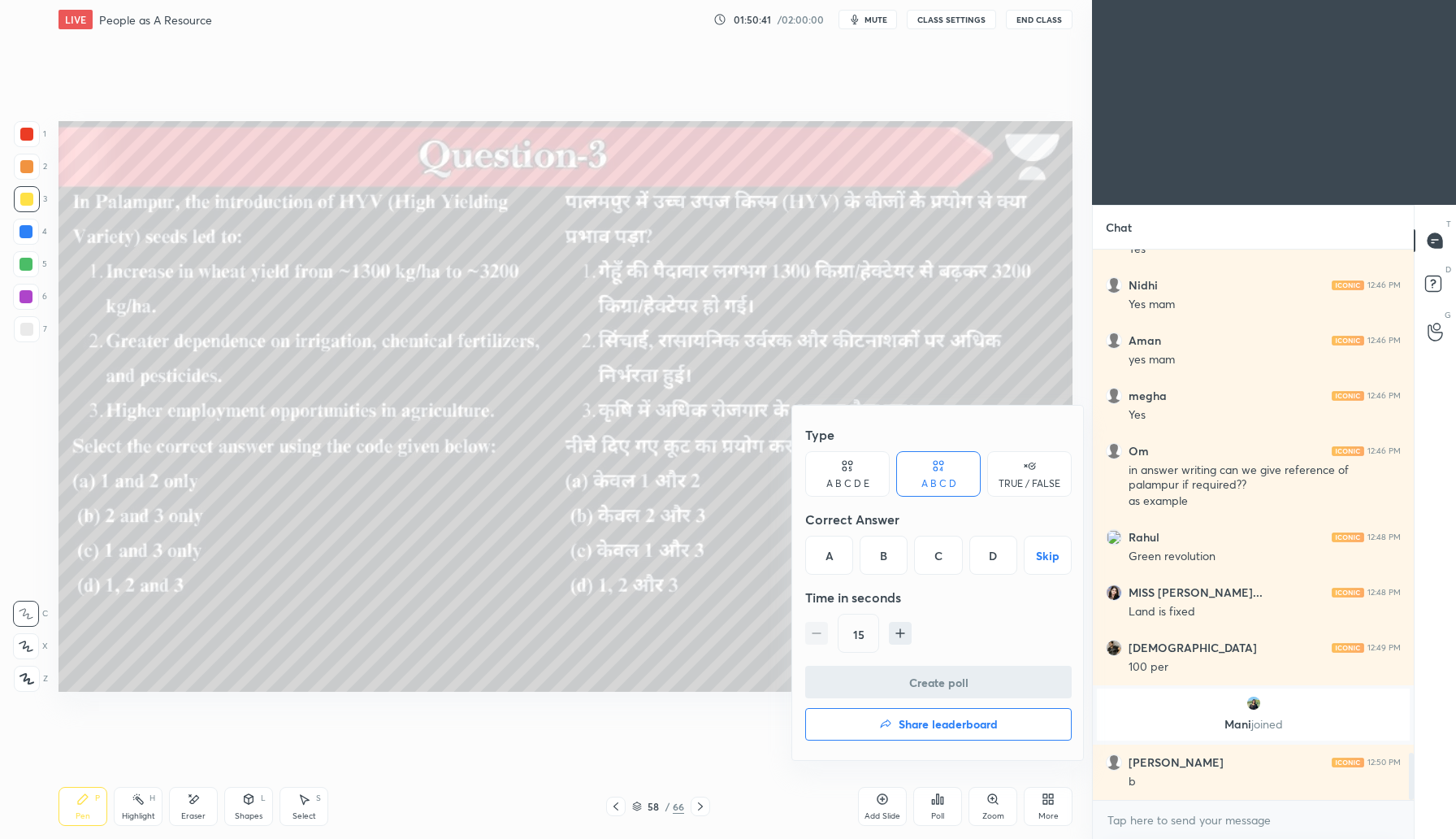
drag, startPoint x: 833, startPoint y: 550, endPoint x: 846, endPoint y: 548, distance: 13.2
click at [834, 550] on div "A" at bounding box center [829, 555] width 48 height 39
click at [929, 684] on button "Create poll" at bounding box center [938, 682] width 267 height 33
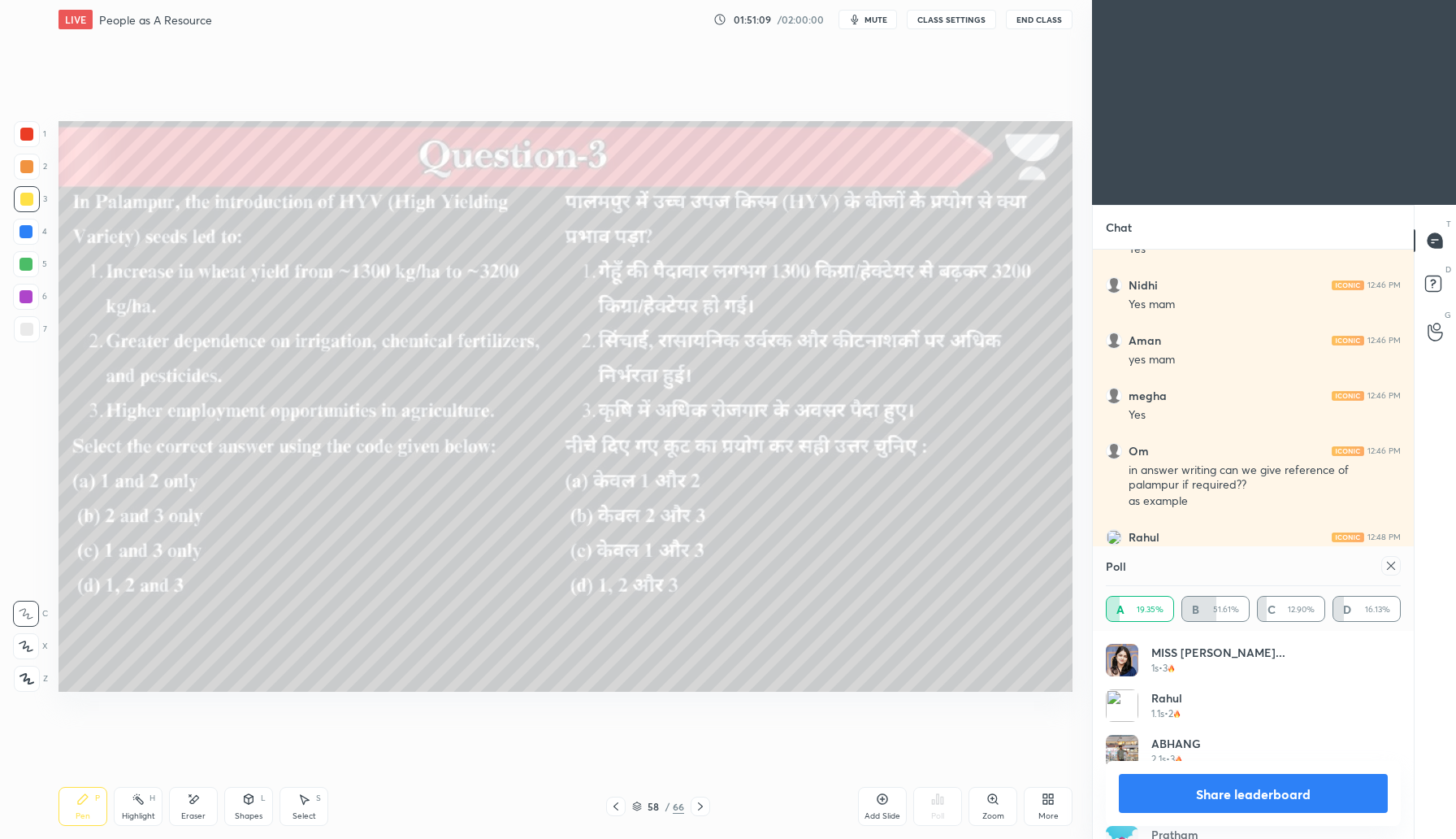
scroll to position [5989, 0]
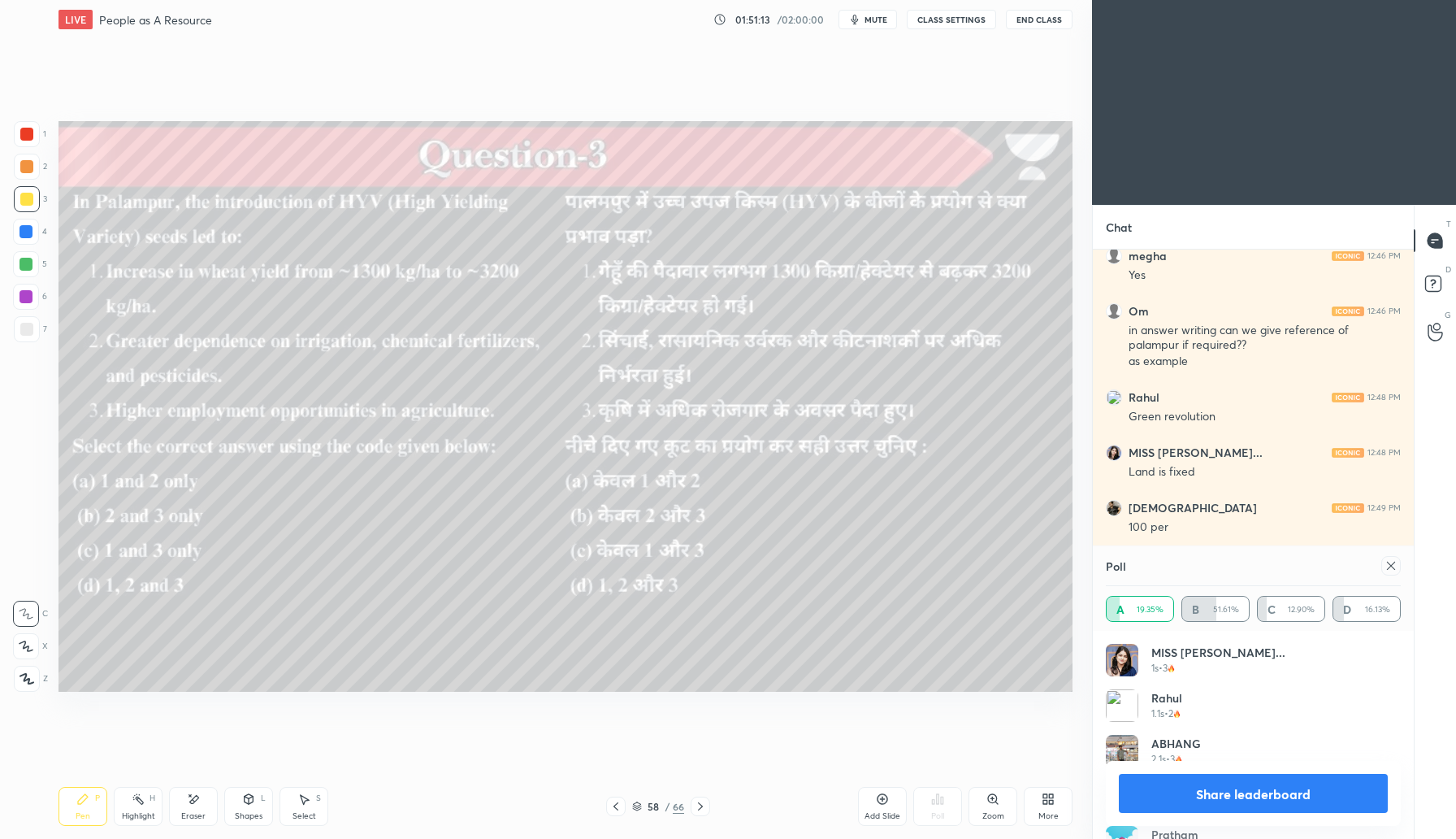
click at [1393, 572] on div at bounding box center [1391, 566] width 19 height 19
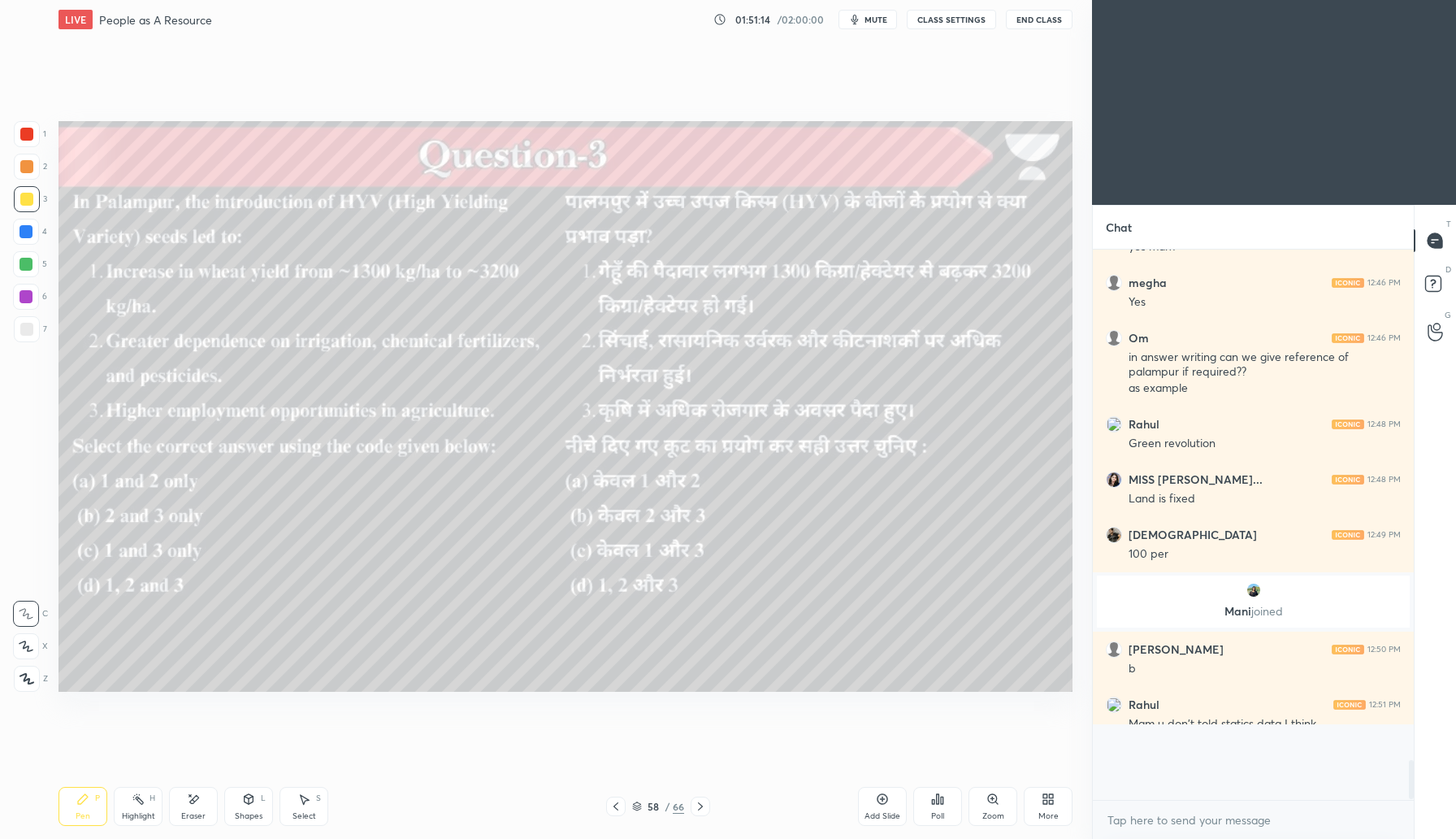
scroll to position [5913, 0]
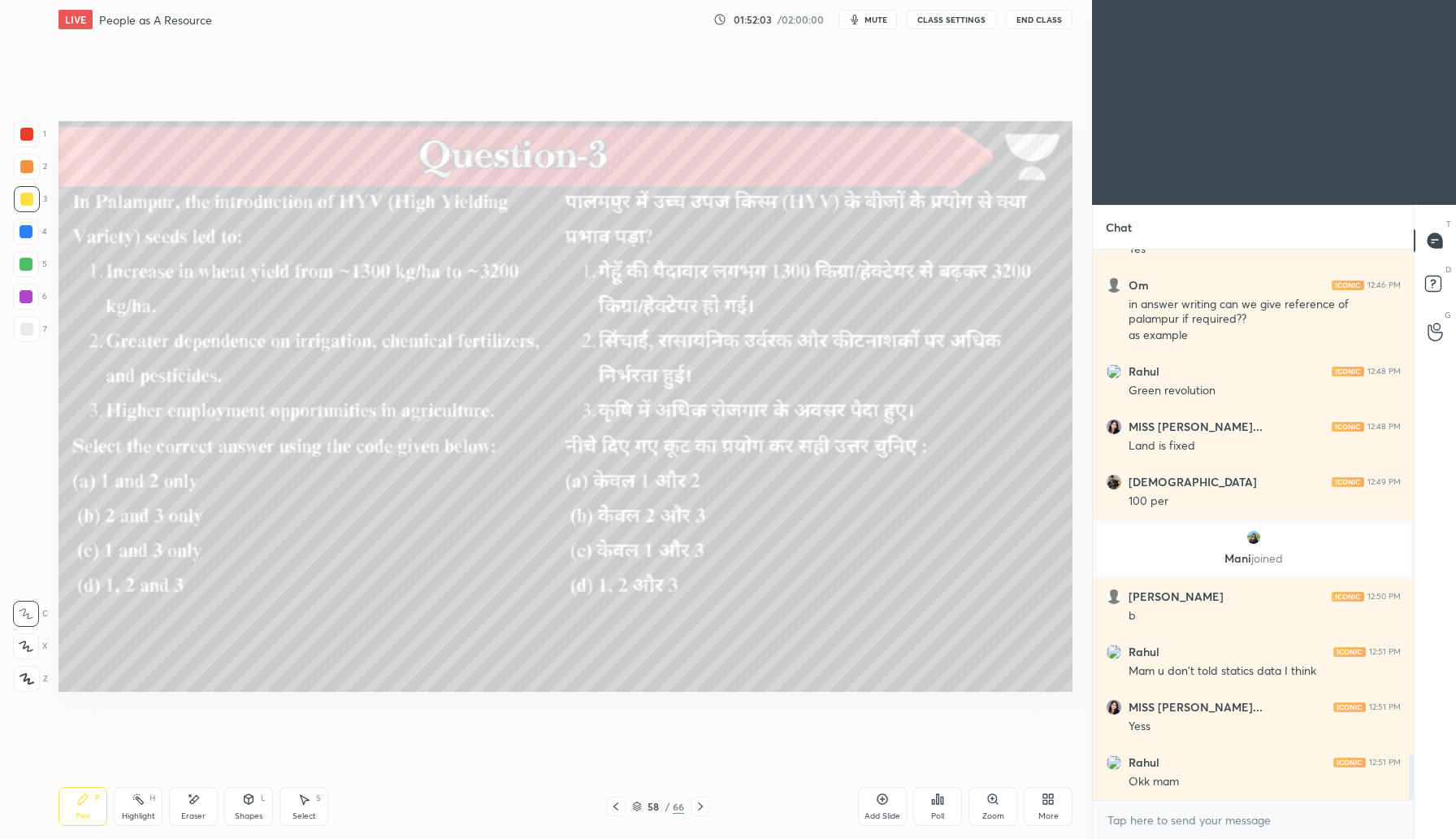
click at [703, 812] on icon at bounding box center [701, 806] width 13 height 13
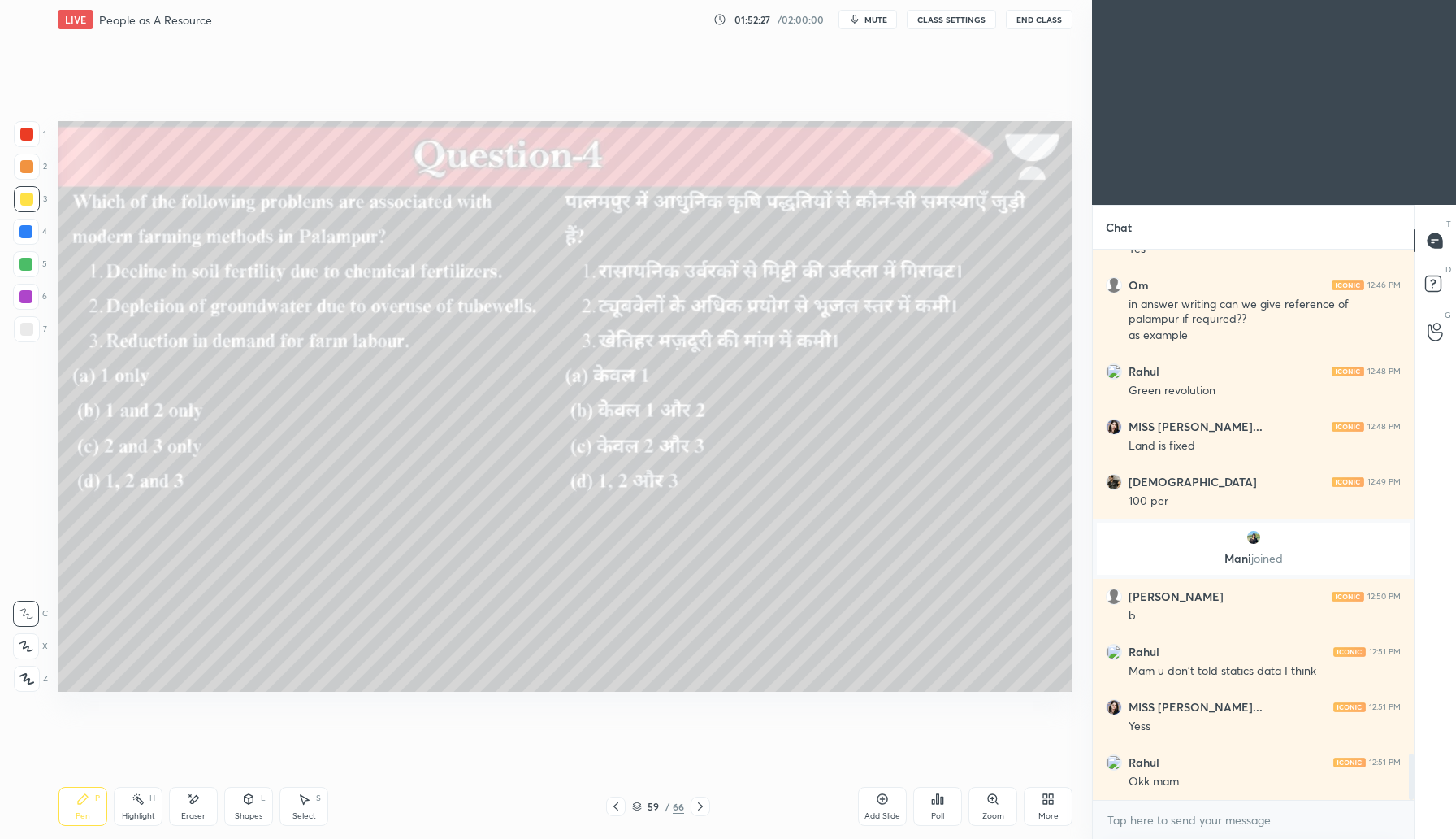
scroll to position [6071, 0]
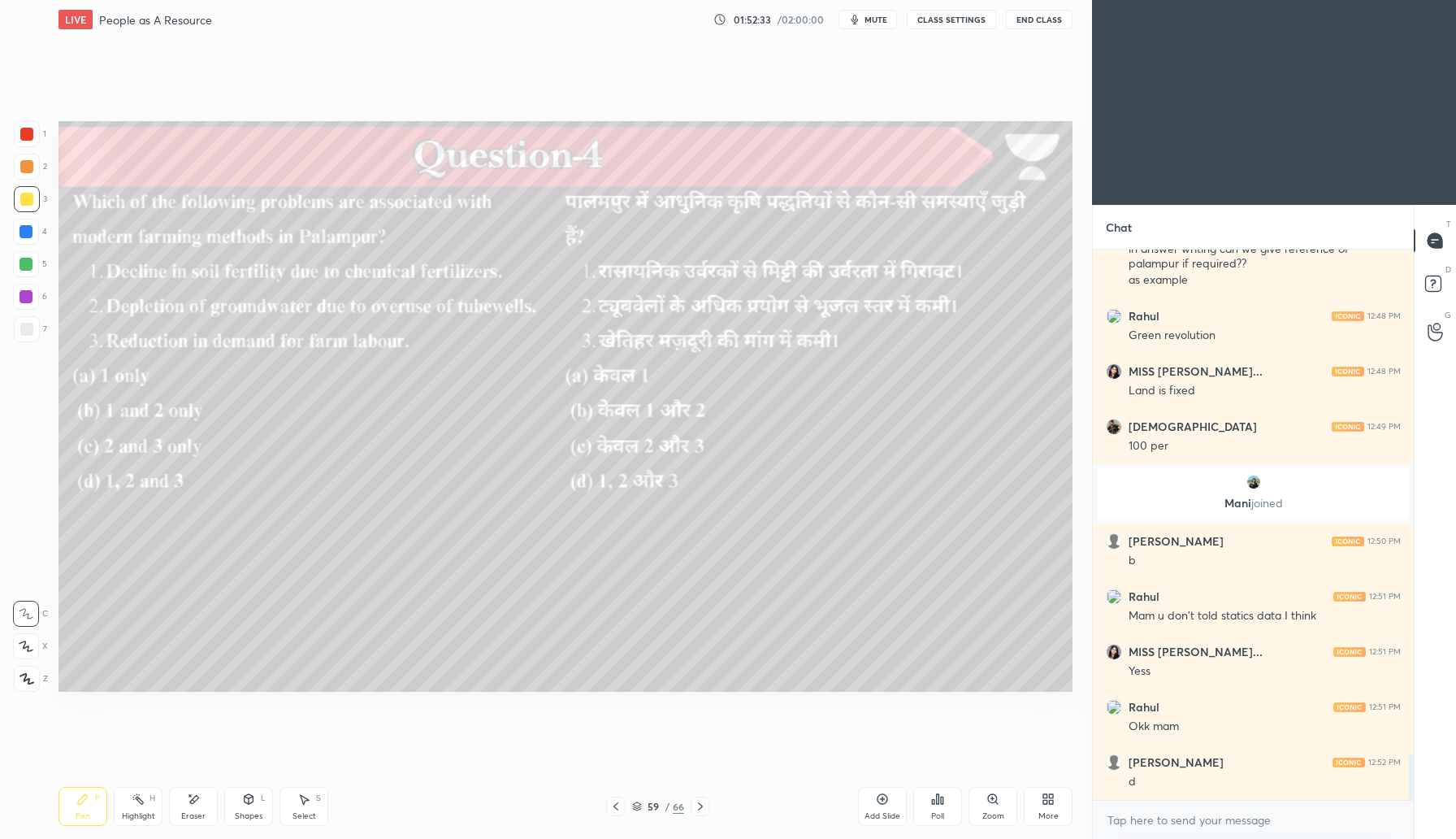
click at [939, 809] on div "Poll" at bounding box center [937, 806] width 49 height 39
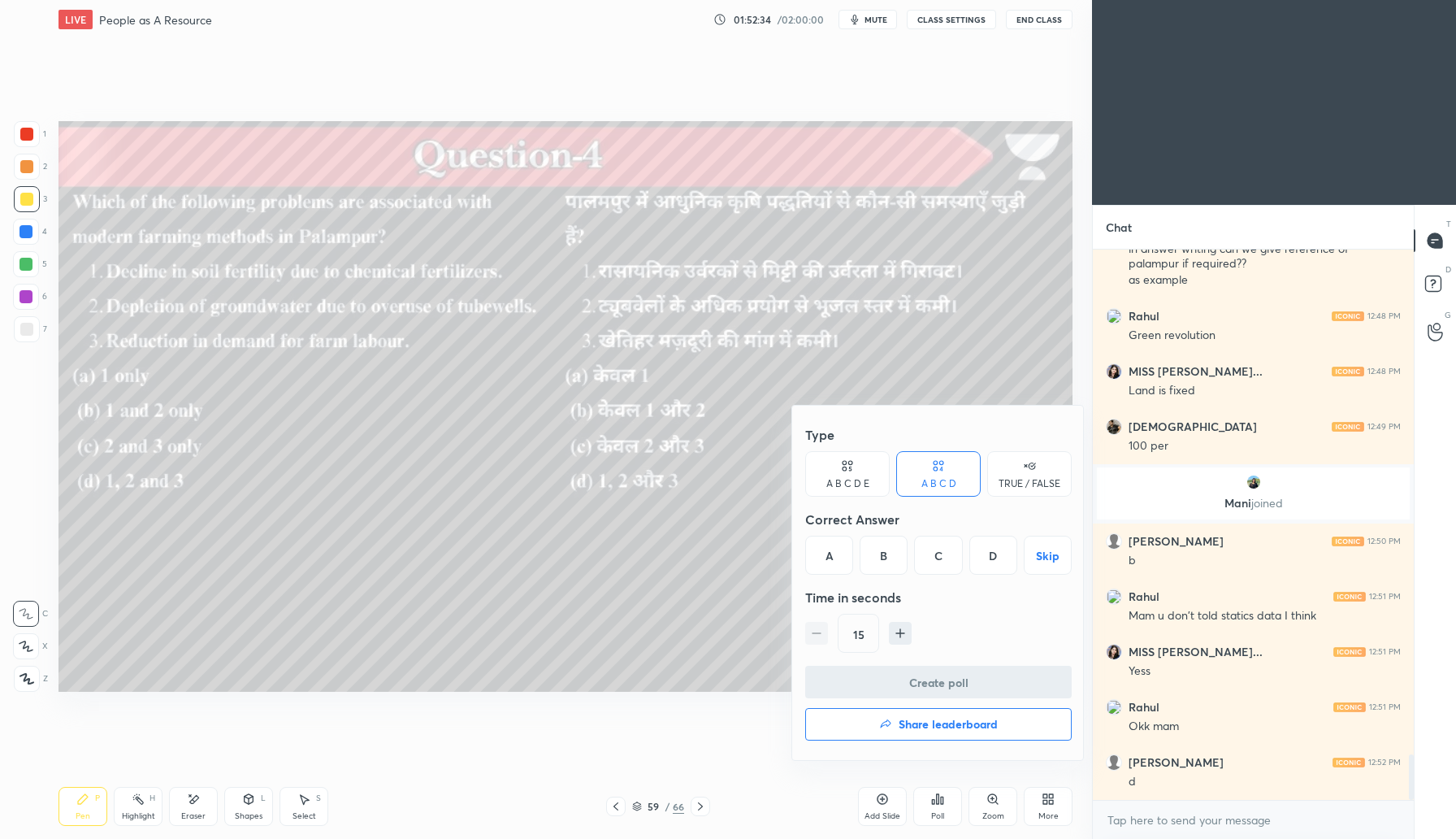
click at [1000, 567] on div "D" at bounding box center [994, 555] width 48 height 39
click at [944, 682] on button "Create poll" at bounding box center [938, 682] width 267 height 33
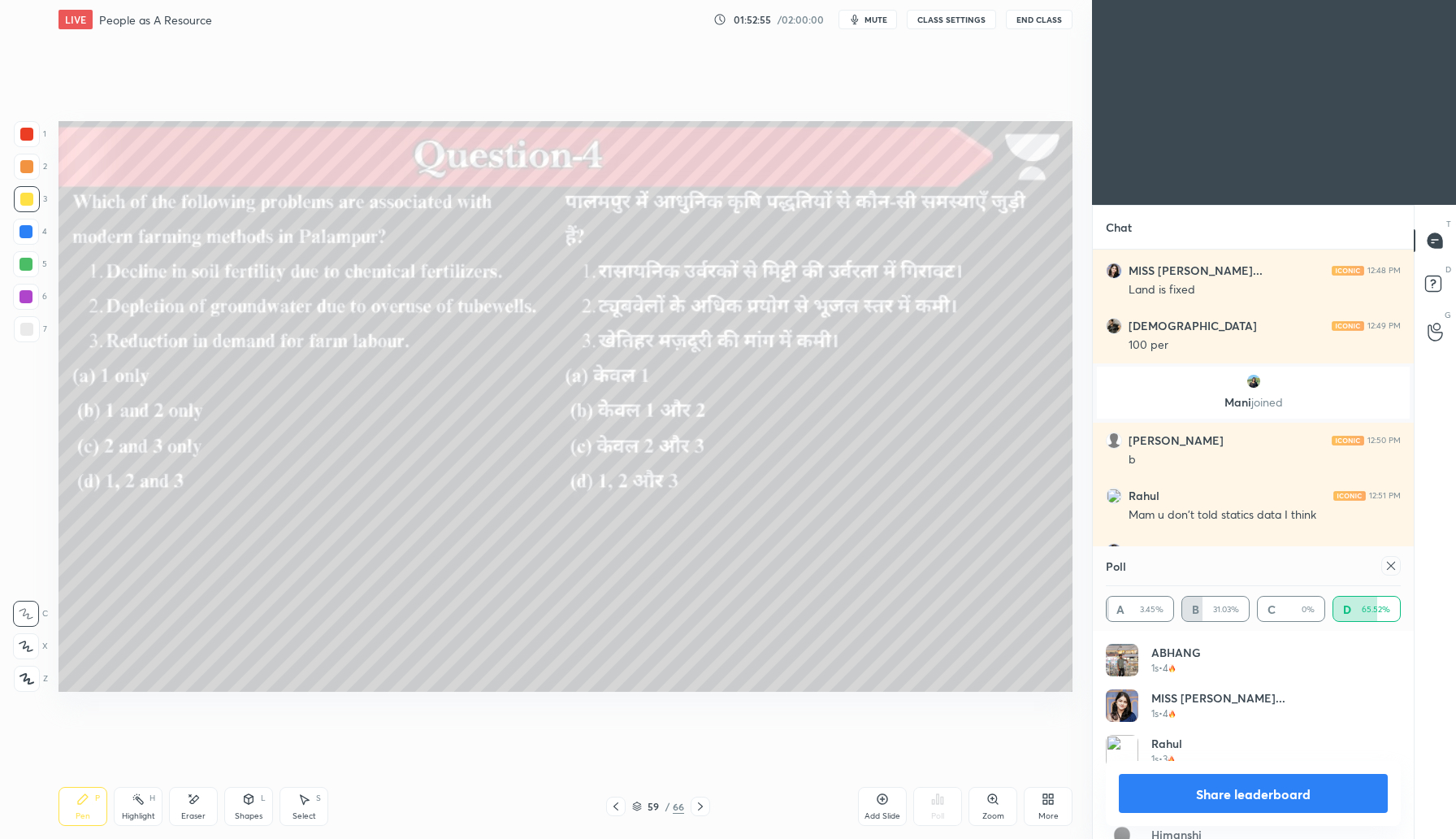
scroll to position [6188, 0]
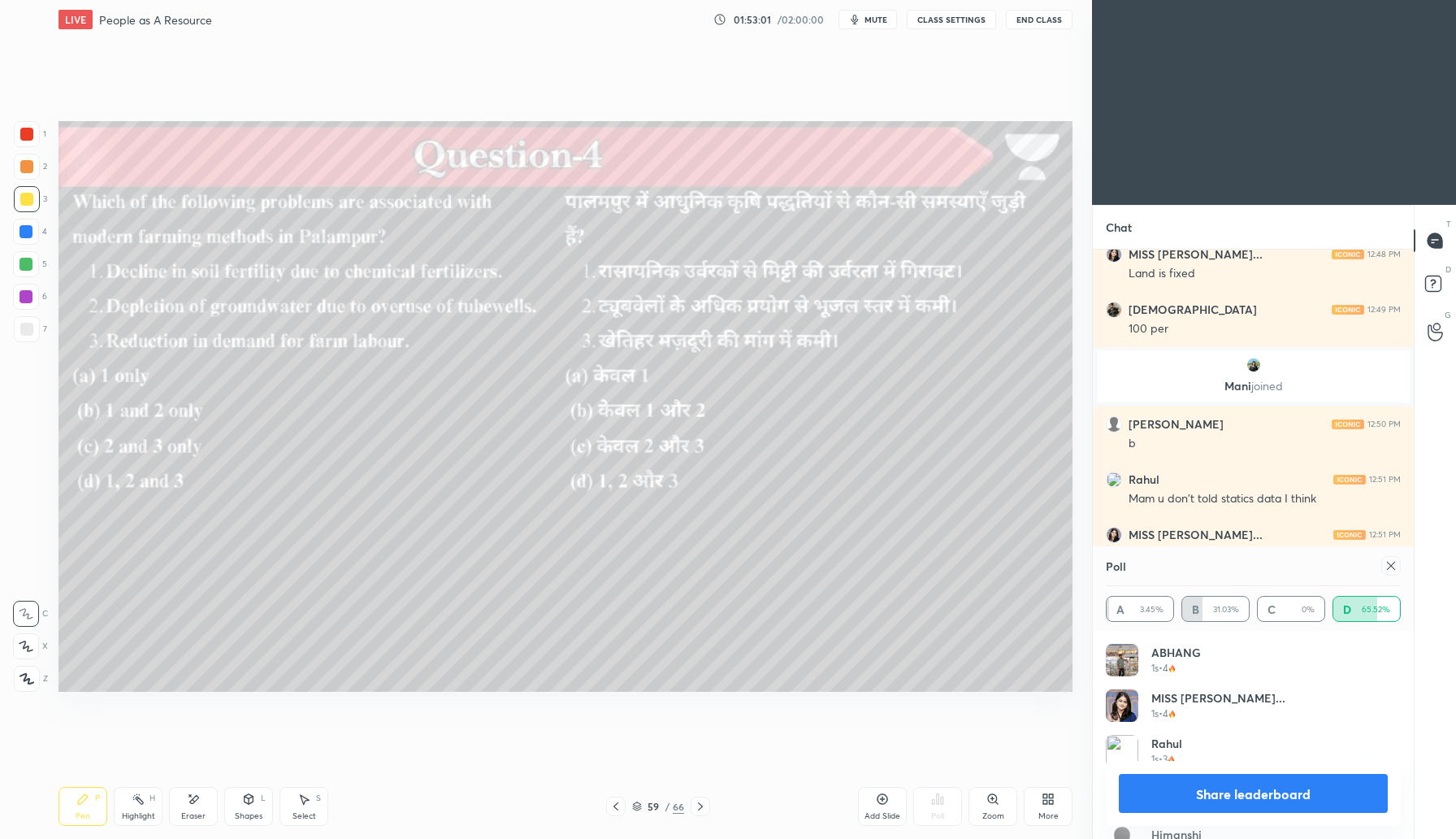
click at [1396, 566] on icon at bounding box center [1391, 565] width 13 height 13
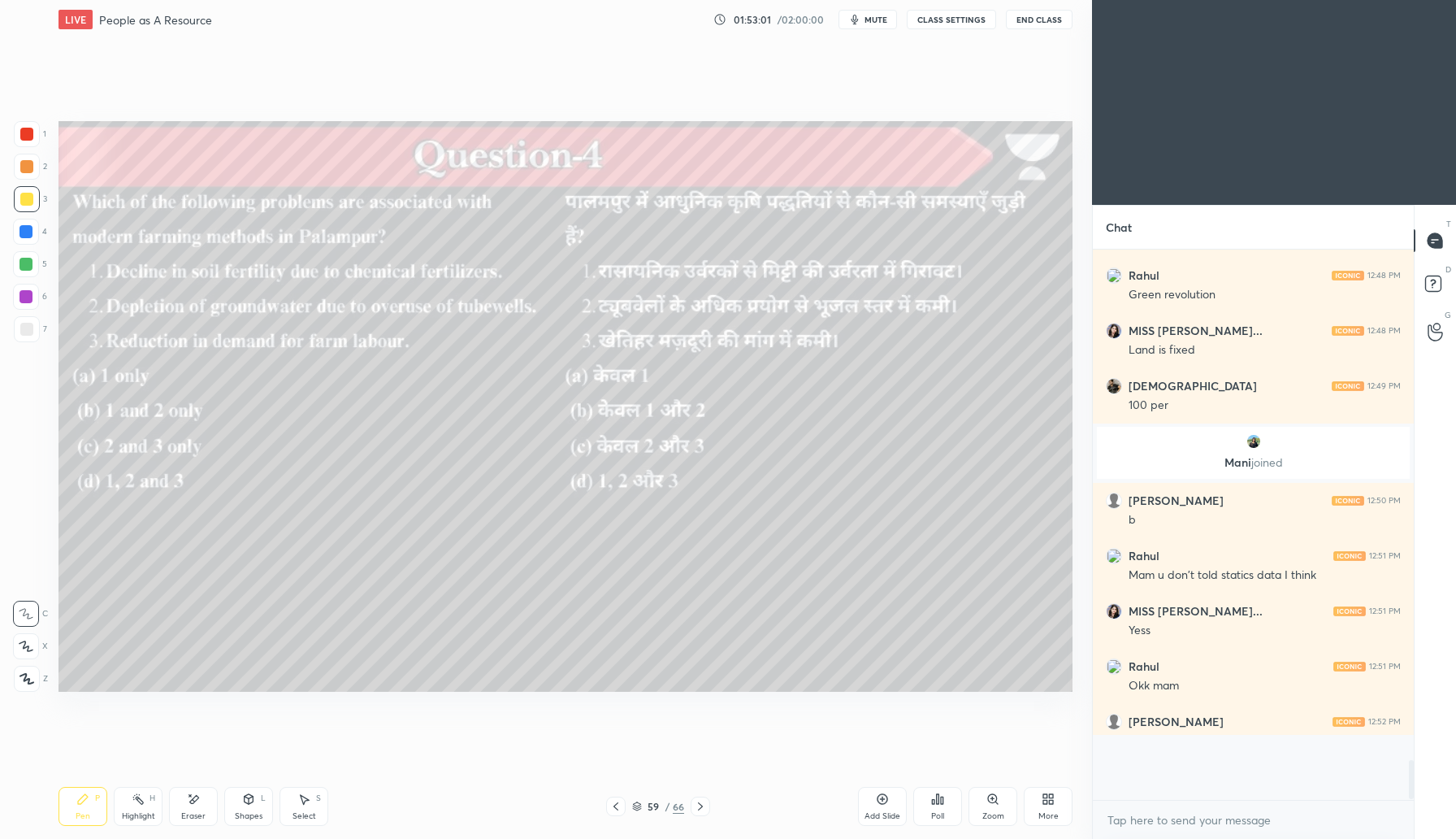
scroll to position [585, 316]
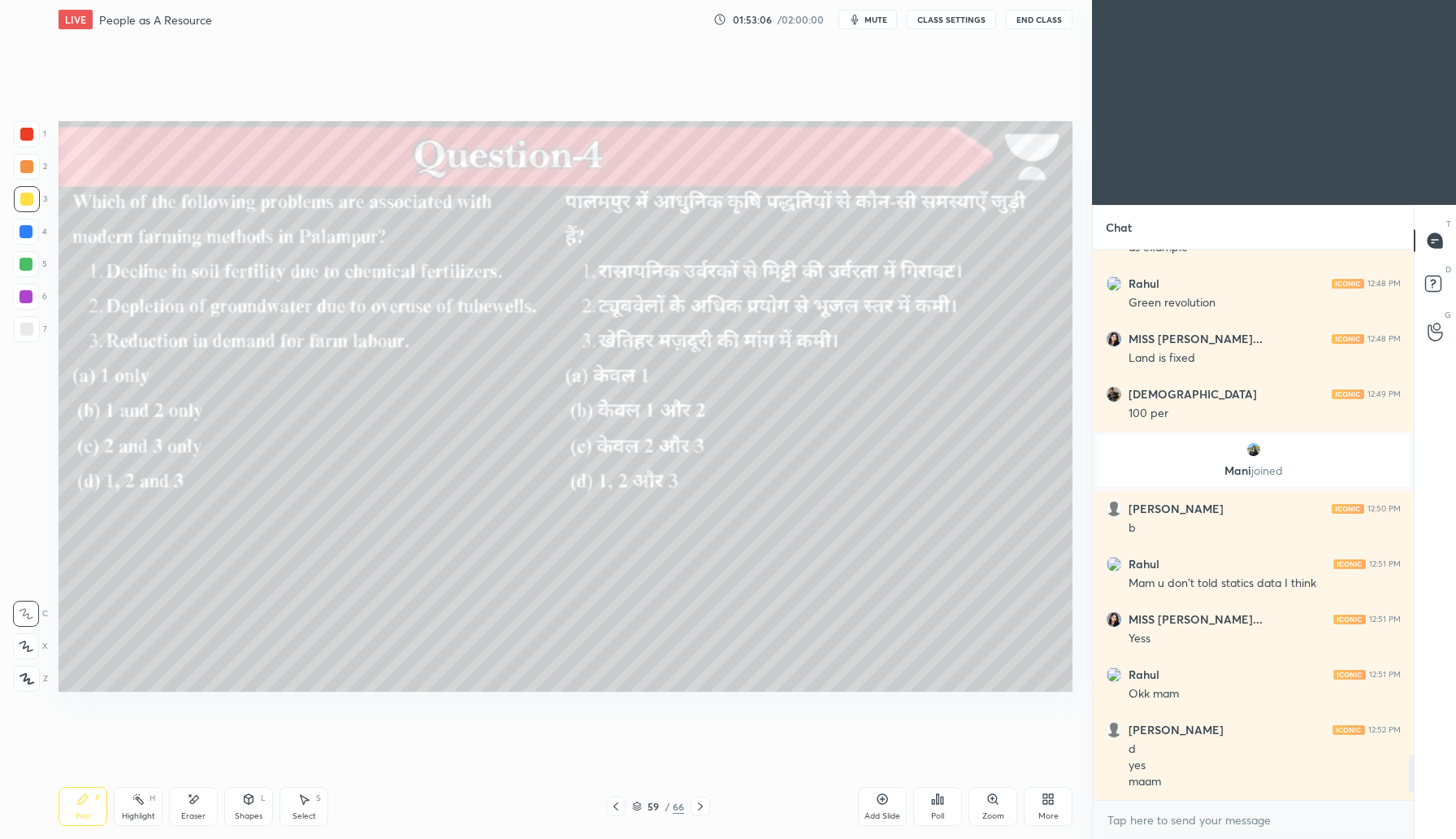
click at [705, 812] on icon at bounding box center [701, 806] width 13 height 13
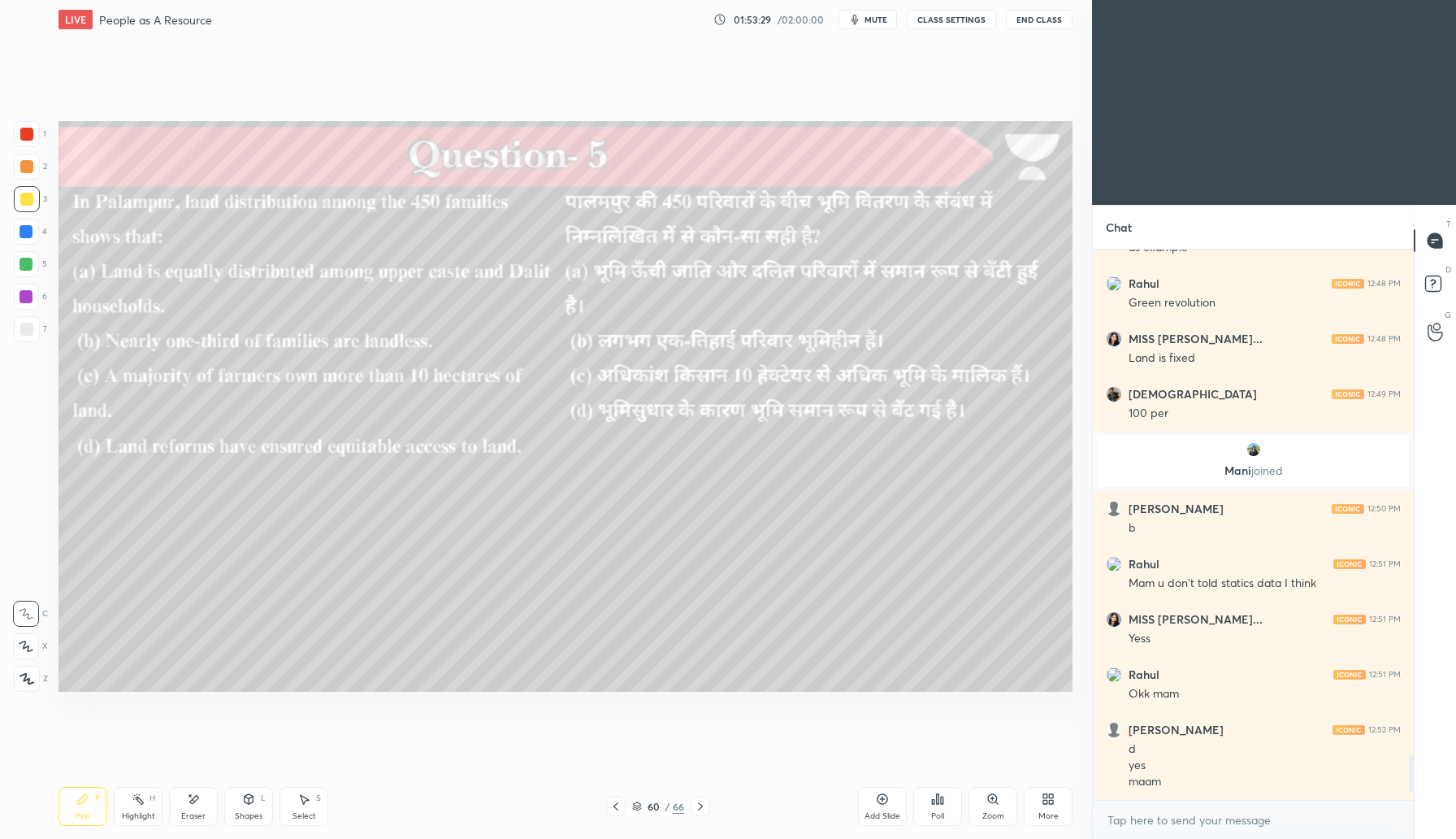
click at [952, 810] on div "Poll" at bounding box center [937, 806] width 49 height 39
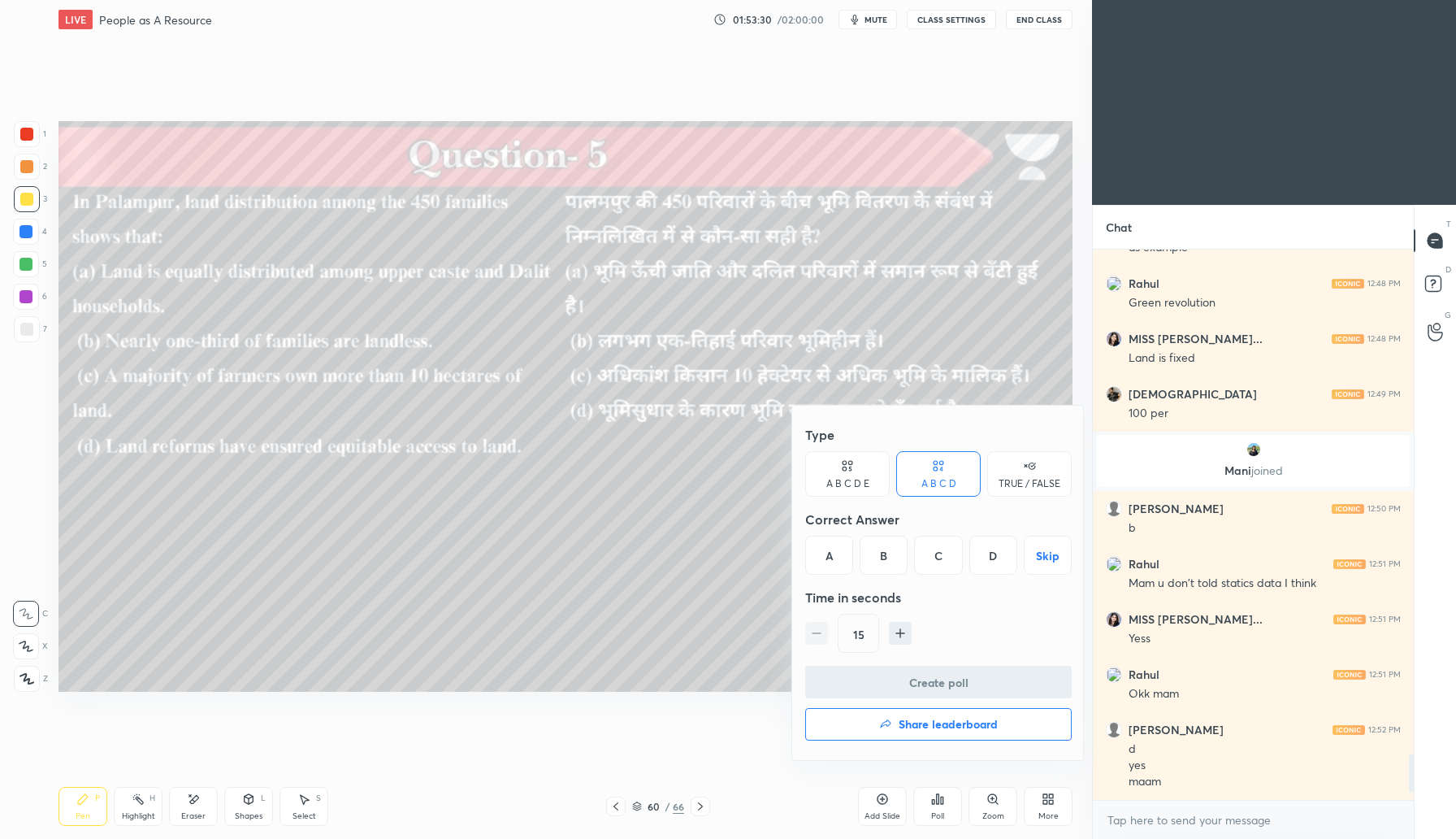
click at [889, 547] on div "B" at bounding box center [884, 555] width 48 height 39
click at [928, 688] on button "Create poll" at bounding box center [938, 682] width 267 height 33
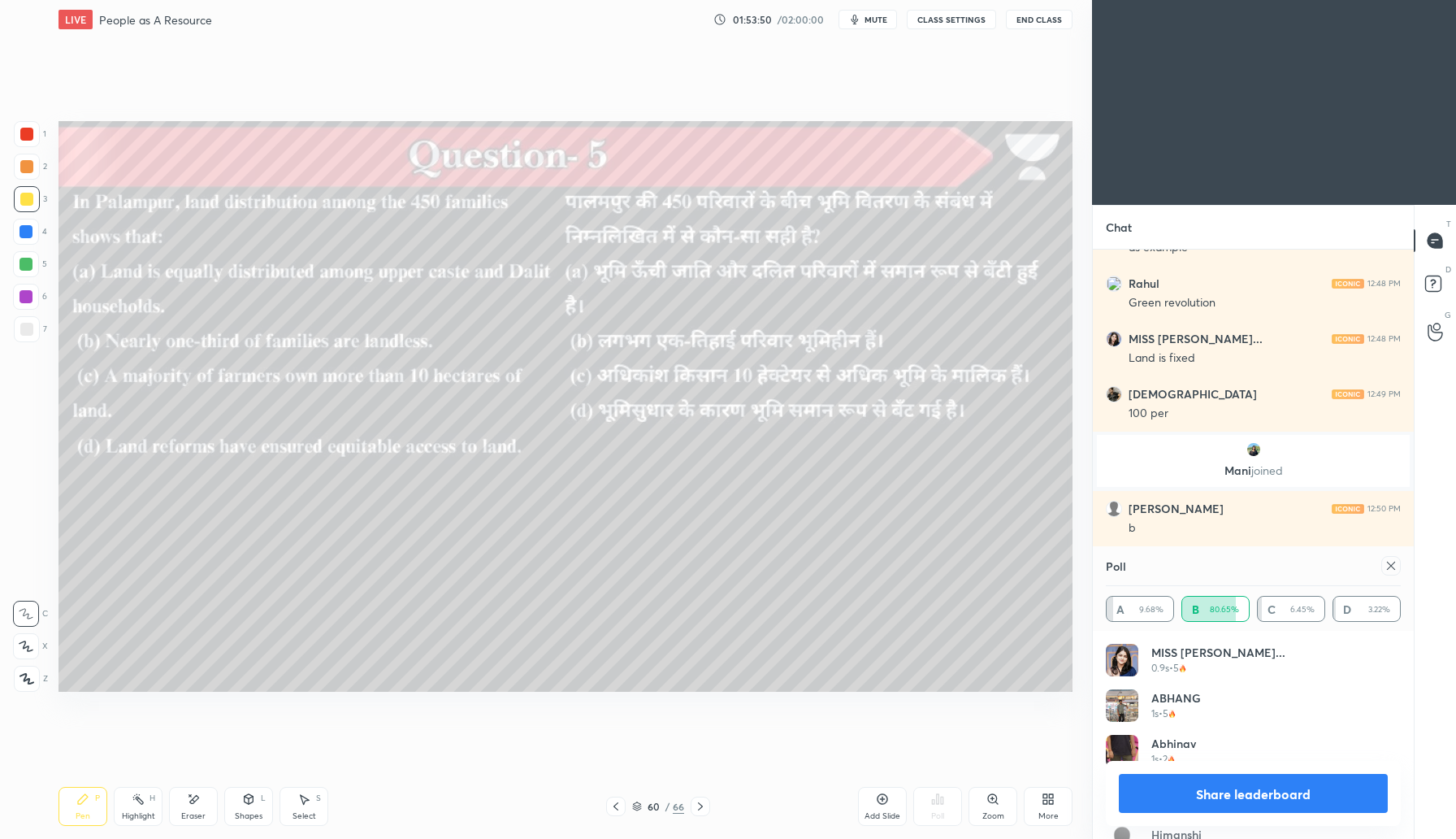
click at [1387, 570] on icon at bounding box center [1391, 565] width 13 height 13
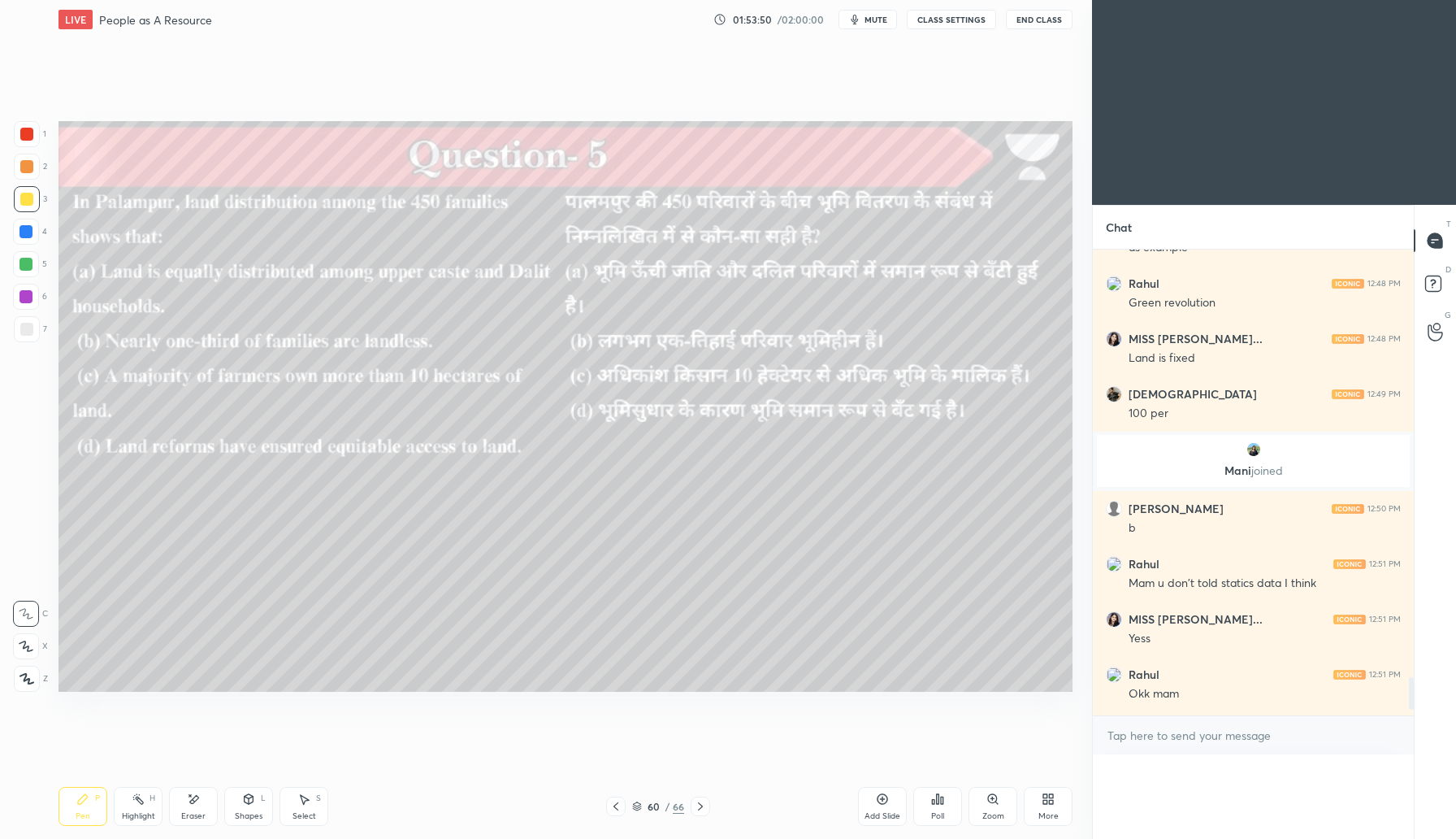
scroll to position [1, 5]
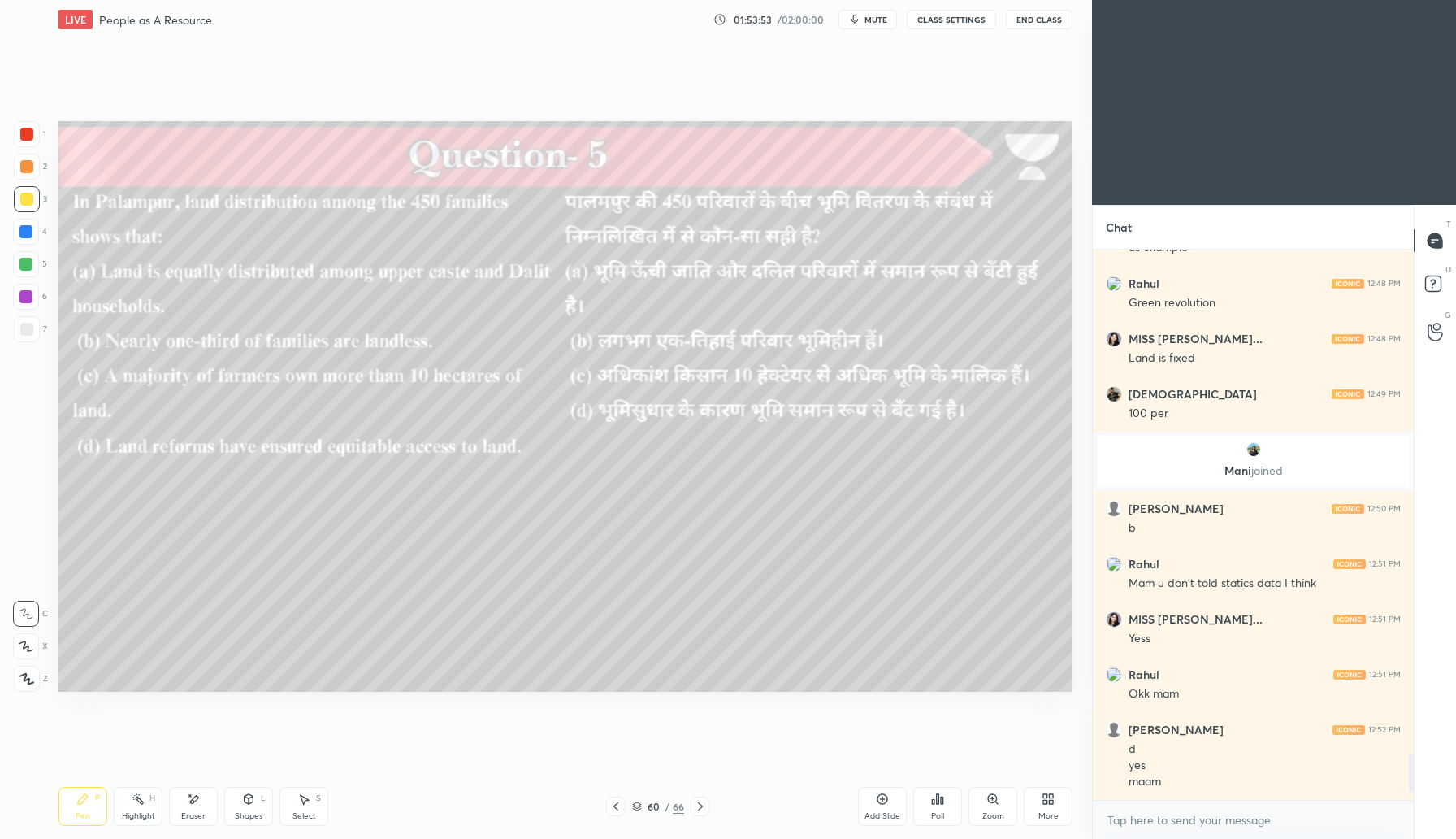
click at [702, 804] on icon at bounding box center [701, 806] width 13 height 13
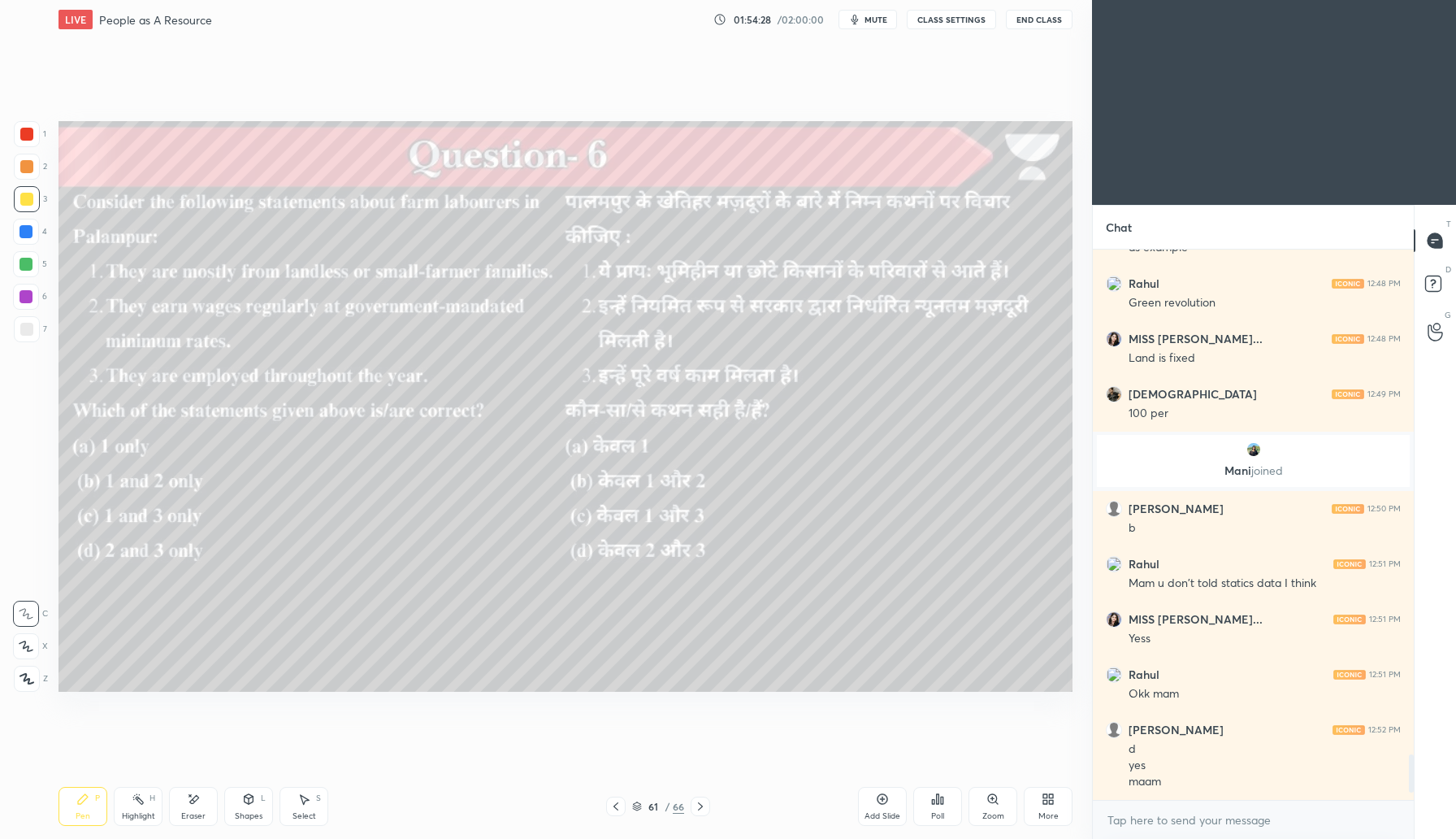
click at [940, 819] on div "Poll" at bounding box center [938, 816] width 13 height 8
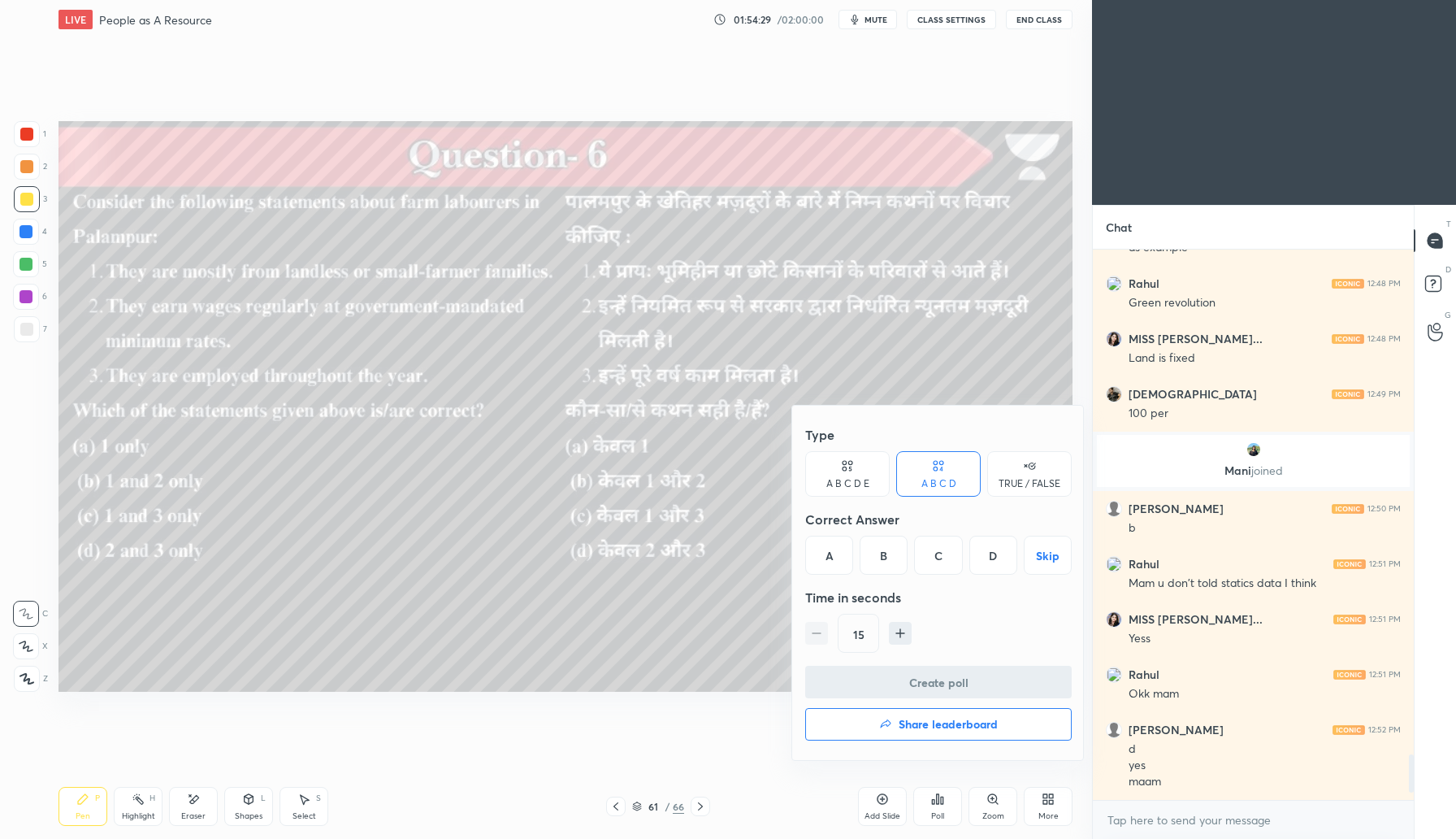
click at [834, 556] on div "A" at bounding box center [829, 555] width 48 height 39
click at [996, 679] on button "Create poll" at bounding box center [938, 682] width 267 height 33
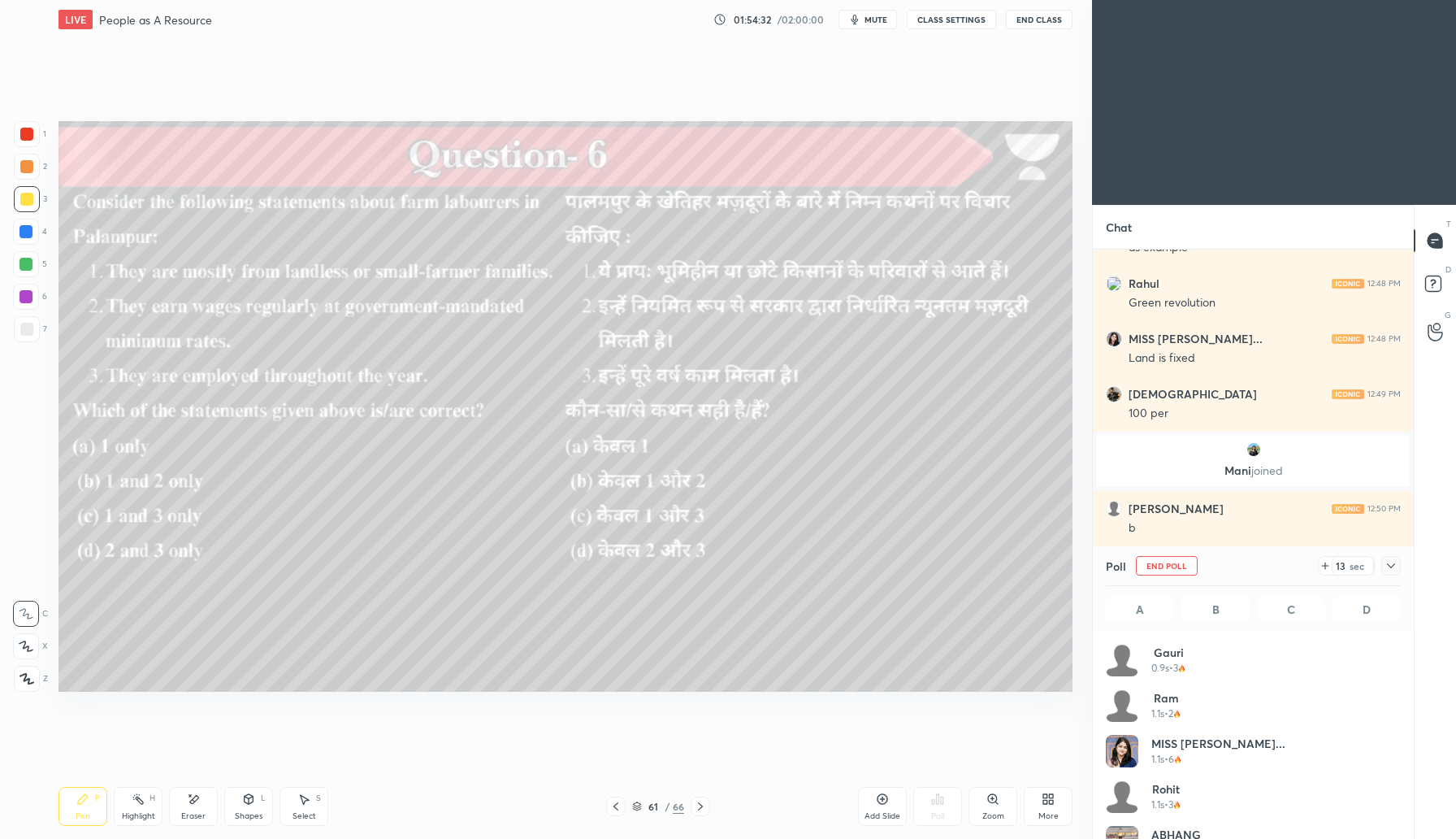
scroll to position [190, 290]
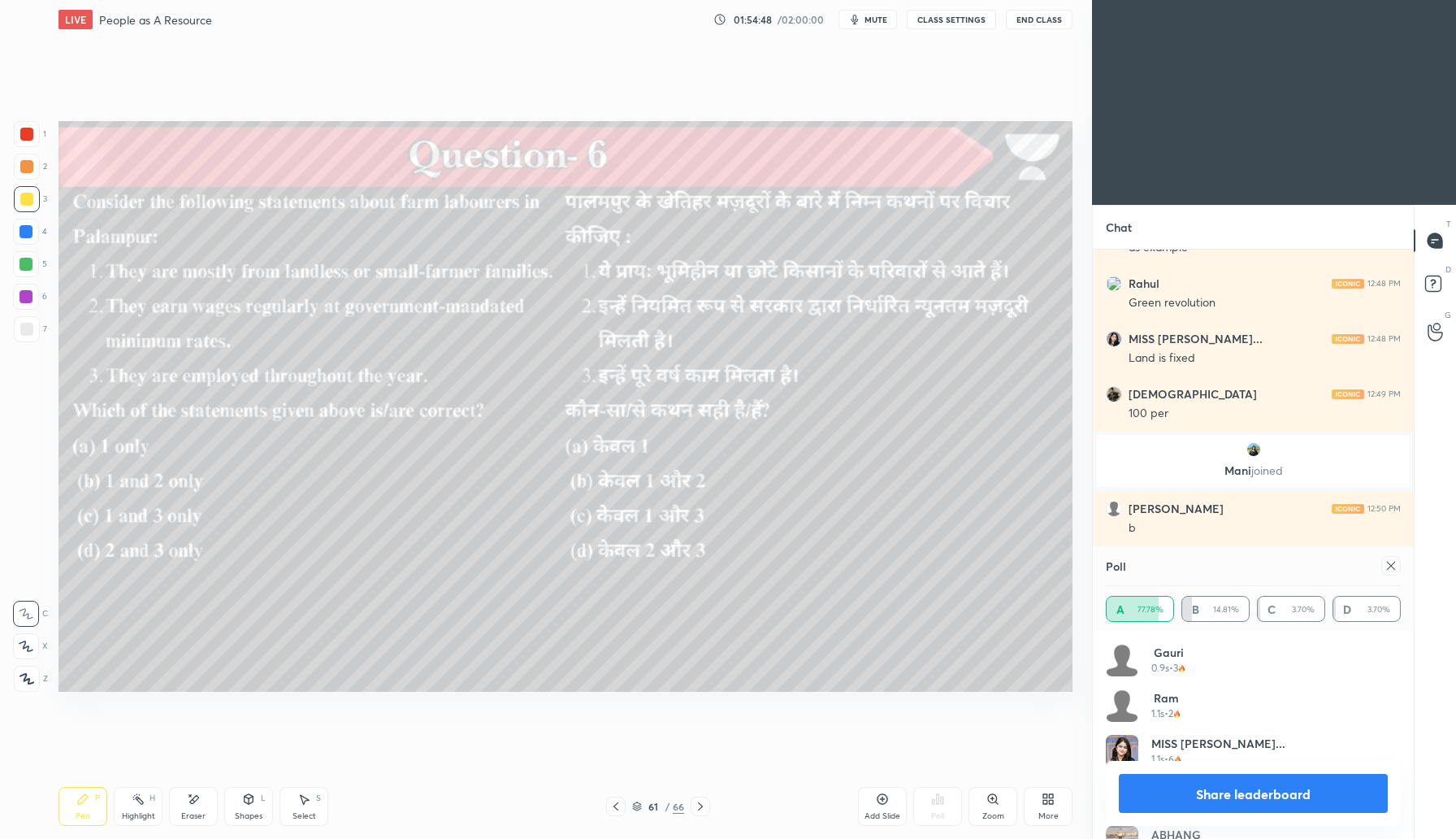
click at [1397, 565] on div at bounding box center [1391, 566] width 19 height 19
type textarea "x"
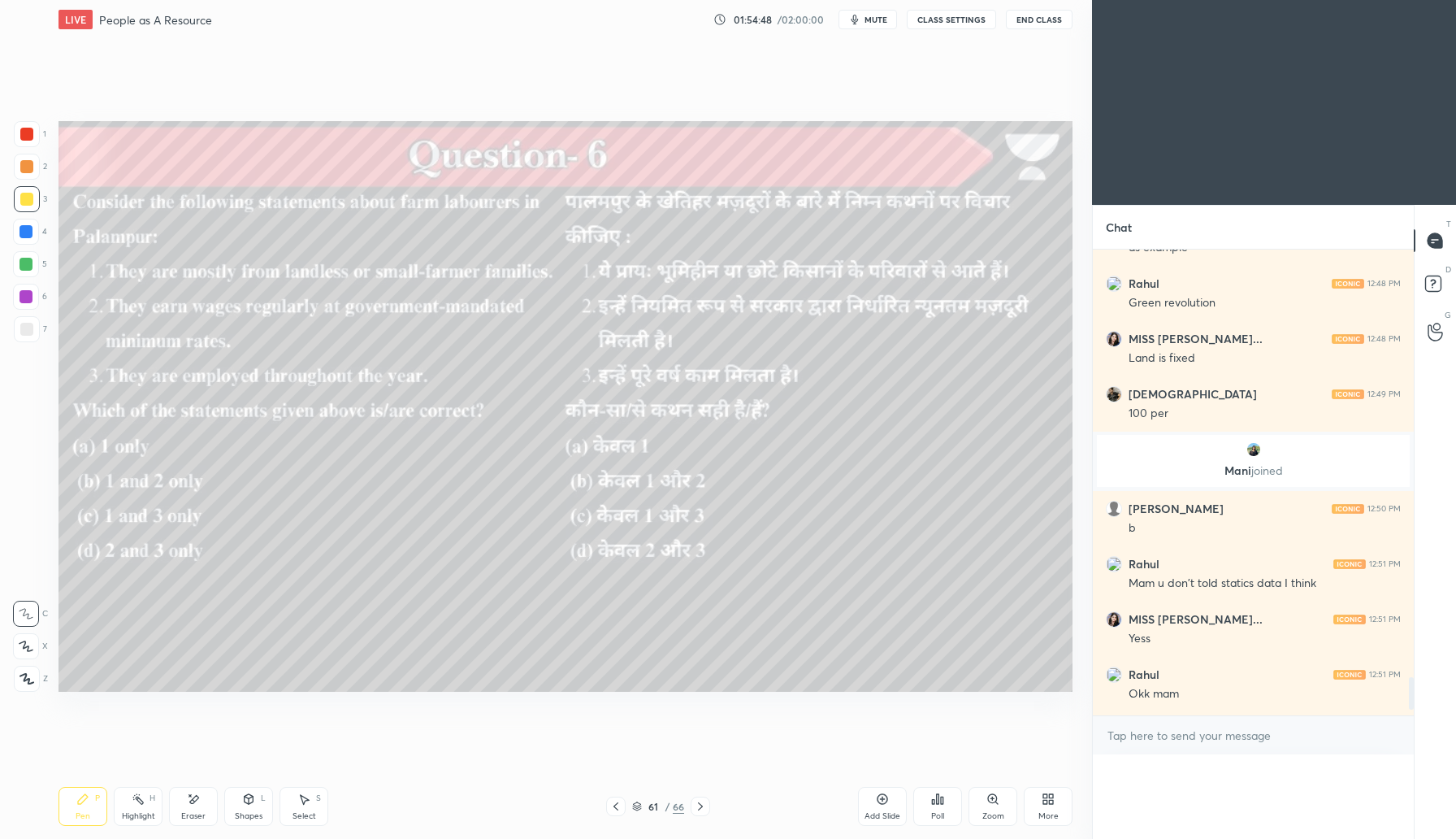
scroll to position [1, 5]
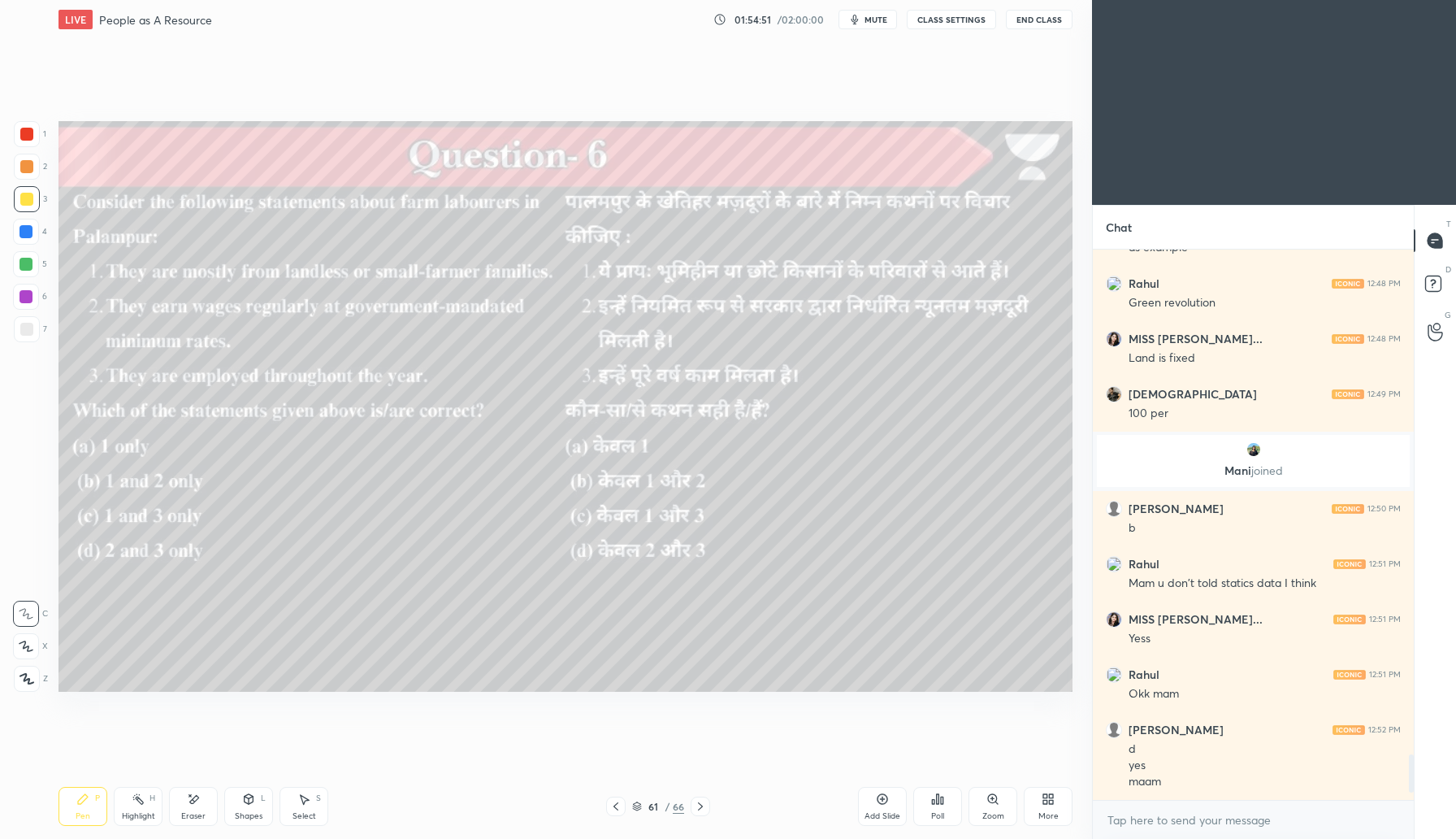
click at [697, 802] on icon at bounding box center [701, 806] width 13 height 13
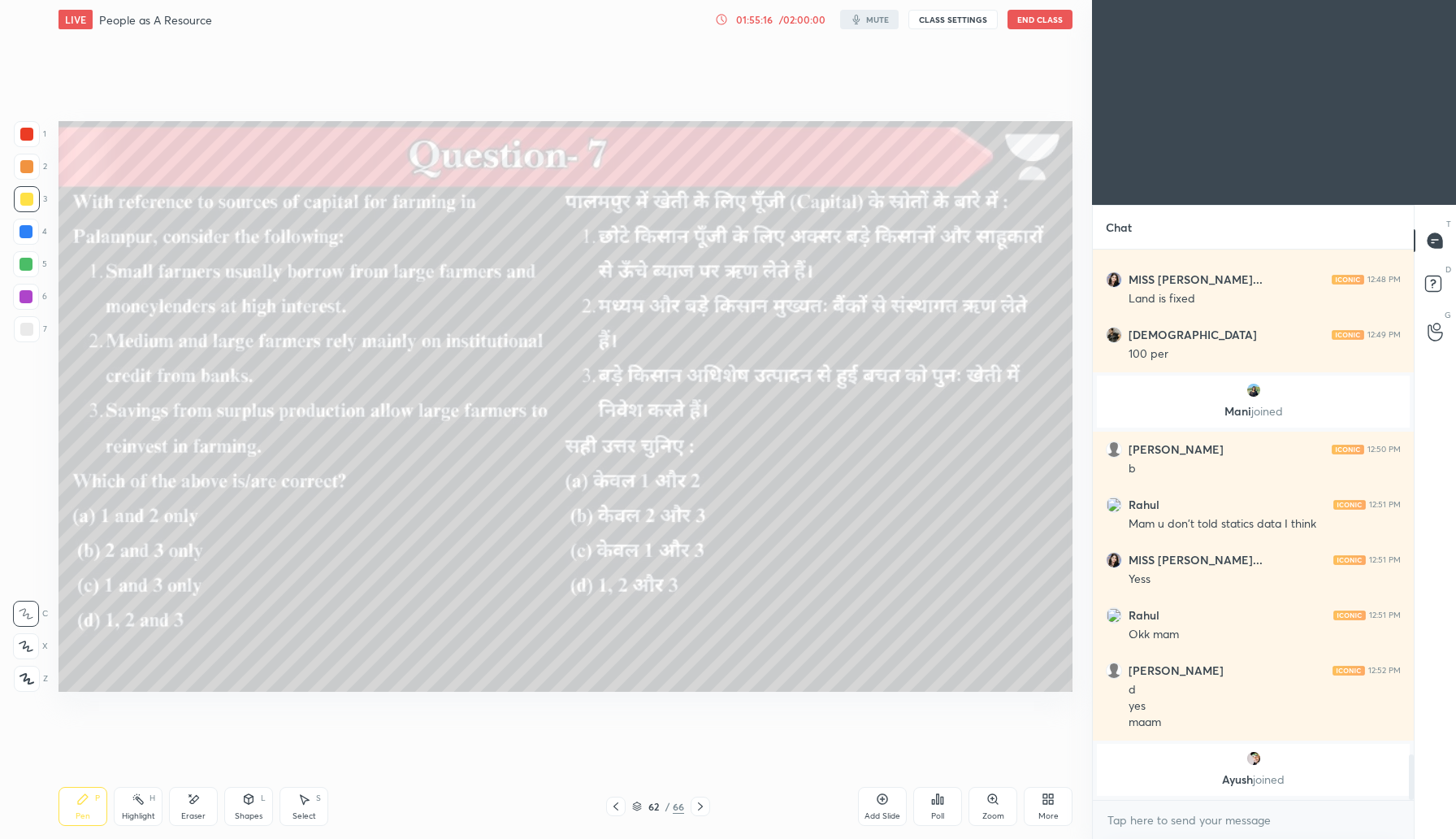
scroll to position [6122, 0]
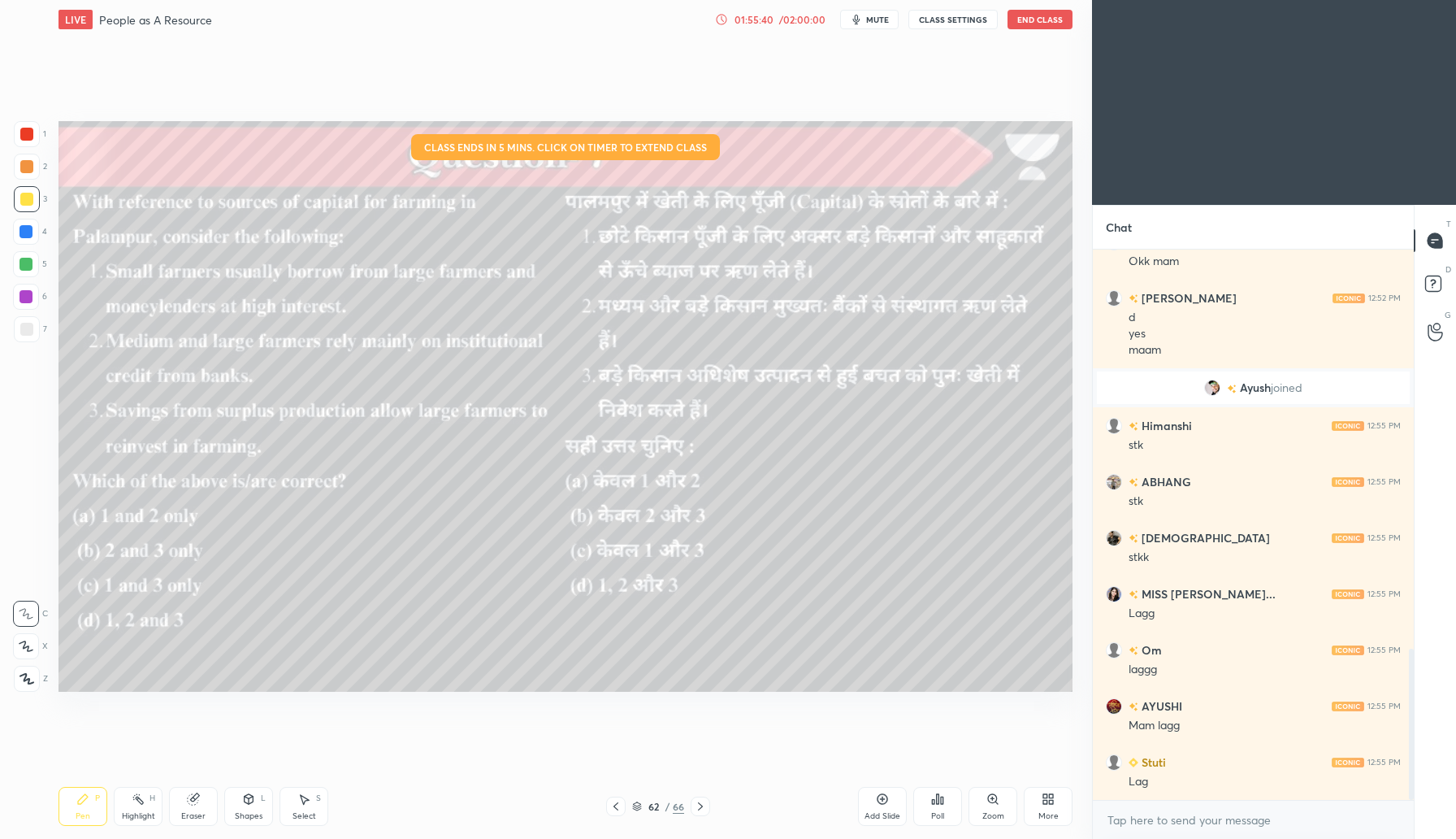
scroll to position [80561, 80240]
click at [724, 20] on icon at bounding box center [723, 19] width 3 height 5
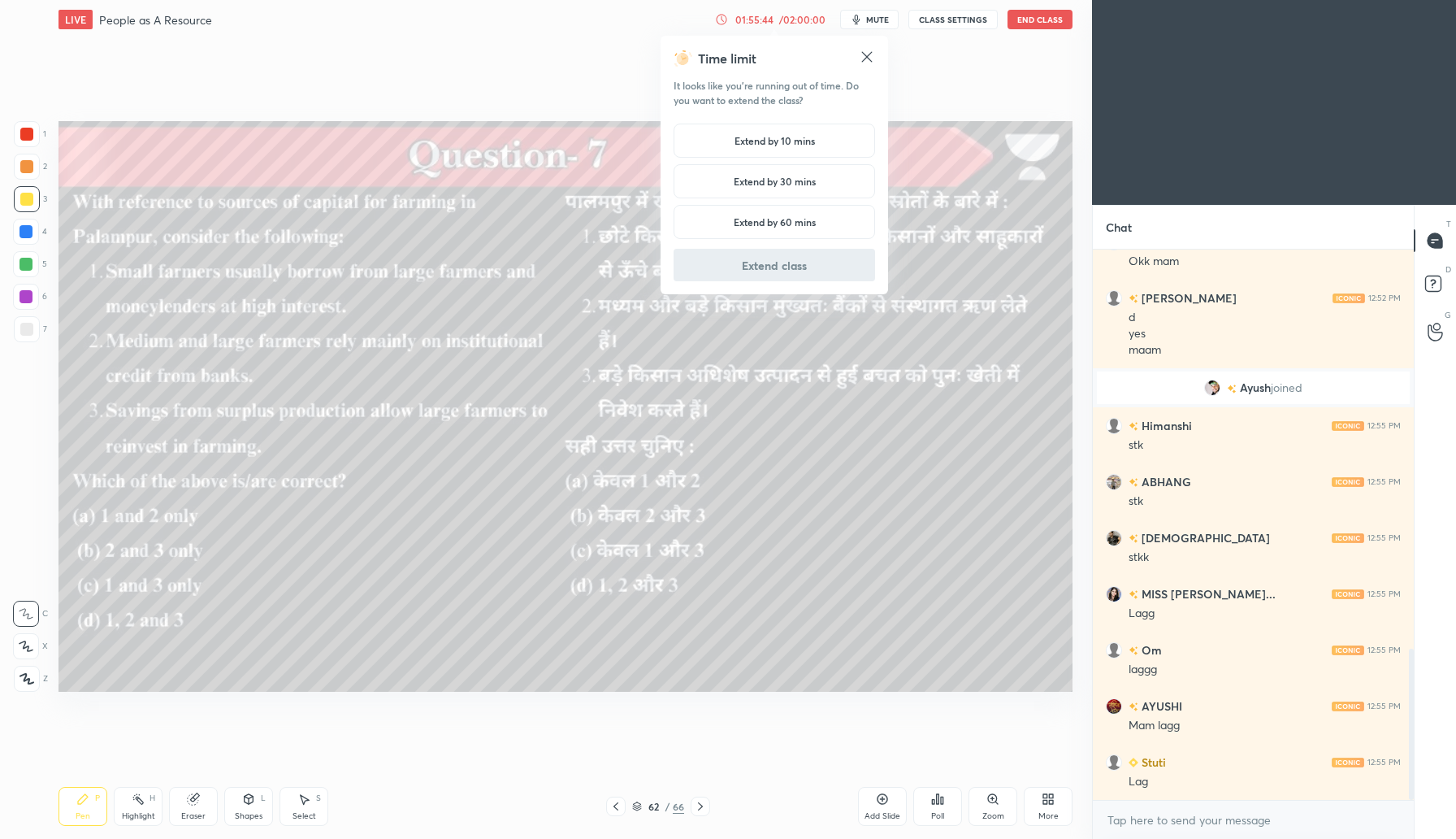
click at [803, 142] on h5 "Extend by 10 mins" at bounding box center [775, 140] width 81 height 15
click at [786, 268] on button "Extend class" at bounding box center [775, 265] width 202 height 33
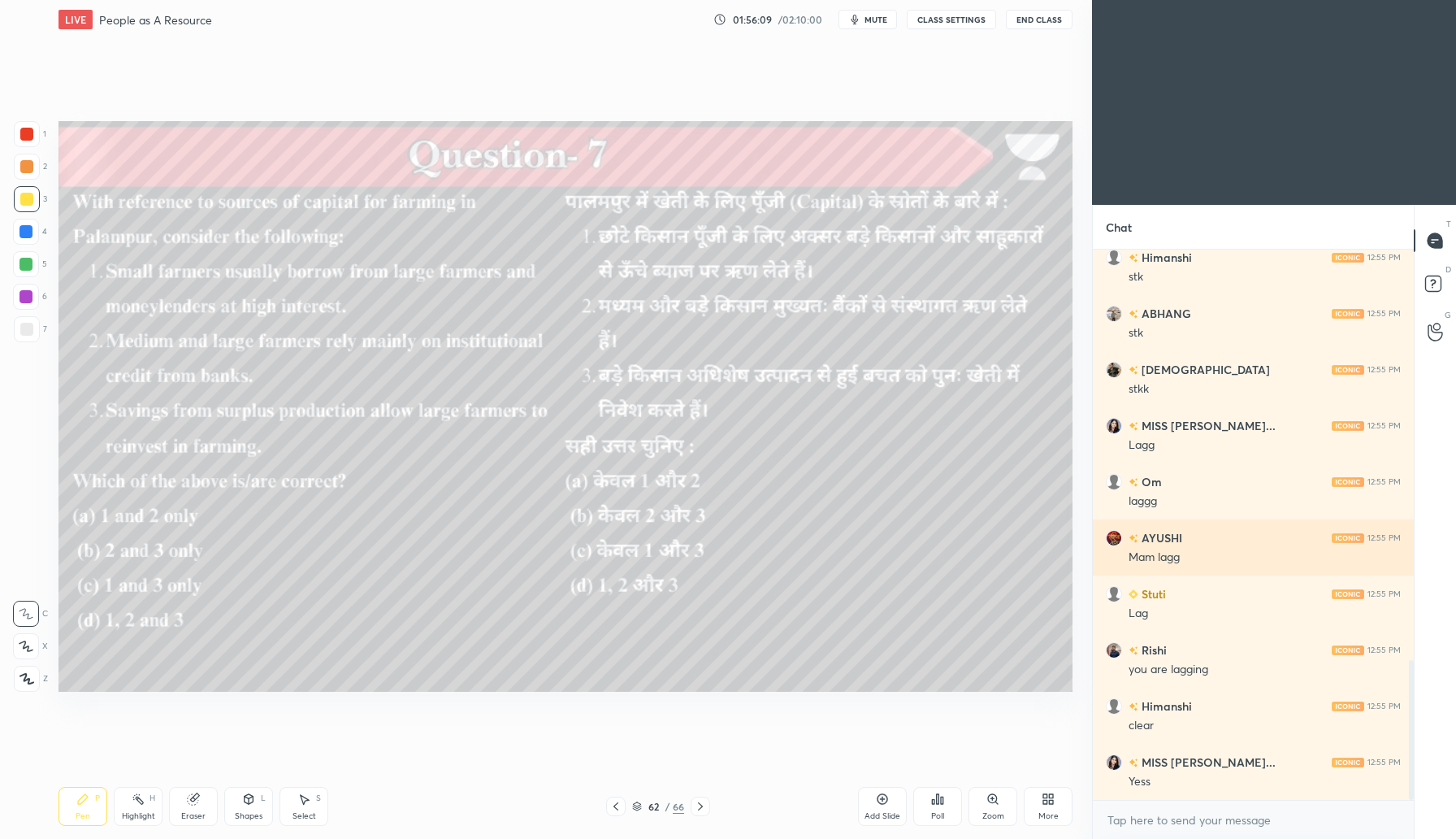
scroll to position [1619, 0]
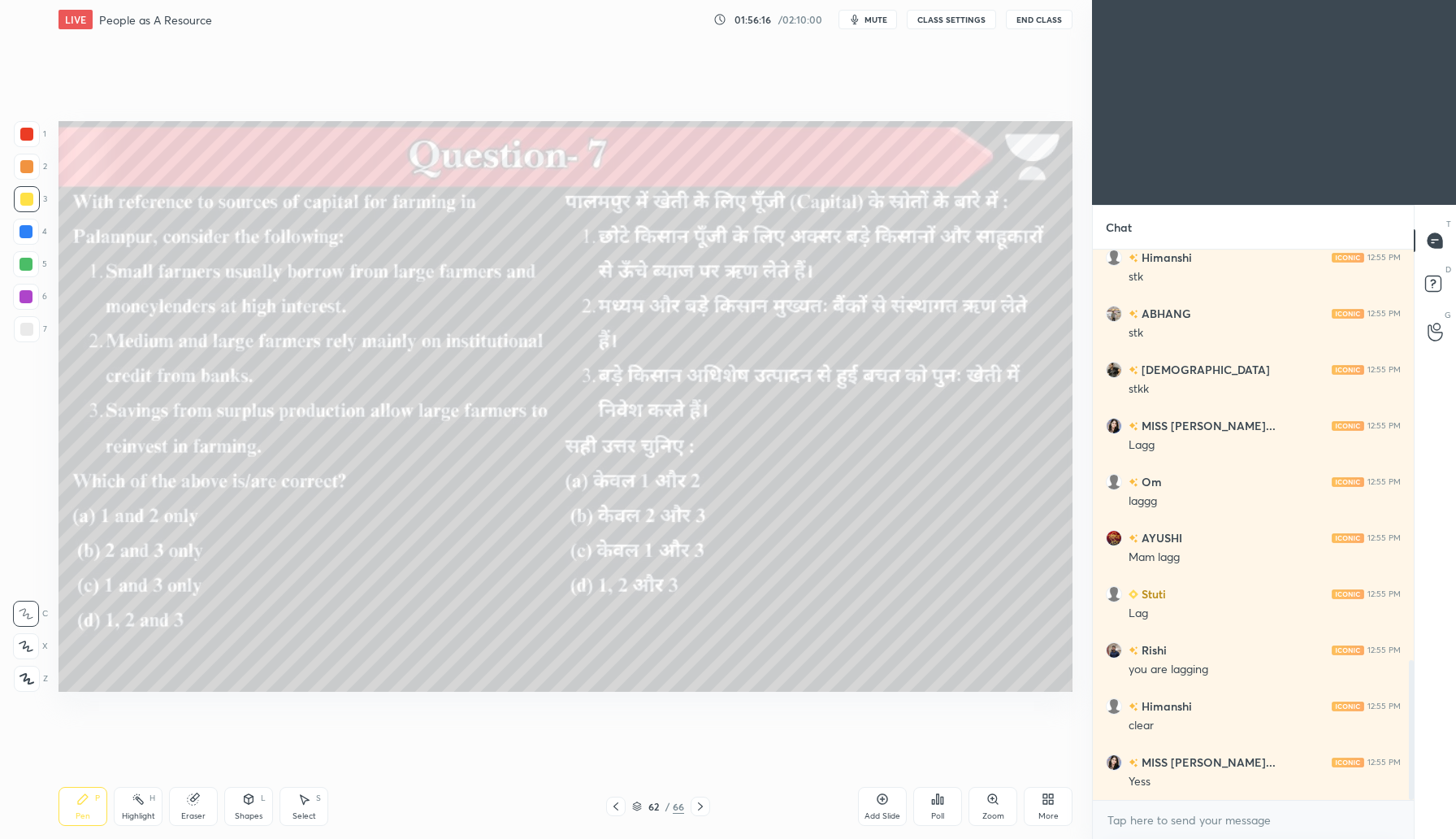
click at [941, 812] on div "Poll" at bounding box center [938, 816] width 13 height 8
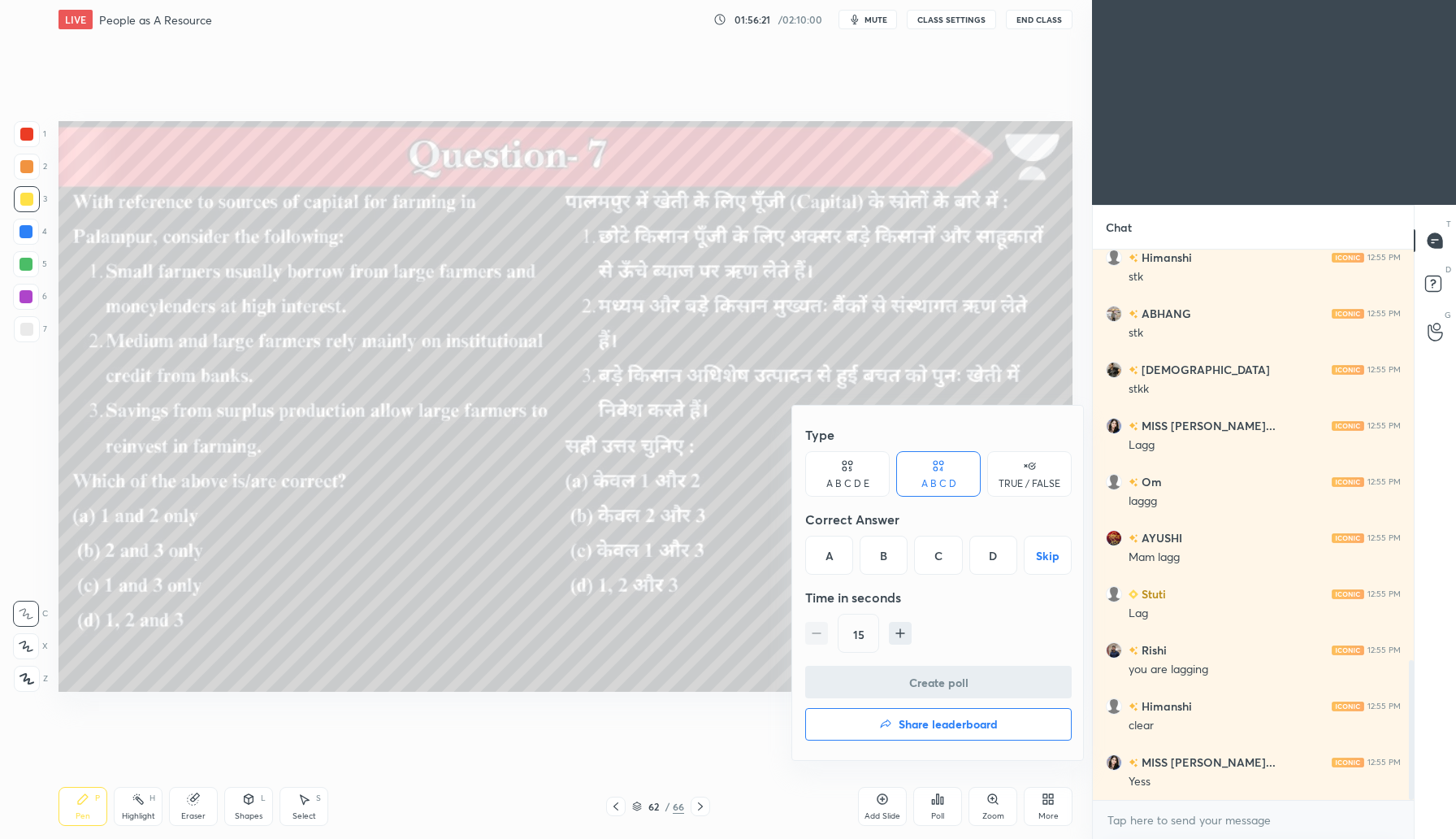
click at [937, 561] on div "C" at bounding box center [938, 555] width 48 height 39
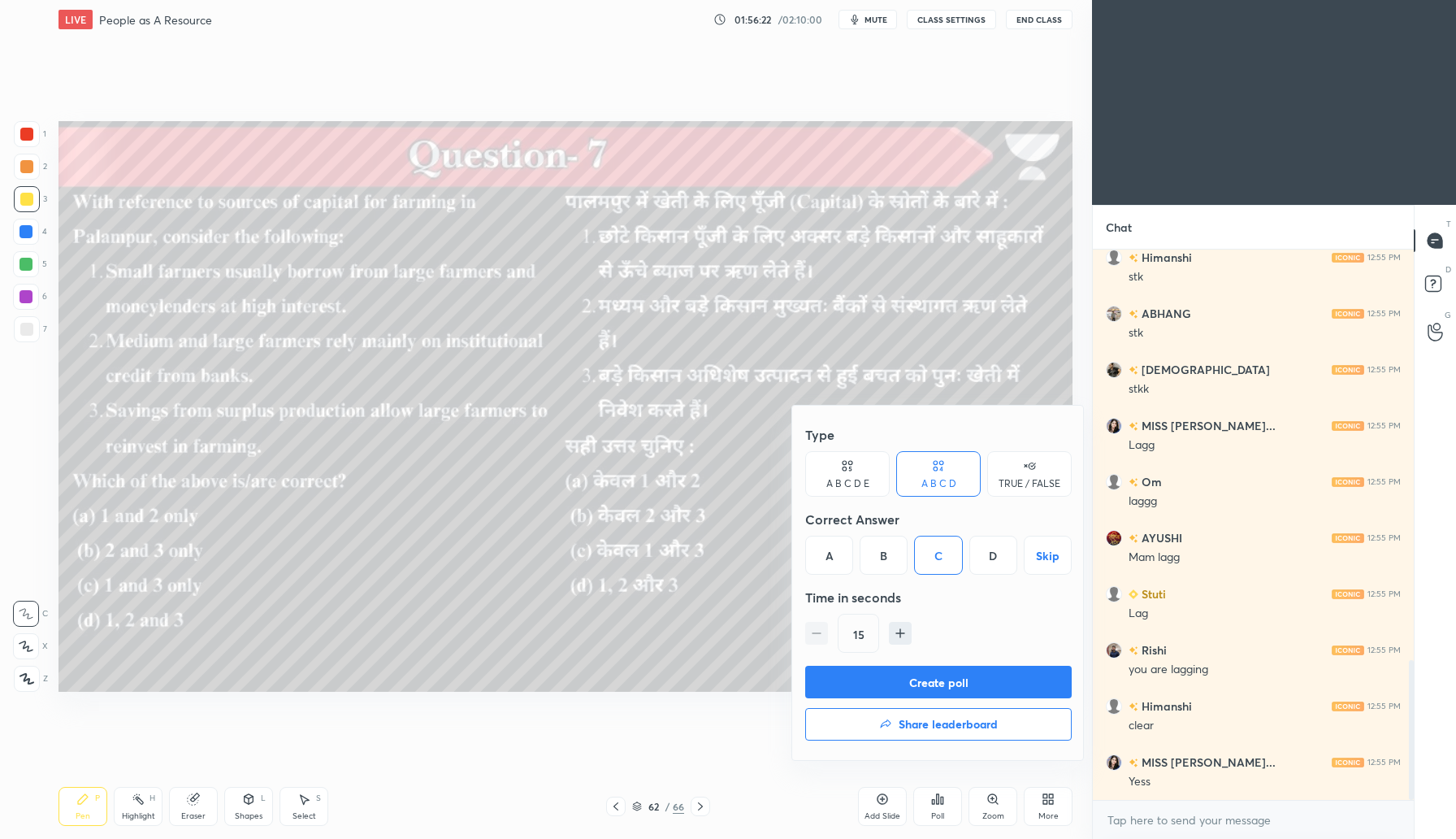
click at [934, 683] on button "Create poll" at bounding box center [938, 682] width 267 height 33
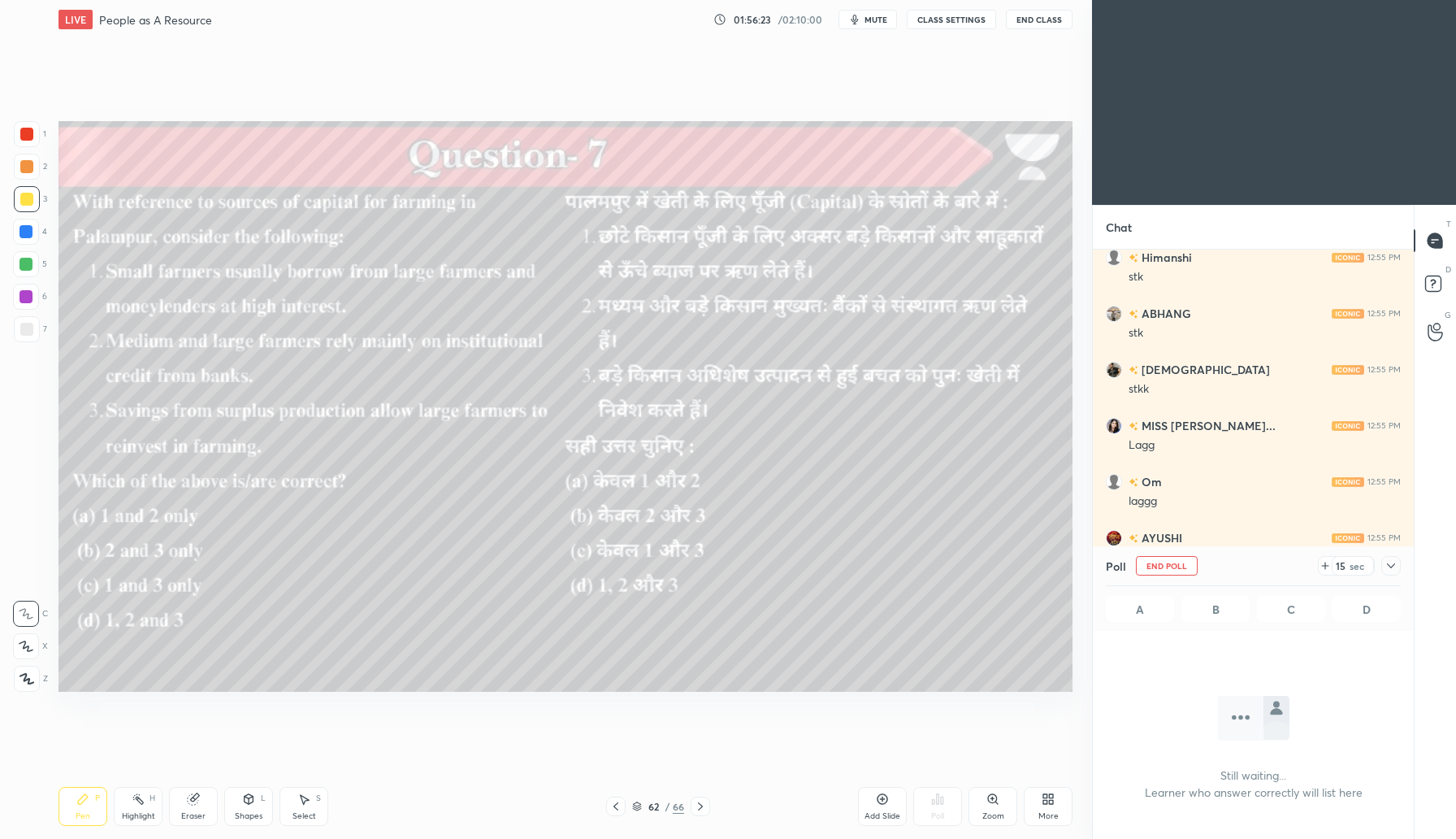
scroll to position [0, 0]
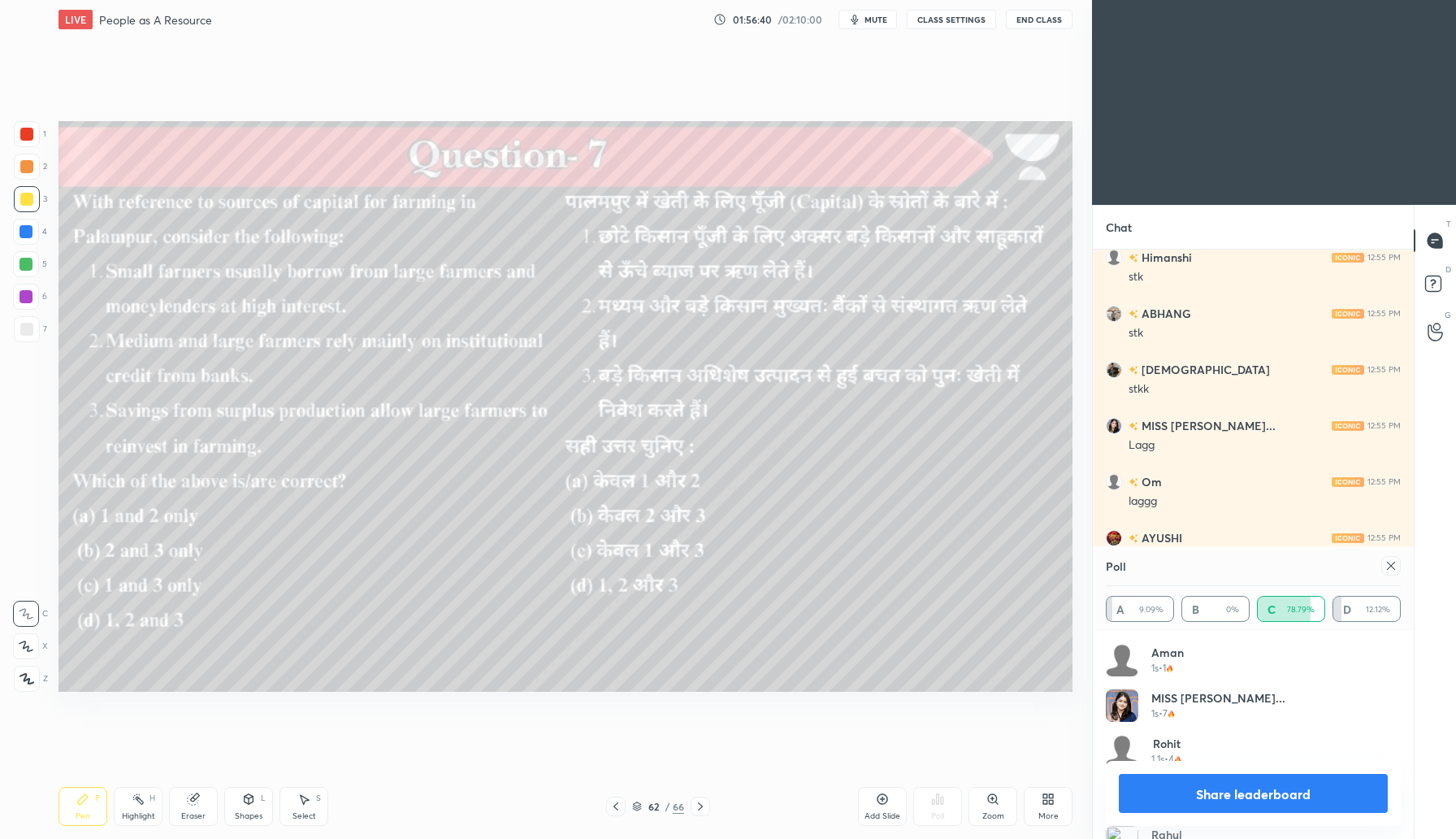
click at [1392, 566] on icon at bounding box center [1391, 565] width 13 height 13
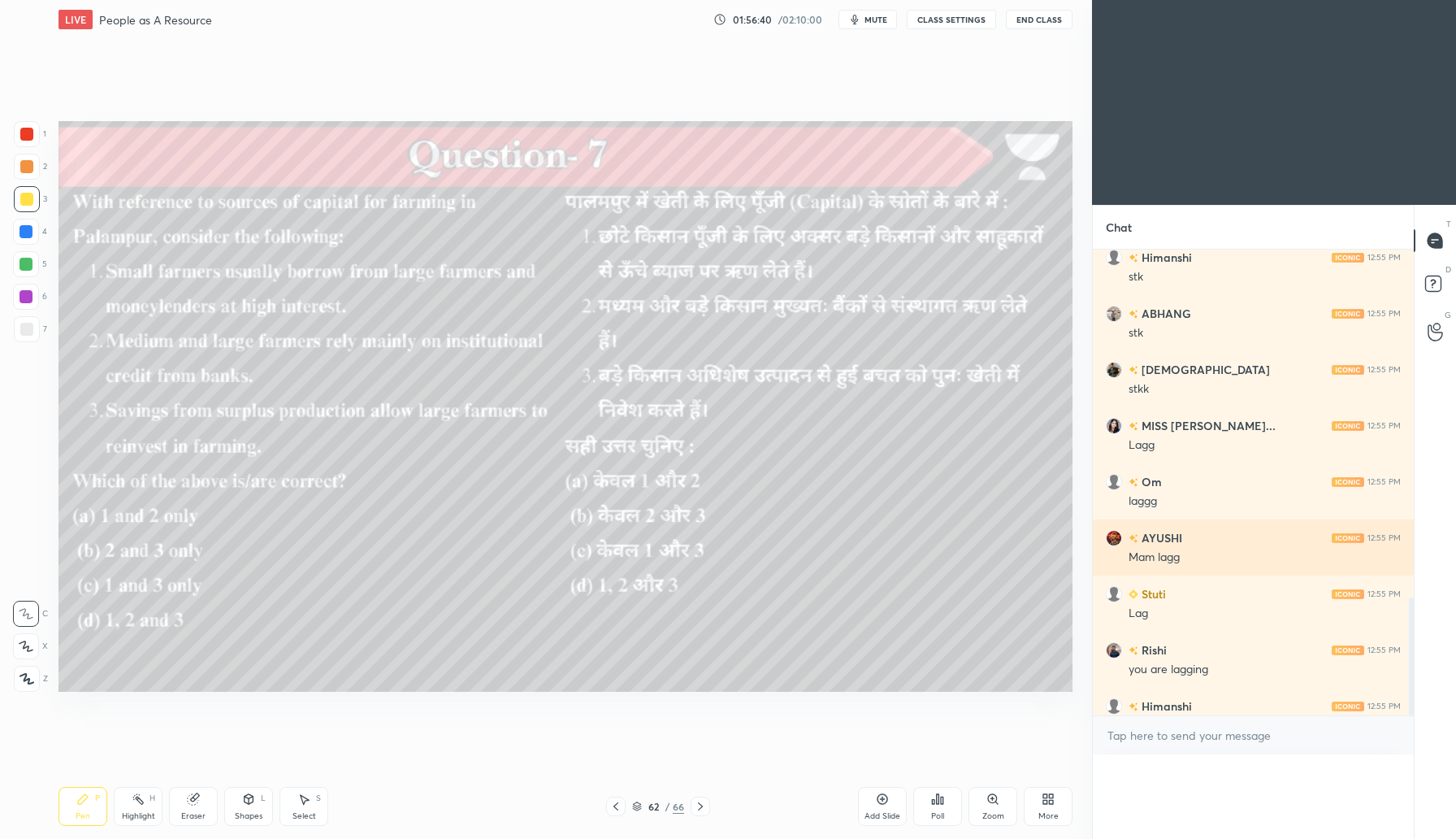
scroll to position [5, 5]
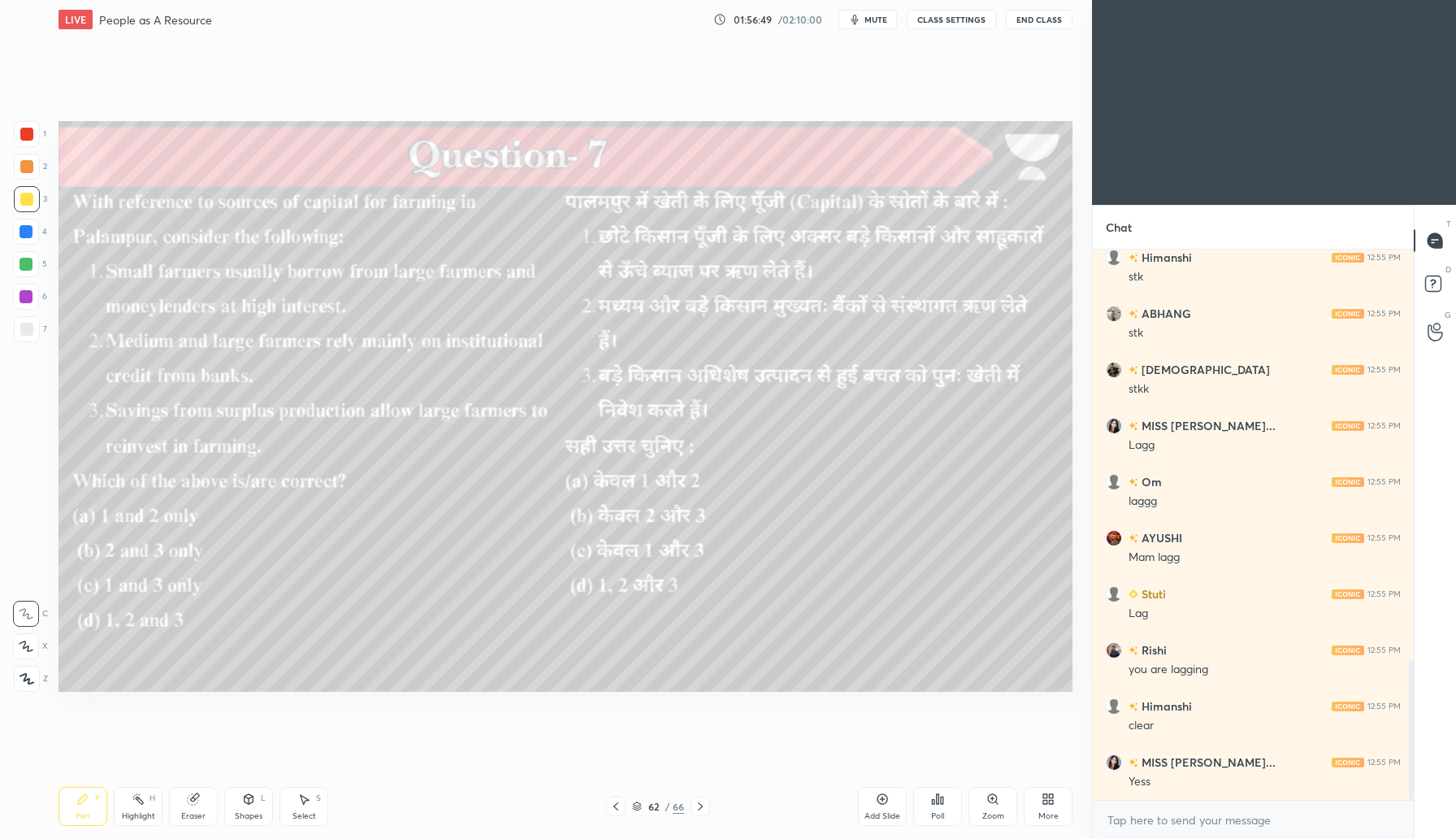
click at [702, 803] on icon at bounding box center [701, 806] width 13 height 13
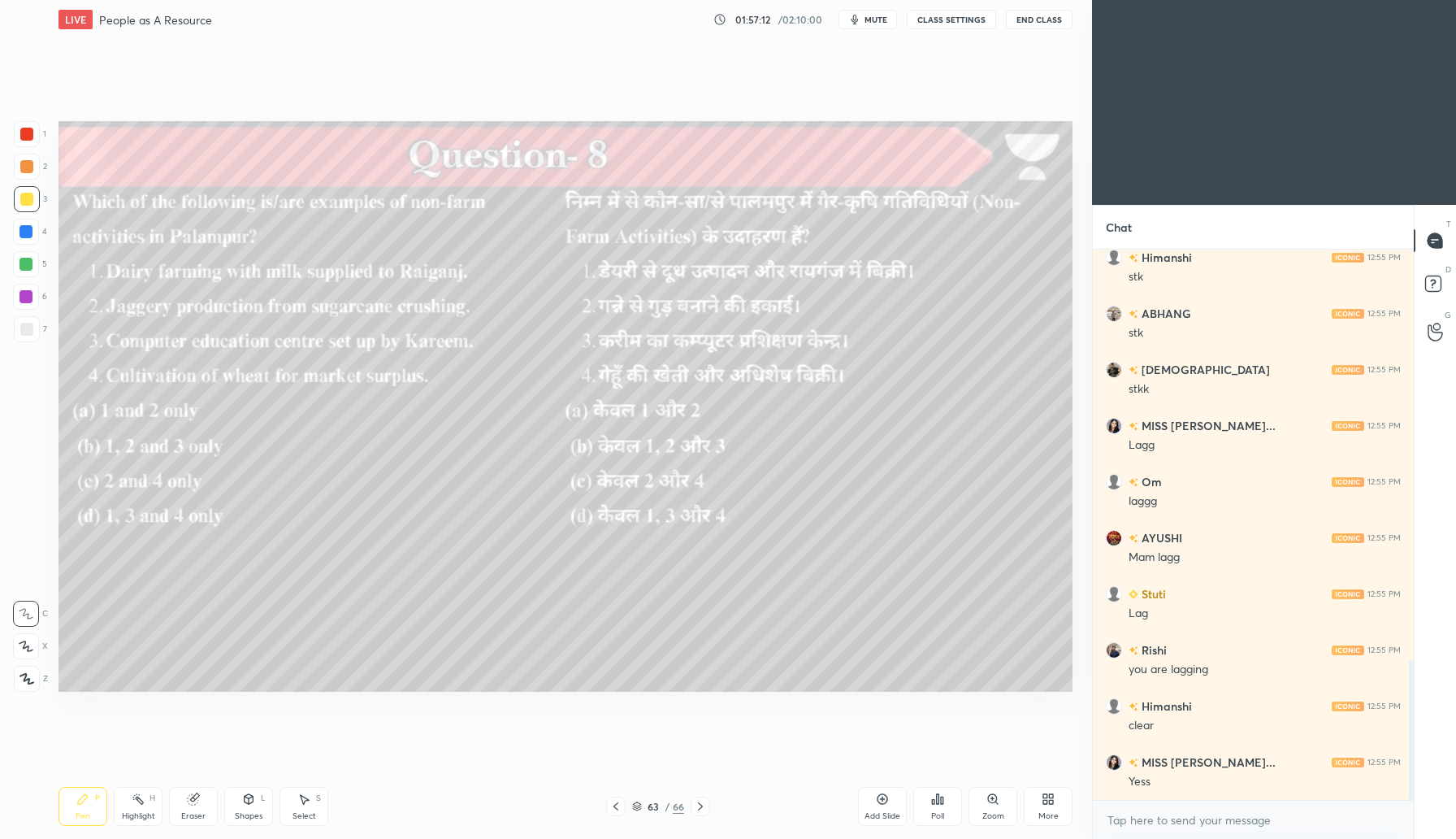
click at [940, 803] on icon at bounding box center [938, 799] width 13 height 13
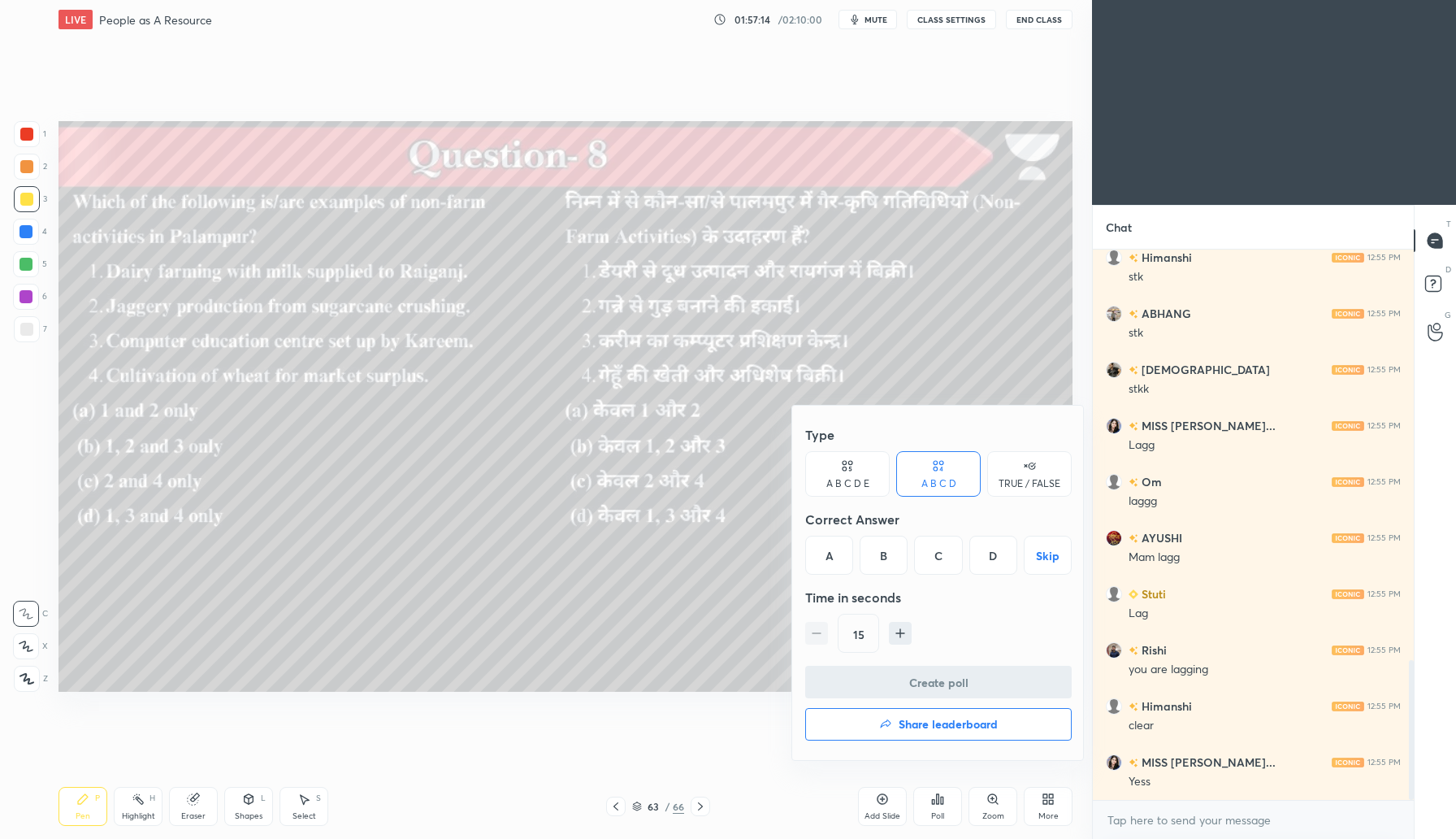
click at [868, 552] on div "B" at bounding box center [884, 555] width 48 height 39
click at [897, 680] on button "Create poll" at bounding box center [938, 682] width 267 height 33
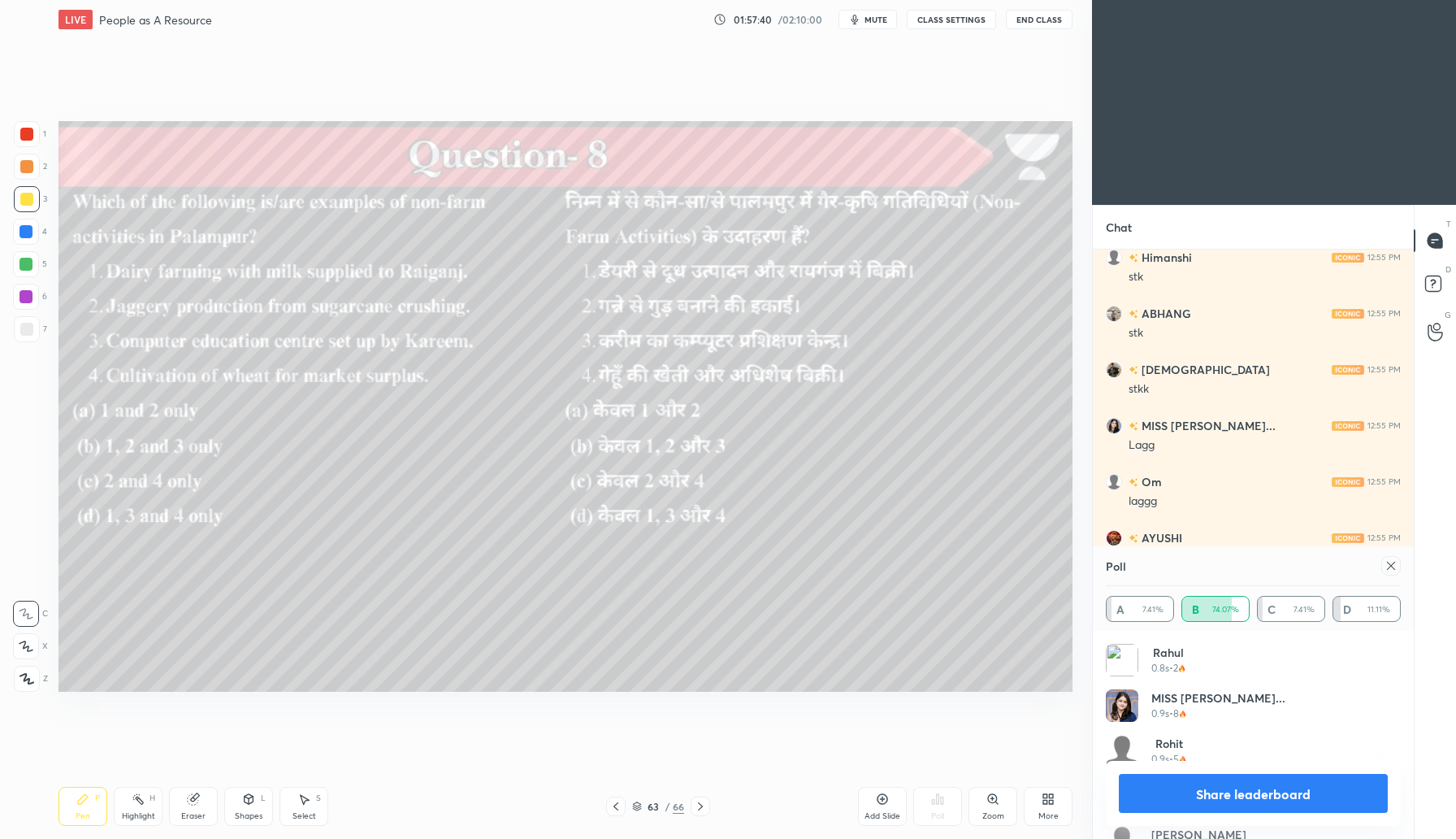
click at [1386, 561] on icon at bounding box center [1391, 565] width 13 height 13
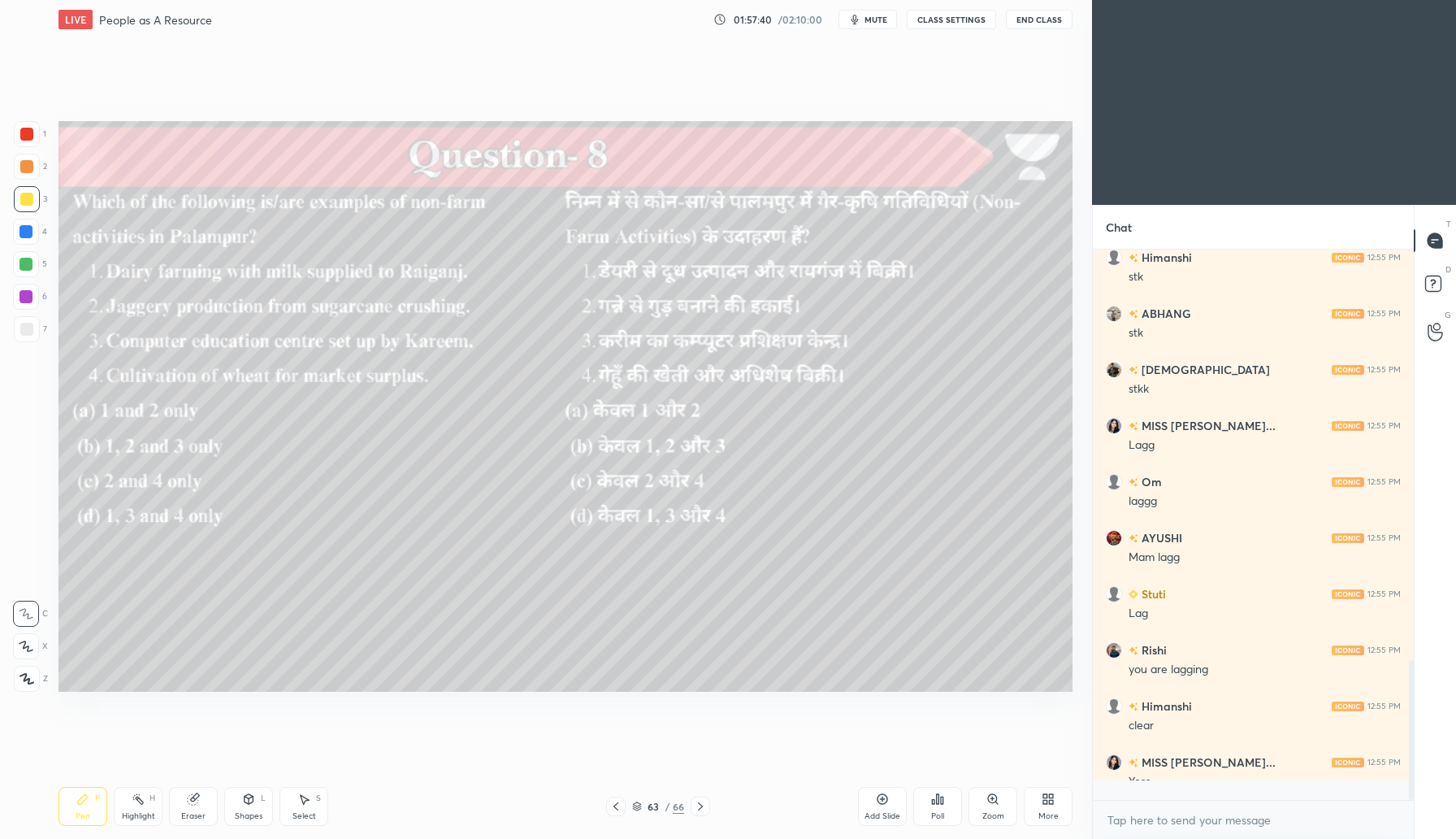
scroll to position [5, 5]
click at [704, 808] on icon at bounding box center [701, 806] width 13 height 13
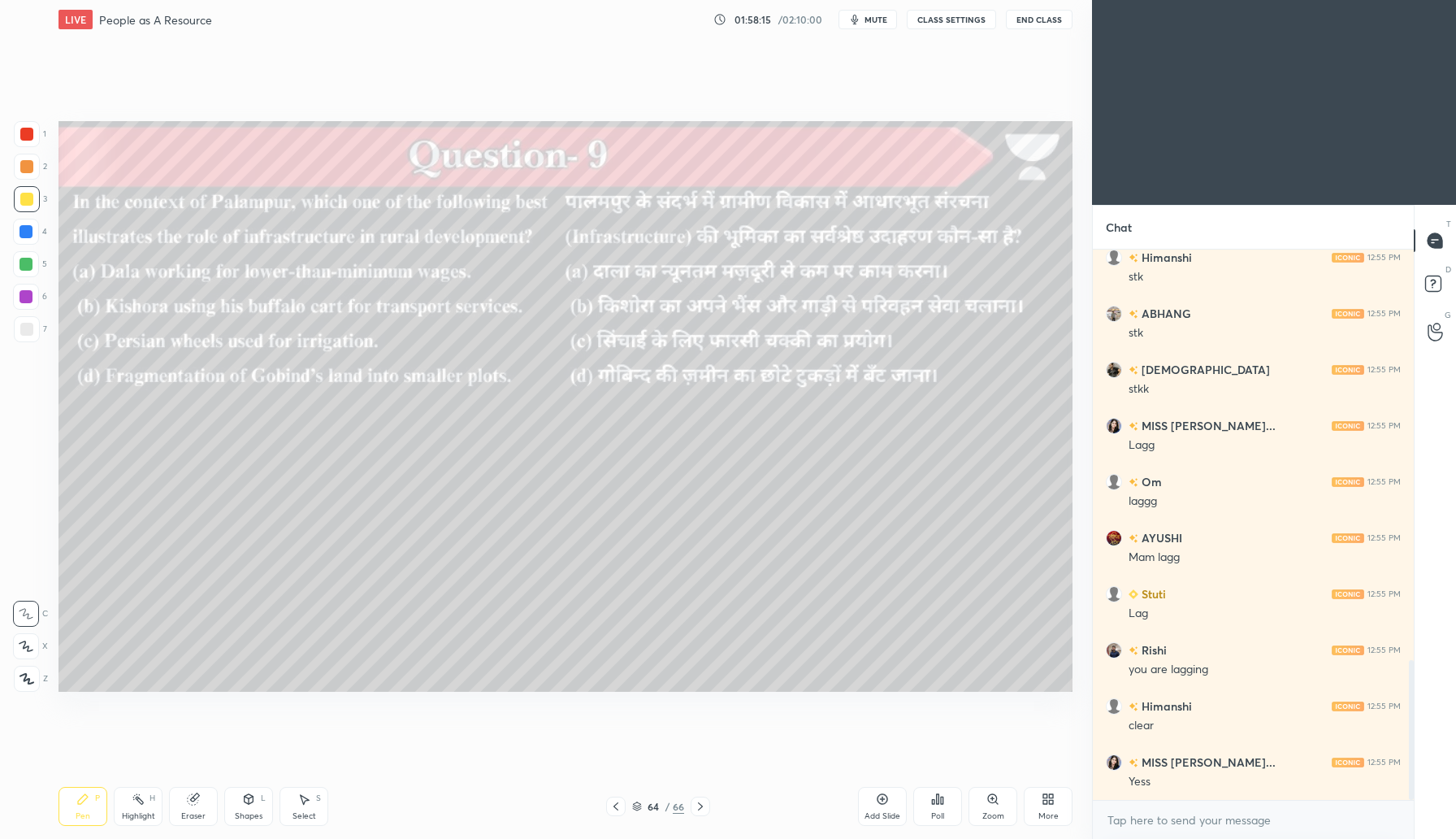
click at [942, 809] on div "Poll" at bounding box center [937, 806] width 49 height 39
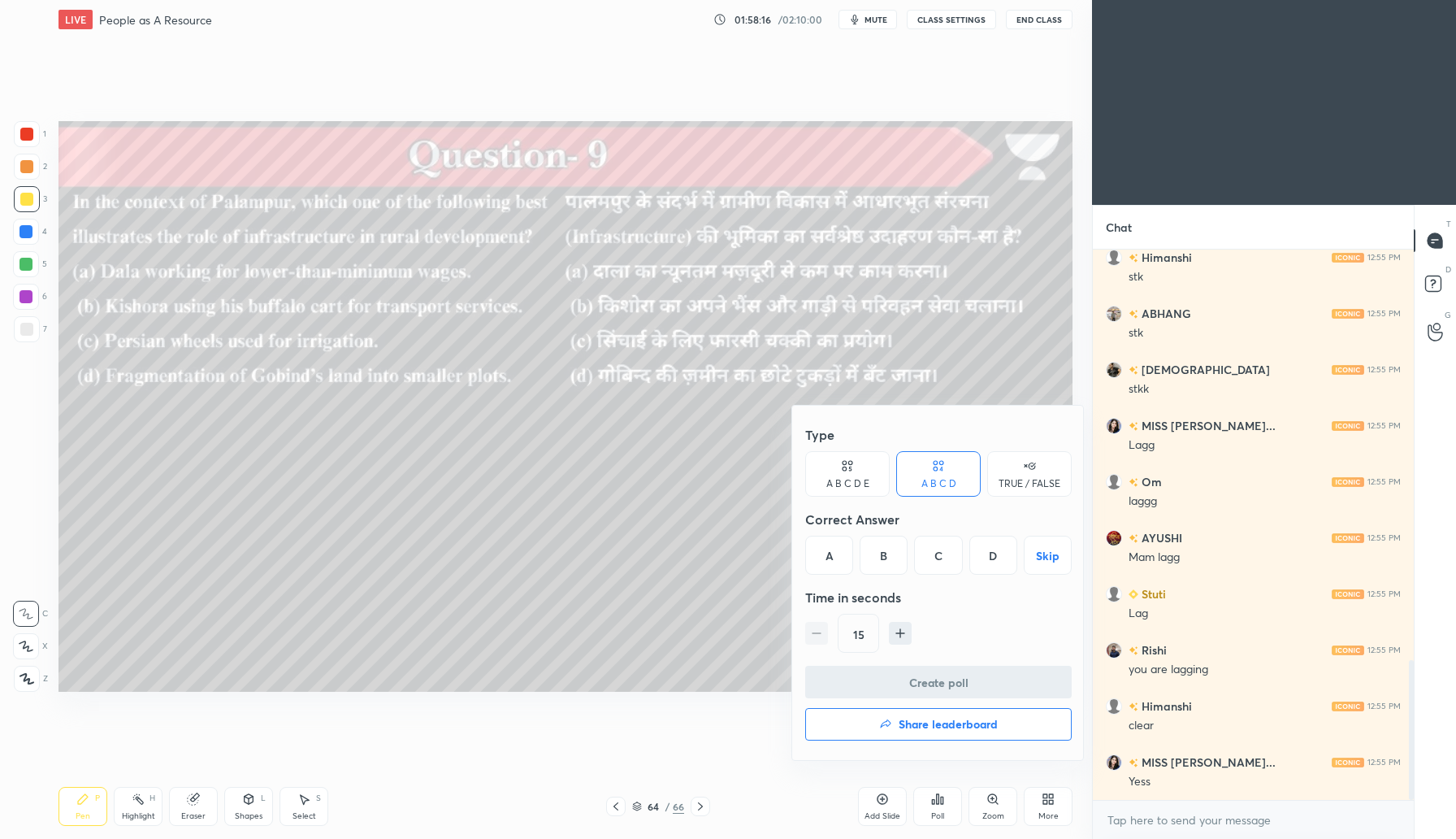
click at [894, 551] on div "B" at bounding box center [884, 555] width 48 height 39
click at [941, 686] on button "Create poll" at bounding box center [938, 682] width 267 height 33
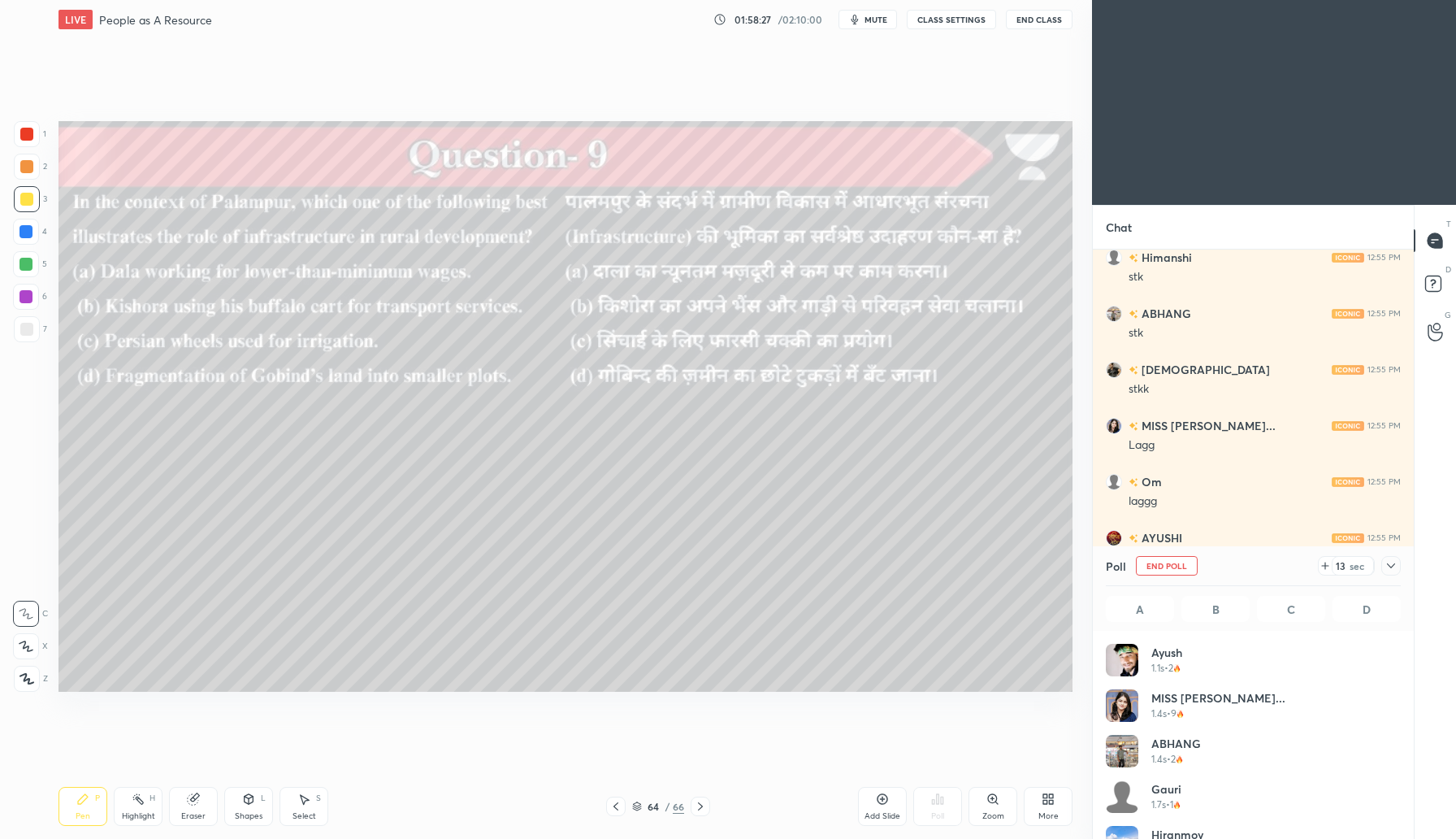
scroll to position [190, 290]
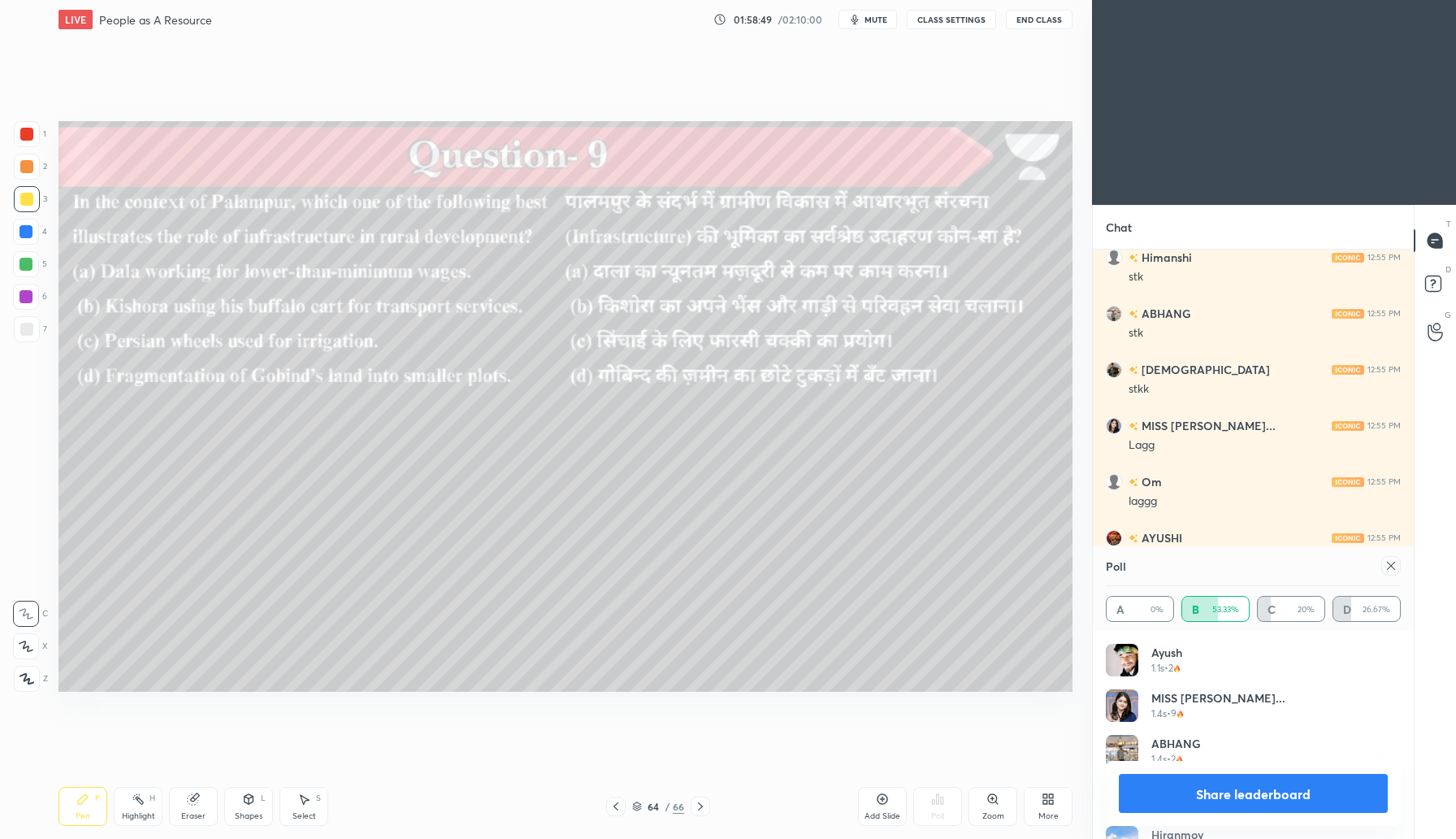
click at [1398, 567] on div at bounding box center [1391, 566] width 19 height 19
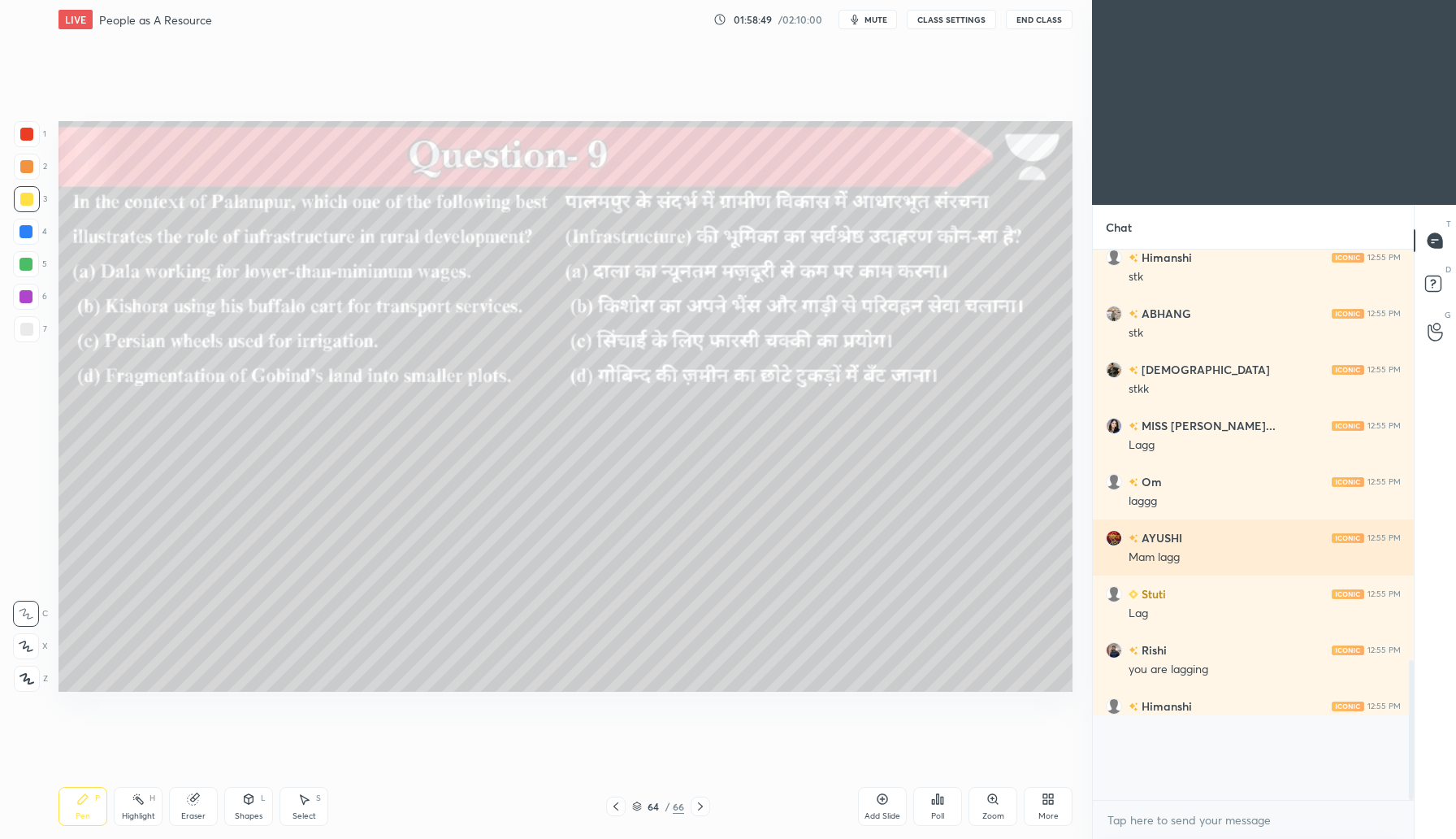
scroll to position [576, 316]
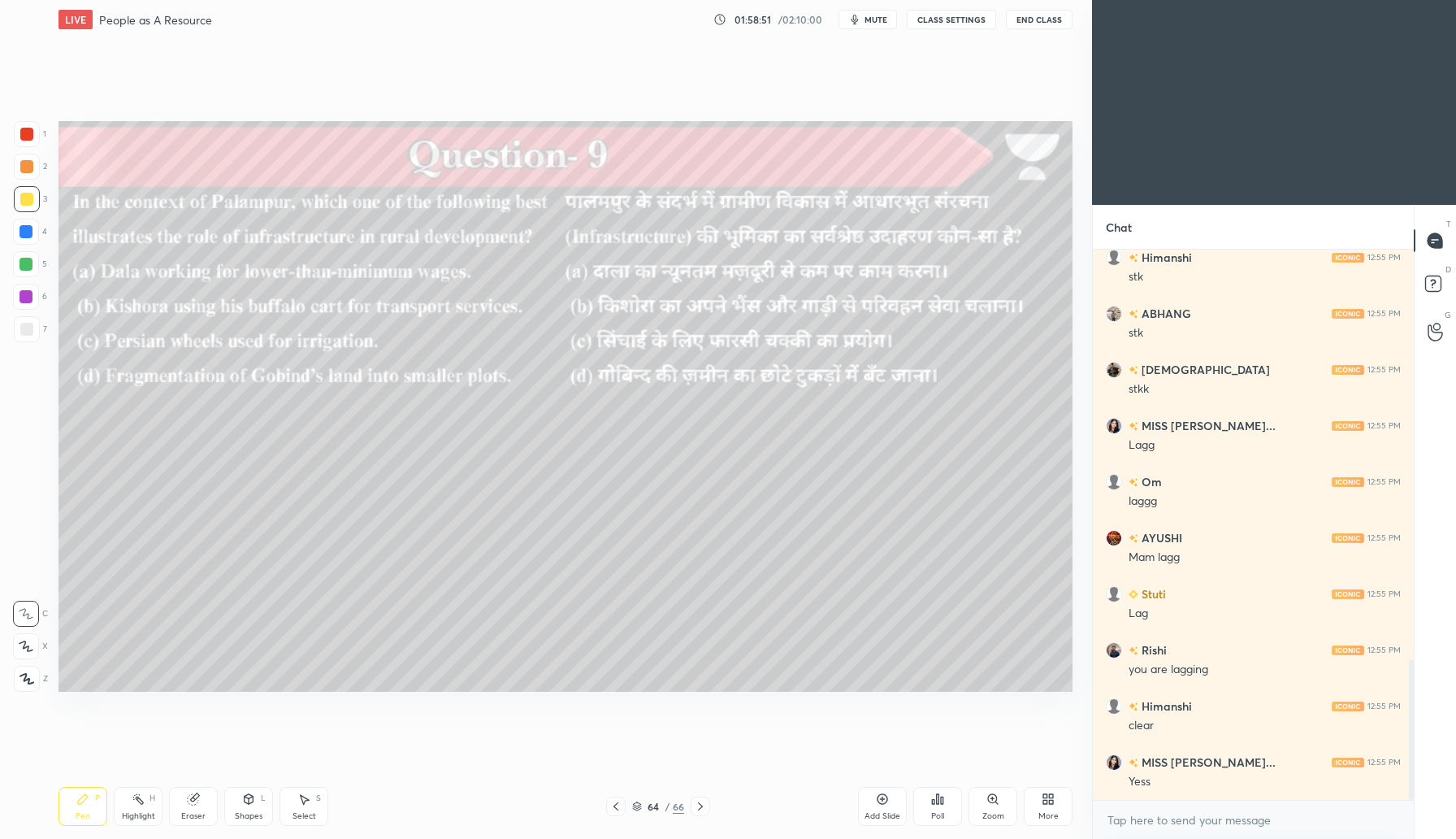
click at [702, 811] on icon at bounding box center [701, 806] width 13 height 13
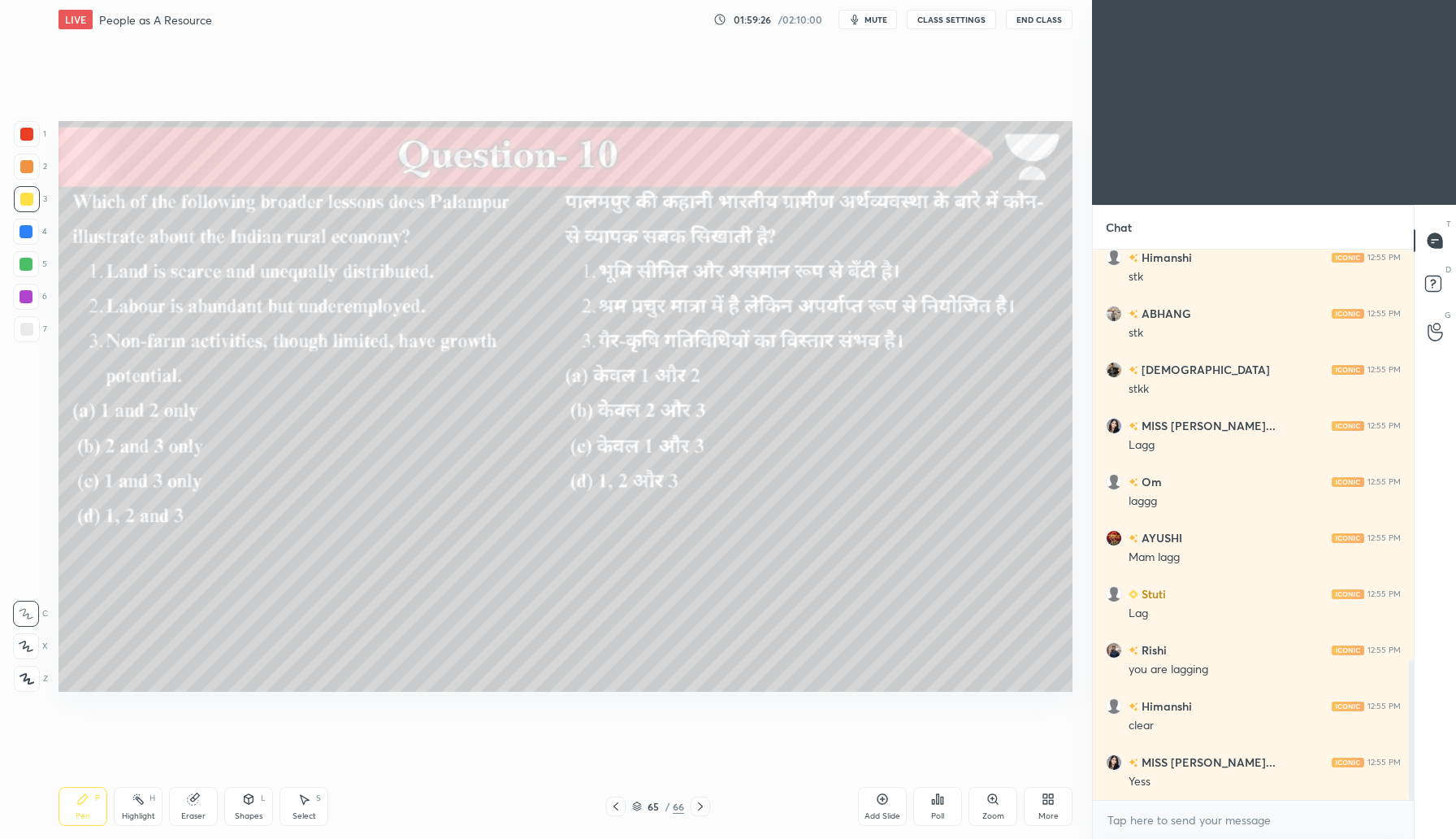
click at [938, 804] on icon at bounding box center [938, 799] width 13 height 13
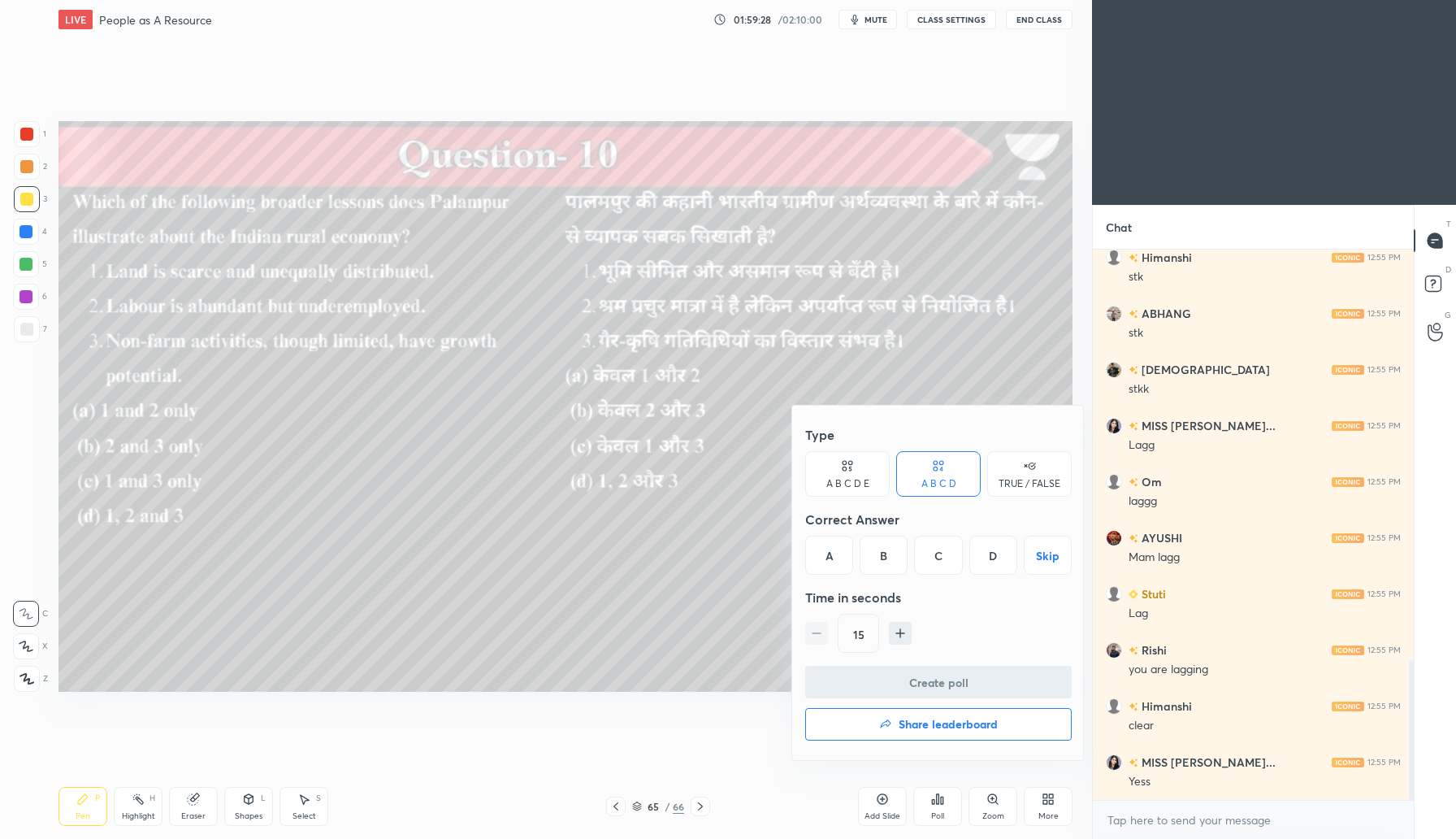
click at [996, 555] on div "D" at bounding box center [994, 555] width 48 height 39
click at [975, 680] on button "Create poll" at bounding box center [938, 682] width 267 height 33
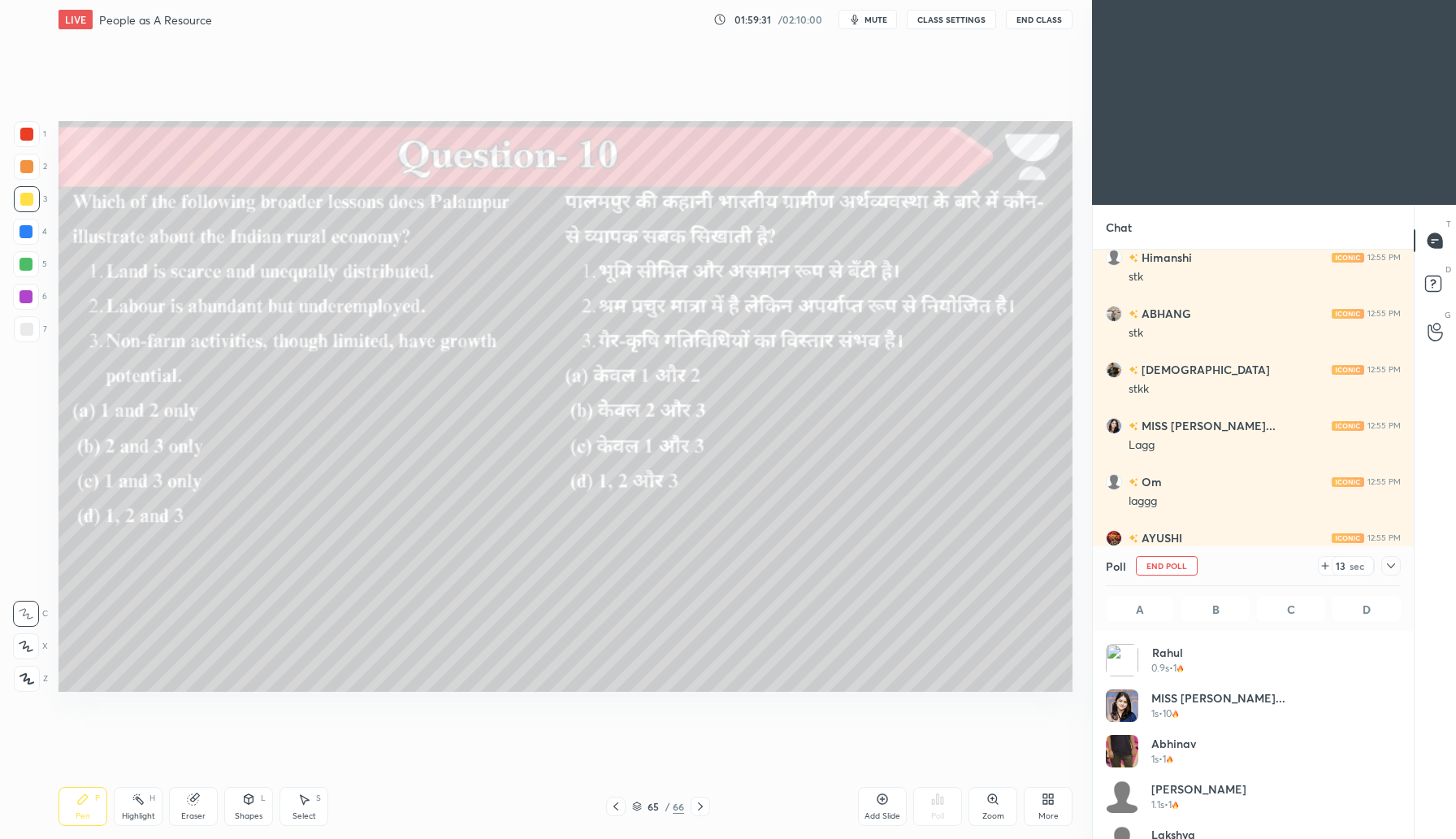
scroll to position [190, 290]
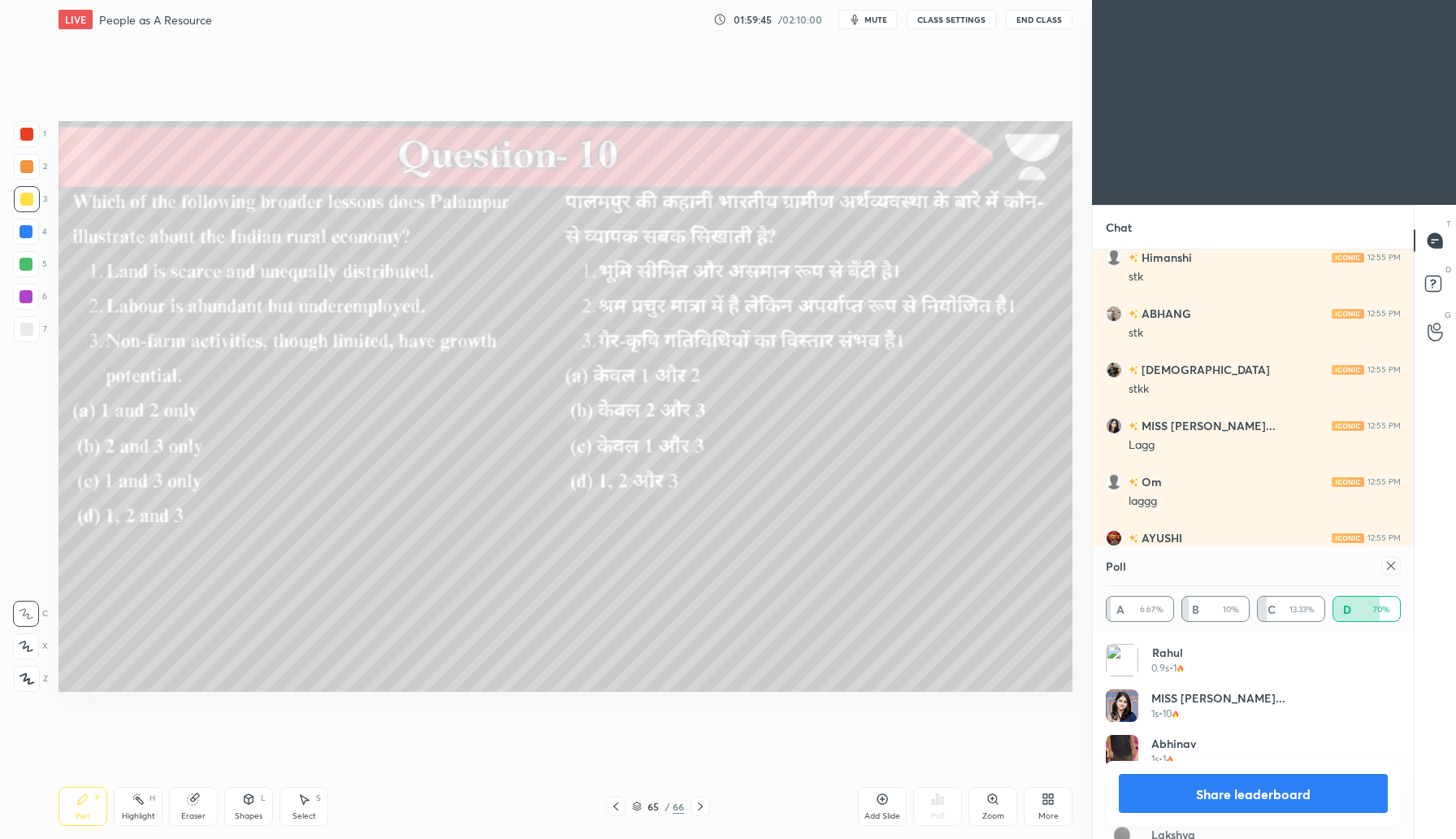
click at [1242, 784] on button "Share leaderboard" at bounding box center [1254, 794] width 269 height 39
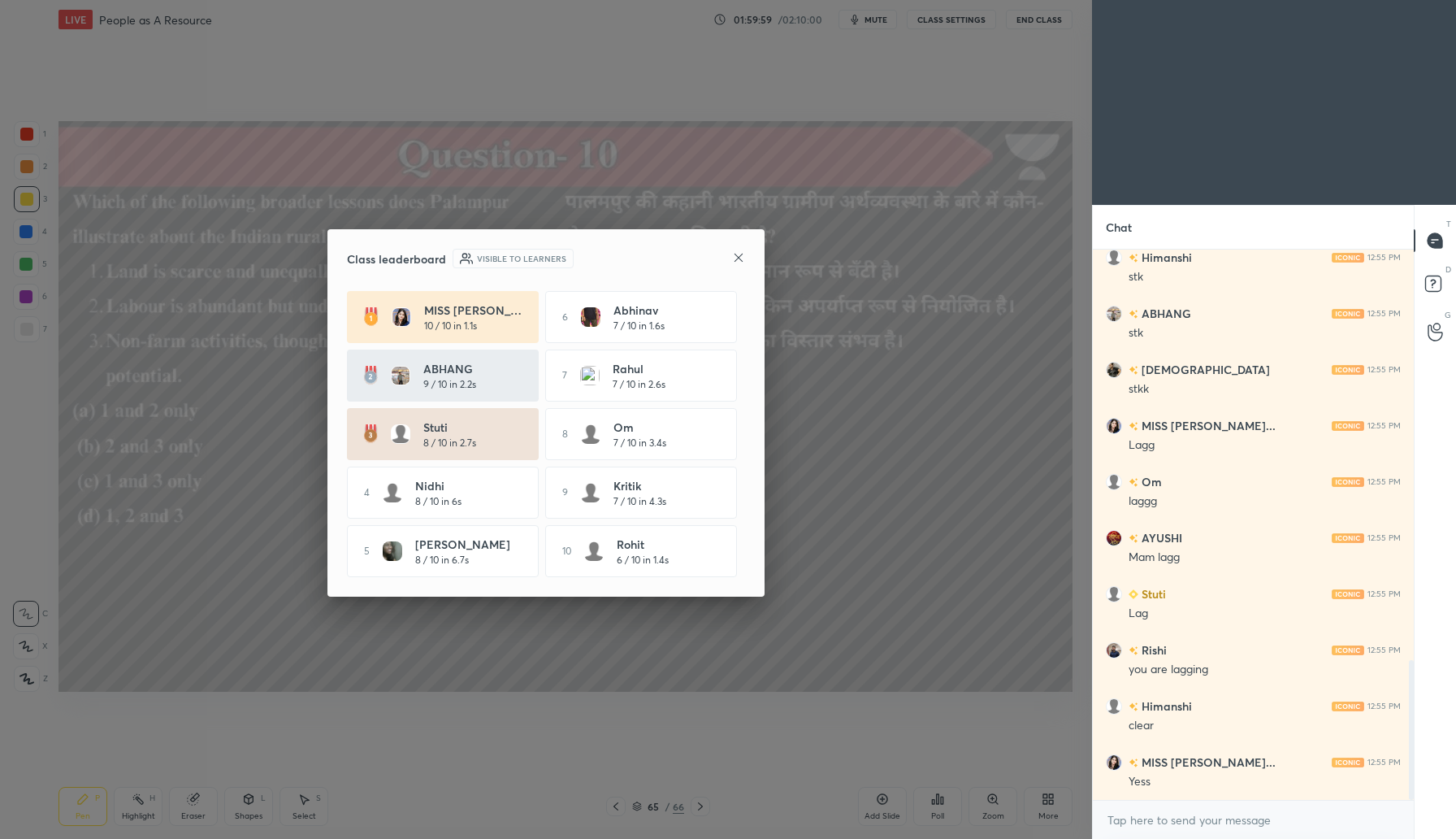
click at [740, 254] on icon at bounding box center [739, 256] width 8 height 8
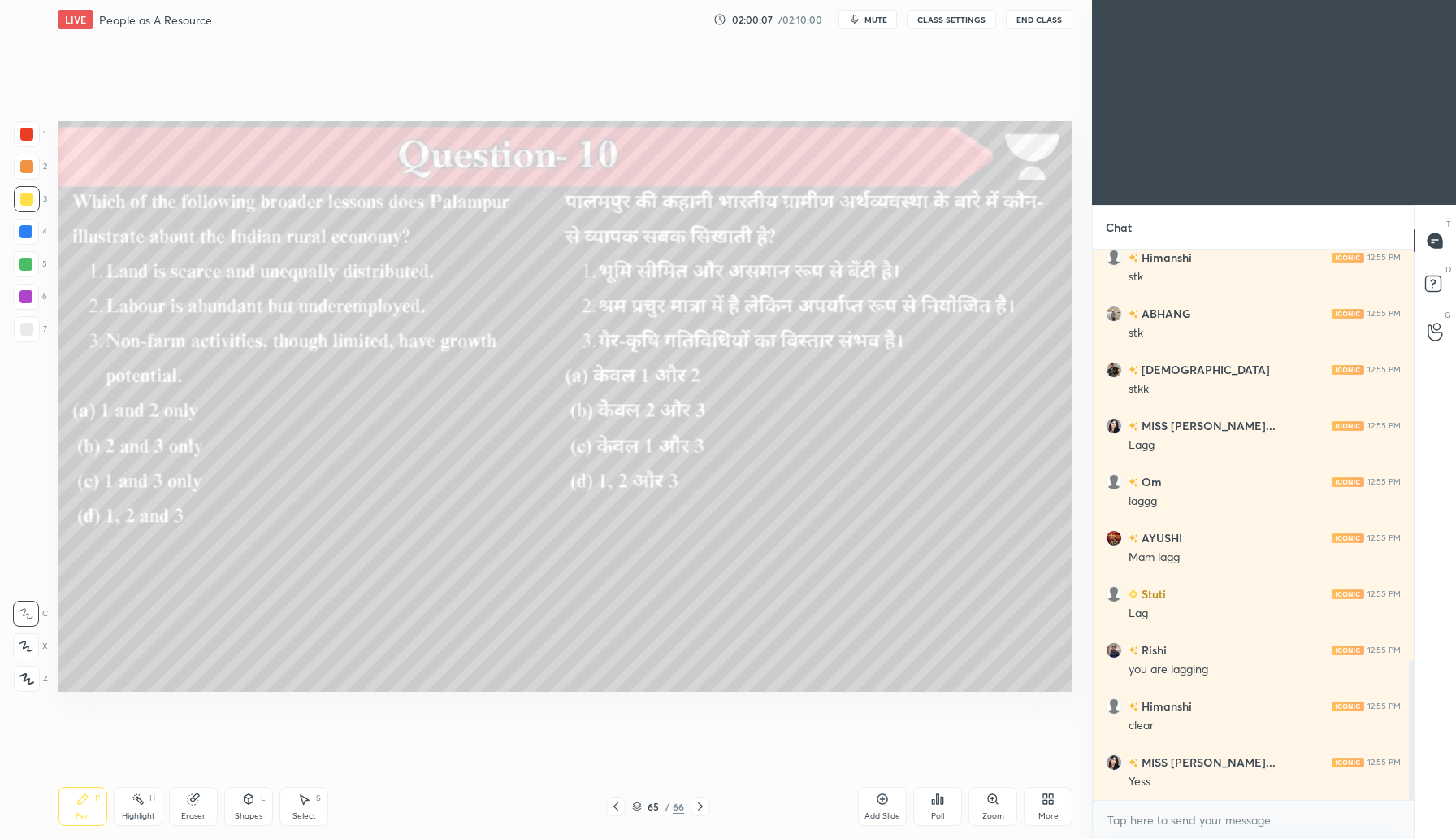
click at [884, 800] on icon at bounding box center [882, 799] width 13 height 13
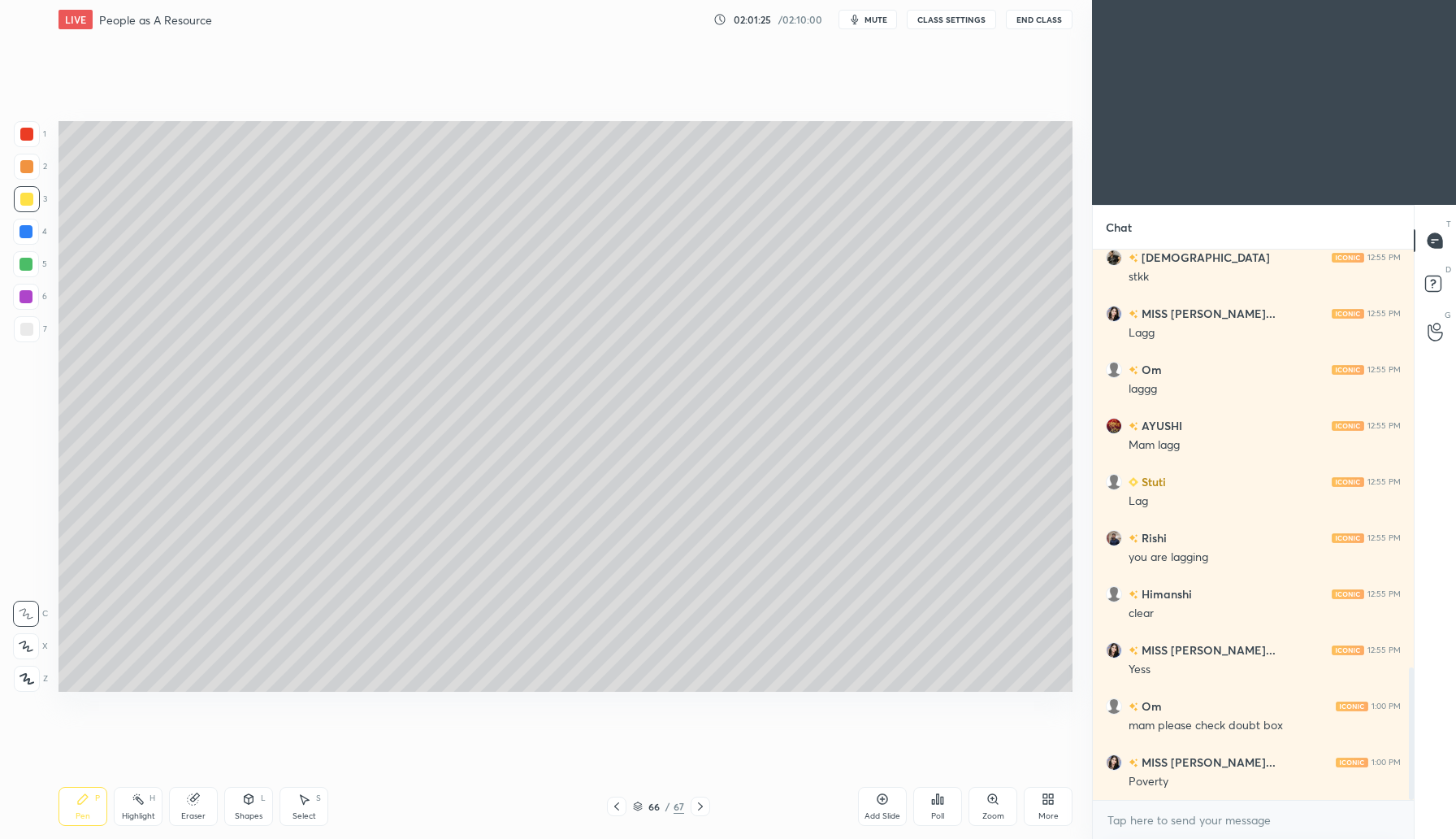
scroll to position [1787, 0]
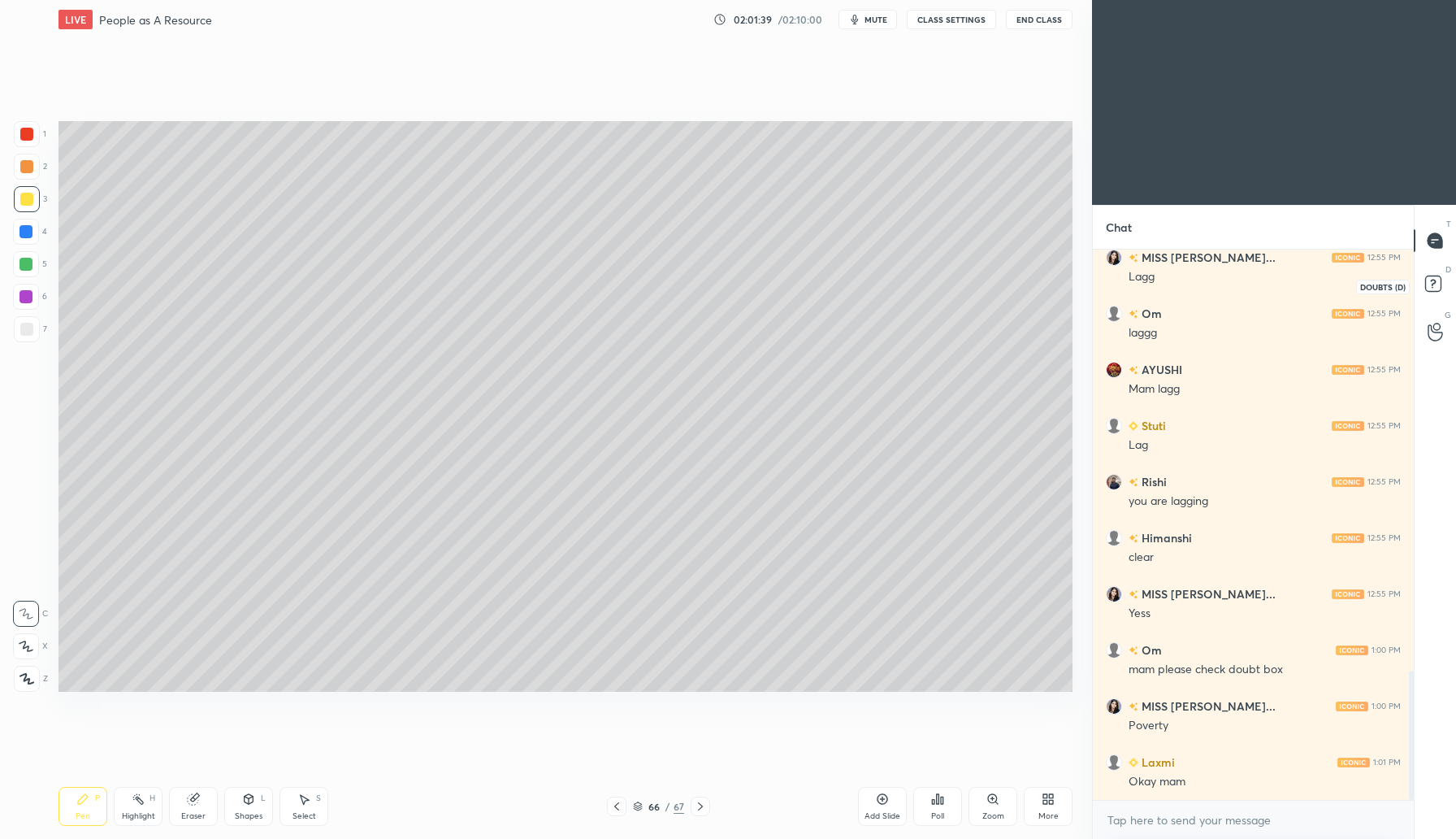
click at [1435, 288] on icon at bounding box center [1436, 285] width 29 height 29
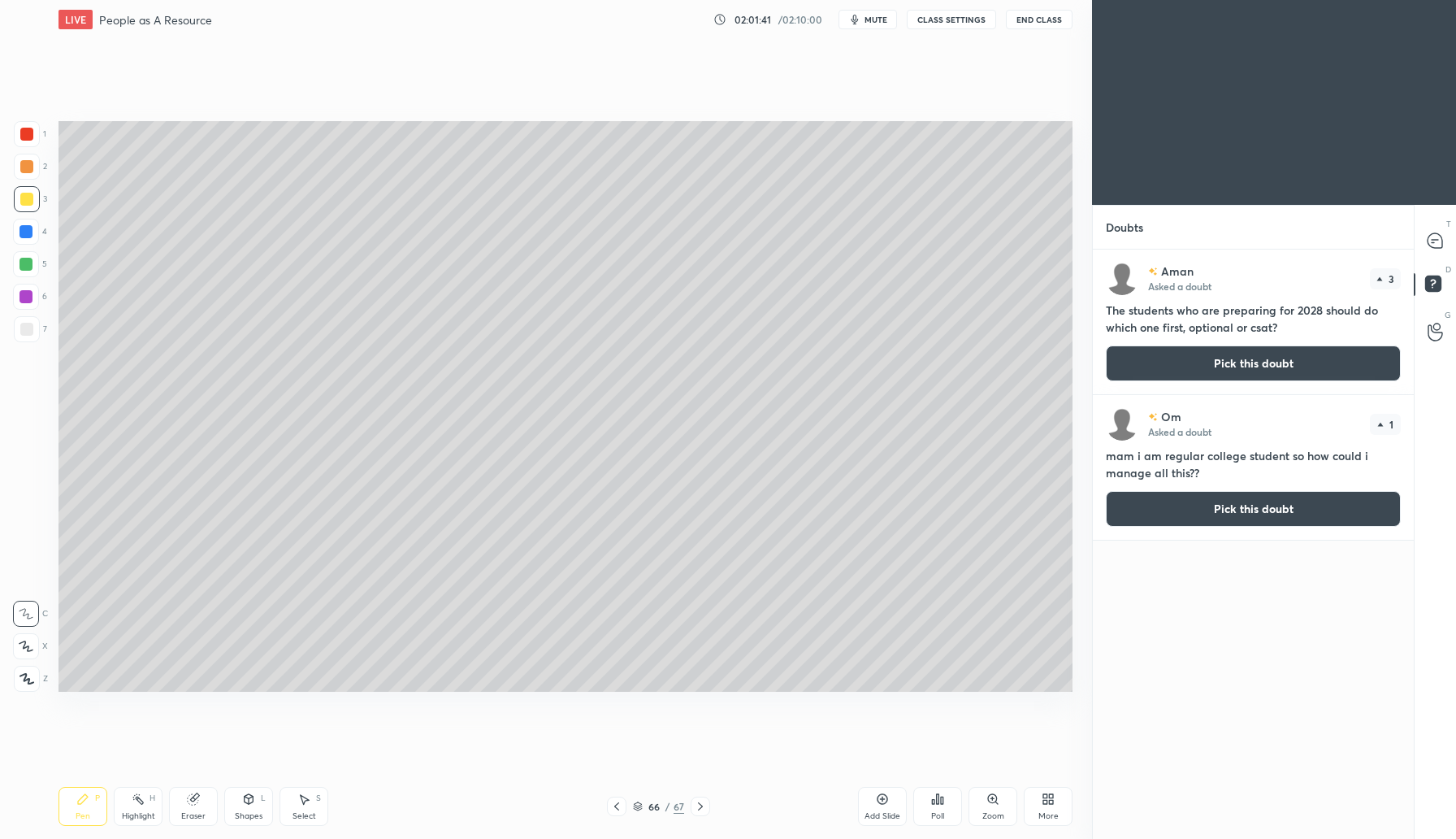
click at [1215, 363] on button "Pick this doubt" at bounding box center [1253, 363] width 295 height 35
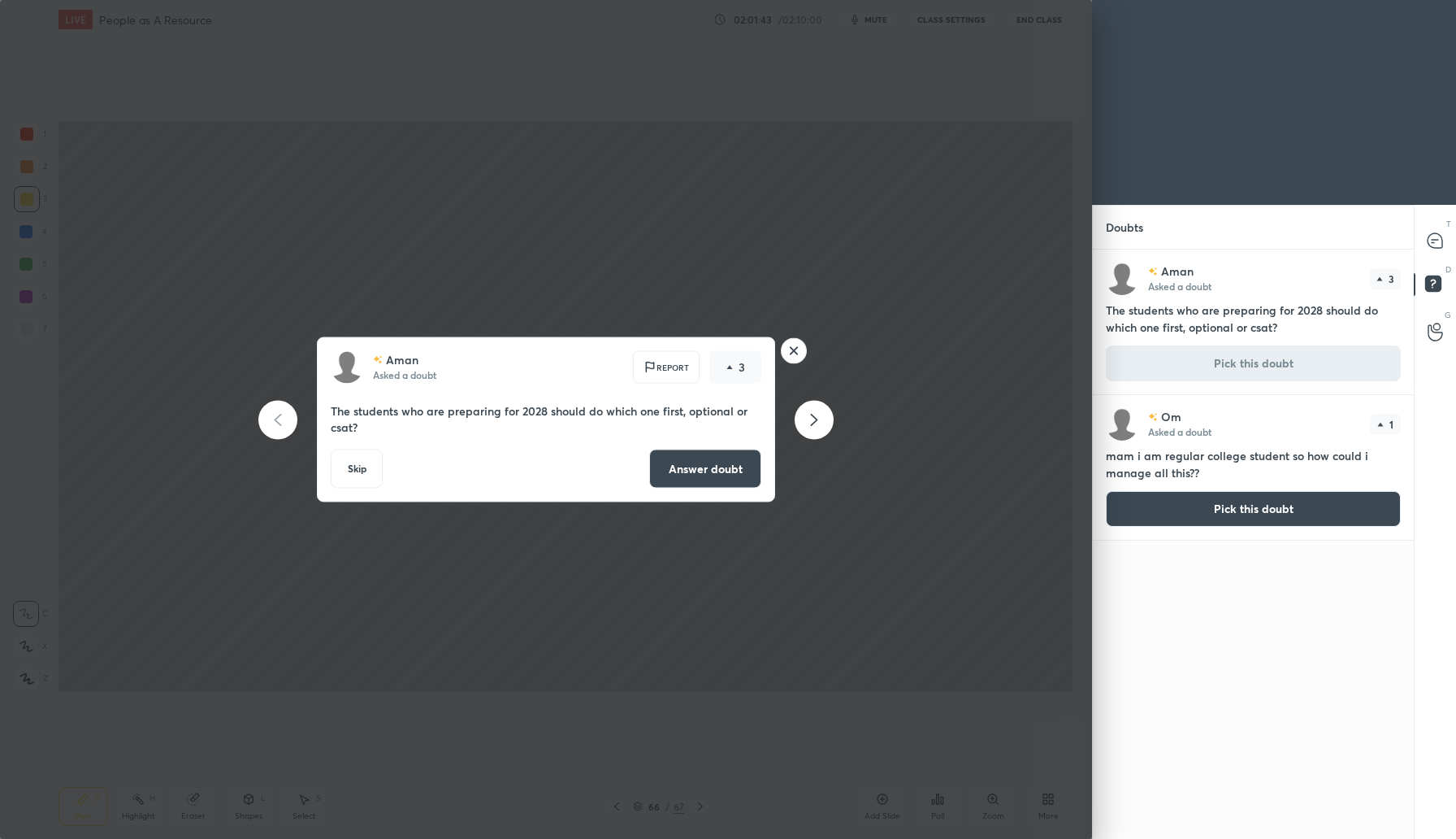
click at [701, 476] on button "Answer doubt" at bounding box center [705, 469] width 112 height 39
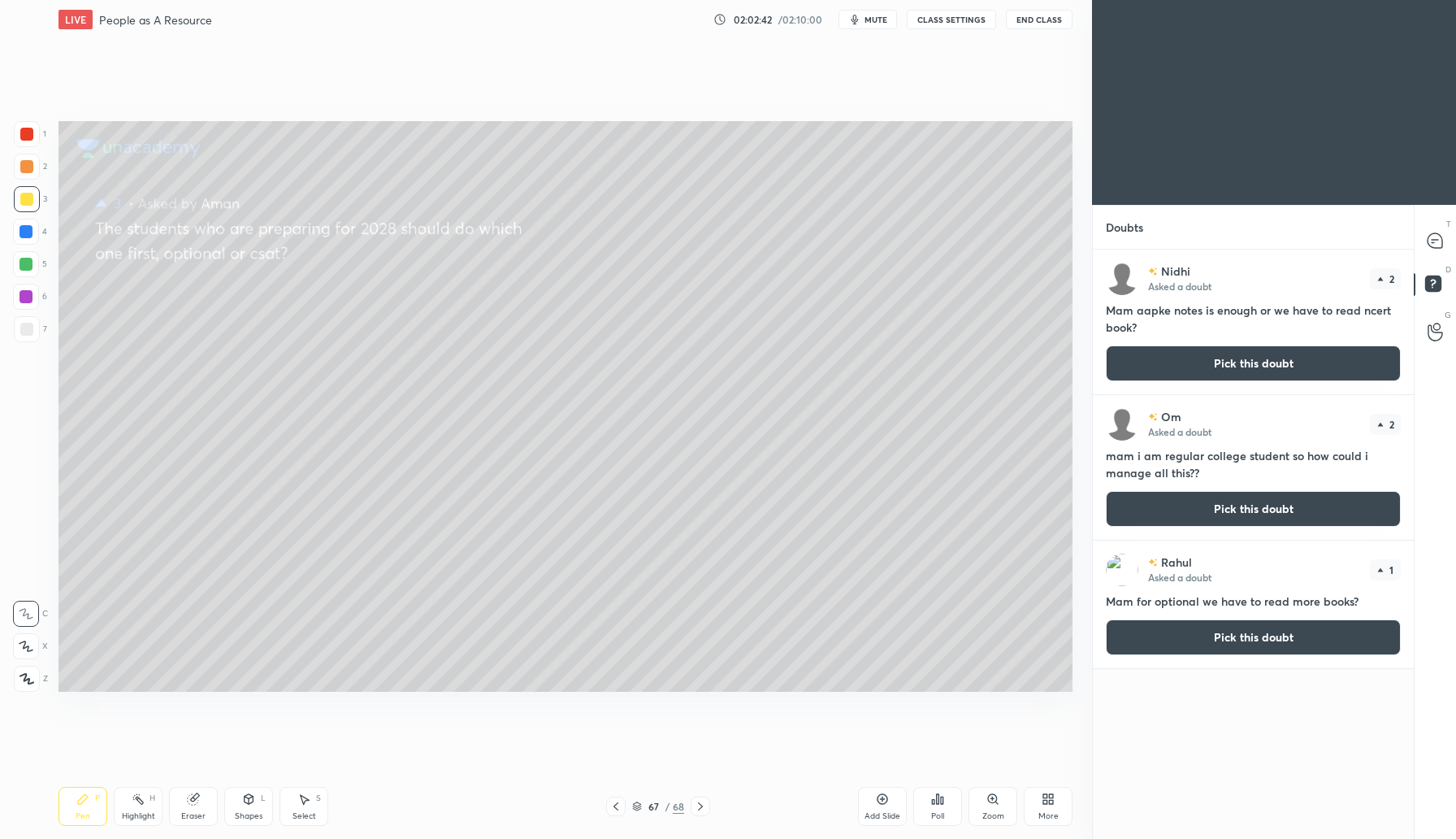
click at [1229, 368] on button "Pick this doubt" at bounding box center [1253, 363] width 295 height 35
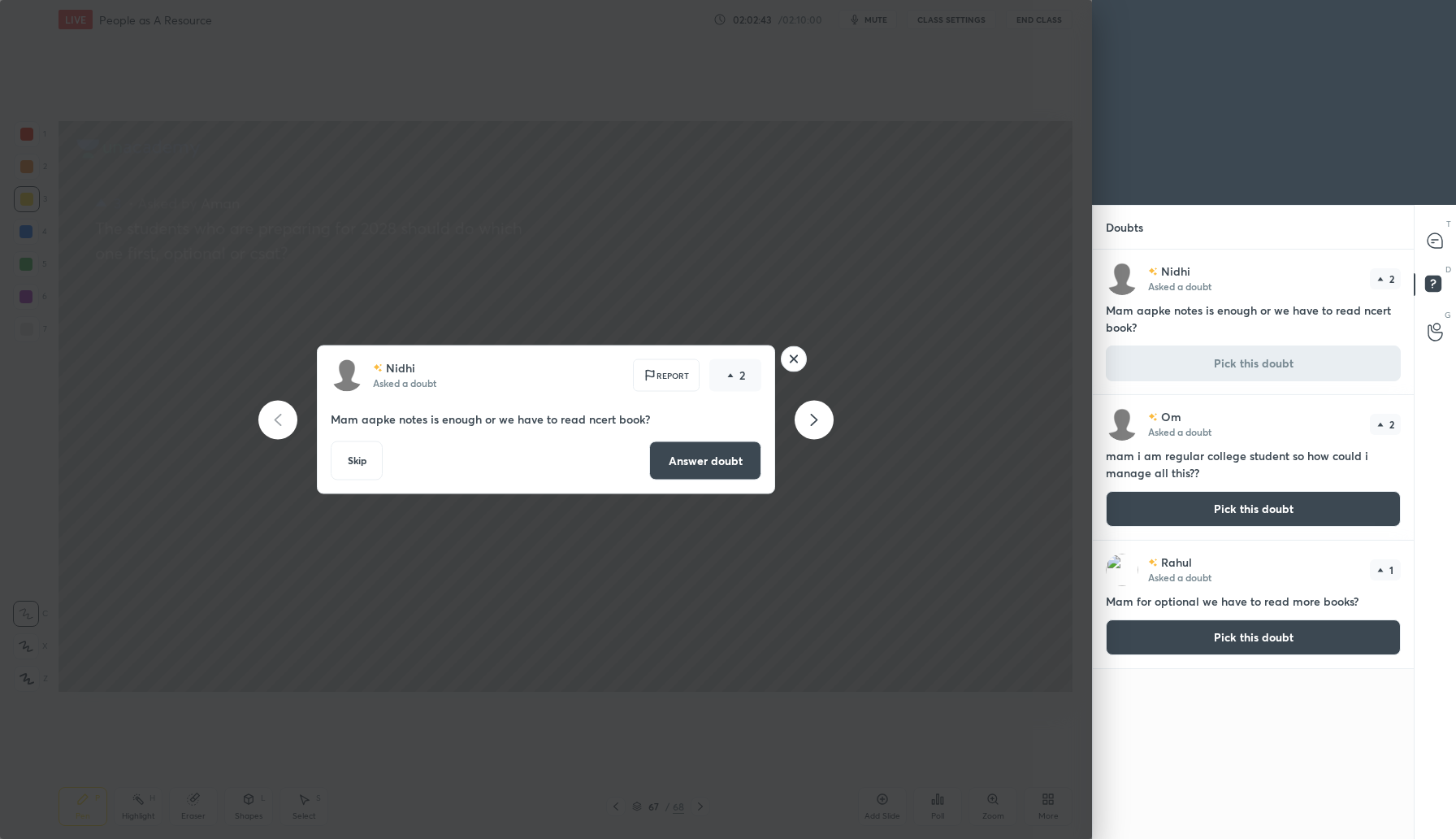
click at [725, 463] on button "Answer doubt" at bounding box center [705, 461] width 112 height 39
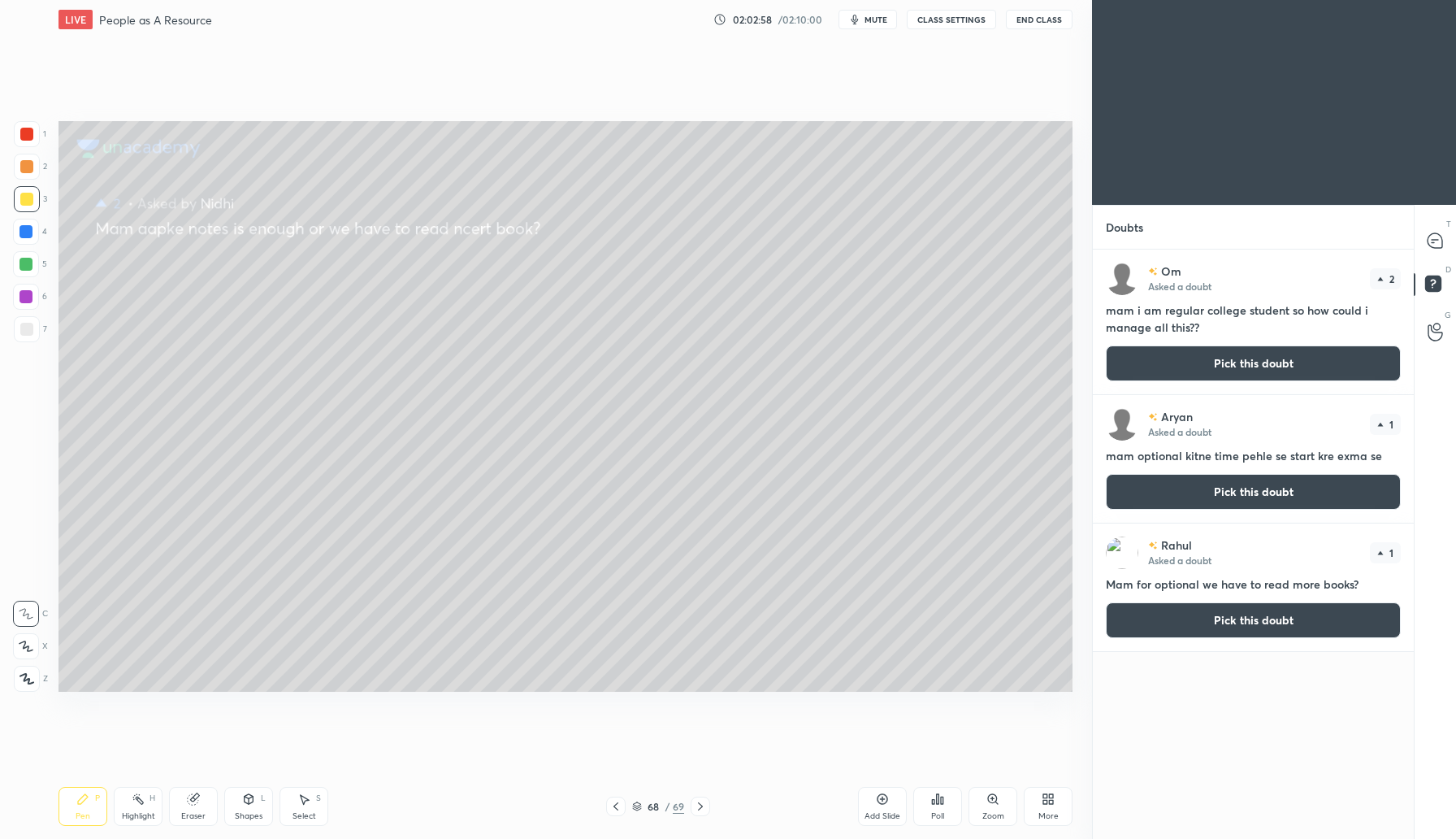
click at [1233, 364] on button "Pick this doubt" at bounding box center [1253, 363] width 295 height 35
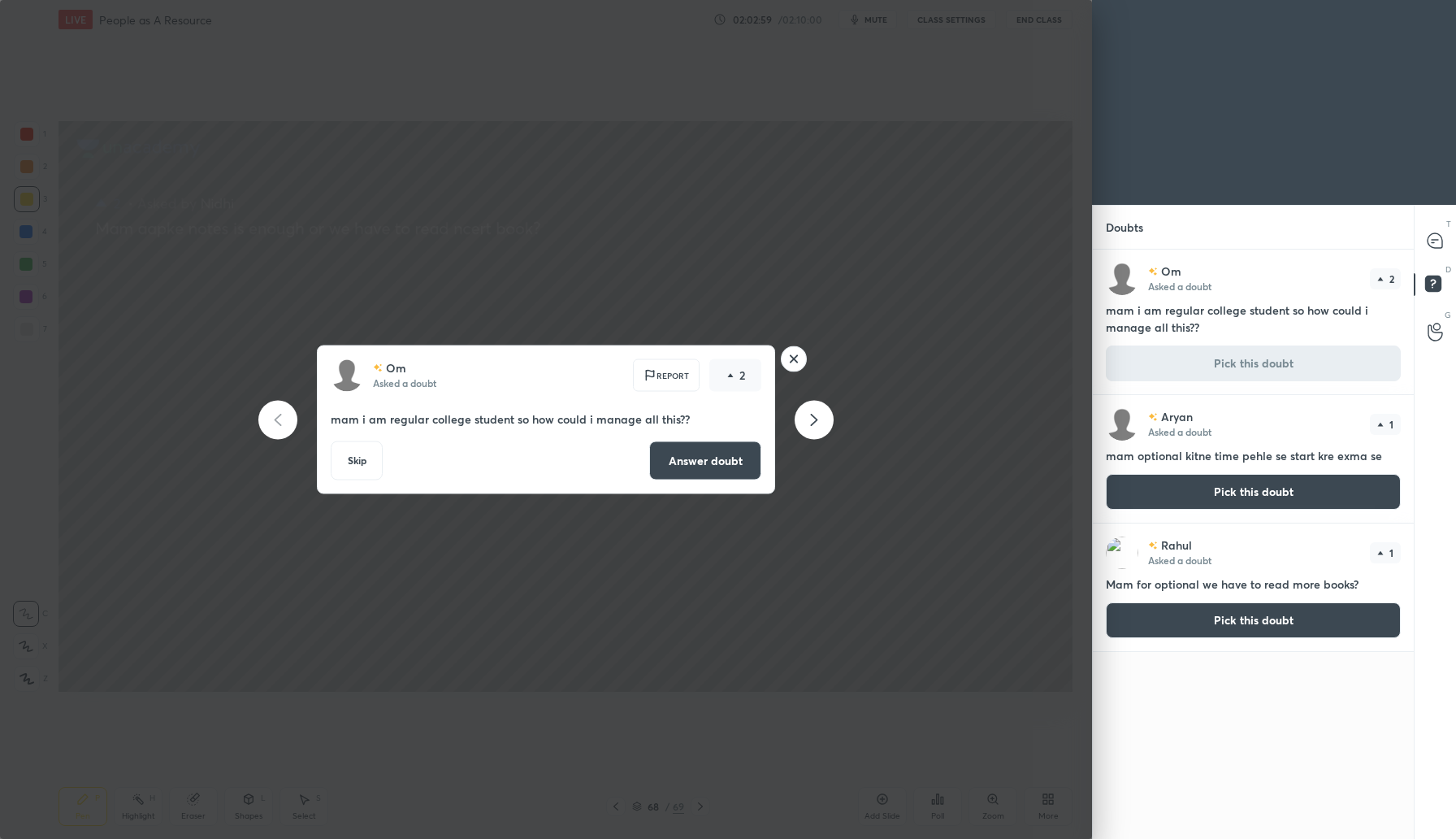
click at [732, 462] on button "Answer doubt" at bounding box center [705, 461] width 112 height 39
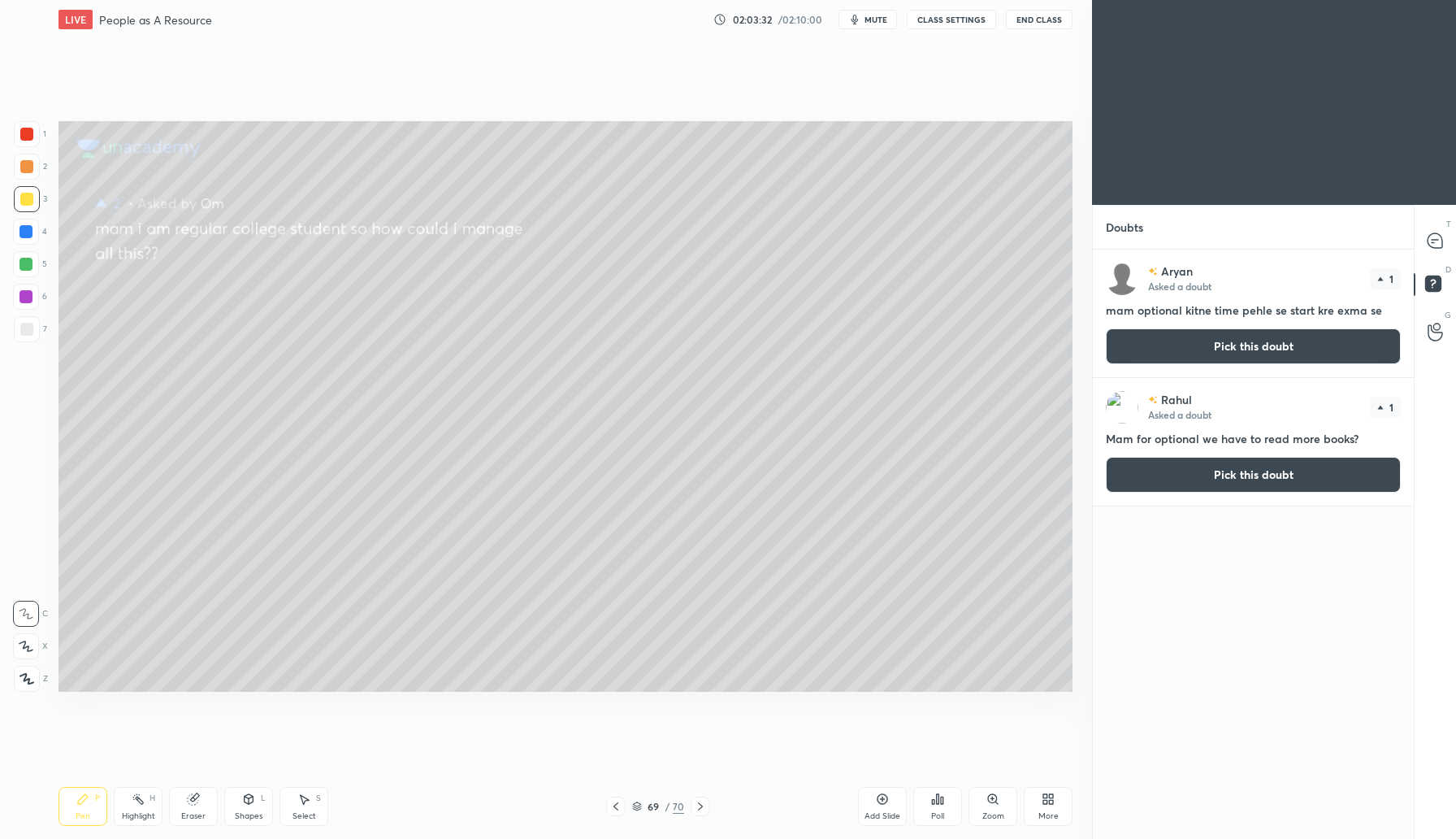
click at [1228, 347] on button "Pick this doubt" at bounding box center [1253, 346] width 295 height 35
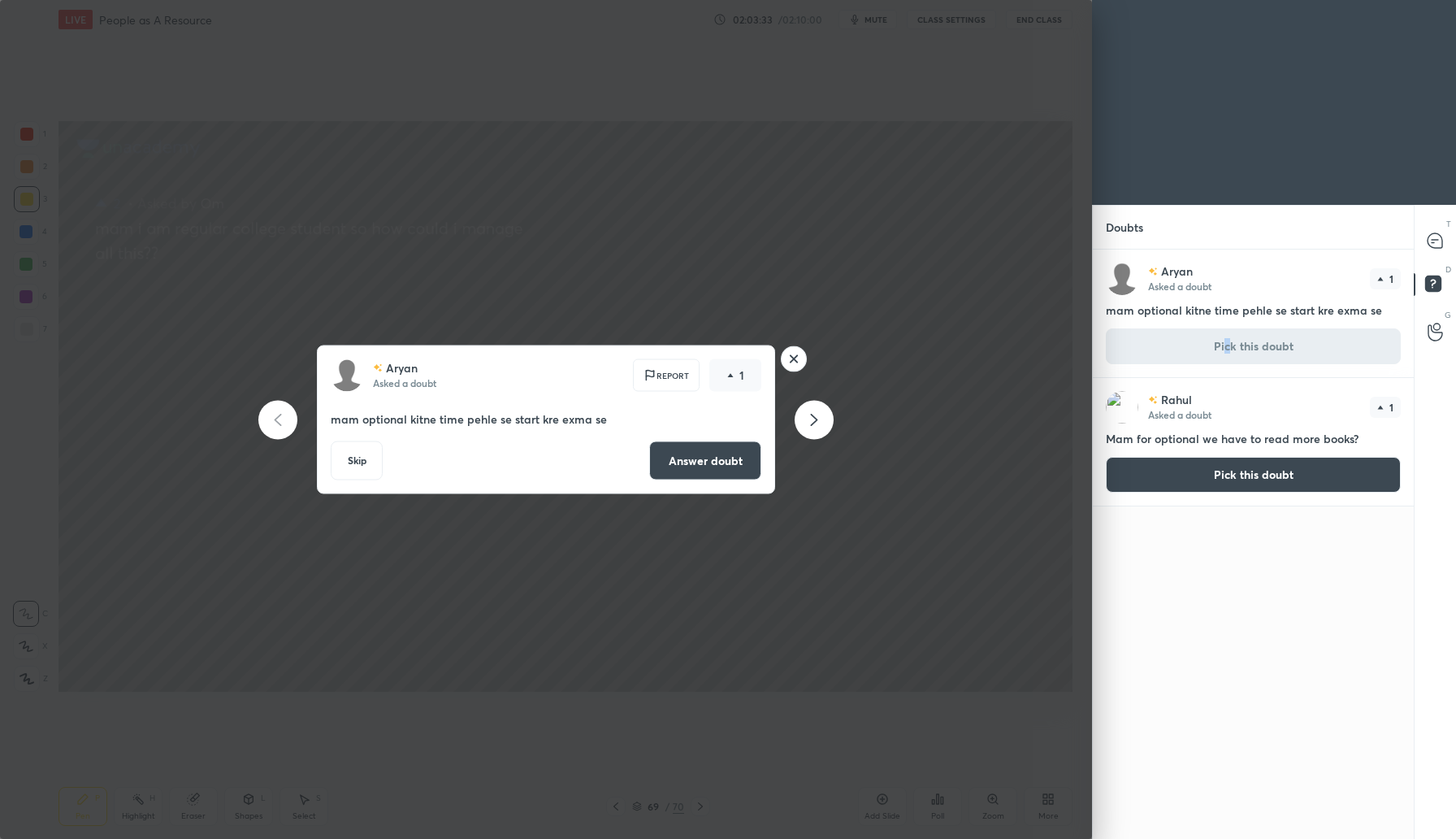
drag, startPoint x: 739, startPoint y: 459, endPoint x: 753, endPoint y: 447, distance: 18.4
click at [739, 461] on button "Answer doubt" at bounding box center [705, 461] width 112 height 39
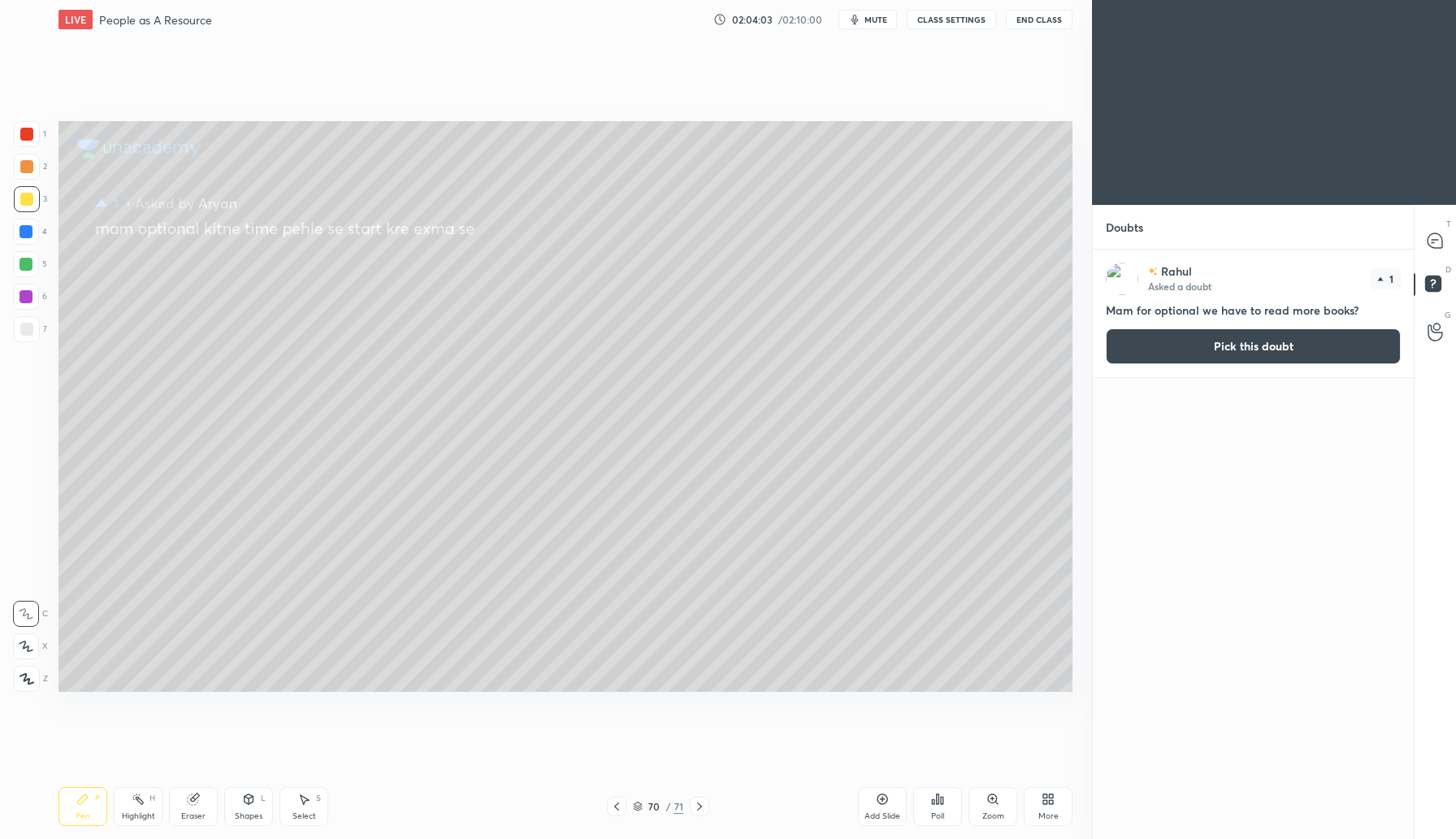
click at [1222, 350] on button "Pick this doubt" at bounding box center [1253, 346] width 295 height 35
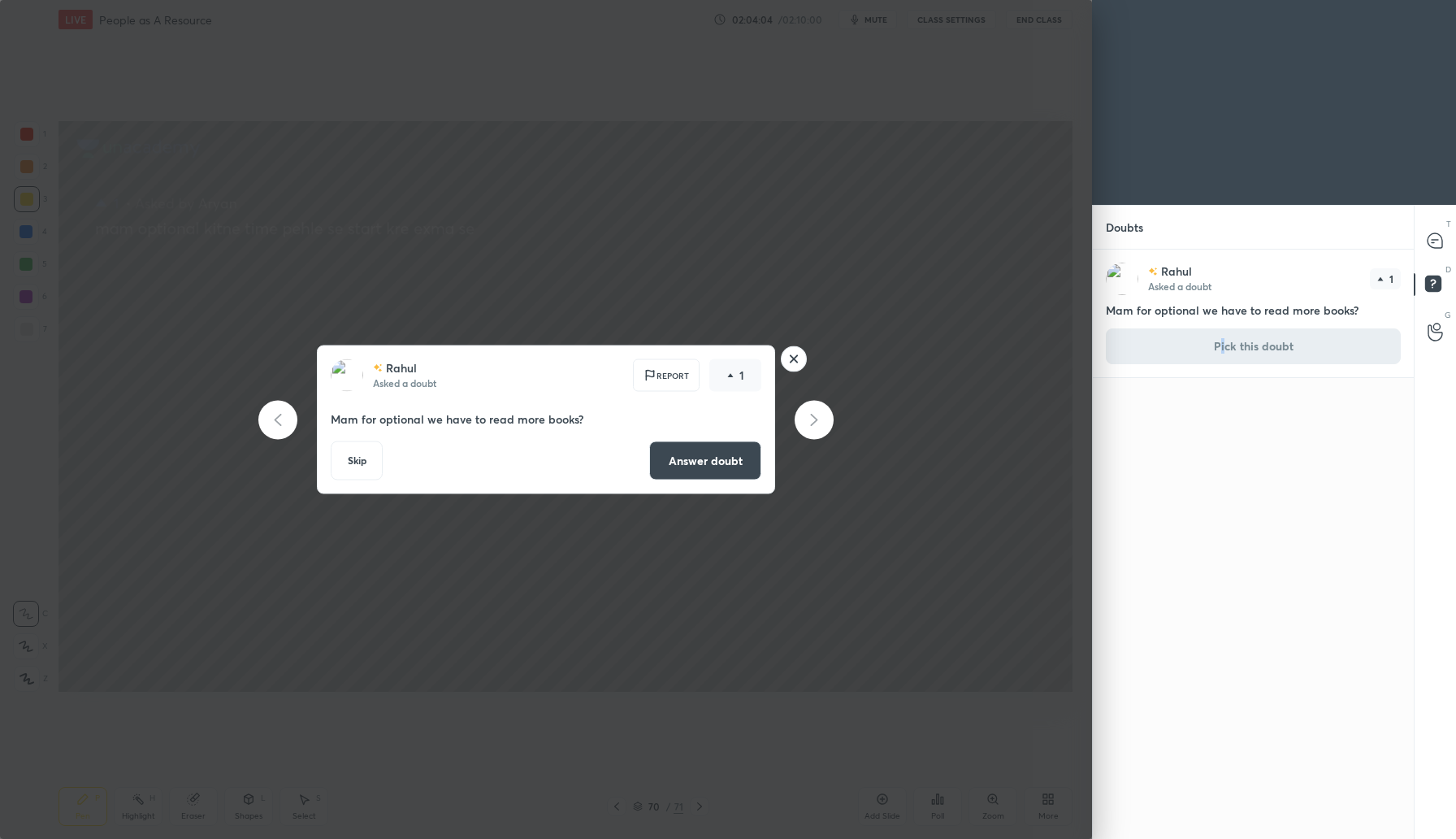
drag, startPoint x: 713, startPoint y: 455, endPoint x: 723, endPoint y: 456, distance: 10.0
click at [714, 458] on button "Answer doubt" at bounding box center [705, 461] width 112 height 39
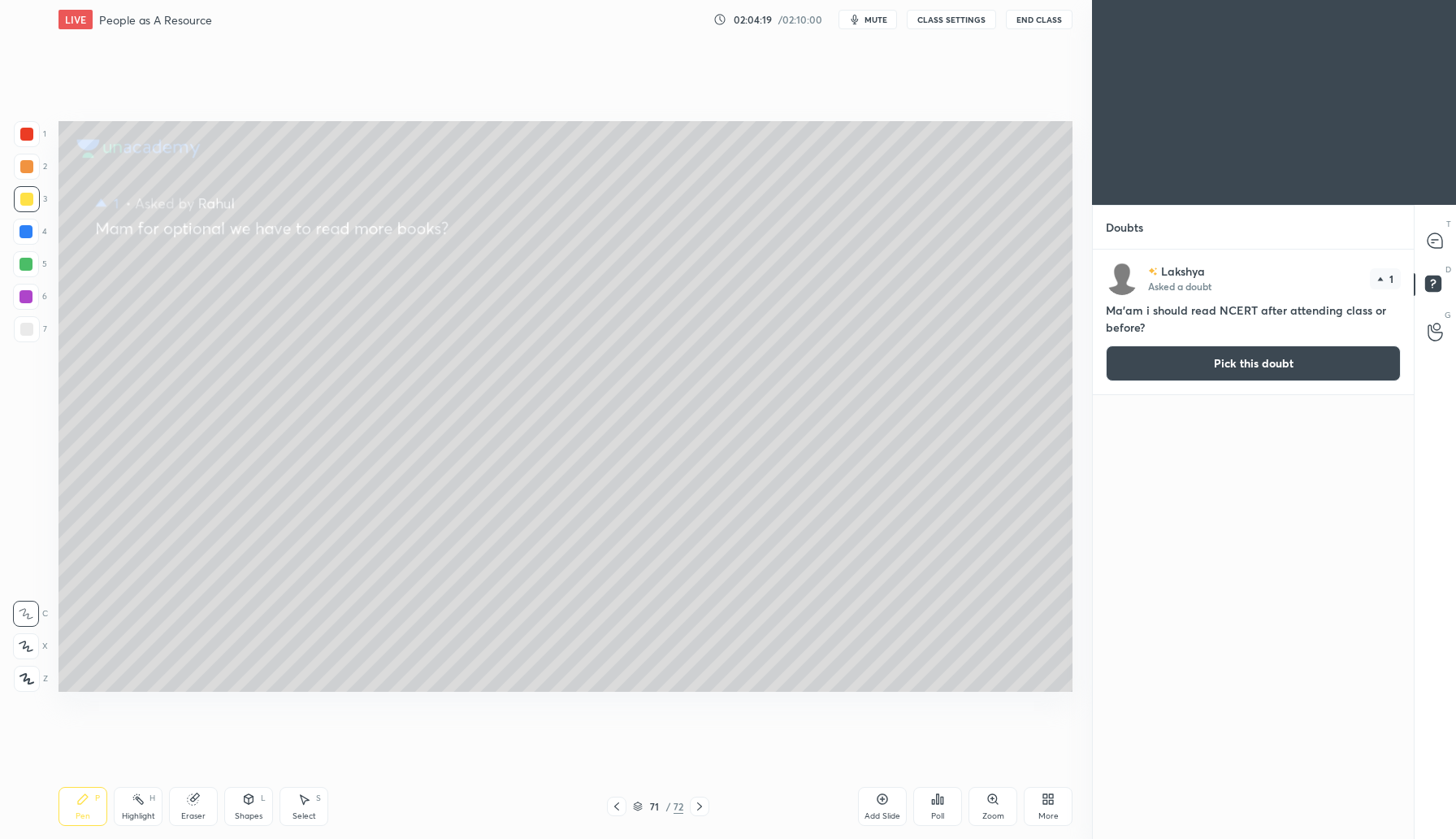
click at [1238, 367] on button "Pick this doubt" at bounding box center [1253, 363] width 295 height 35
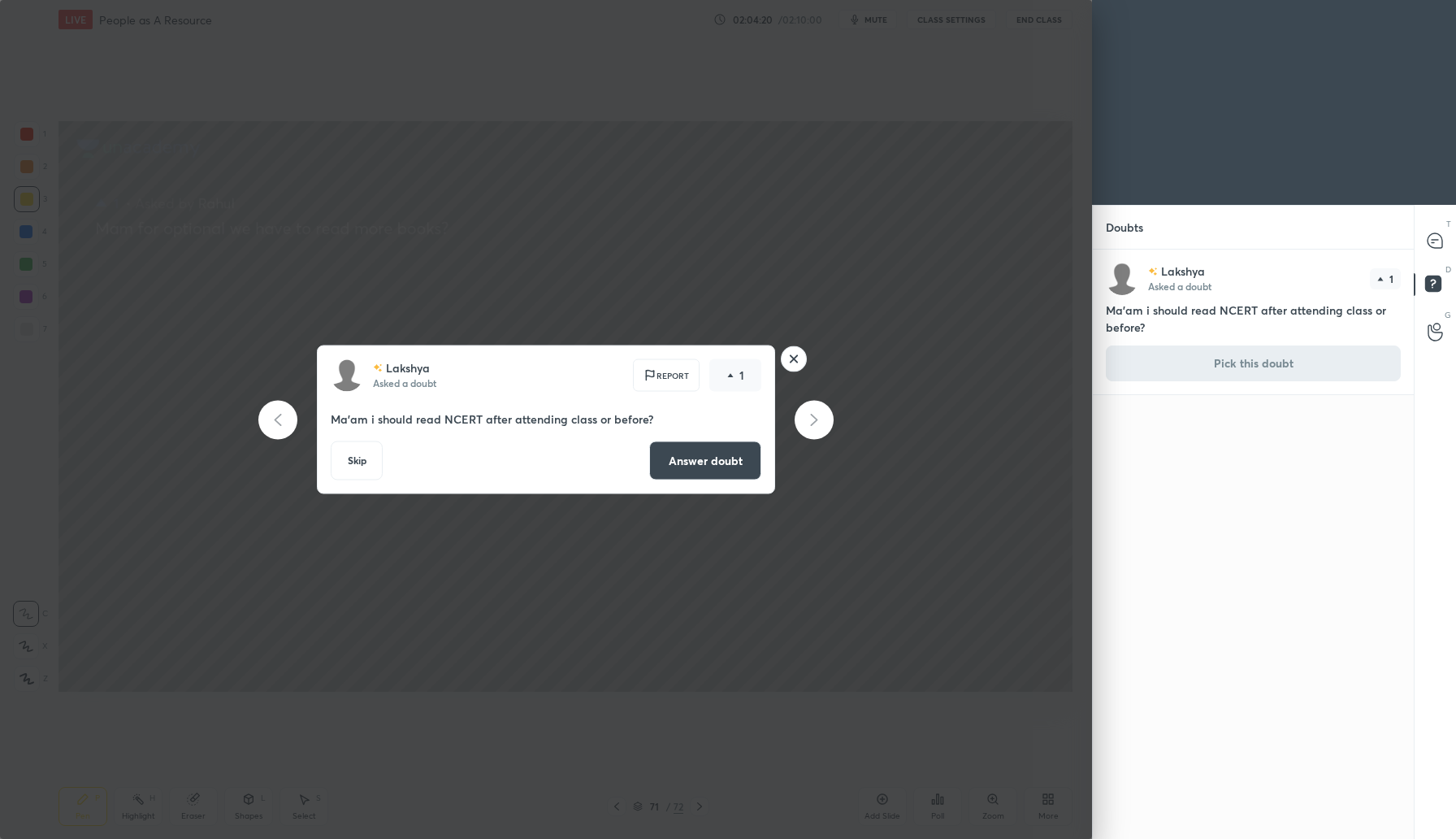
click at [700, 470] on button "Answer doubt" at bounding box center [705, 461] width 112 height 39
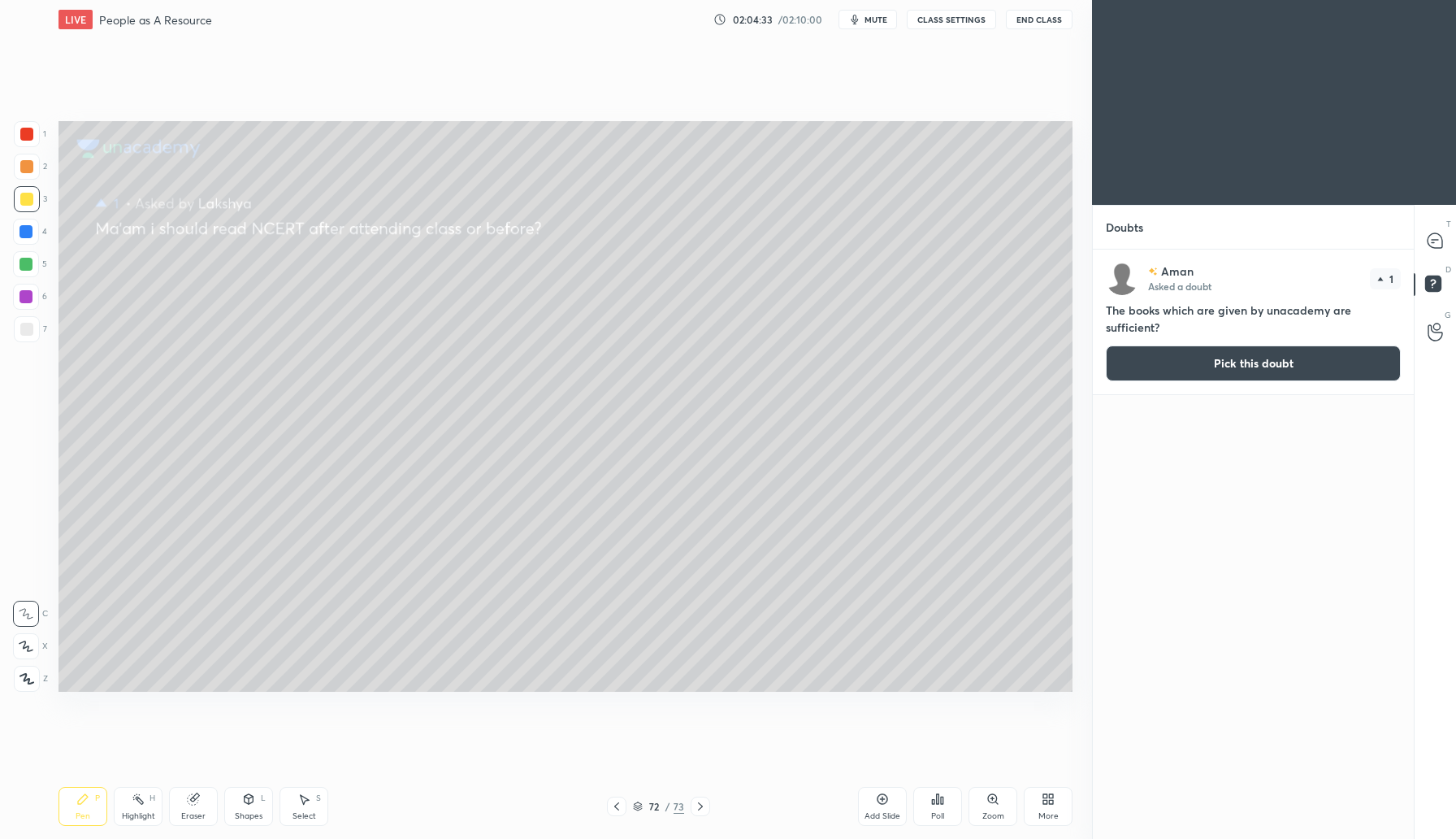
click at [1243, 370] on button "Pick this doubt" at bounding box center [1253, 363] width 295 height 35
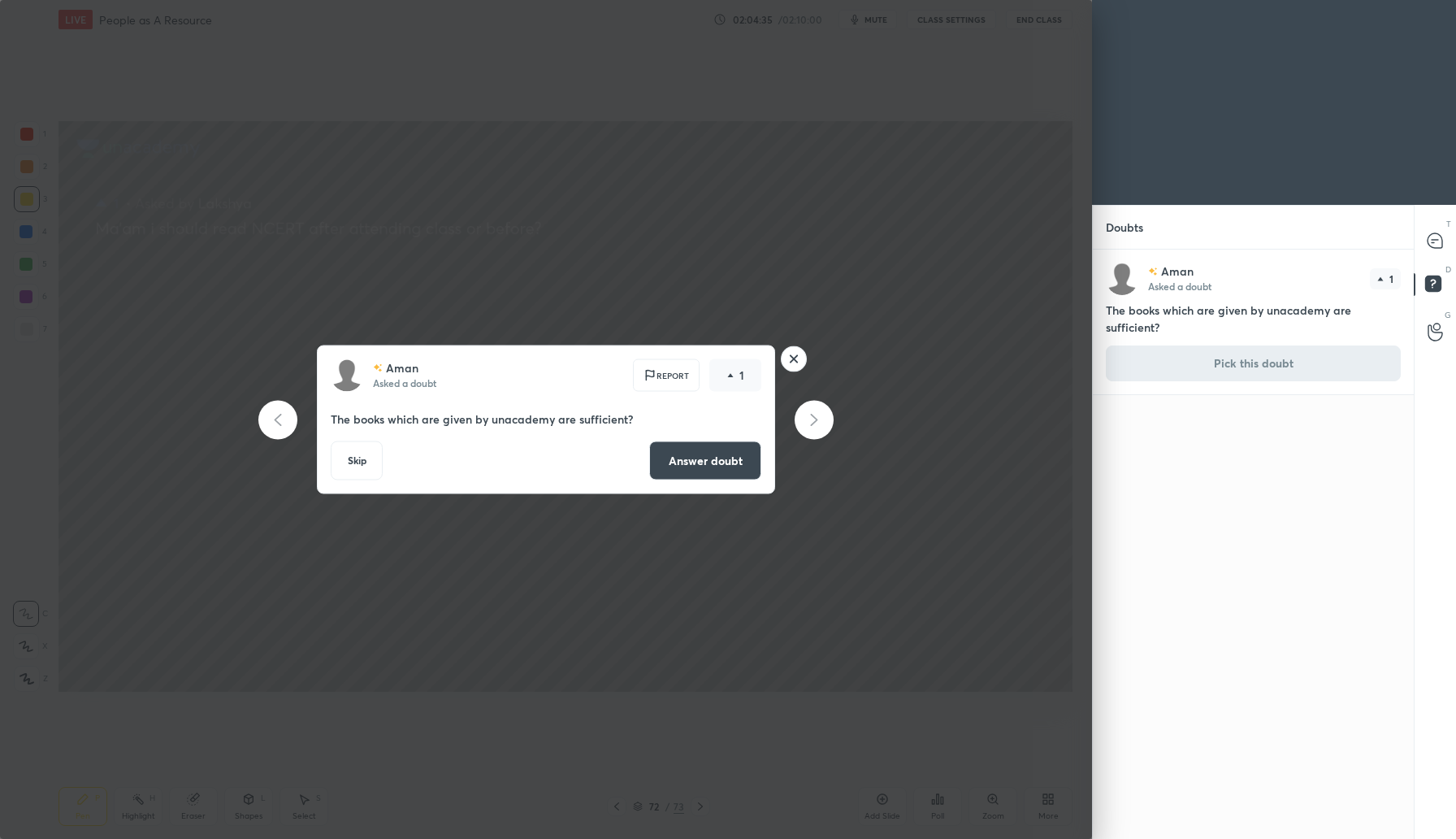
drag, startPoint x: 716, startPoint y: 459, endPoint x: 729, endPoint y: 459, distance: 13.0
click at [716, 460] on button "Answer doubt" at bounding box center [705, 461] width 112 height 39
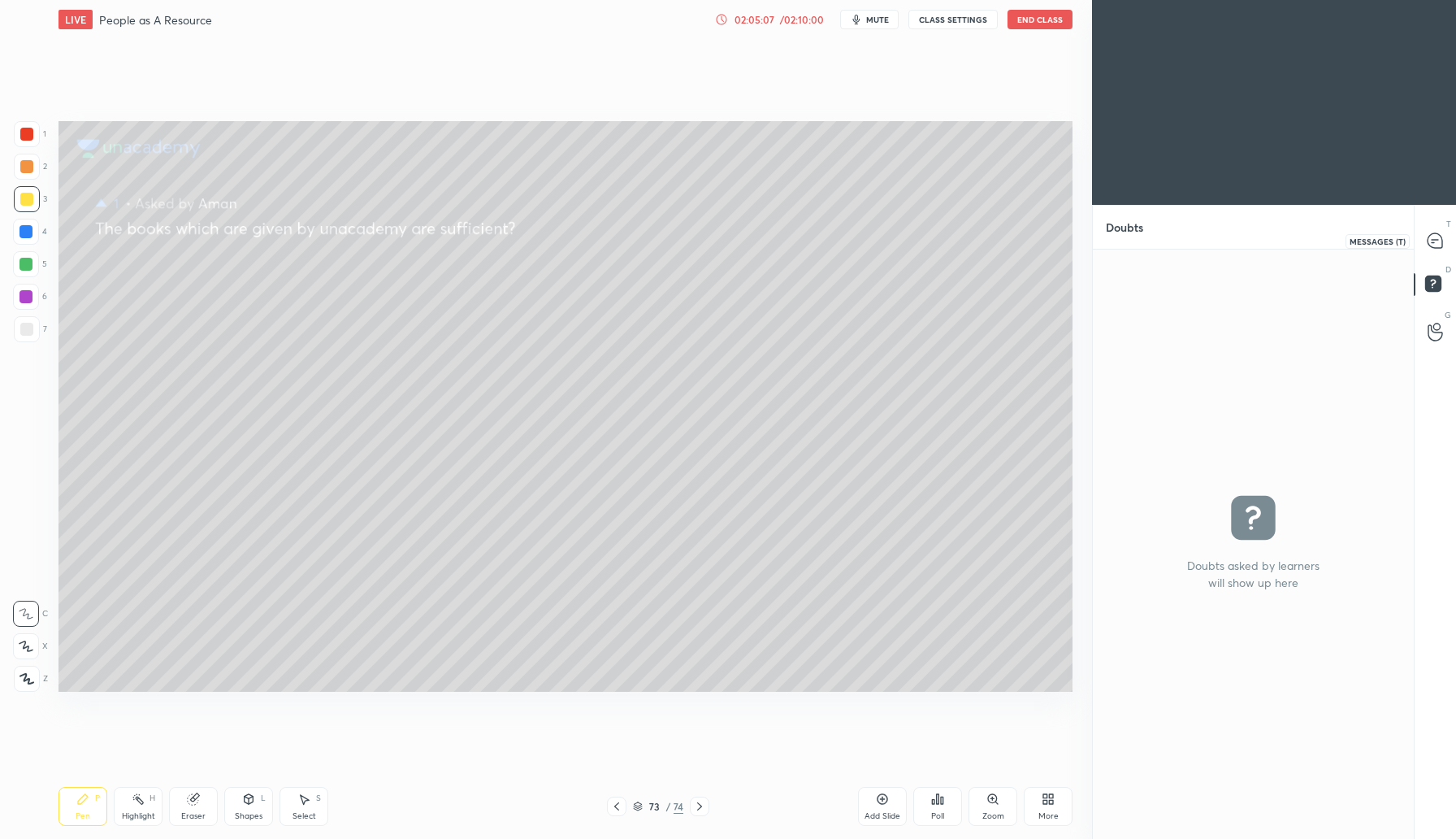
click at [1431, 237] on icon at bounding box center [1435, 240] width 15 height 15
type textarea "x"
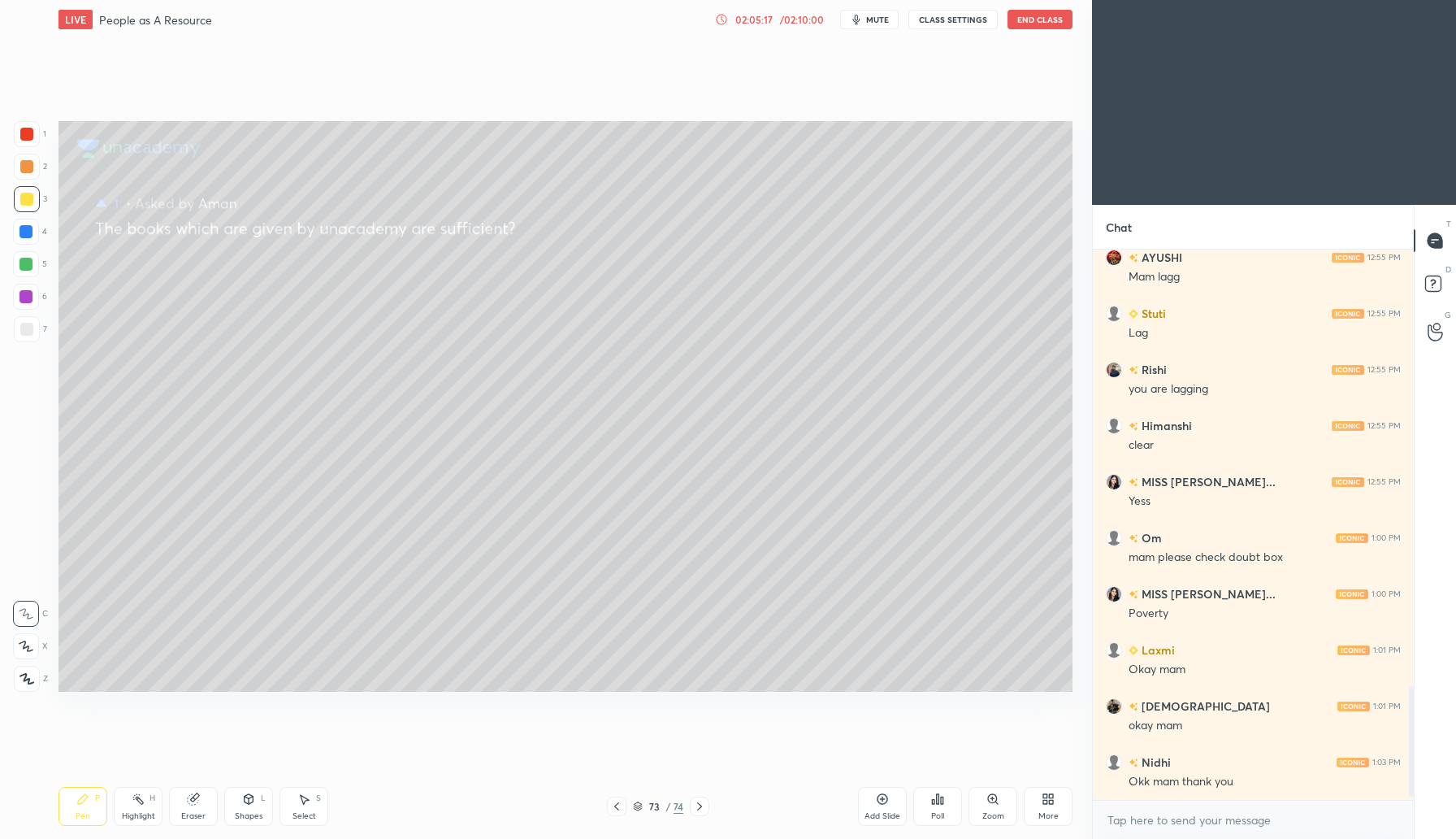
scroll to position [2205, 0]
